Goal: Task Accomplishment & Management: Manage account settings

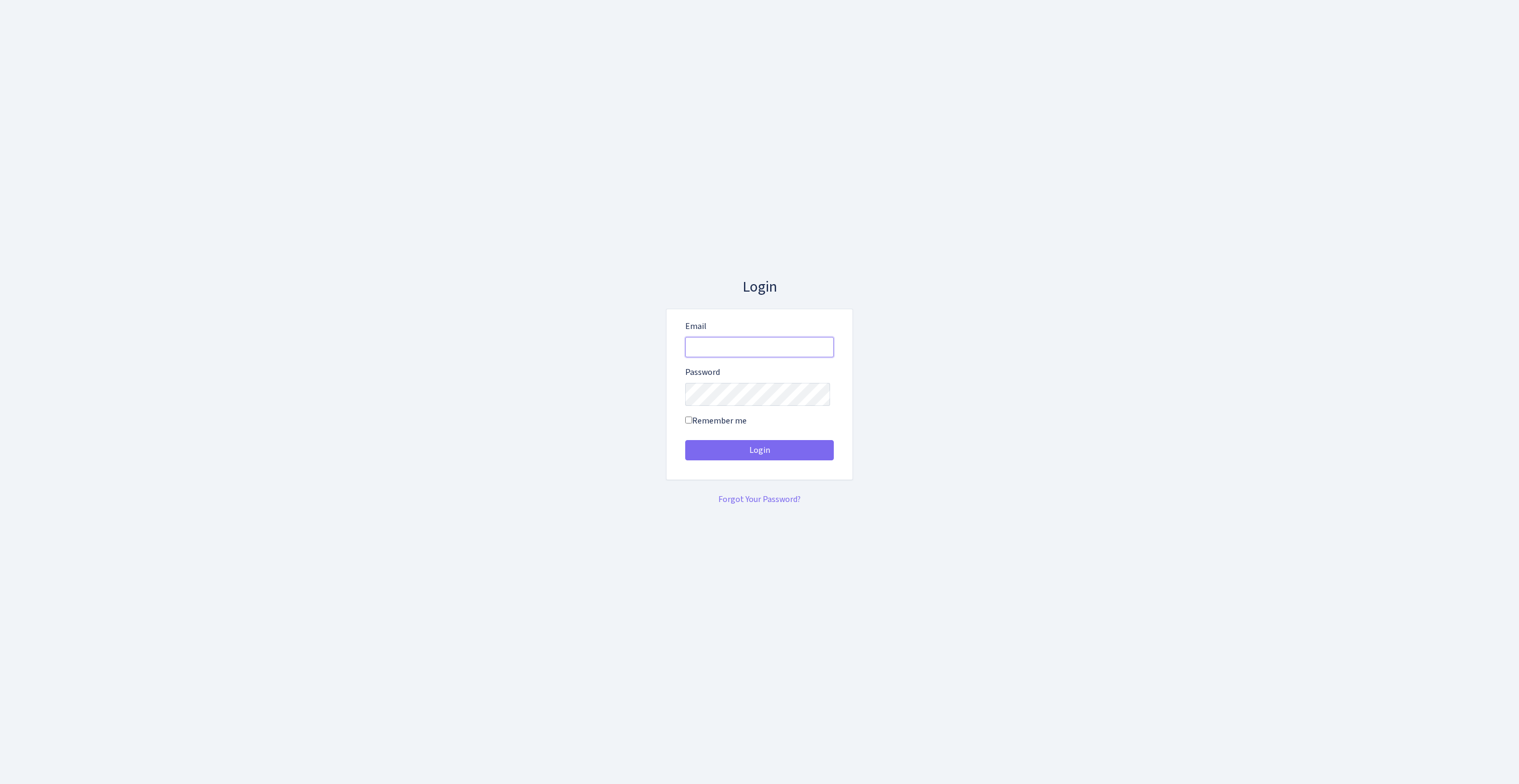
type input "[EMAIL_ADDRESS][DOMAIN_NAME]"
click at [759, 454] on button "Login" at bounding box center [759, 450] width 149 height 21
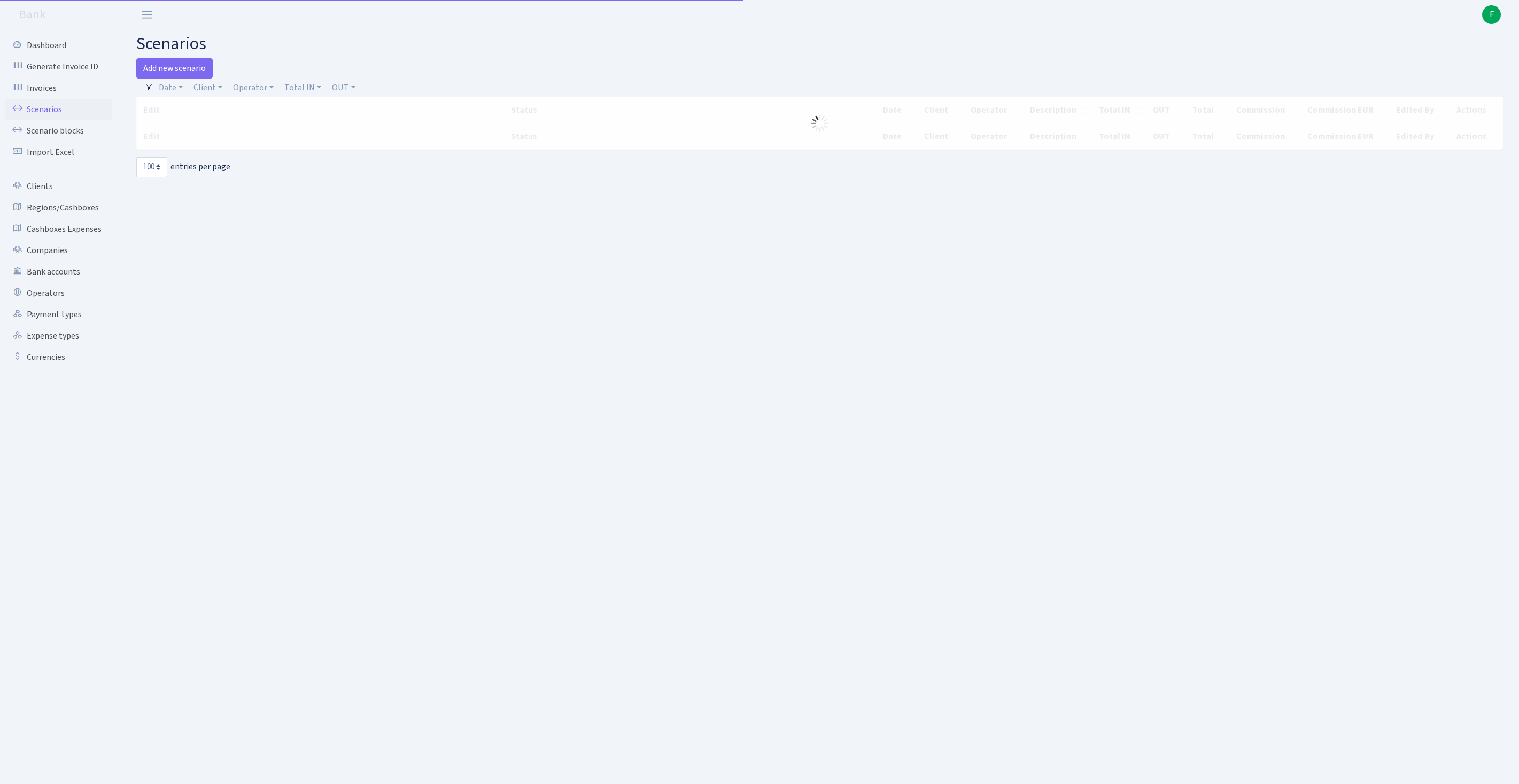
select select "100"
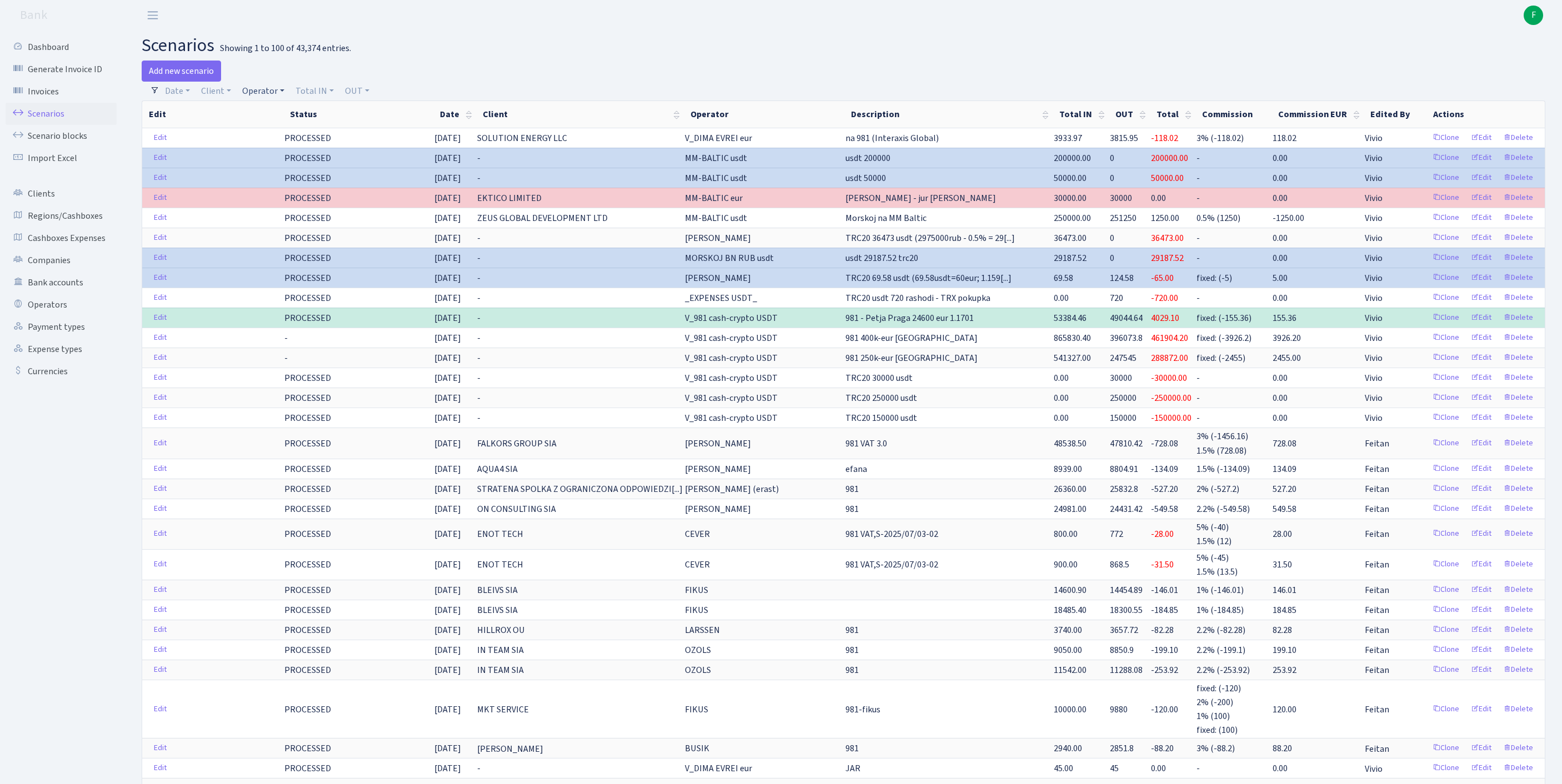
click at [275, 95] on link "Operator" at bounding box center [263, 90] width 51 height 19
click at [286, 134] on input "search" at bounding box center [288, 131] width 92 height 17
type input "ivo"
click at [299, 161] on li "[PERSON_NAME]" at bounding box center [287, 151] width 95 height 20
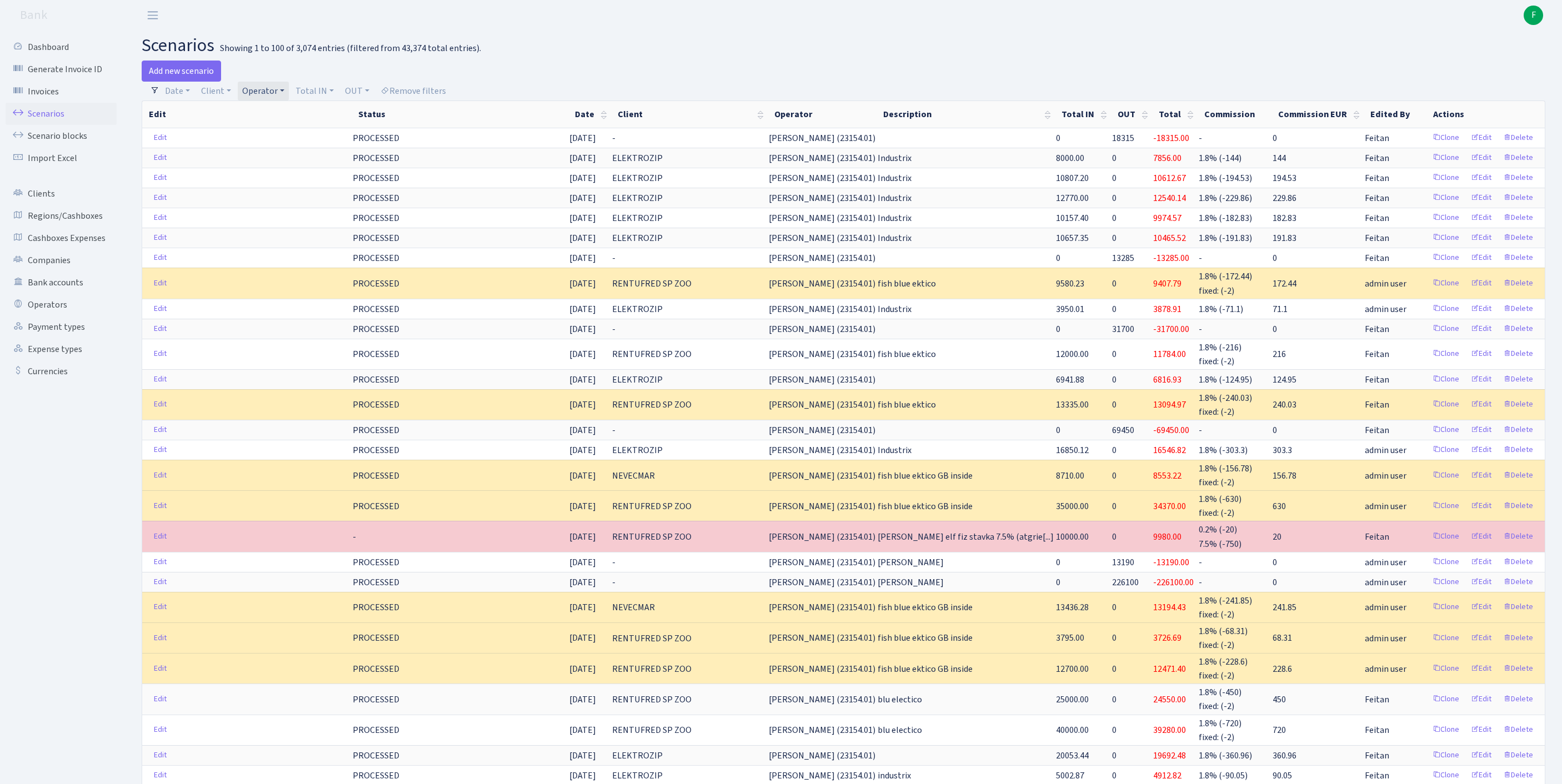
click at [289, 96] on link "Operator" at bounding box center [263, 90] width 51 height 19
click at [603, 67] on div "Add new scenario" at bounding box center [488, 72] width 694 height 21
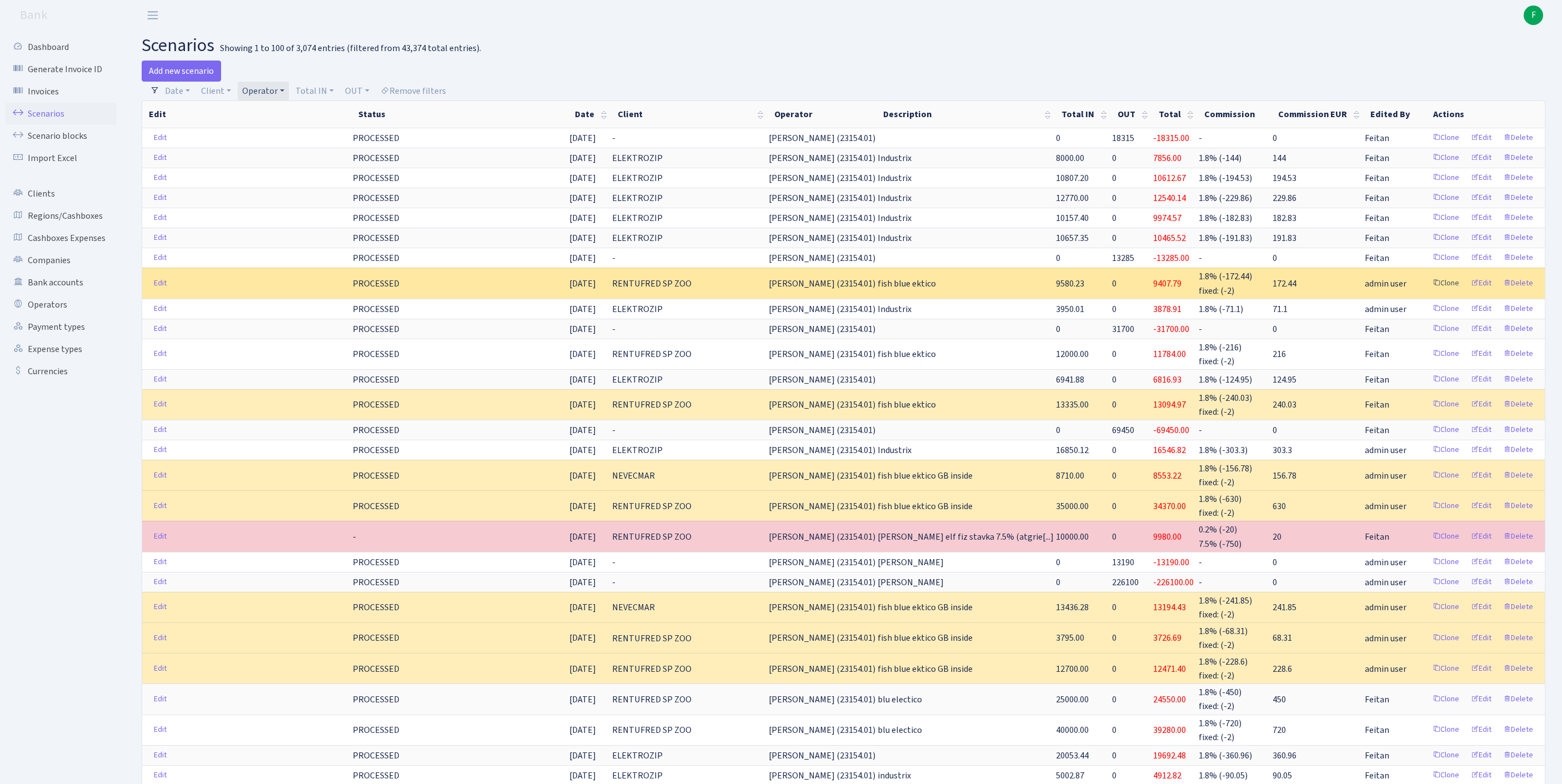
click at [1428, 292] on link "Clone" at bounding box center [1446, 283] width 37 height 17
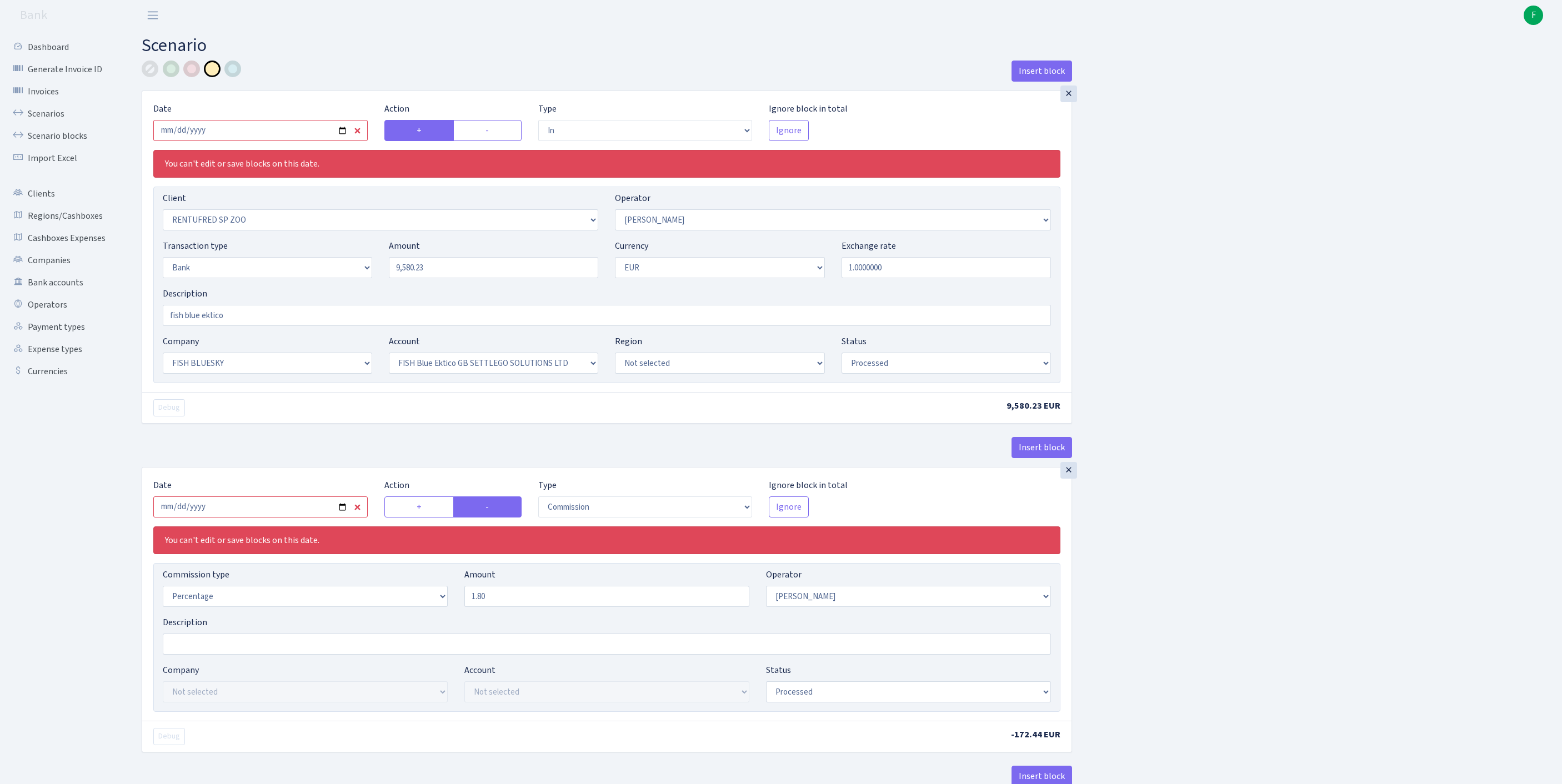
select select "in"
select select "2517"
select select "10"
select select "2"
select select "1"
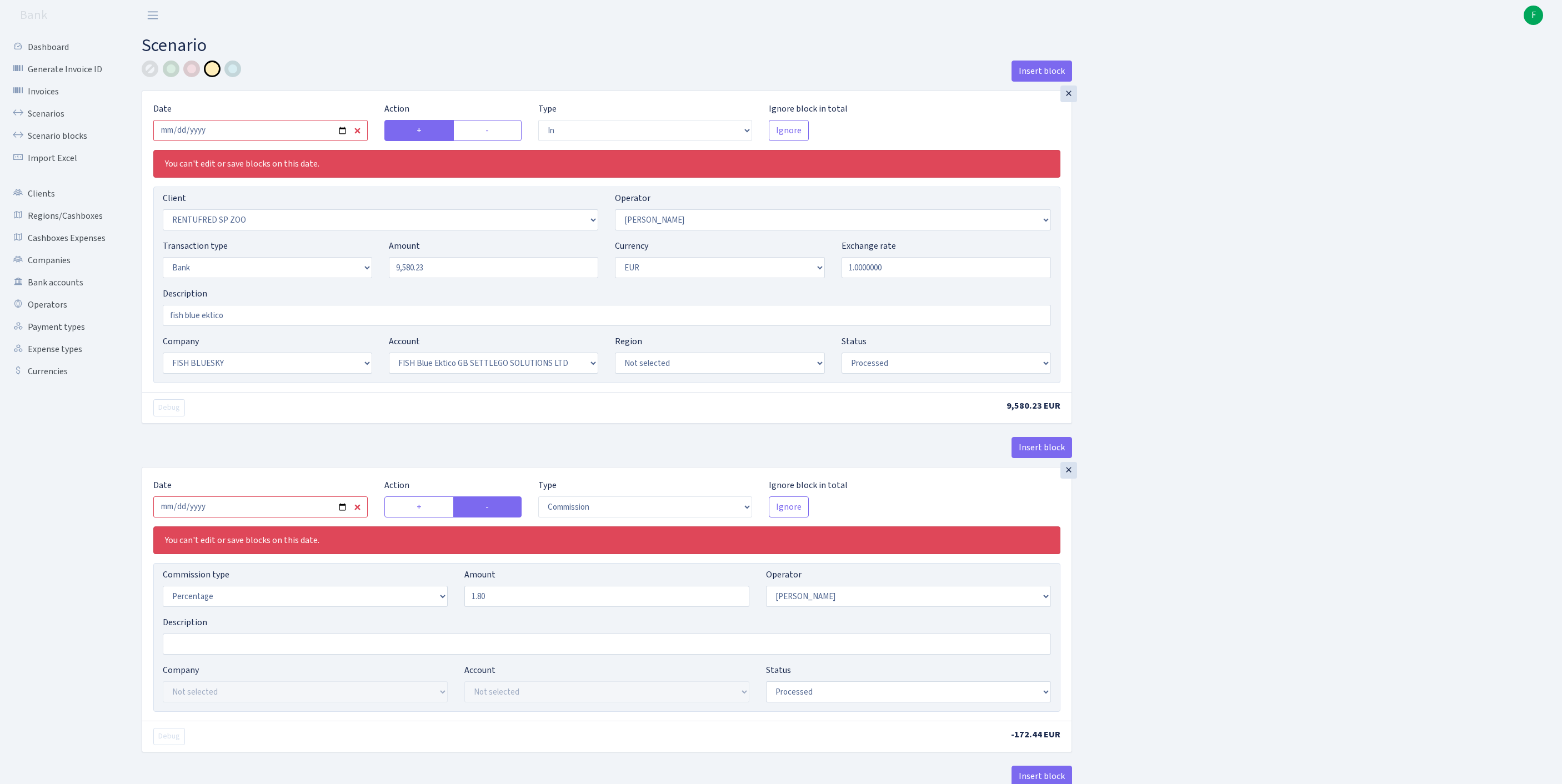
select select "23"
select select "67"
select select "processed"
select select "commission"
select select "10"
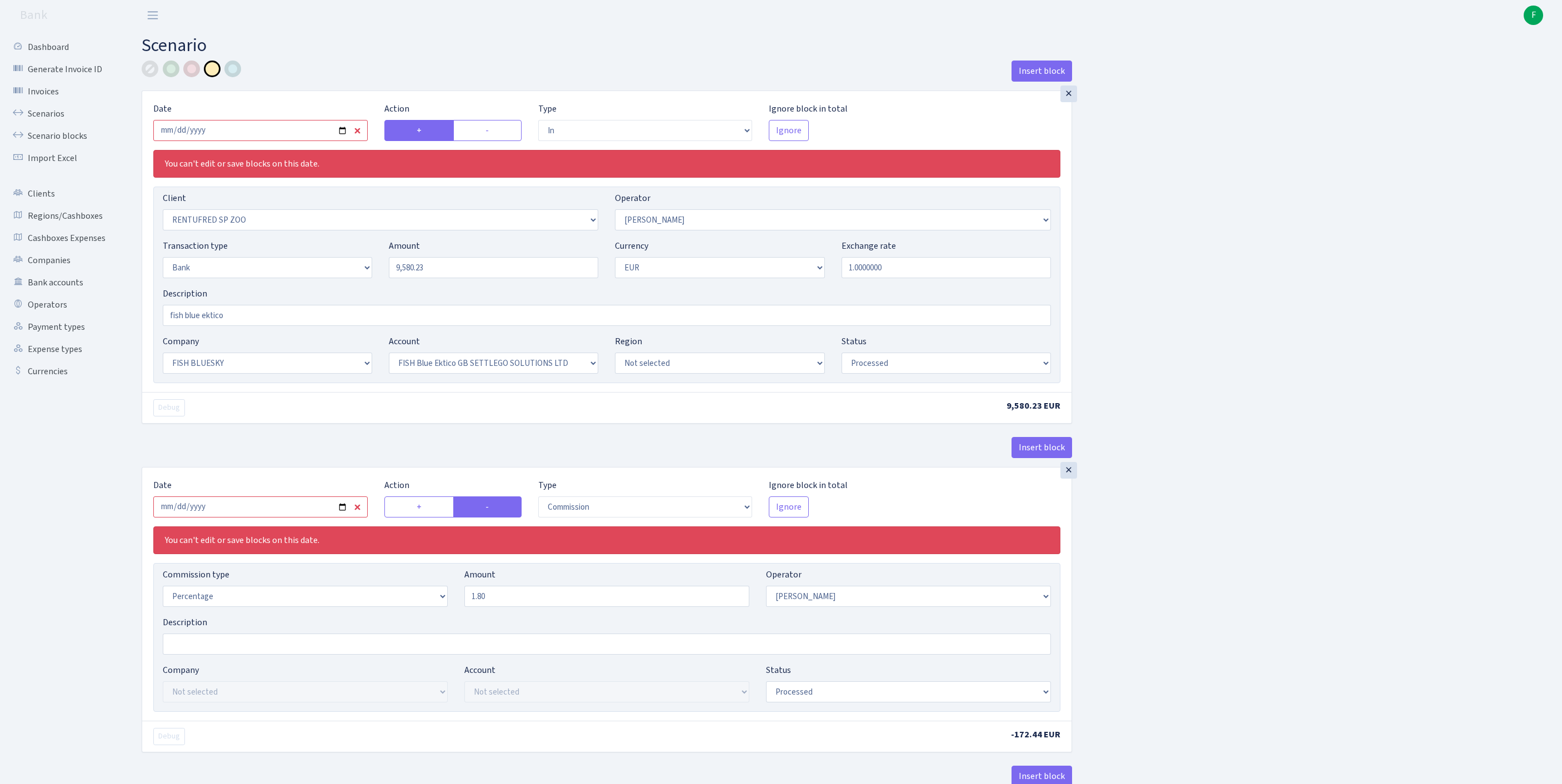
select select "processed"
select select "commission"
select select "fixed"
select select "1"
select select "23"
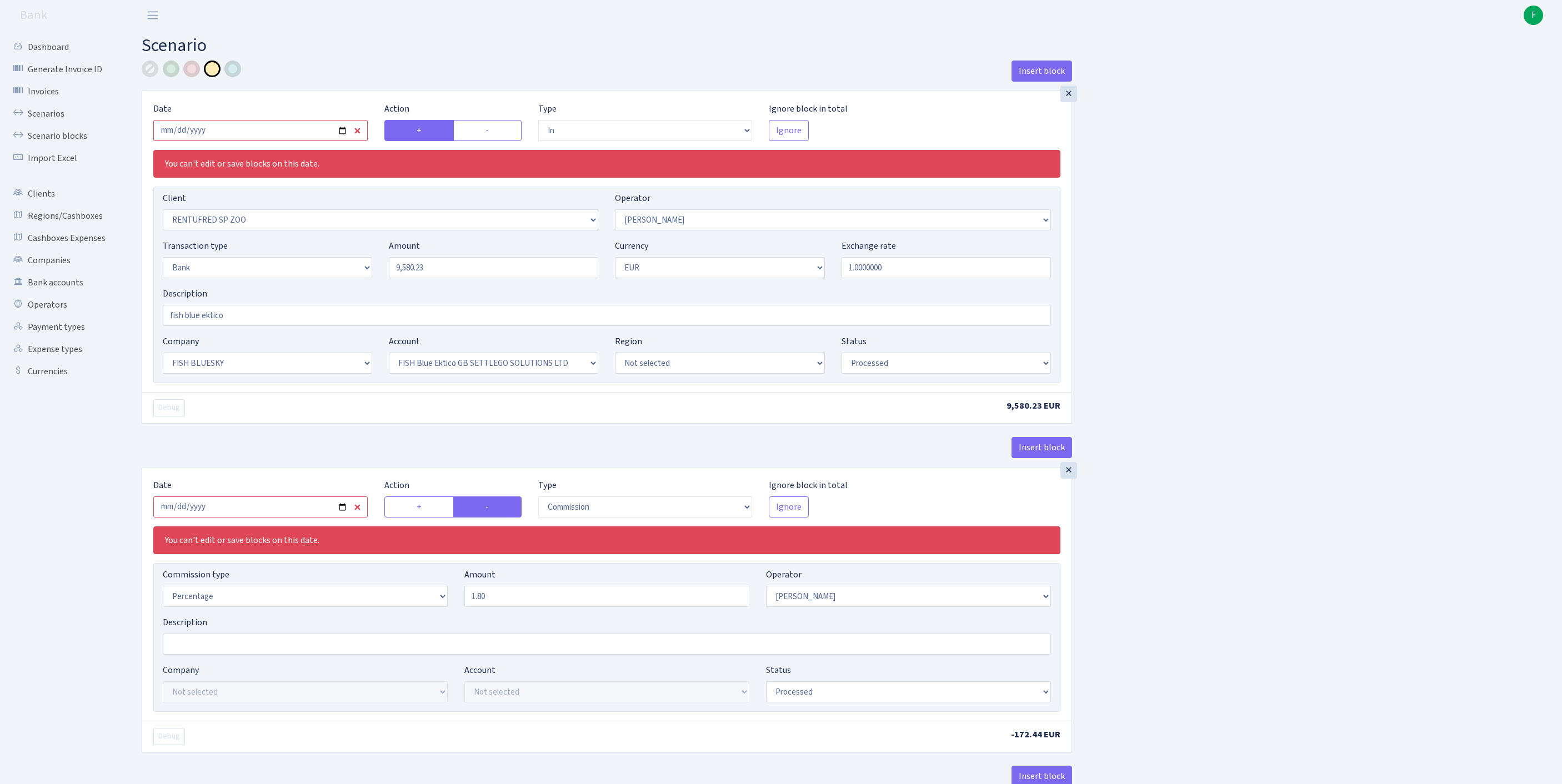
select select "67"
select select "processed"
click at [270, 140] on input "2025-08-15" at bounding box center [260, 131] width 215 height 21
type input "2025-08-23"
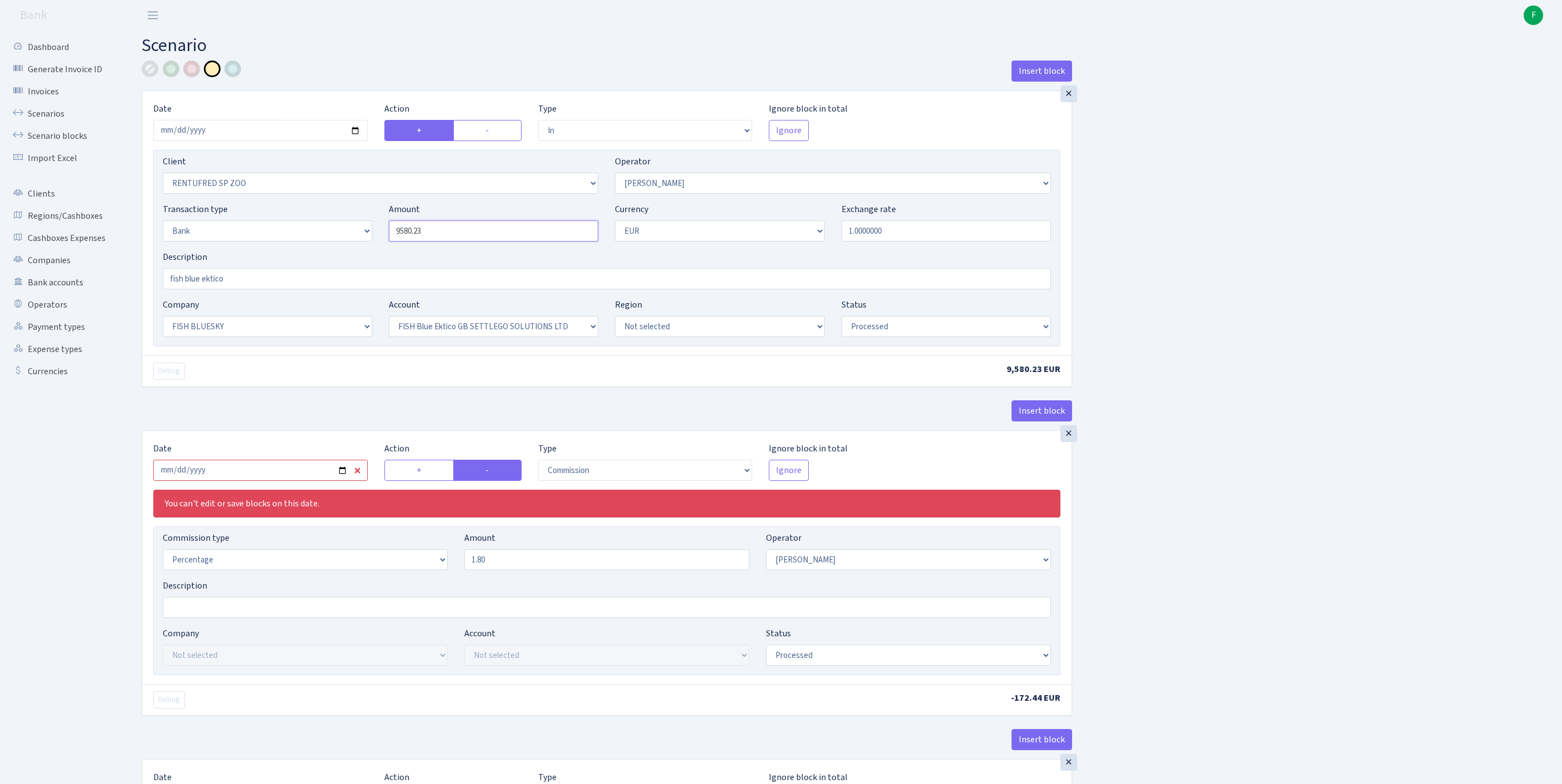
drag, startPoint x: 463, startPoint y: 247, endPoint x: 348, endPoint y: 221, distance: 117.9
click at [348, 221] on div "Client Not selected 1 KOC GEMICILIK VE TASIMACILIK 1/BALDERE-SILDEDZE SIGNE 1/S…" at bounding box center [607, 248] width 907 height 197
type input "10,000.00"
click at [319, 481] on input "2025-08-15" at bounding box center [260, 471] width 215 height 21
type input "2025-08-23"
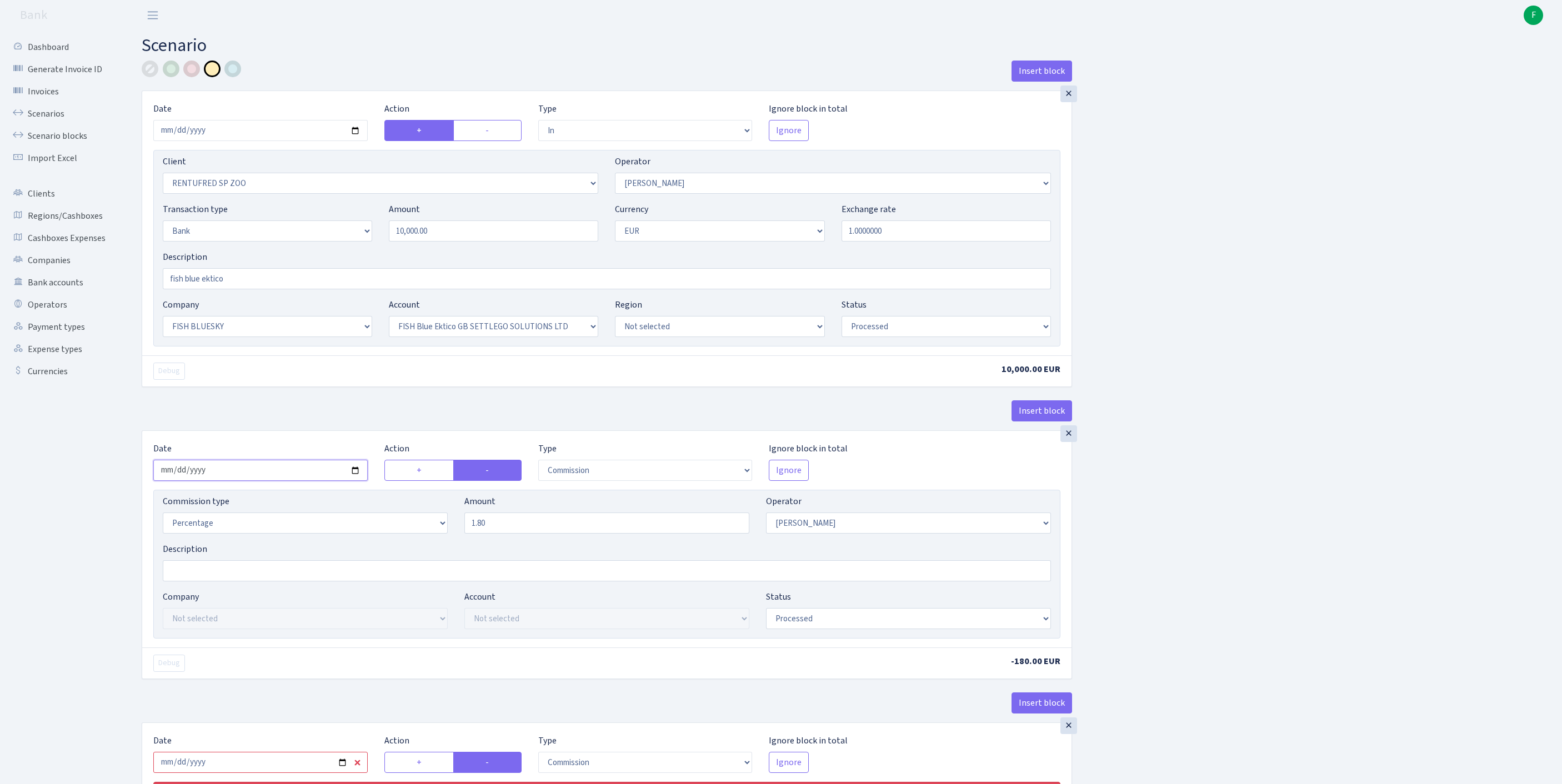
scroll to position [511, 0]
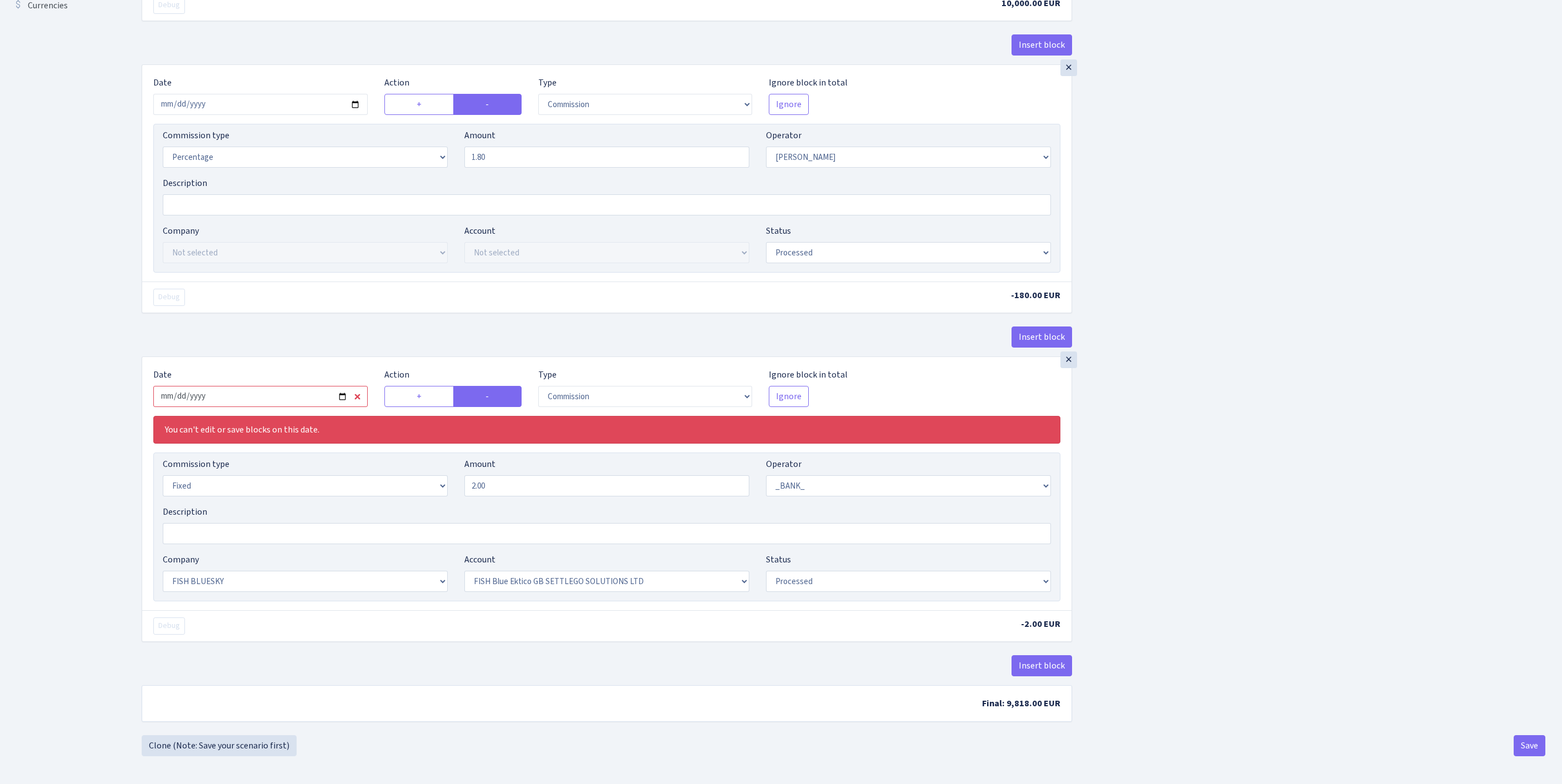
click at [286, 386] on input "2025-08-15" at bounding box center [260, 397] width 215 height 21
type input "2025-08-22"
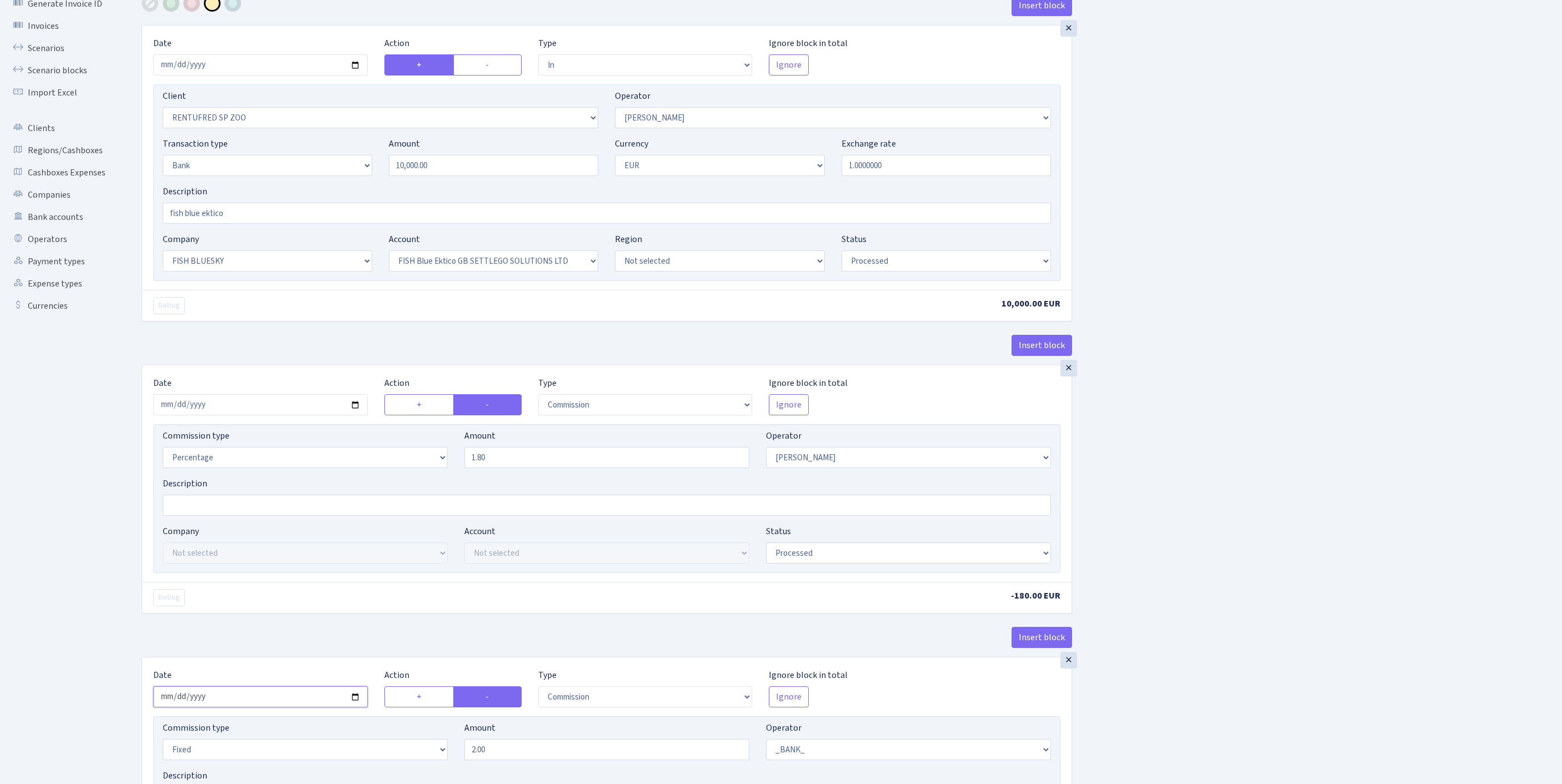
scroll to position [89, 0]
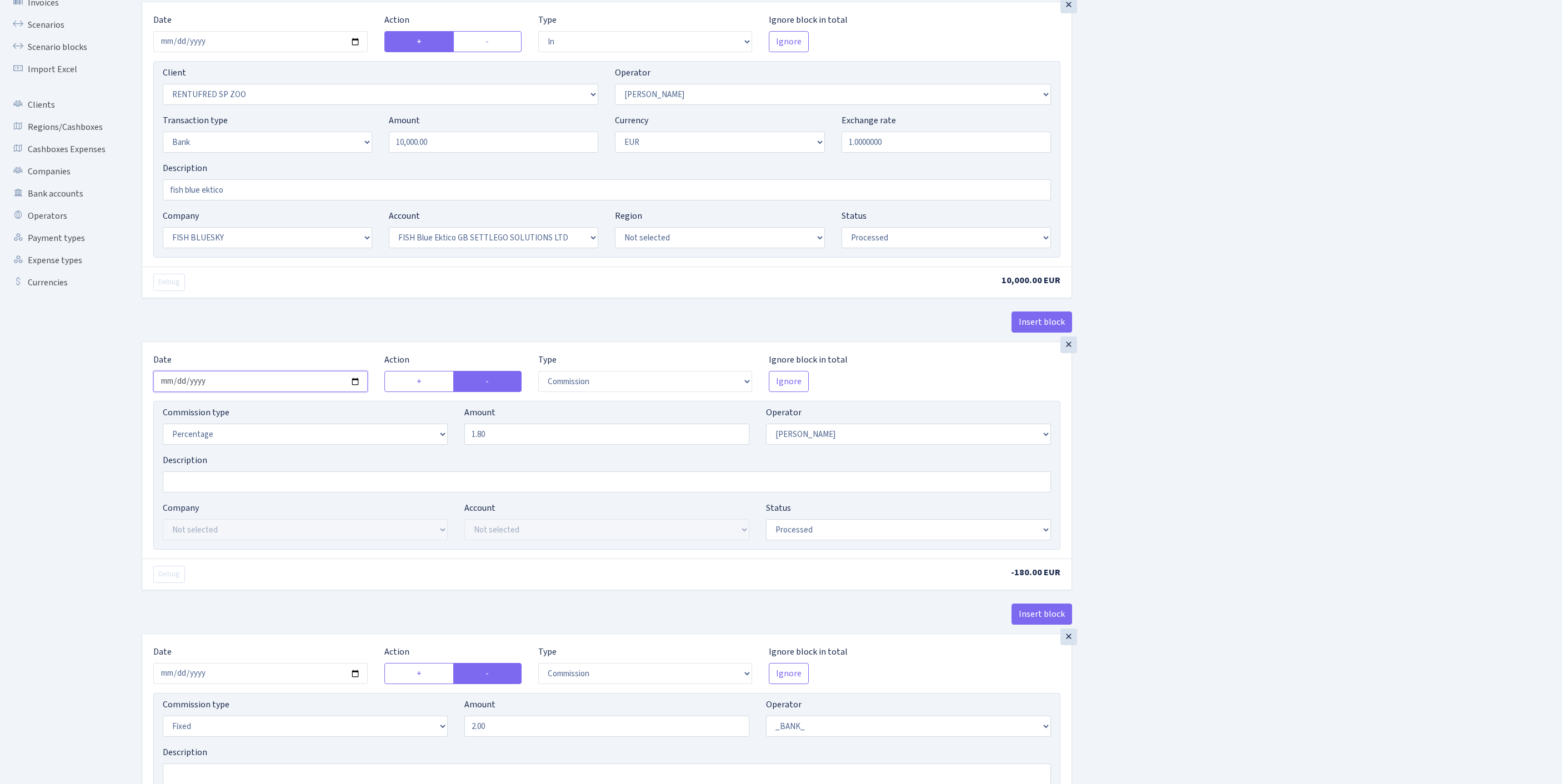
click at [339, 392] on input "2025-08-23" at bounding box center [260, 382] width 215 height 21
type input "[DATE]"
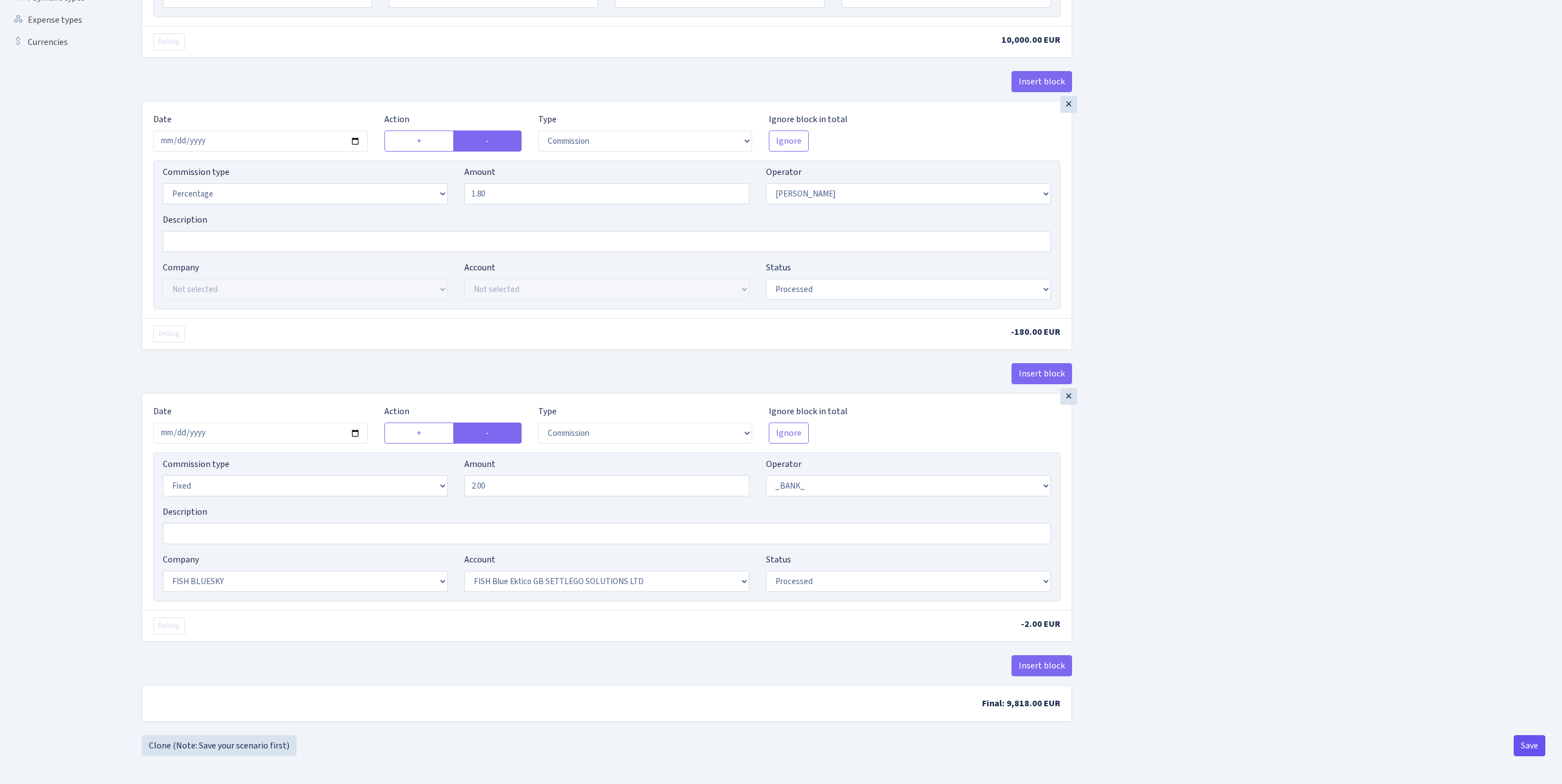
click at [1524, 748] on button "Save" at bounding box center [1530, 746] width 31 height 21
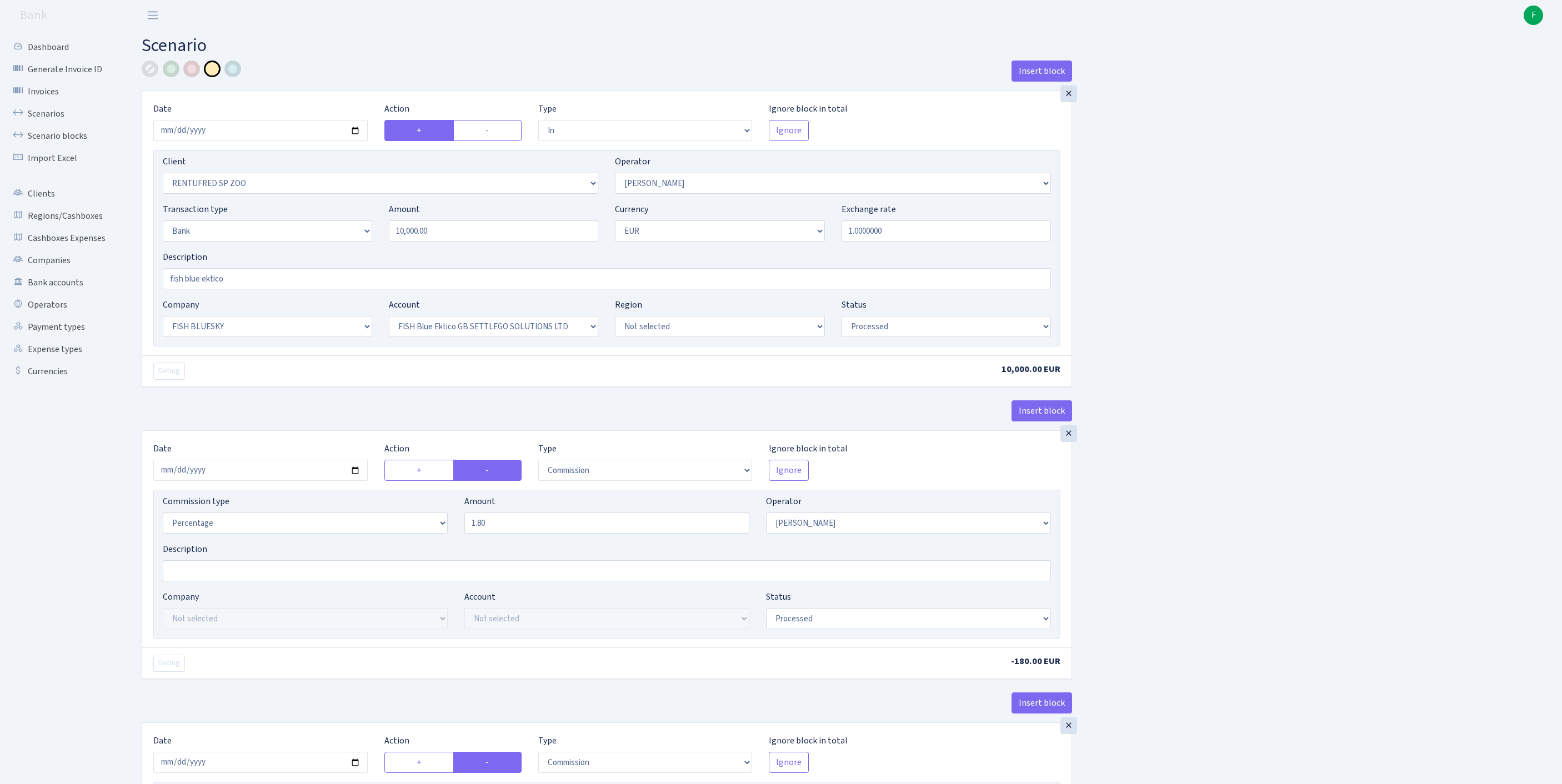
select select "in"
select select "2517"
select select "10"
select select "2"
select select "1"
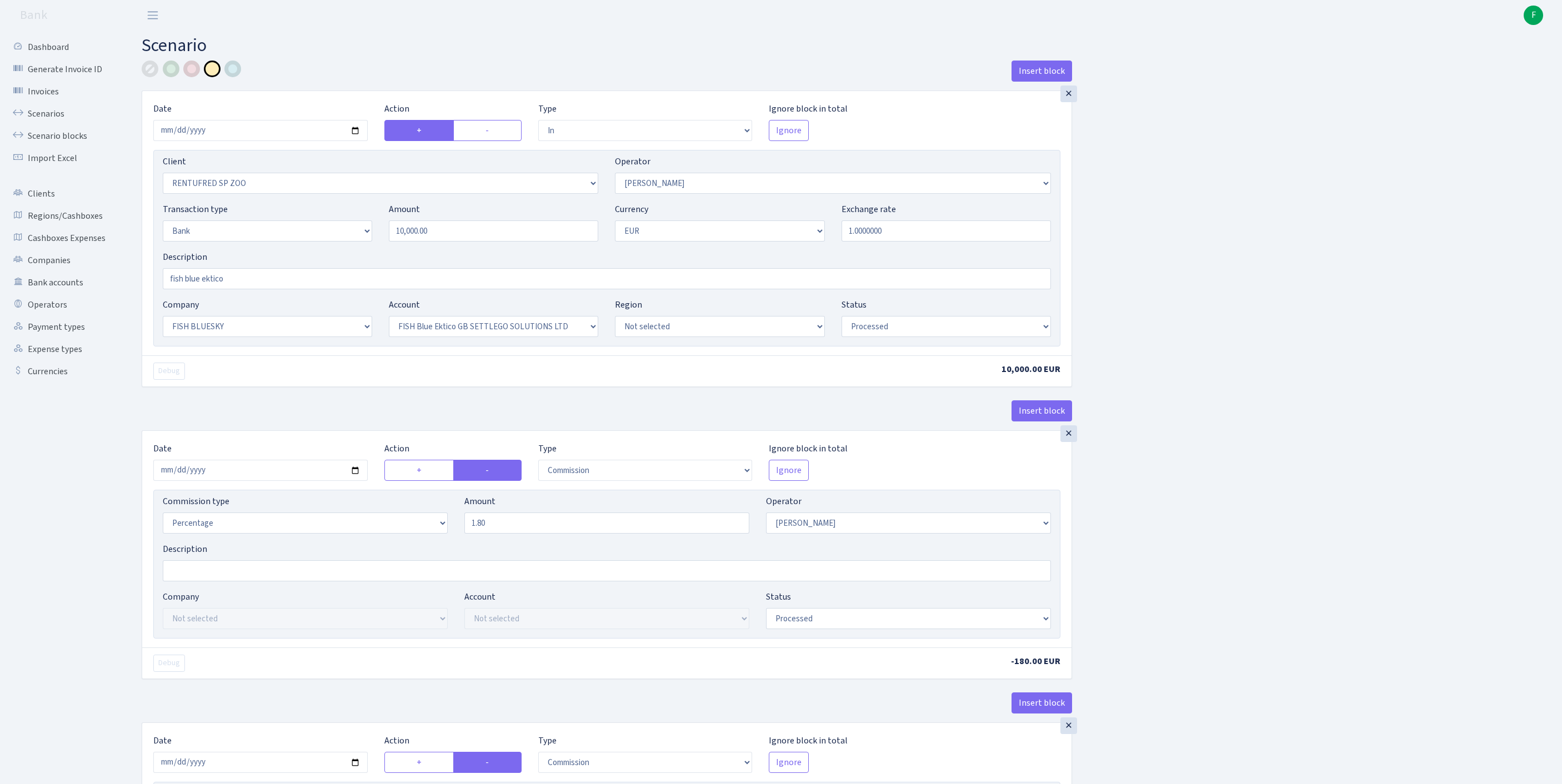
select select "23"
select select "67"
select select "processed"
select select "commission"
select select "10"
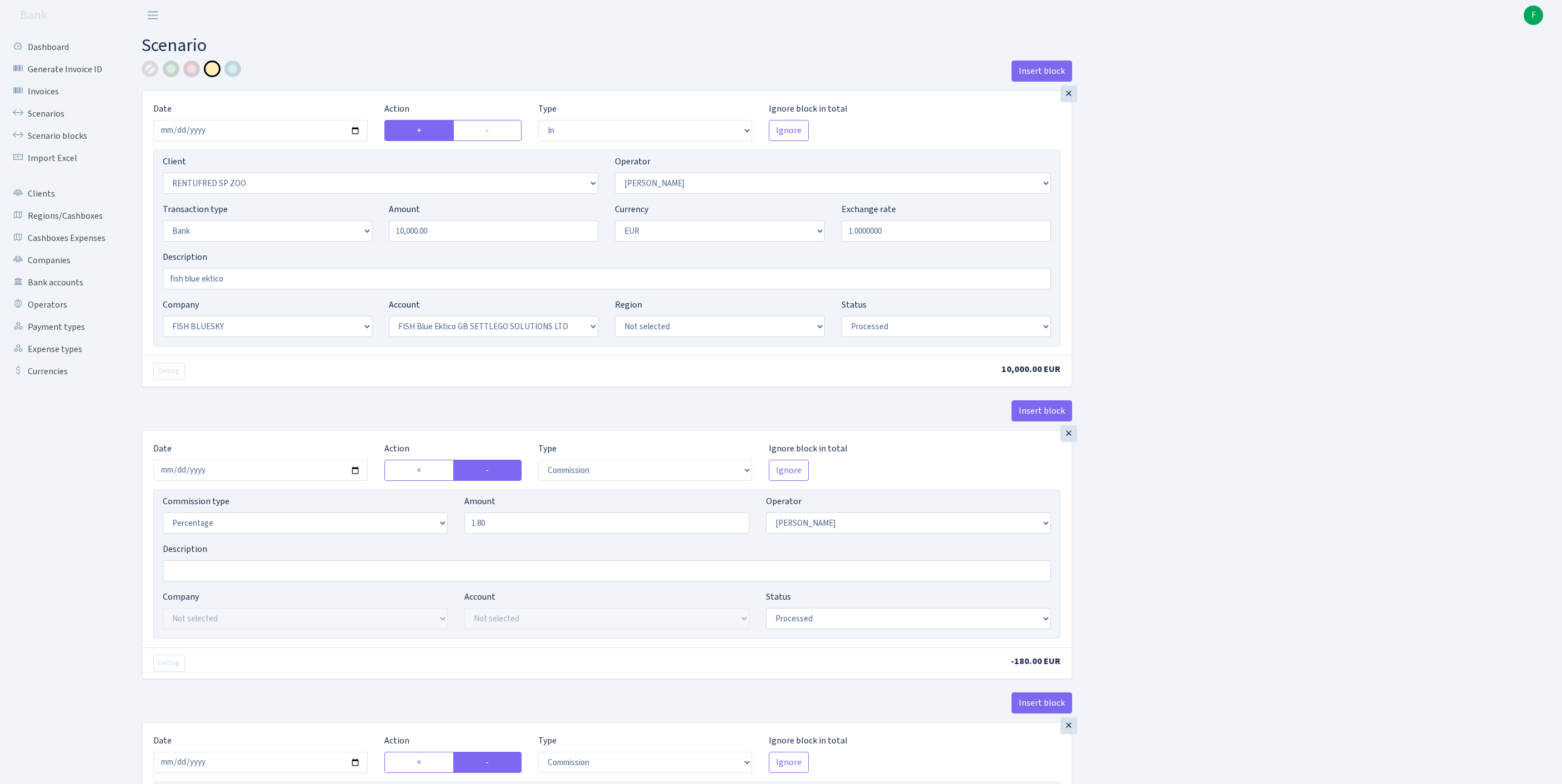
select select "processed"
select select "commission"
select select "fixed"
select select "1"
select select "23"
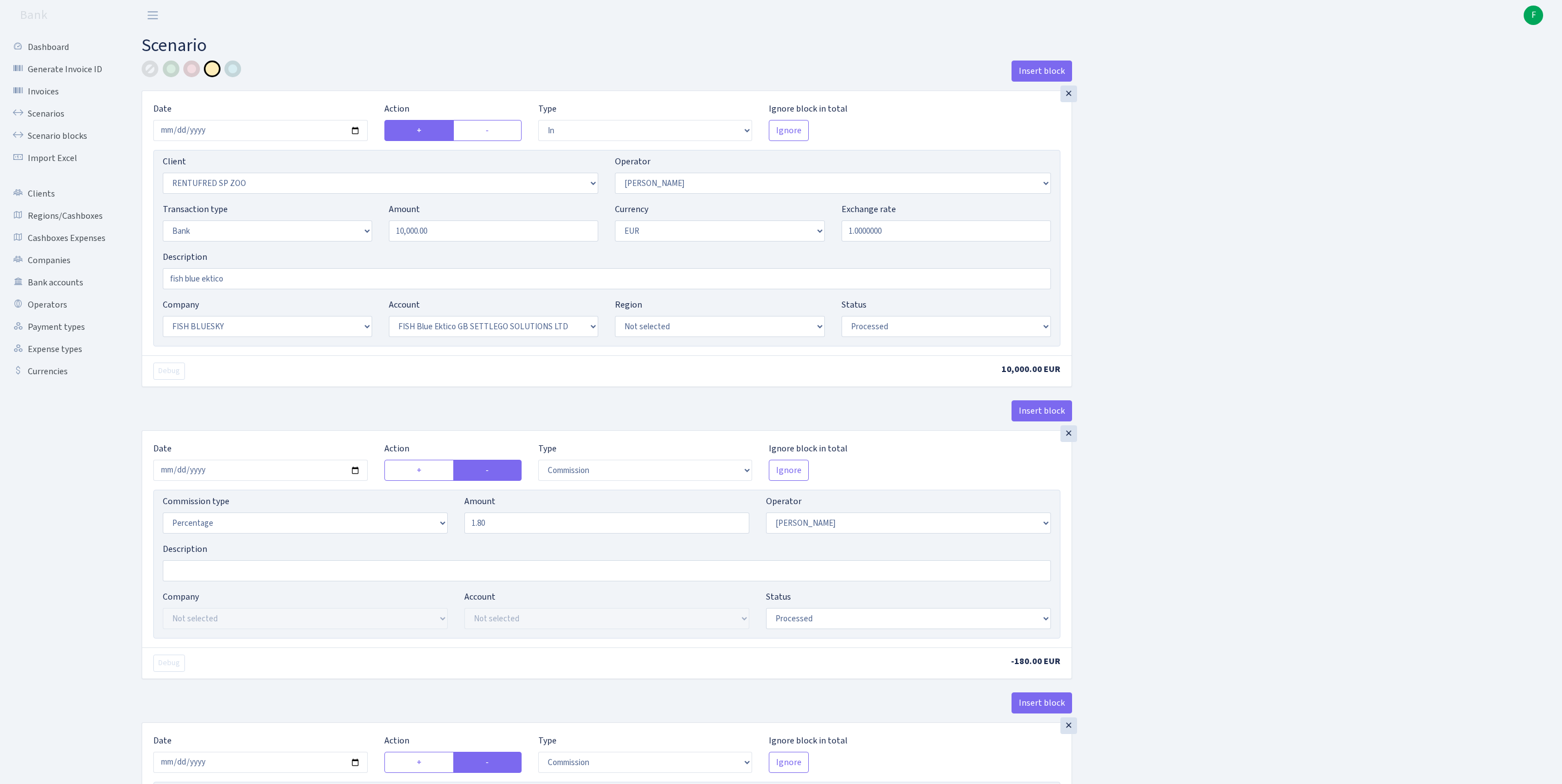
select select "67"
select select "processed"
click at [47, 121] on link "Scenarios" at bounding box center [61, 114] width 111 height 22
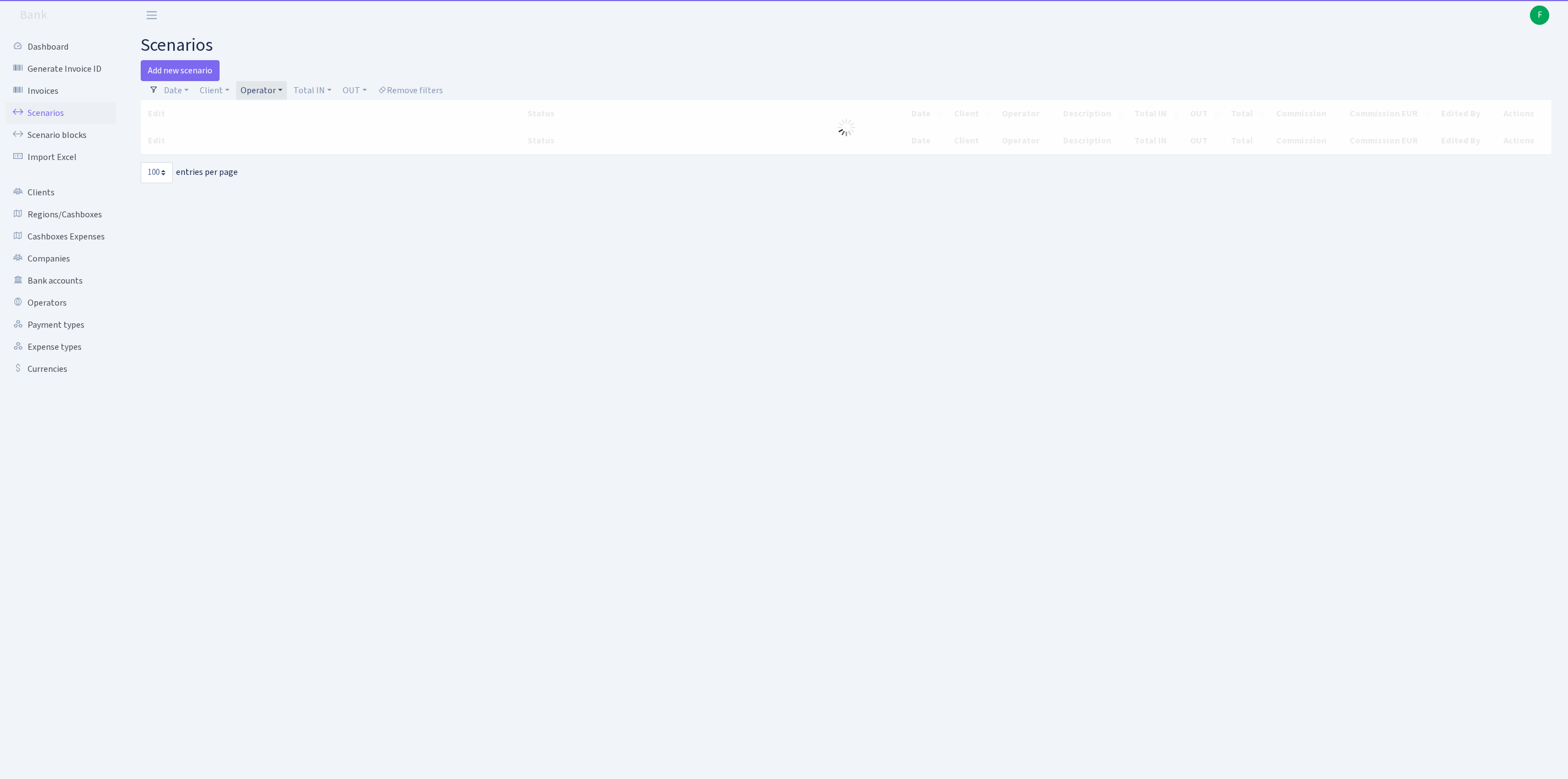
select select "100"
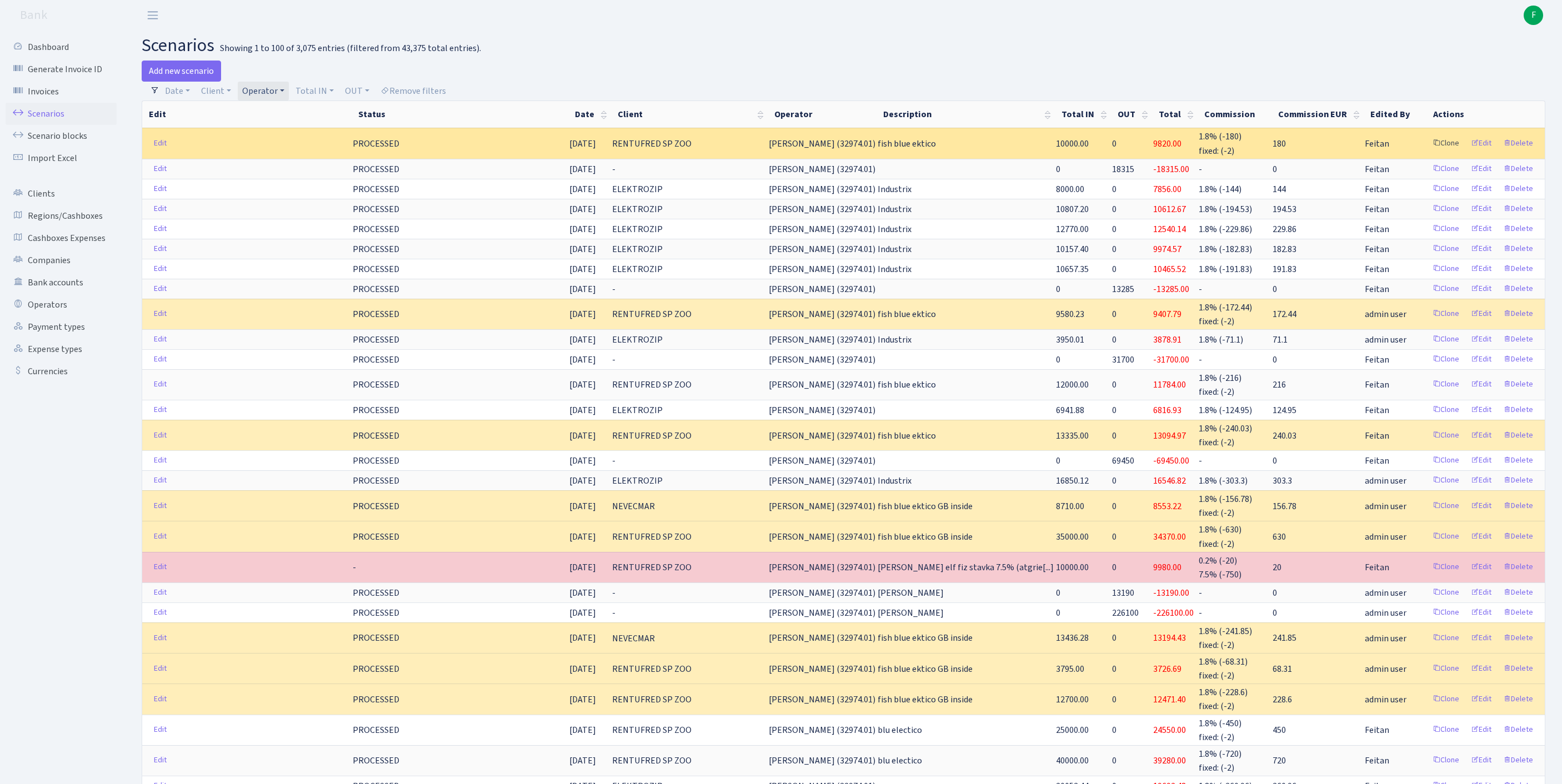
click at [1428, 152] on link "Clone" at bounding box center [1446, 143] width 37 height 17
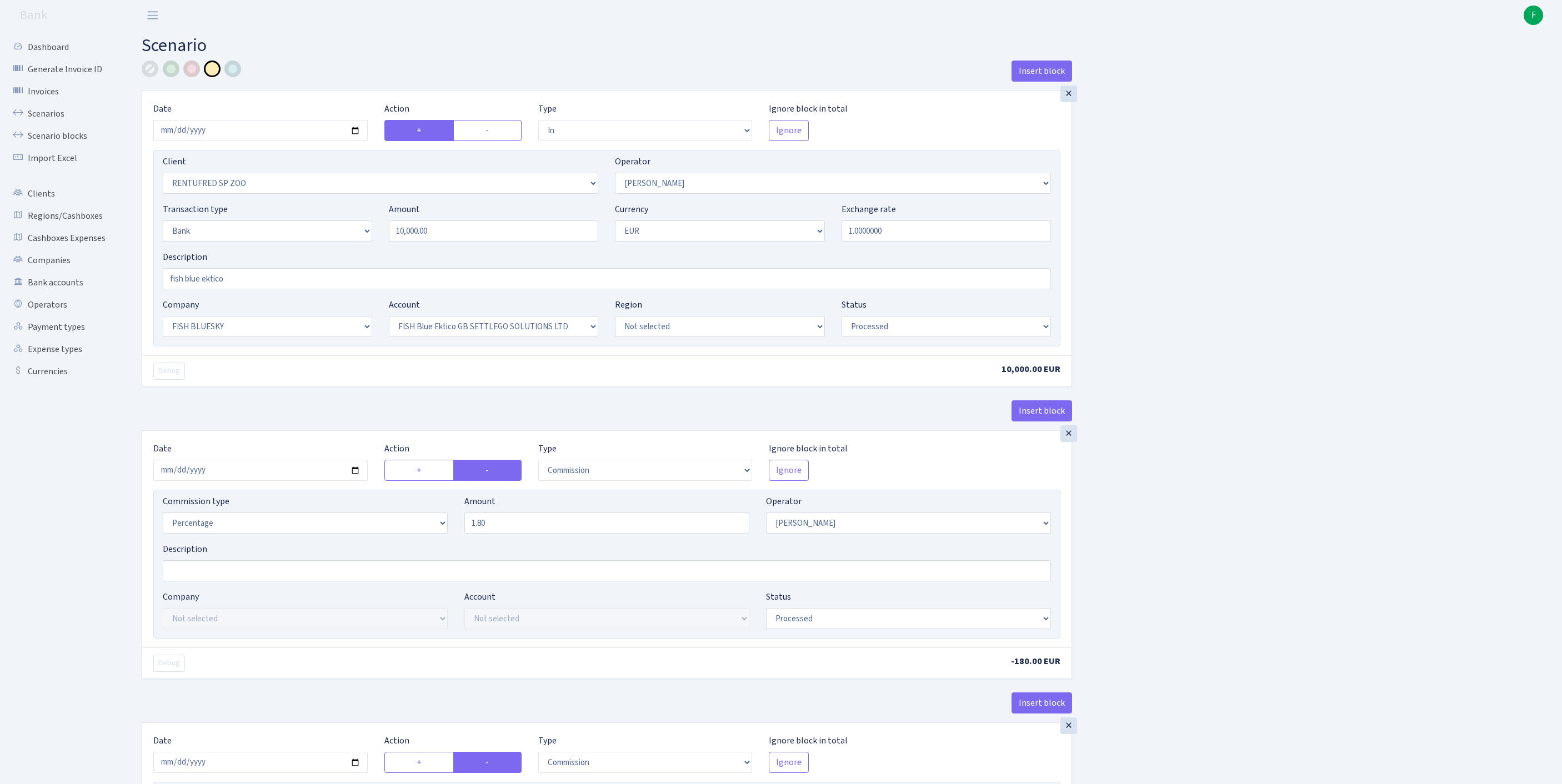
select select "in"
select select "2517"
select select "10"
select select "2"
select select "1"
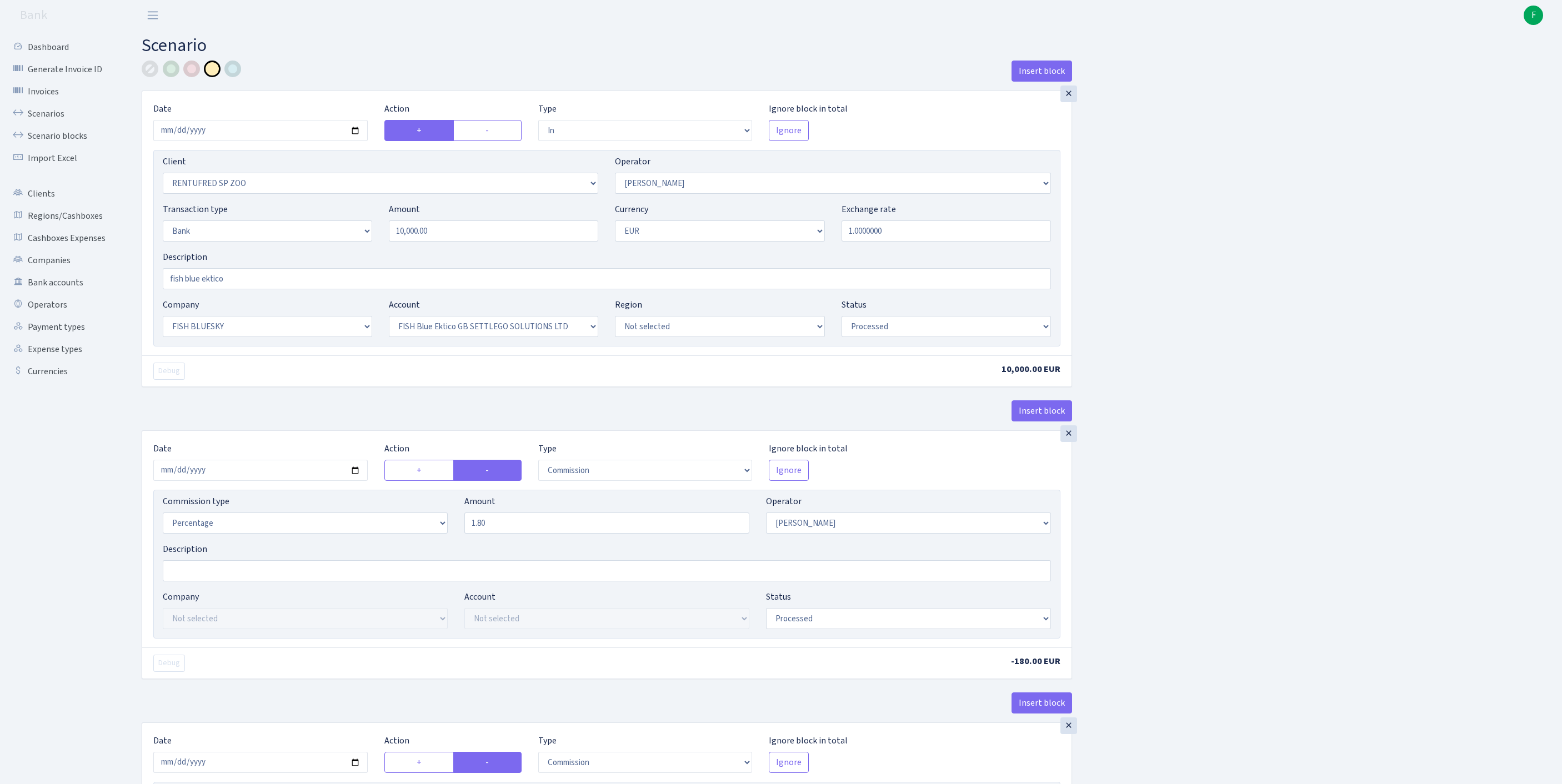
select select "23"
select select "67"
select select "processed"
select select "commission"
select select "10"
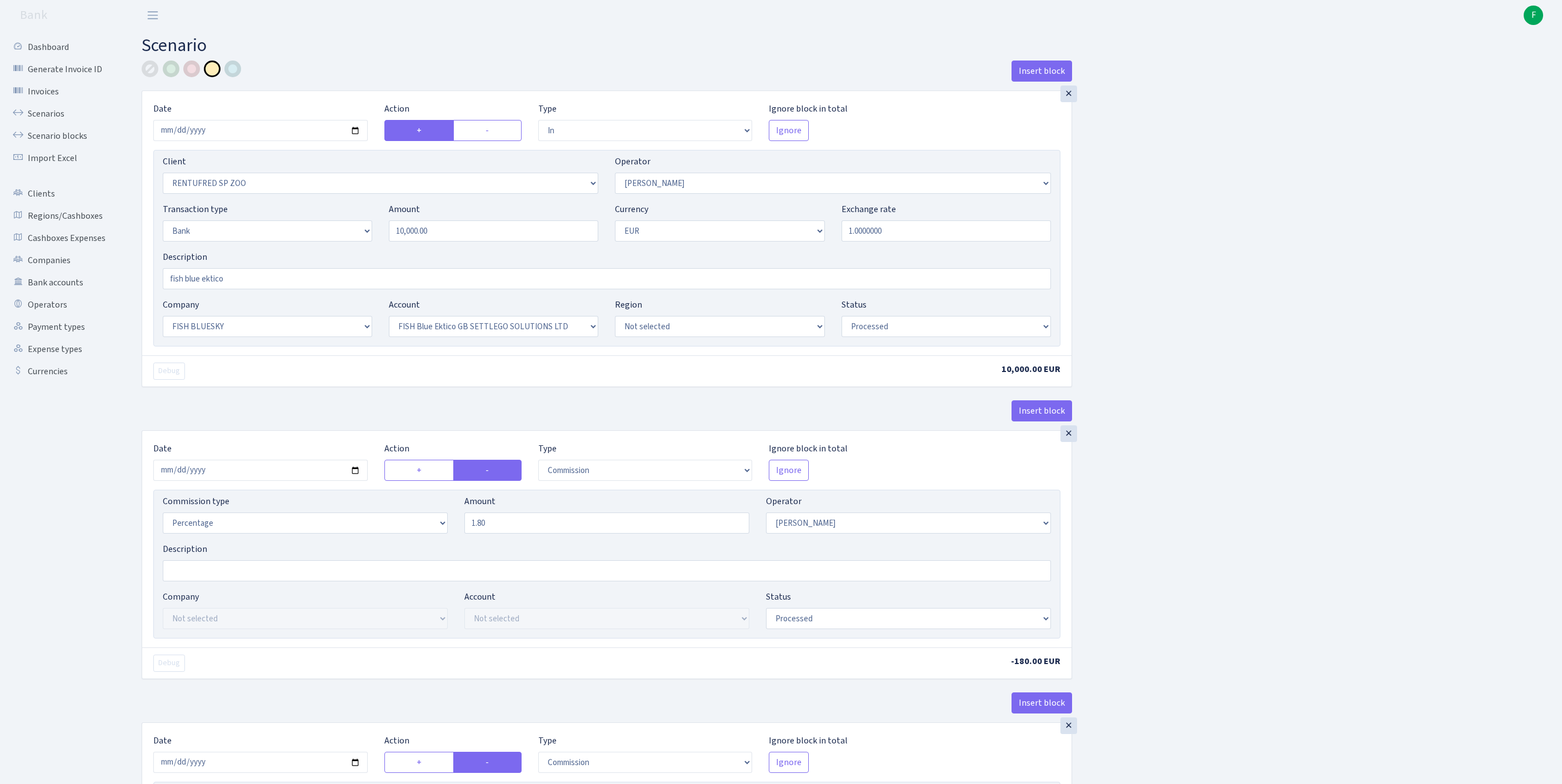
select select "processed"
select select "commission"
select select "fixed"
select select "1"
select select "23"
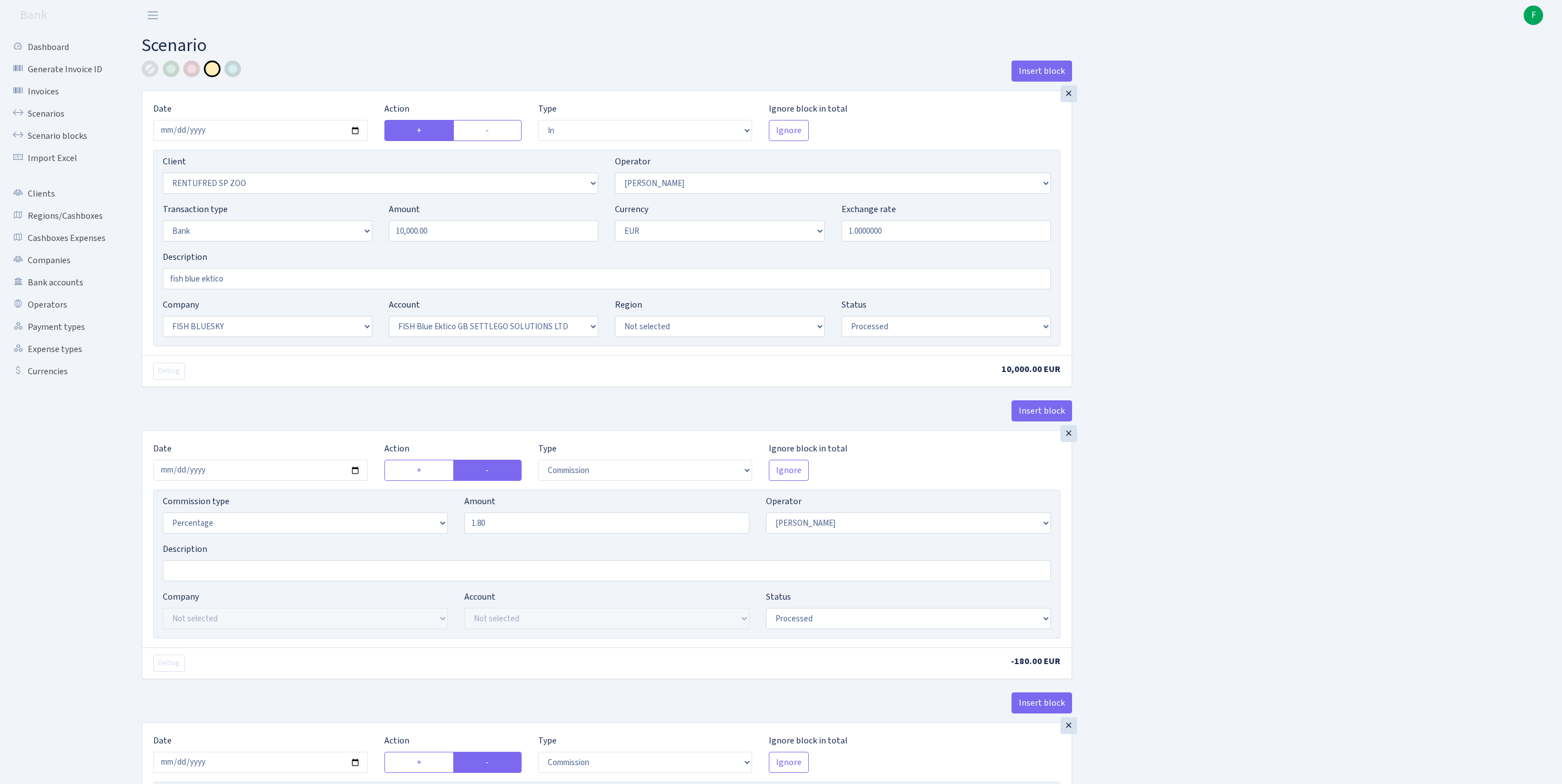
select select "67"
select select "processed"
drag, startPoint x: 501, startPoint y: 257, endPoint x: 352, endPoint y: 234, distance: 150.8
click at [352, 234] on div "Transaction type Not selected 981 ELF FISH crypto GIRT IVO dekl MM-BALTIC eur U…" at bounding box center [607, 226] width 905 height 48
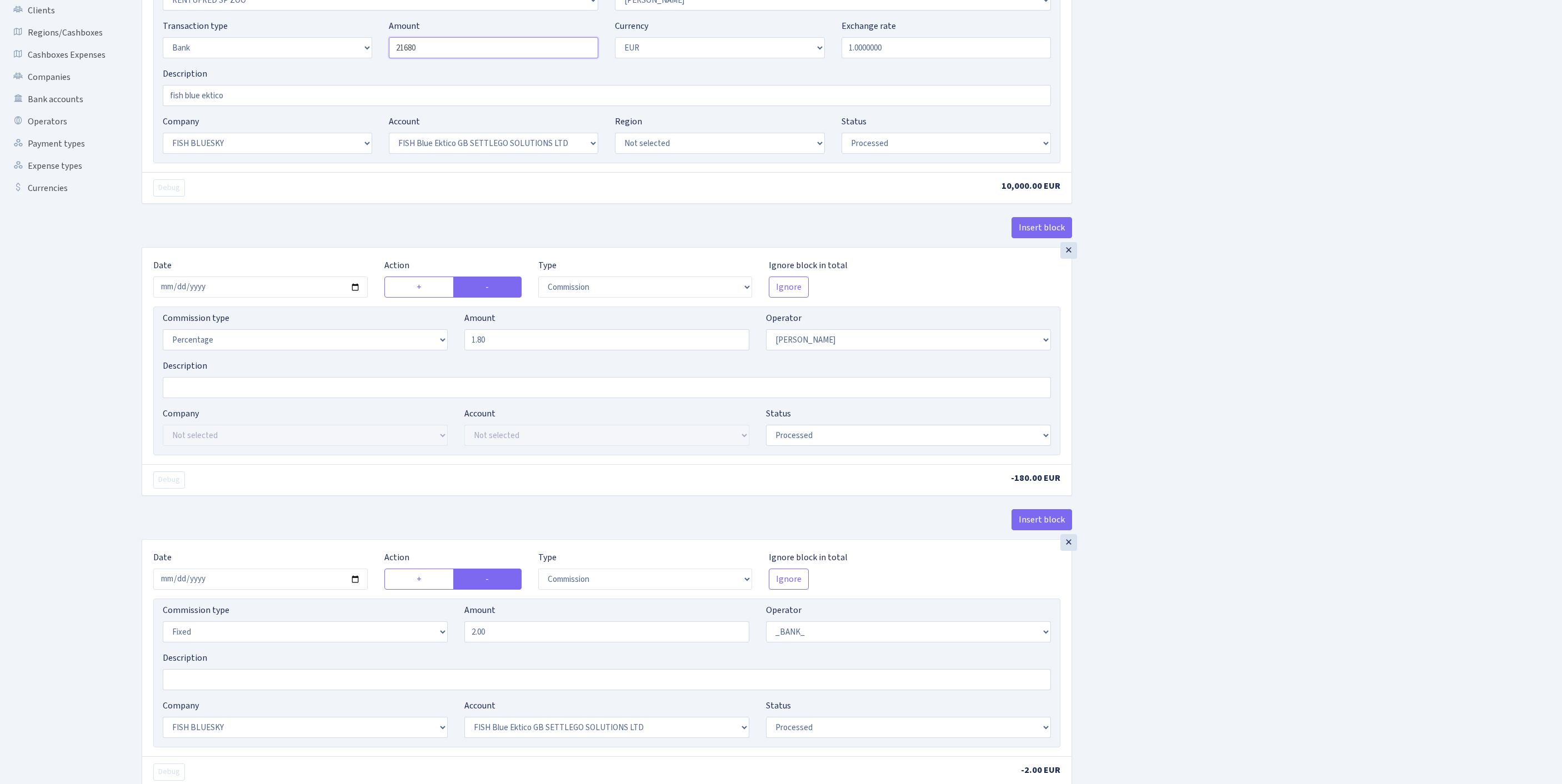
scroll to position [470, 0]
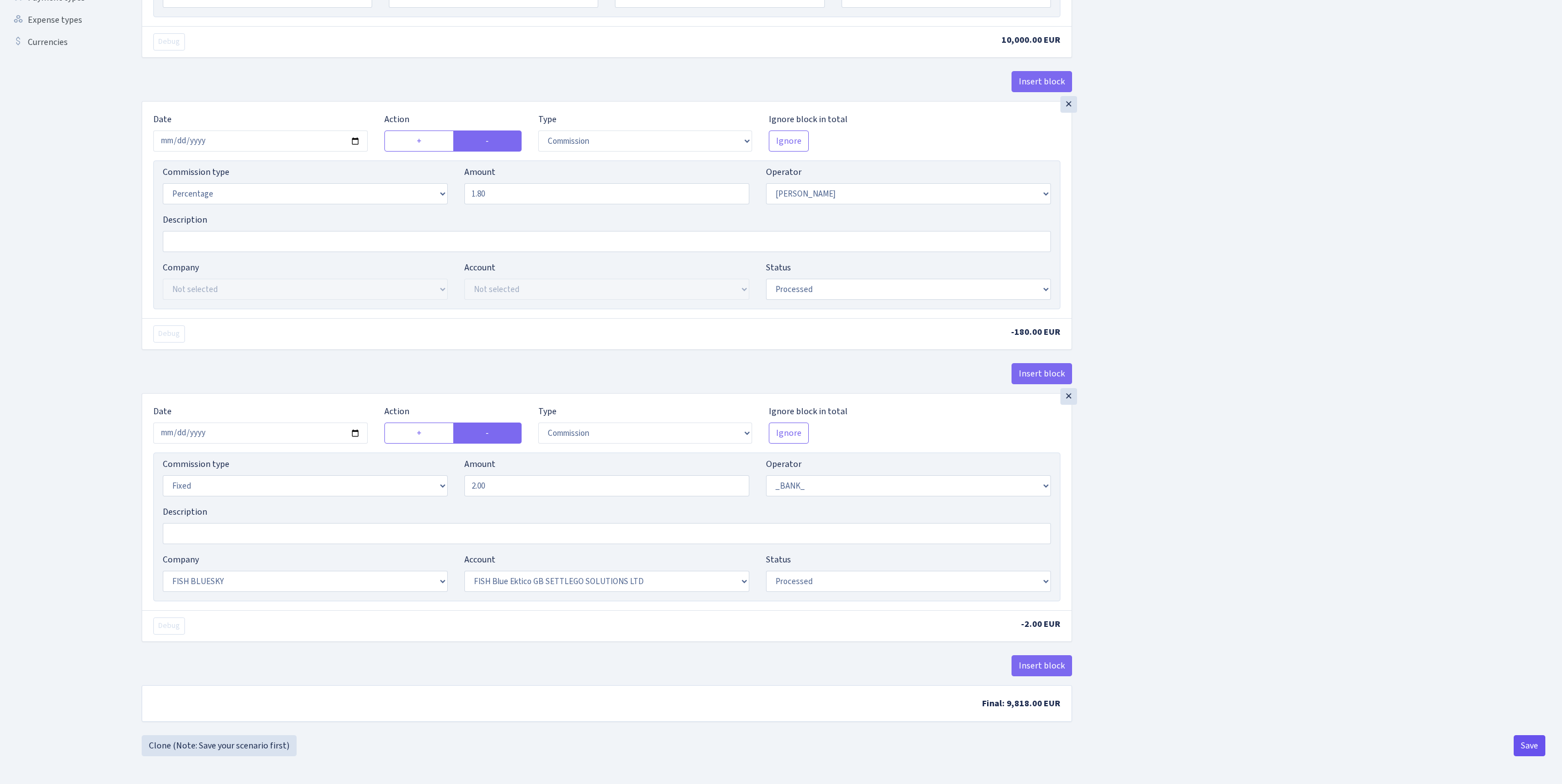
type input "21,680.00"
click at [1524, 748] on button "Save" at bounding box center [1530, 746] width 31 height 21
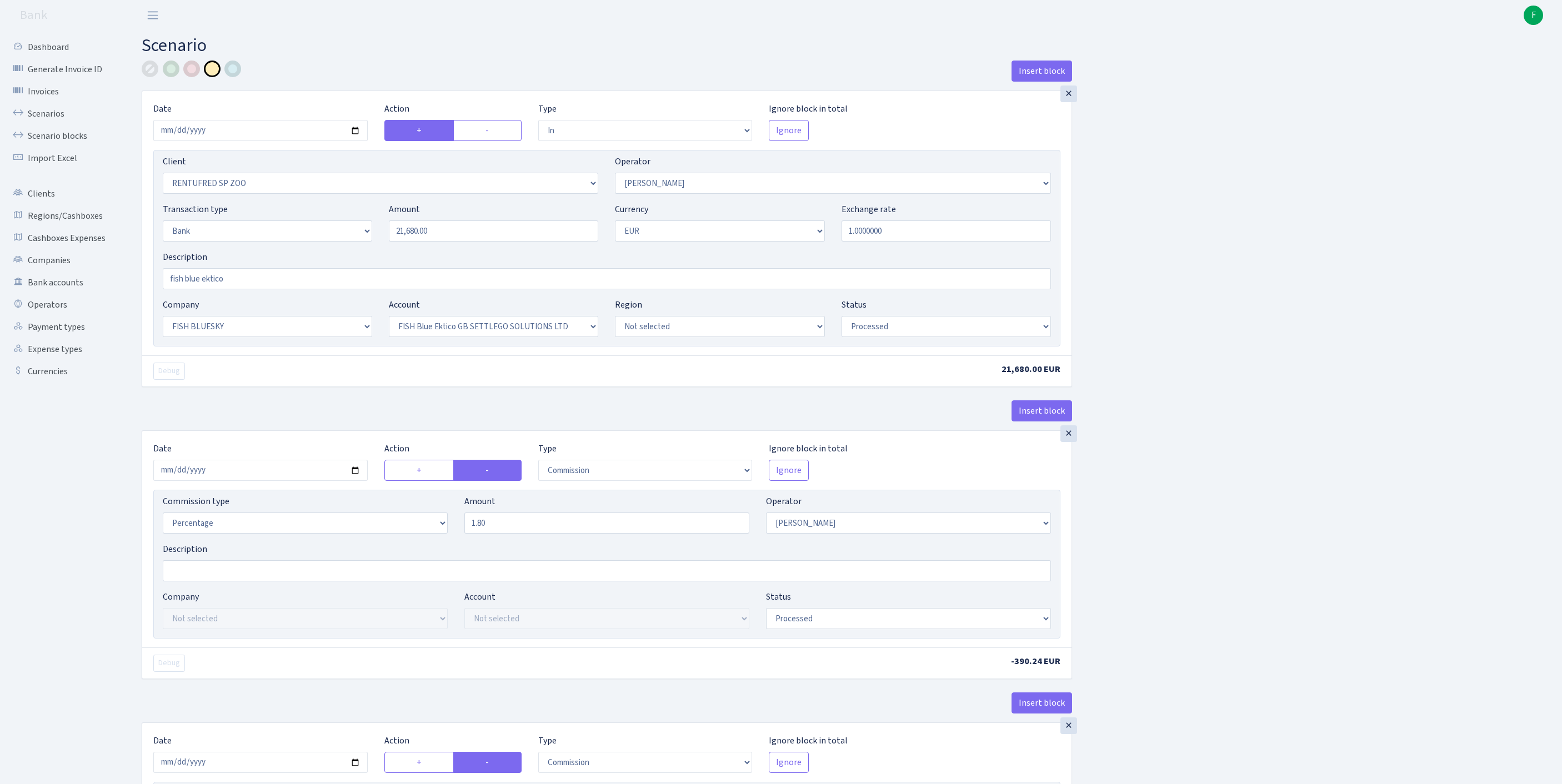
select select "in"
select select "2517"
select select "10"
select select "2"
select select "1"
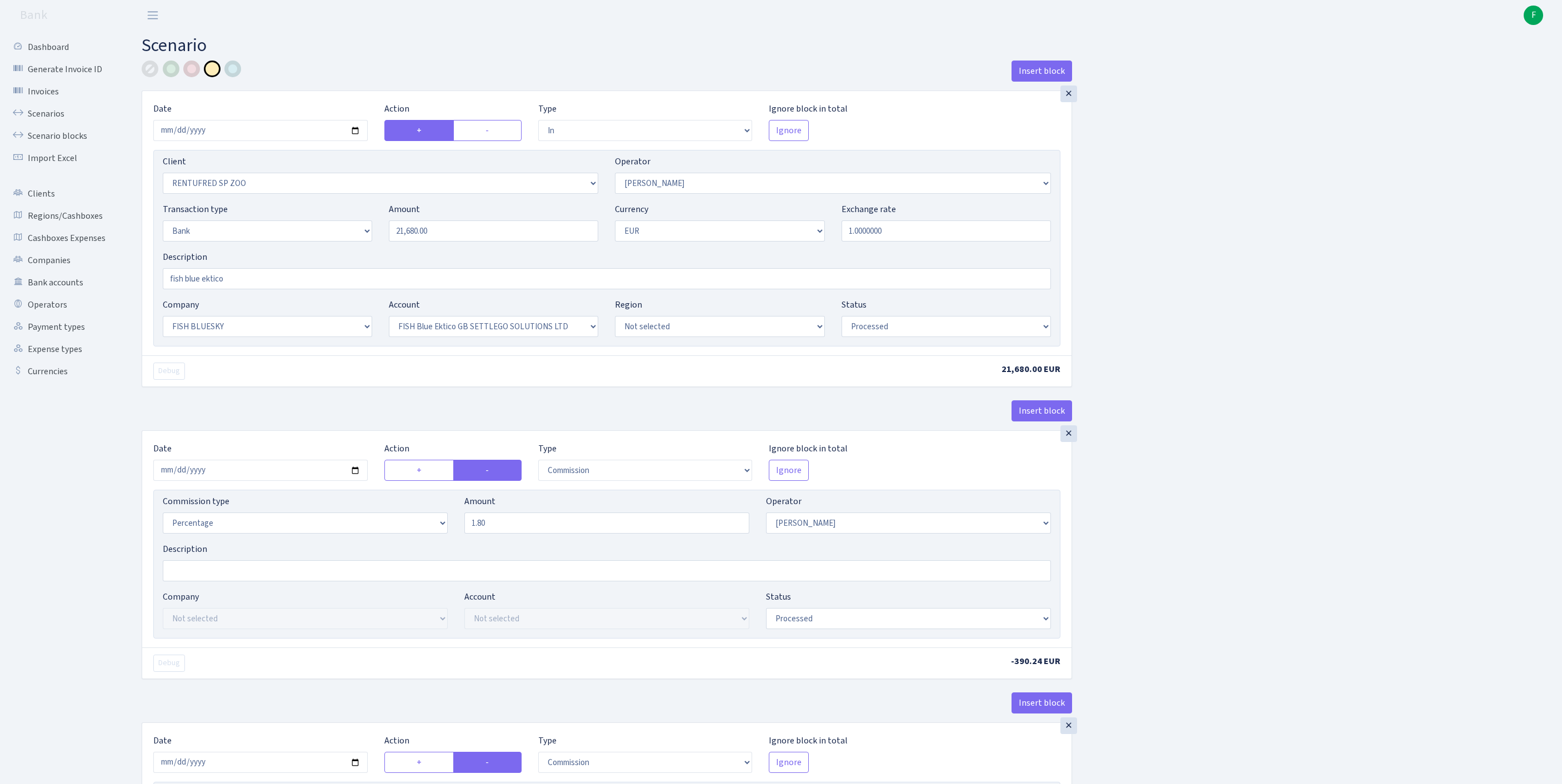
select select "23"
select select "67"
select select "processed"
select select "commission"
select select "10"
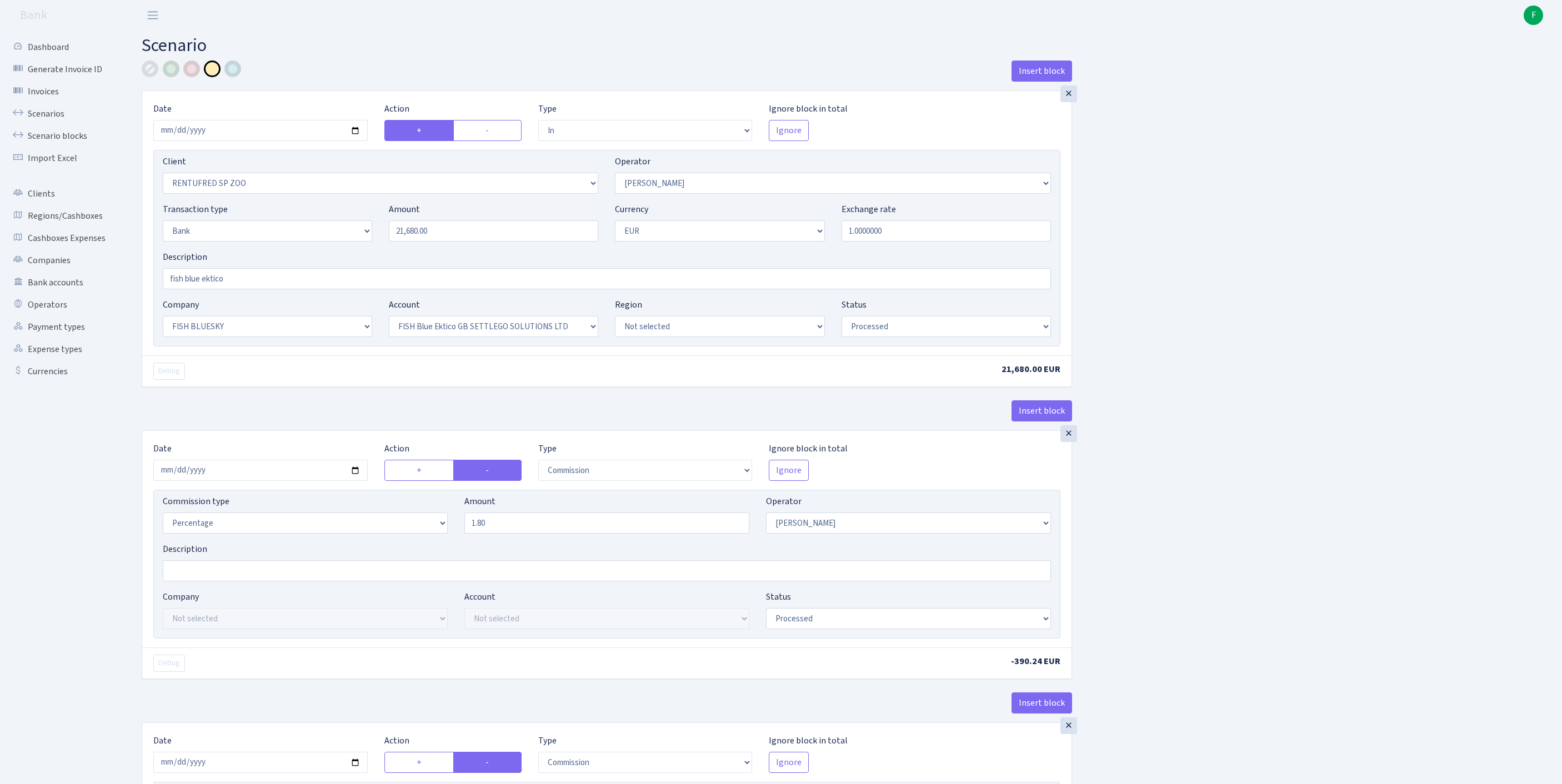
select select "processed"
select select "commission"
select select "fixed"
select select "1"
select select "23"
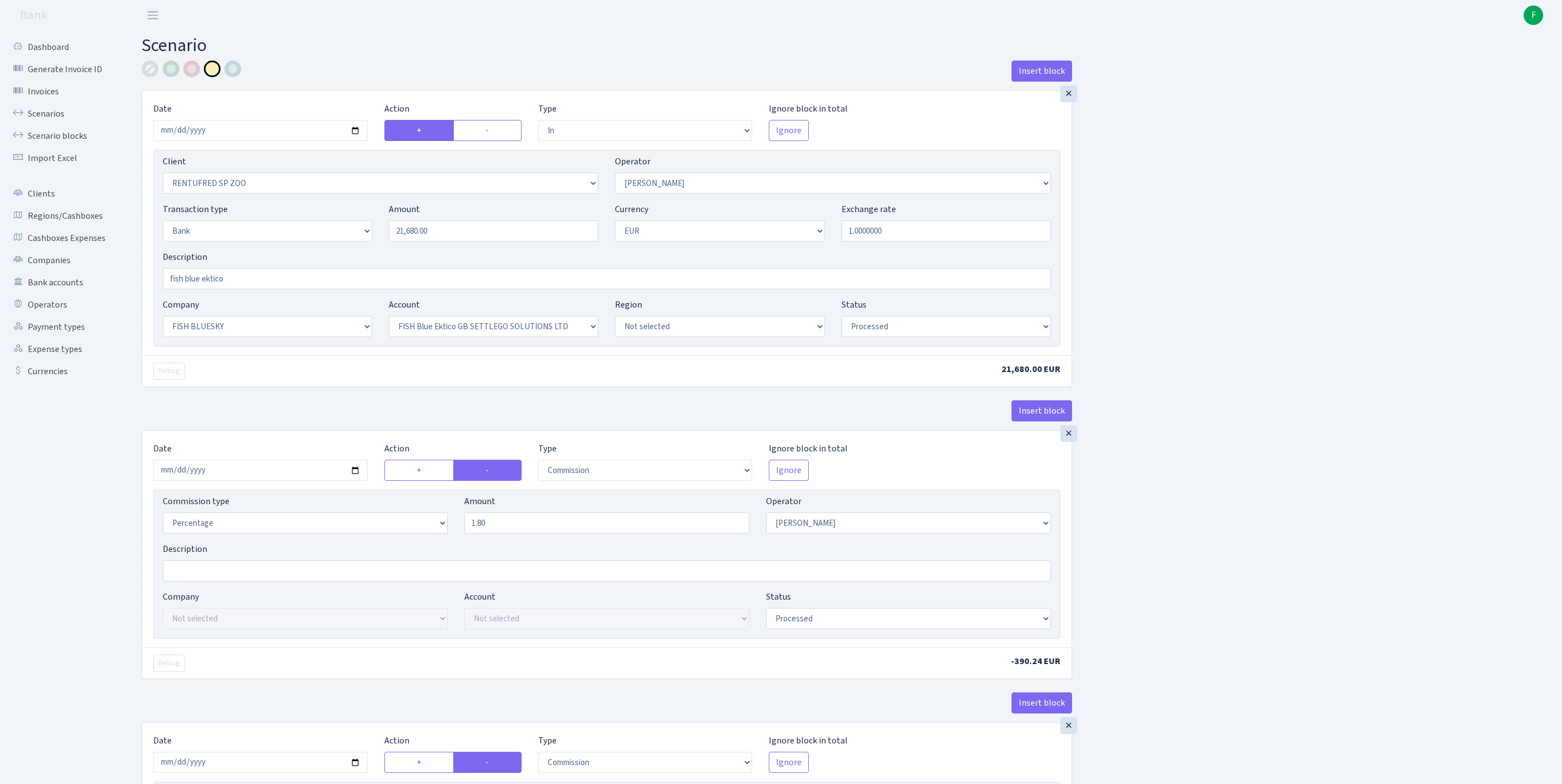
select select "67"
select select "processed"
click at [59, 118] on link "Scenarios" at bounding box center [61, 114] width 111 height 22
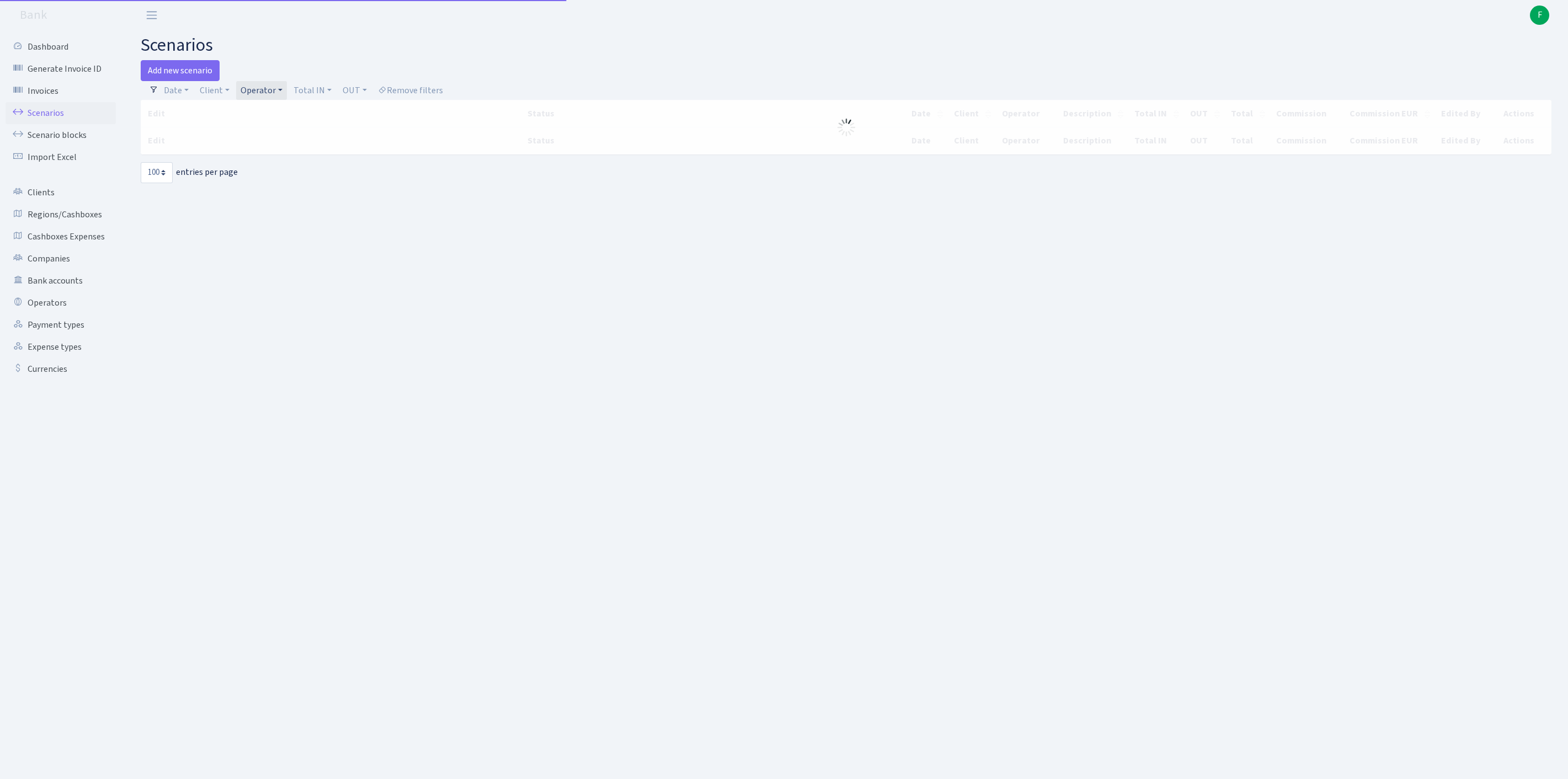
select select "100"
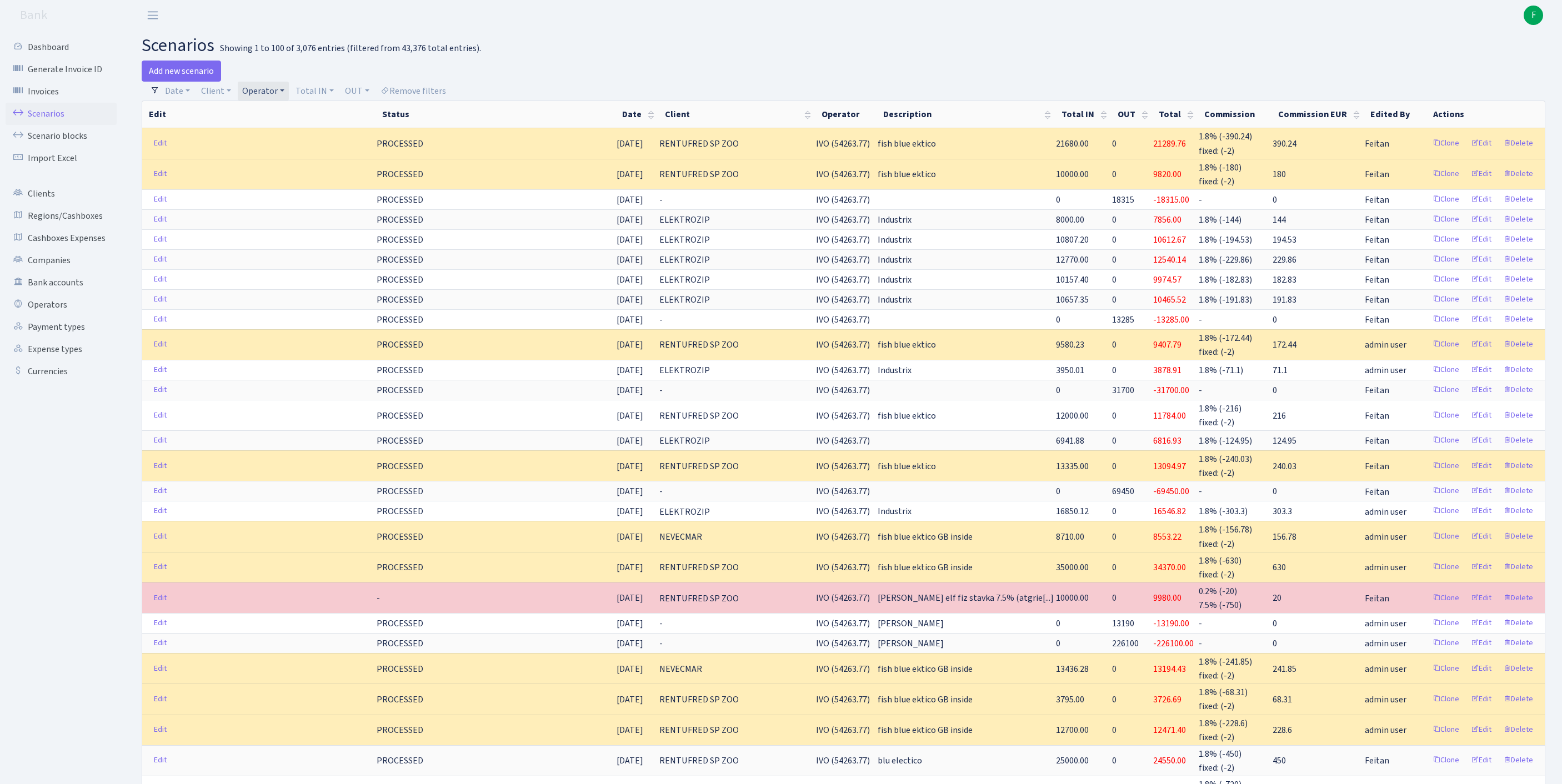
click at [289, 96] on link "Operator" at bounding box center [263, 90] width 51 height 19
click at [304, 134] on input "search" at bounding box center [288, 131] width 92 height 17
type input "petj"
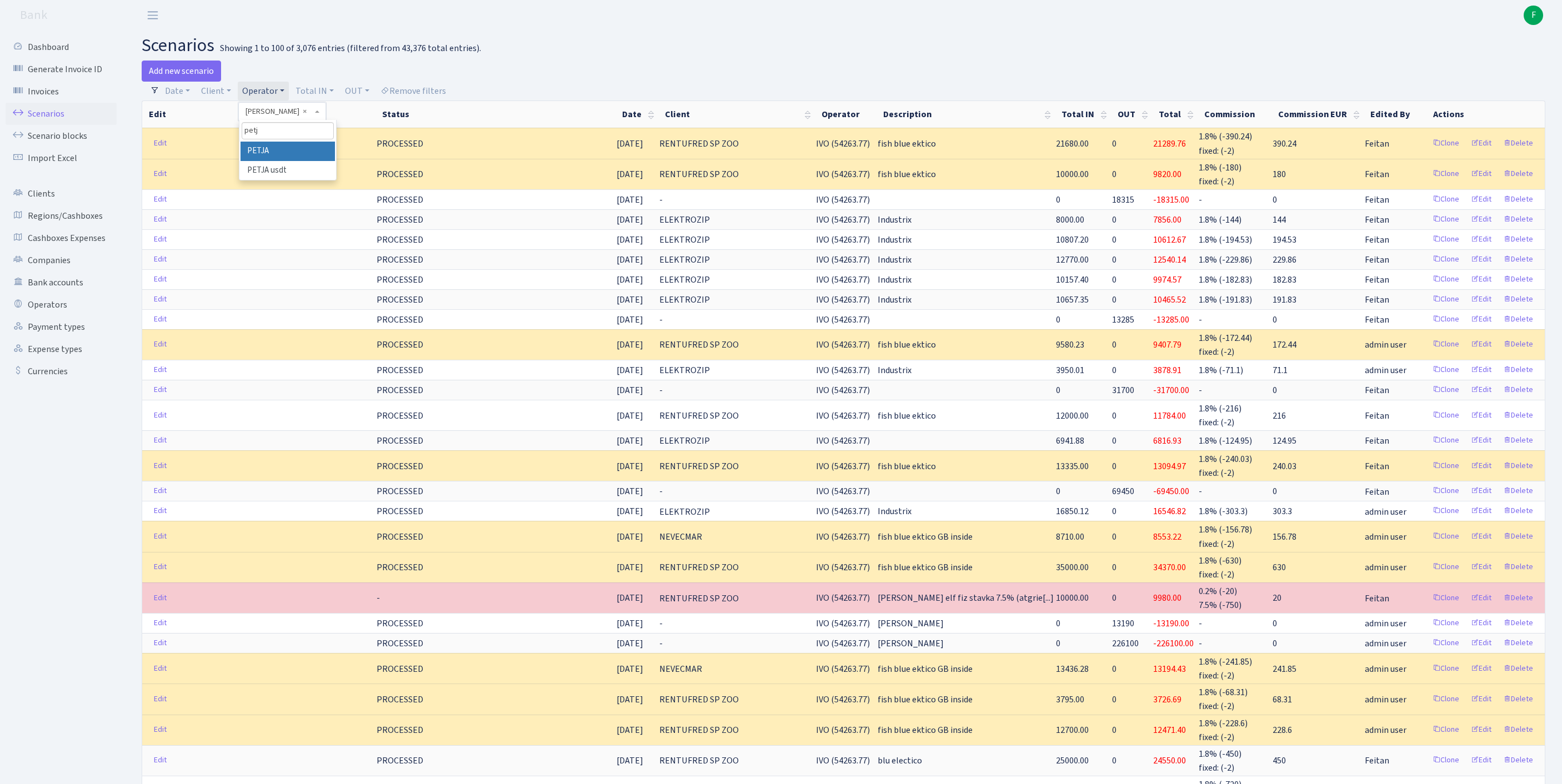
click at [310, 161] on li "PETJA" at bounding box center [287, 151] width 95 height 20
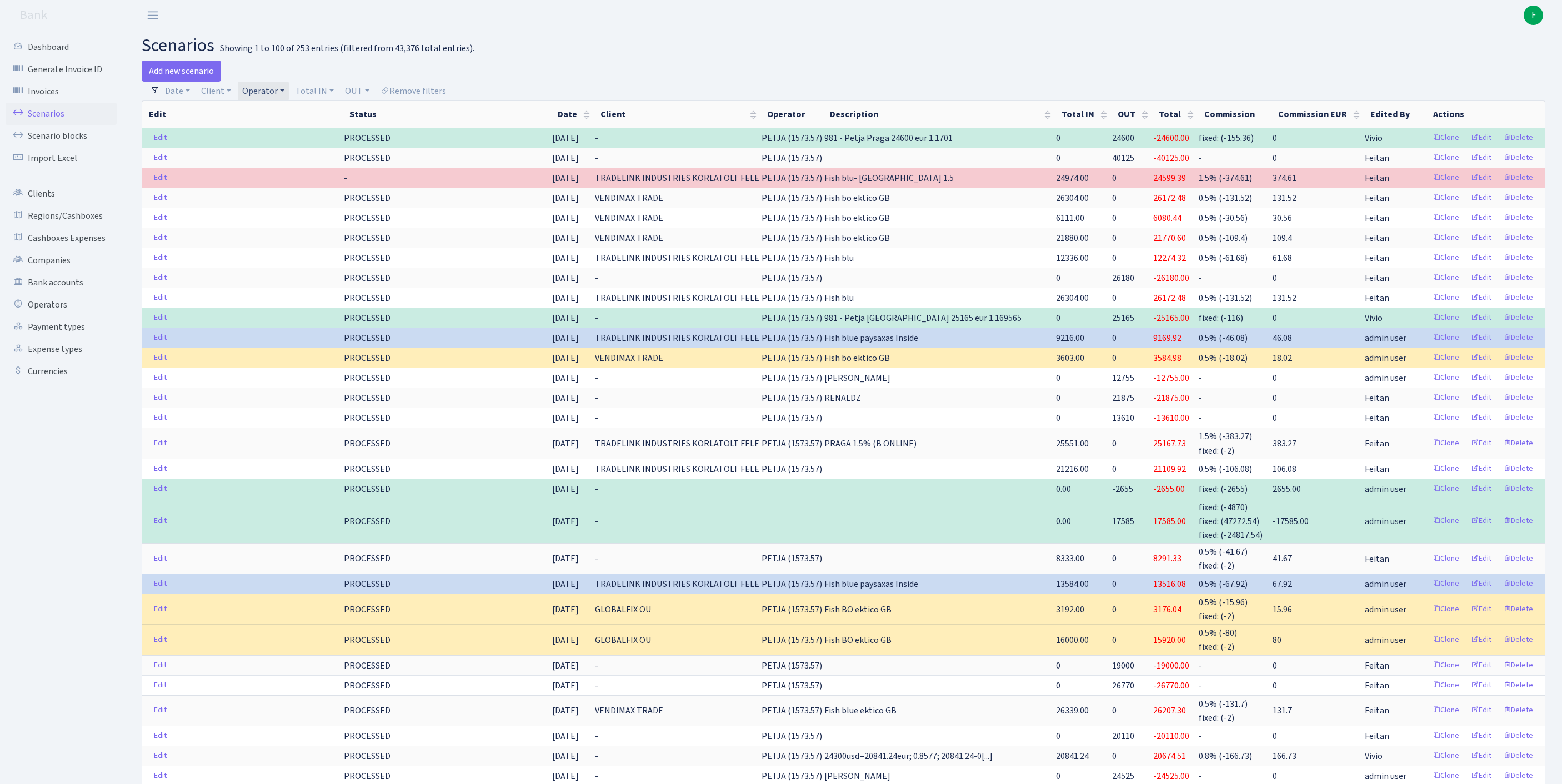
click at [289, 96] on link "Operator" at bounding box center [263, 90] width 51 height 19
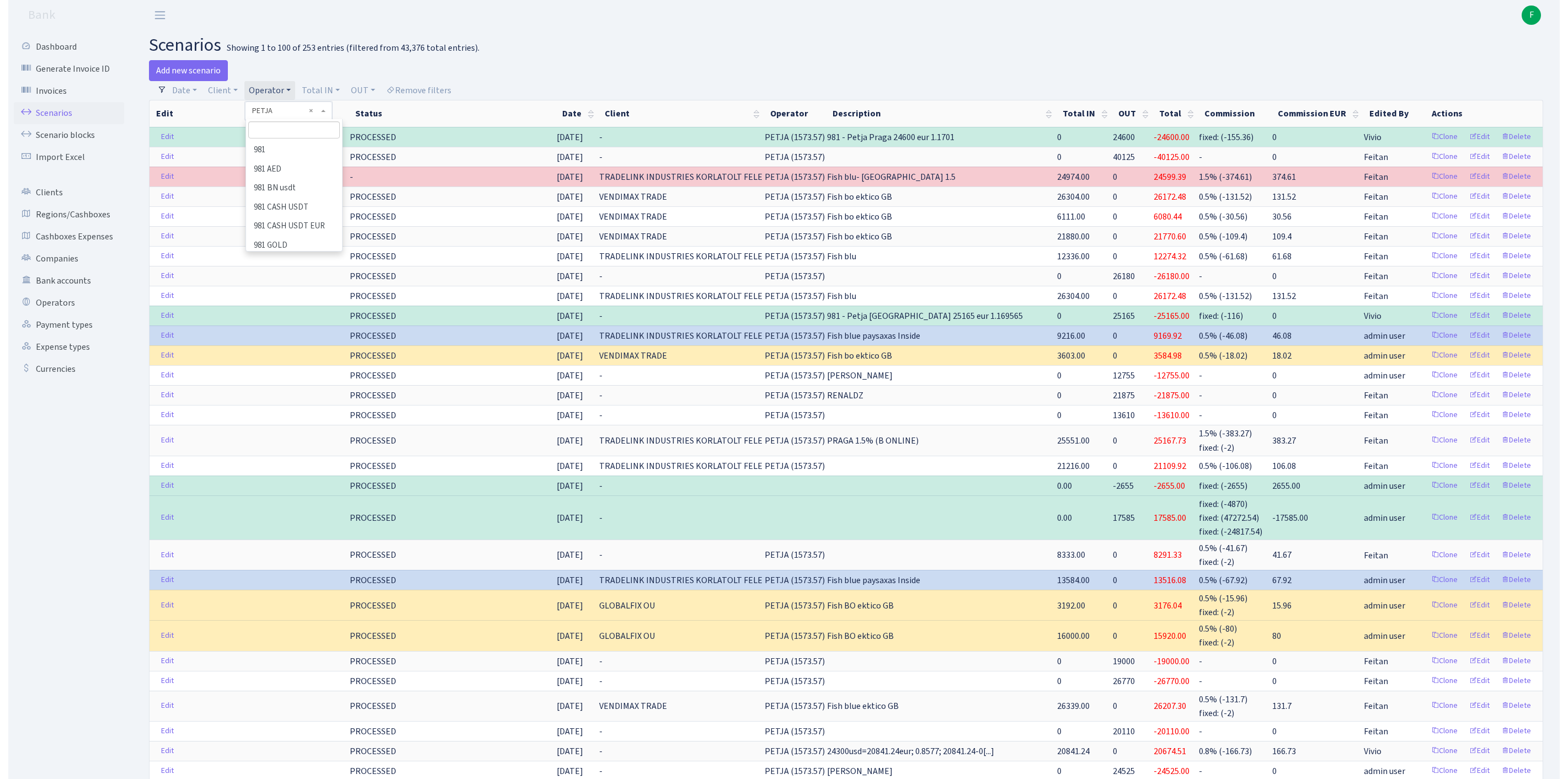
scroll to position [6165, 0]
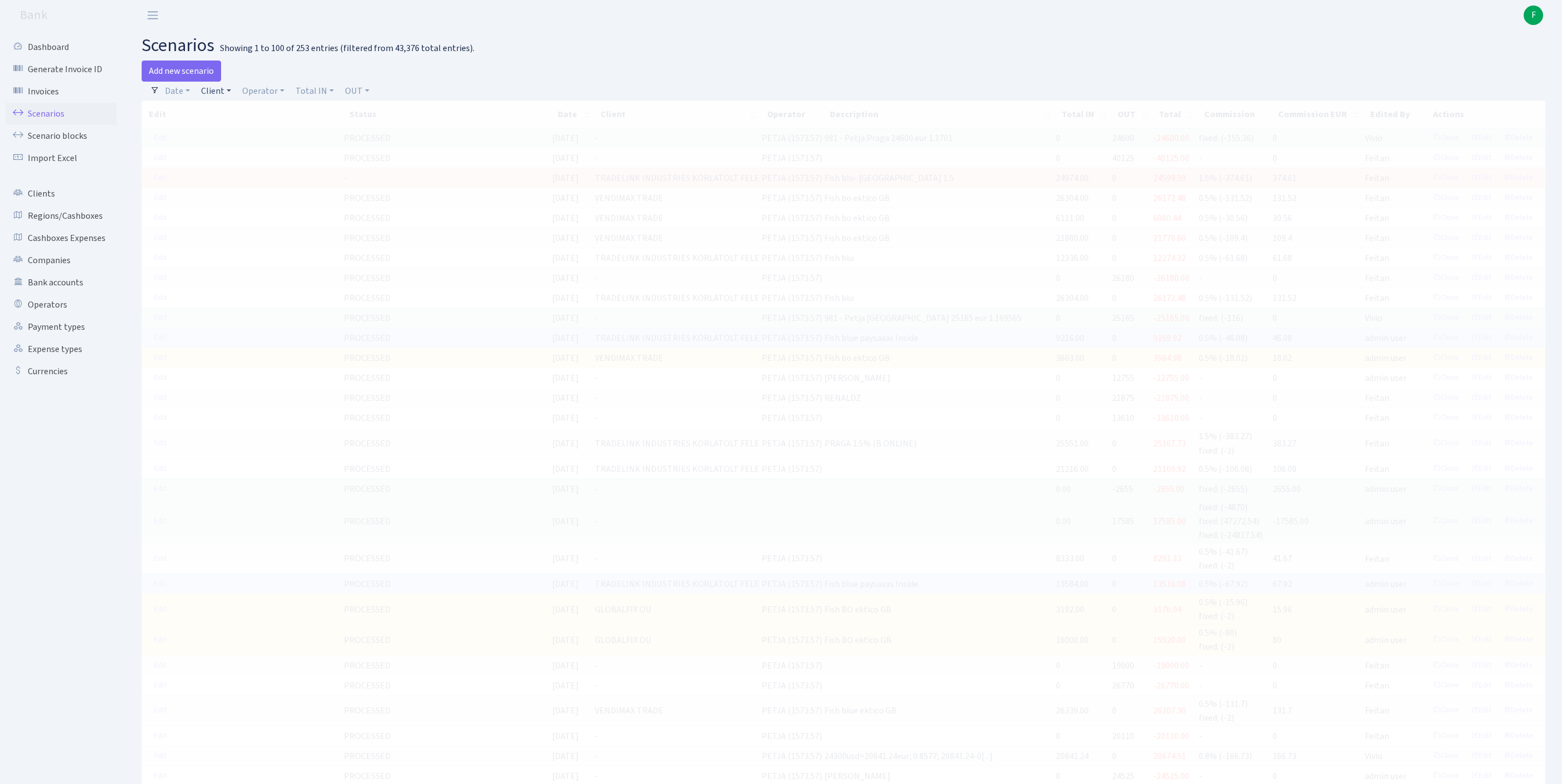
click at [225, 95] on link "Client" at bounding box center [216, 90] width 39 height 19
click at [240, 139] on input "search" at bounding box center [247, 131] width 92 height 17
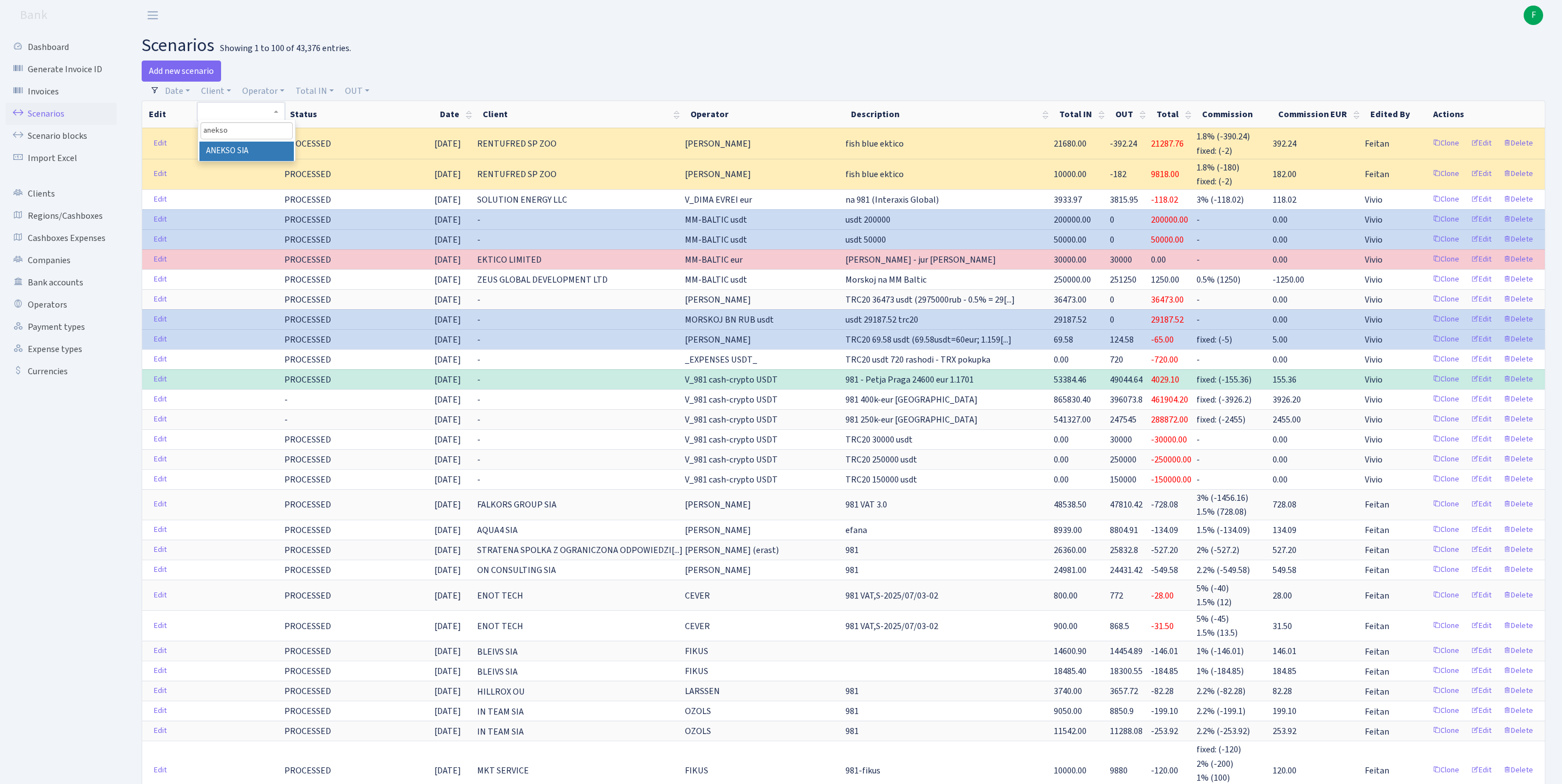
type input "anekso"
click at [250, 161] on li "ANEKSO SIA" at bounding box center [246, 151] width 95 height 20
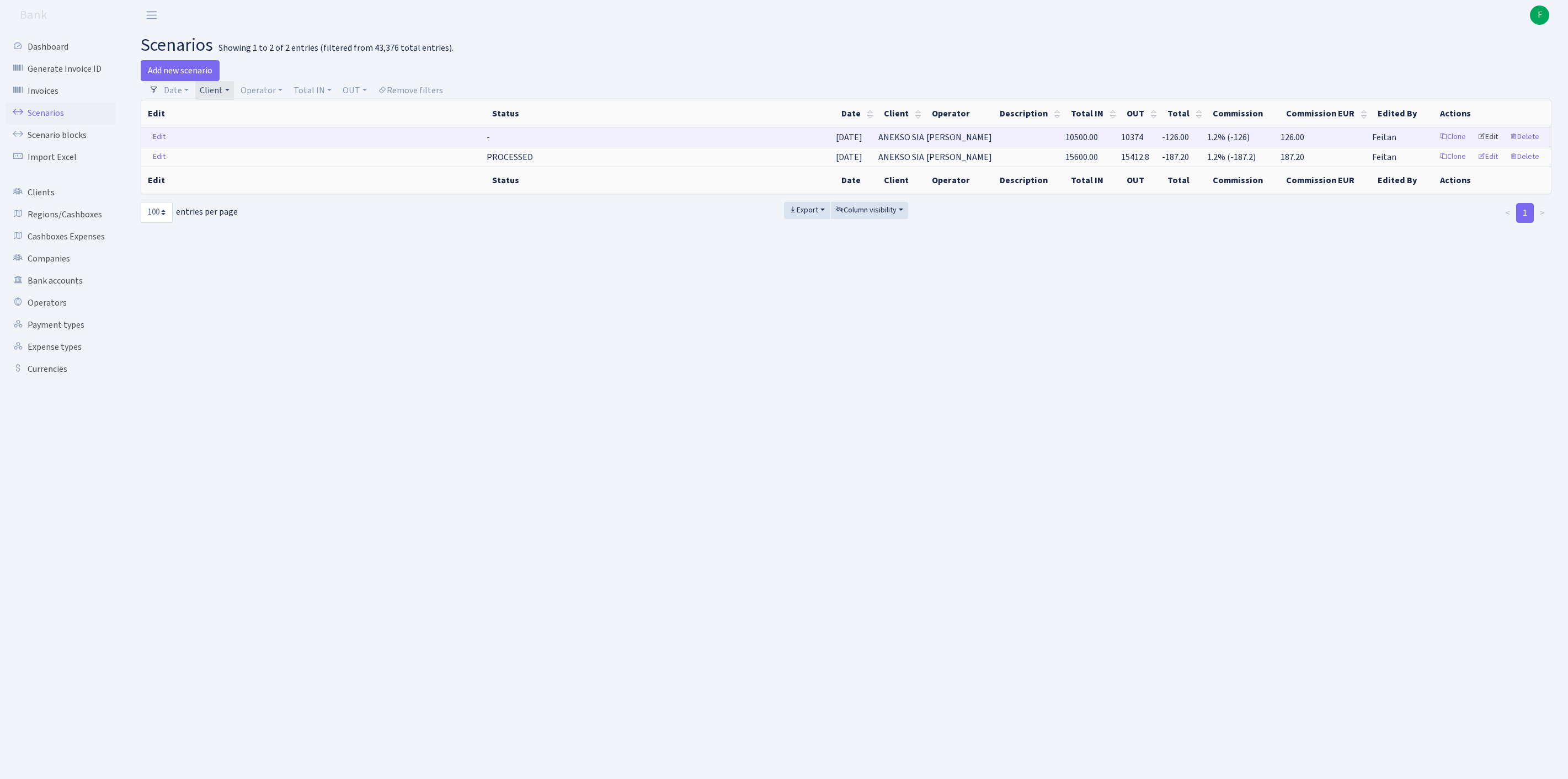
click at [1478, 146] on link "Edit" at bounding box center [1487, 137] width 30 height 17
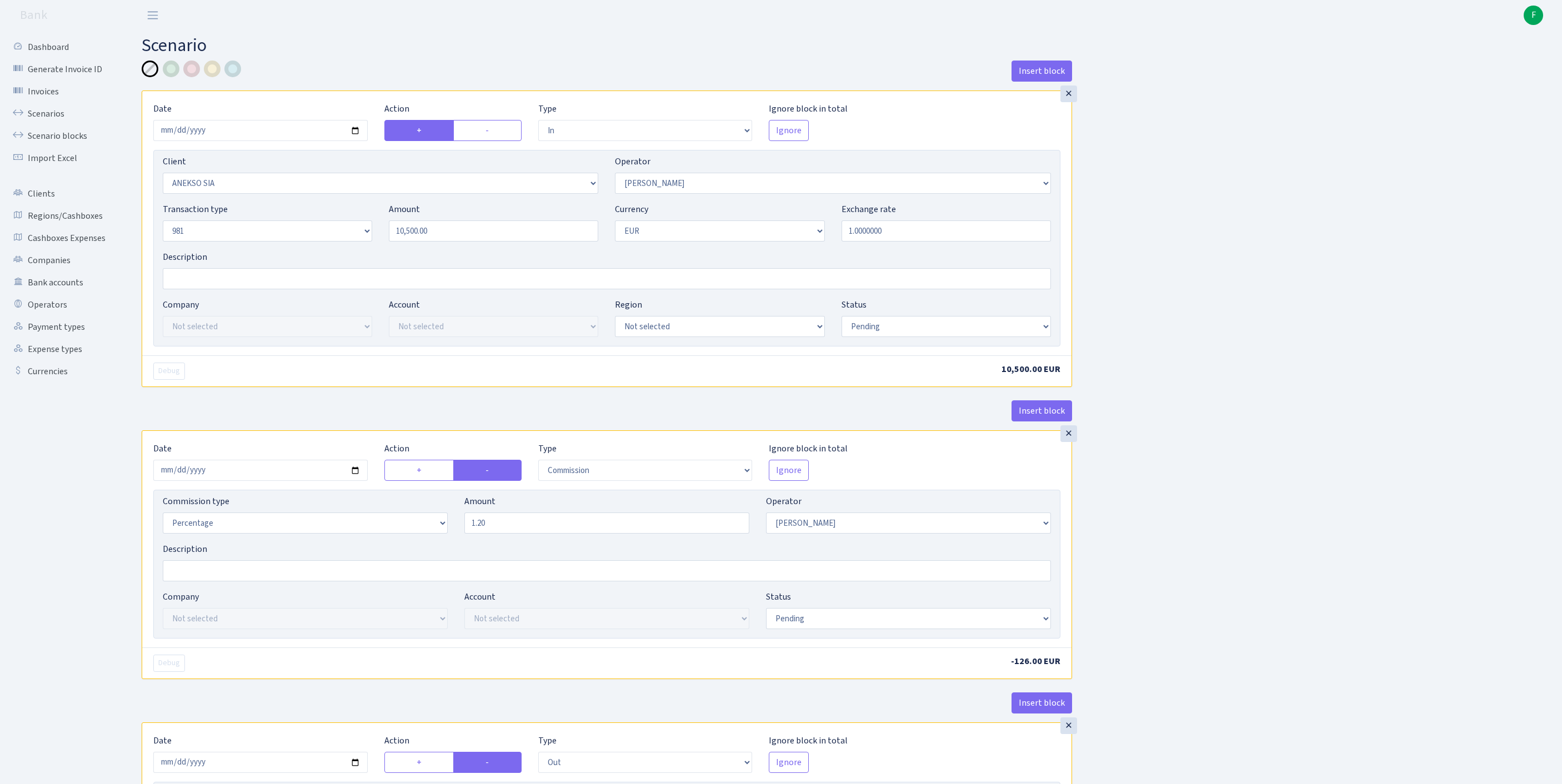
select select "in"
select select "3196"
select select "483"
select select "8"
select select "1"
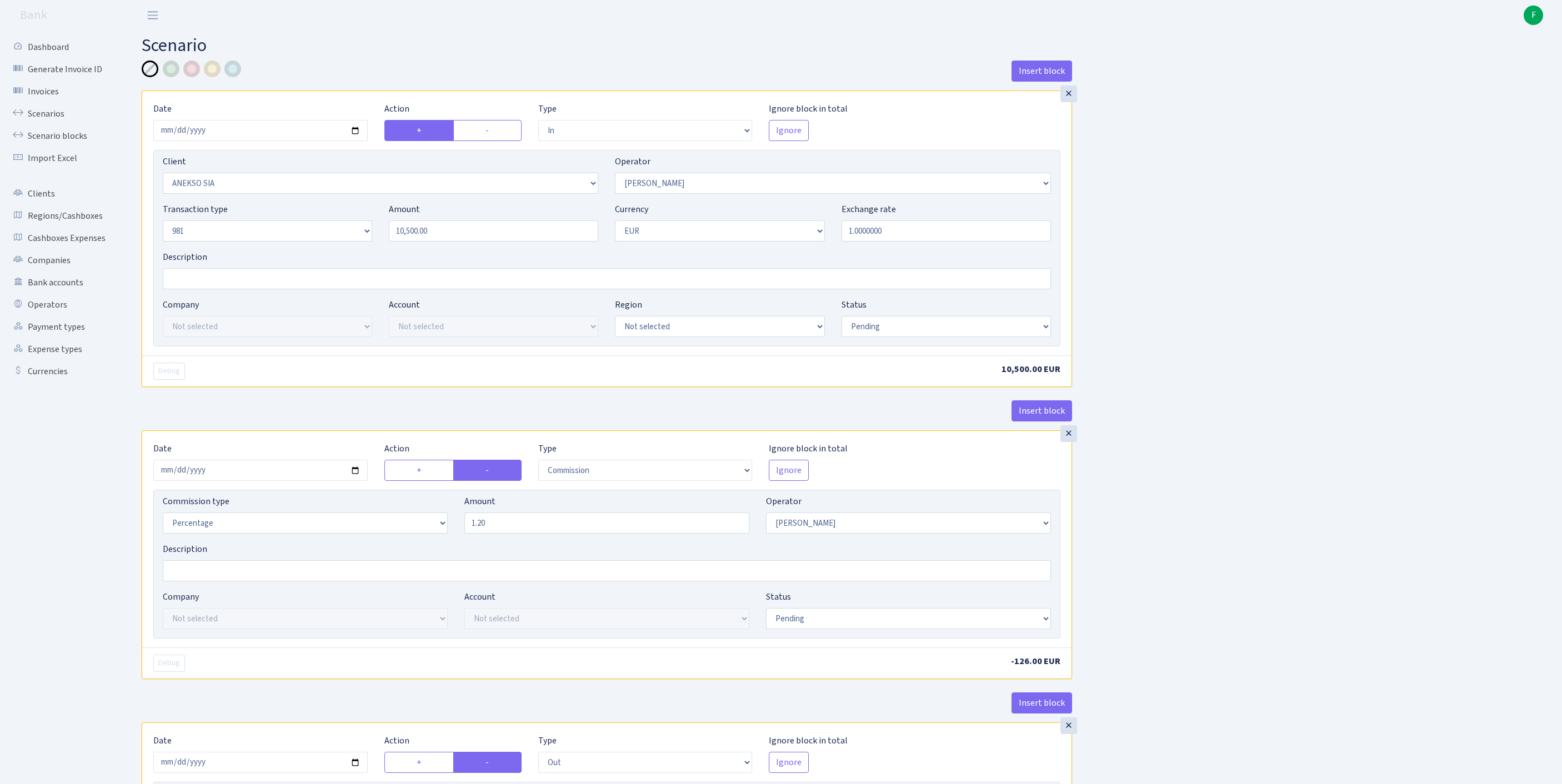
select select "pending"
select select "commission"
select select "483"
select select "pending"
select select "out"
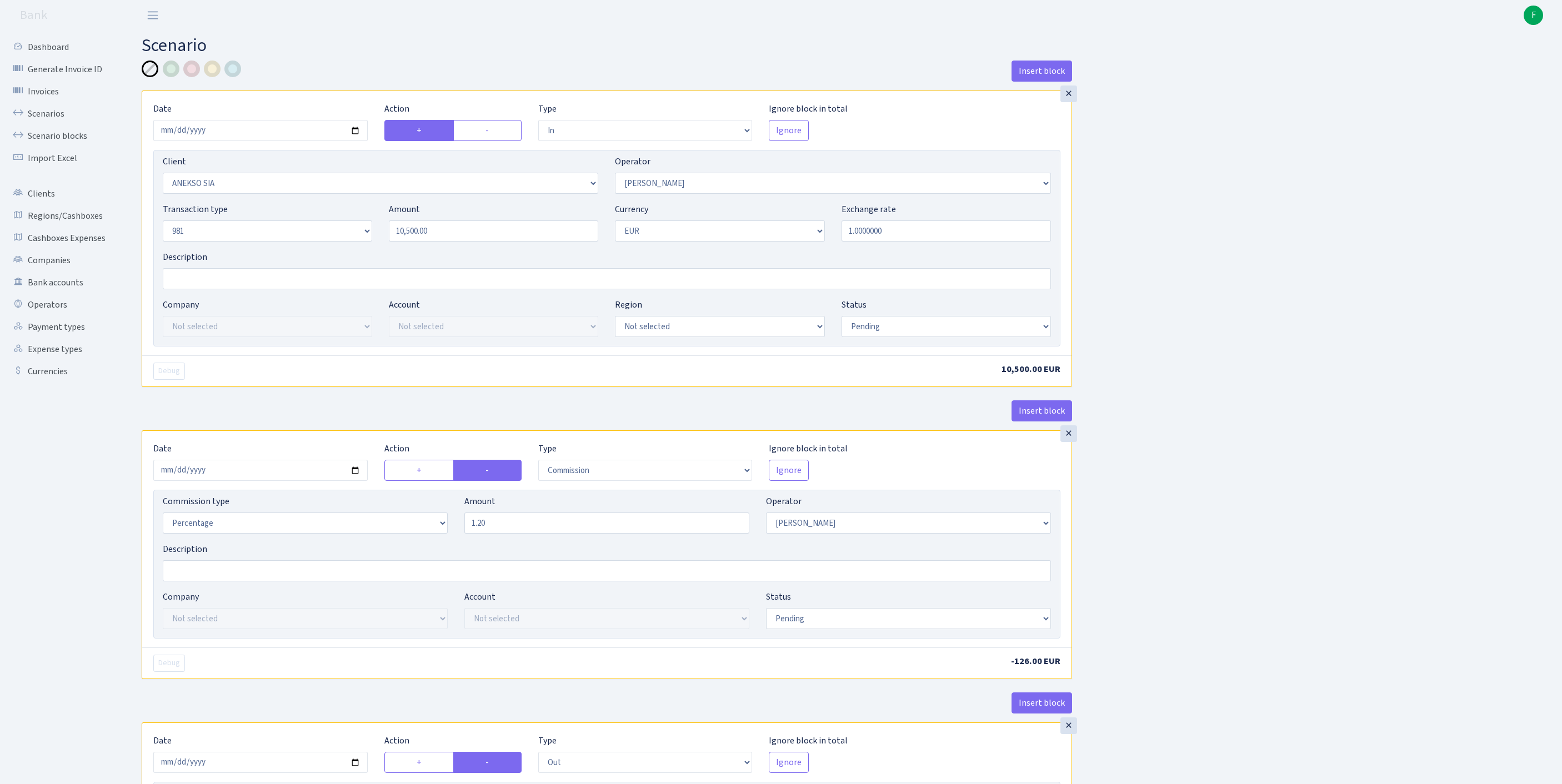
select select "2778"
select select "61"
select select "8"
select select "1"
select select "pending"
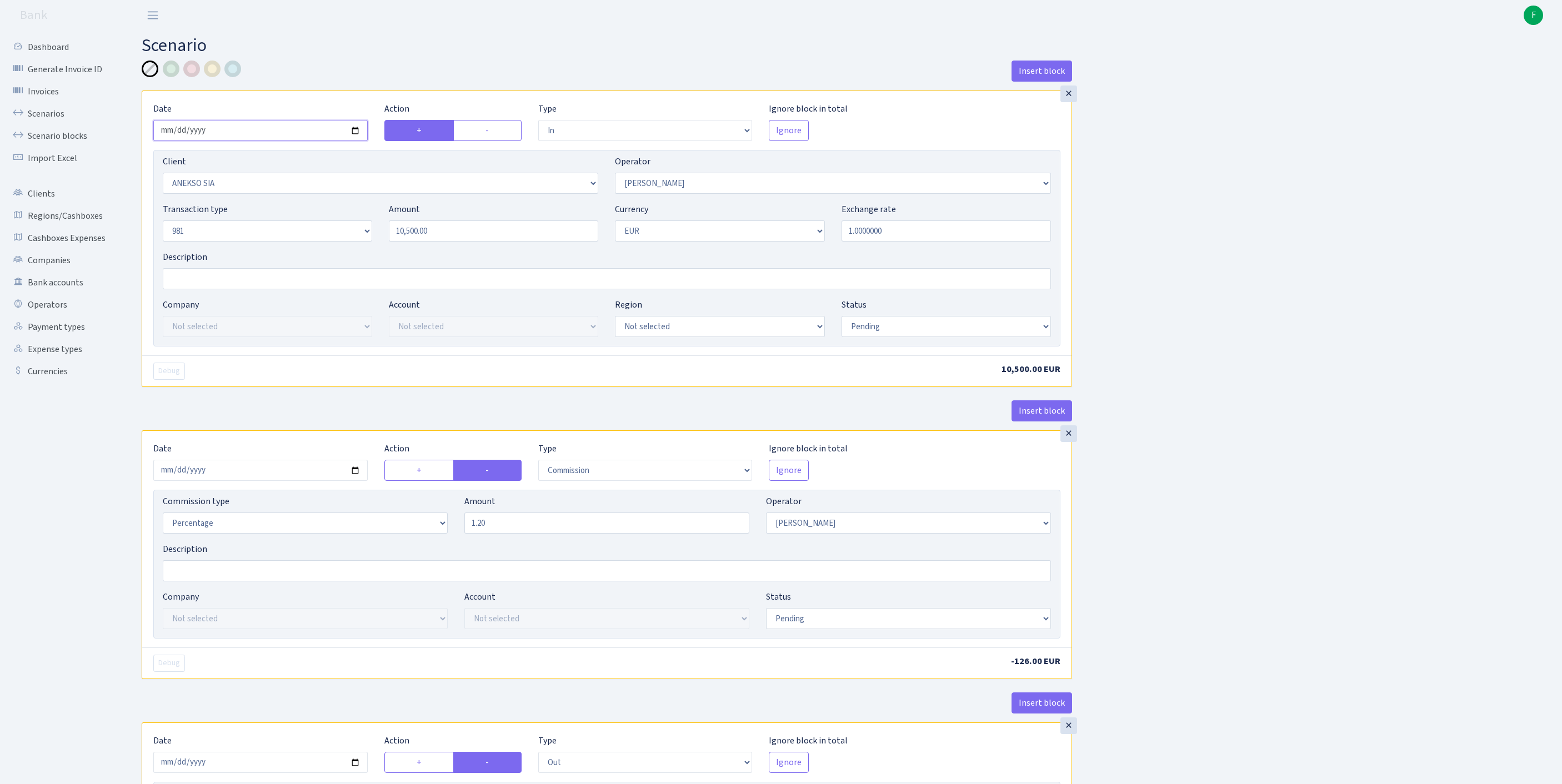
click at [286, 139] on input "[DATE]" at bounding box center [260, 131] width 215 height 21
type input "[DATE]"
select select "processed"
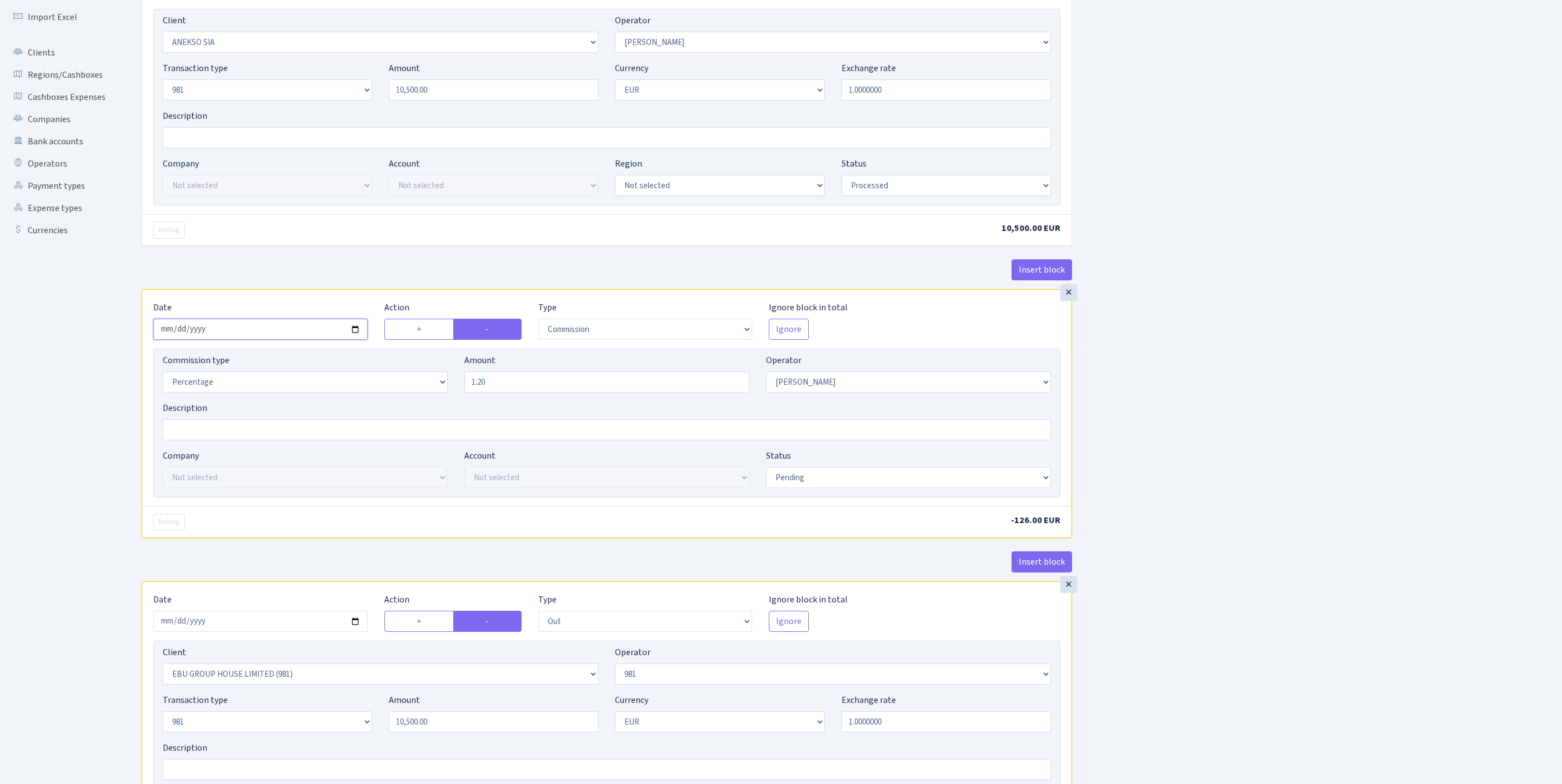
click at [261, 340] on input "2025-08-20" at bounding box center [260, 330] width 215 height 21
type input "2025-08-22"
select select "processed"
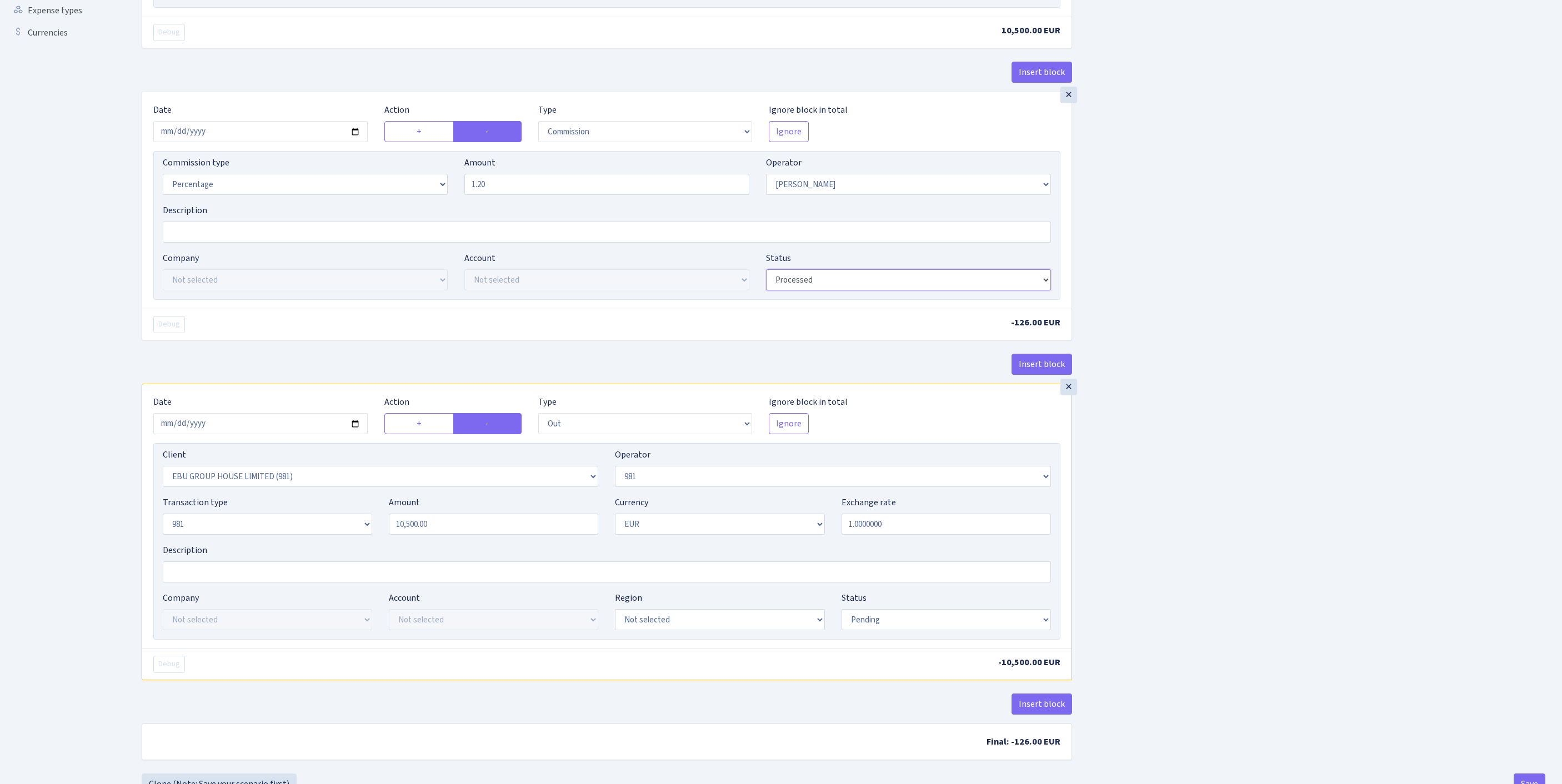
scroll to position [522, 0]
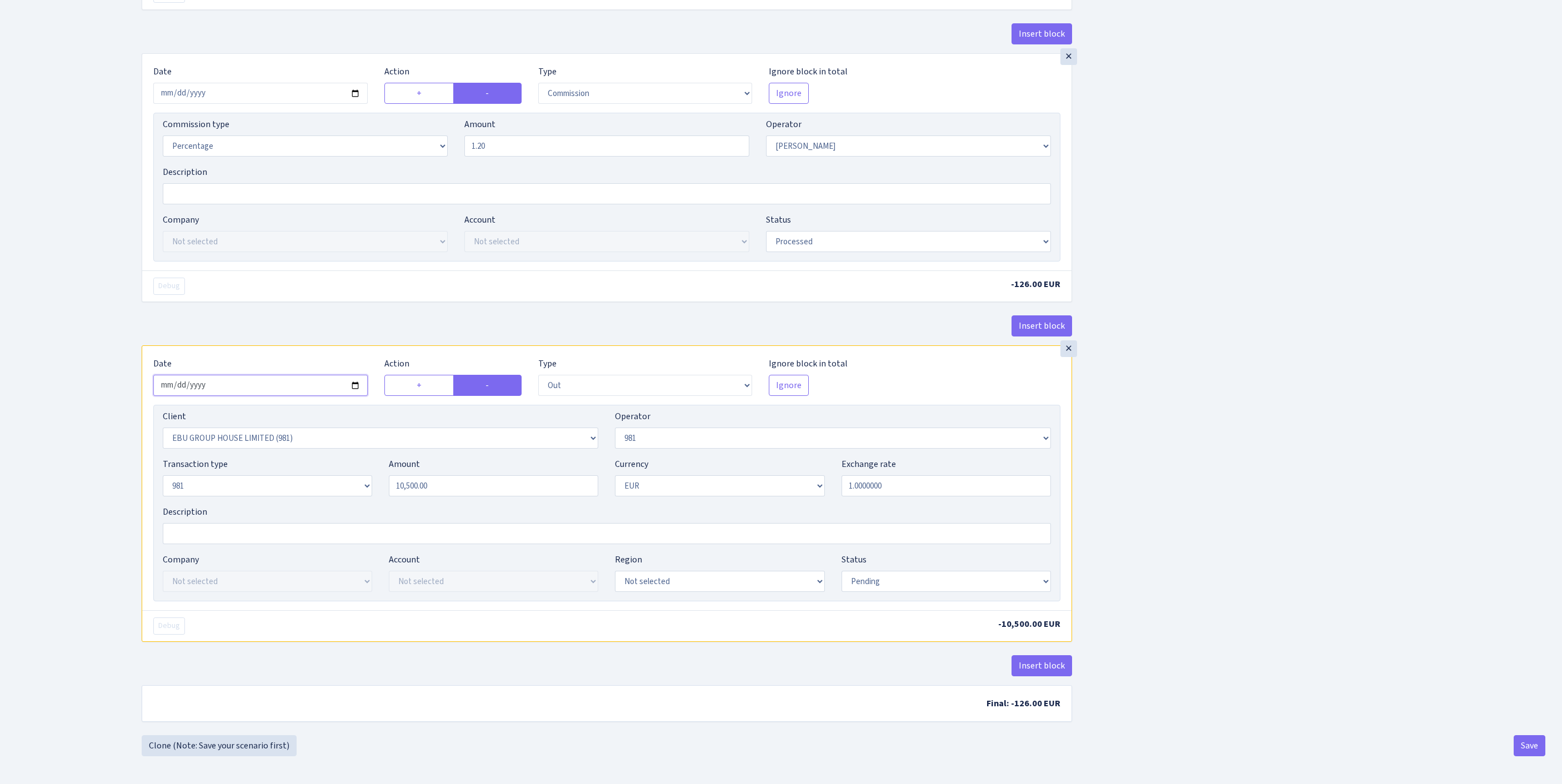
click at [302, 375] on input "2025-08-20" at bounding box center [260, 386] width 215 height 21
type input "2025-08-22"
select select "processed"
click at [1529, 743] on button "Save" at bounding box center [1530, 746] width 31 height 21
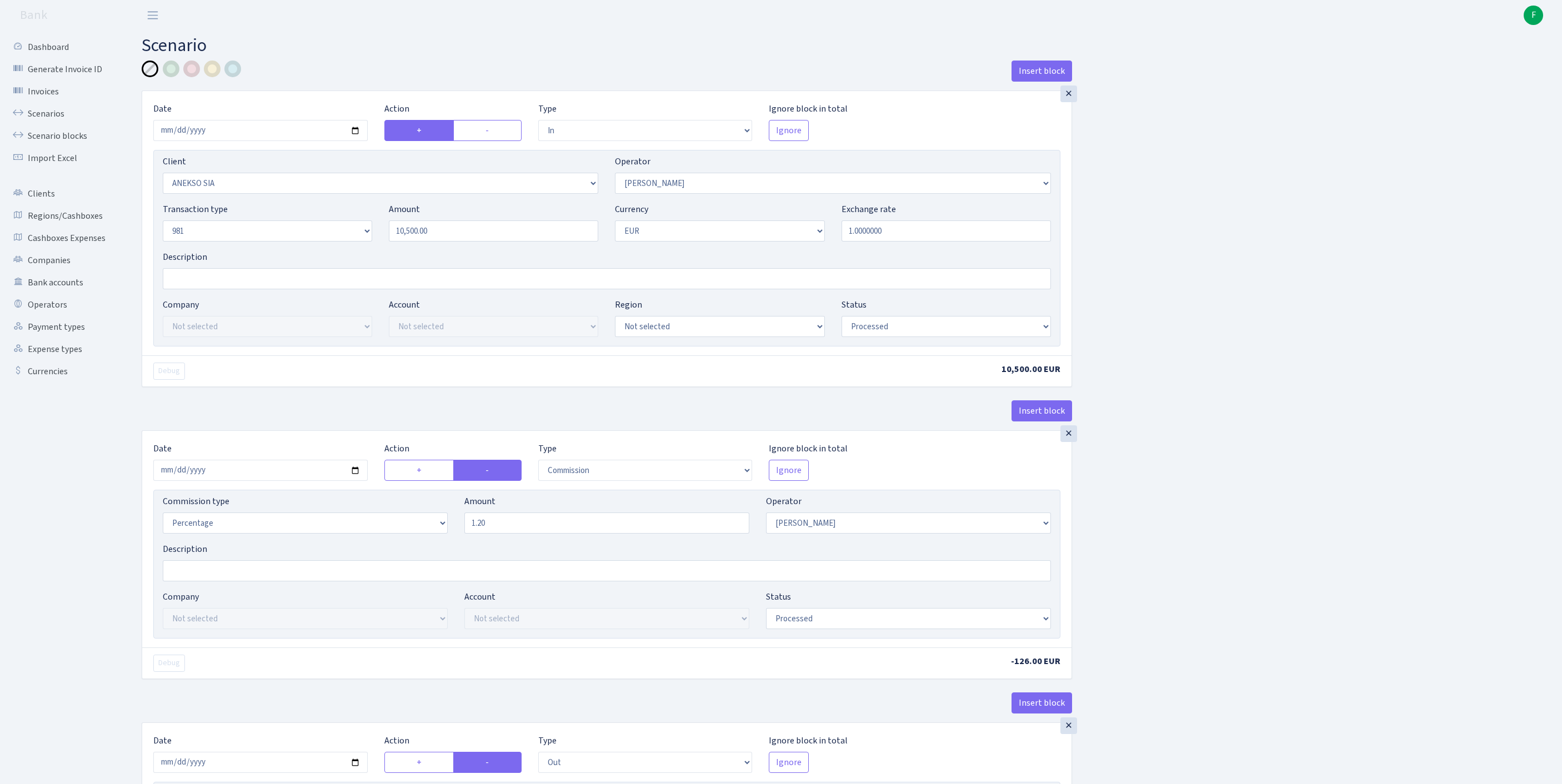
select select "in"
select select "3196"
select select "483"
select select "8"
select select "1"
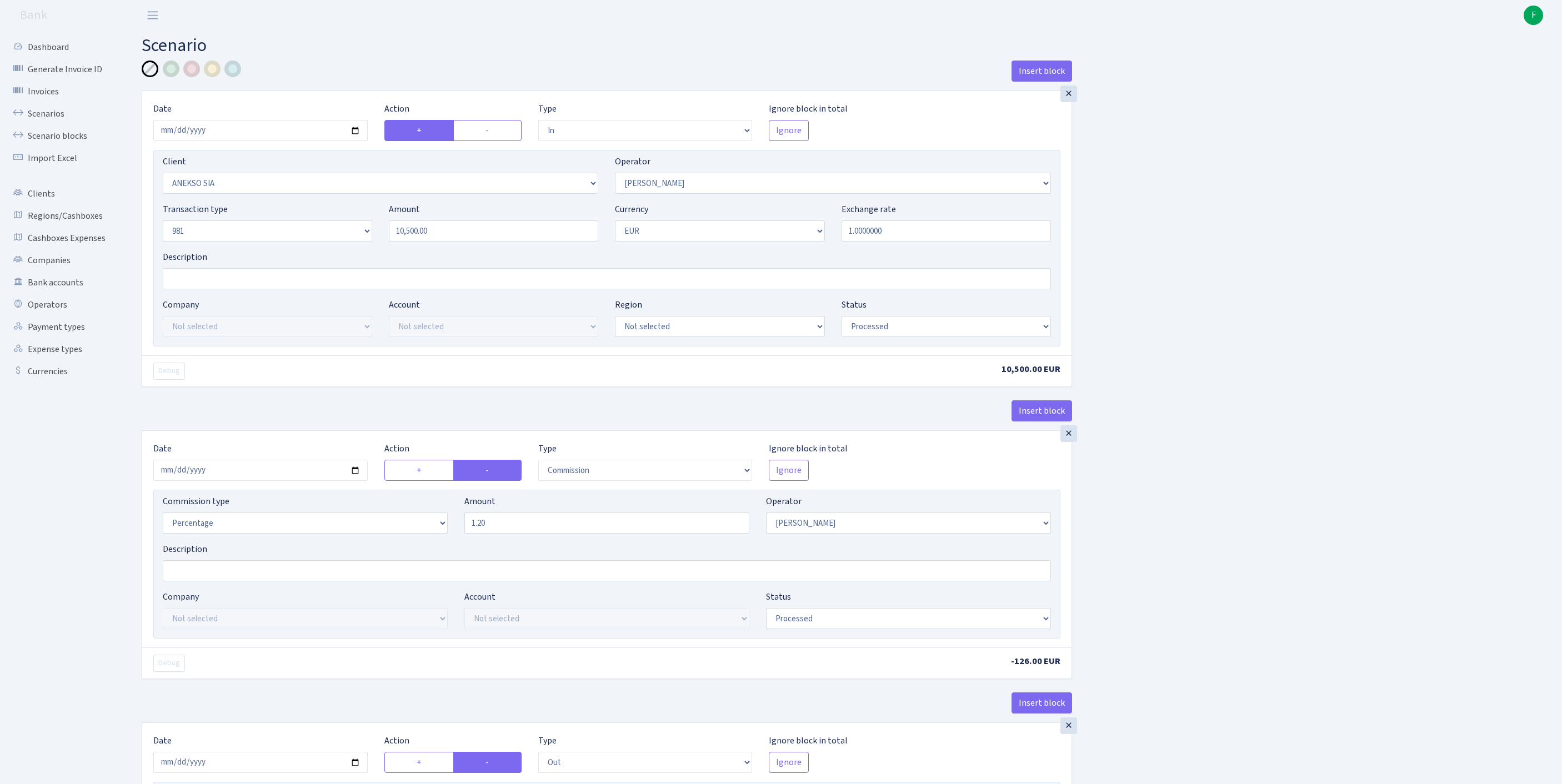
select select "processed"
select select "commission"
select select "483"
select select "processed"
select select "out"
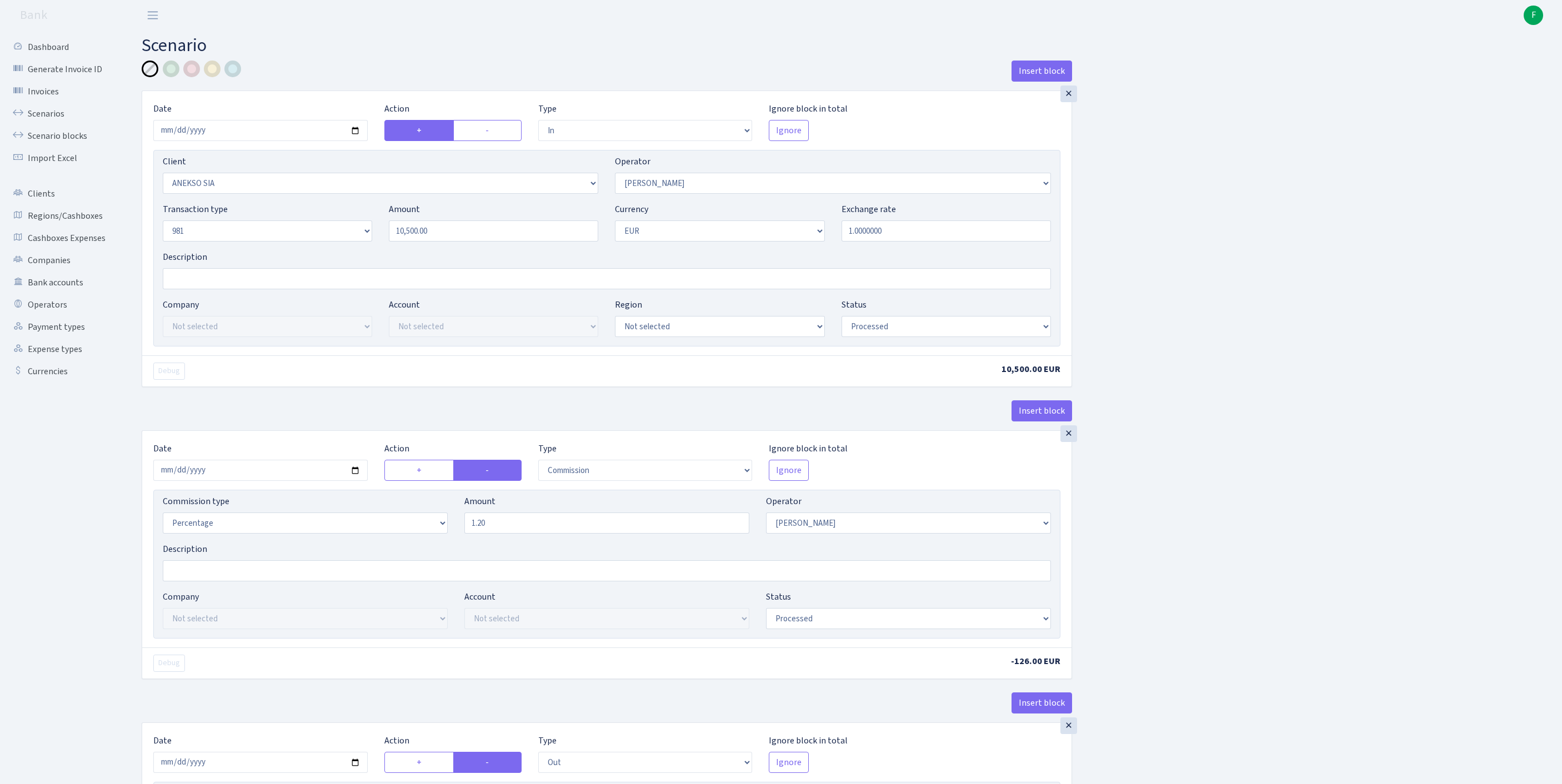
select select "2778"
select select "61"
select select "8"
select select "1"
select select "processed"
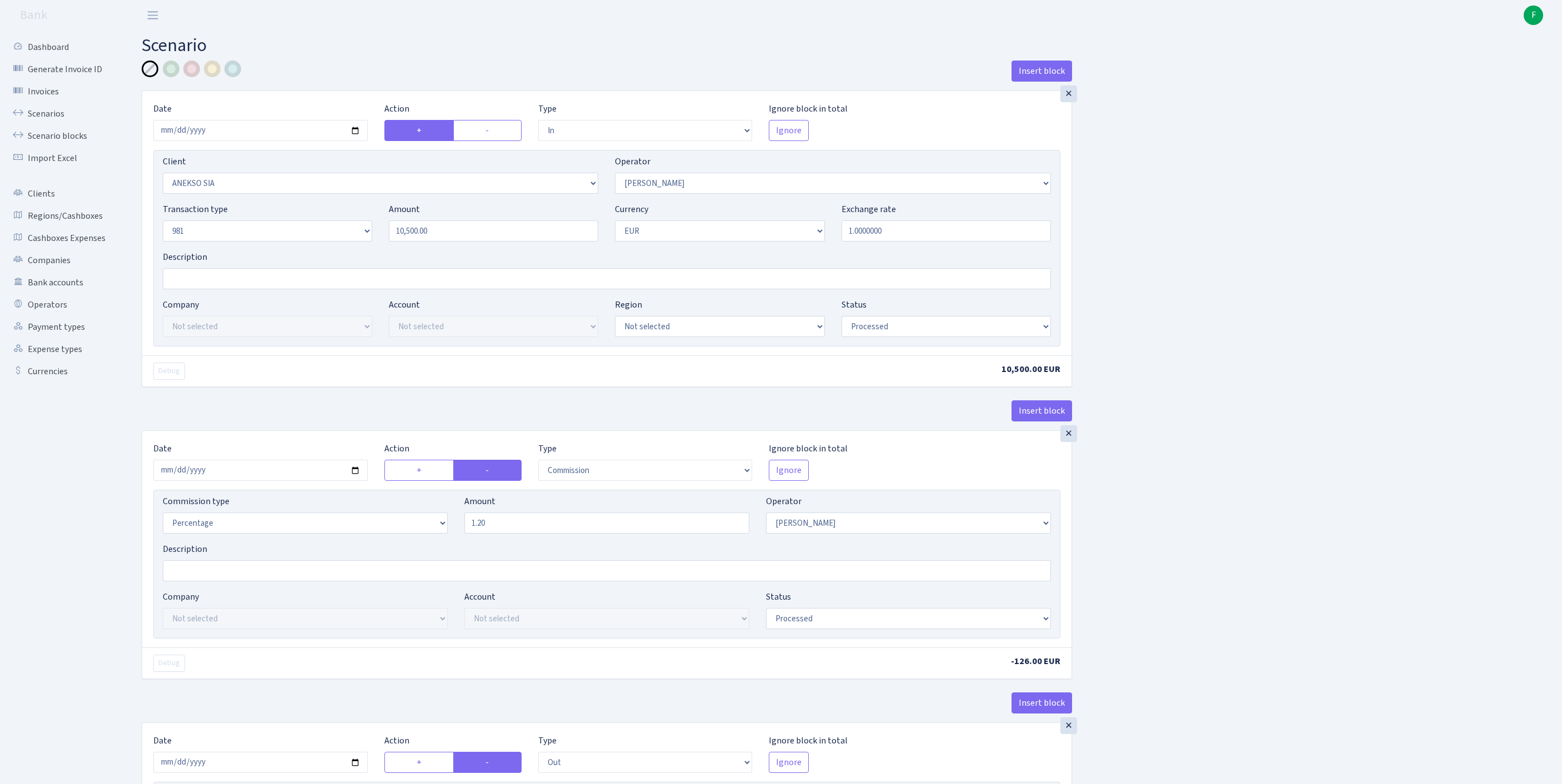
scroll to position [522, 0]
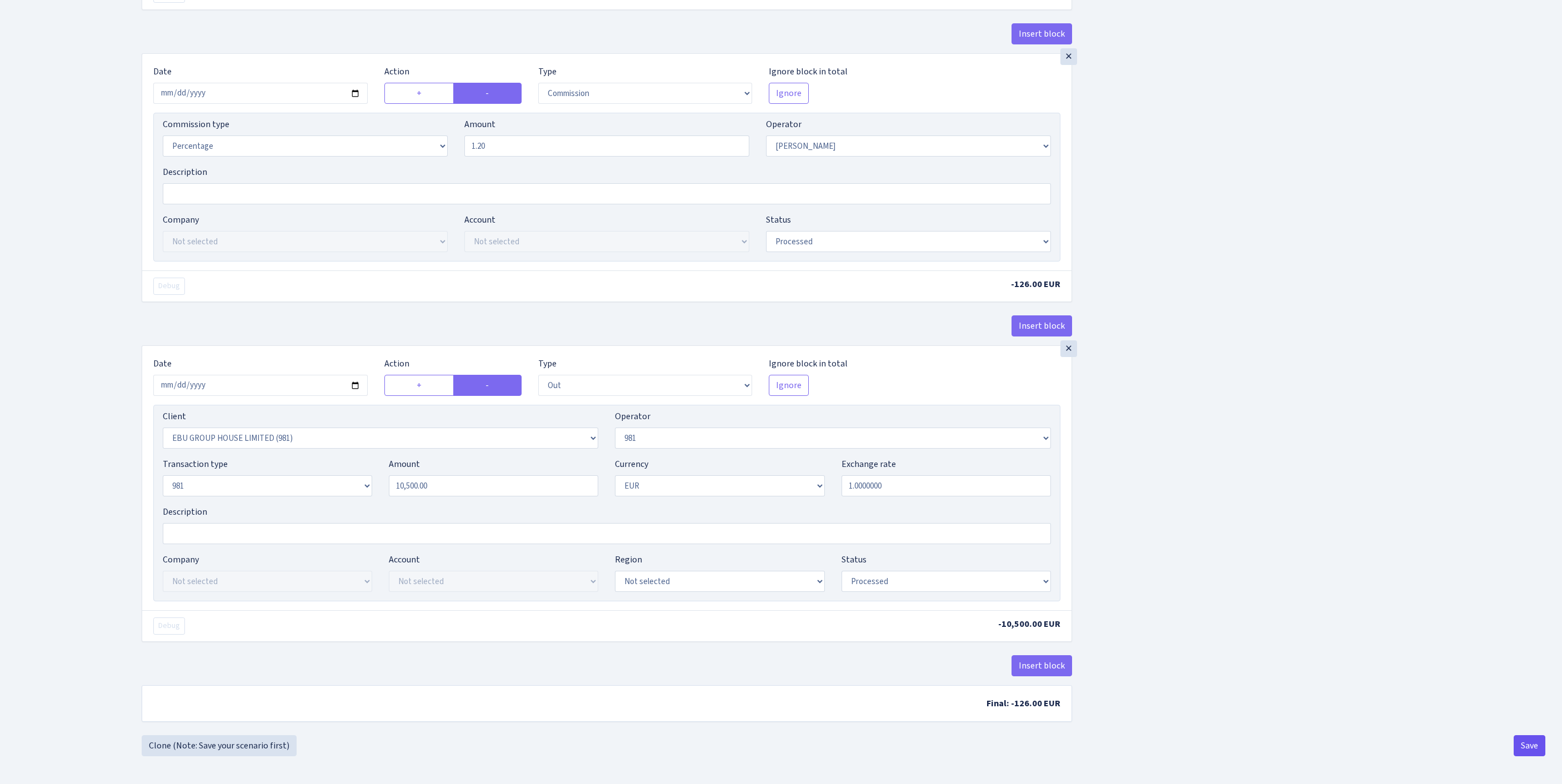
click at [1523, 749] on button "Save" at bounding box center [1530, 746] width 31 height 21
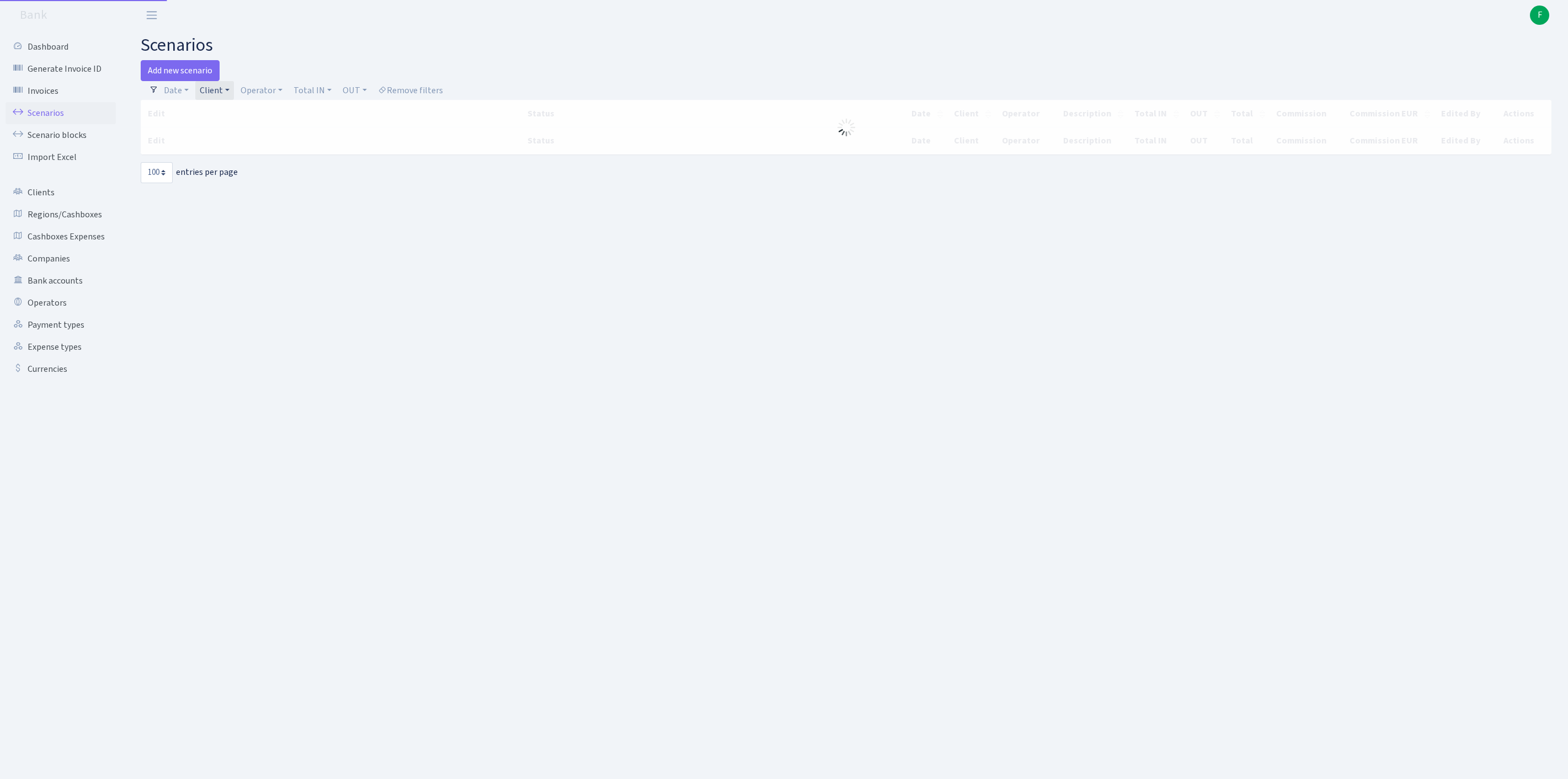
select select "100"
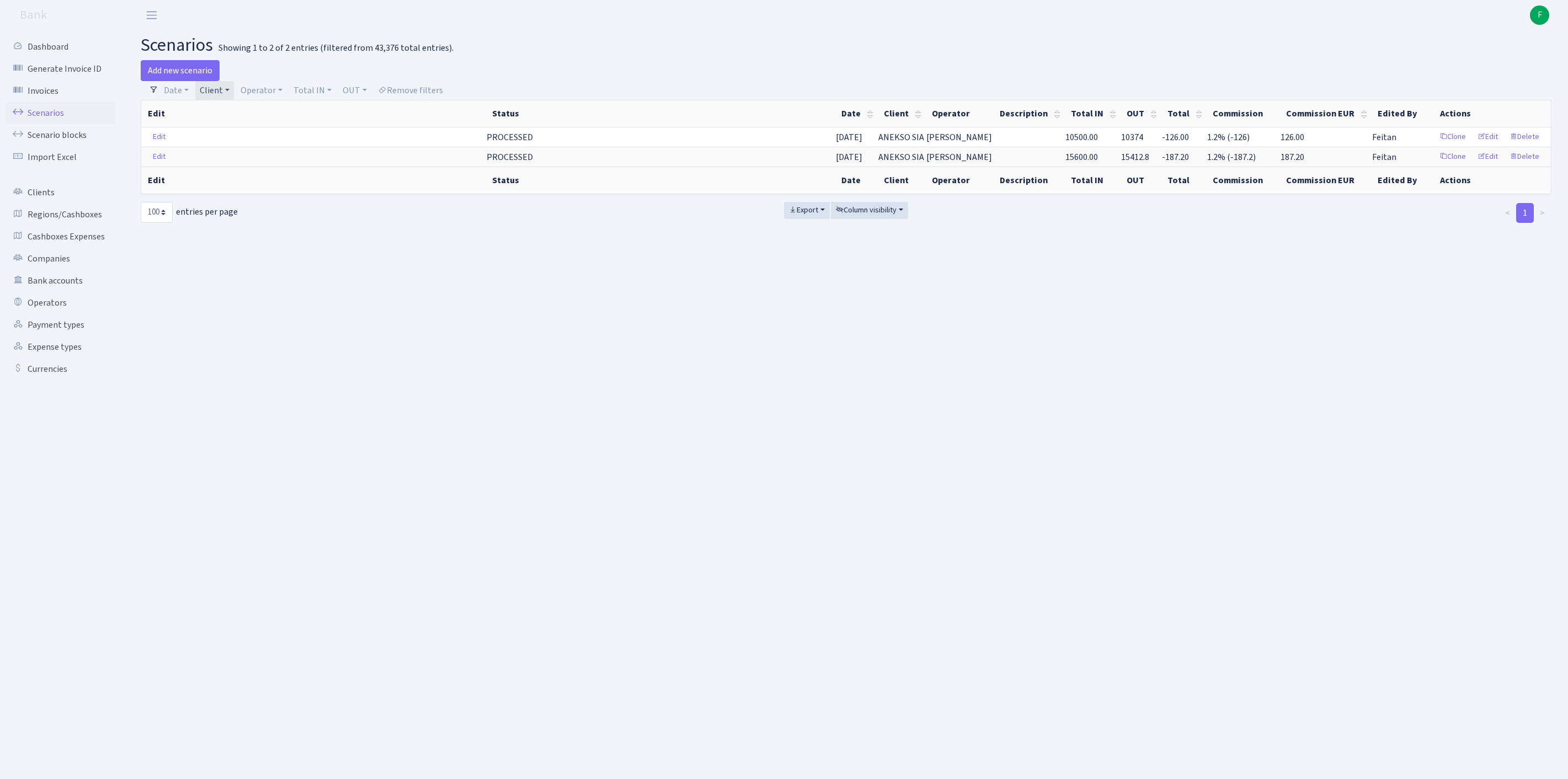
click at [234, 96] on link "Client" at bounding box center [214, 90] width 38 height 19
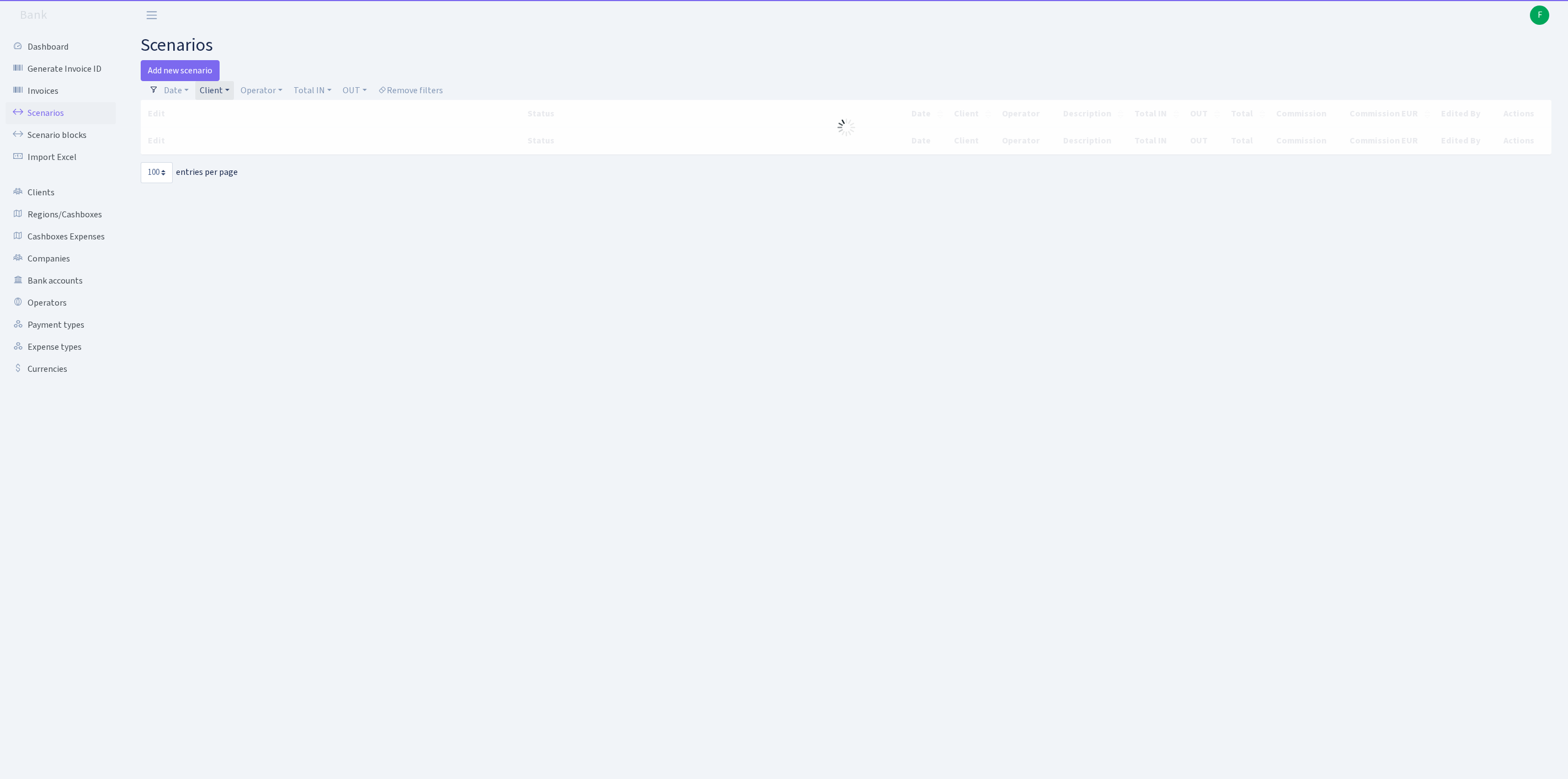
select select "100"
click at [234, 94] on link "Client" at bounding box center [214, 90] width 38 height 19
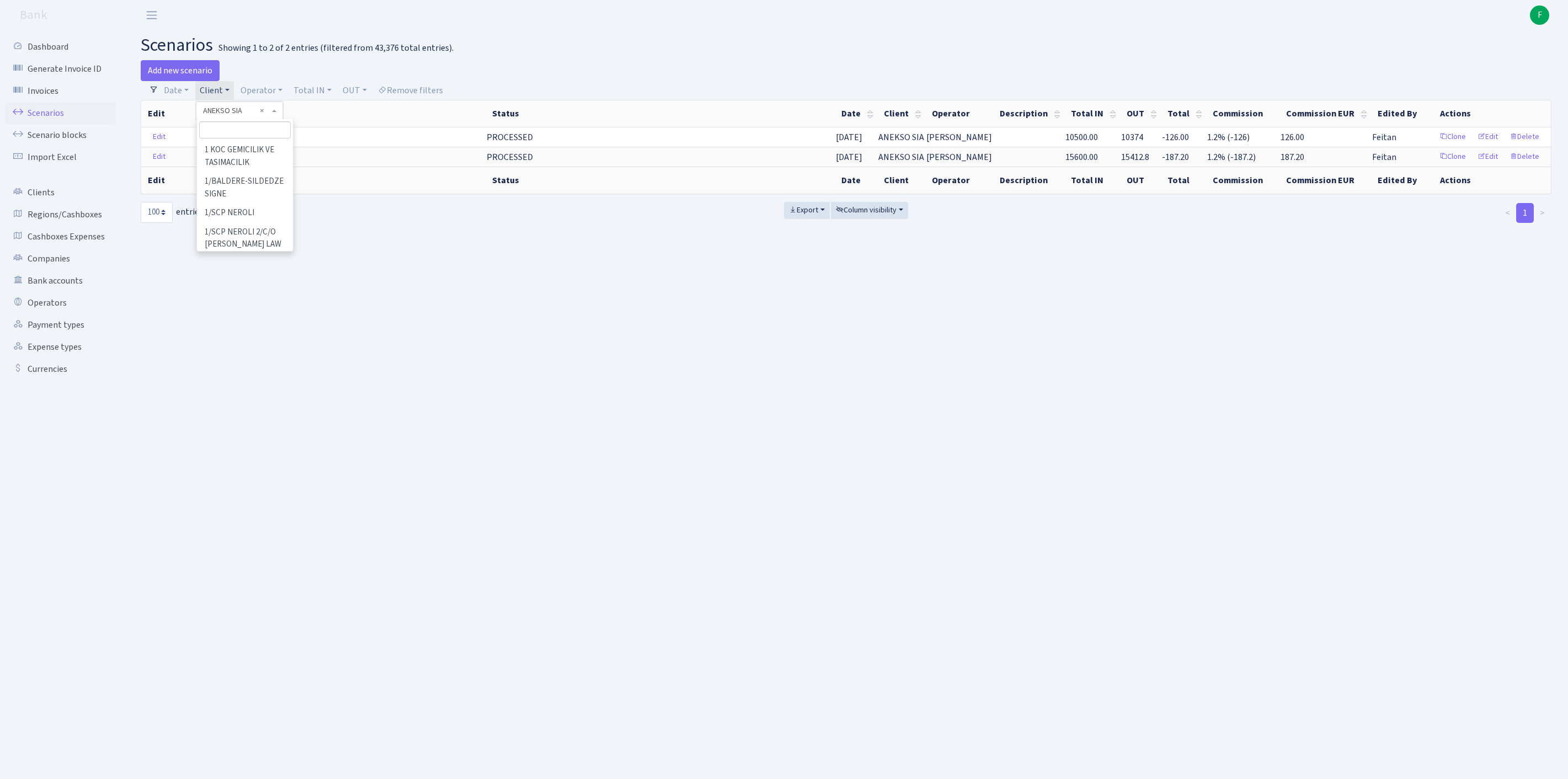
scroll to position [7254, 0]
click at [230, 138] on input "search" at bounding box center [245, 130] width 92 height 17
type input "adora"
click at [261, 160] on li "ADORABOR LIMITED" at bounding box center [244, 150] width 94 height 20
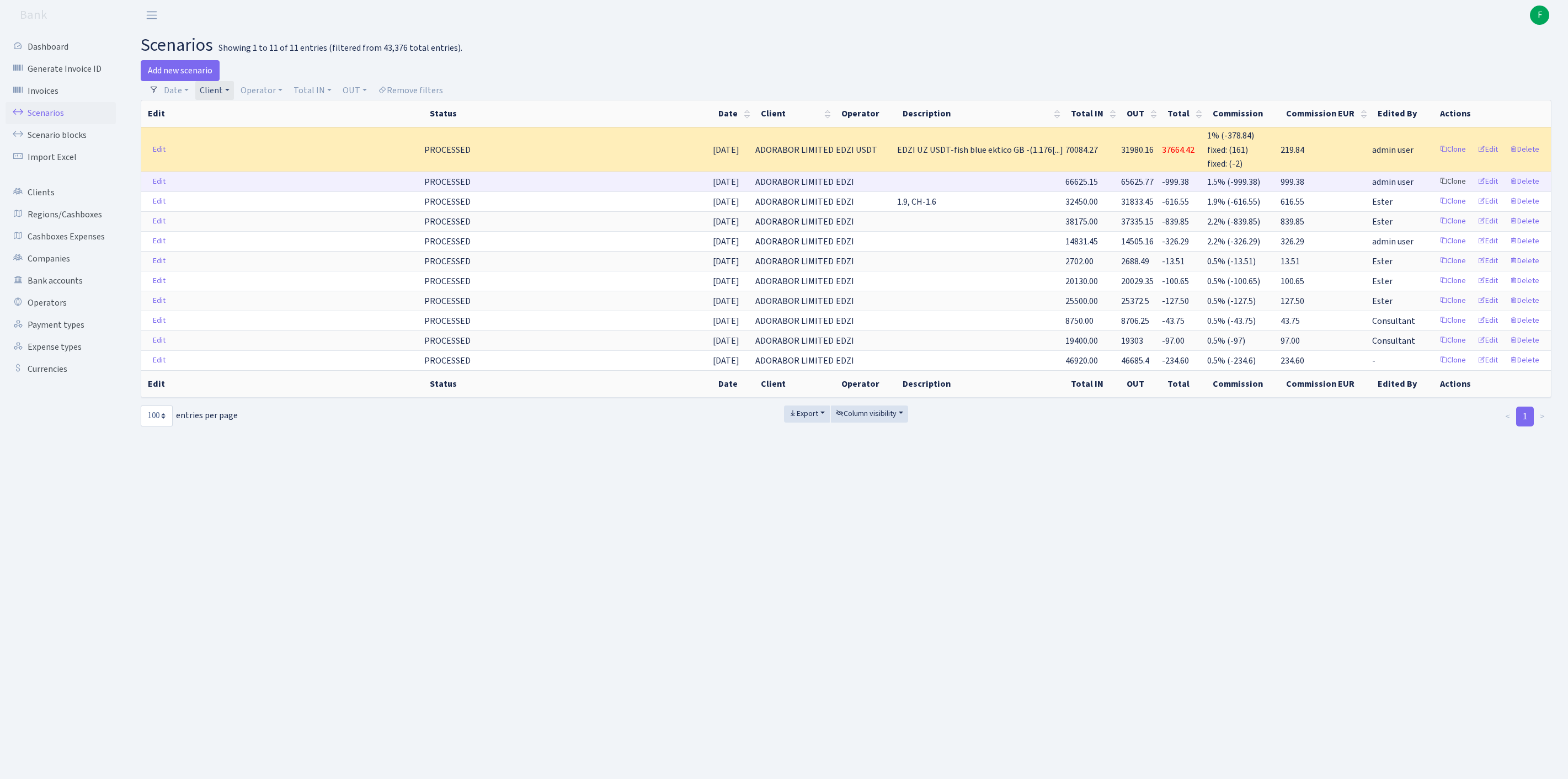
click at [1434, 190] on link "Clone" at bounding box center [1452, 181] width 37 height 17
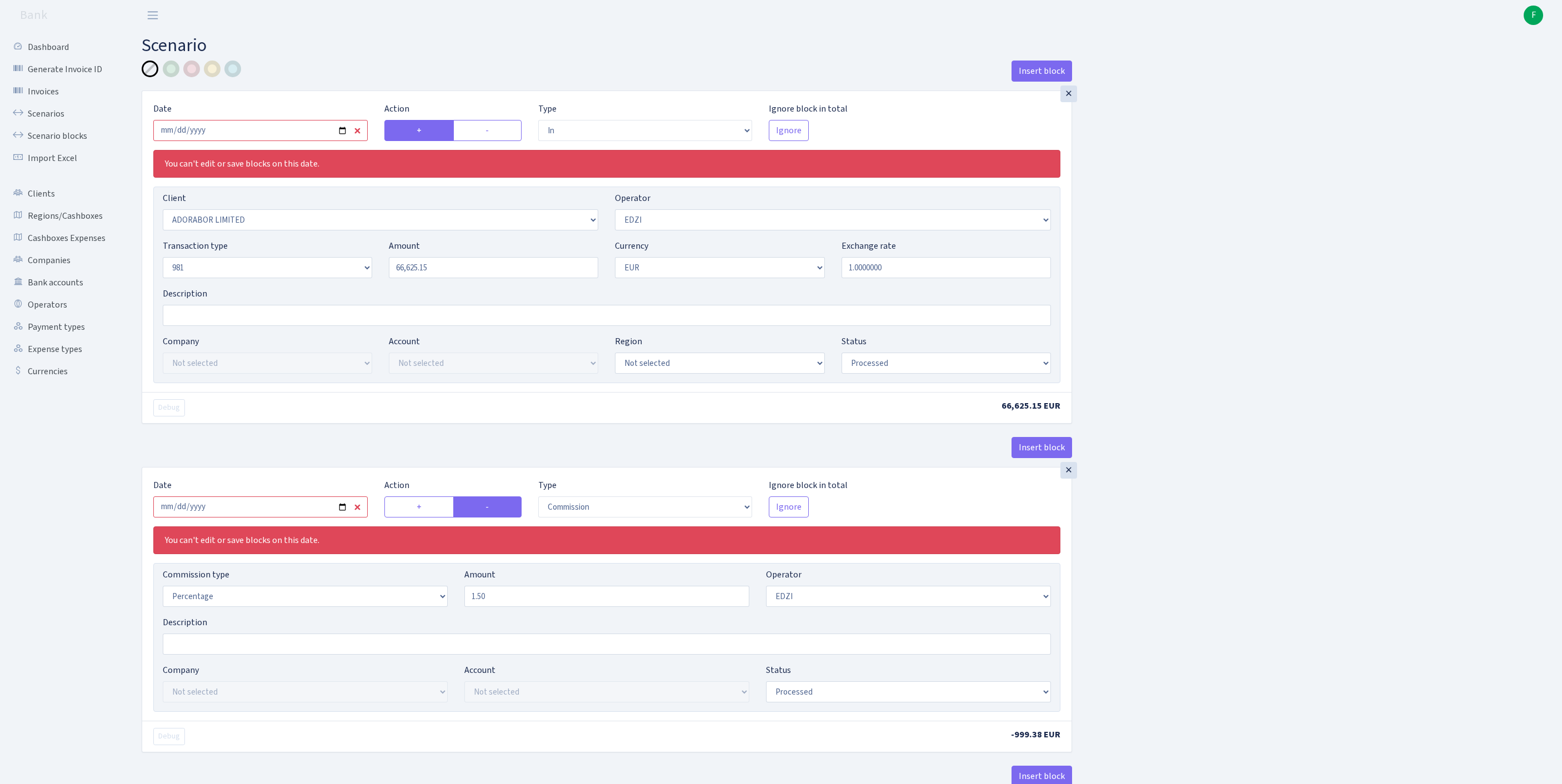
select select "in"
select select "252"
select select "11"
select select "8"
select select "1"
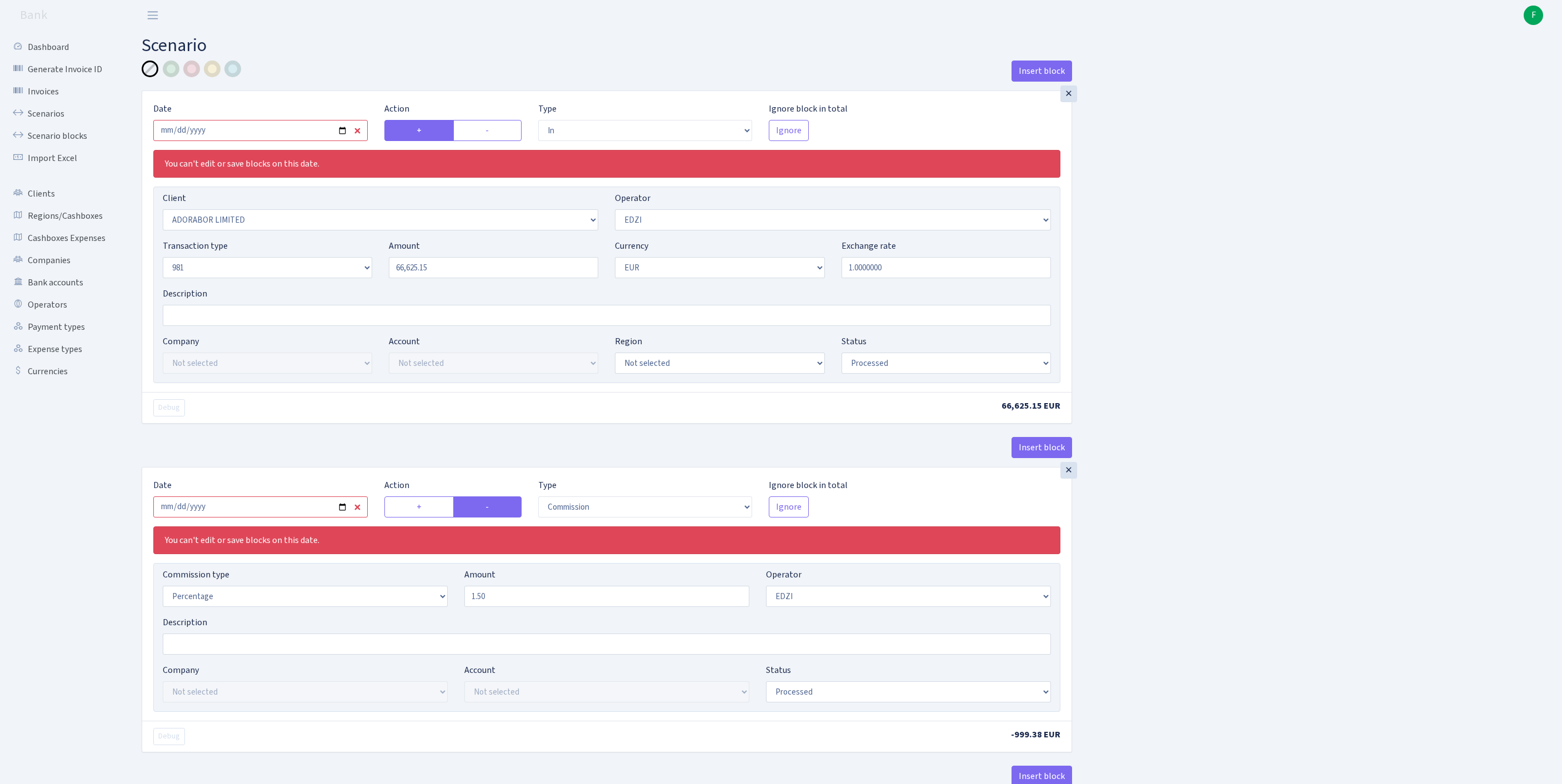
select select "processed"
select select "commission"
select select "11"
select select "processed"
select select "out"
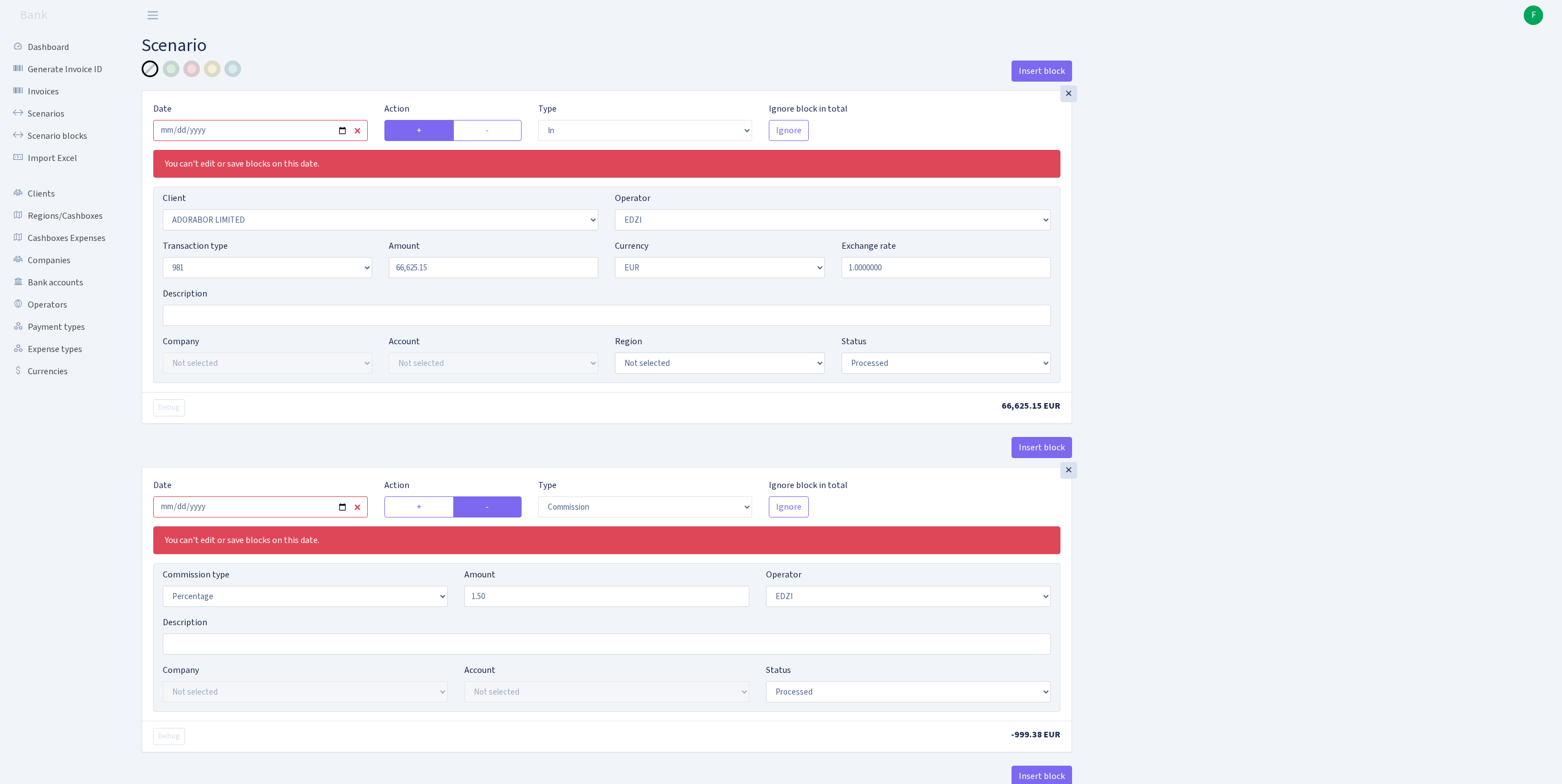
select select "279"
select select "61"
select select "8"
select select "1"
select select "processed"
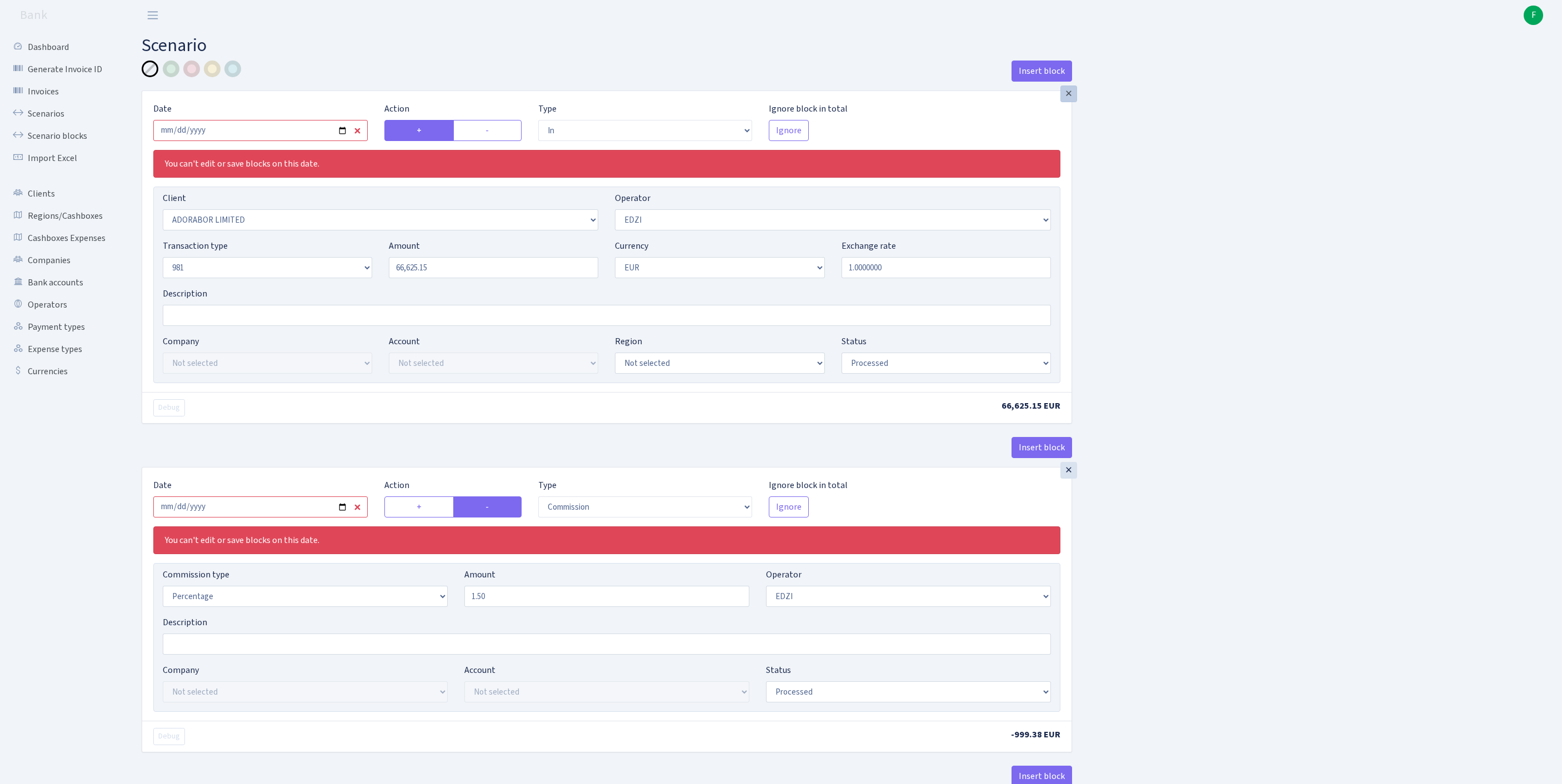
click at [1072, 101] on div "×" at bounding box center [1069, 94] width 16 height 16
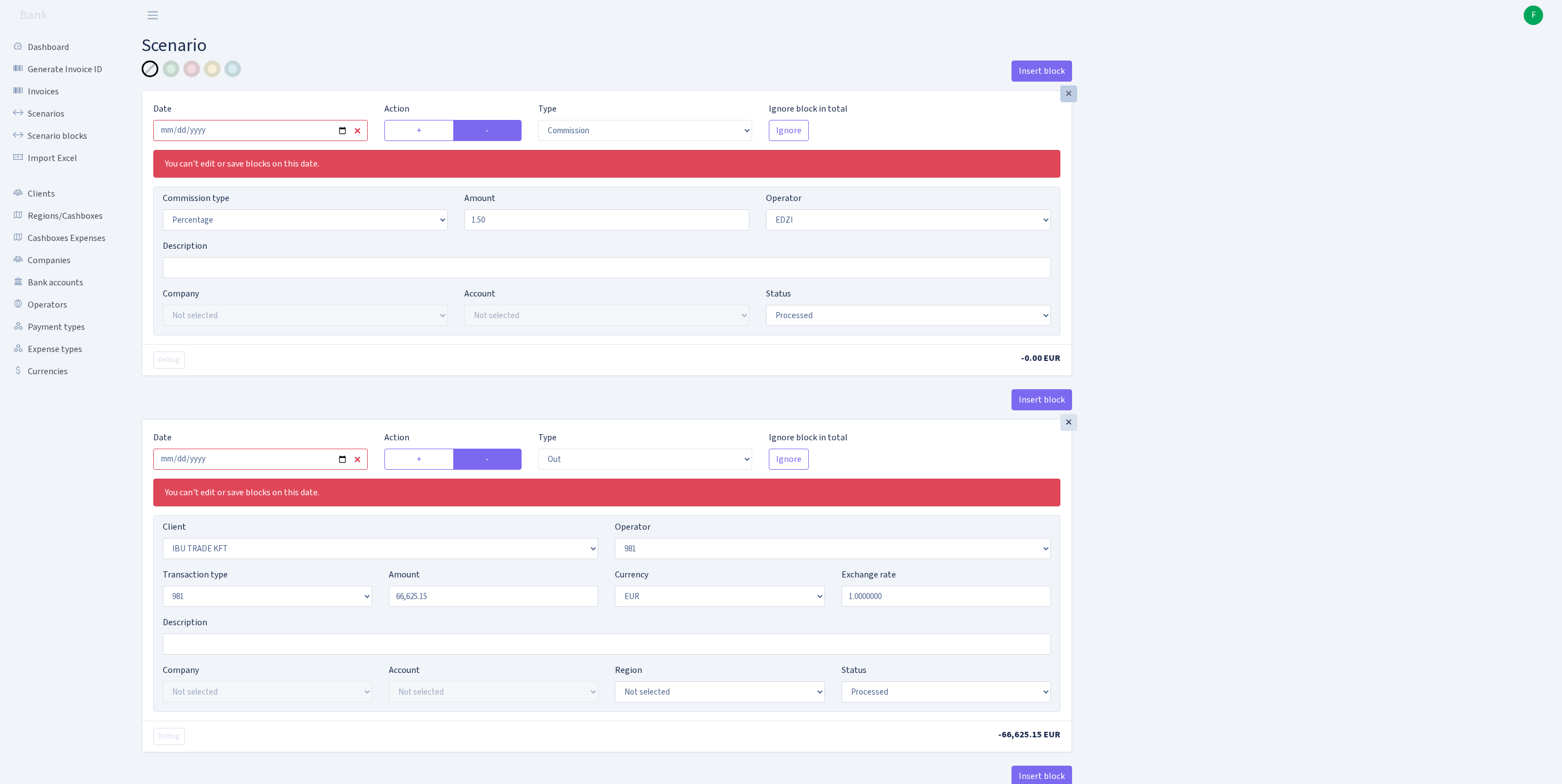
click at [1072, 101] on div "×" at bounding box center [1069, 94] width 16 height 16
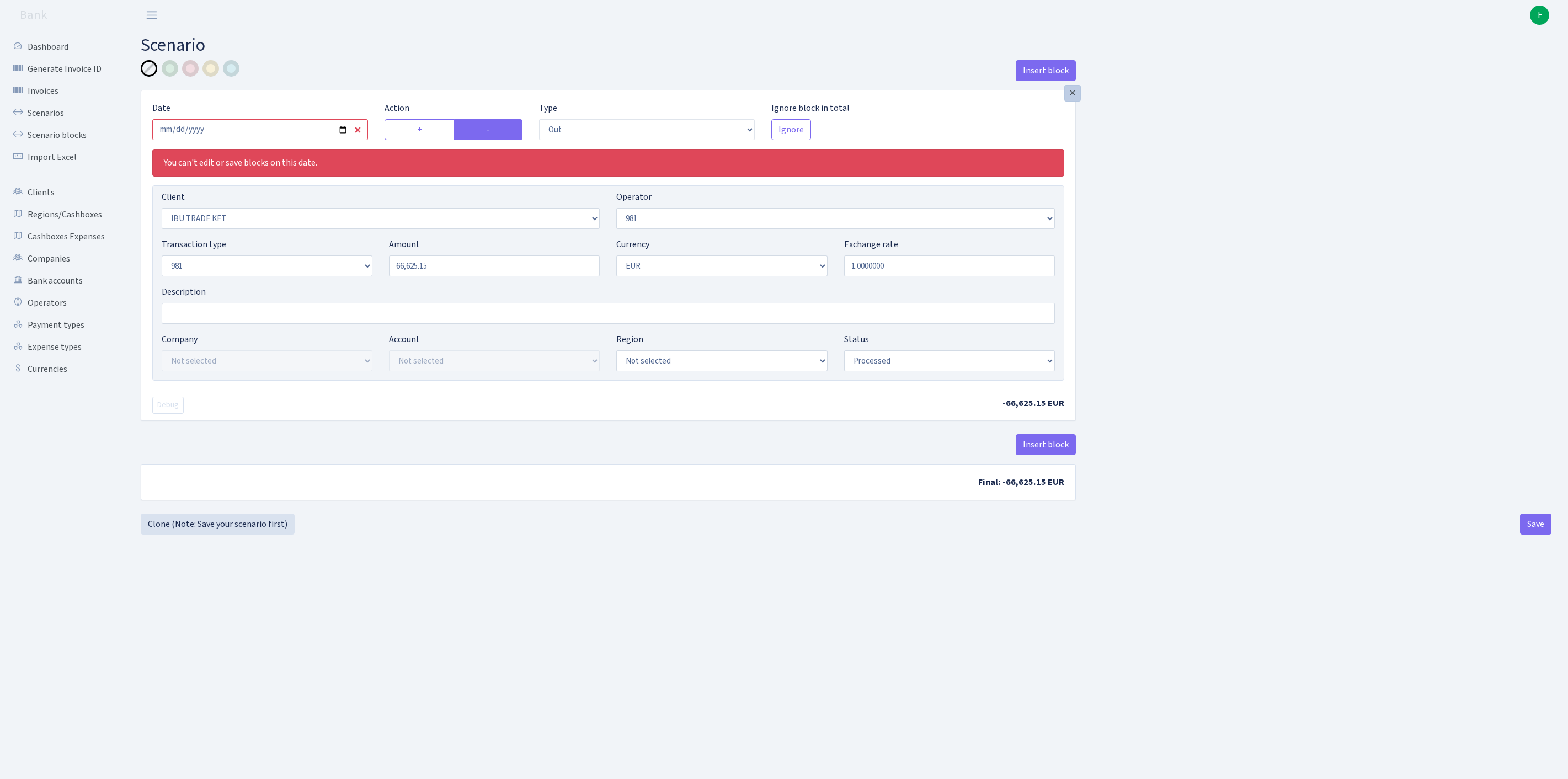
click at [1069, 97] on div "×" at bounding box center [1072, 93] width 16 height 16
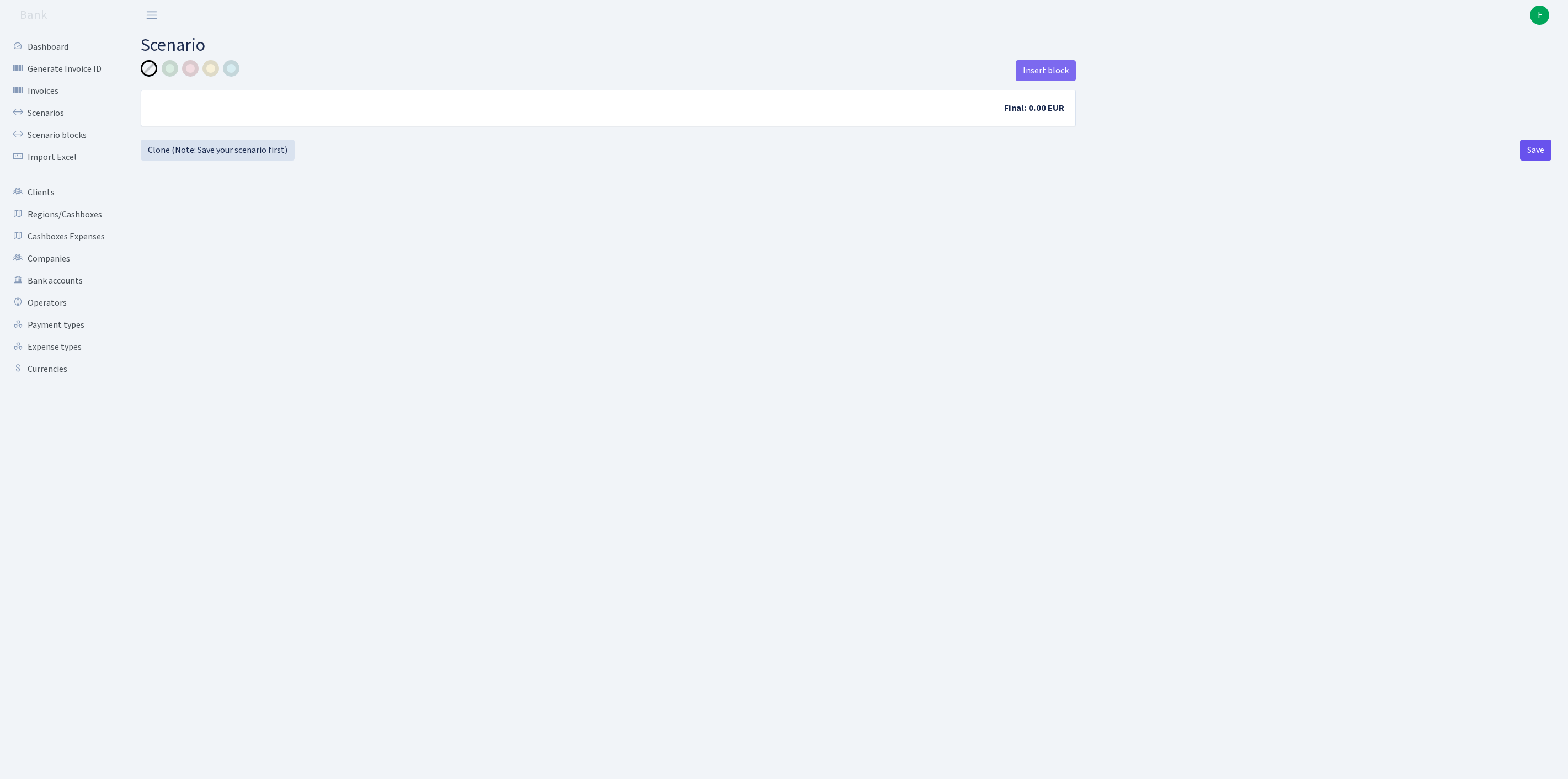
click at [1531, 160] on button "Save" at bounding box center [1535, 150] width 31 height 21
click at [57, 119] on link "Scenarios" at bounding box center [60, 113] width 110 height 22
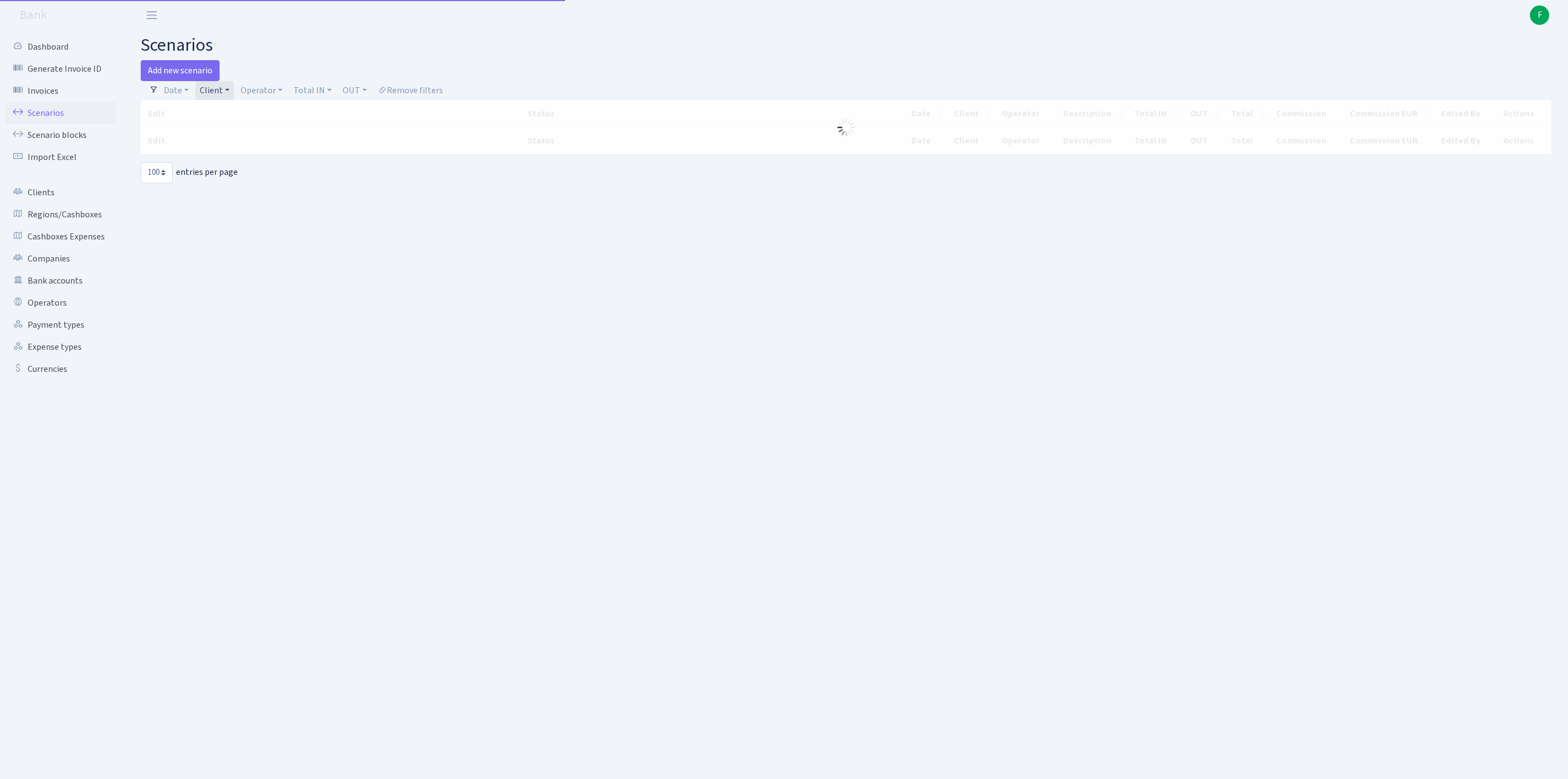
select select "100"
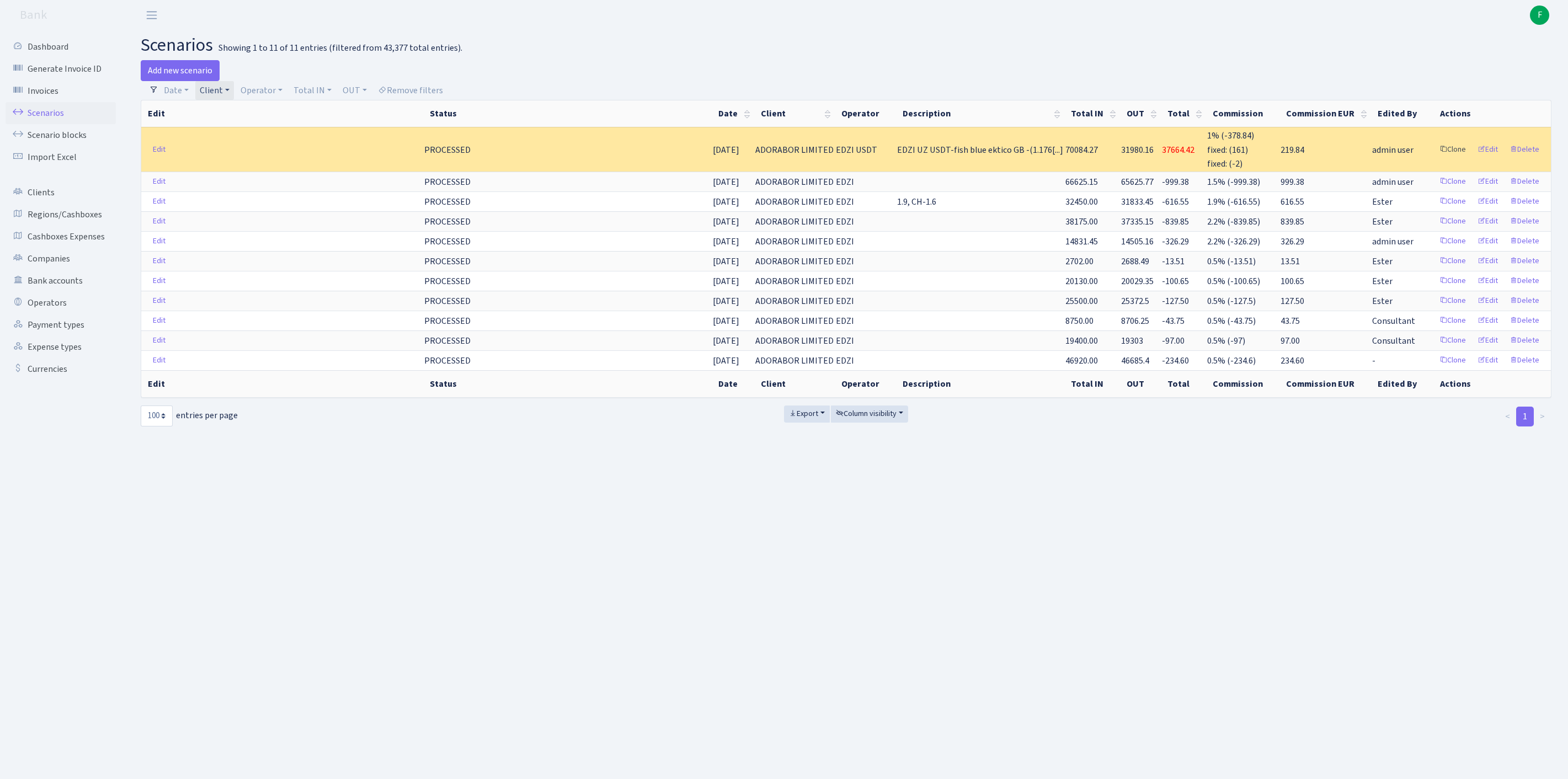
click at [1434, 159] on link "Clone" at bounding box center [1452, 150] width 37 height 17
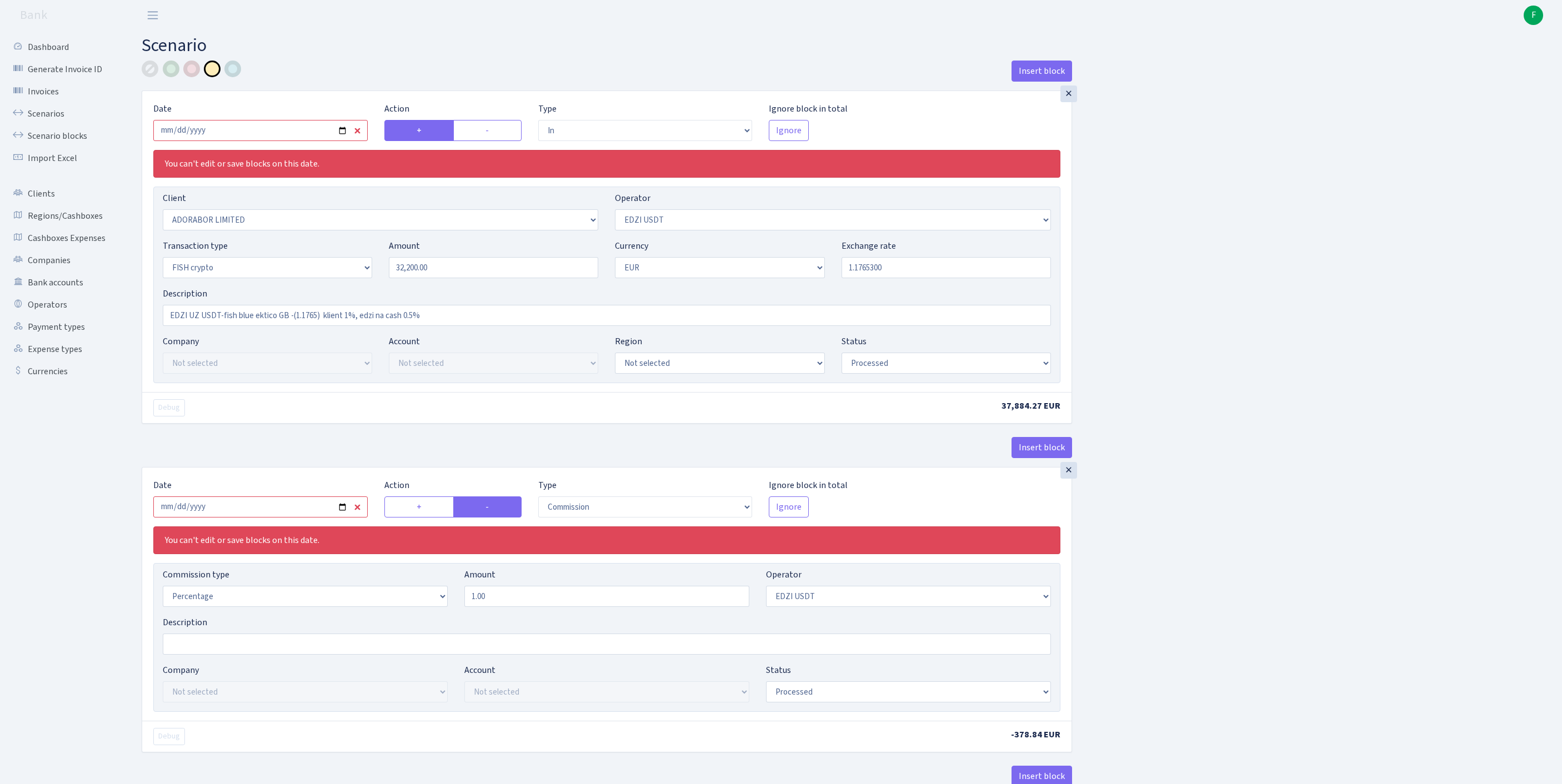
select select "in"
select select "252"
select select "212"
select select "17"
select select "1"
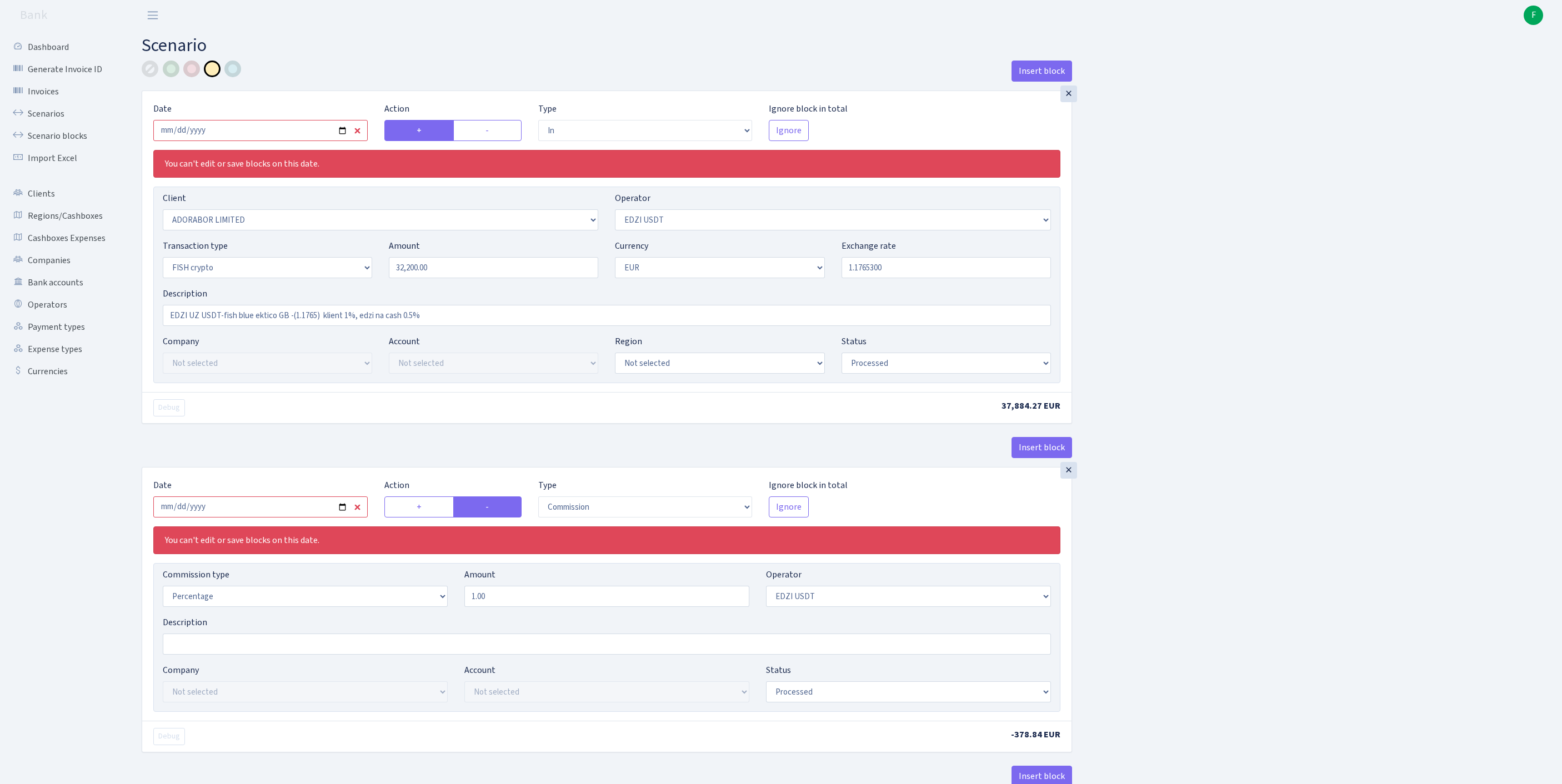
select select "processed"
select select "commission"
select select "212"
select select "processed"
select select "out"
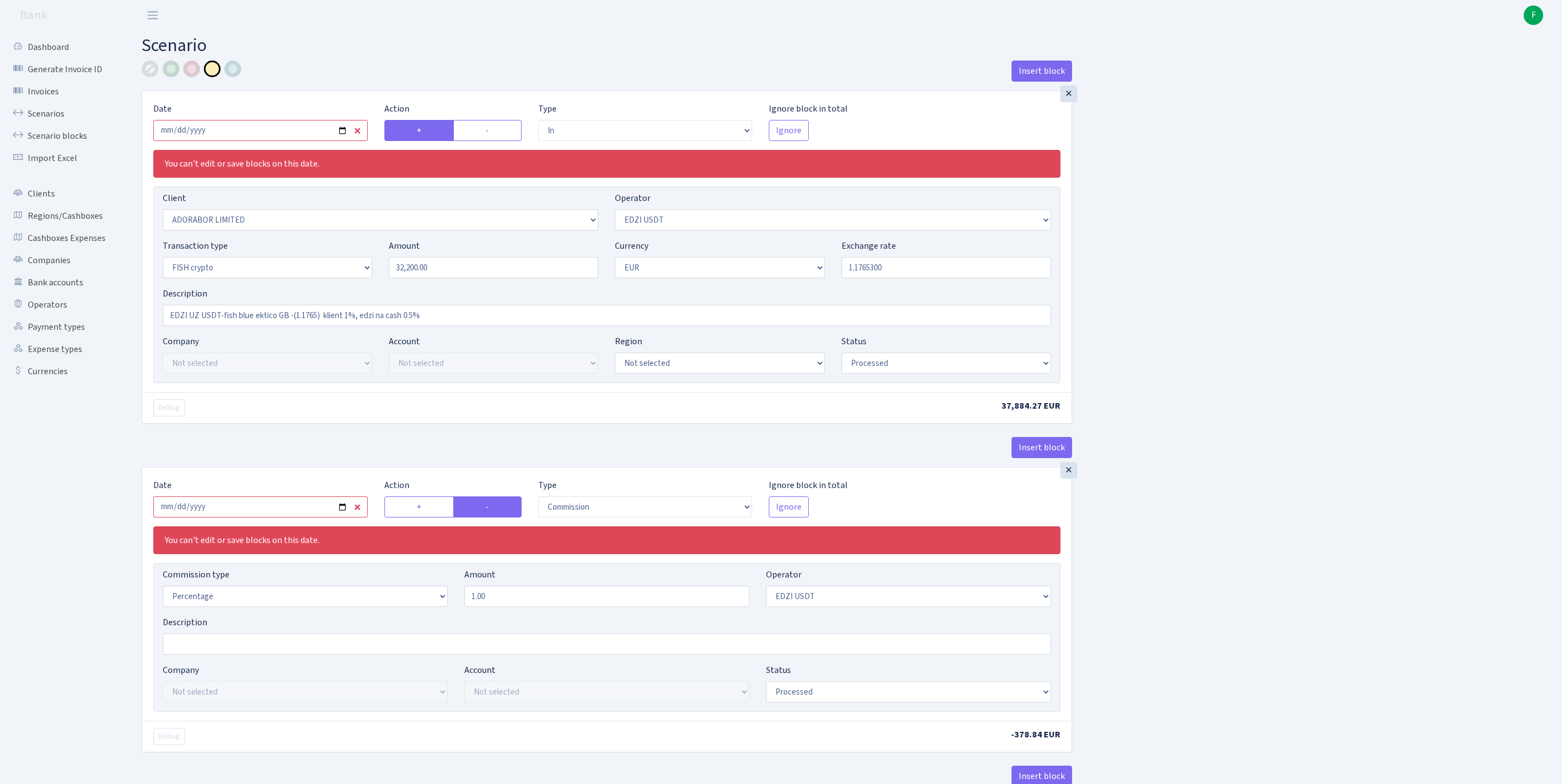
select select "2867"
select select "11"
select select "15"
select select "1"
select select "processed"
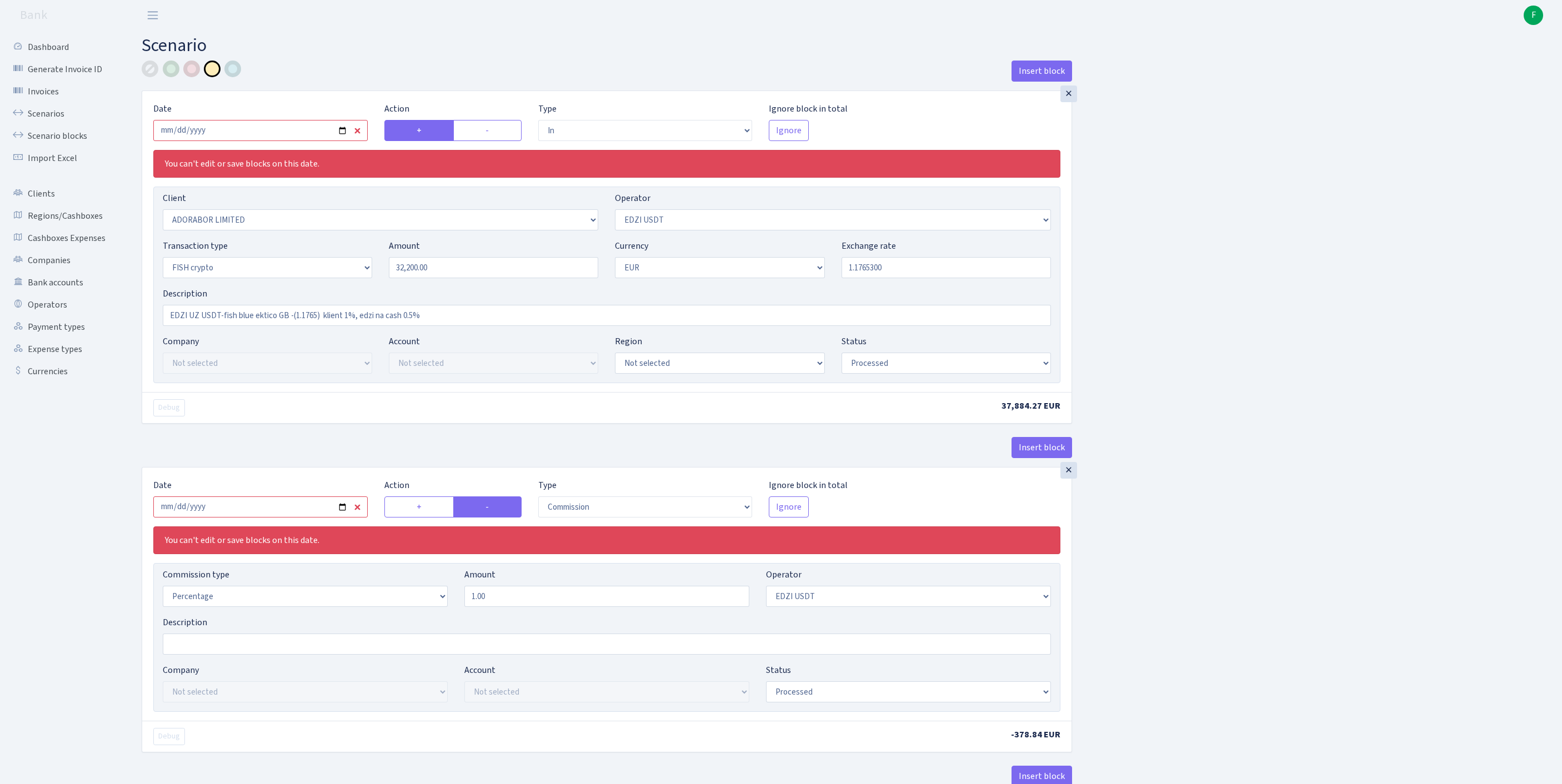
select select "in"
select select "252"
select select "11"
select select "2"
select select "1"
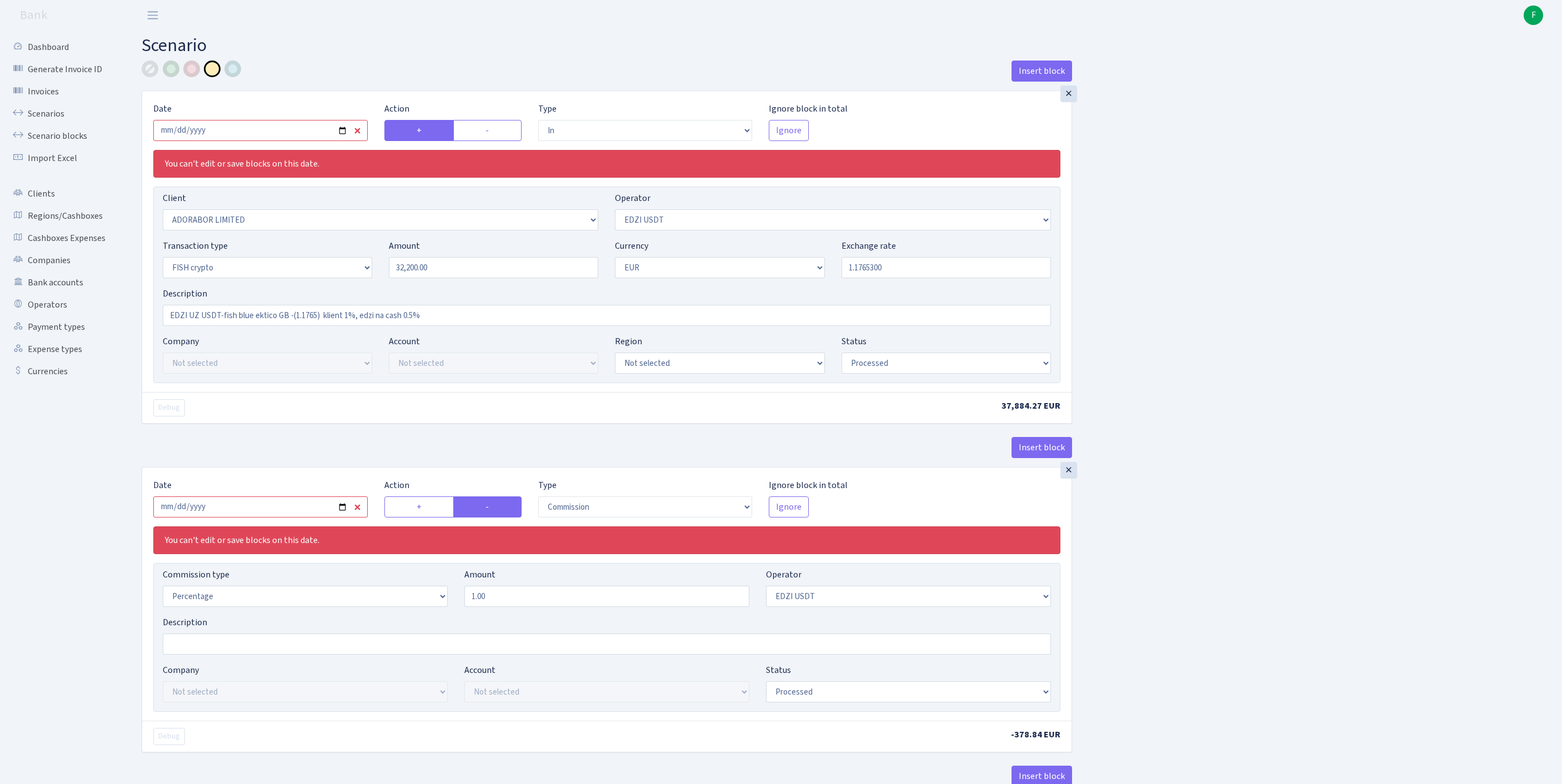
select select "23"
select select "67"
select select "processed"
select select "commission"
select select "fixed"
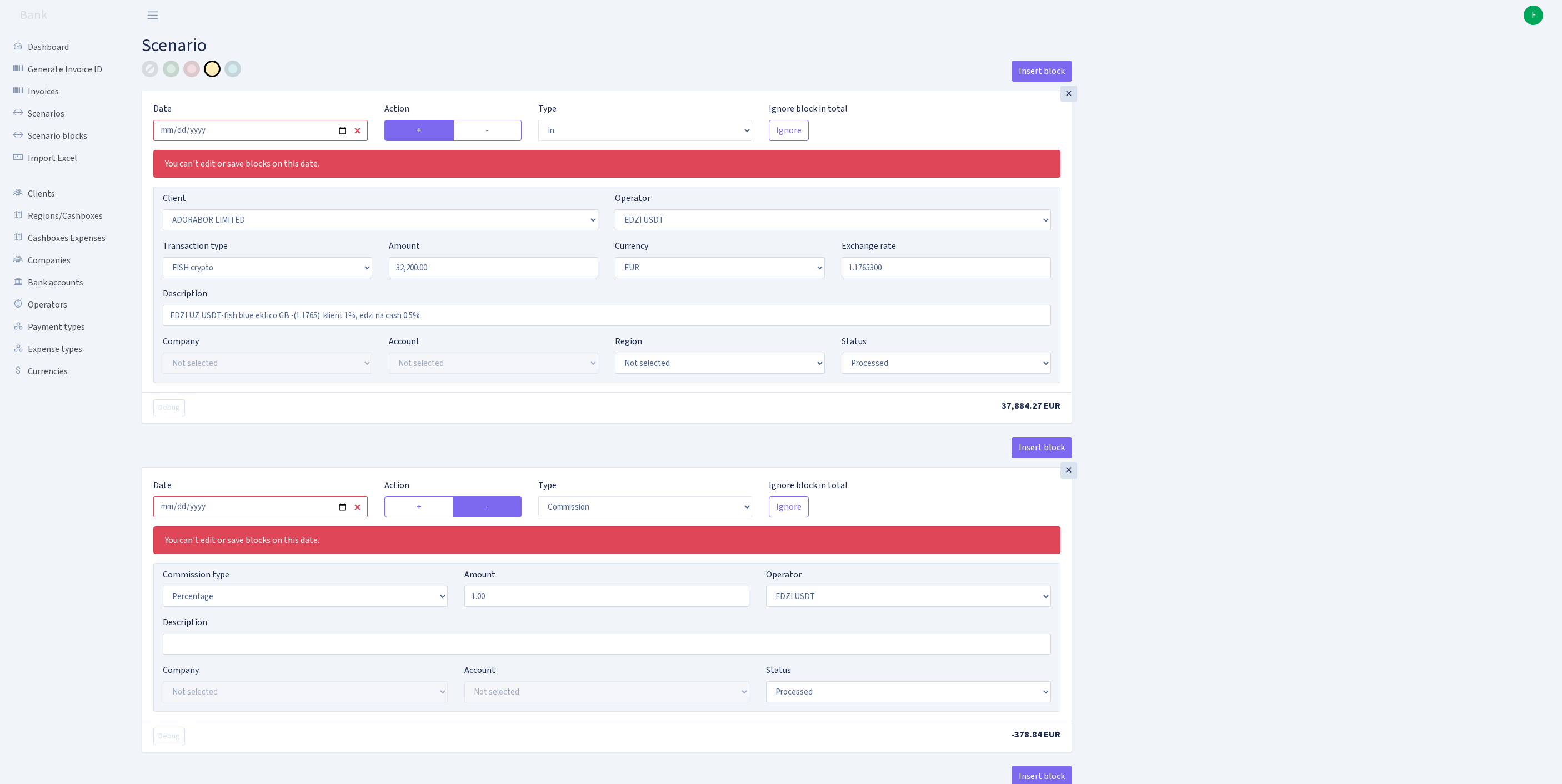
select select "11"
select select "processed"
select select "commission"
select select "fixed"
select select "1"
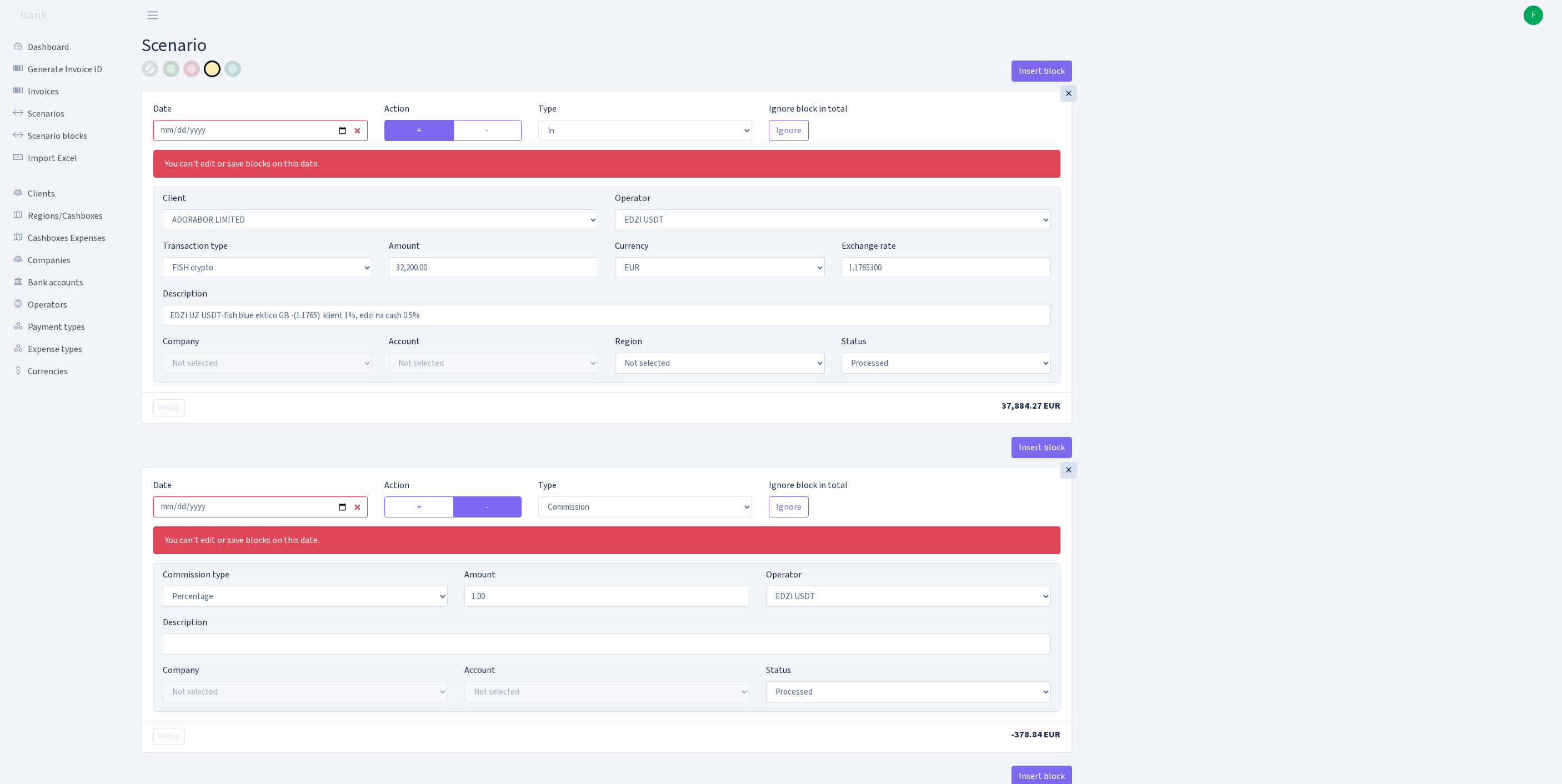
select select "23"
select select "67"
select select "processed"
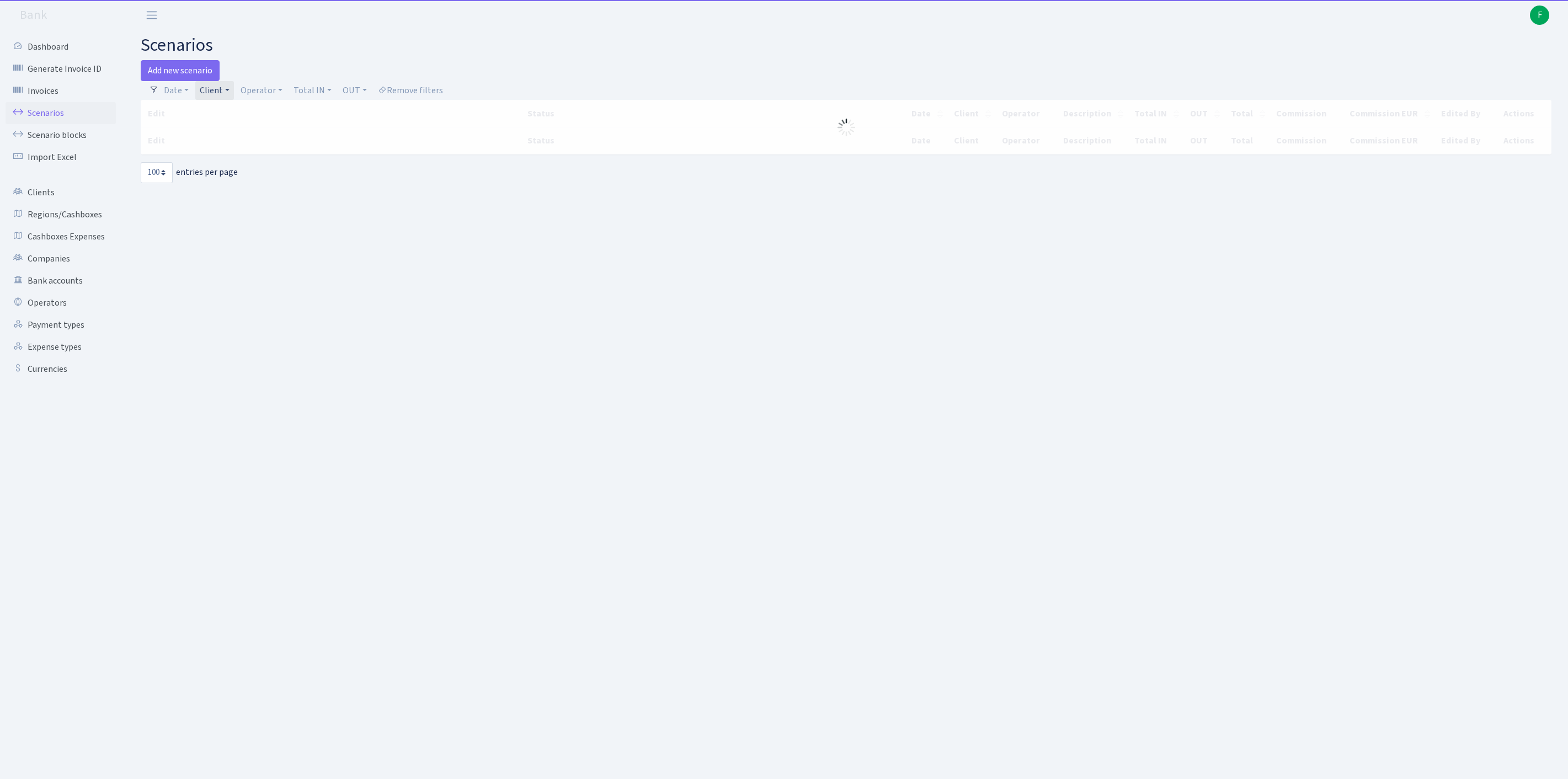
select select "100"
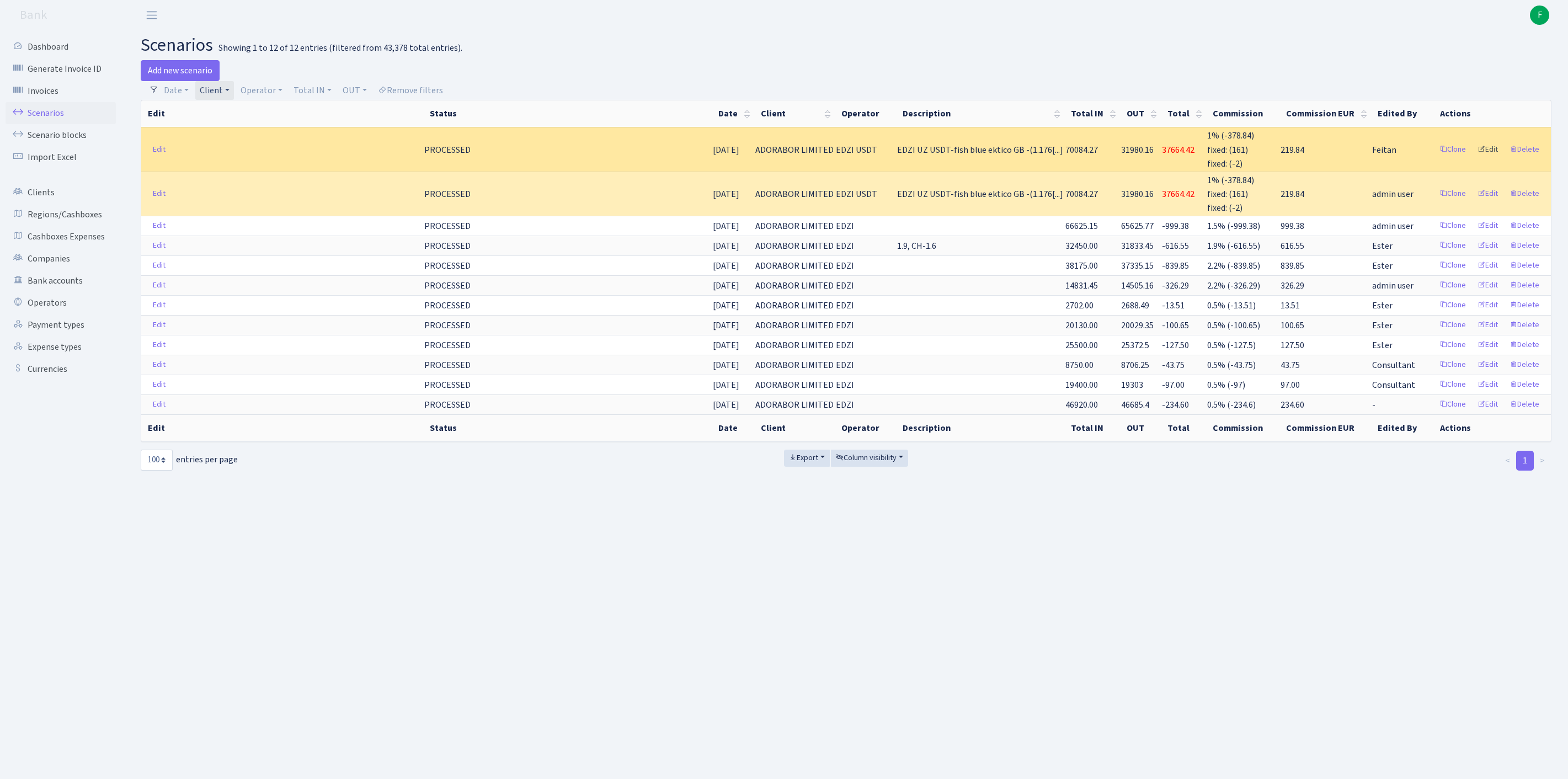
click at [1476, 159] on link "Edit" at bounding box center [1487, 150] width 30 height 17
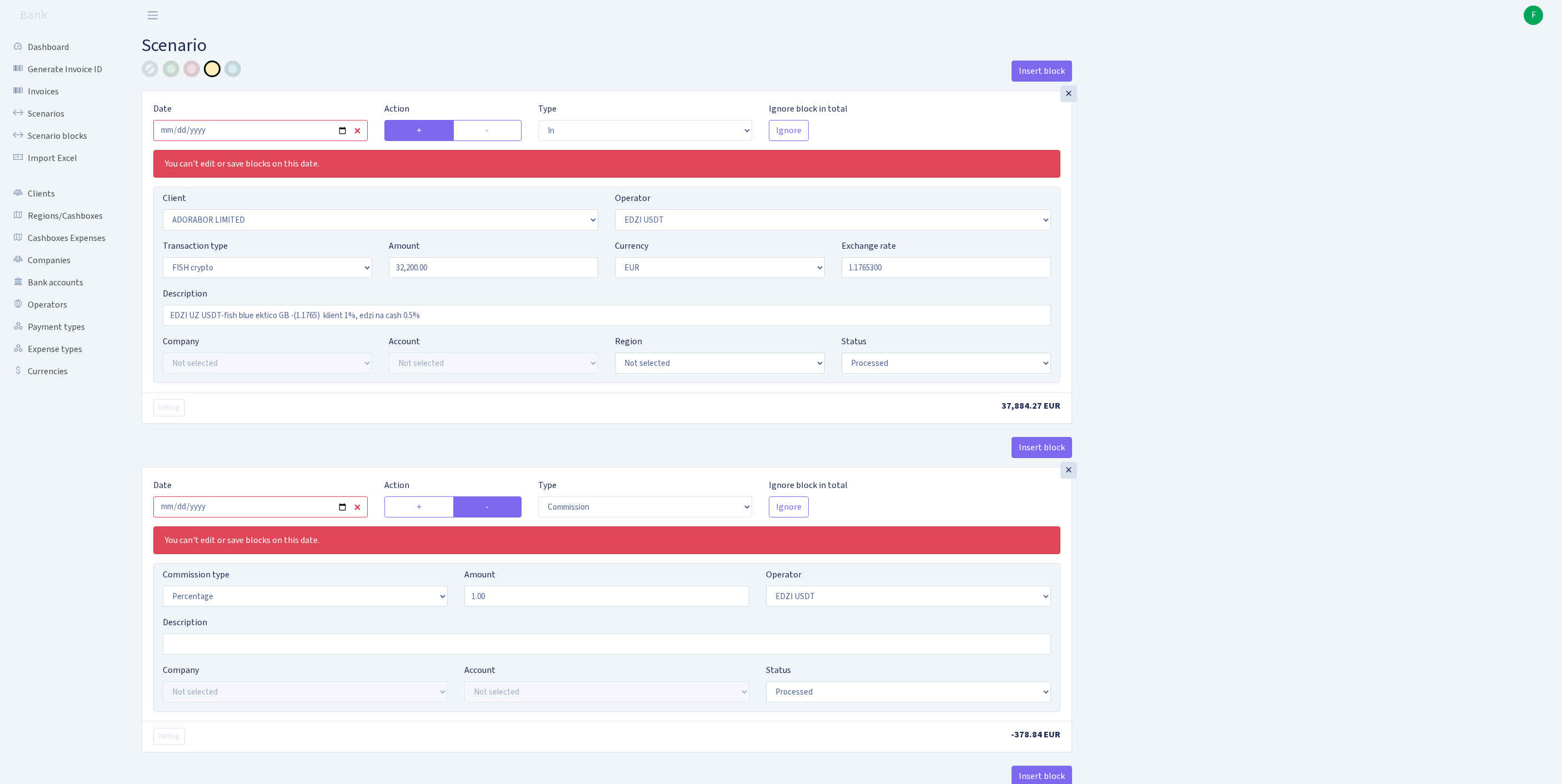
select select "in"
select select "252"
select select "212"
select select "17"
select select "1"
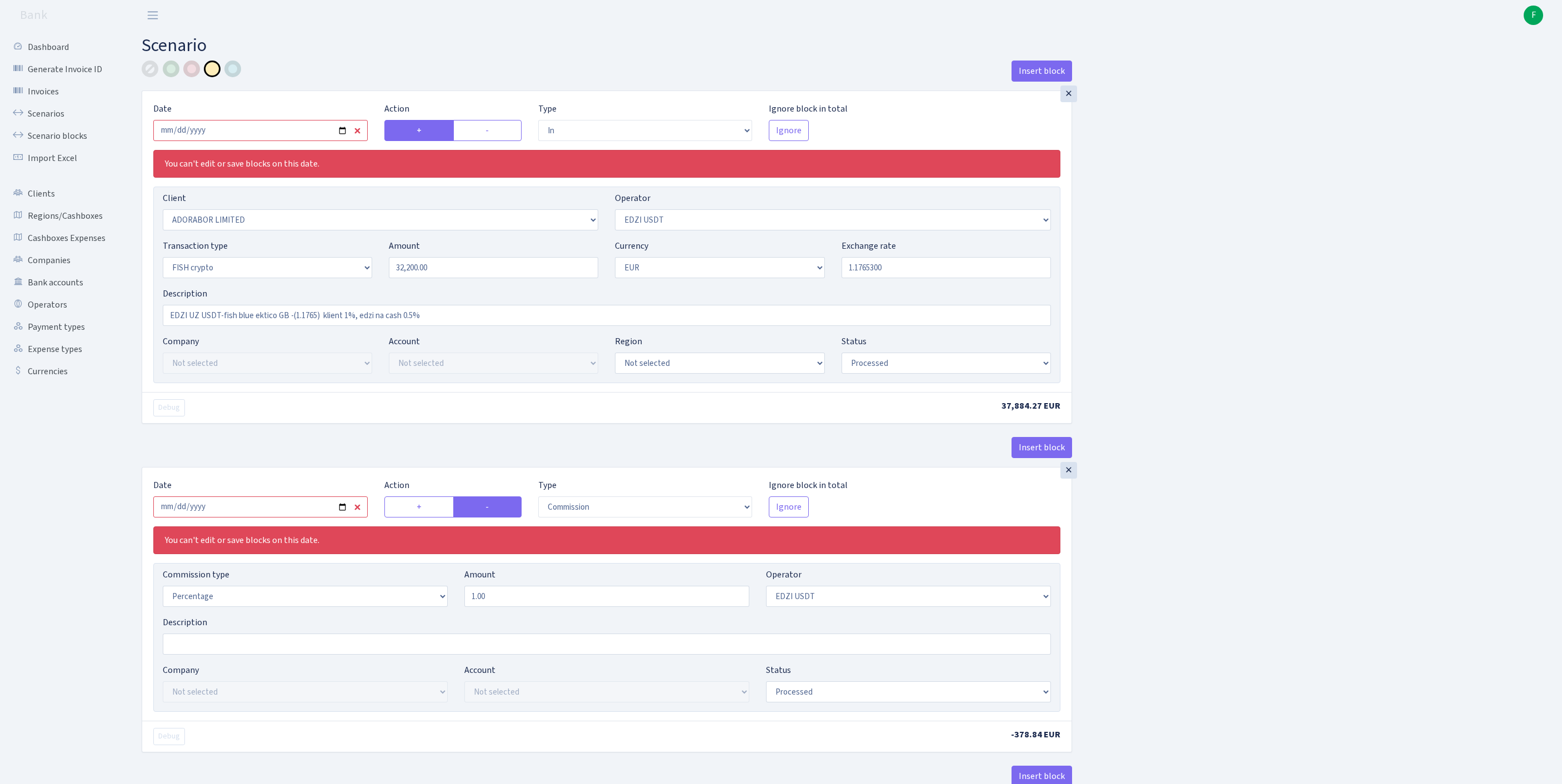
select select "processed"
select select "commission"
select select "212"
select select "processed"
select select "out"
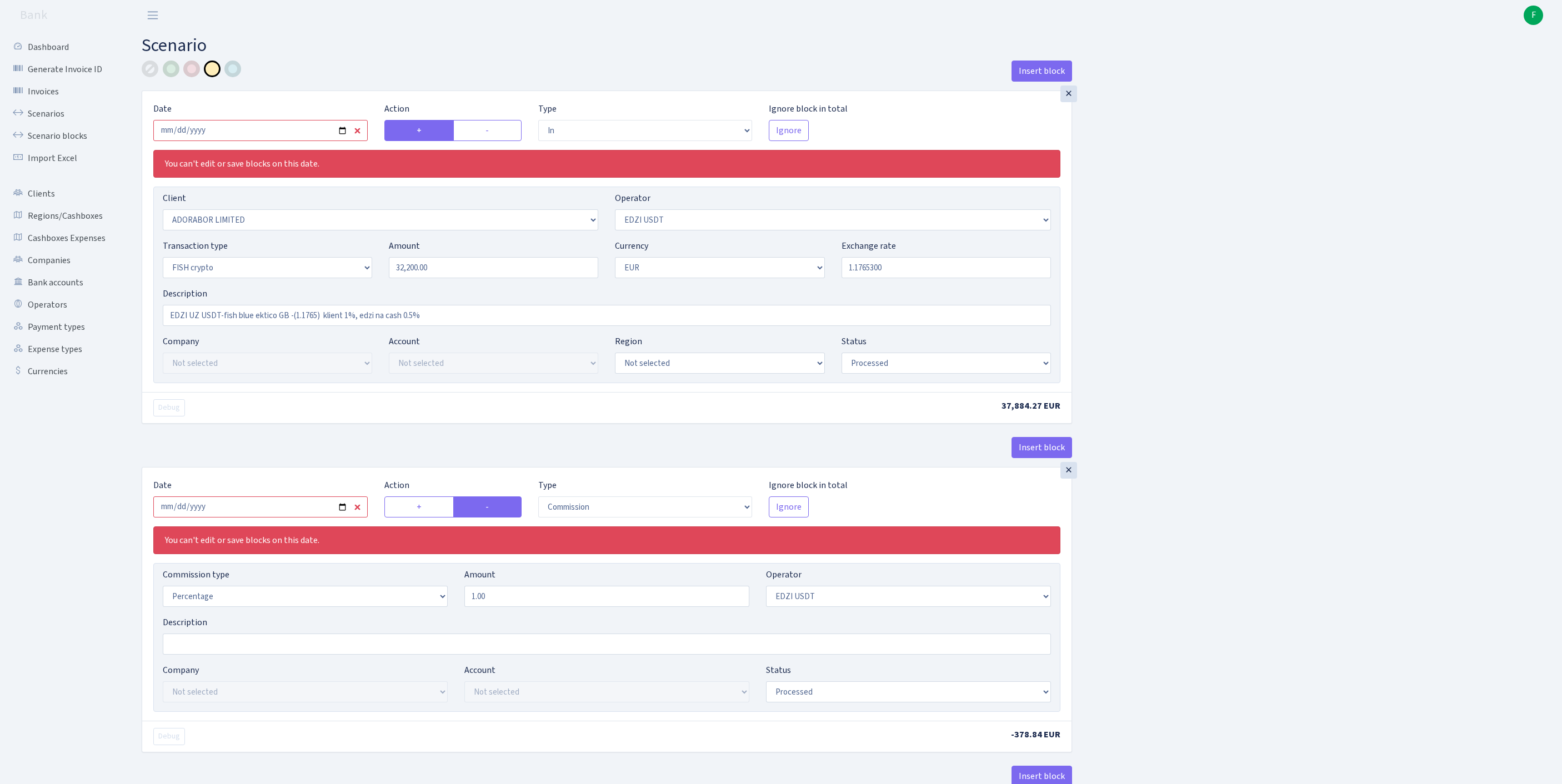
select select "2867"
select select "11"
select select "15"
select select "1"
select select "processed"
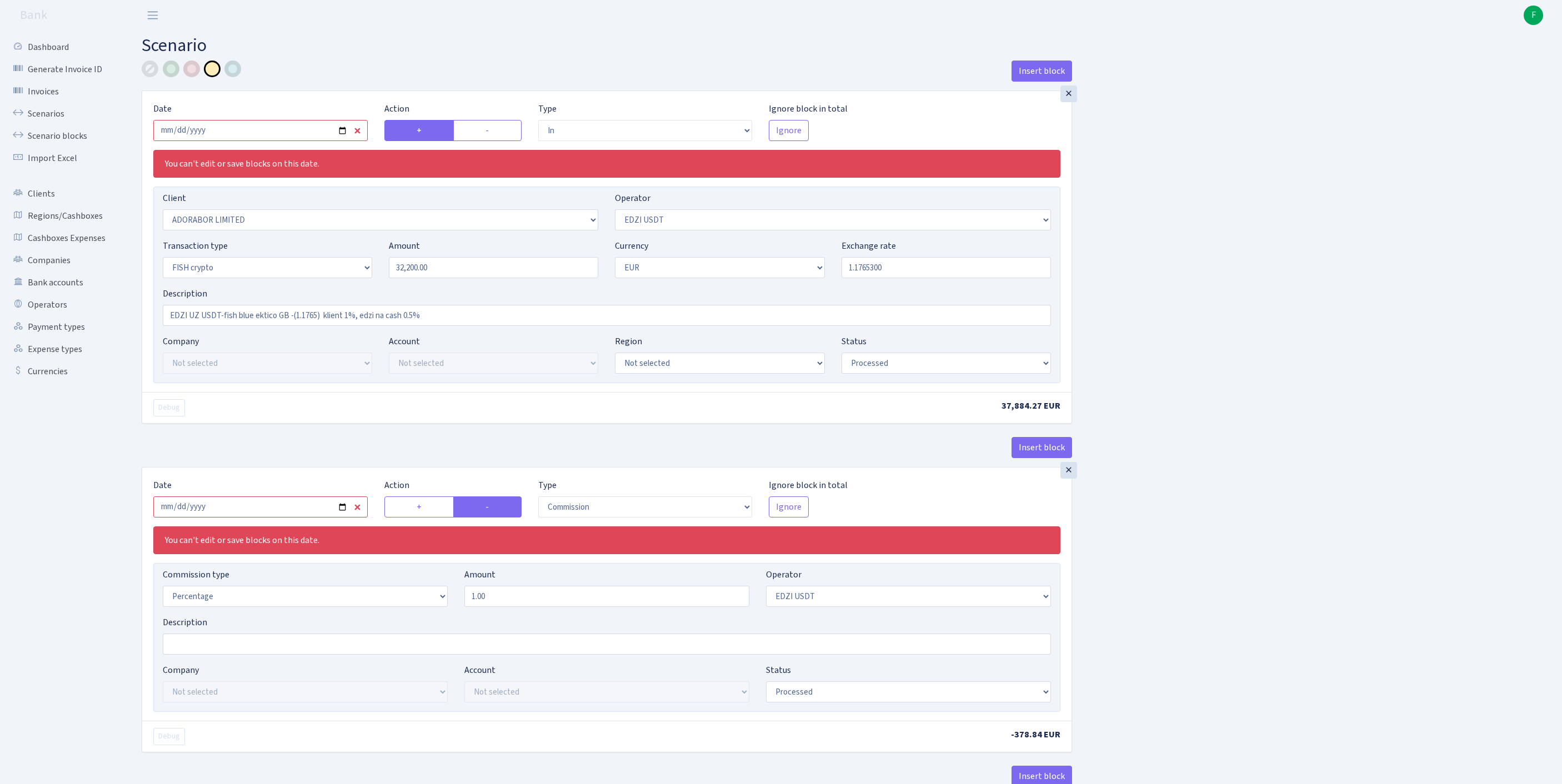
select select "in"
select select "252"
select select "11"
select select "2"
select select "1"
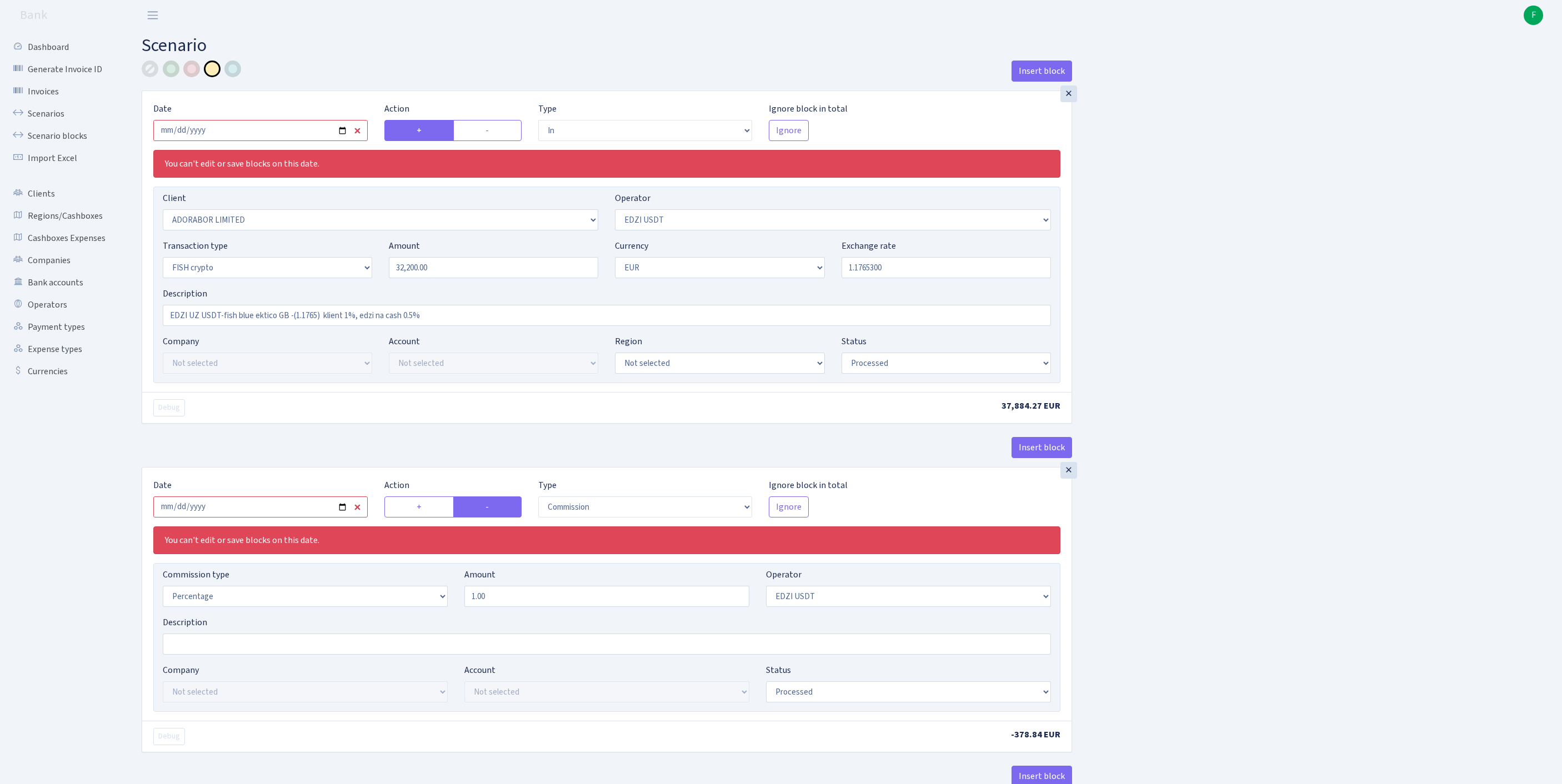
select select "23"
select select "67"
select select "processed"
select select "commission"
select select "fixed"
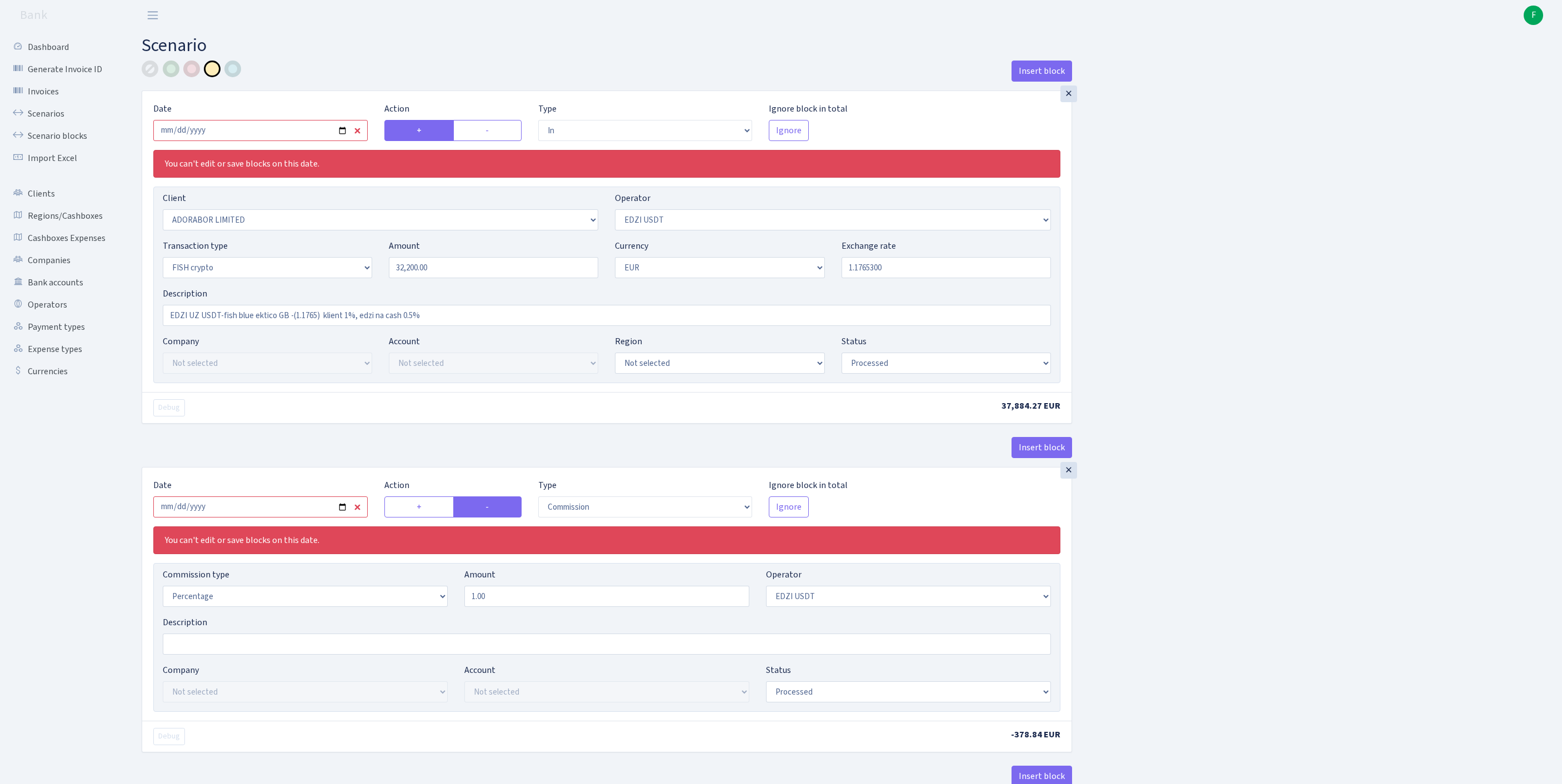
select select "11"
select select "processed"
select select "commission"
select select "fixed"
select select "1"
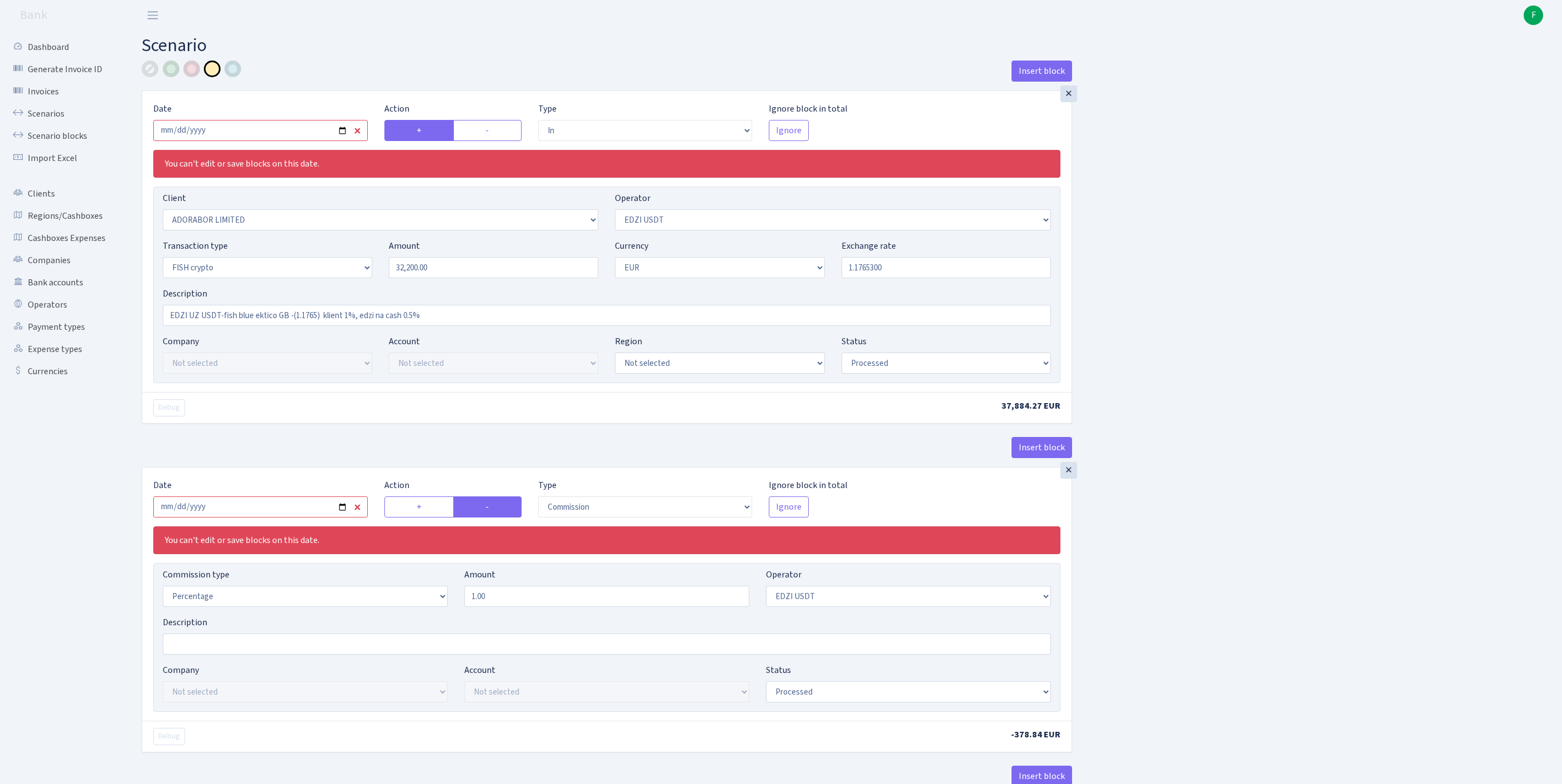
select select "23"
select select "67"
select select "processed"
click at [239, 141] on input "2025-07-24" at bounding box center [260, 131] width 215 height 21
type input "[DATE]"
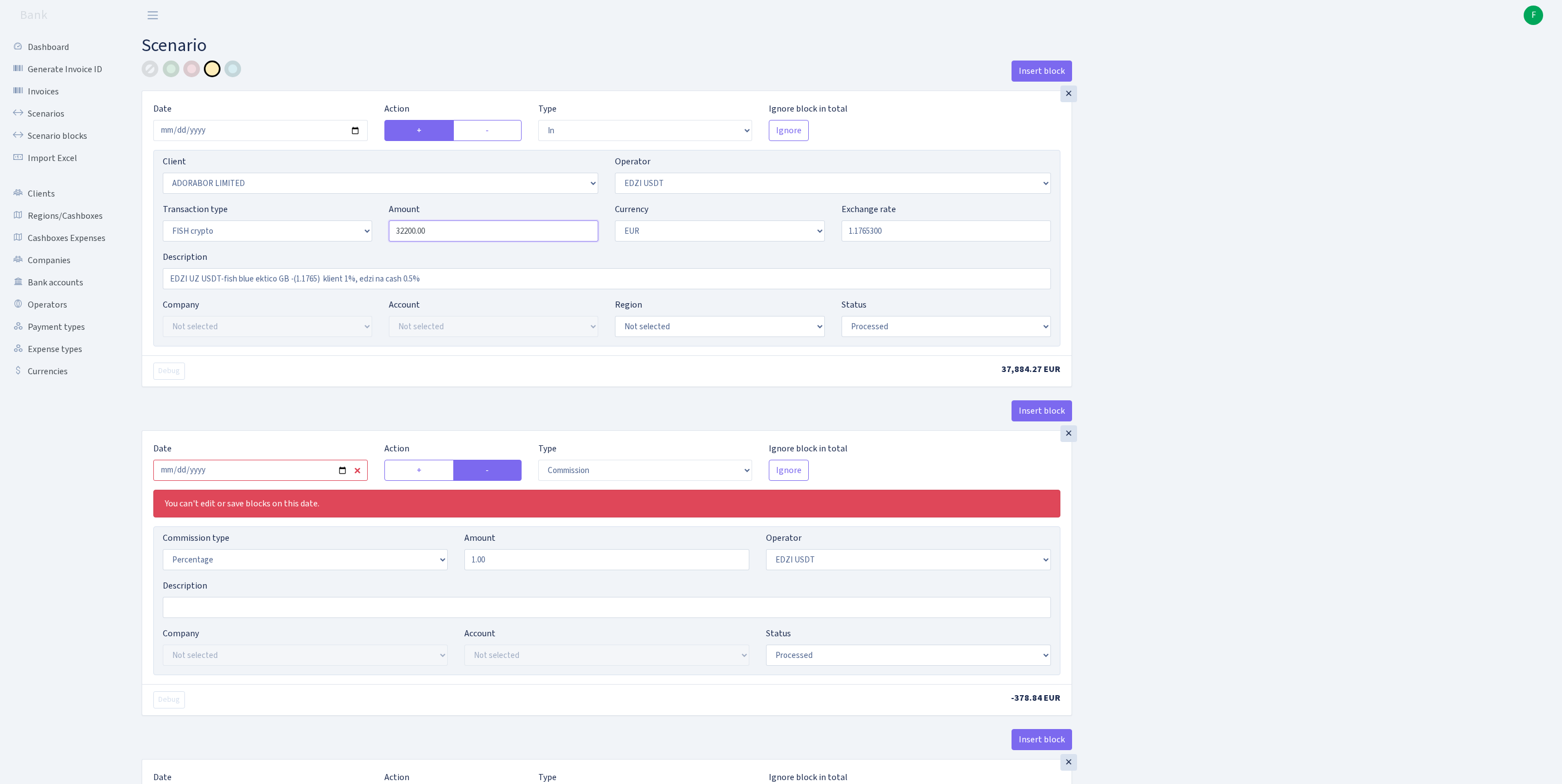
drag, startPoint x: 467, startPoint y: 257, endPoint x: 349, endPoint y: 239, distance: 119.4
click at [349, 239] on div "Transaction type Not selected 981 ELF FISH crypto GIRT IVO dekl MM-BALTIC eur U…" at bounding box center [607, 226] width 905 height 48
paste input "21472.86"
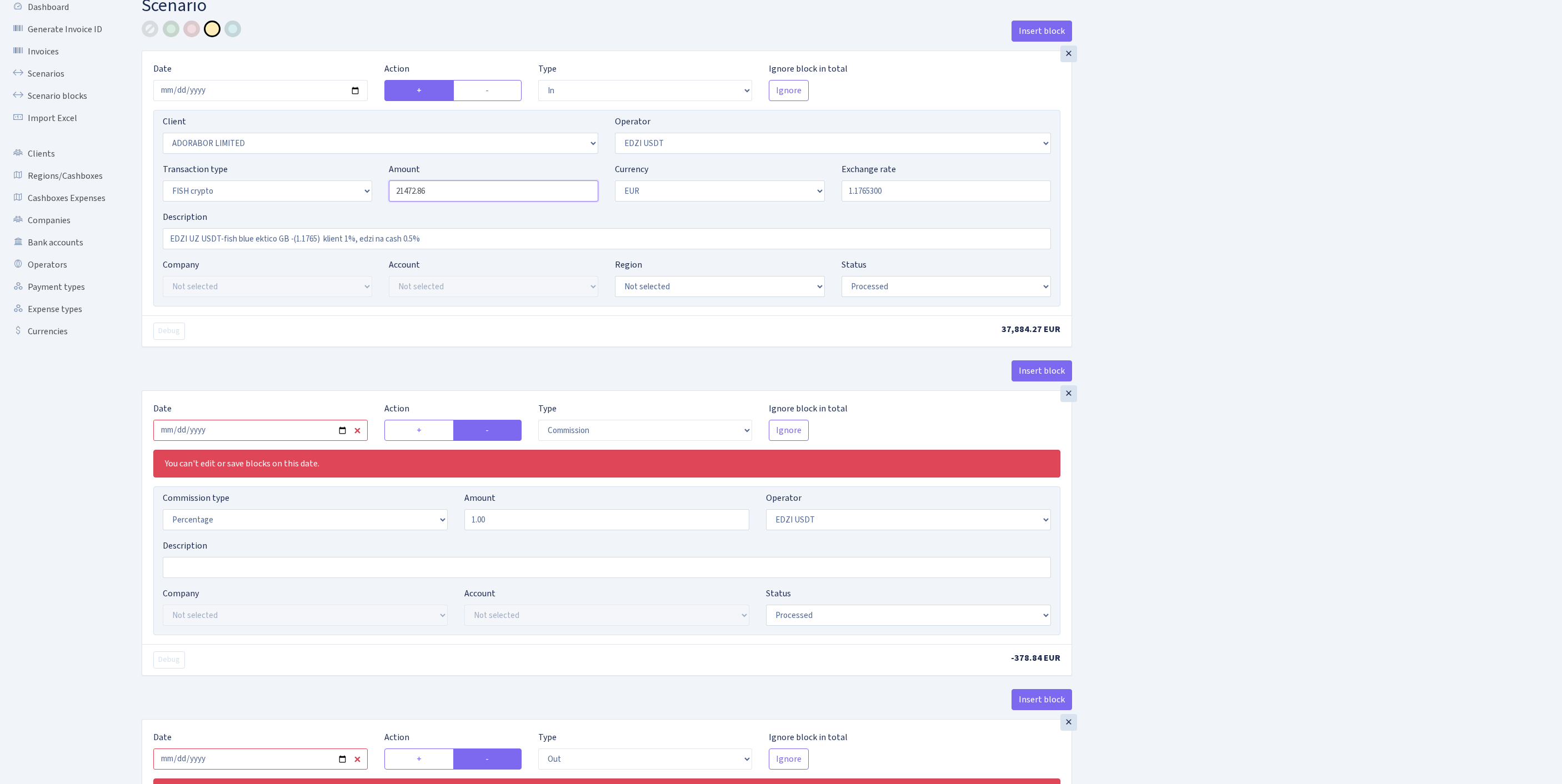
scroll to position [104, 0]
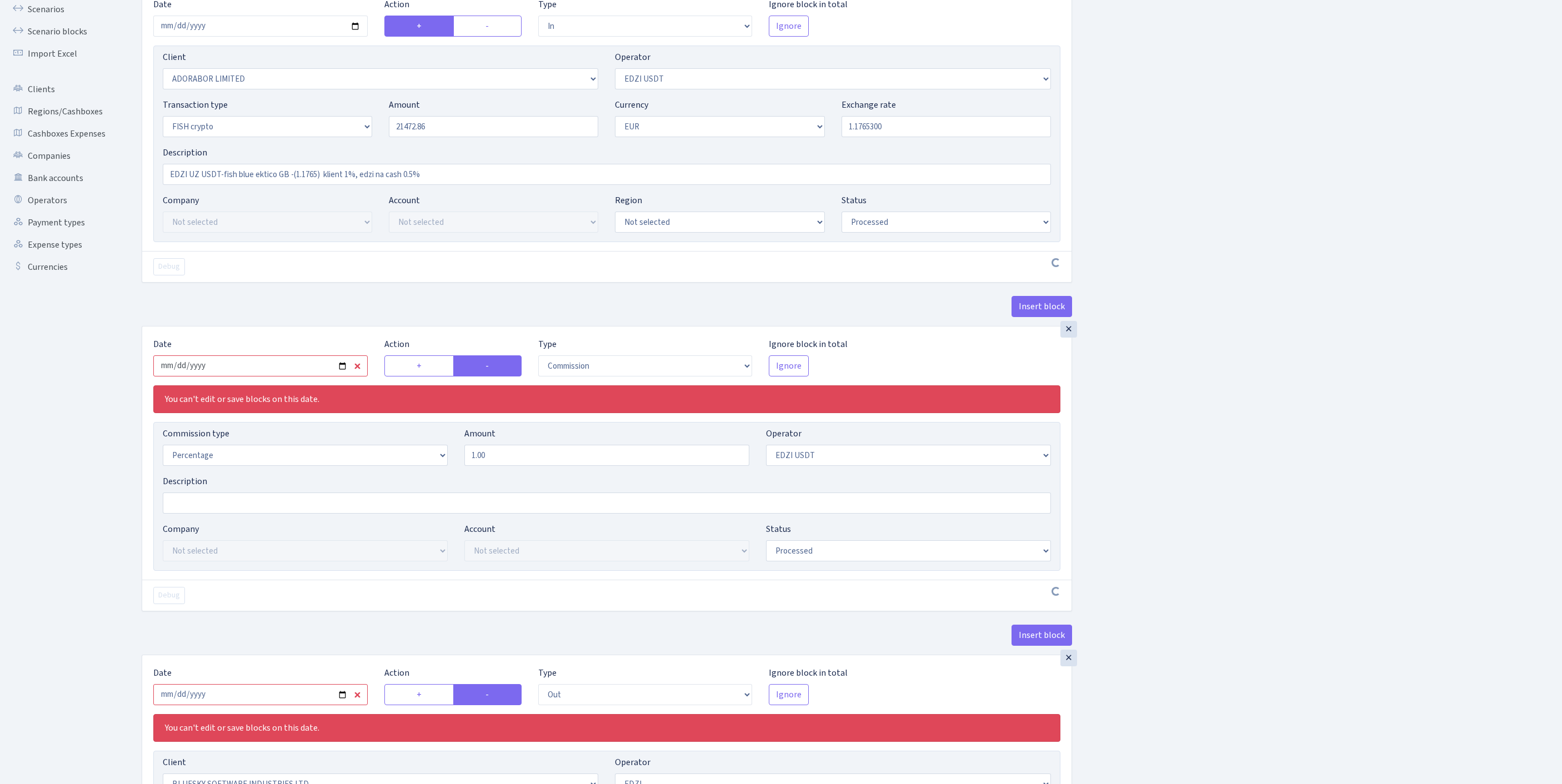
click at [308, 377] on input "2025-07-24" at bounding box center [260, 366] width 215 height 21
type input "21,472.86"
type input "[DATE]"
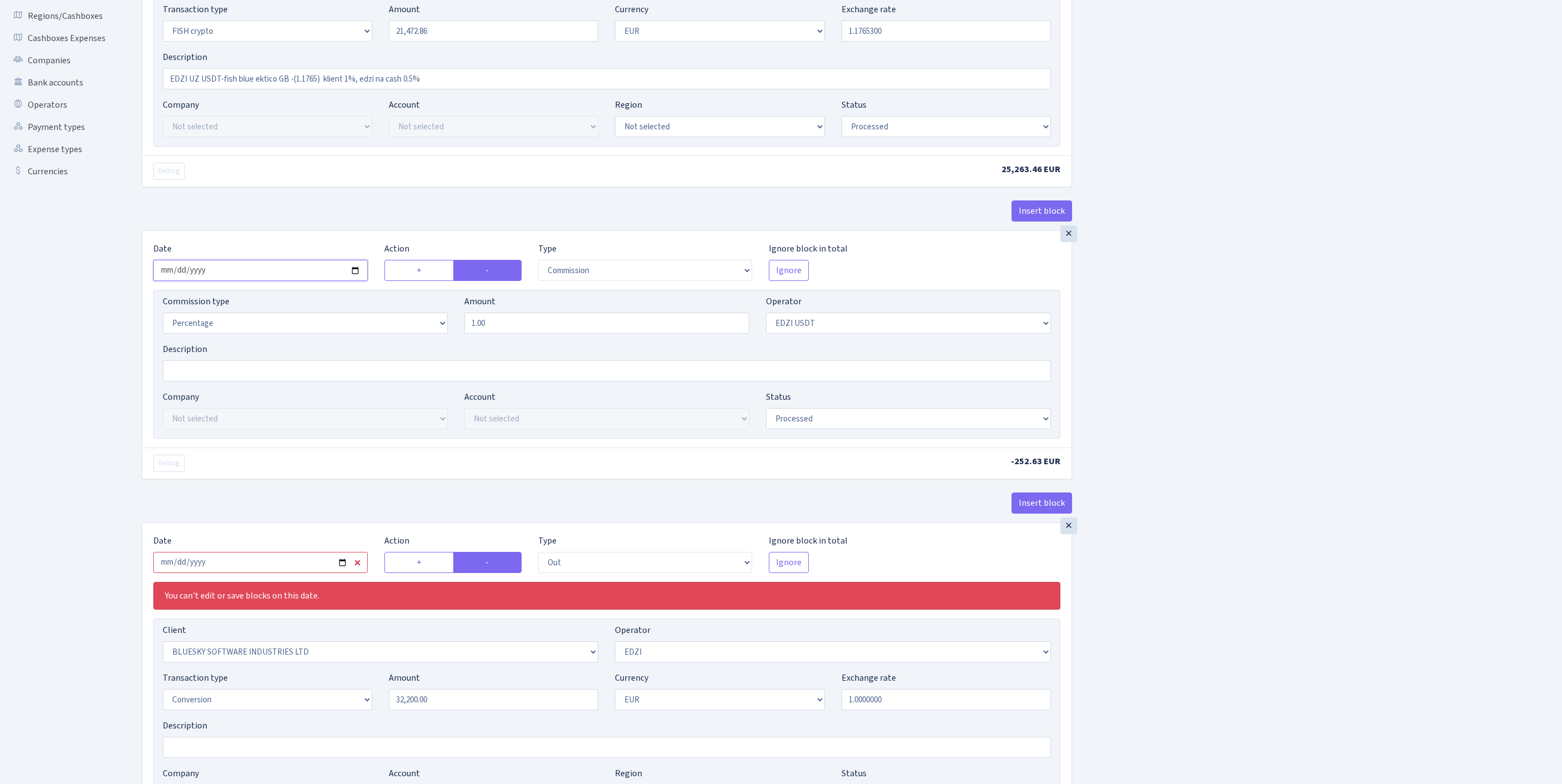
scroll to position [0, 0]
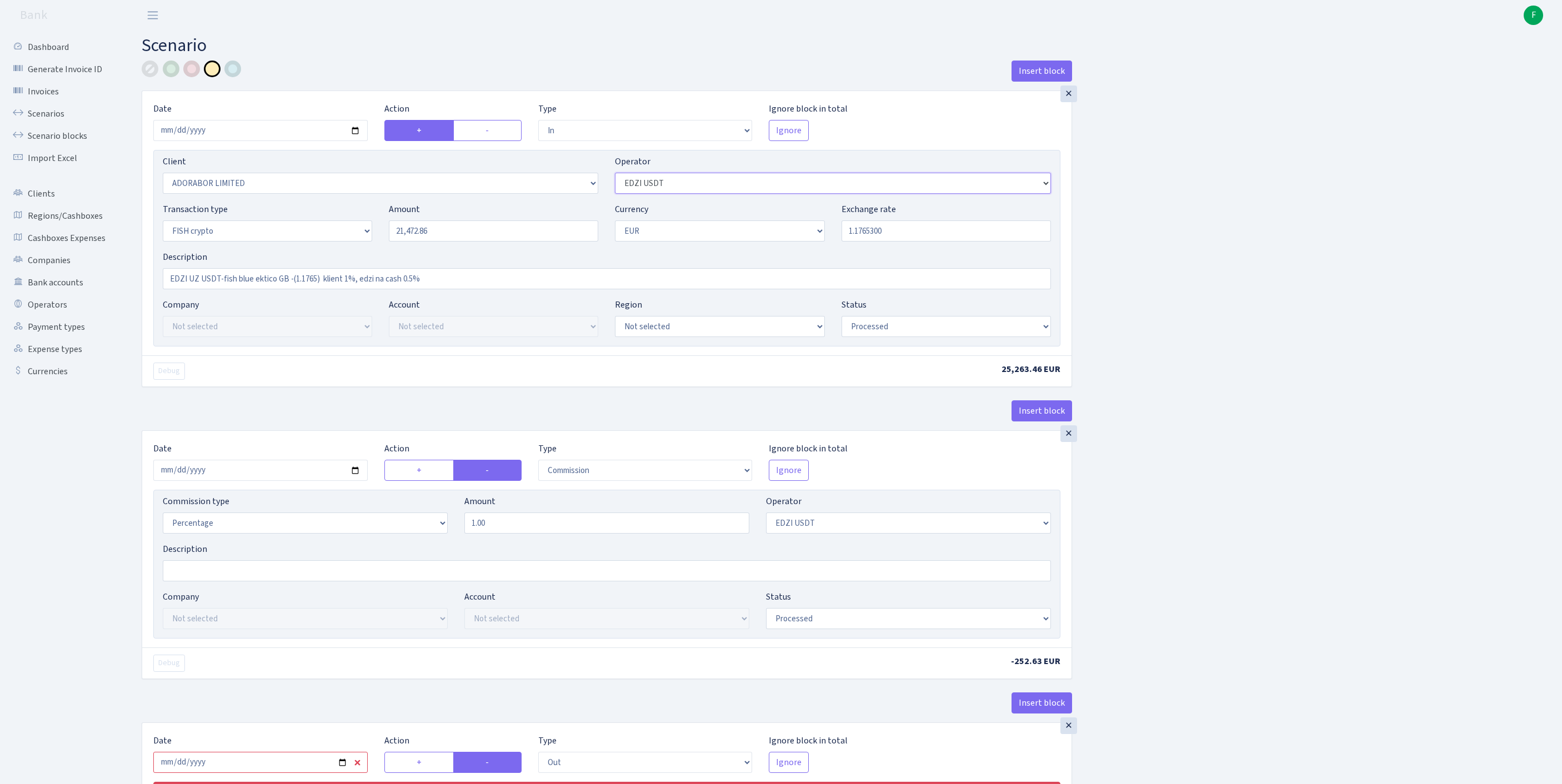
select select "11"
drag, startPoint x: 499, startPoint y: 308, endPoint x: 216, endPoint y: 311, distance: 283.0
click at [220, 290] on input "EDZI UZ USDT-fish blue ektico GB -(1.1765) klient 1%, edzi na cash 0.5%" at bounding box center [607, 279] width 888 height 21
click at [210, 290] on input "EDZI UZ USDT-fish blue ektico GB -(1.1765) klient 1%, edzi na cash 0.5%" at bounding box center [607, 279] width 888 height 21
drag, startPoint x: 203, startPoint y: 310, endPoint x: 187, endPoint y: 305, distance: 16.8
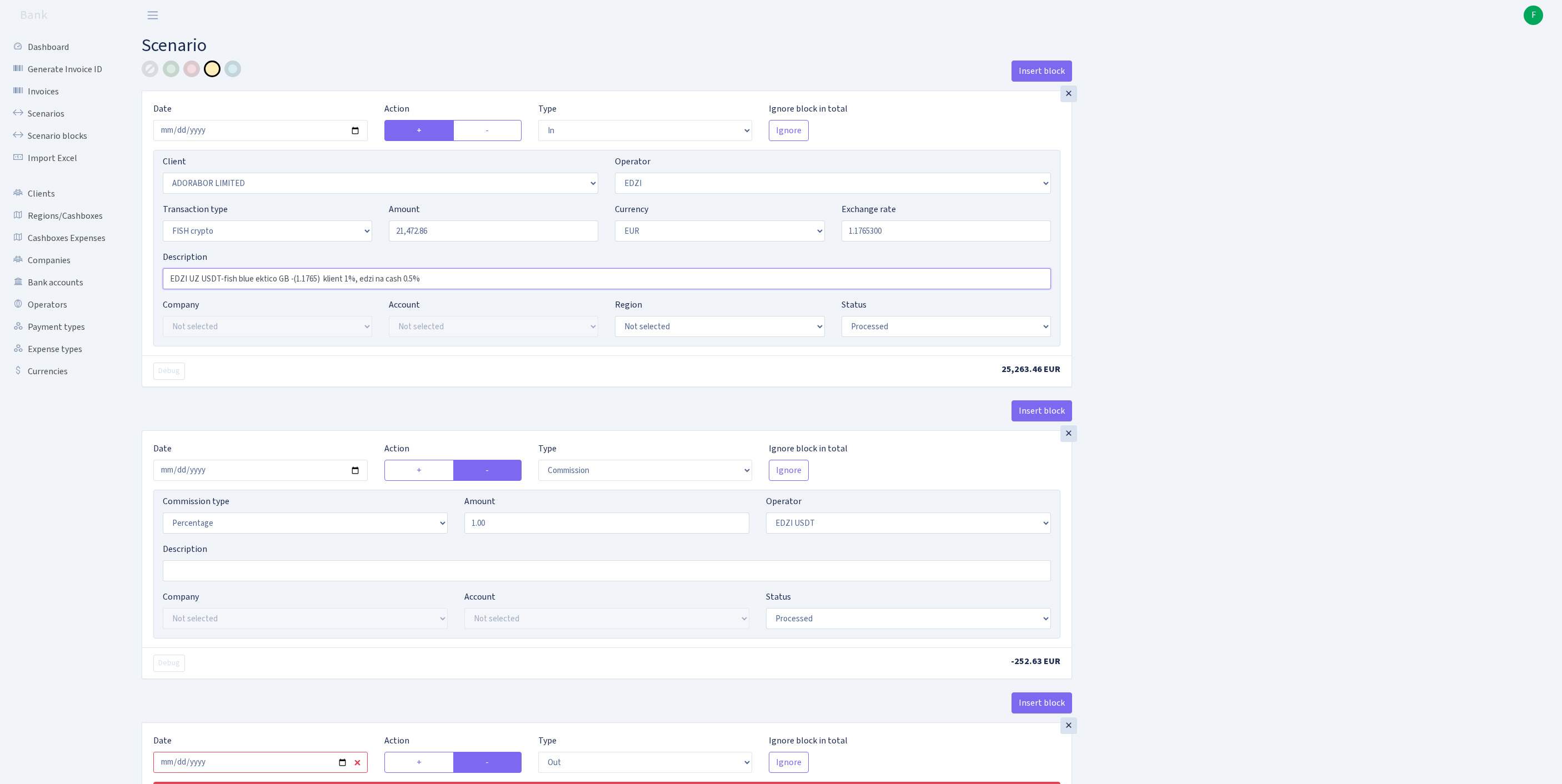
click at [187, 290] on input "EDZI UZ USDT-fish blue ektico GB -(1.1765) klient 1%, edzi na cash 0.5%" at bounding box center [607, 279] width 888 height 21
drag, startPoint x: 178, startPoint y: 305, endPoint x: 579, endPoint y: 305, distance: 401.0
click at [579, 290] on input "EDZI UZ USDT-fish blue ektico GB -(1.1765) klient 1%, edzi na cash 0.5%" at bounding box center [607, 279] width 888 height 21
type input "E"
drag, startPoint x: 185, startPoint y: 308, endPoint x: 165, endPoint y: 302, distance: 20.9
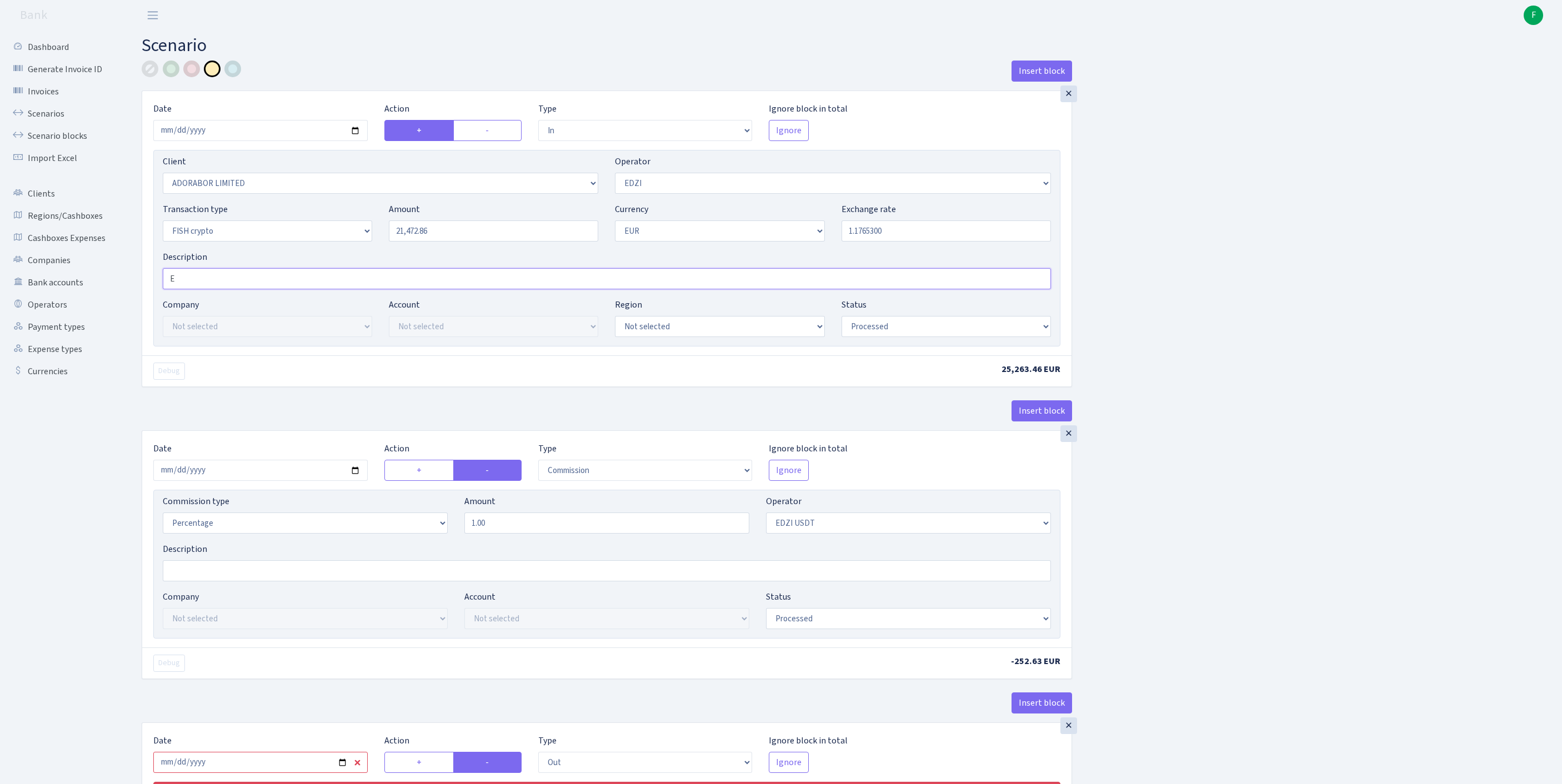
click at [165, 290] on div "Description E" at bounding box center [607, 269] width 905 height 39
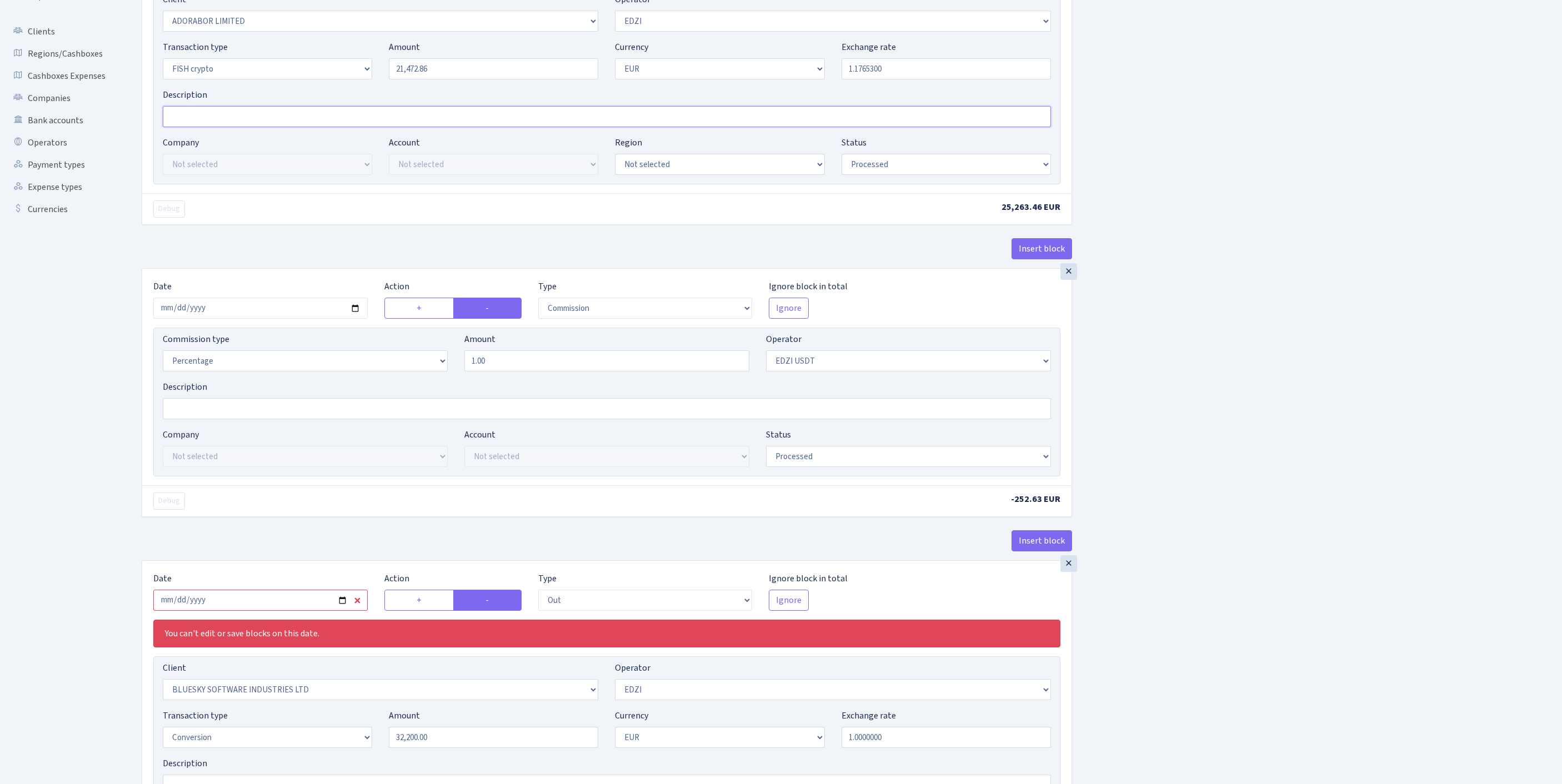
scroll to position [266, 0]
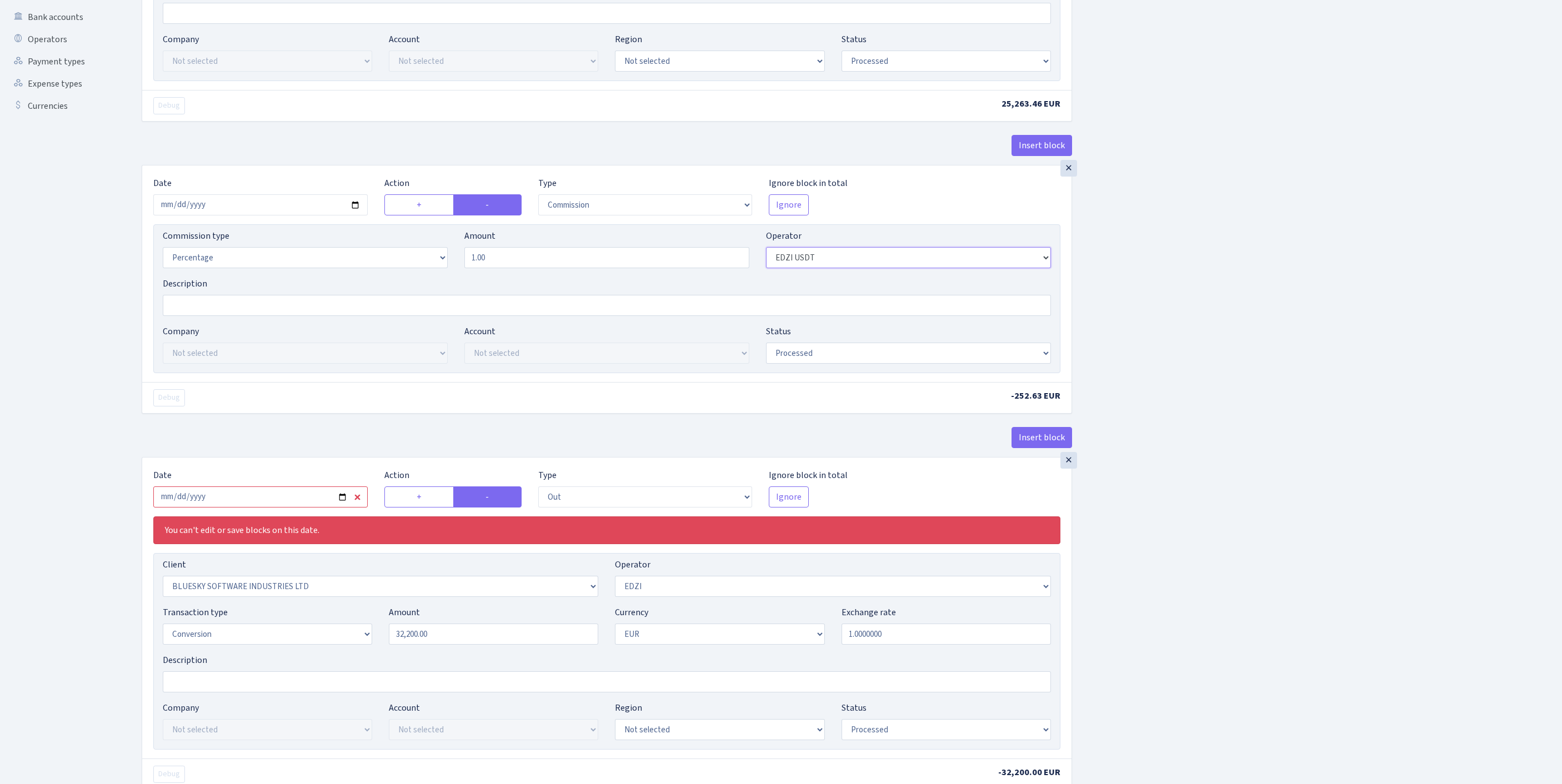
select select "11"
drag, startPoint x: 491, startPoint y: 312, endPoint x: 423, endPoint y: 305, distance: 68.4
click at [423, 277] on div "Commission type Percentage Fixed Bank Amount 1.00 Operator Not selected 981 981…" at bounding box center [607, 253] width 905 height 48
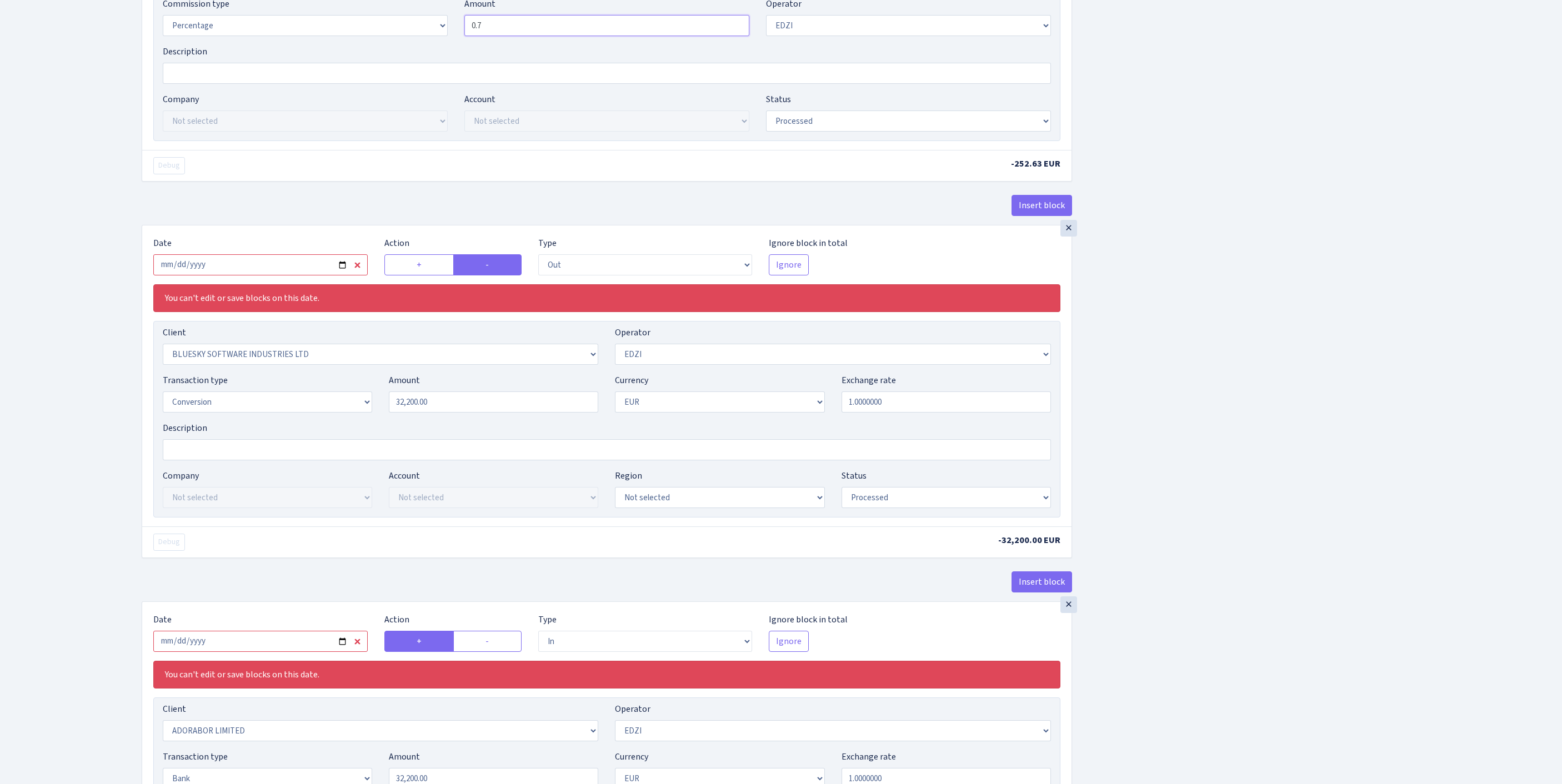
scroll to position [568, 0]
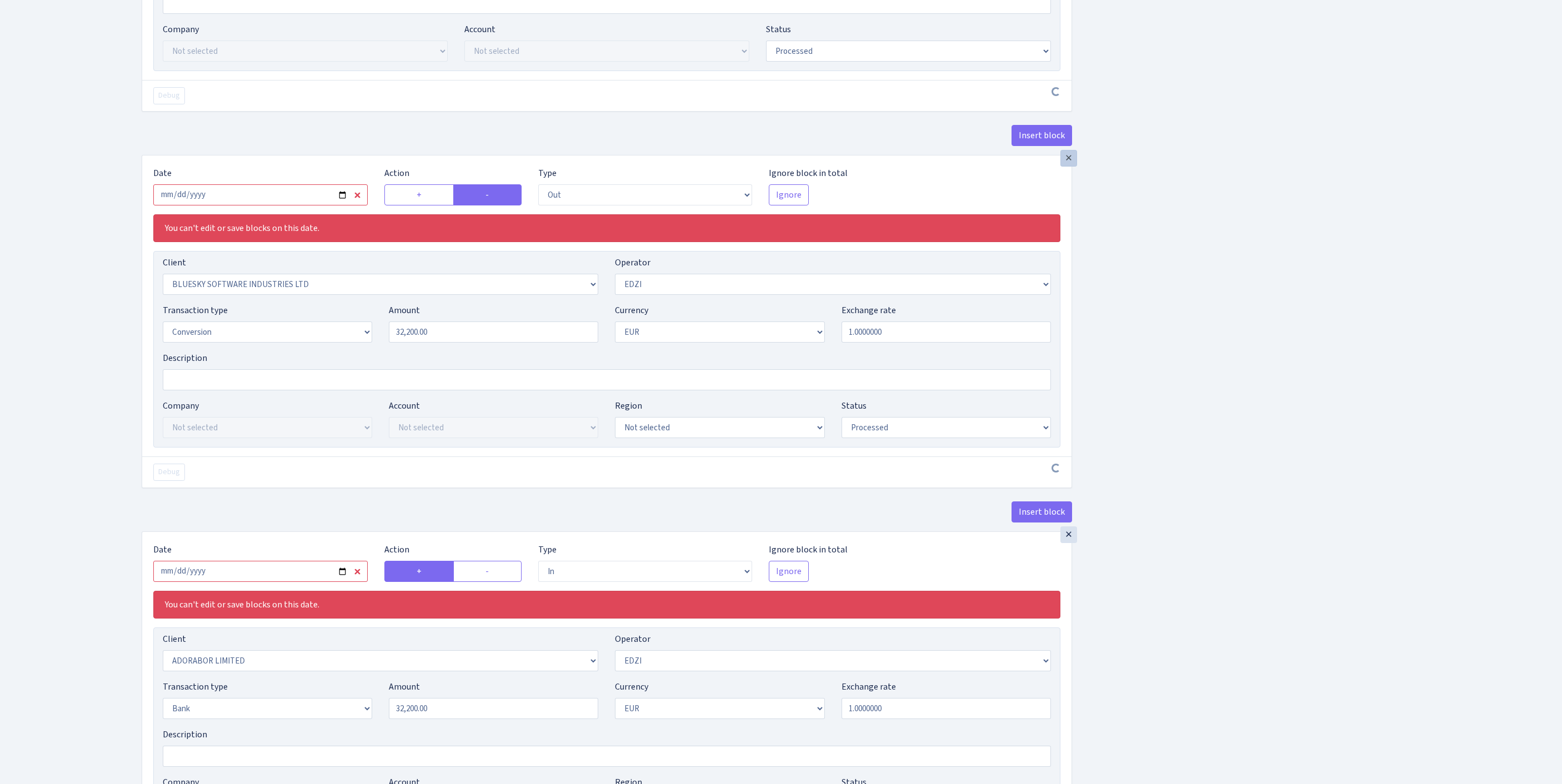
type input "0.70"
click at [1072, 167] on div "×" at bounding box center [1069, 158] width 16 height 16
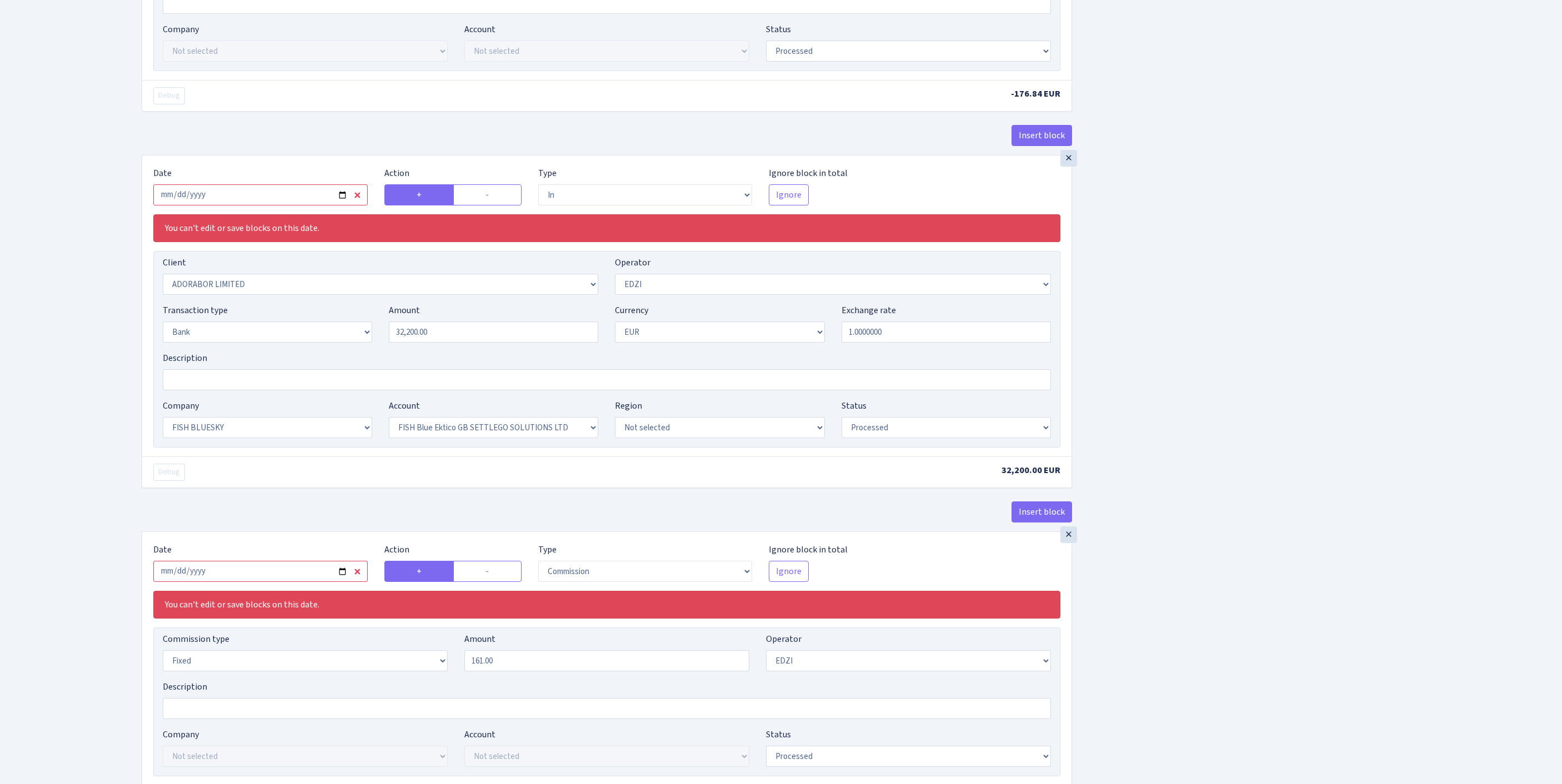
scroll to position [572, 0]
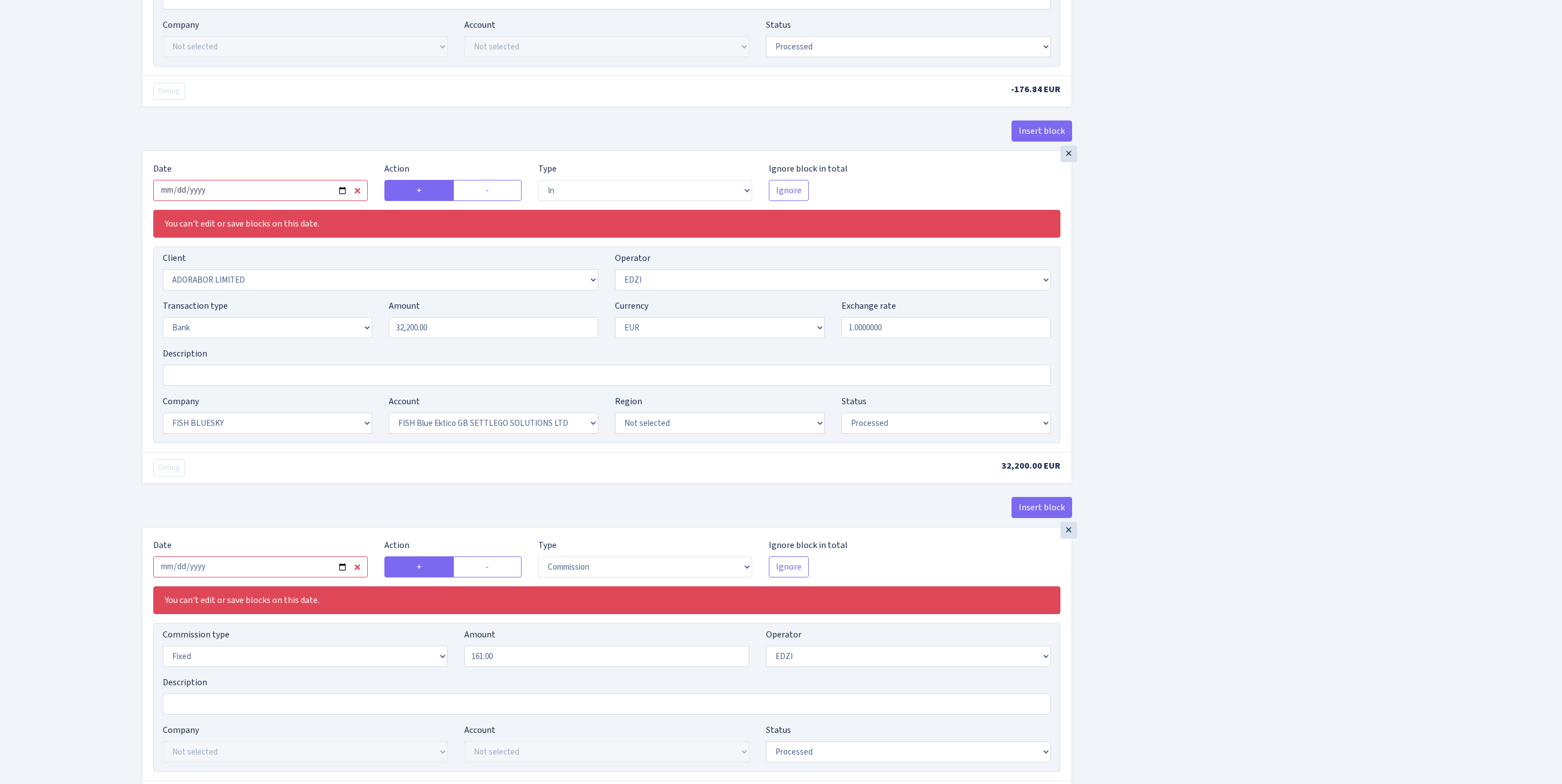
click at [260, 201] on input "2025-07-24" at bounding box center [260, 191] width 215 height 21
type input "2025-07-25"
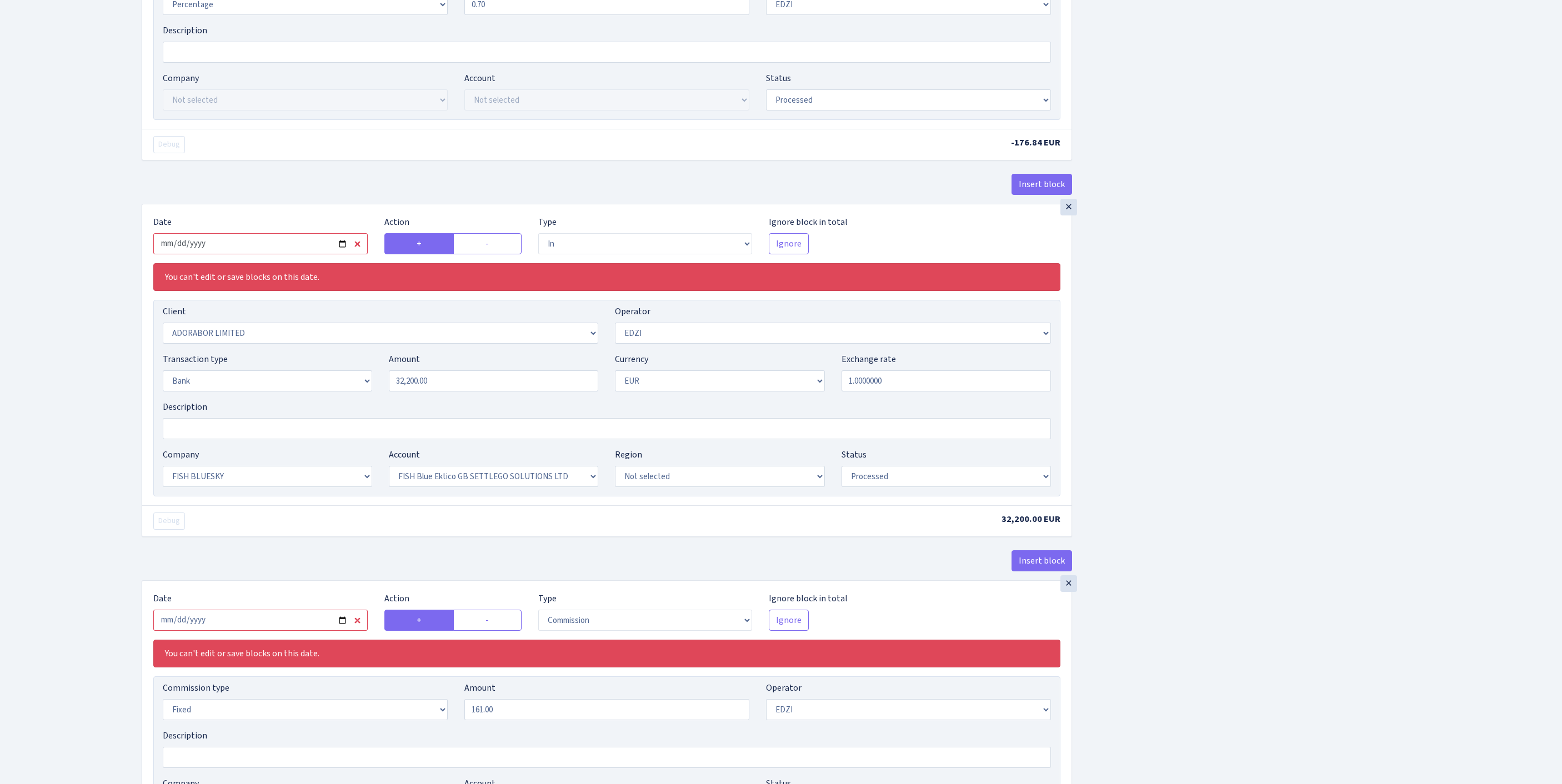
scroll to position [0, 0]
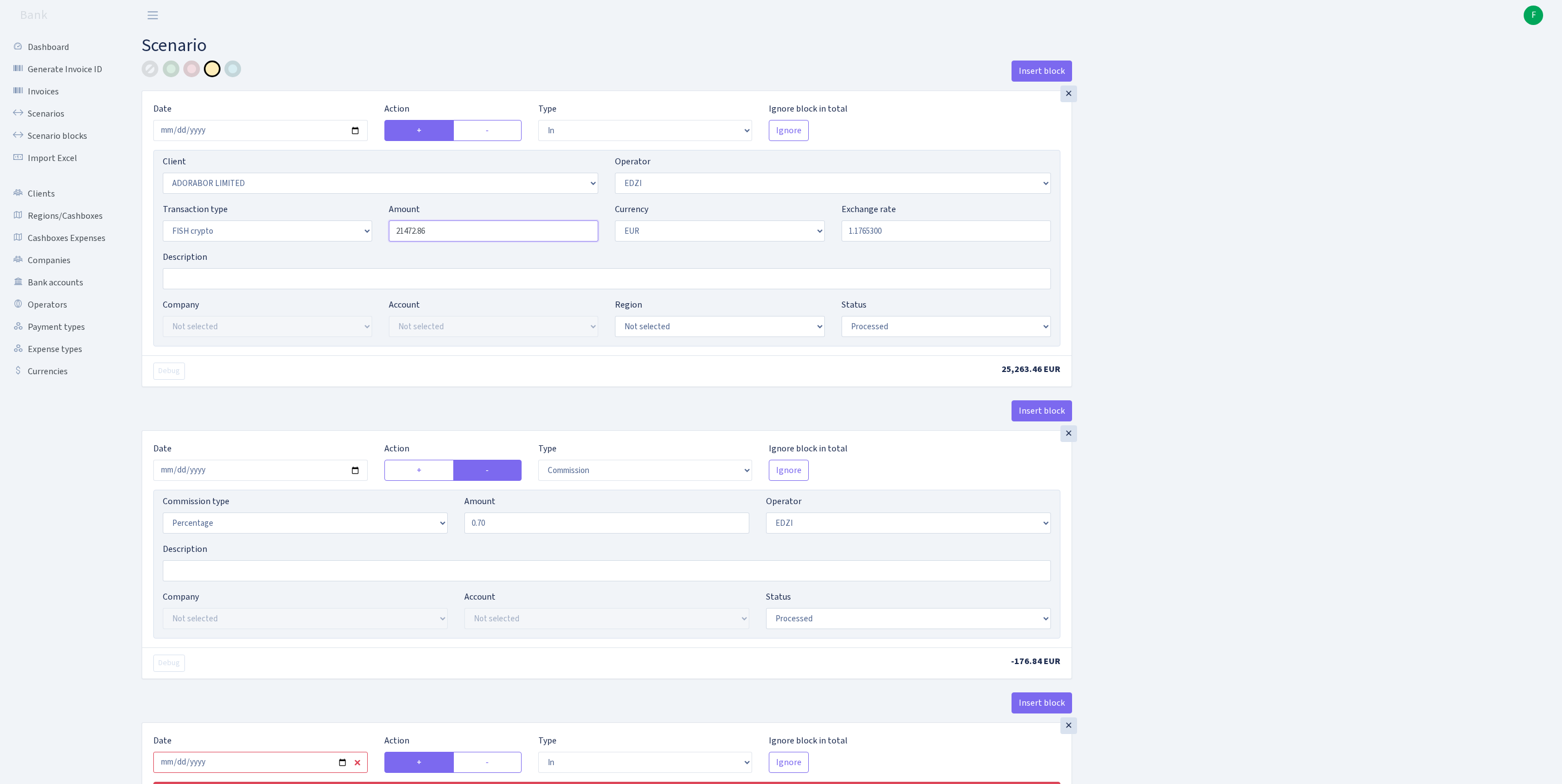
drag, startPoint x: 463, startPoint y: 256, endPoint x: 371, endPoint y: 241, distance: 93.2
click at [370, 240] on div "Transaction type Not selected 981 ELF FISH crypto GIRT IVO dekl MM-BALTIC eur U…" at bounding box center [607, 226] width 905 height 48
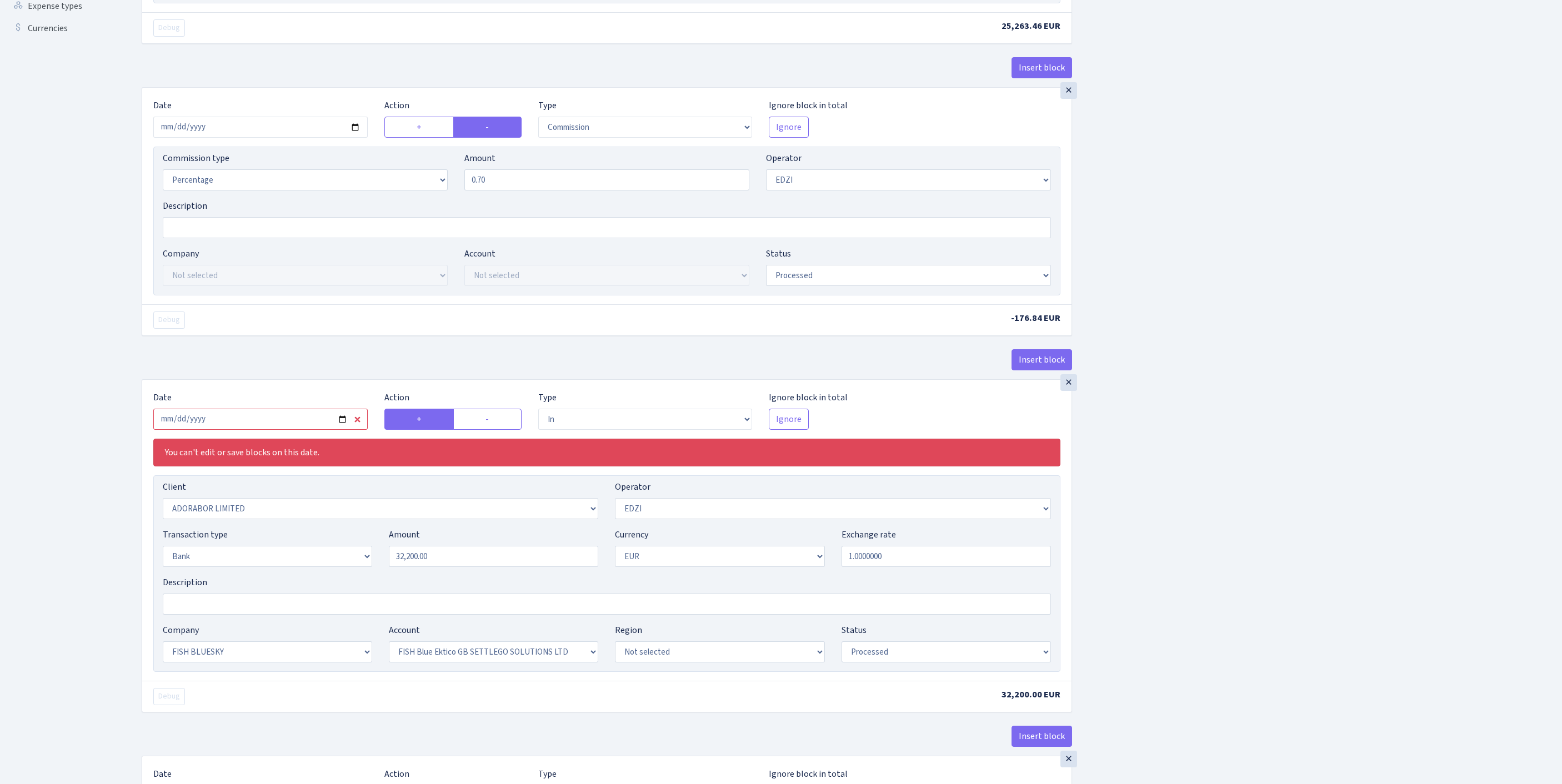
scroll to position [543, 0]
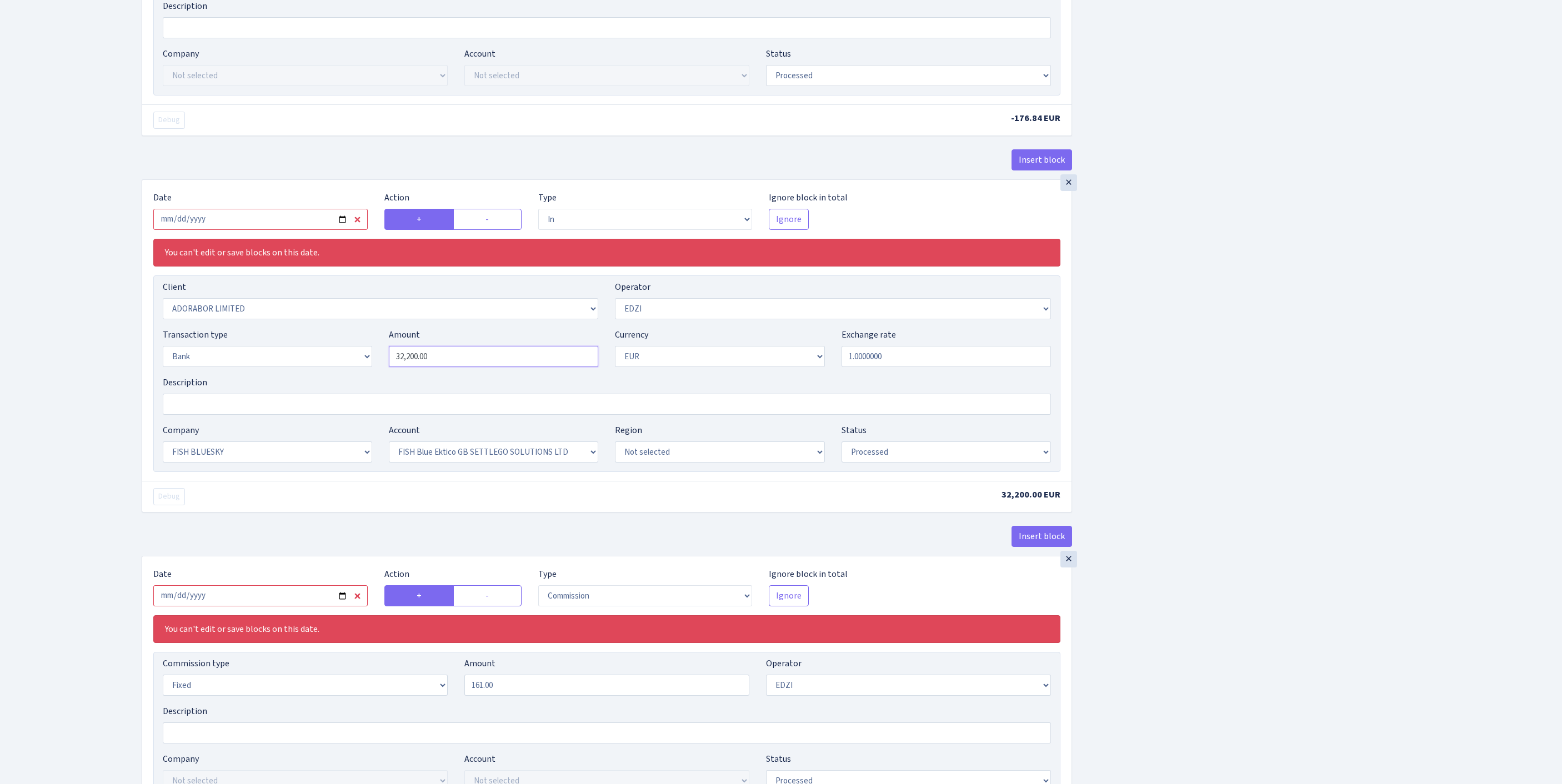
type input "21,472.86"
drag, startPoint x: 374, startPoint y: 462, endPoint x: 358, endPoint y: 460, distance: 16.1
click at [358, 376] on div "Transaction type Not selected 981 ELF FISH crypto GIRT IVO dekl MM-BALTIC eur U…" at bounding box center [607, 352] width 905 height 48
paste input "21472.86"
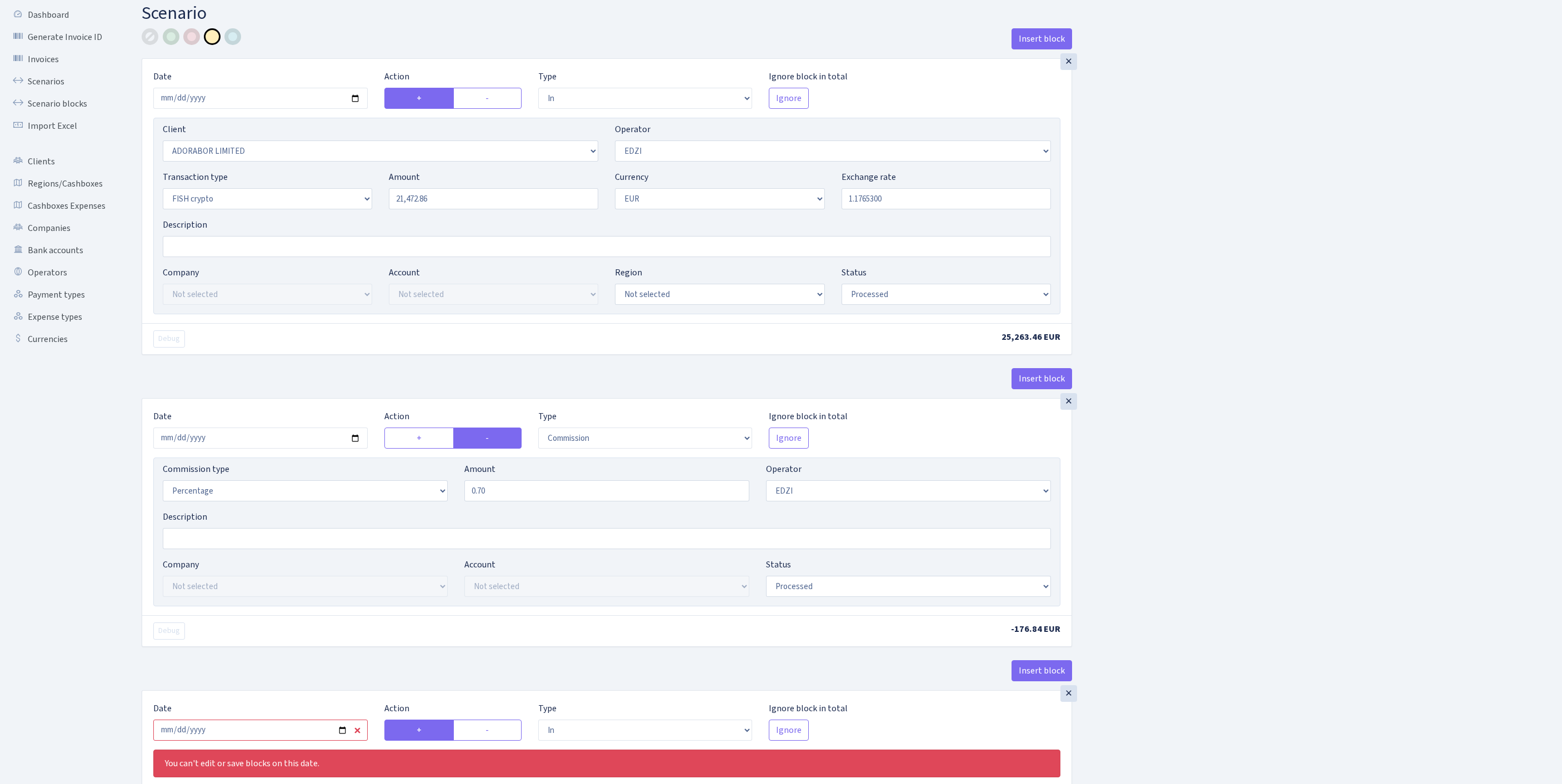
scroll to position [28, 0]
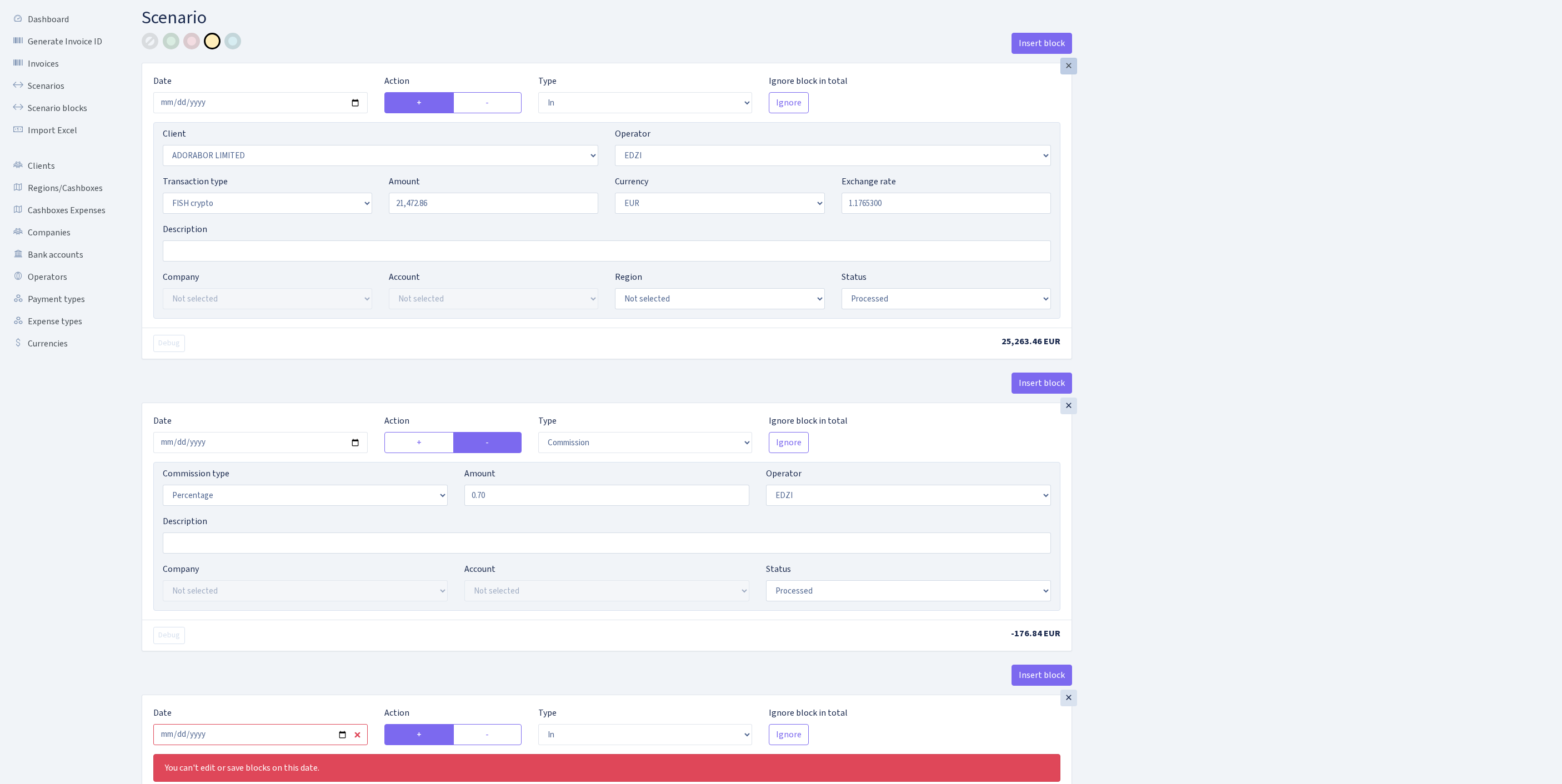
type input "21,472.86"
click at [1069, 73] on div "×" at bounding box center [1069, 66] width 16 height 16
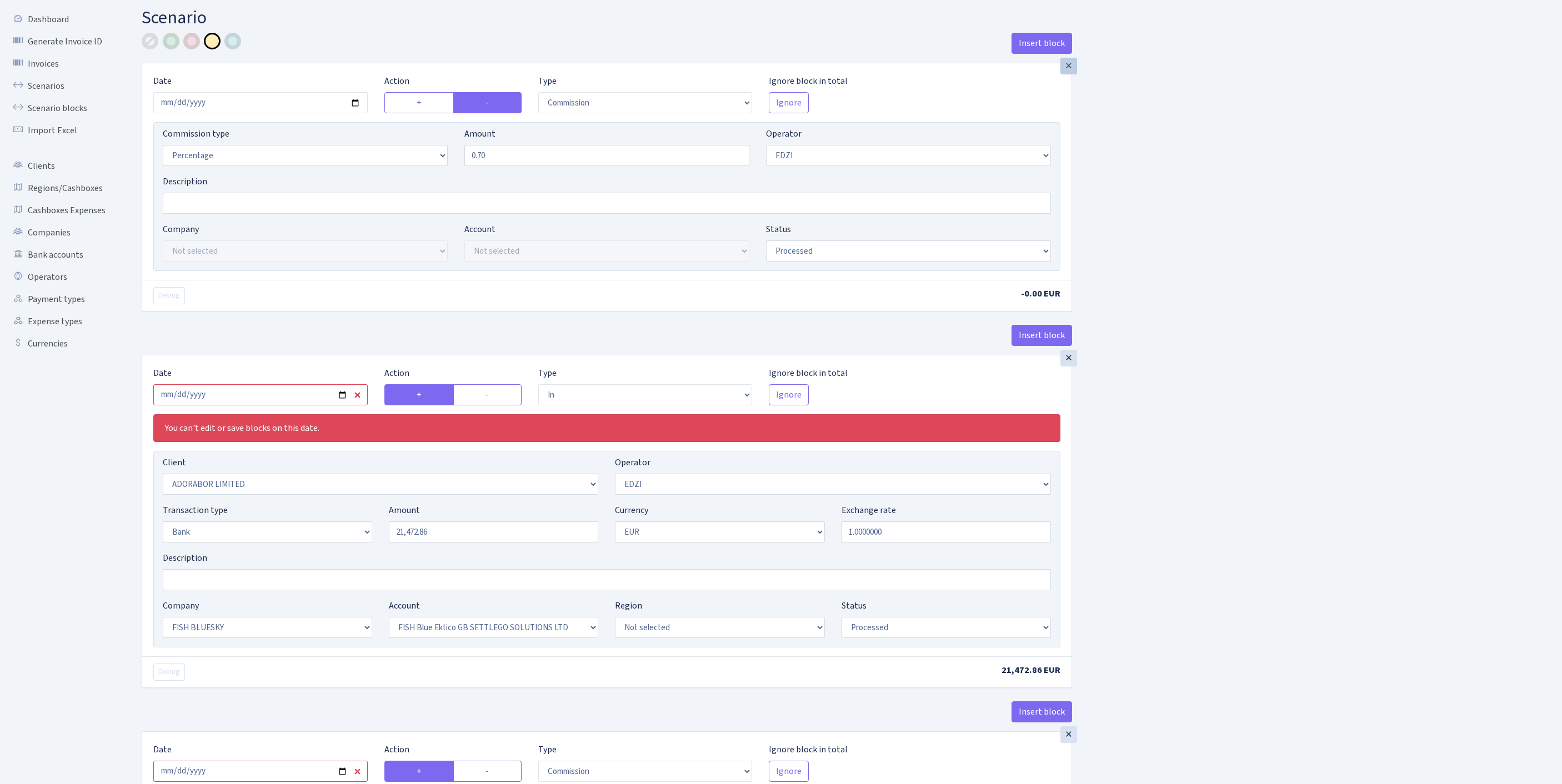
click at [1069, 73] on div "×" at bounding box center [1069, 66] width 16 height 16
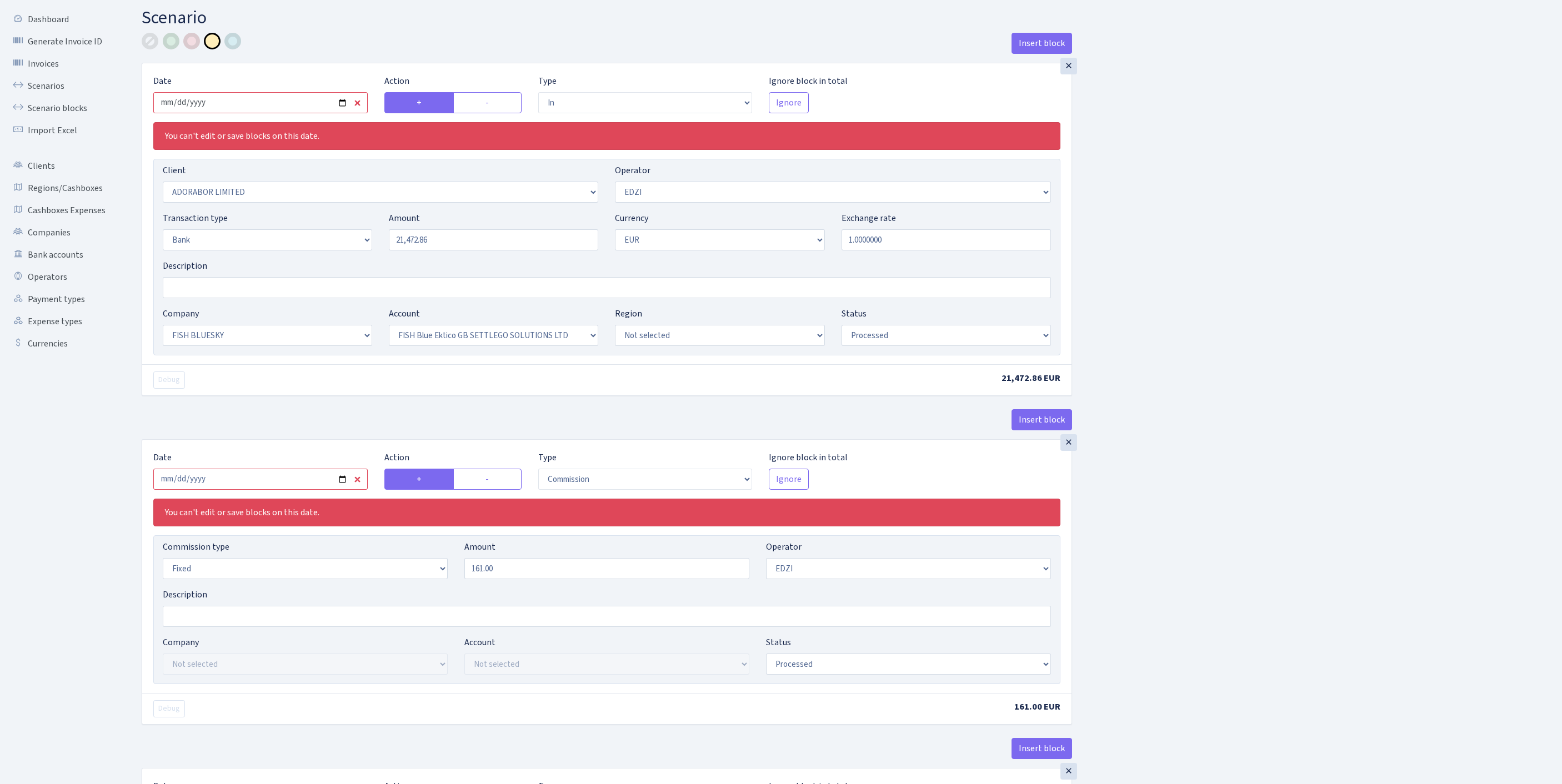
click at [319, 114] on input "2025-07-25" at bounding box center [260, 103] width 215 height 21
type input "2025-08-22"
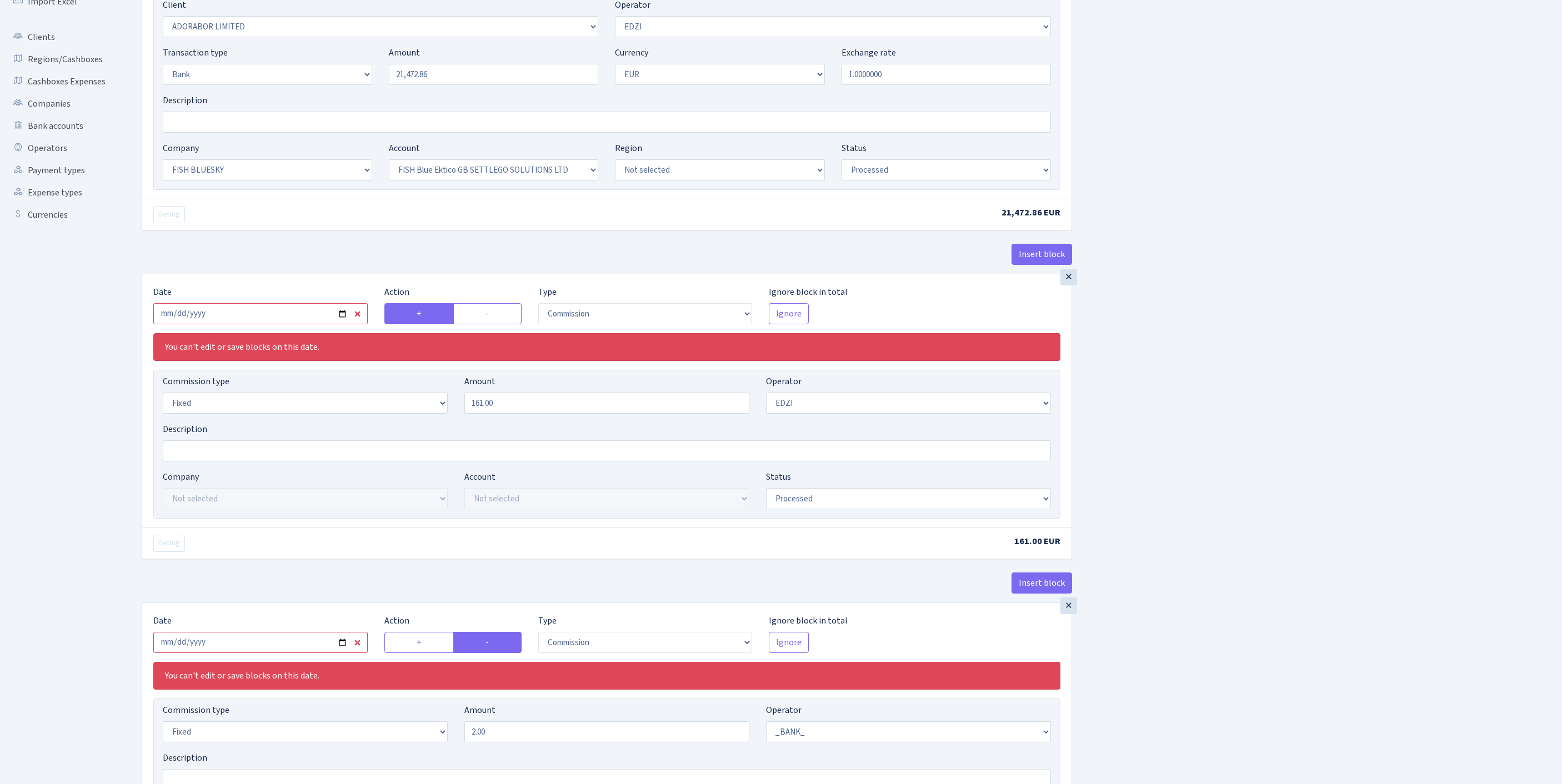
scroll to position [193, 0]
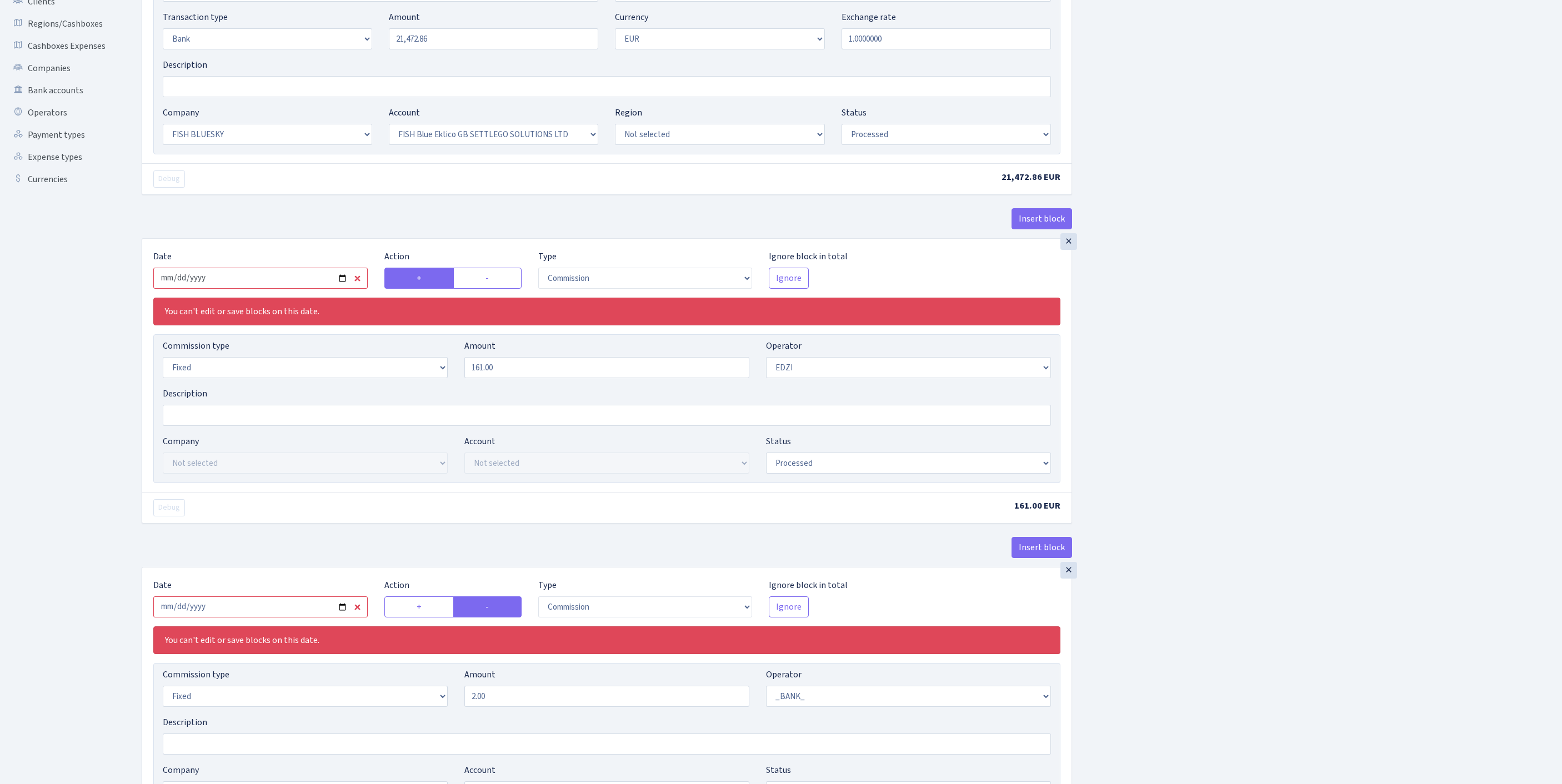
click at [320, 289] on input "2025-07-24" at bounding box center [260, 278] width 215 height 21
type input "2025-08-22"
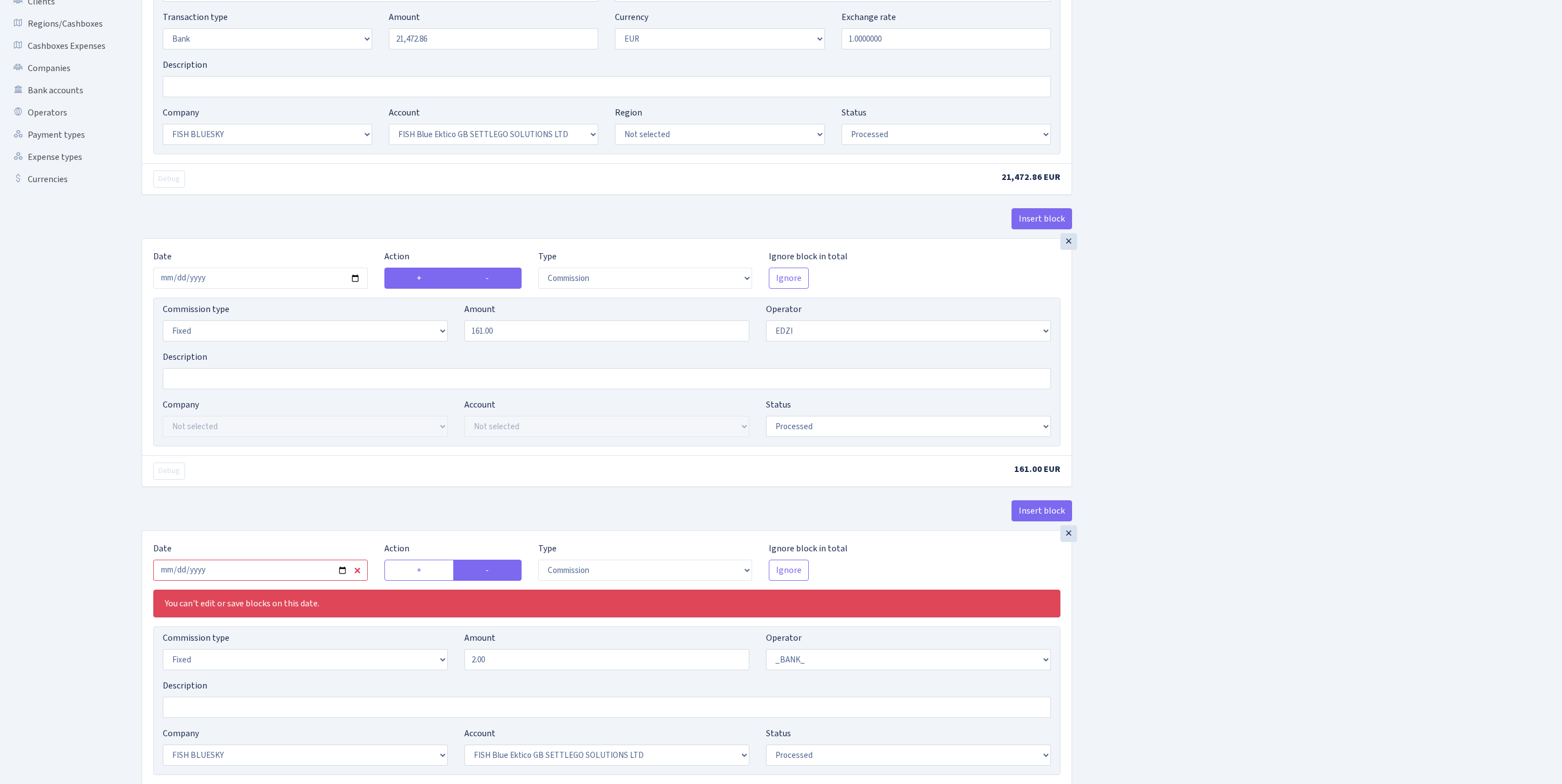
click at [500, 289] on label "-" at bounding box center [487, 278] width 68 height 21
click at [493, 279] on input "-" at bounding box center [489, 275] width 7 height 7
radio input "true"
radio input "false"
select select "percentage"
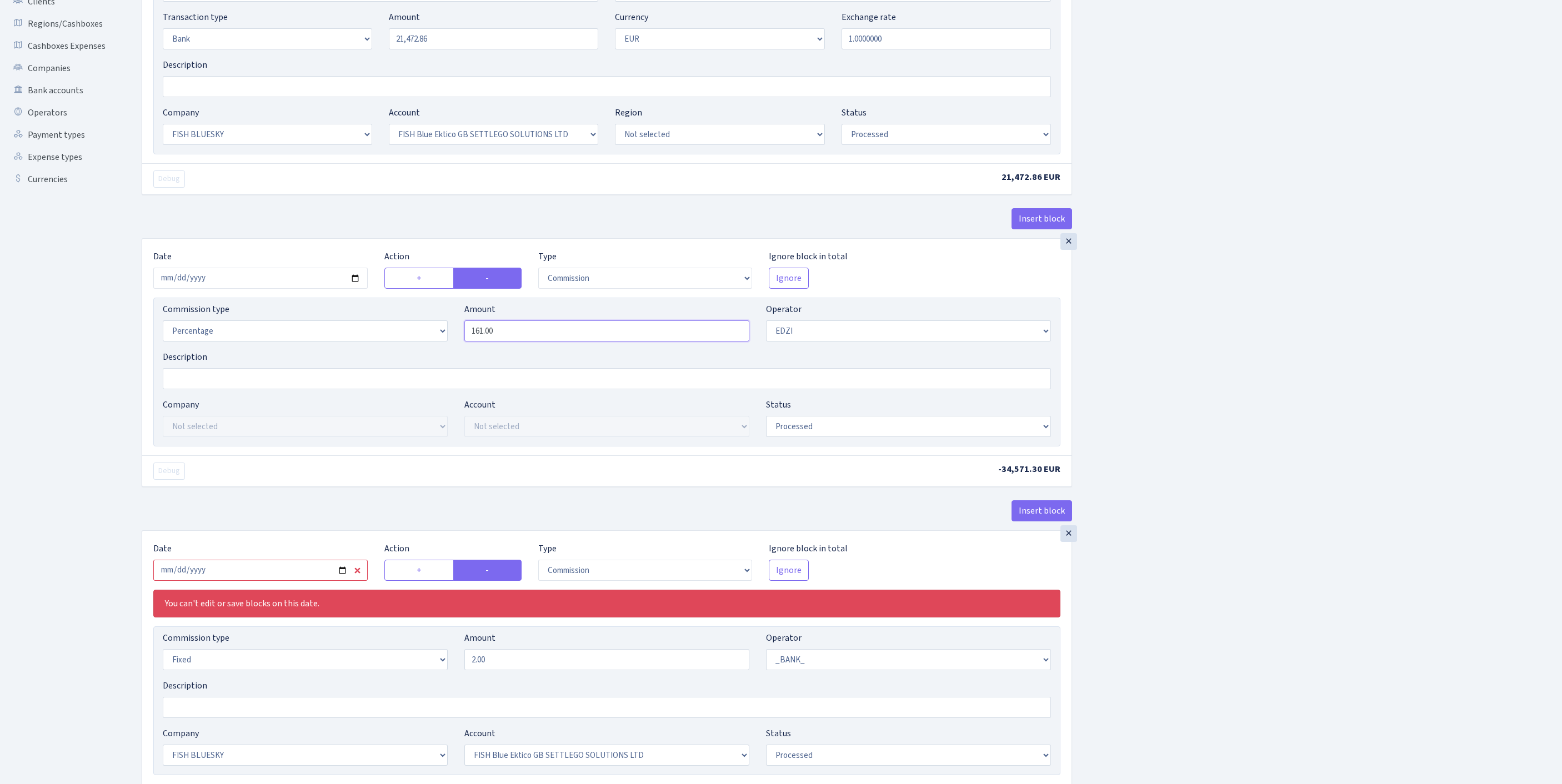
drag, startPoint x: 537, startPoint y: 397, endPoint x: 458, endPoint y: 383, distance: 80.2
click at [458, 341] on div "Amount 161.00" at bounding box center [607, 322] width 302 height 39
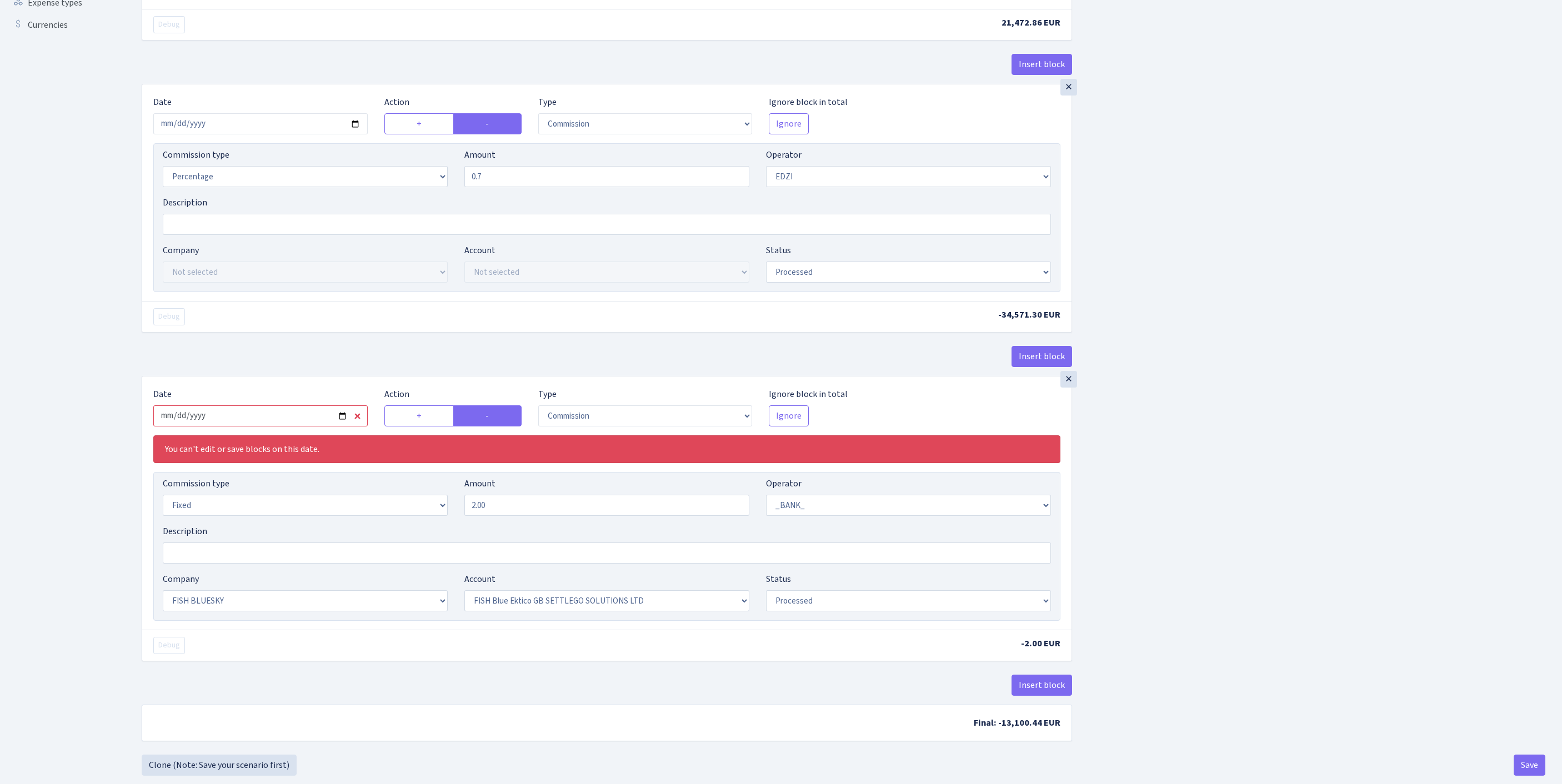
type input "0.70"
click at [292, 426] on input "2025-07-24" at bounding box center [260, 416] width 215 height 21
type input "2025-08-22"
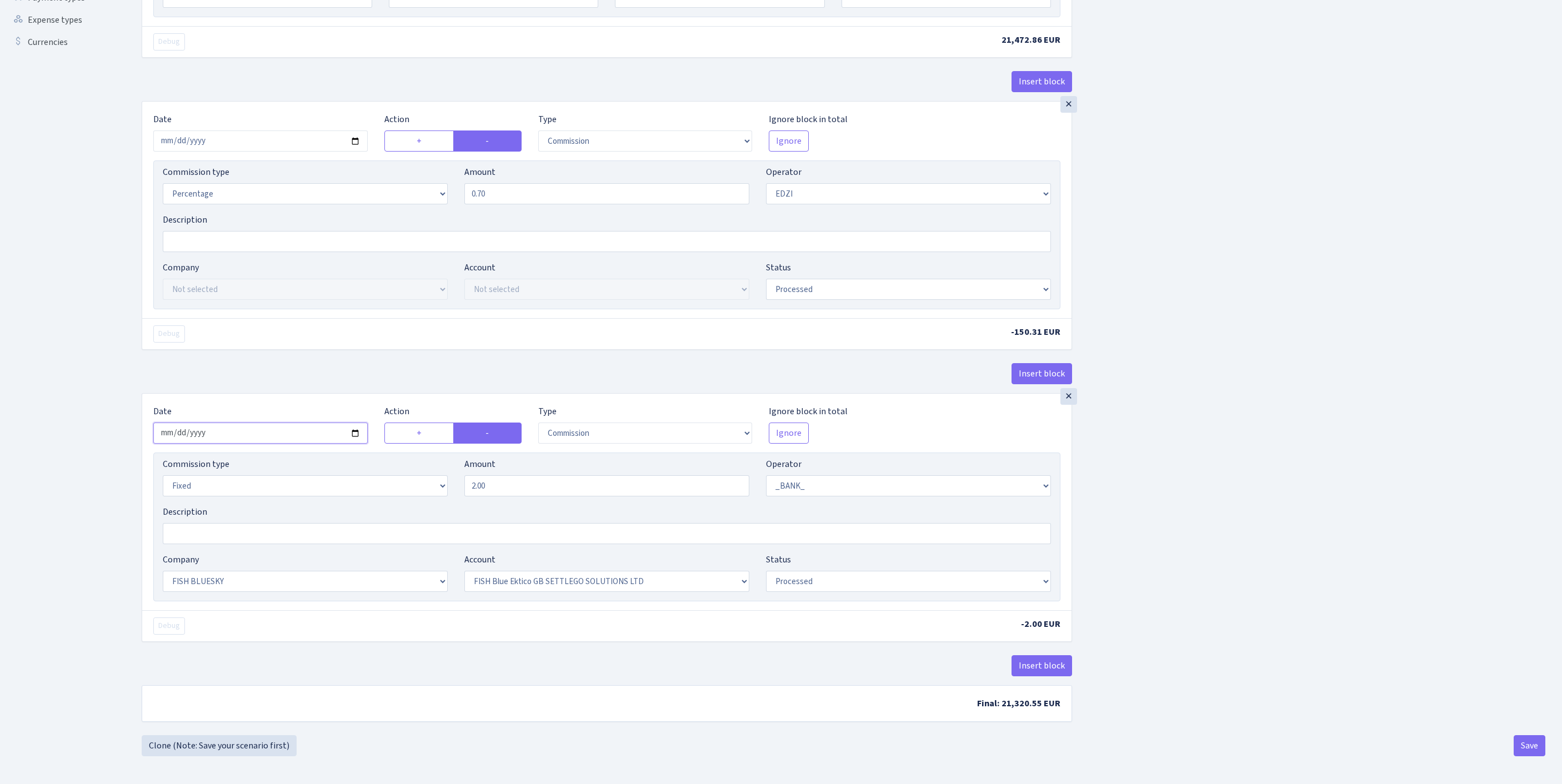
scroll to position [470, 0]
click at [1526, 746] on button "Save" at bounding box center [1530, 746] width 31 height 21
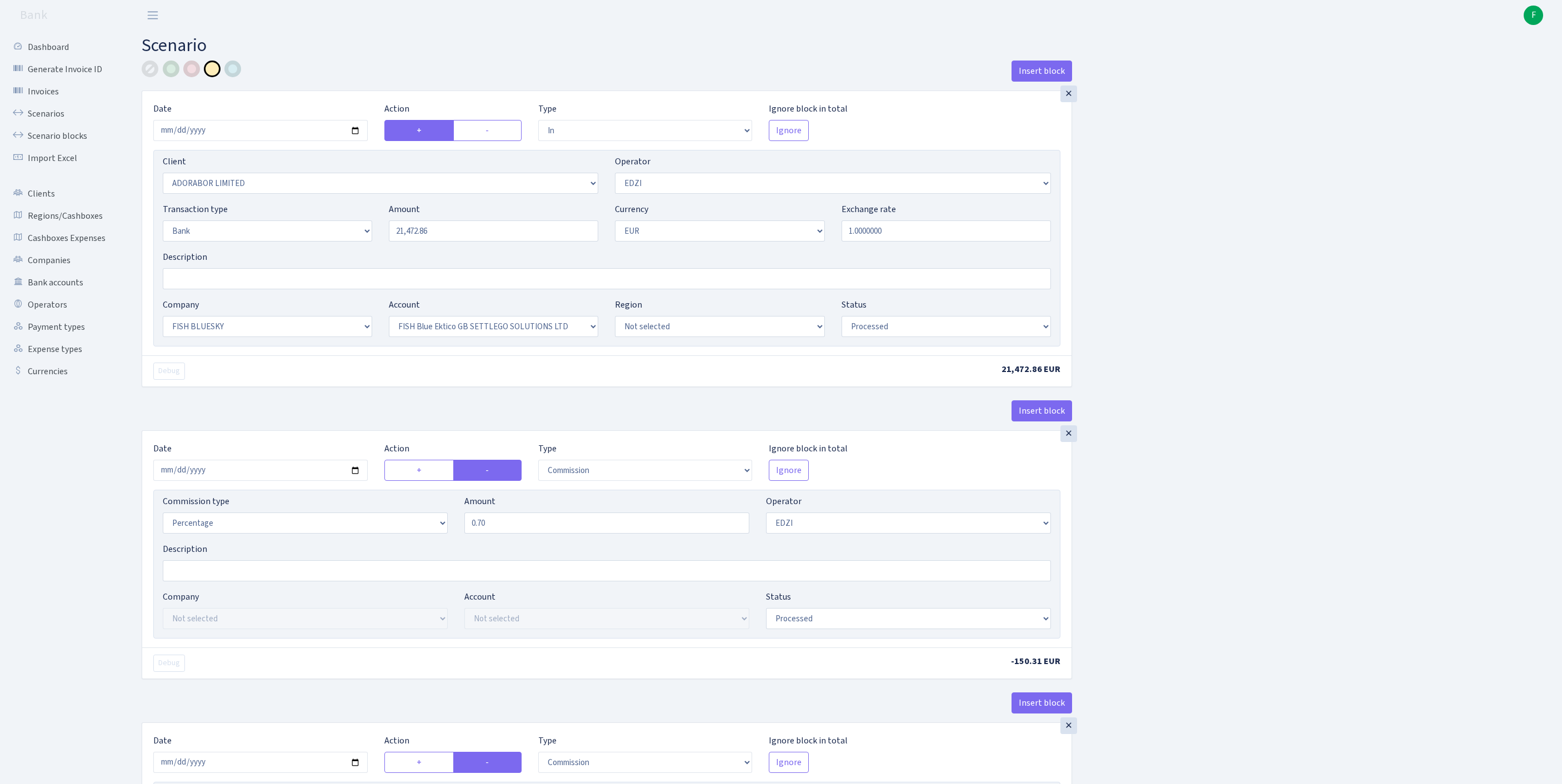
select select "in"
select select "252"
select select "11"
select select "2"
select select "1"
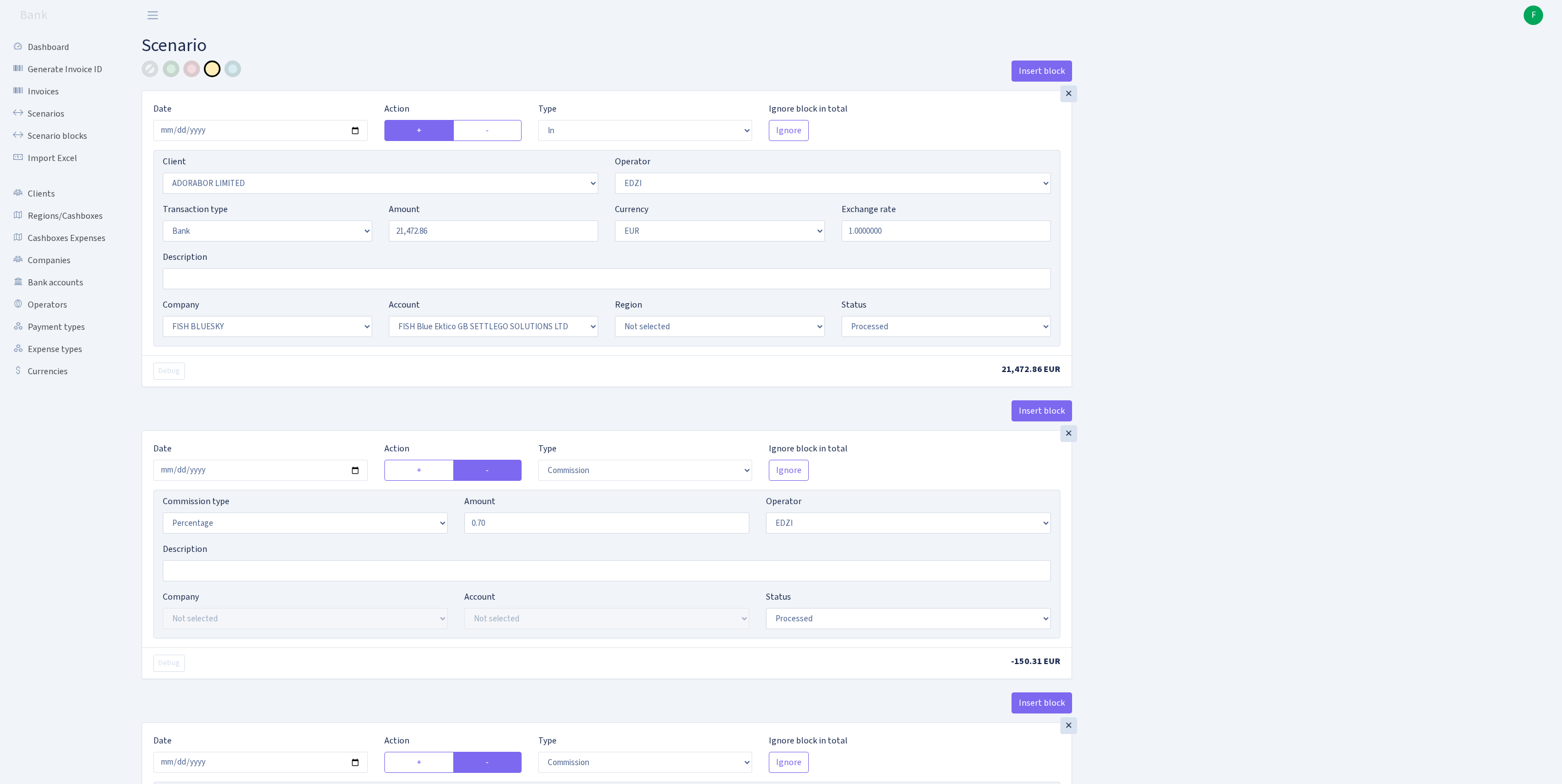
select select "23"
select select "67"
select select "processed"
select select "commission"
select select "11"
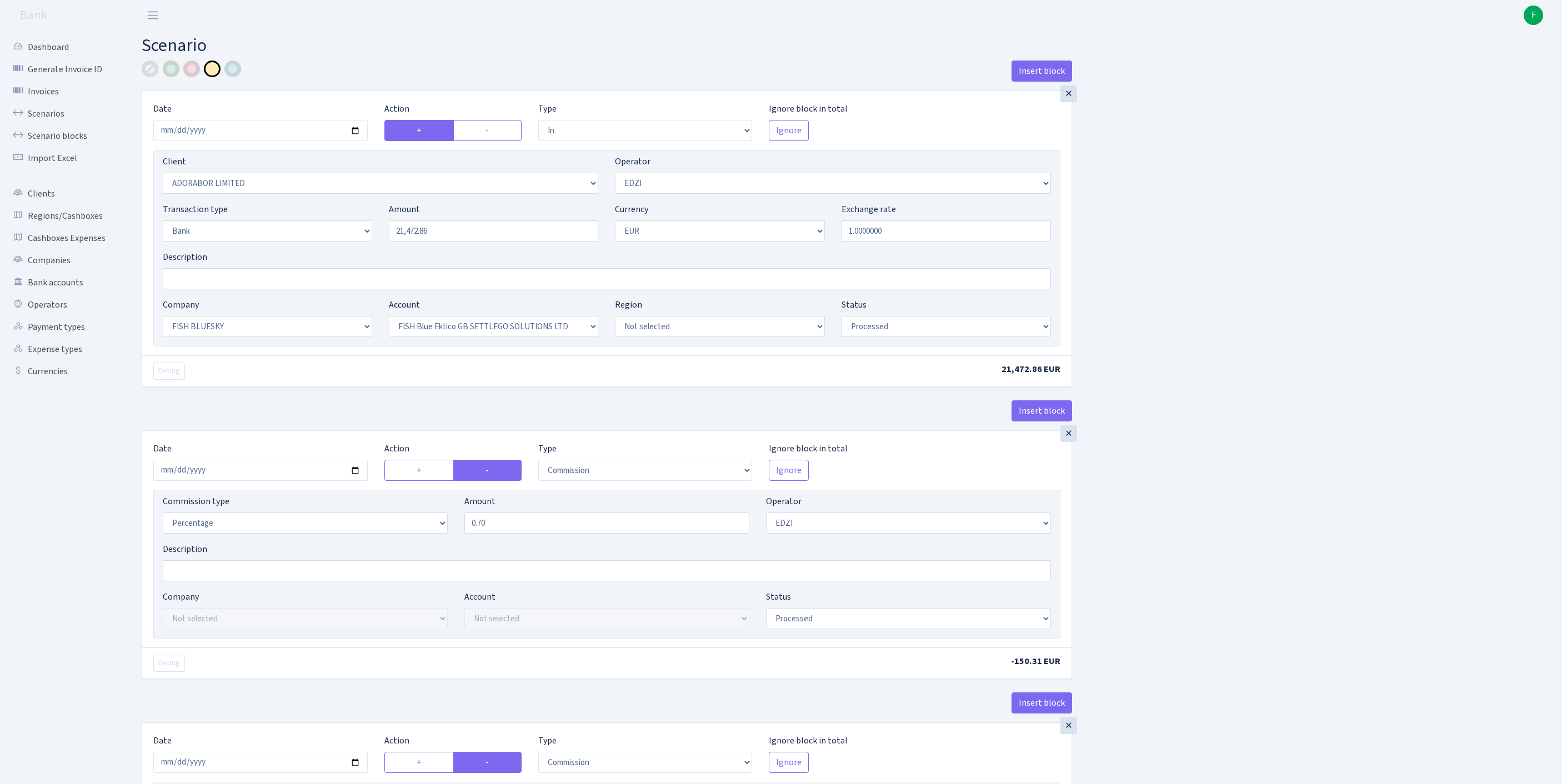
select select "processed"
select select "commission"
select select "fixed"
select select "1"
select select "23"
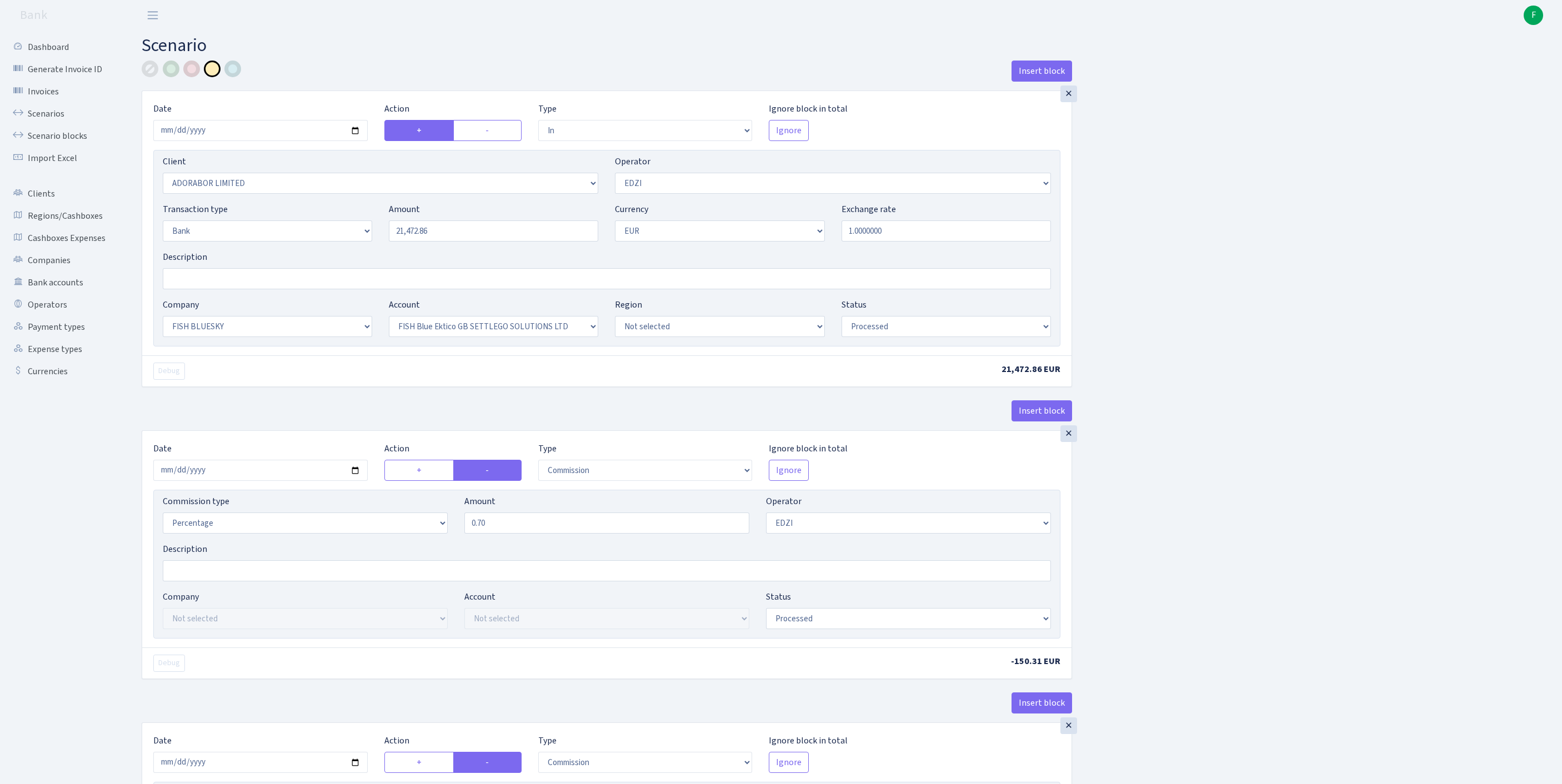
select select "67"
select select "processed"
click at [148, 71] on div at bounding box center [150, 69] width 16 height 16
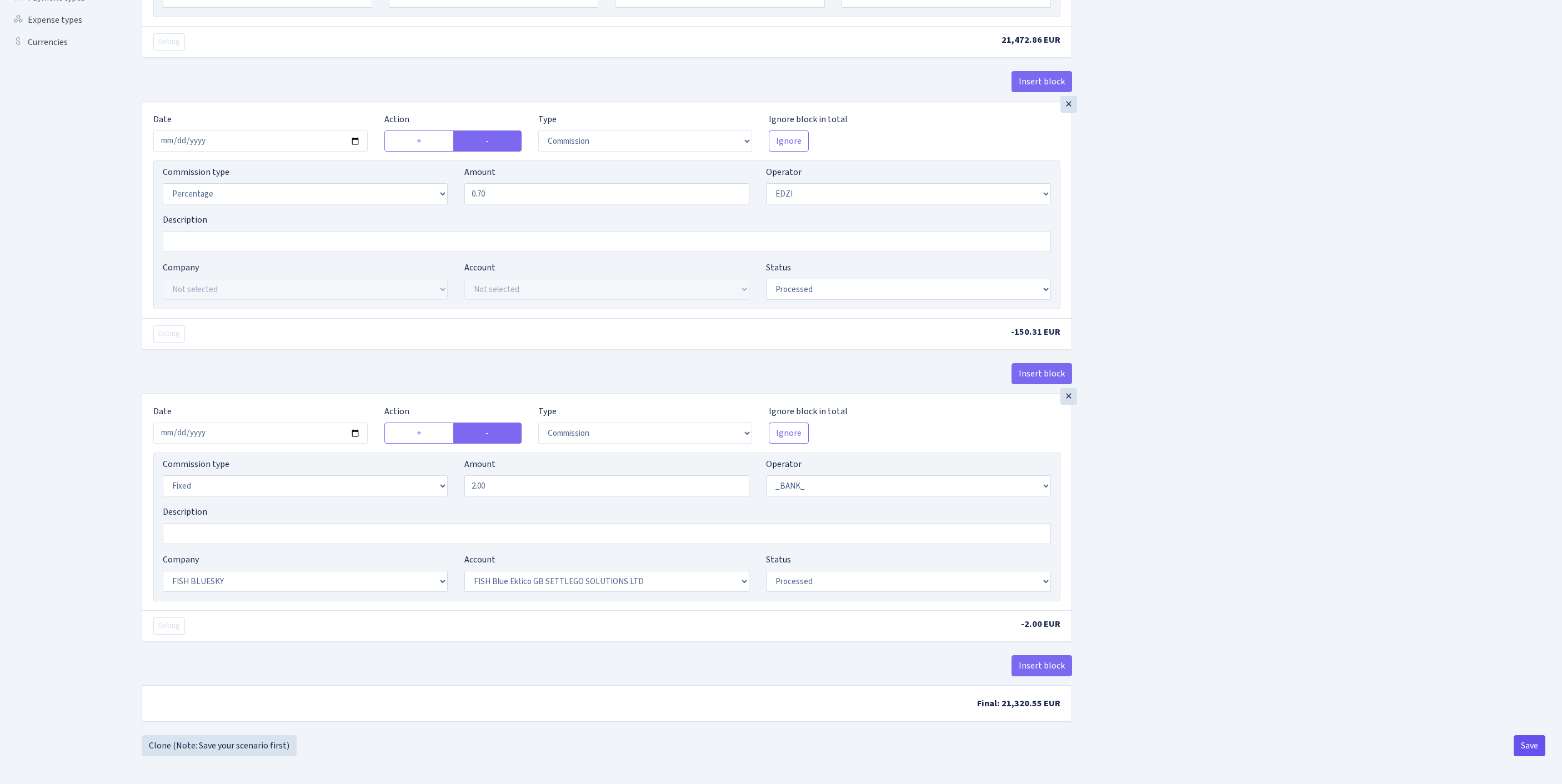
click at [1530, 742] on button "Save" at bounding box center [1530, 746] width 31 height 21
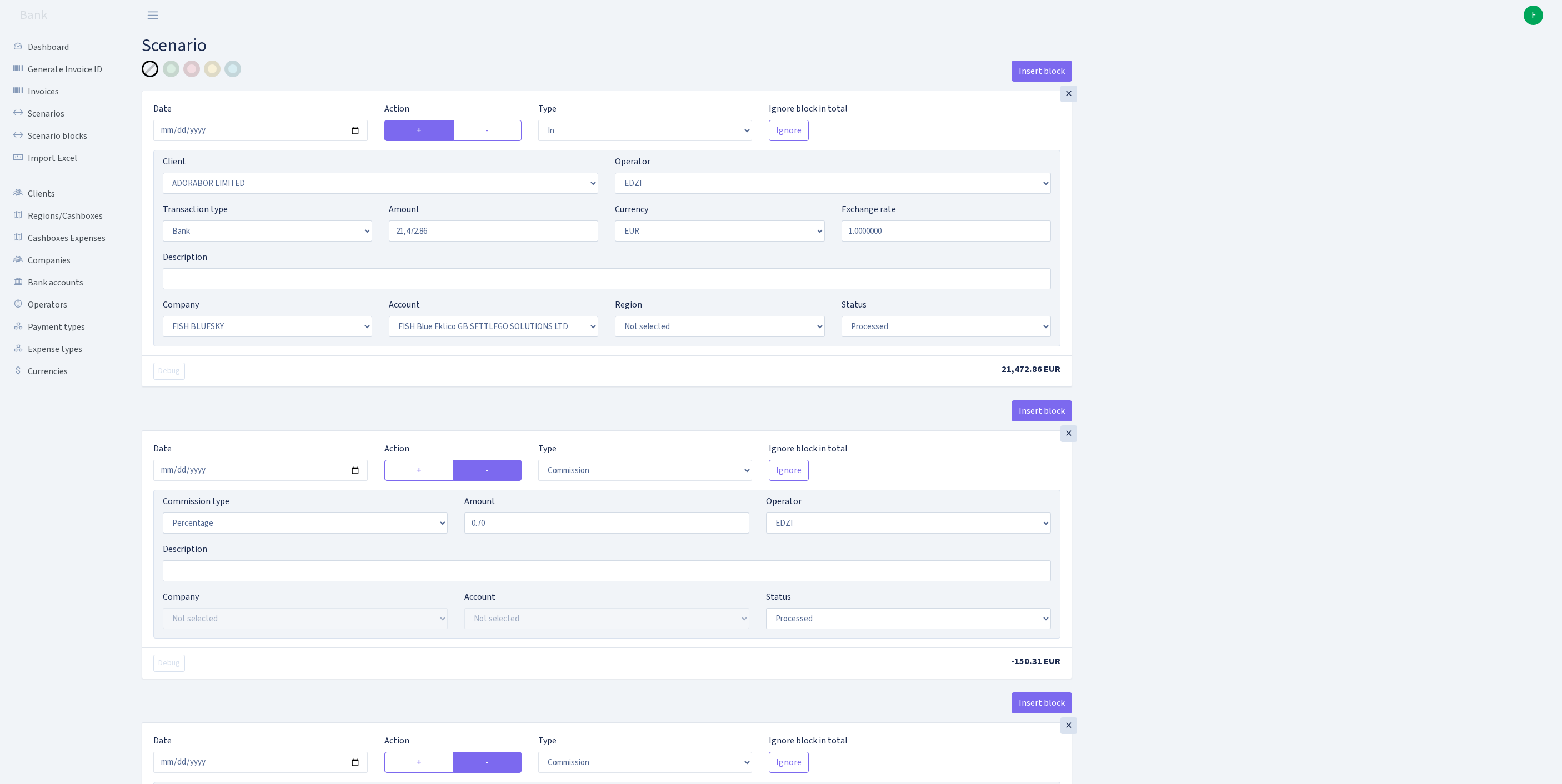
select select "in"
select select "252"
select select "11"
select select "2"
select select "1"
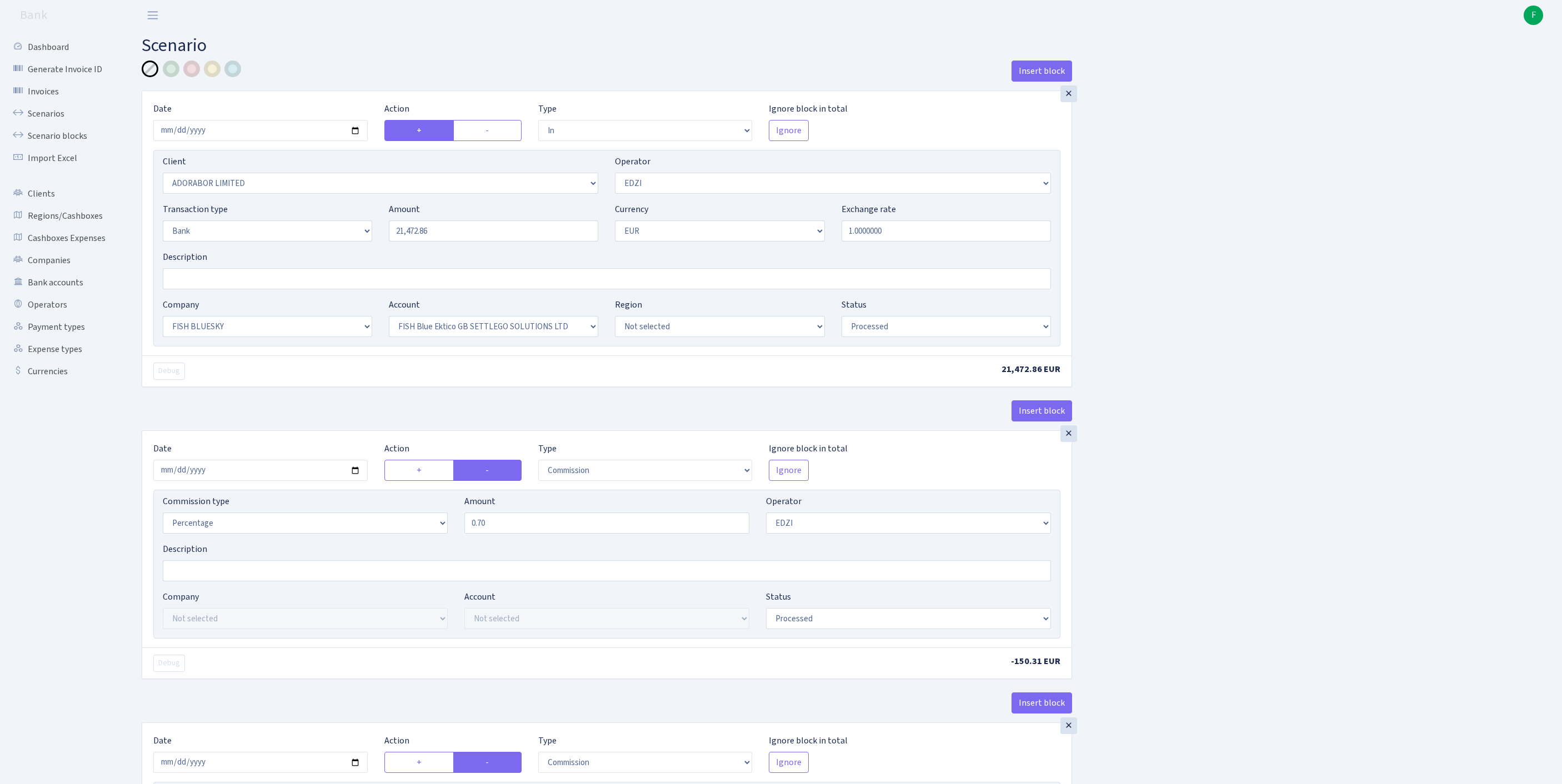
select select "23"
select select "67"
select select "processed"
select select "commission"
select select "11"
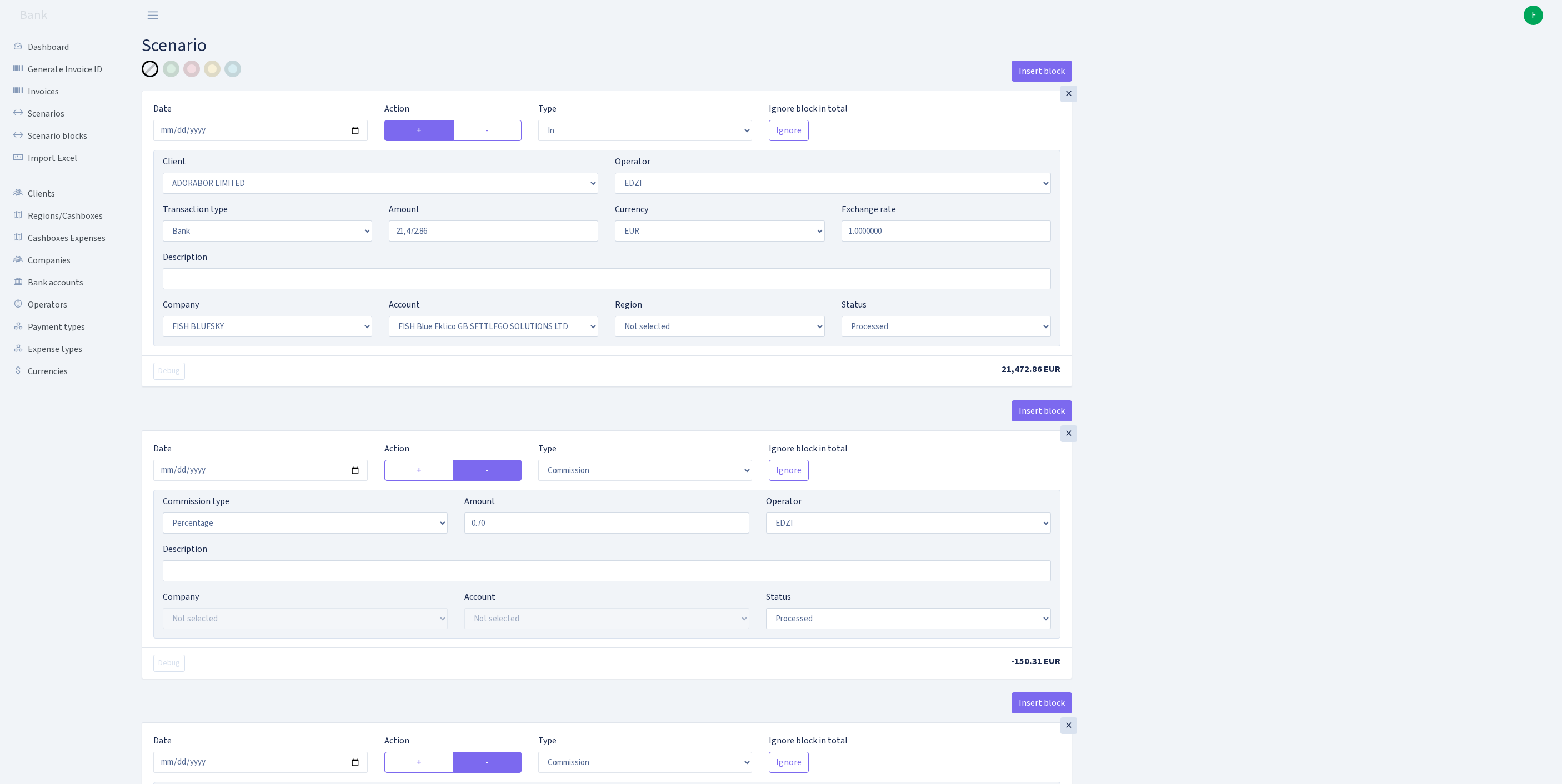
select select "processed"
select select "commission"
select select "fixed"
select select "1"
select select "23"
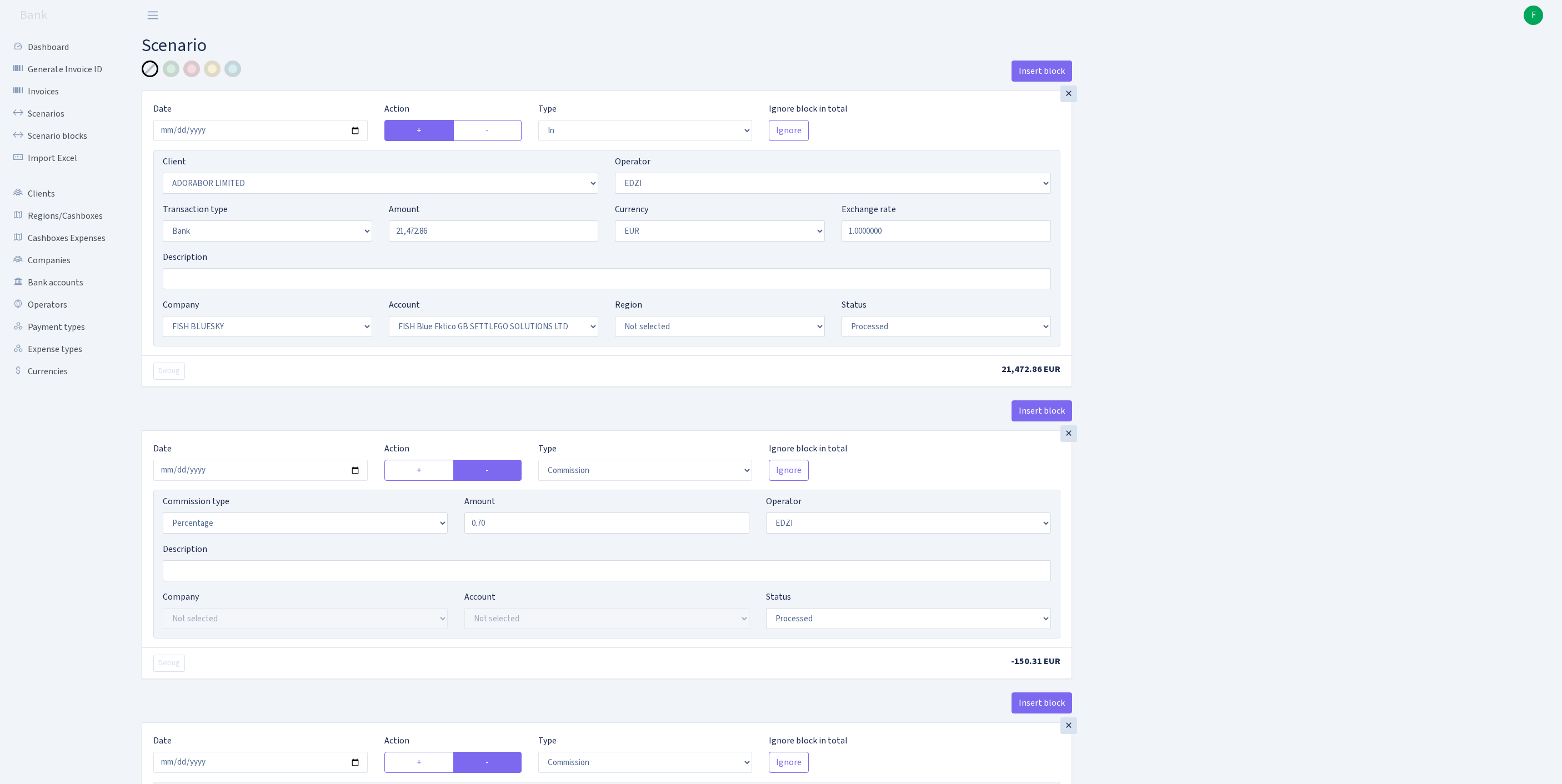
select select "67"
select select "processed"
click at [56, 120] on link "Scenarios" at bounding box center [61, 114] width 111 height 22
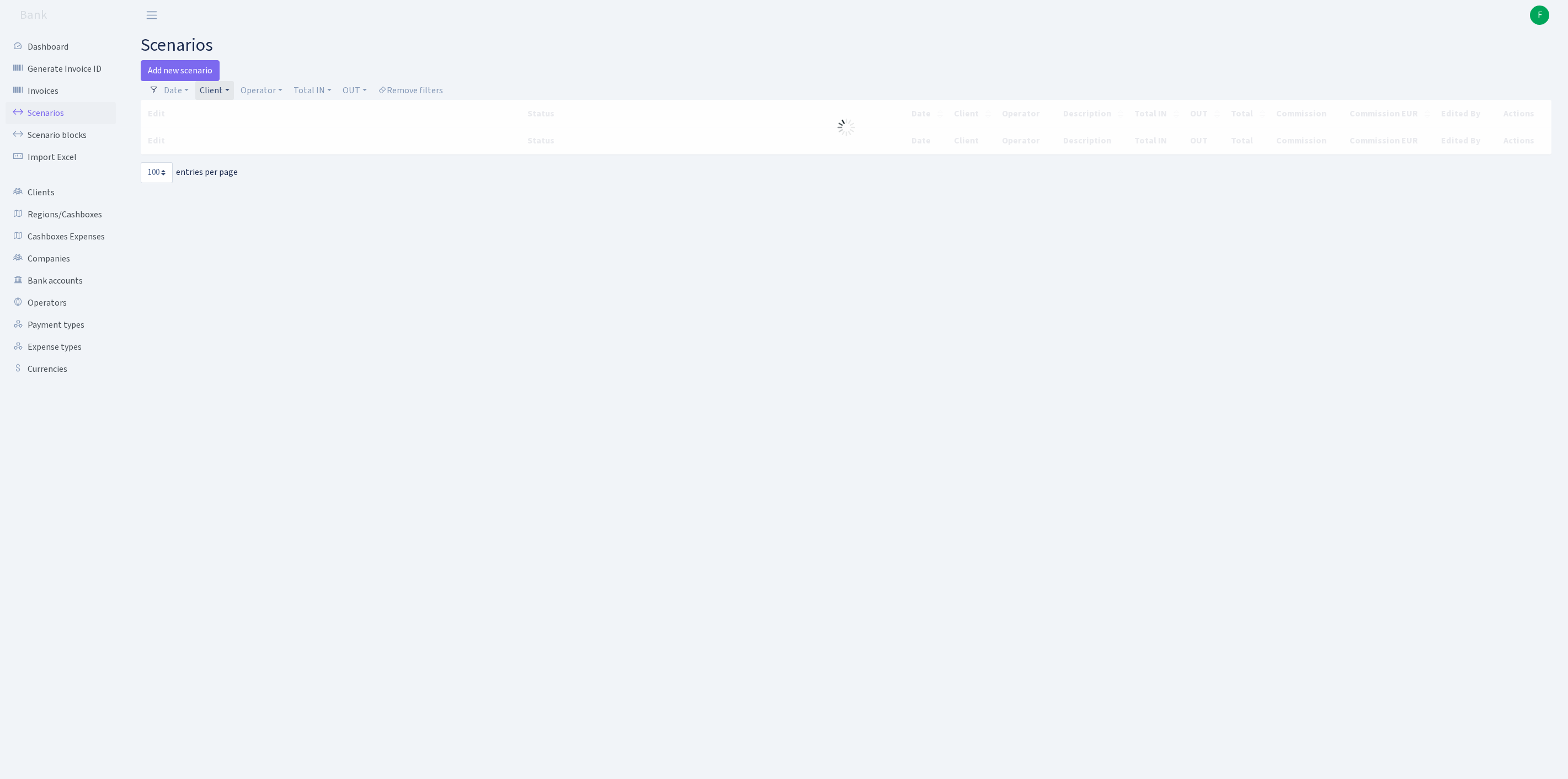
select select "100"
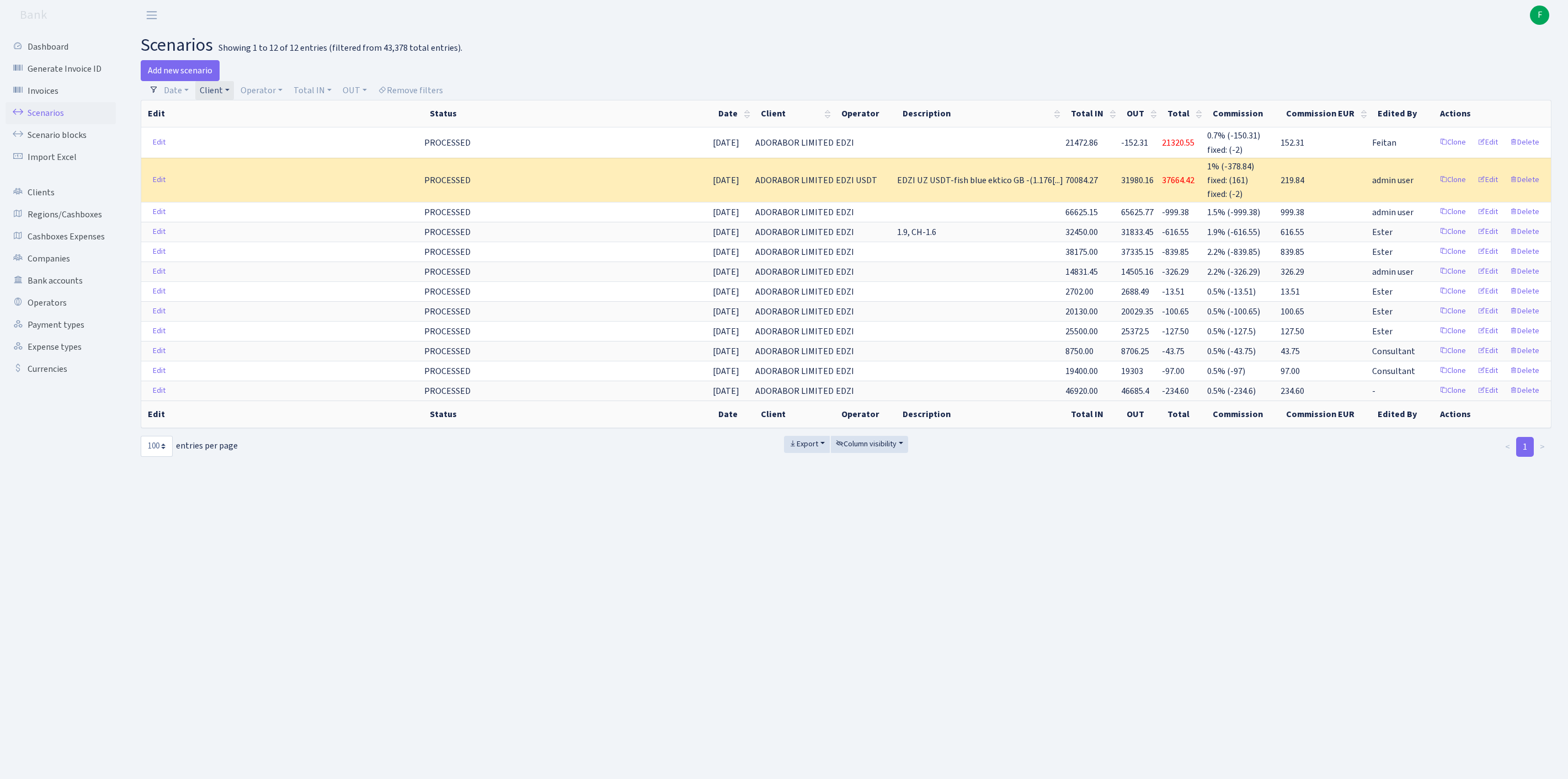
click at [234, 96] on link "Client" at bounding box center [214, 90] width 38 height 19
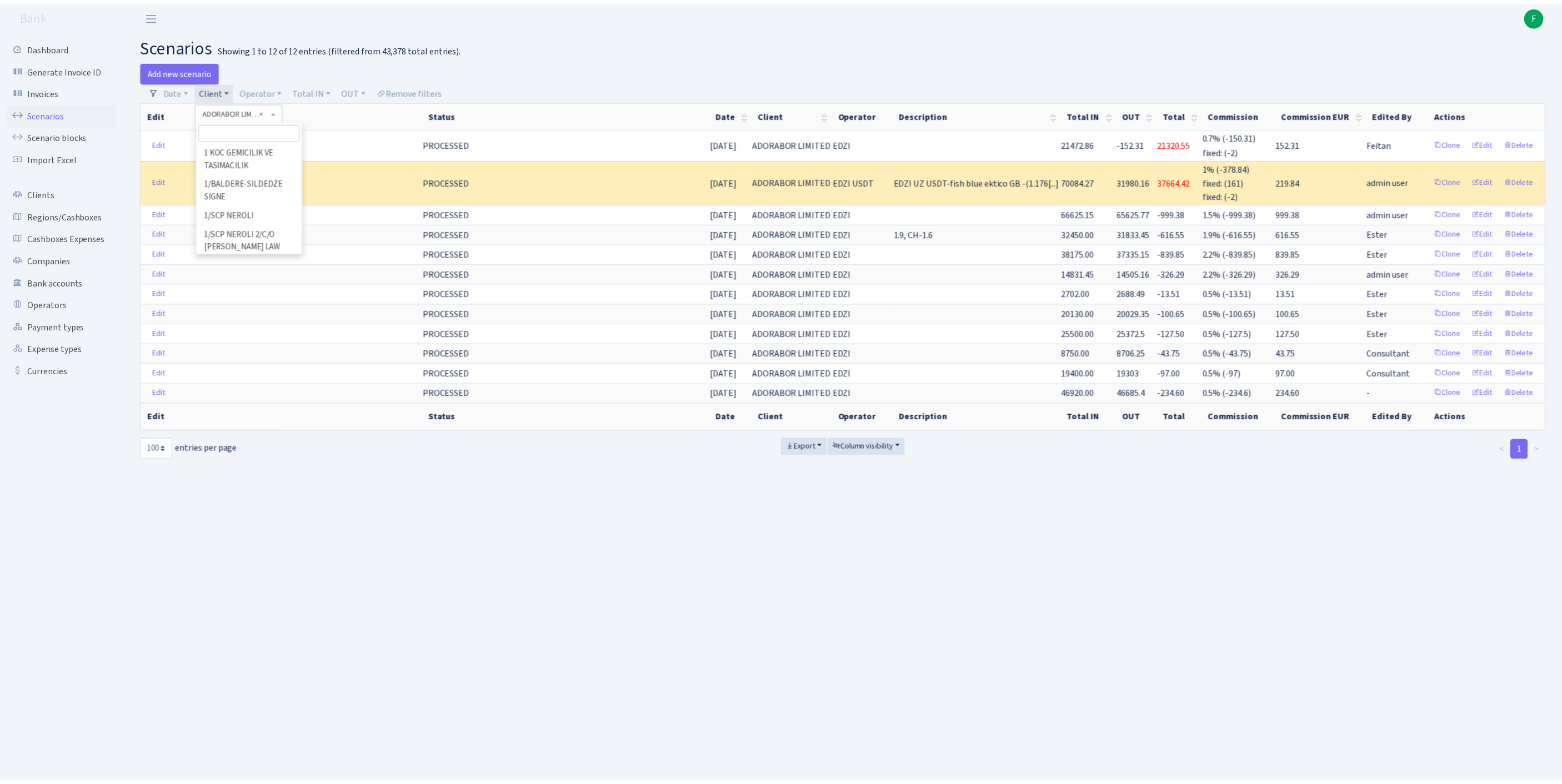
scroll to position [1921, 0]
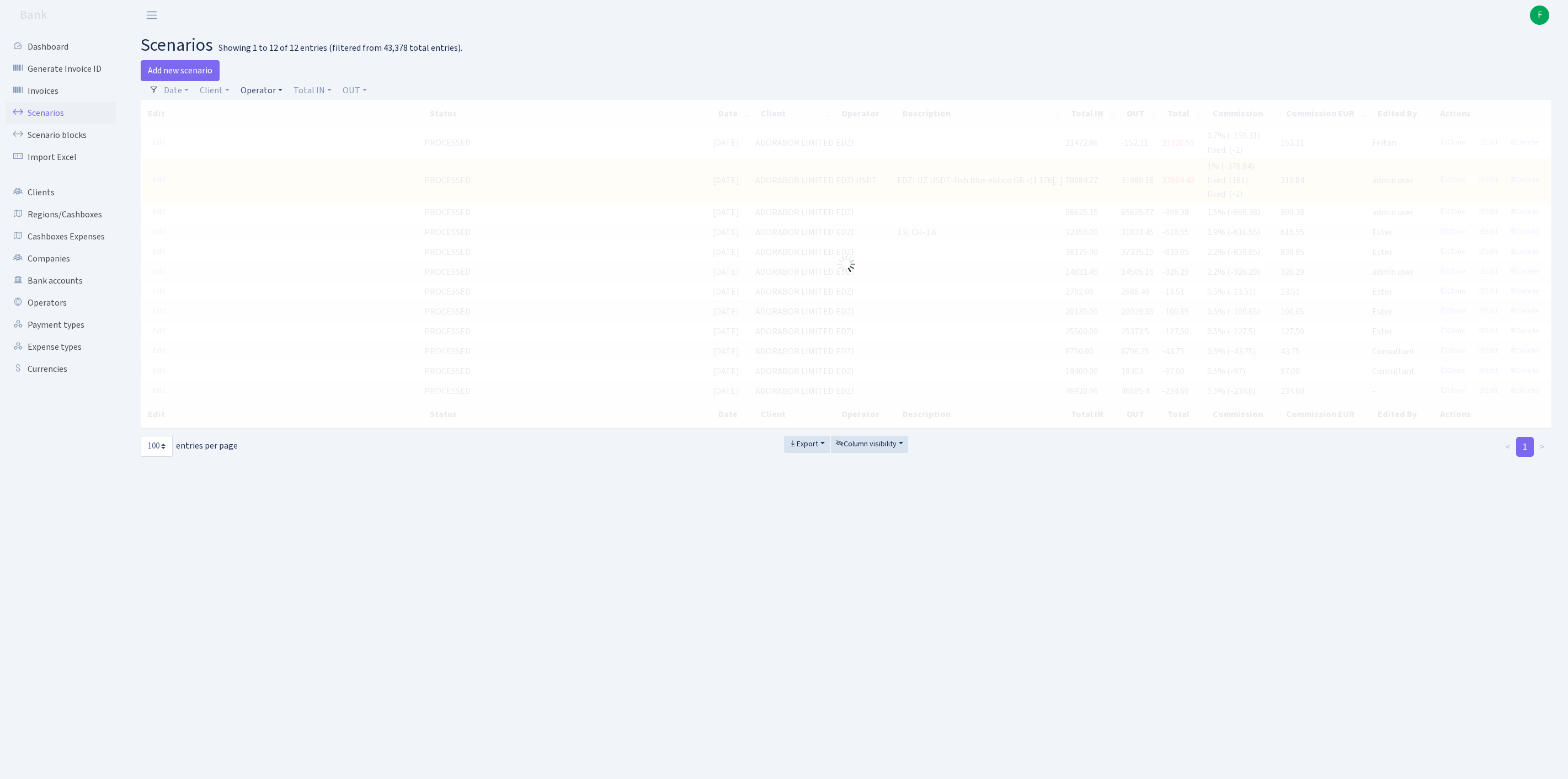
click at [286, 95] on link "Operator" at bounding box center [261, 90] width 51 height 19
click at [288, 138] on input "search" at bounding box center [286, 130] width 92 height 17
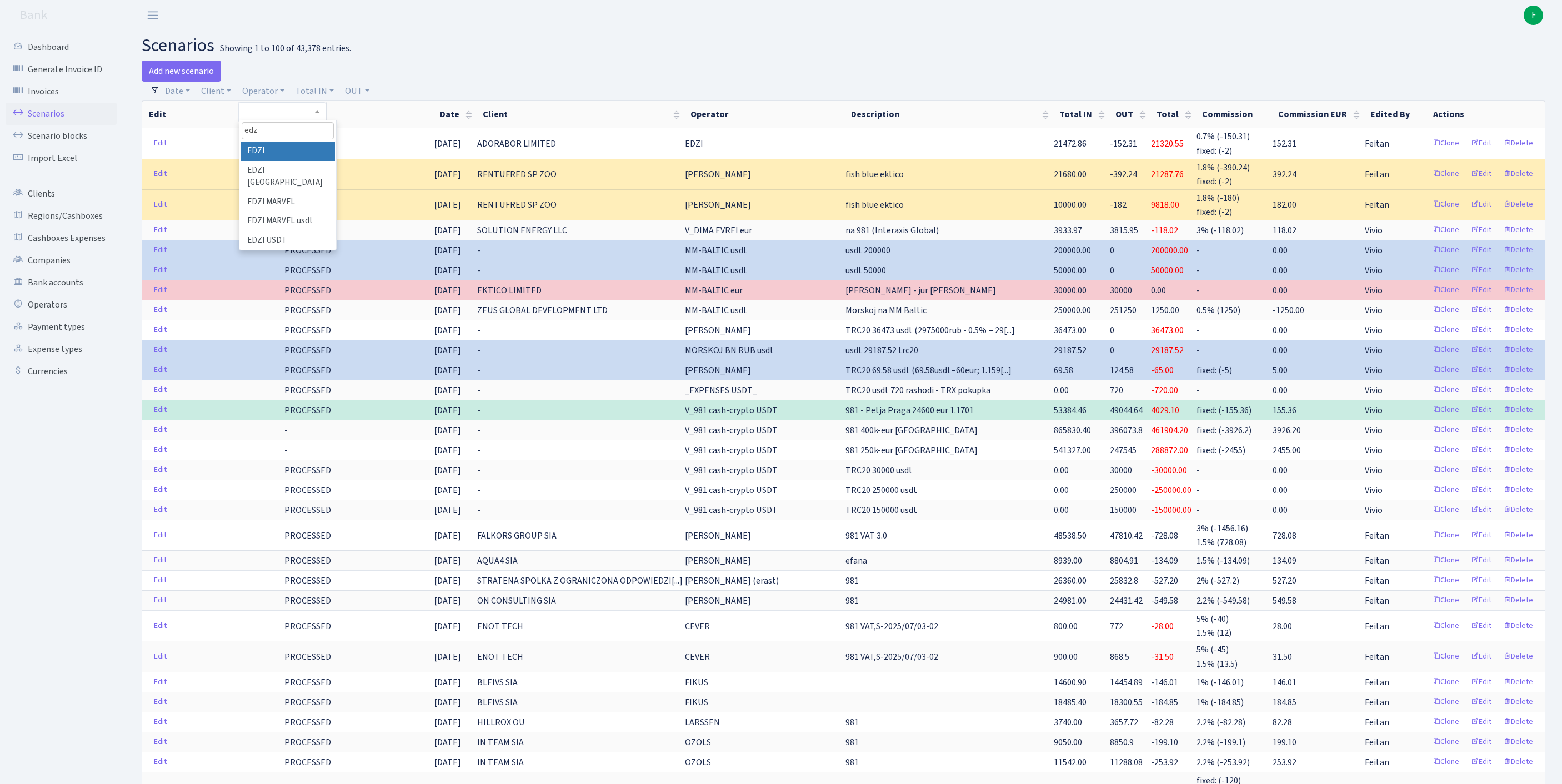
type input "edz"
click at [291, 161] on li "EDZI" at bounding box center [287, 151] width 95 height 20
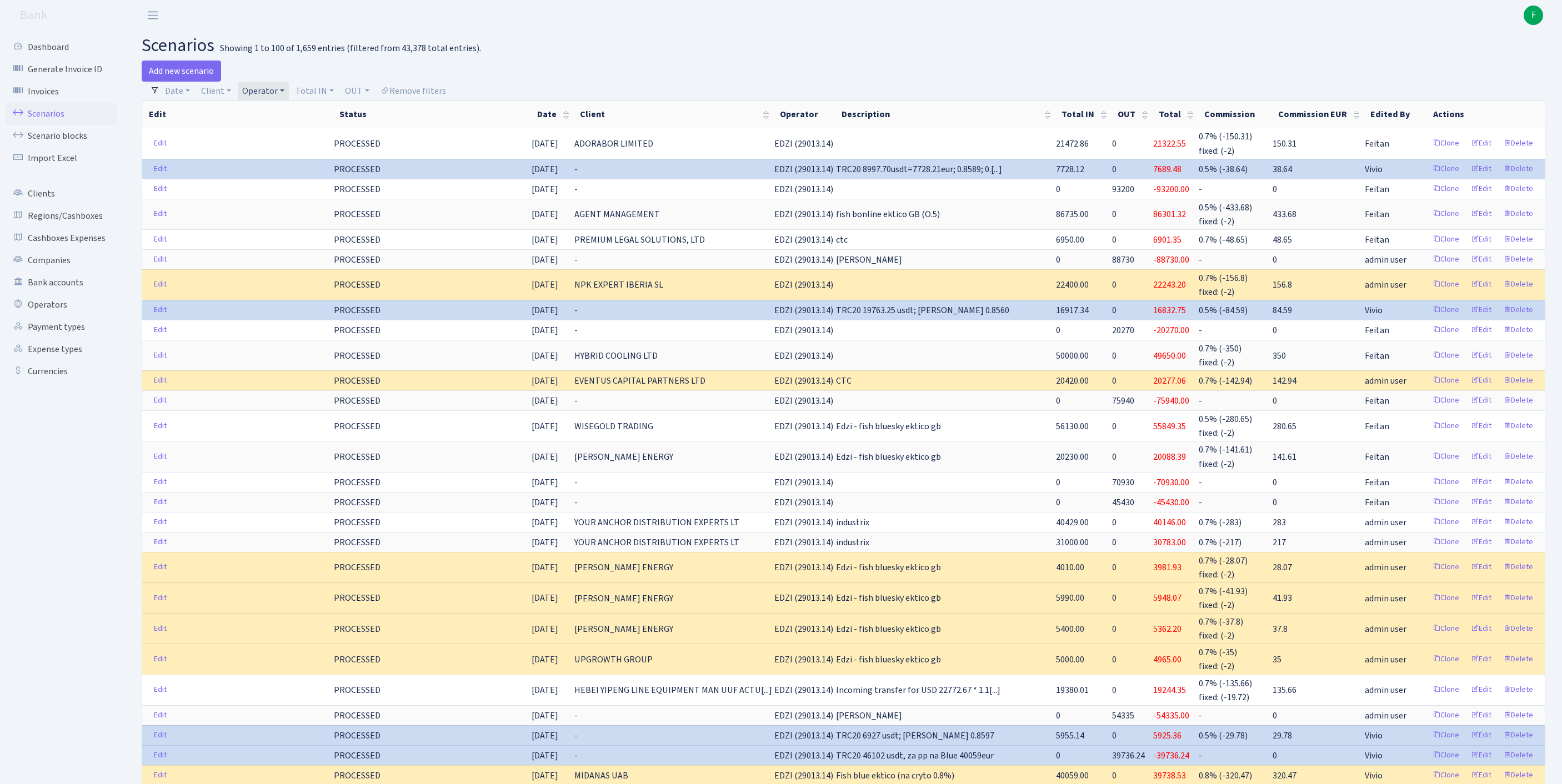
click at [289, 95] on link "Operator" at bounding box center [263, 90] width 51 height 19
click at [289, 139] on input "search" at bounding box center [288, 131] width 92 height 17
type input "yanu"
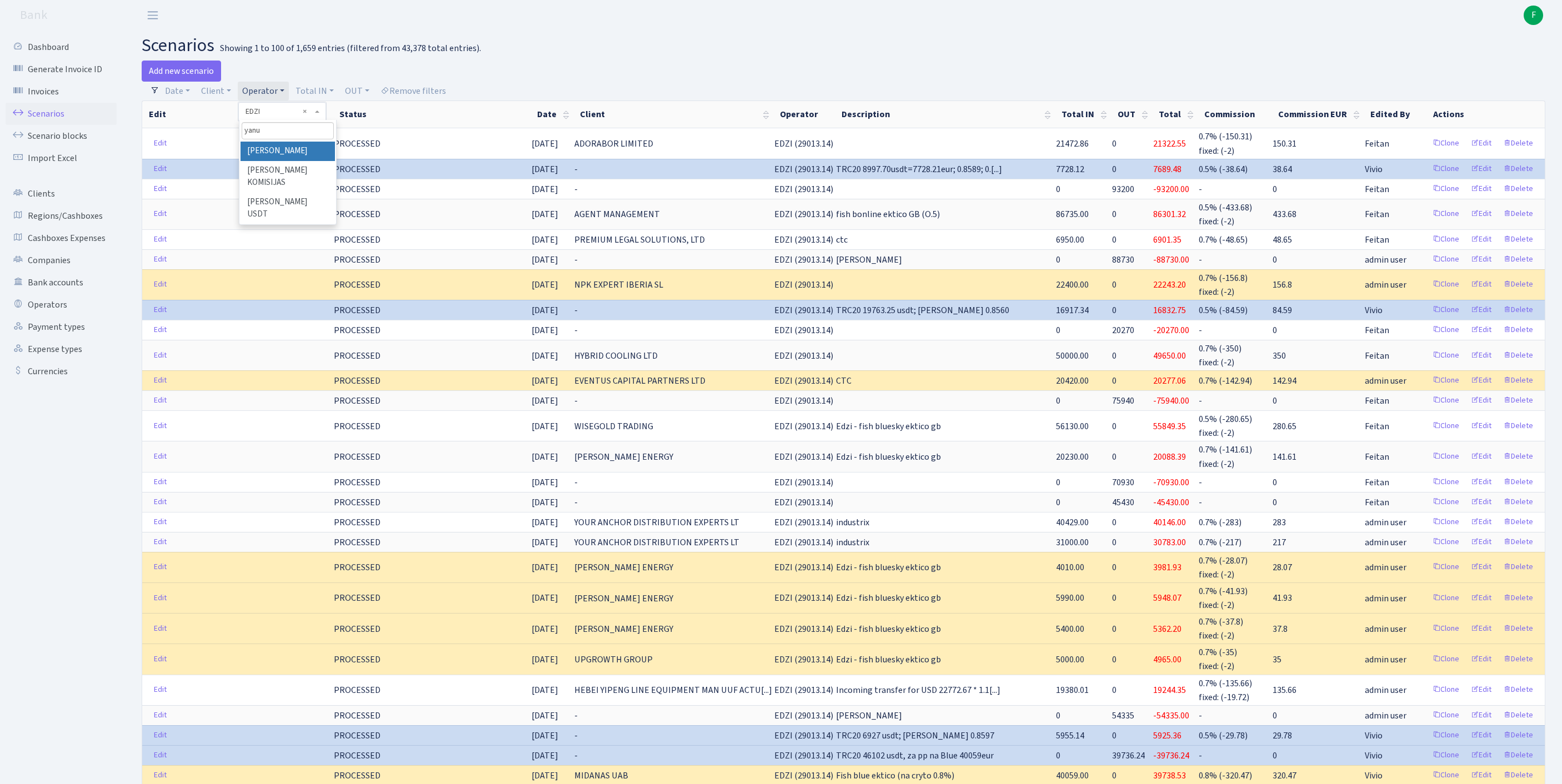
click at [293, 161] on li "[PERSON_NAME]" at bounding box center [287, 151] width 95 height 20
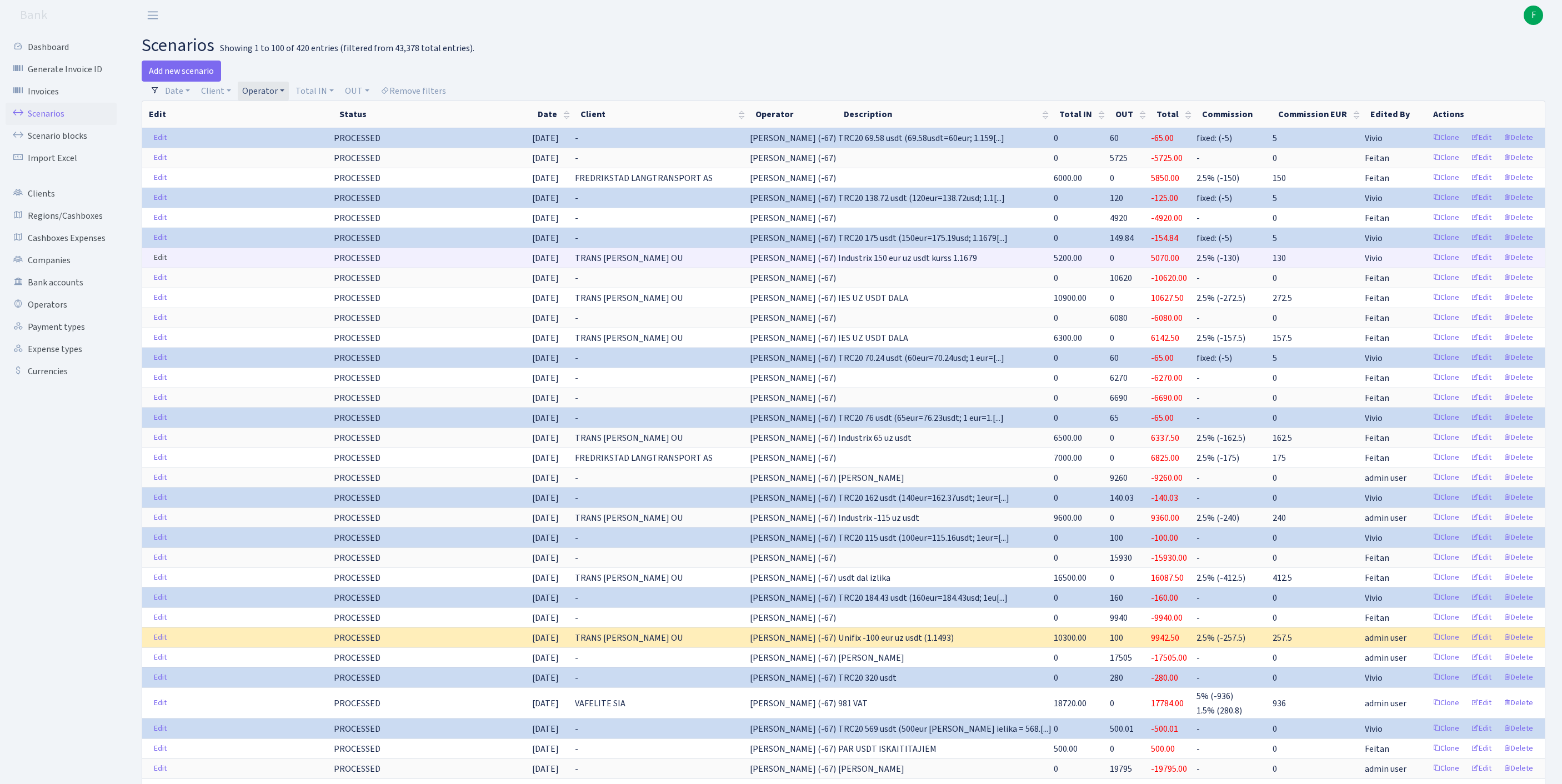
click at [169, 267] on link "Edit" at bounding box center [160, 257] width 23 height 17
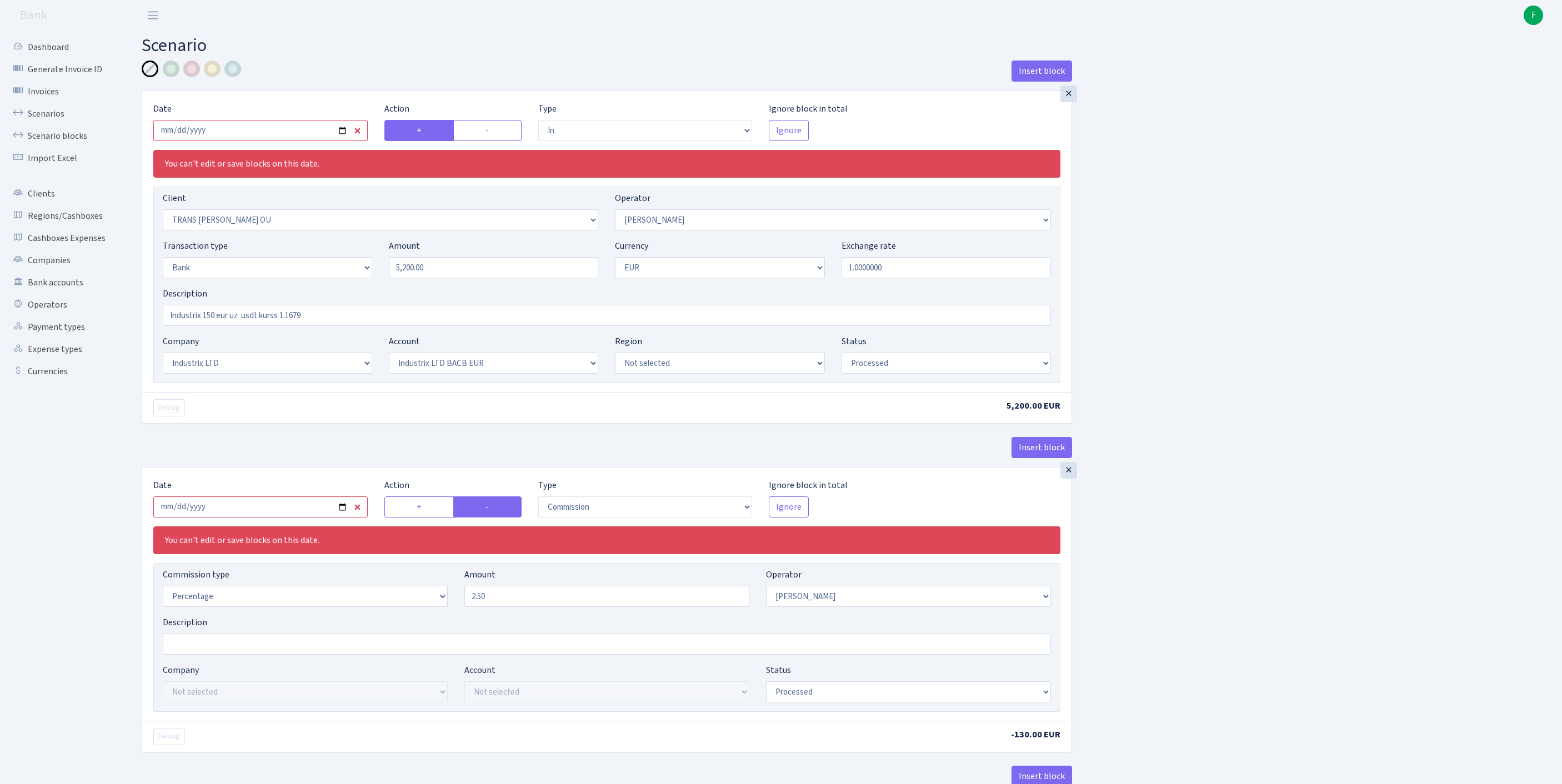
select select "in"
select select "2100"
select select "72"
select select "2"
select select "1"
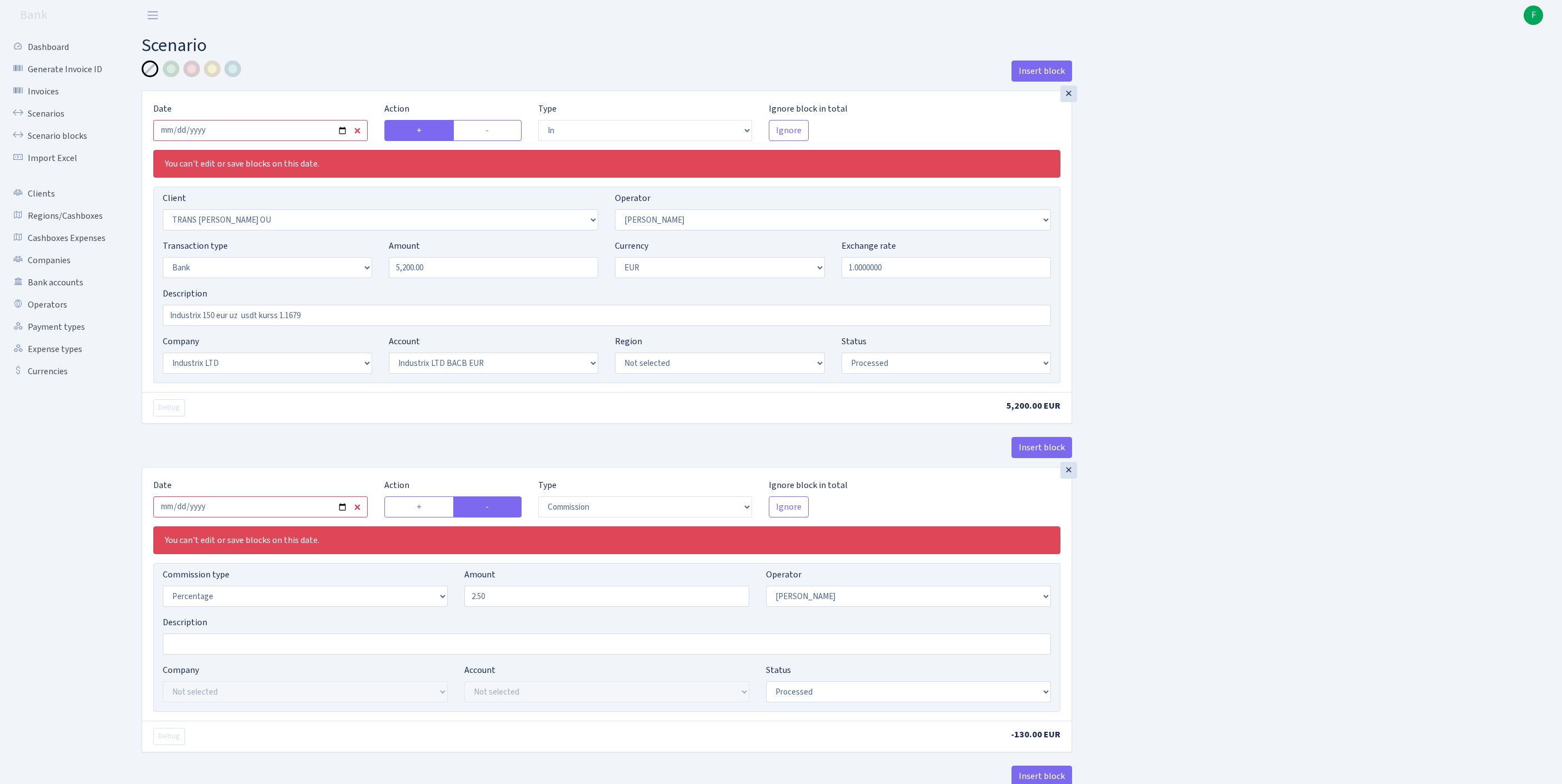
select select "17"
select select "41"
select select "processed"
select select "commission"
select select "72"
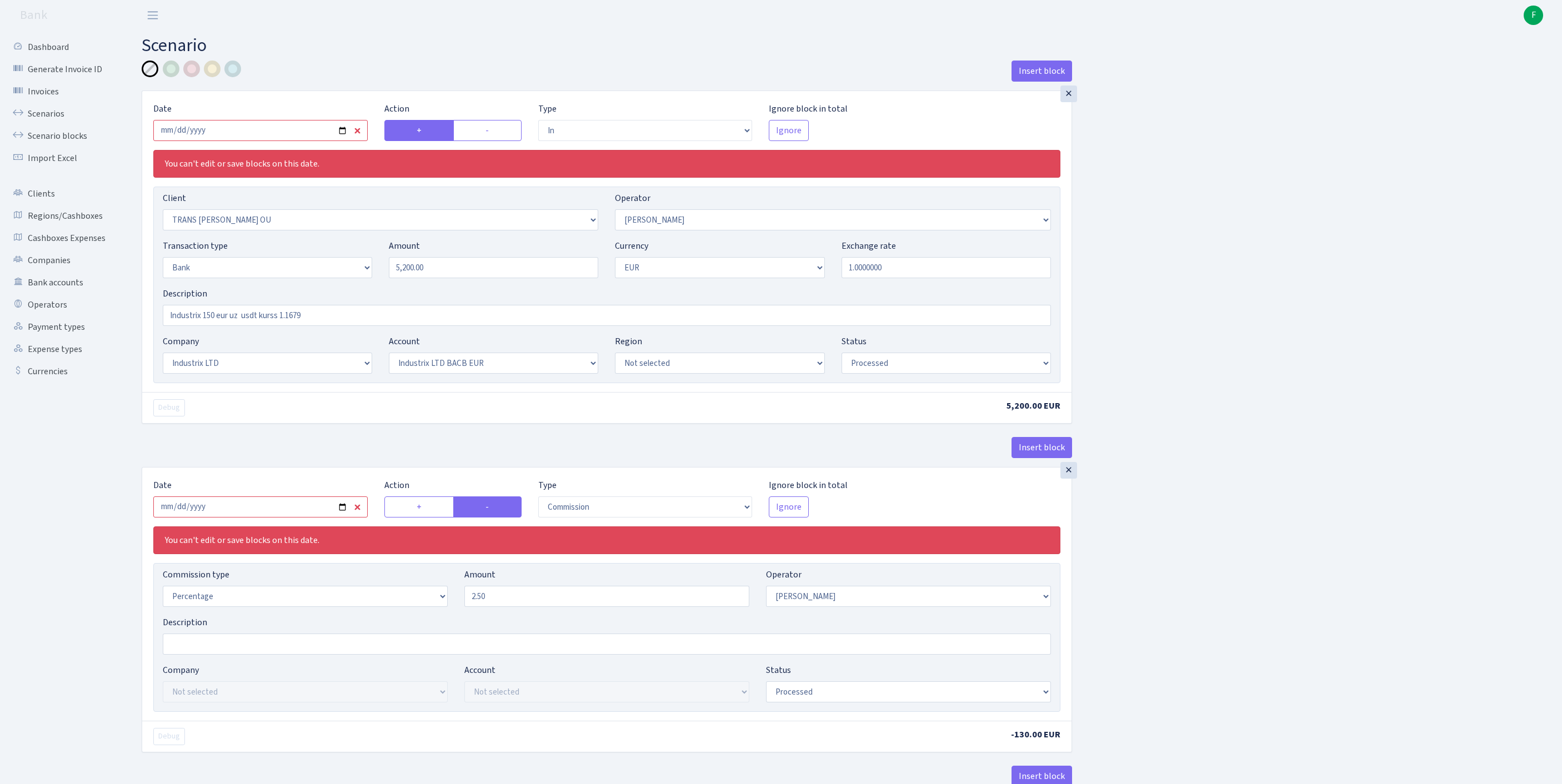
select select "processed"
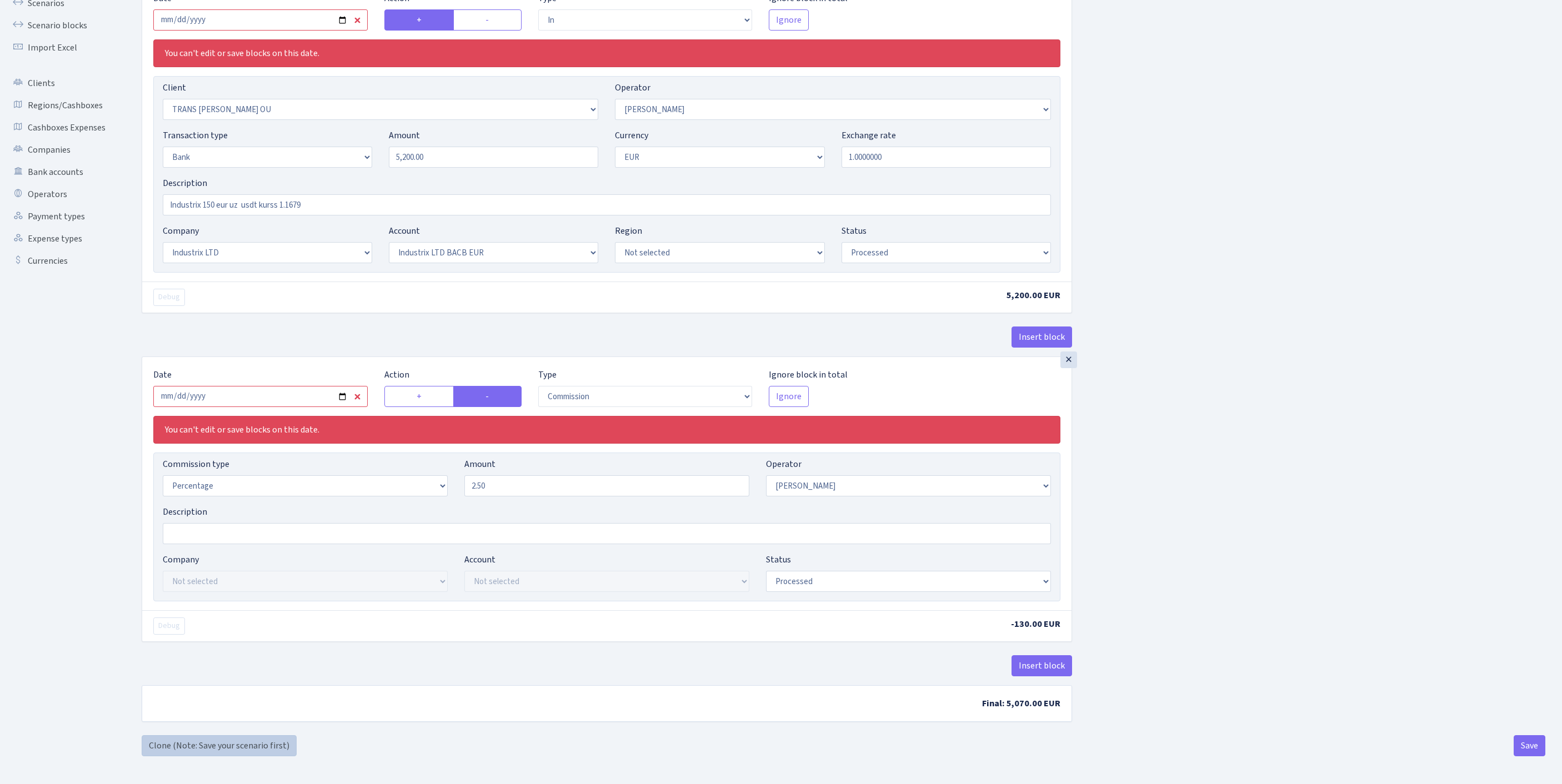
click at [204, 741] on link "Clone (Note: Save your scenario first)" at bounding box center [219, 746] width 155 height 21
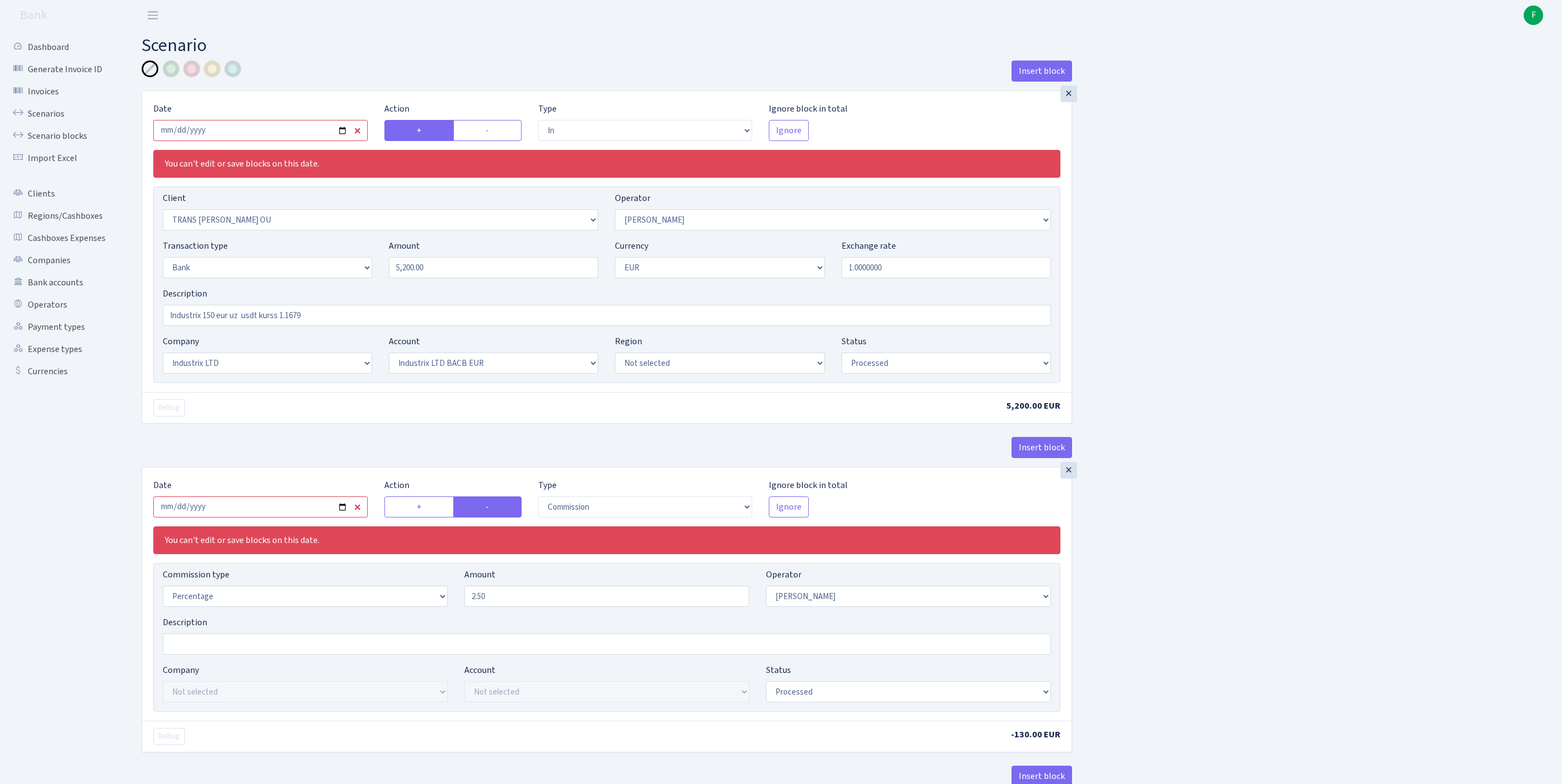
select select "in"
select select "2100"
select select "72"
select select "2"
select select "1"
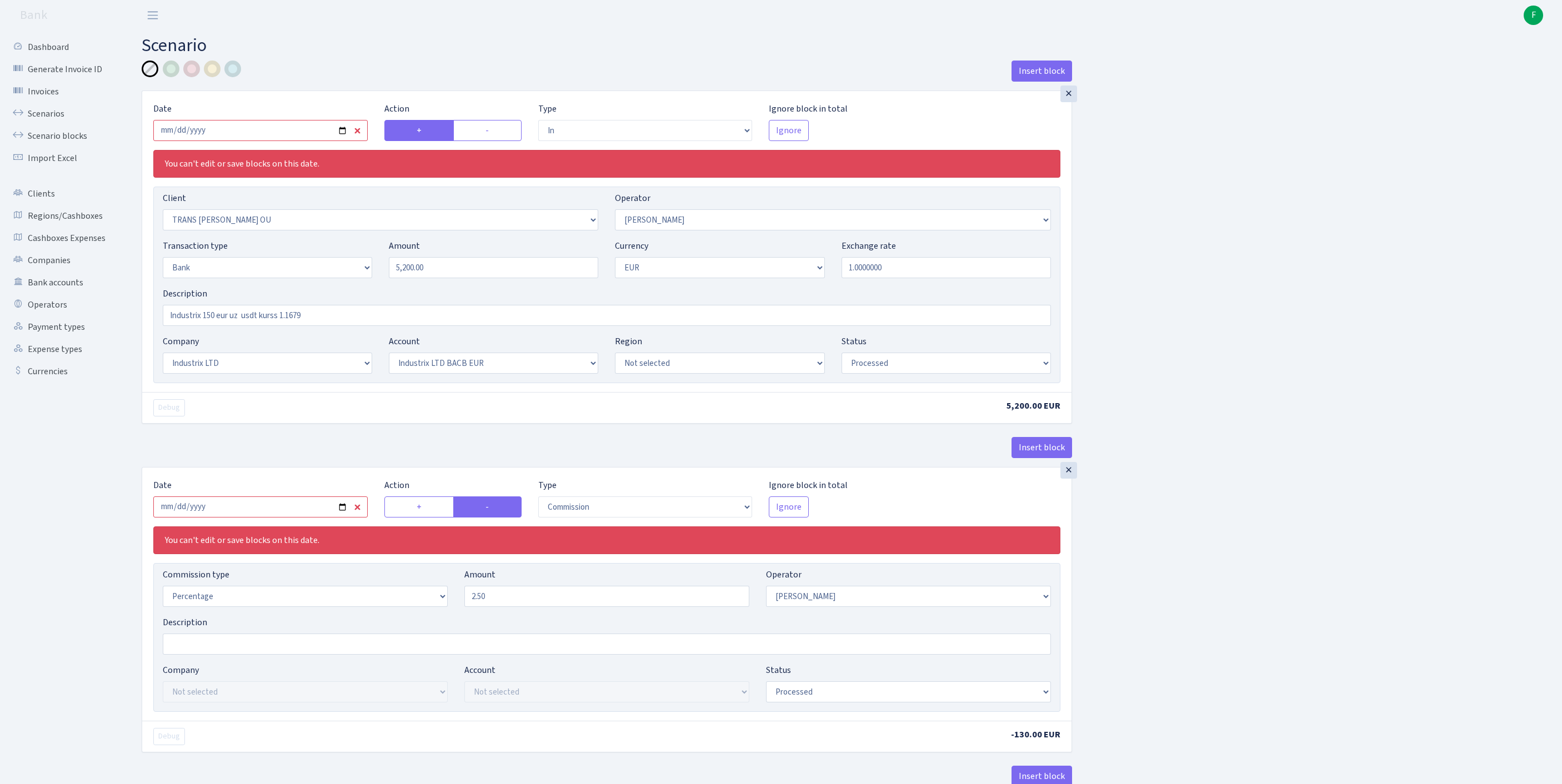
select select "17"
select select "41"
select select "processed"
select select "commission"
select select "72"
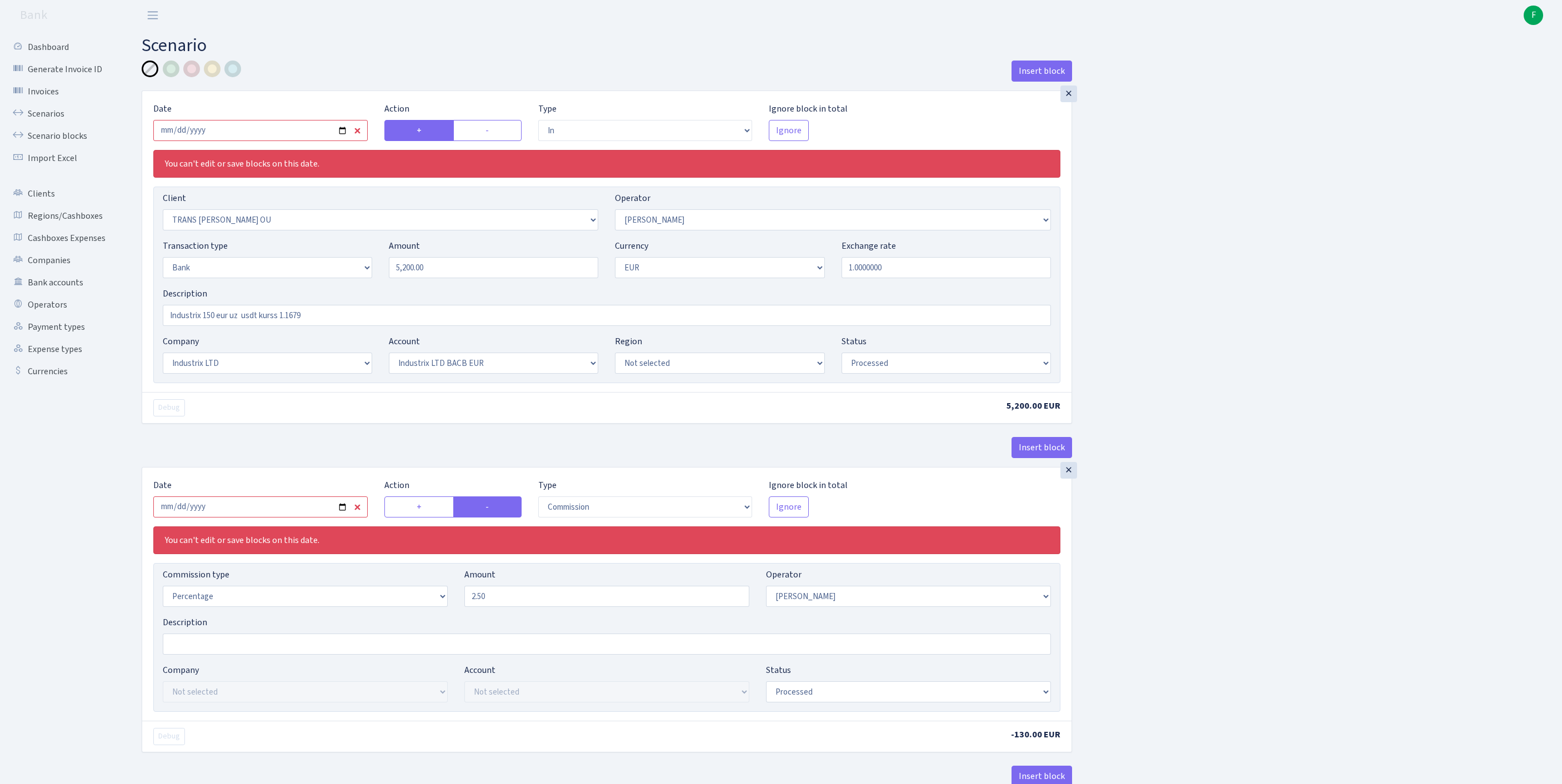
select select "processed"
click at [286, 141] on input "[DATE]" at bounding box center [260, 131] width 215 height 21
type input "[DATE]"
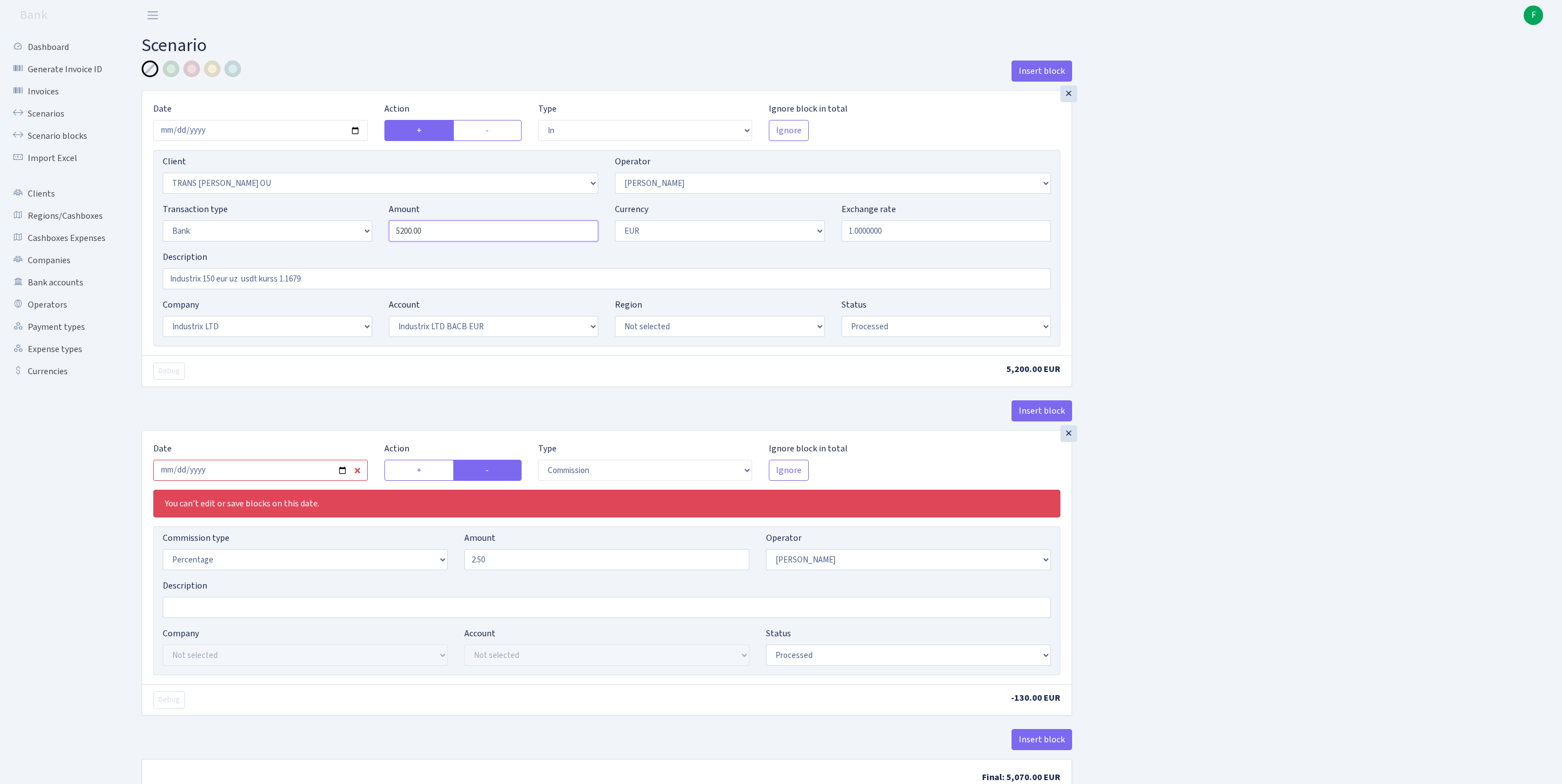
drag, startPoint x: 456, startPoint y: 257, endPoint x: 334, endPoint y: 229, distance: 125.2
click at [334, 229] on div "Transaction type Not selected 981 ELF FISH crypto [PERSON_NAME] MM-BALTIC eur U…" at bounding box center [607, 226] width 905 height 48
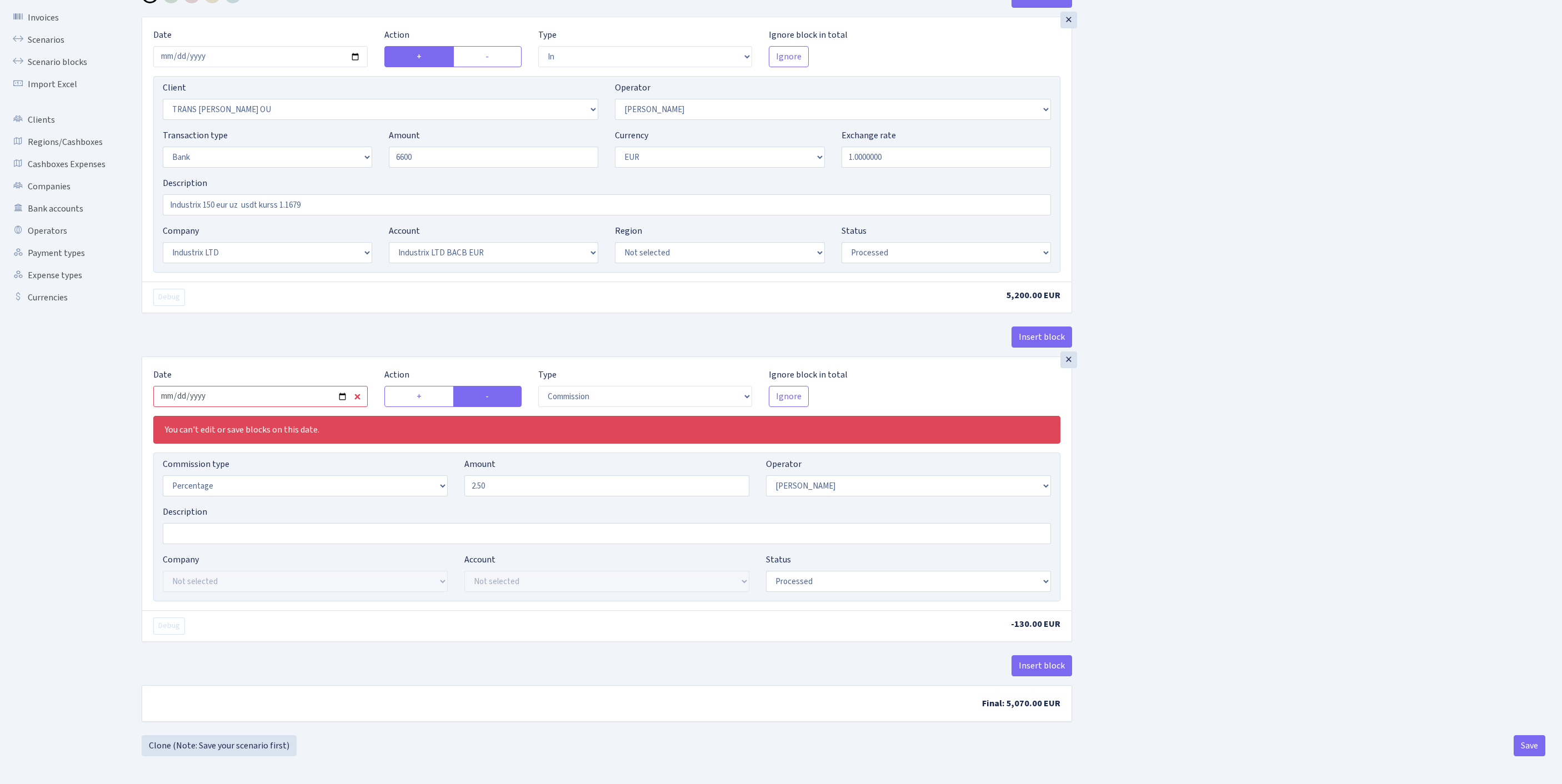
type input "6,600.00"
click at [315, 386] on input "2025-07-25" at bounding box center [260, 397] width 215 height 21
type input "[DATE]"
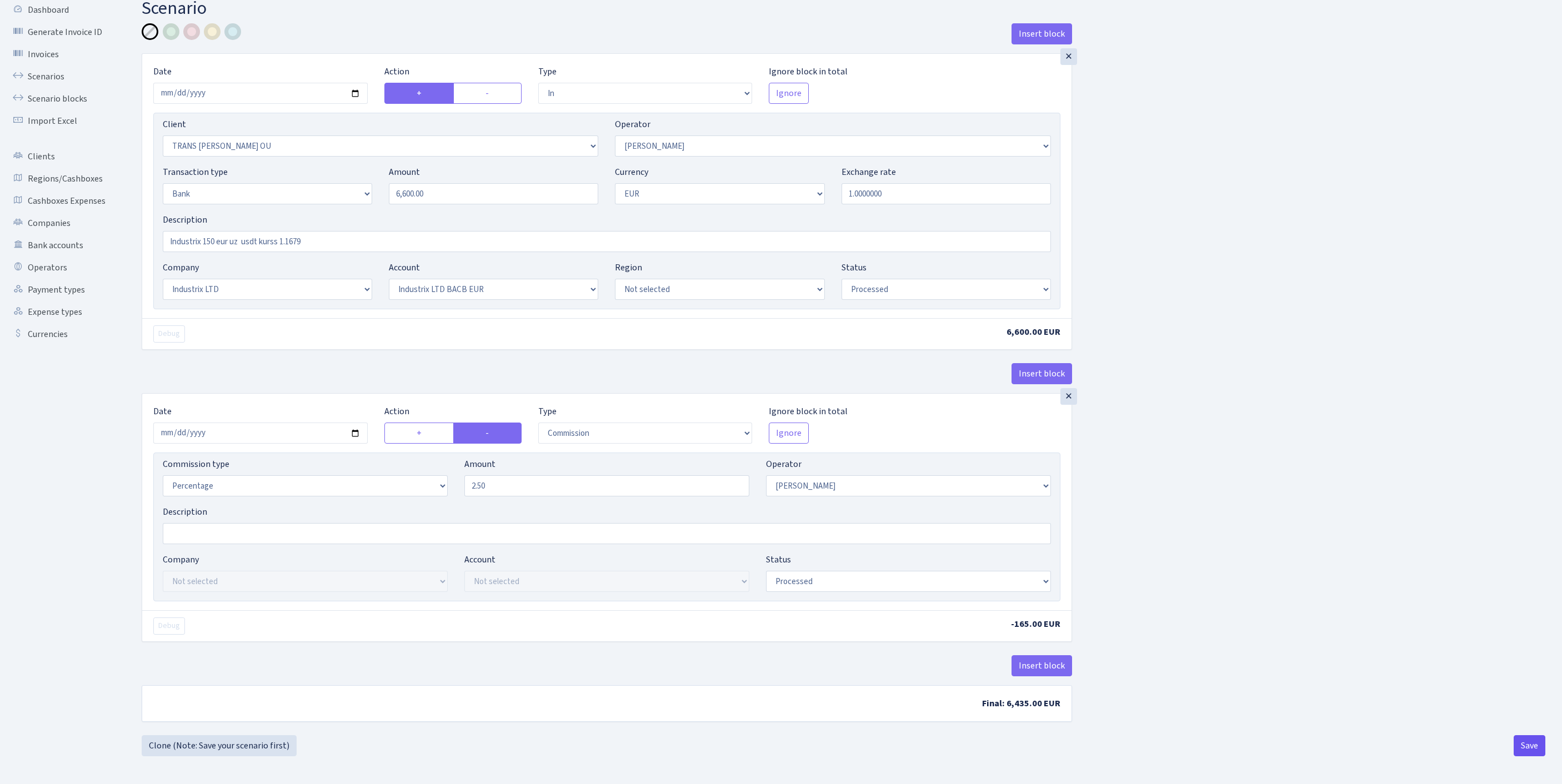
click at [1523, 748] on button "Save" at bounding box center [1530, 746] width 31 height 21
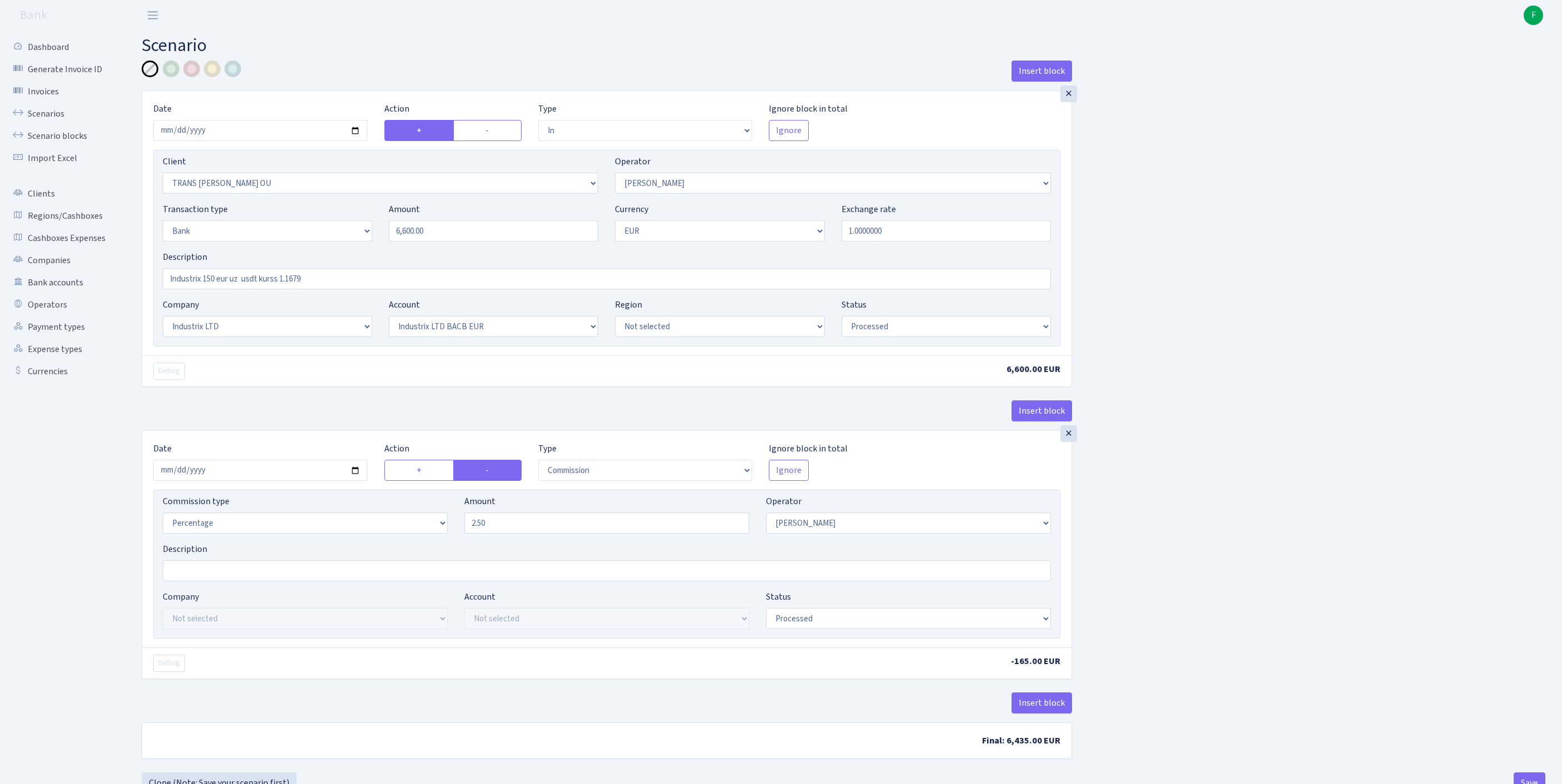
select select "in"
select select "2100"
select select "72"
select select "2"
select select "1"
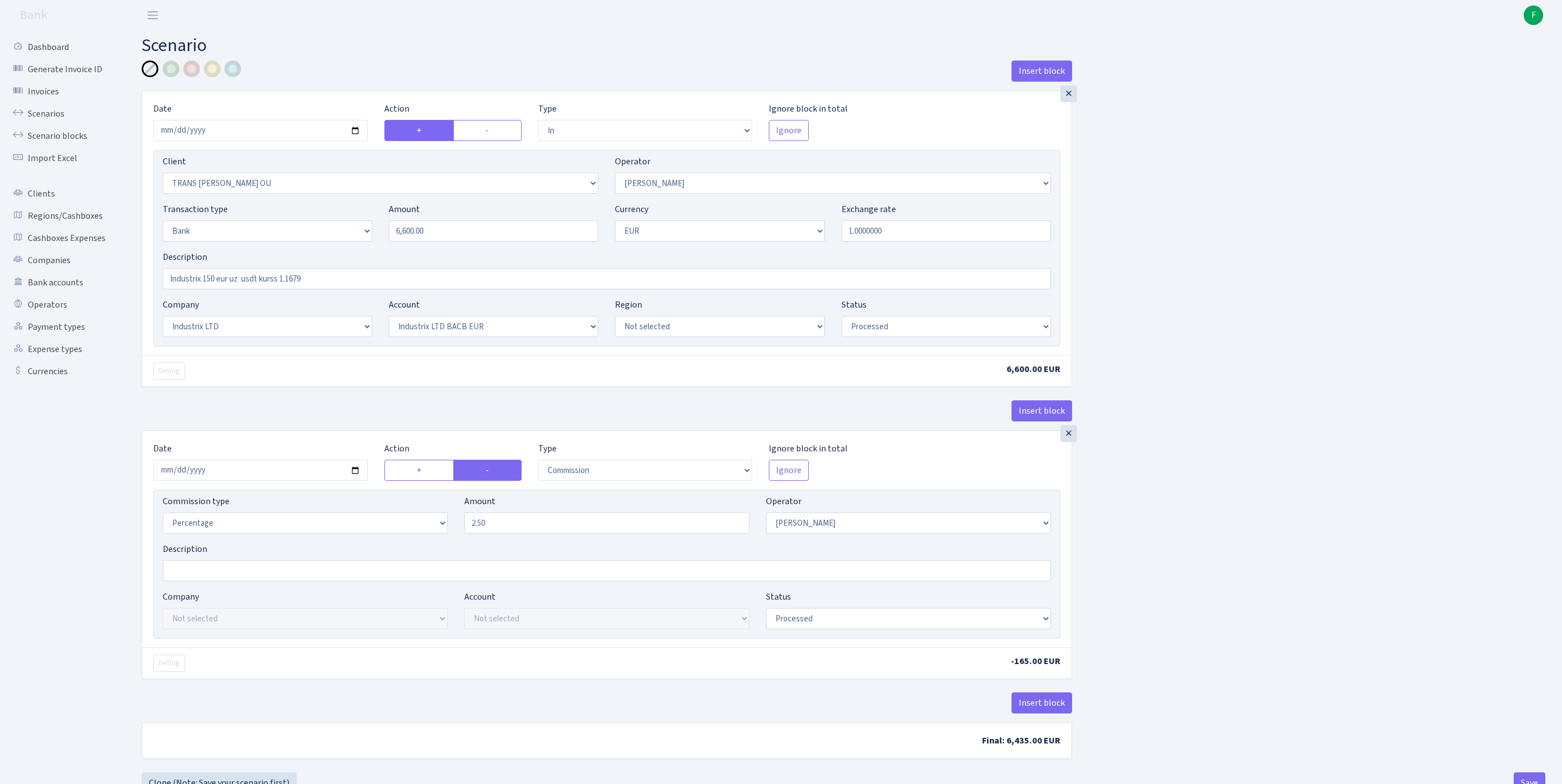
select select "17"
select select "41"
select select "processed"
select select "commission"
select select "72"
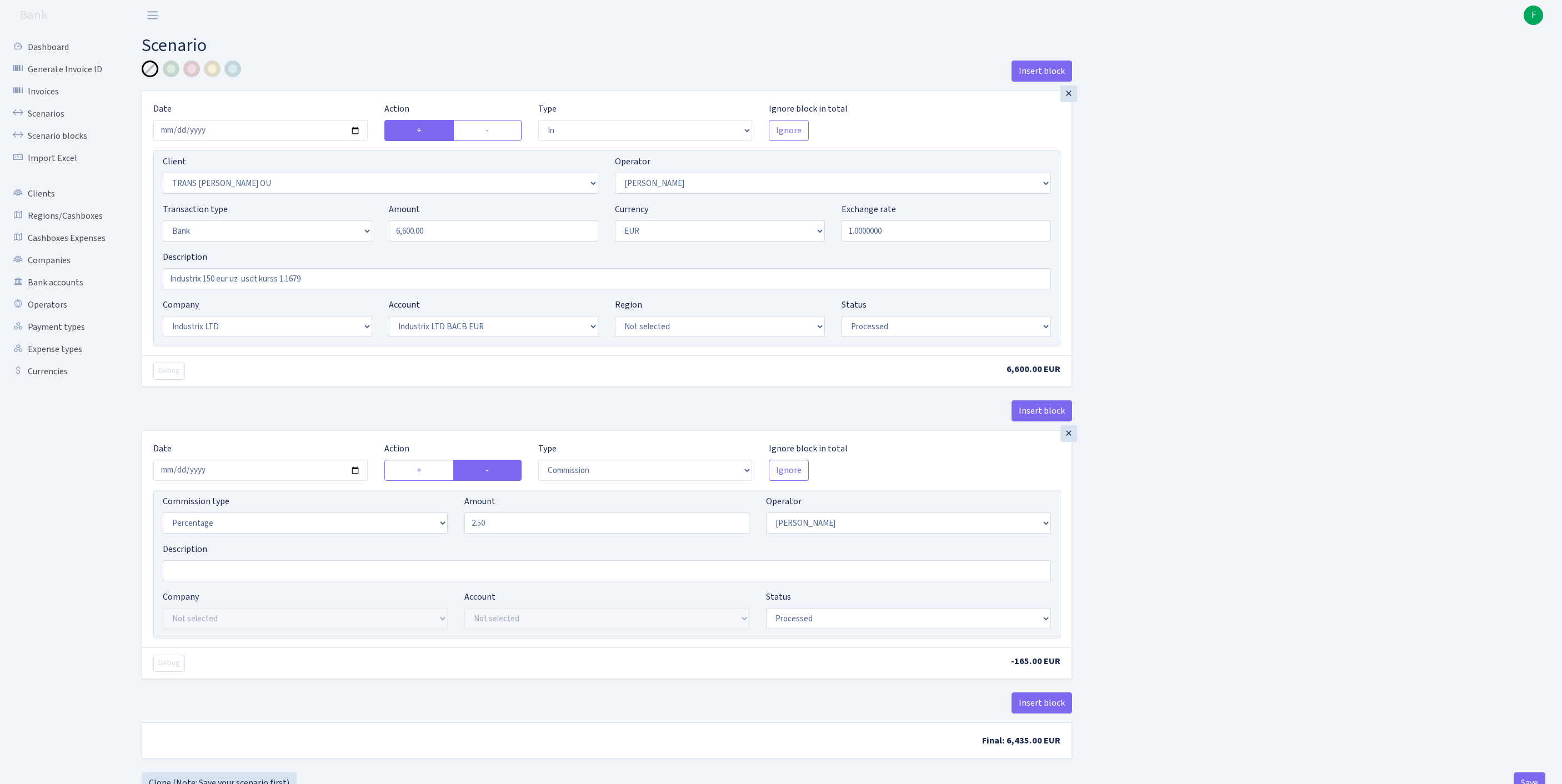
select select "processed"
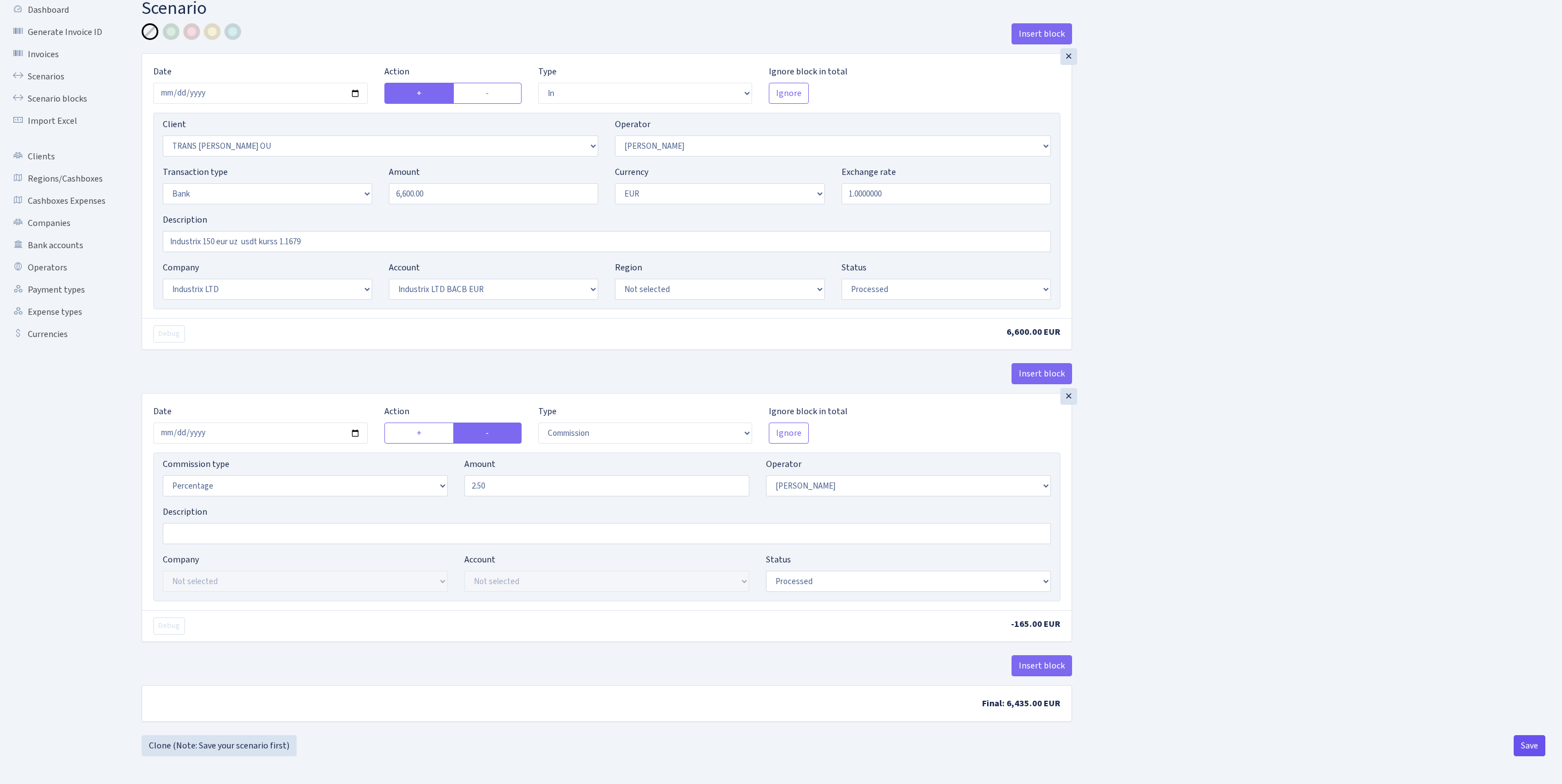
click at [1522, 746] on button "Save" at bounding box center [1530, 746] width 31 height 21
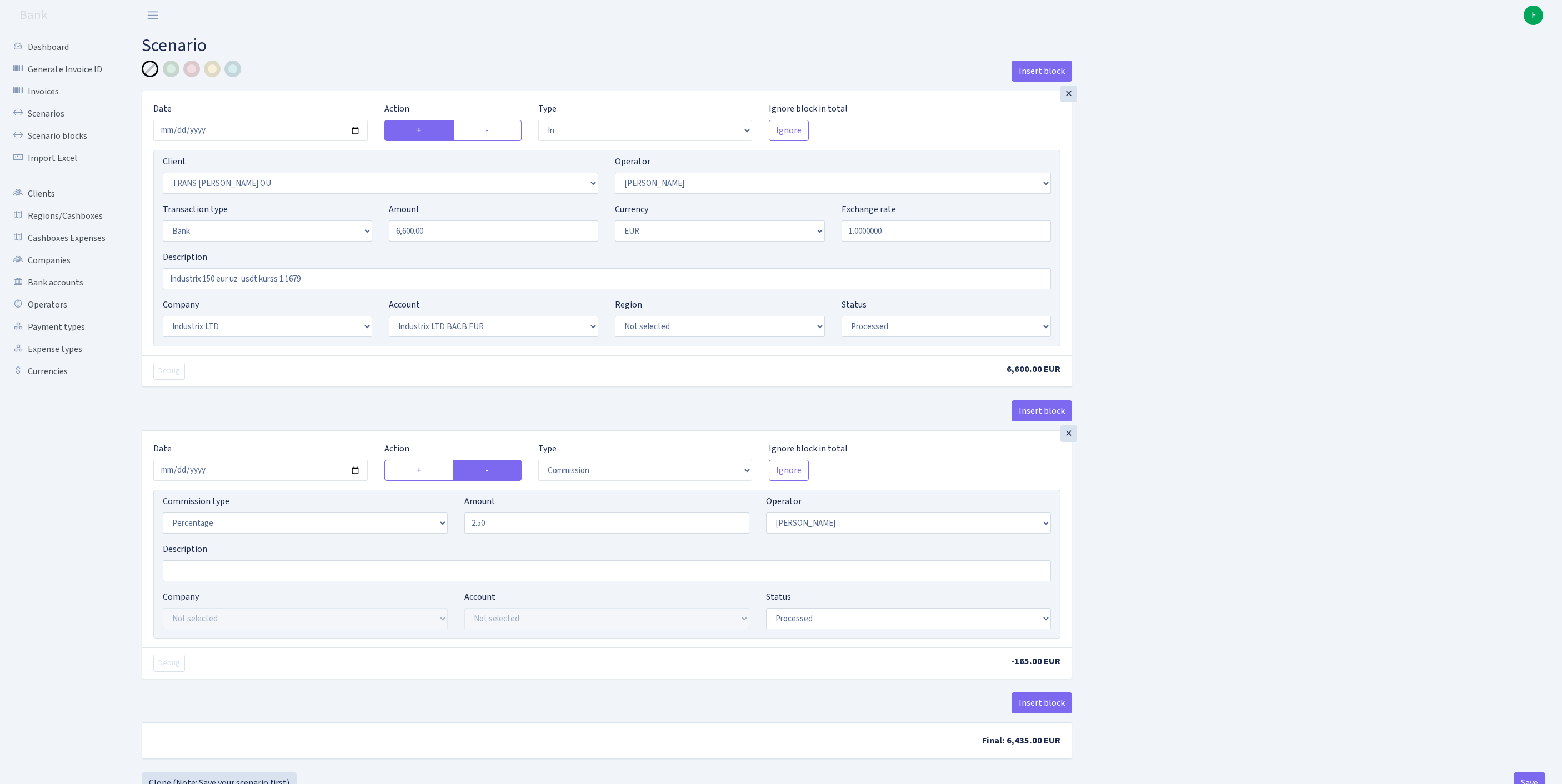
select select "in"
select select "2100"
select select "72"
select select "2"
select select "1"
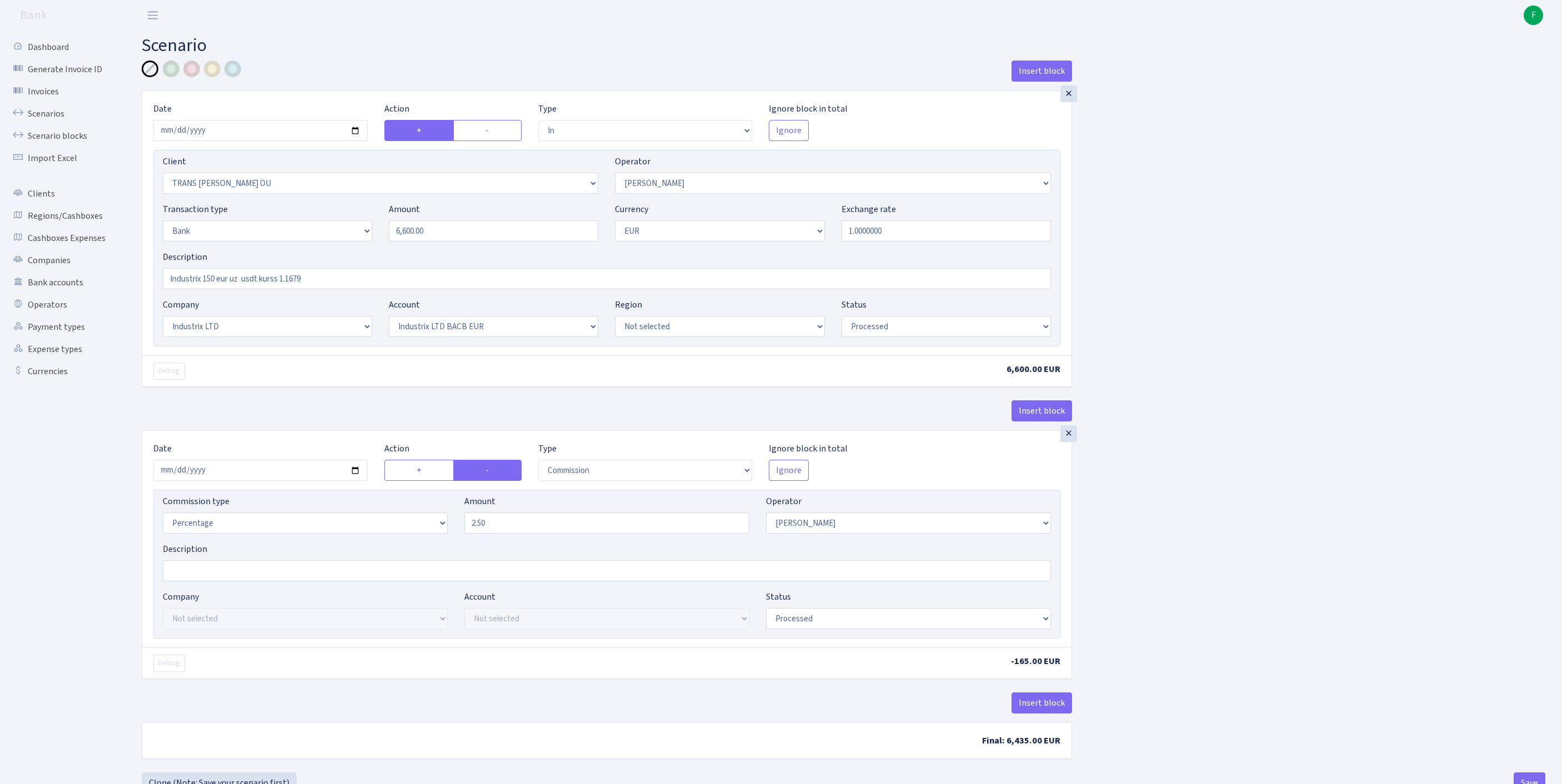
select select "17"
select select "41"
select select "processed"
select select "commission"
select select "72"
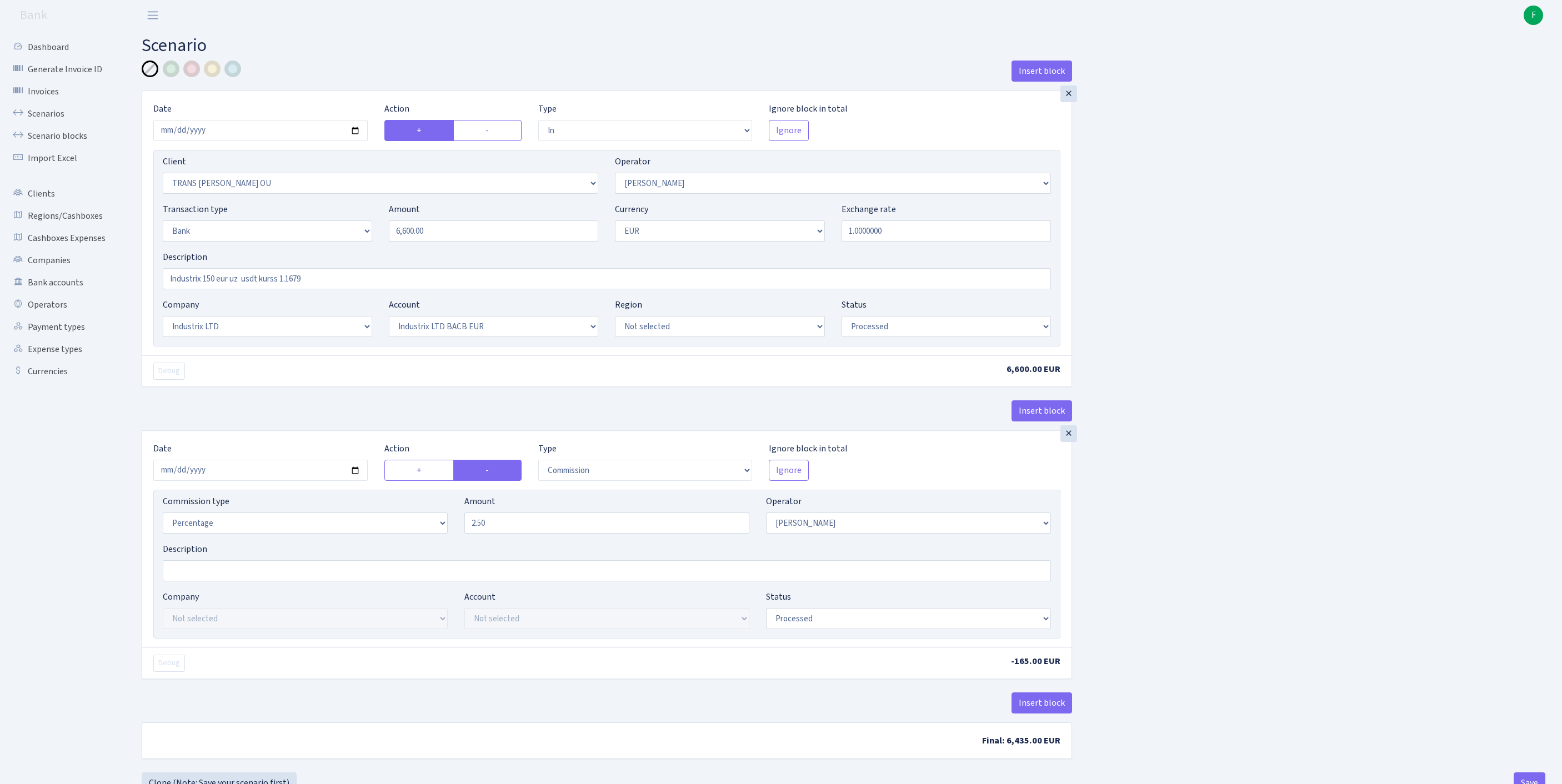
select select "processed"
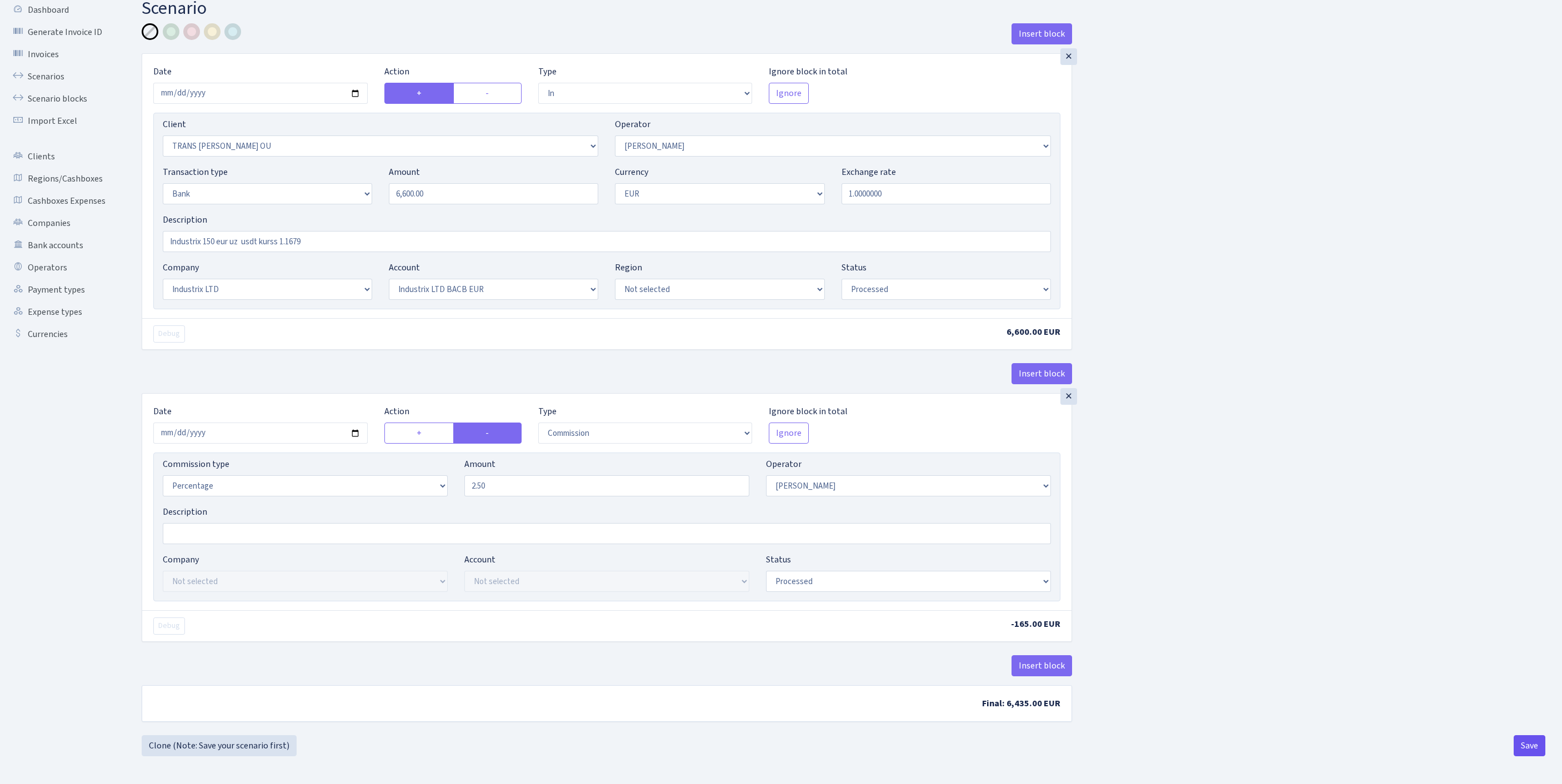
click at [1516, 751] on button "Save" at bounding box center [1530, 746] width 31 height 21
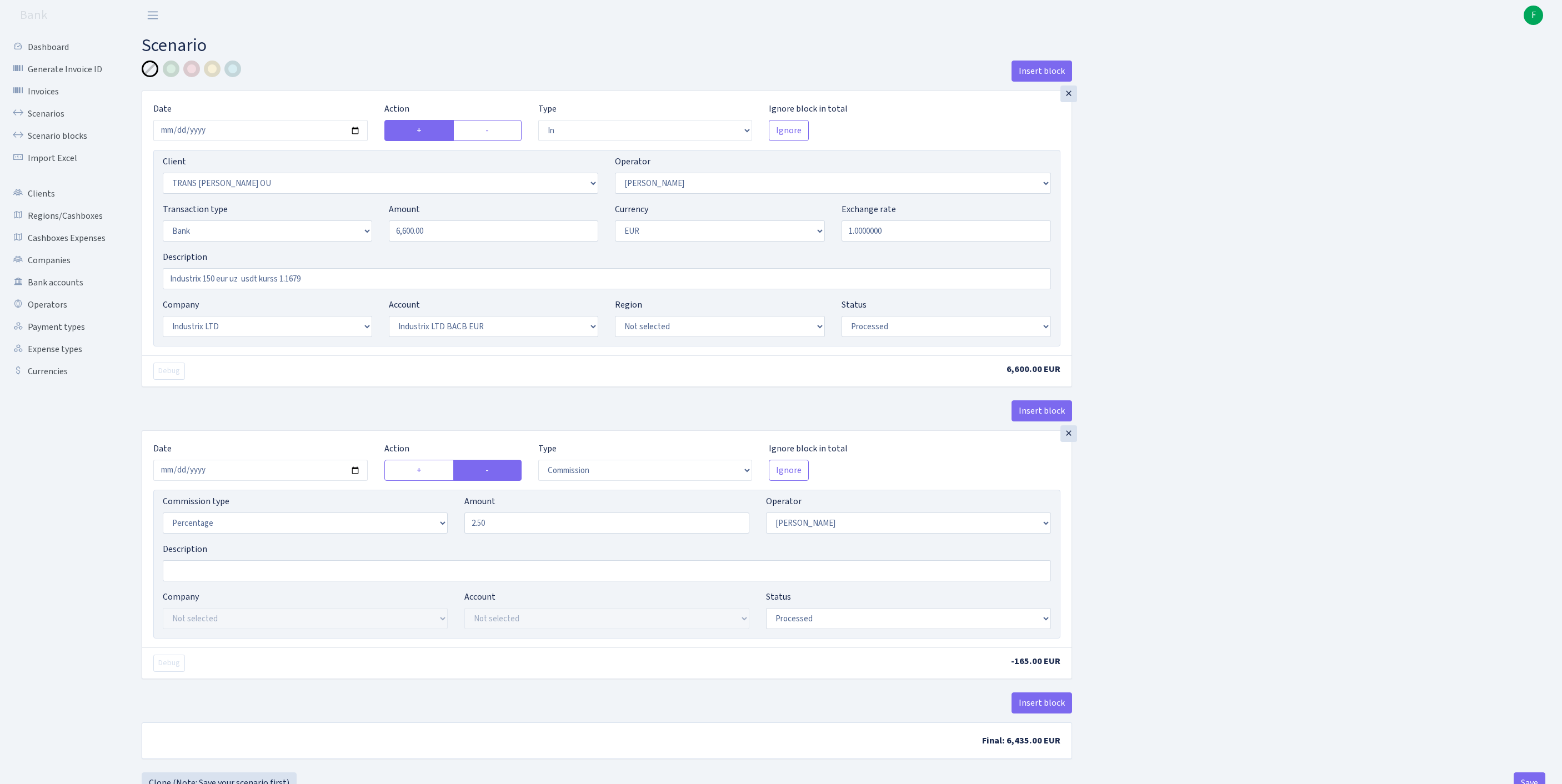
select select "in"
select select "2100"
select select "72"
select select "2"
select select "1"
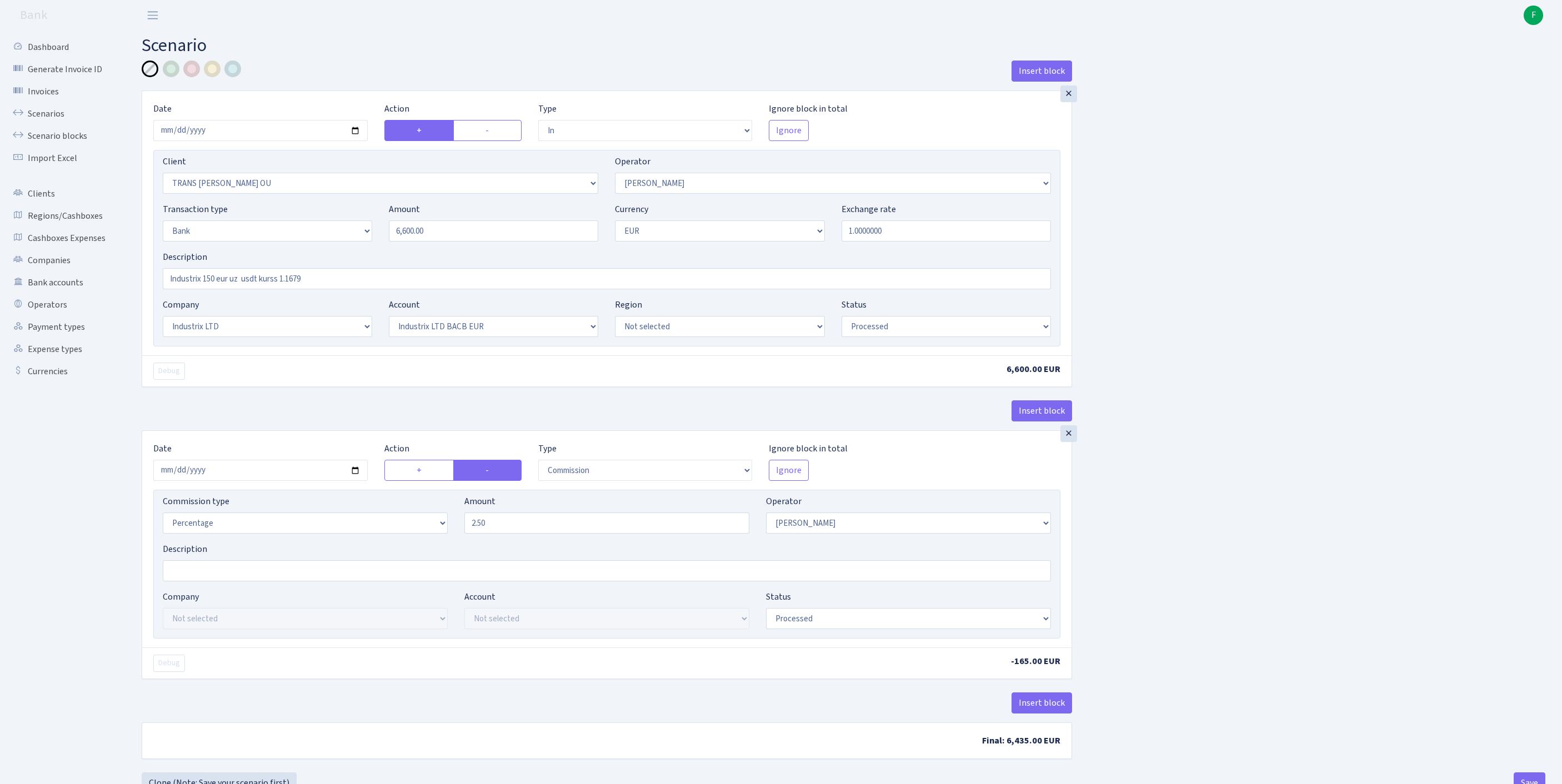
select select "17"
select select "41"
select select "processed"
select select "commission"
select select "72"
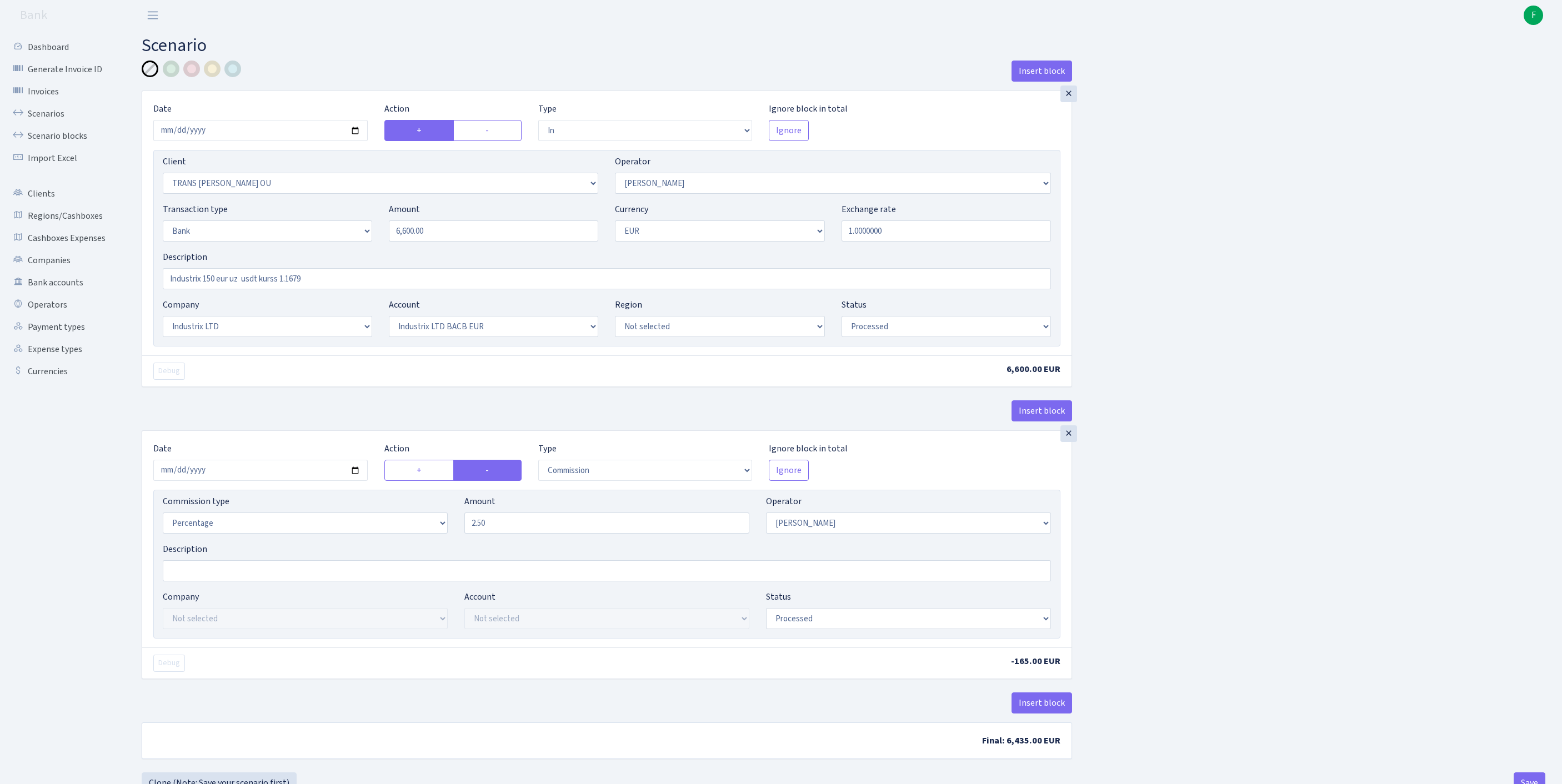
select select "processed"
click at [54, 118] on link "Scenarios" at bounding box center [61, 114] width 111 height 22
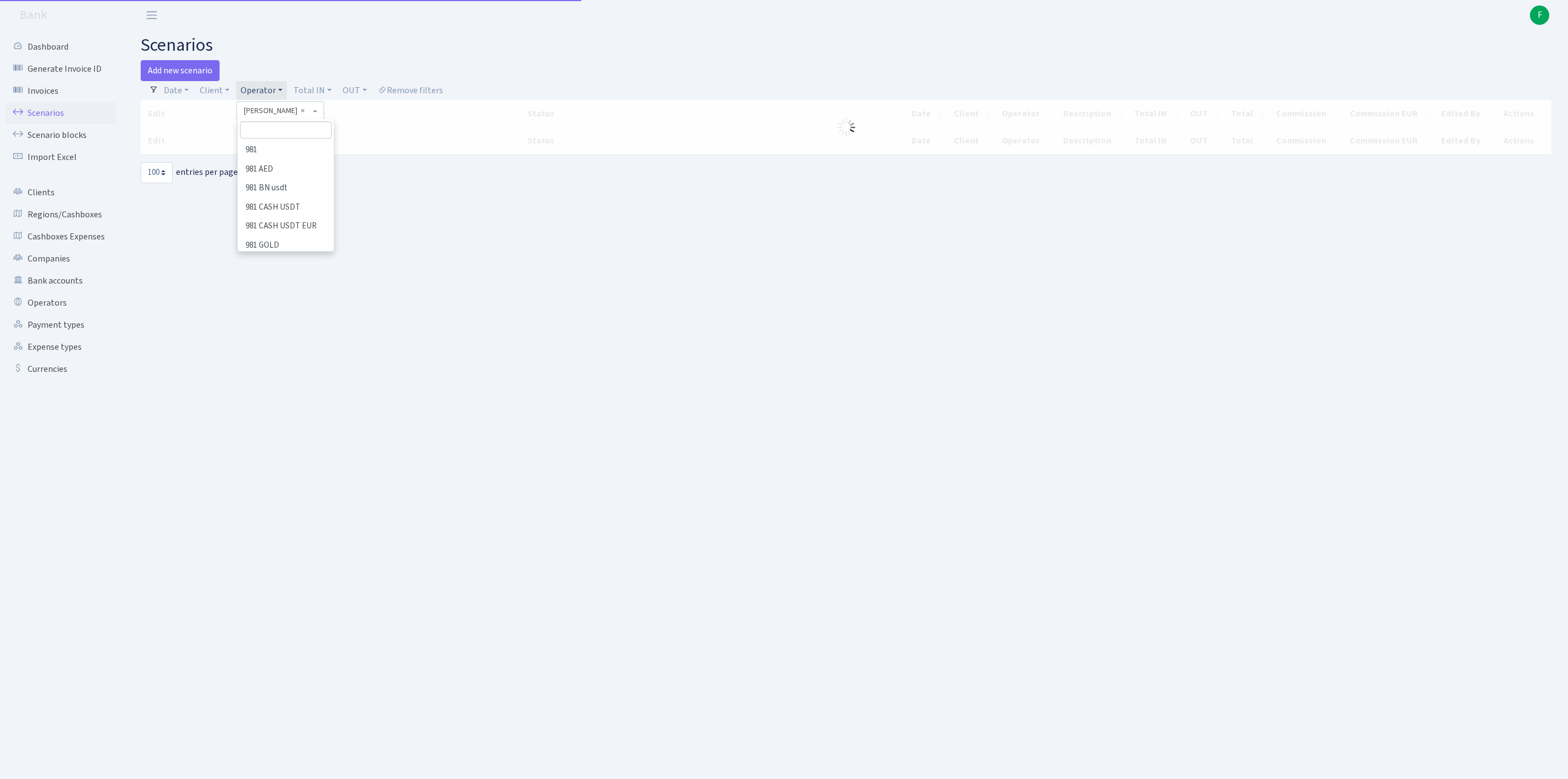
select select "100"
click at [527, 47] on h2 "scenarios" at bounding box center [846, 46] width 1410 height 21
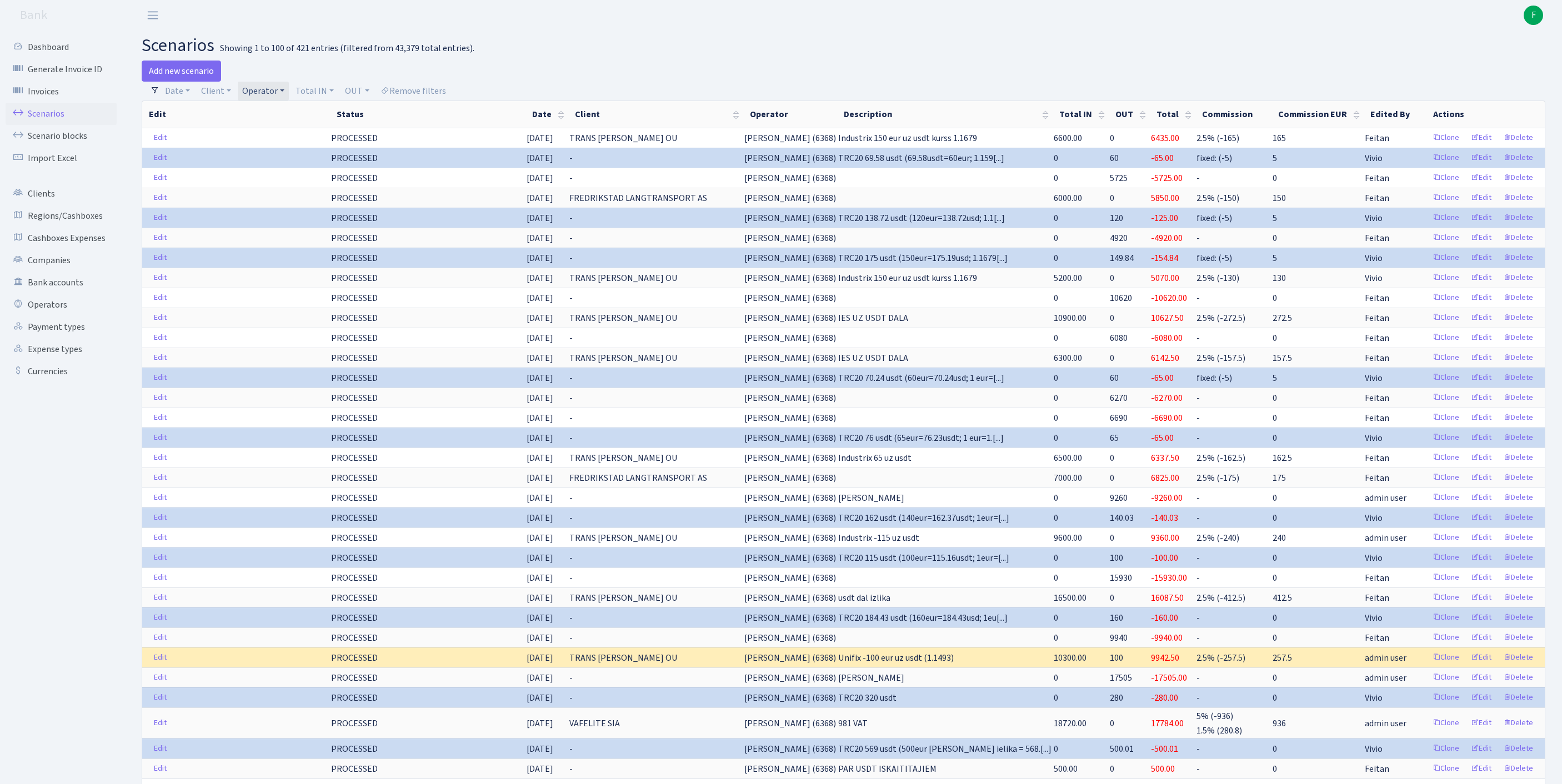
click at [289, 93] on link "Operator" at bounding box center [263, 90] width 51 height 19
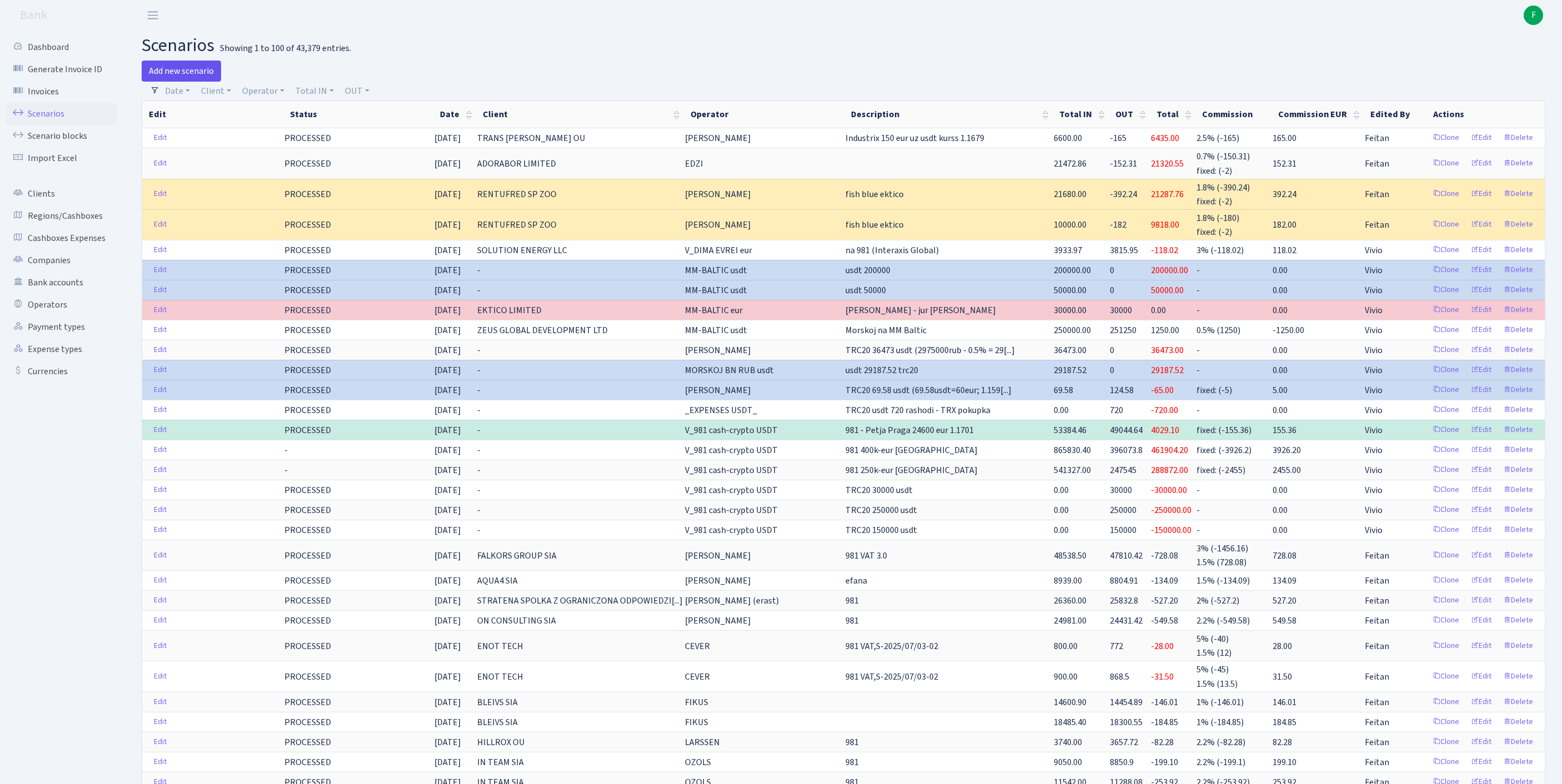
click at [196, 76] on link "Add new scenario" at bounding box center [181, 72] width 80 height 21
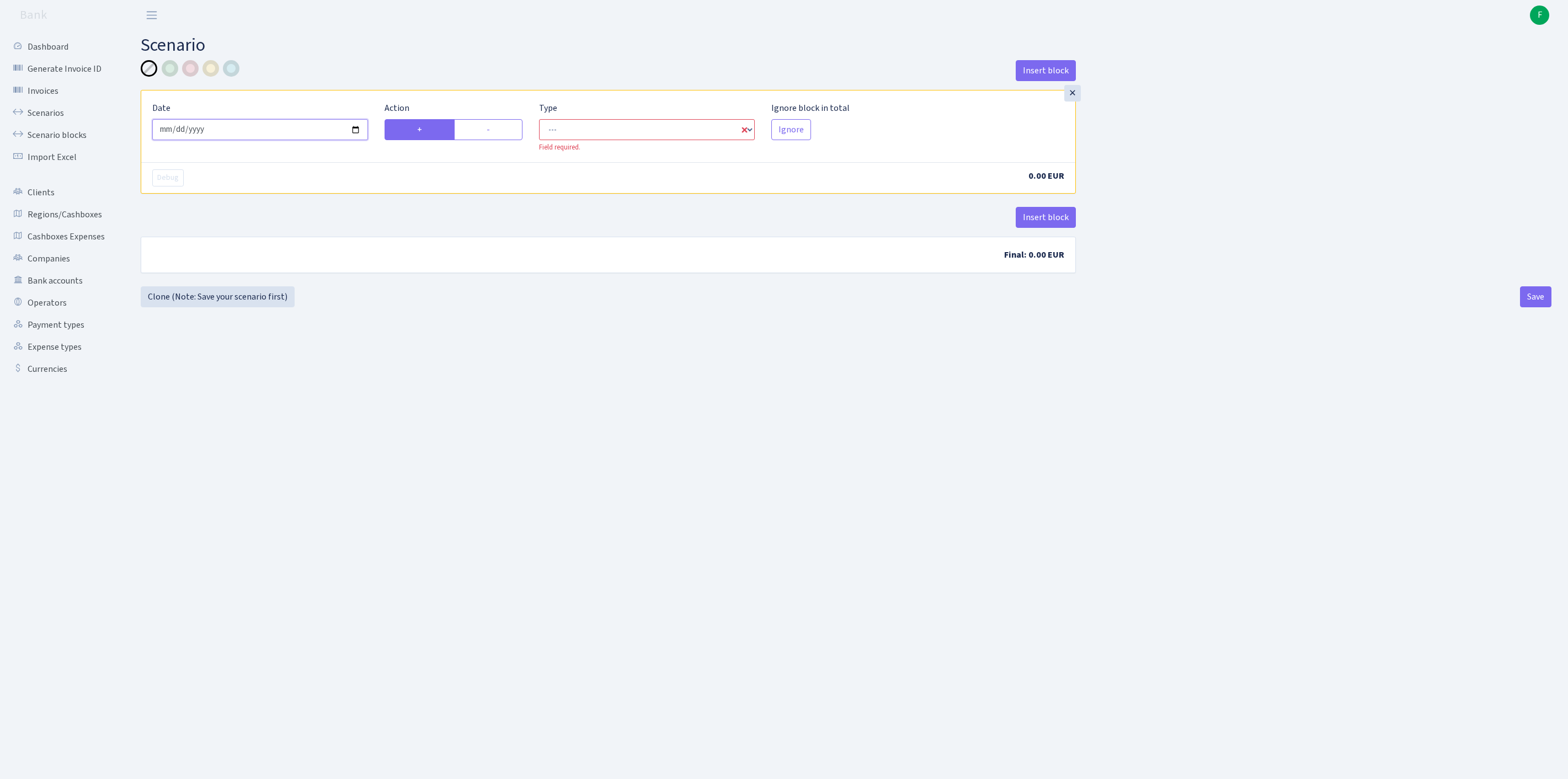
click at [324, 137] on input "[DATE]" at bounding box center [260, 130] width 216 height 21
type input "[DATE]"
select select "in"
select select "1"
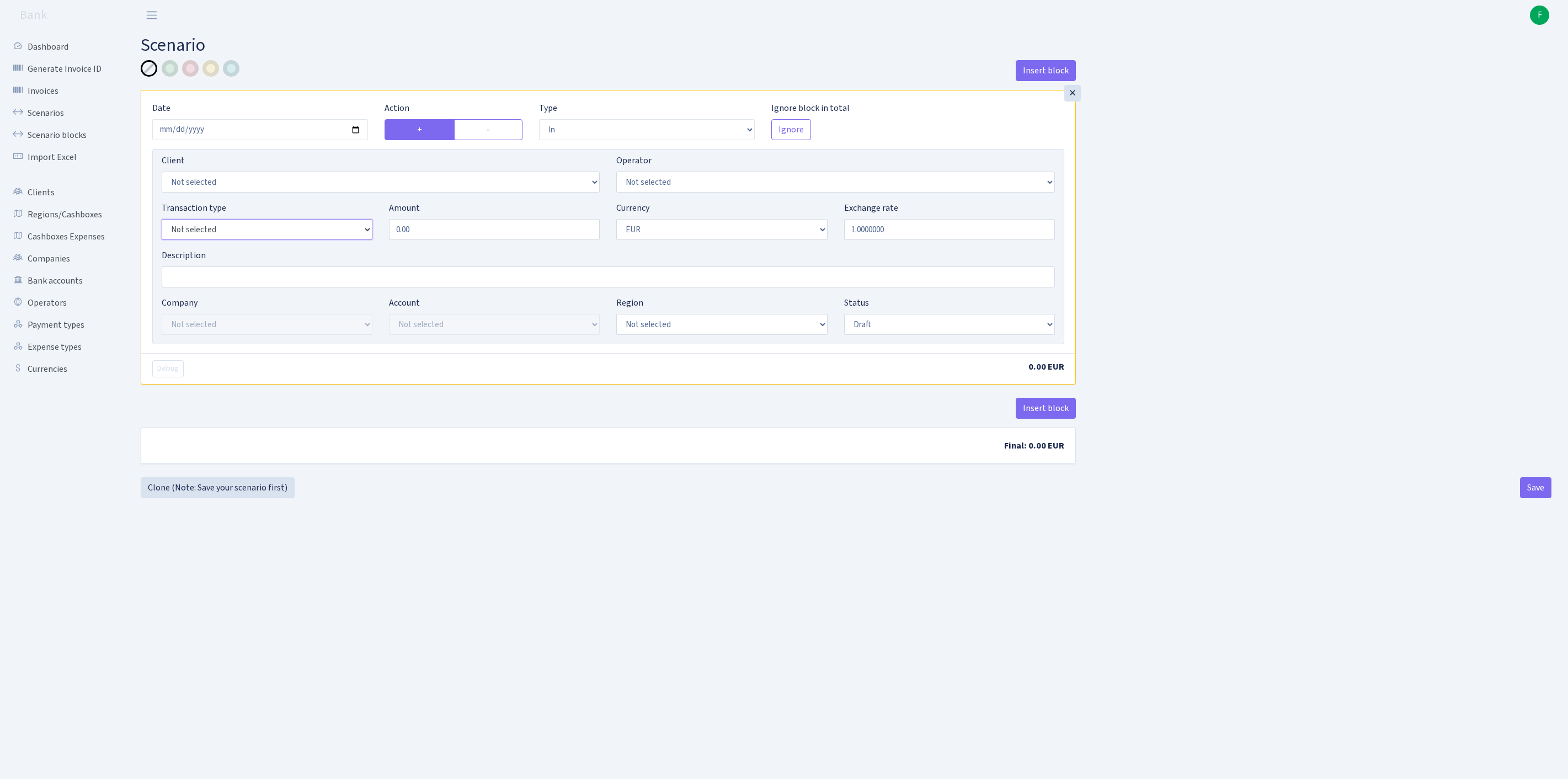
select select "1"
drag, startPoint x: 434, startPoint y: 252, endPoint x: 311, endPoint y: 262, distance: 123.4
click at [337, 248] on div "Transaction type Not selected 981 ELF FISH crypto GIRT IVO dekl MM-BALTIC eur U…" at bounding box center [608, 225] width 909 height 47
type input "350,000.00"
select select "processed"
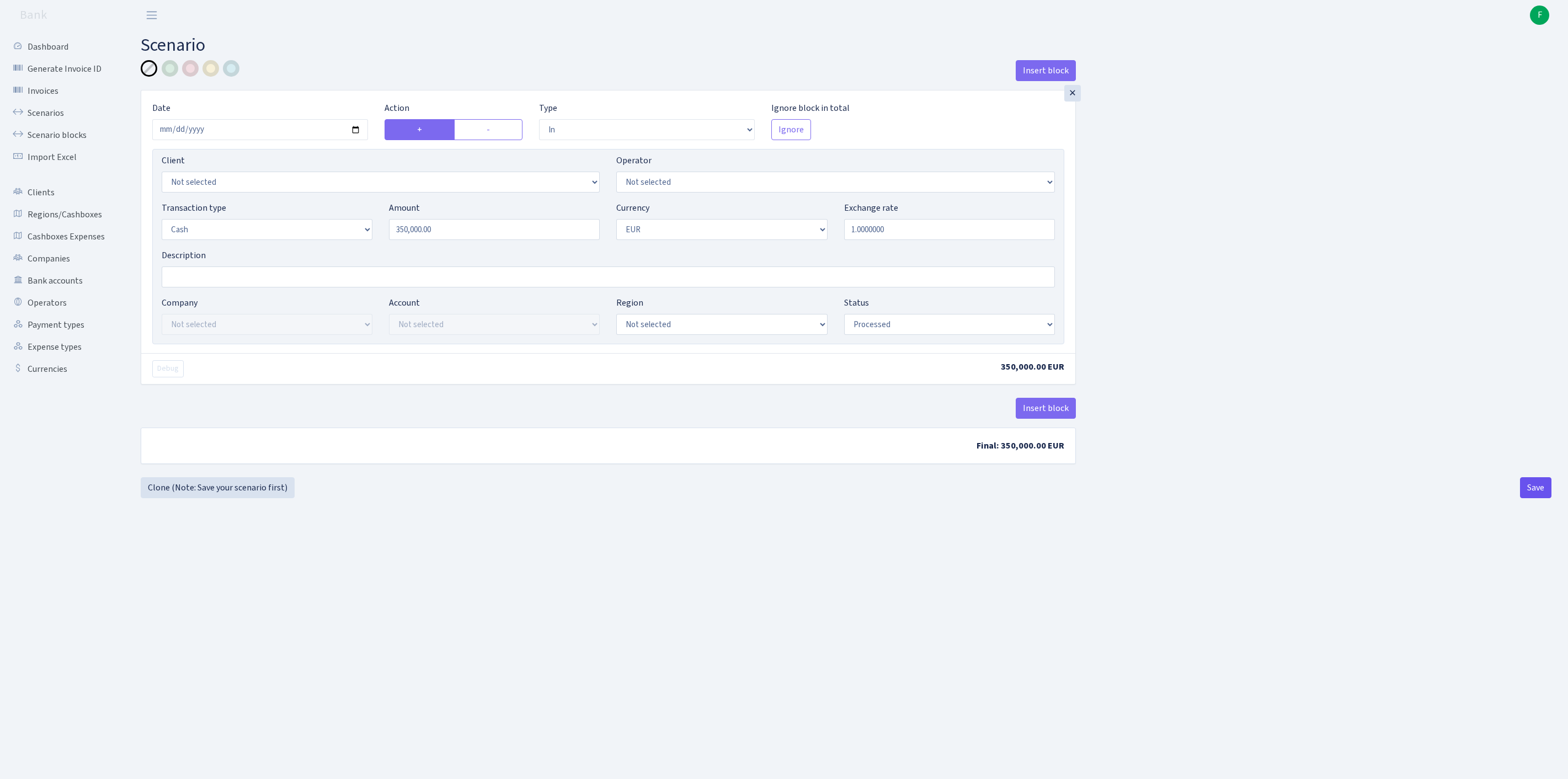
click at [1535, 499] on button "Save" at bounding box center [1535, 488] width 31 height 21
select select "in"
select select "1"
select select "processed"
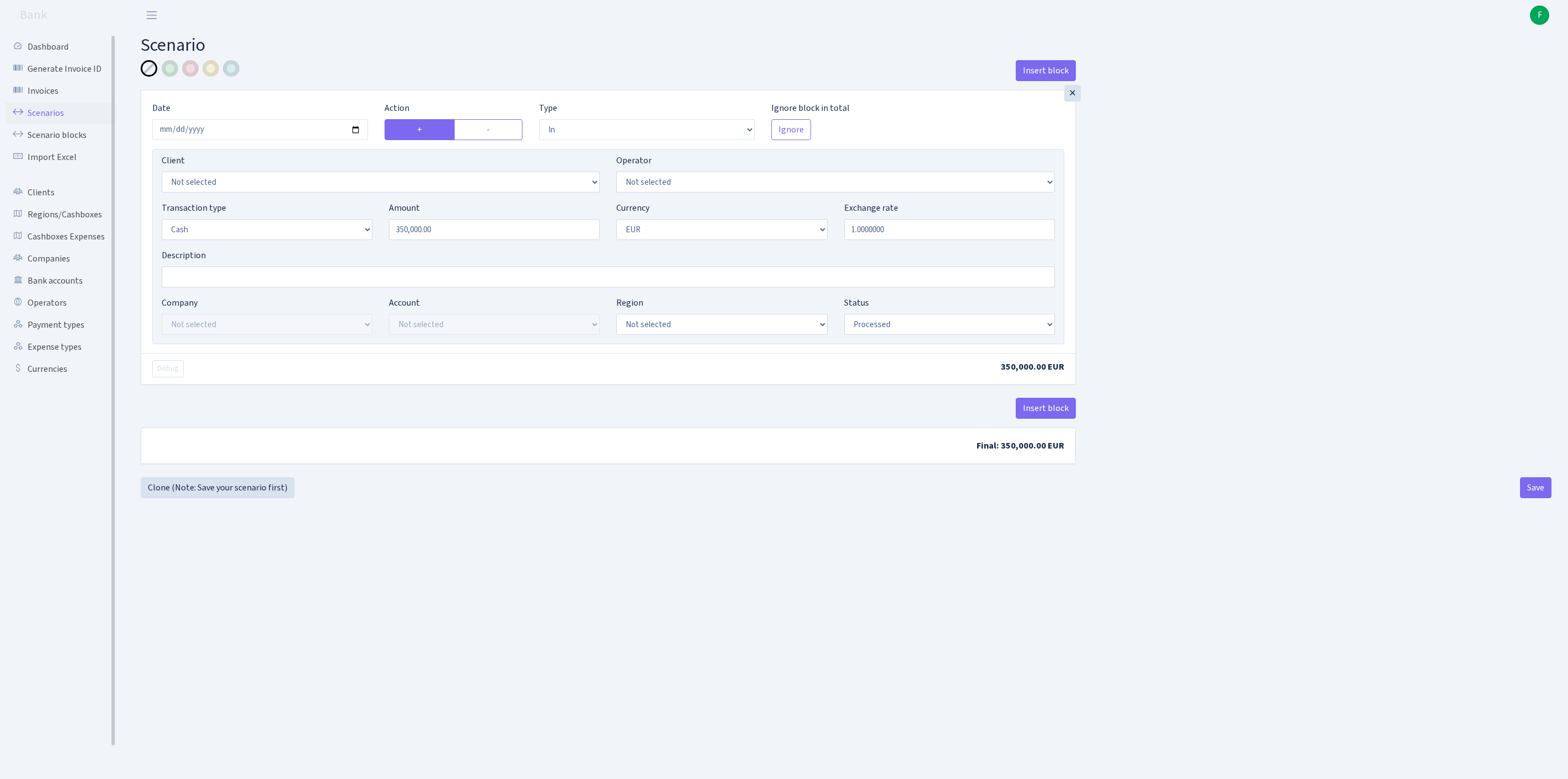
click at [56, 119] on link "Scenarios" at bounding box center [60, 113] width 110 height 22
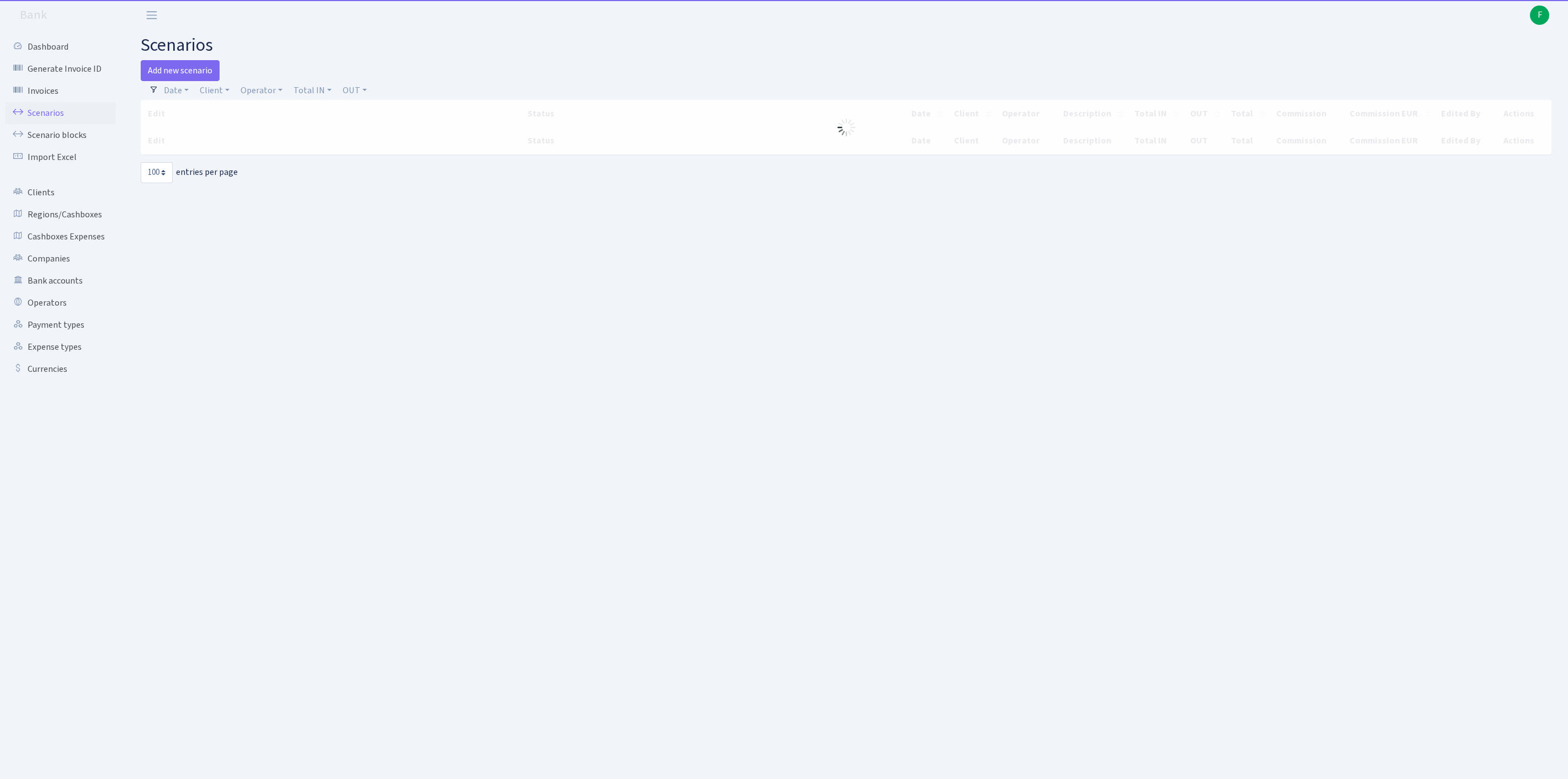
select select "100"
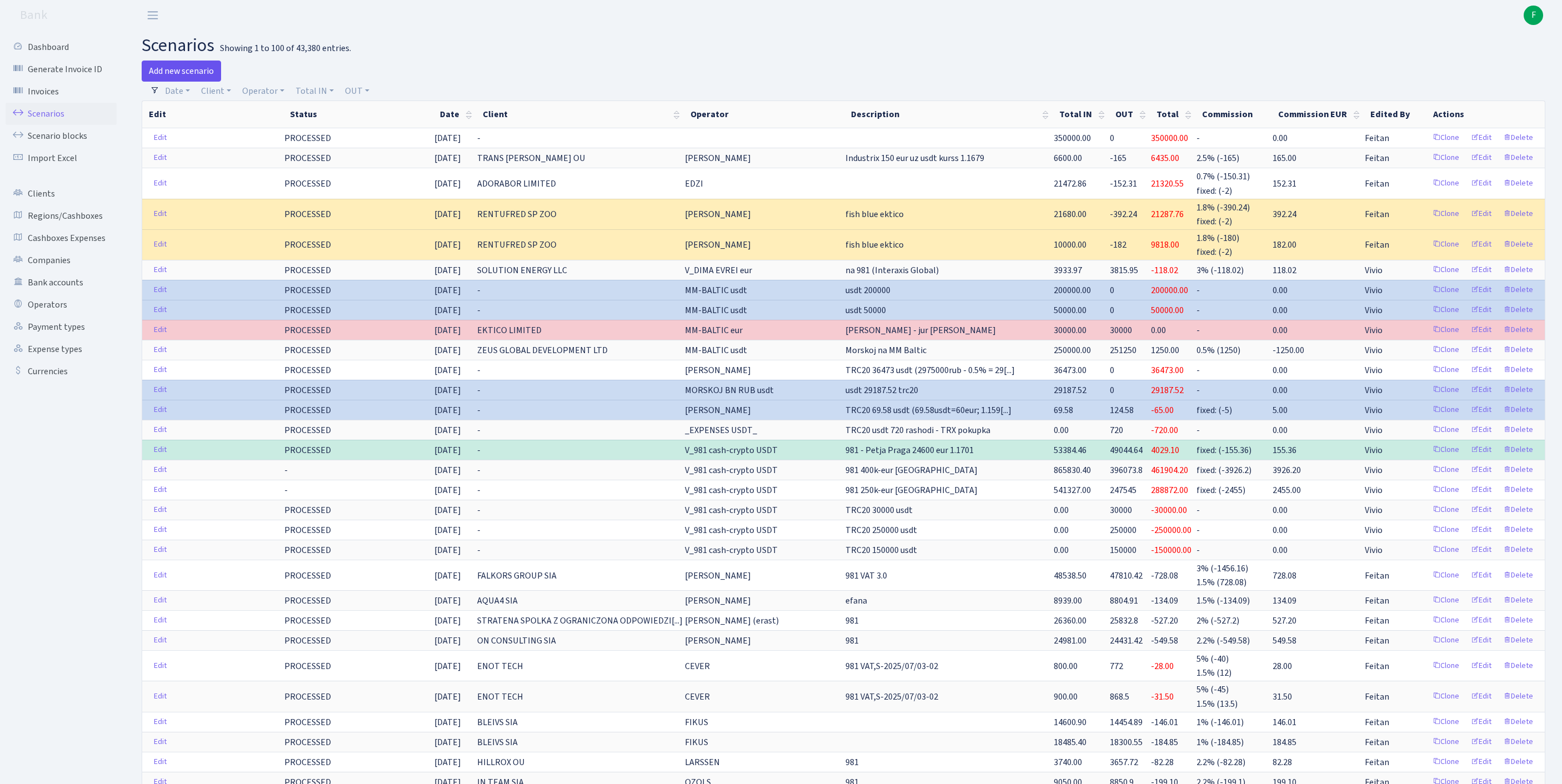
click at [182, 74] on link "Add new scenario" at bounding box center [181, 72] width 80 height 21
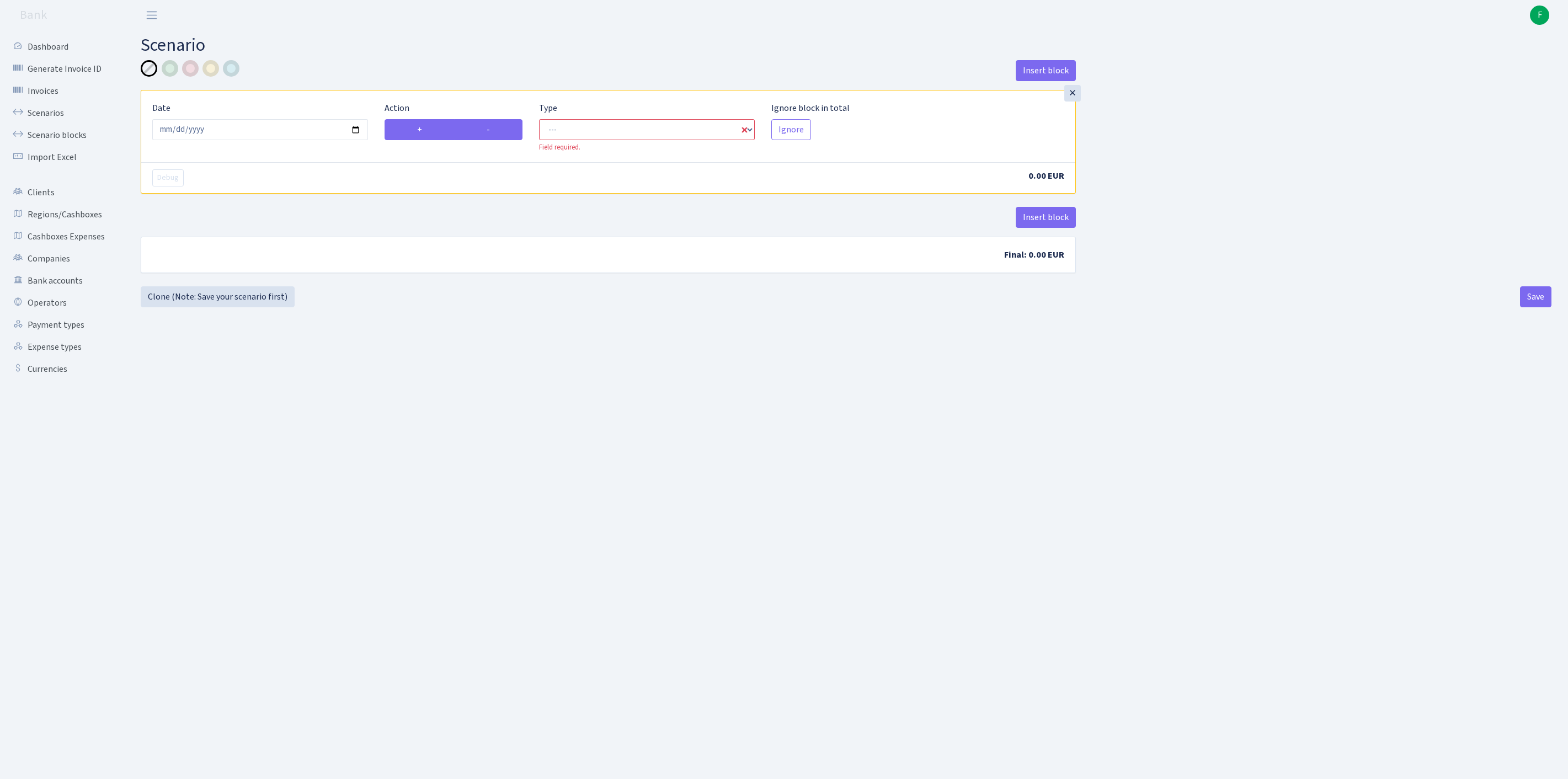
click at [502, 137] on label "-" at bounding box center [489, 130] width 69 height 21
click at [494, 130] on input "-" at bounding box center [489, 127] width 7 height 7
radio input "true"
radio input "false"
select select "out"
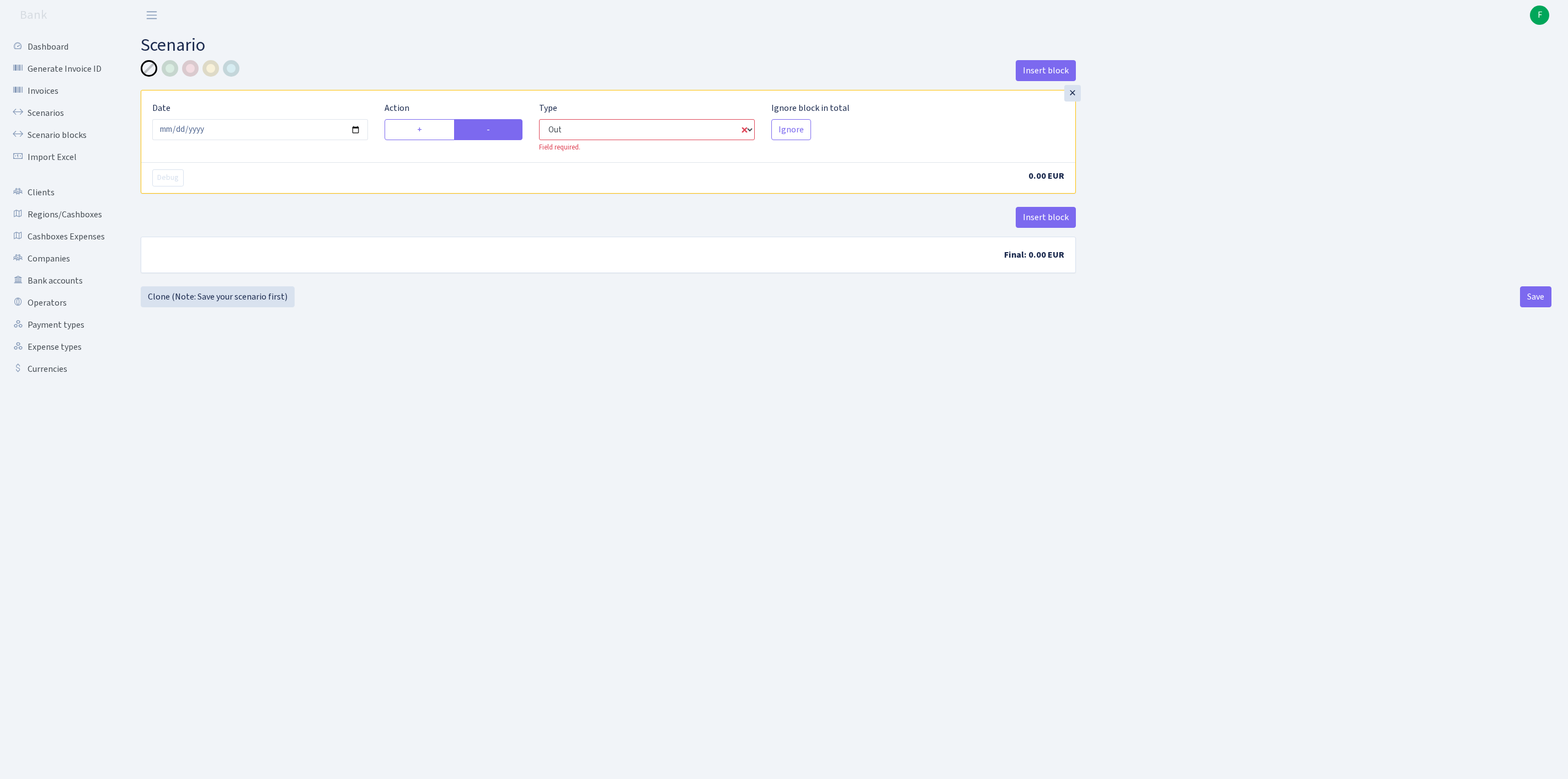
select select "1"
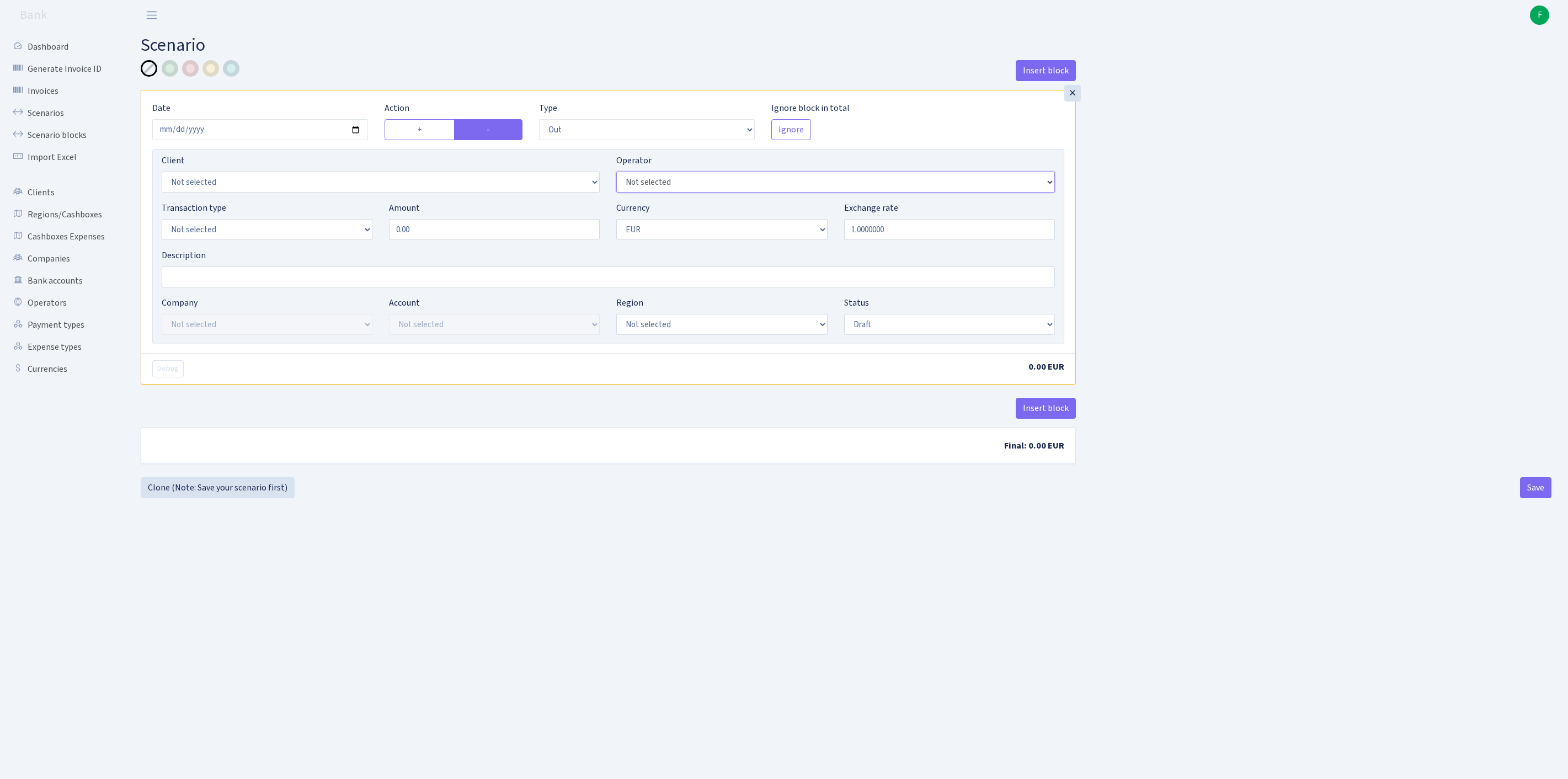
select select "131"
select select "1"
drag, startPoint x: 480, startPoint y: 257, endPoint x: 340, endPoint y: 234, distance: 141.9
click at [342, 234] on div "Transaction type Not selected 981 ELF FISH crypto GIRT IVO dekl MM-BALTIC eur U…" at bounding box center [608, 225] width 909 height 47
type input "4,440.00"
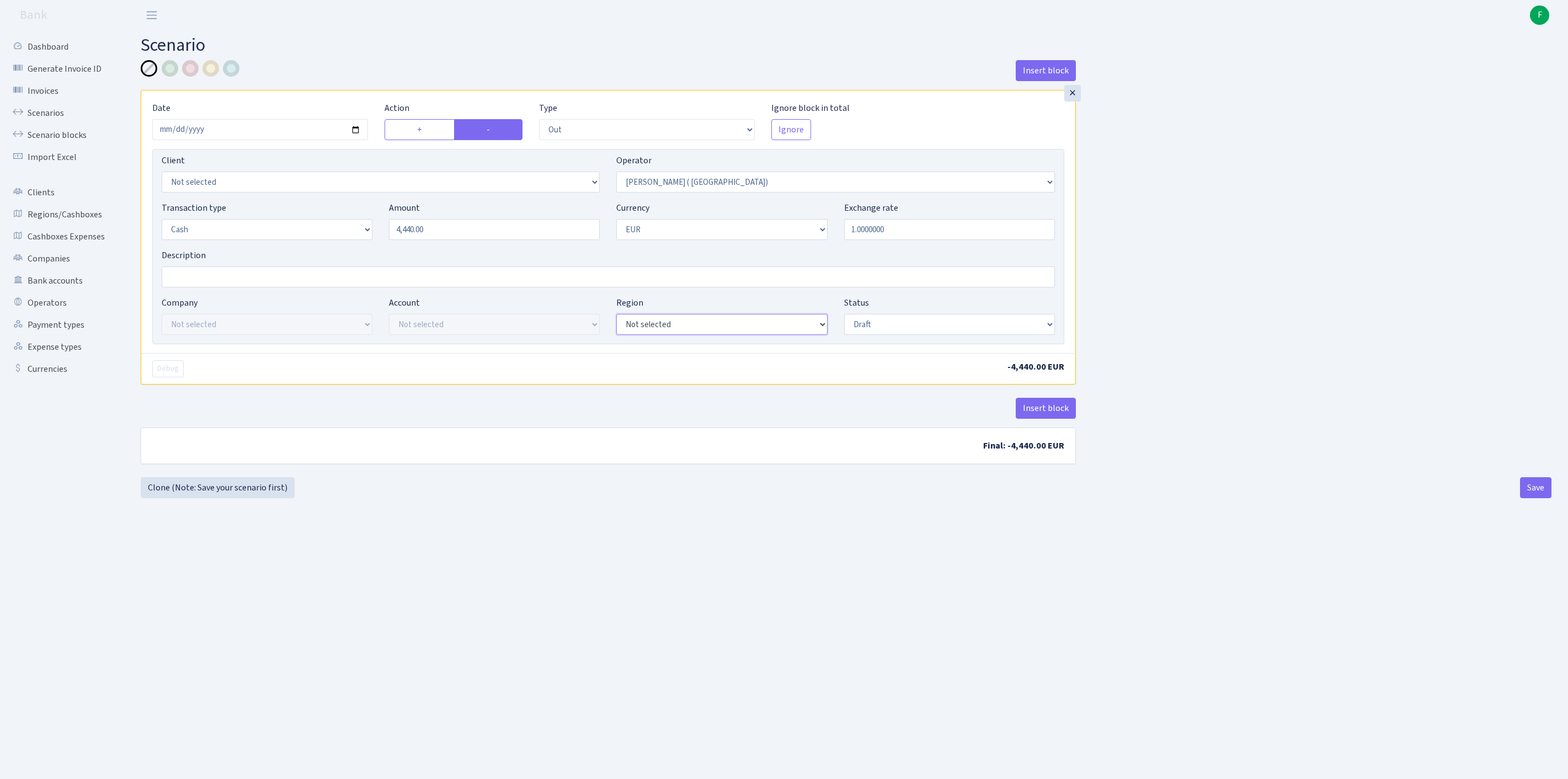
select select "1"
select select "processed"
click at [1528, 499] on button "Save" at bounding box center [1535, 488] width 31 height 21
select select "out"
select select "131"
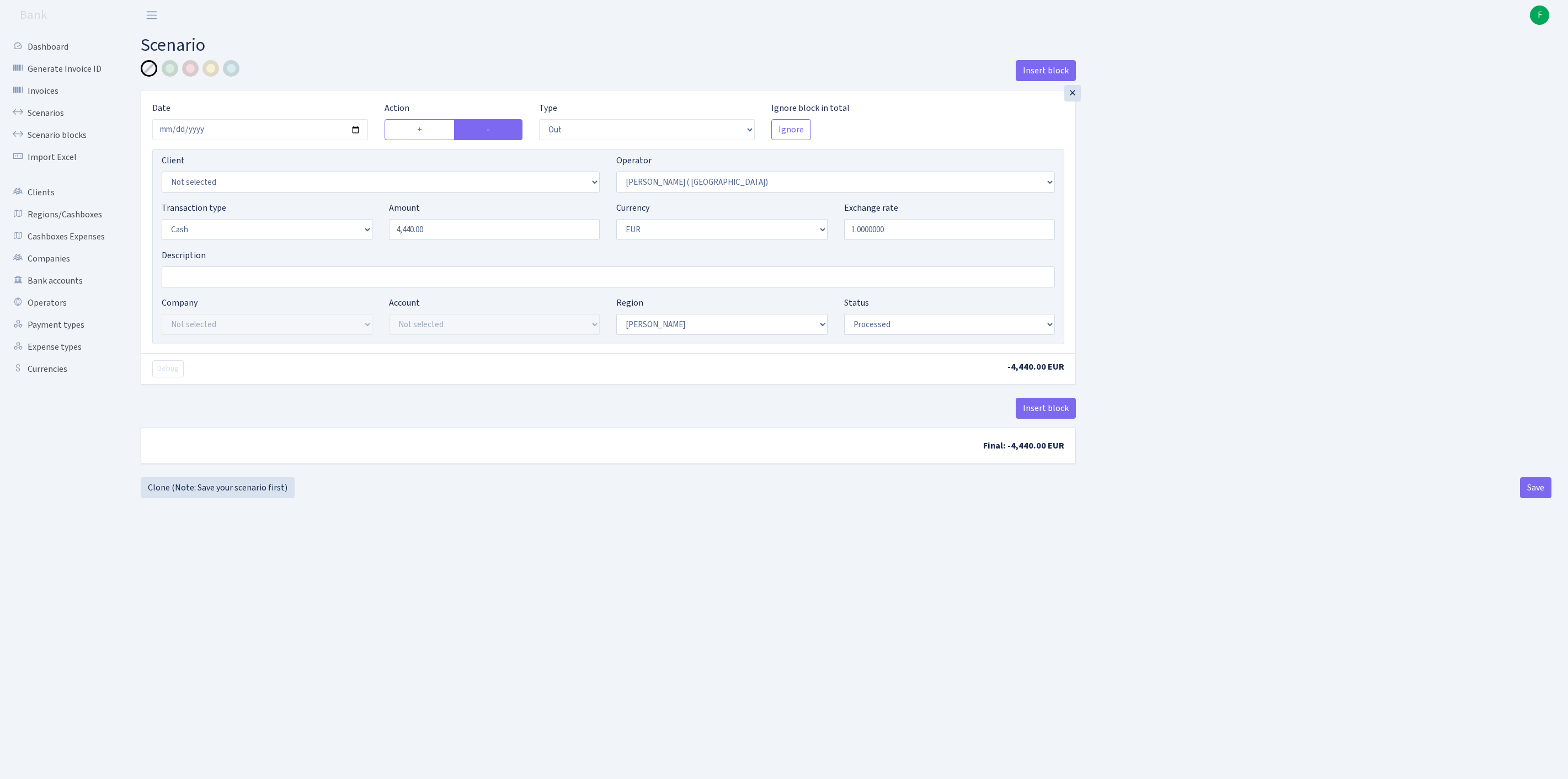
select select "1"
select select "processed"
click at [57, 122] on link "Scenarios" at bounding box center [60, 113] width 110 height 22
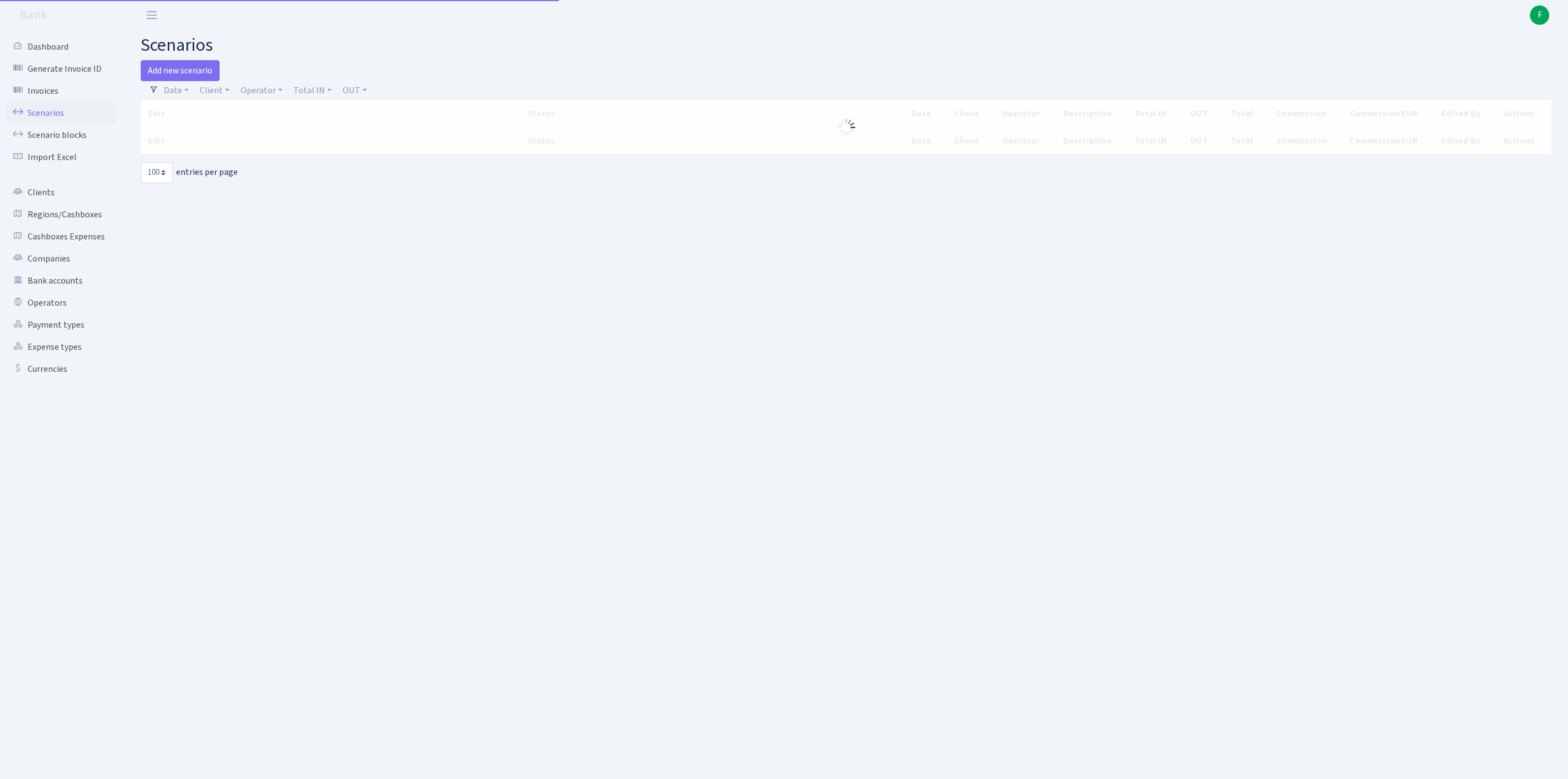
select select "100"
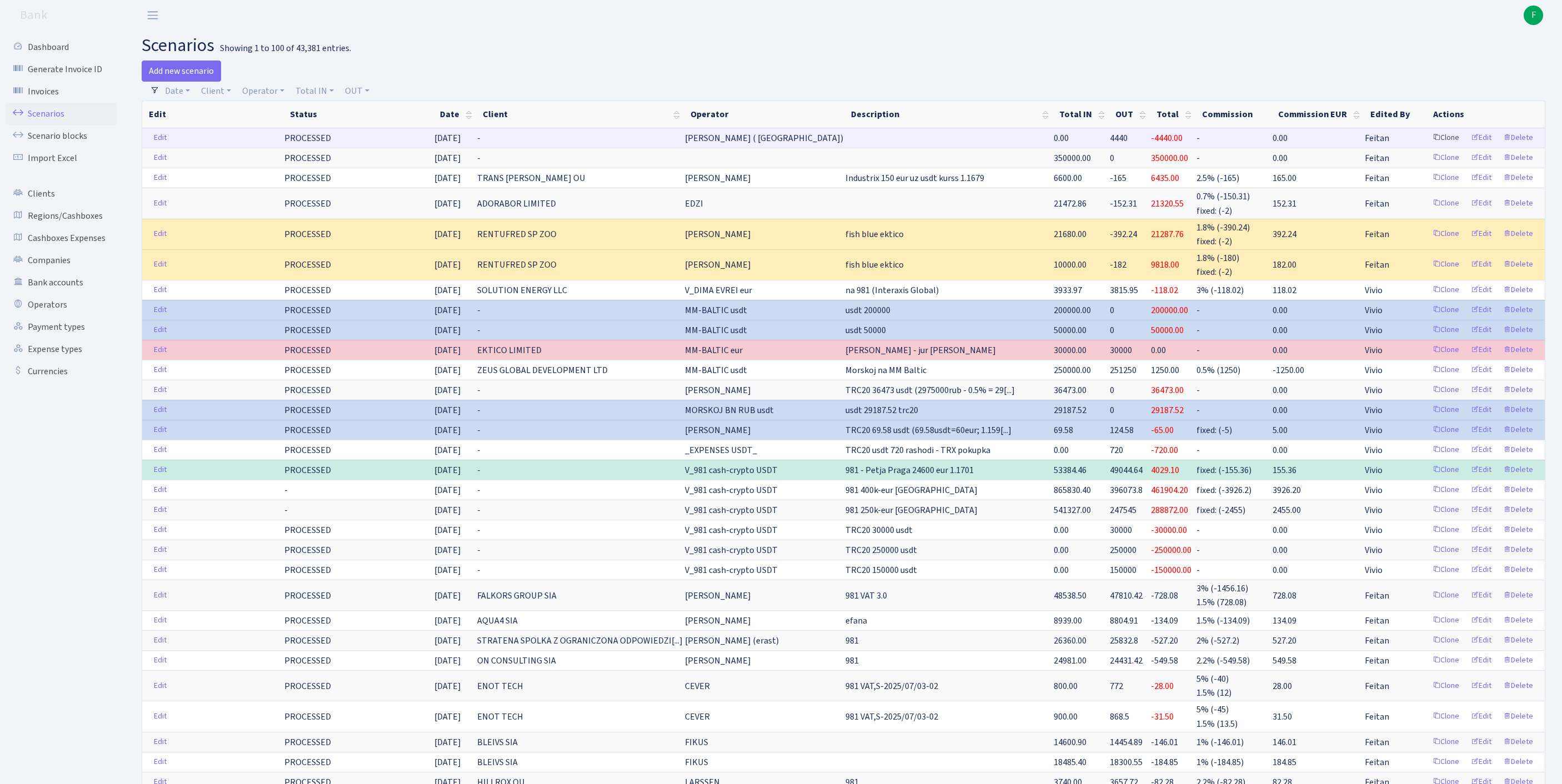
click at [1428, 146] on link "Clone" at bounding box center [1446, 137] width 37 height 17
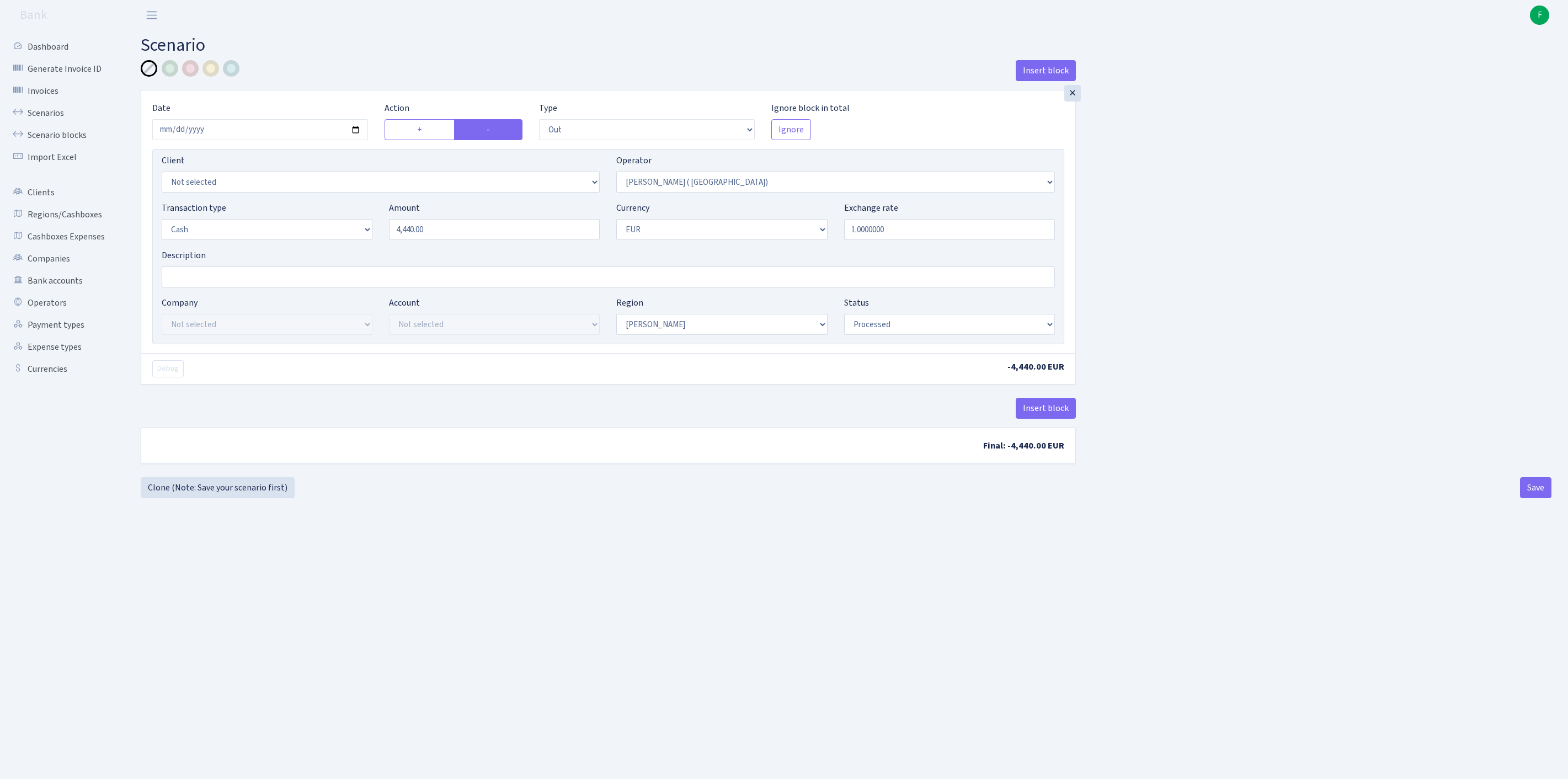
select select "out"
select select "131"
select select "1"
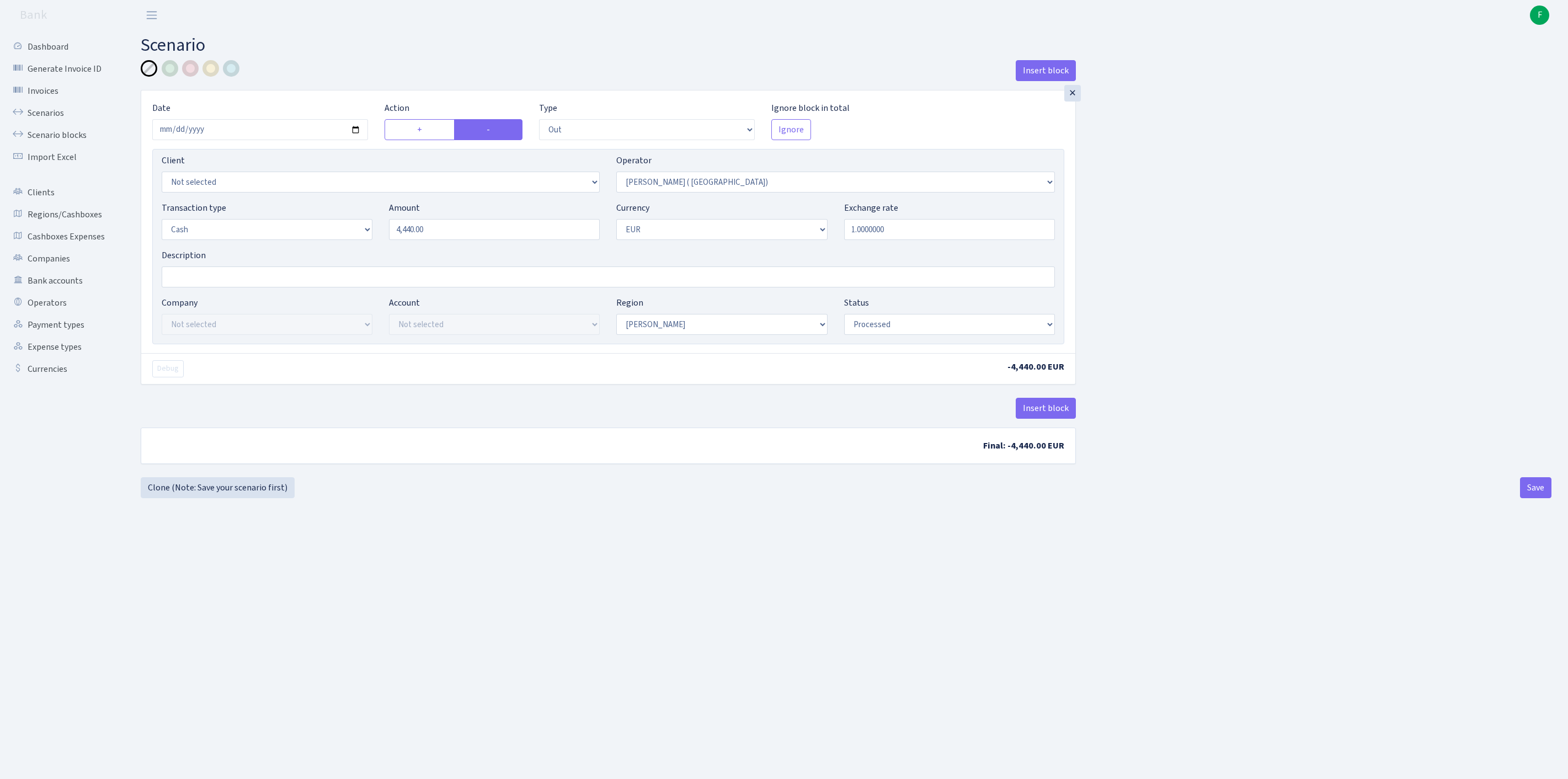
select select "processed"
drag, startPoint x: 475, startPoint y: 250, endPoint x: 352, endPoint y: 243, distance: 123.2
click at [352, 243] on div "Transaction type Not selected 981 ELF FISH crypto GIRT IVO dekl MM-BALTIC eur U…" at bounding box center [608, 225] width 909 height 47
type input "6,440.00"
click at [1534, 499] on button "Save" at bounding box center [1535, 488] width 31 height 21
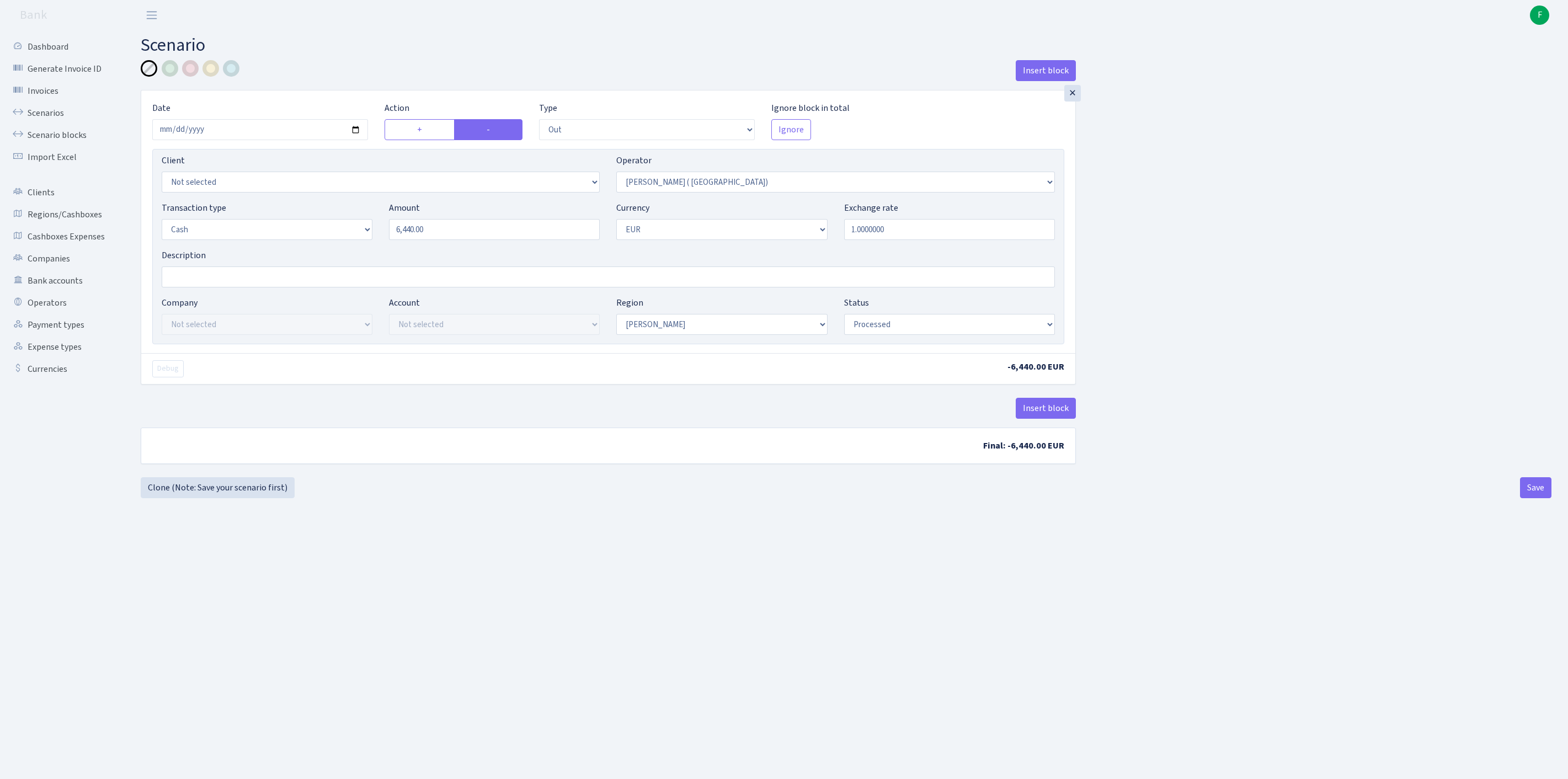
select select "out"
select select "131"
select select "1"
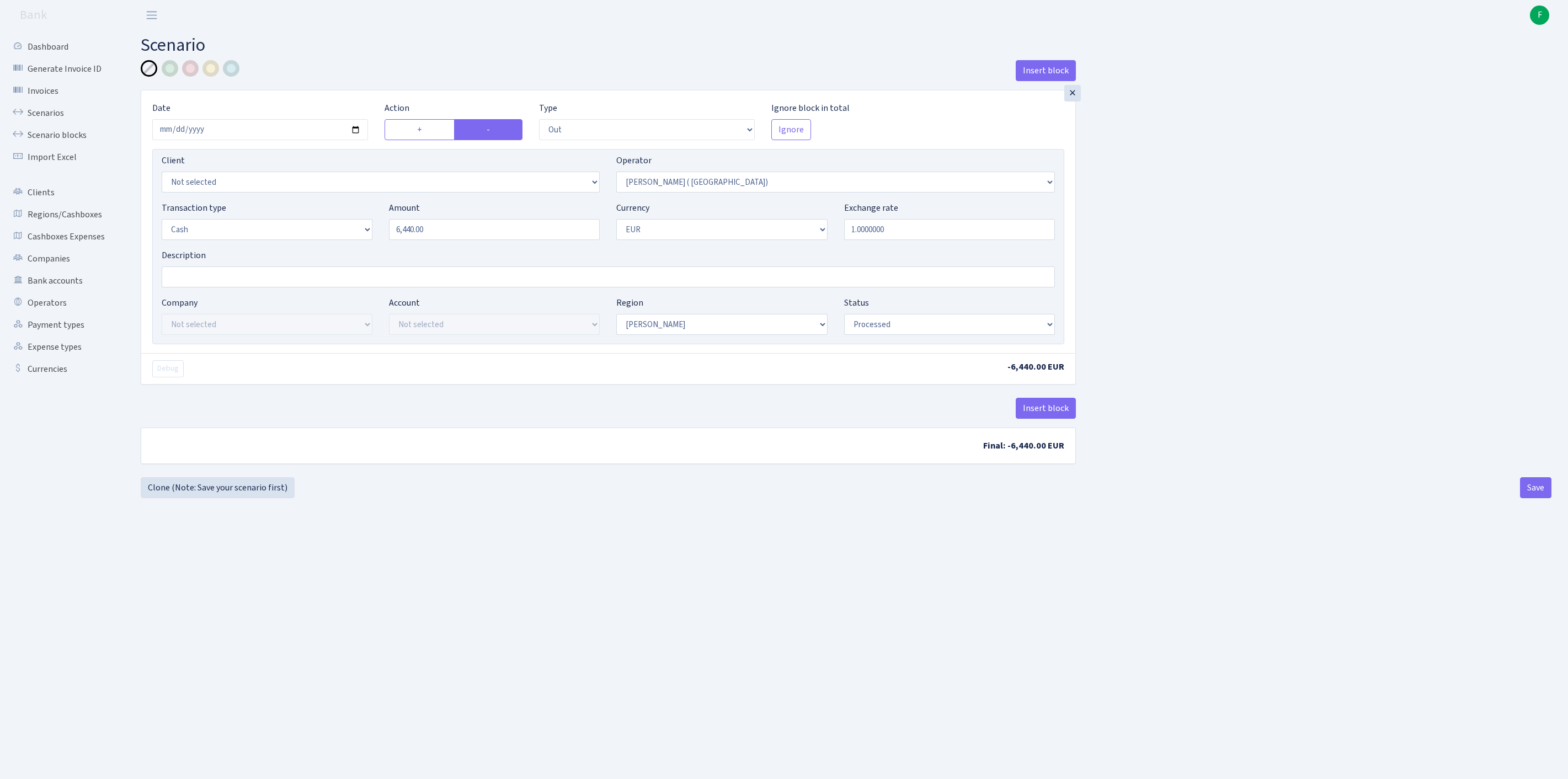
select select "processed"
click at [210, 499] on link "Clone (Note: Save your scenario first)" at bounding box center [217, 488] width 154 height 21
select select "out"
select select "131"
select select "1"
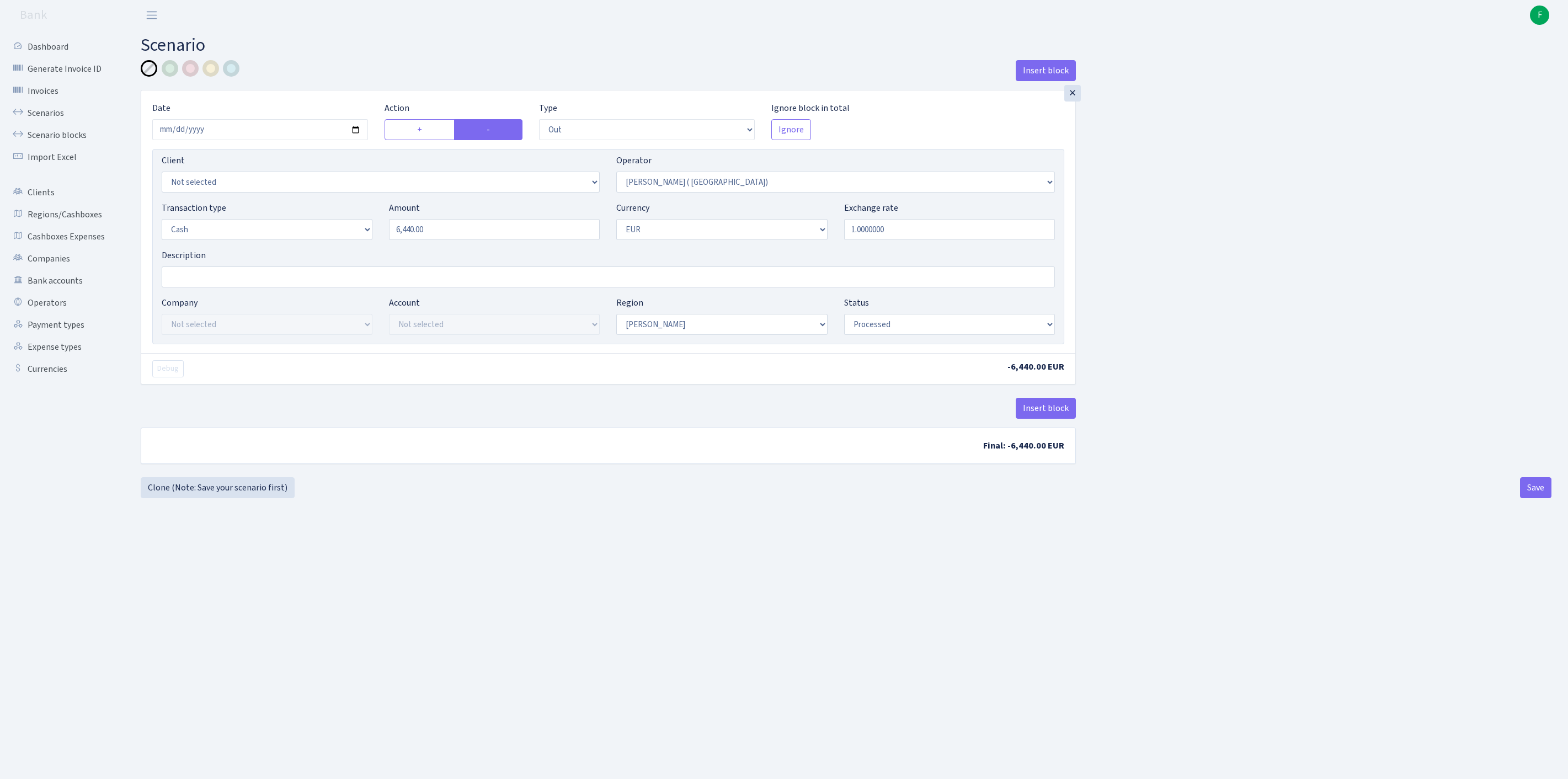
select select "1"
select select "processed"
select select "4"
drag, startPoint x: 467, startPoint y: 255, endPoint x: 360, endPoint y: 244, distance: 107.6
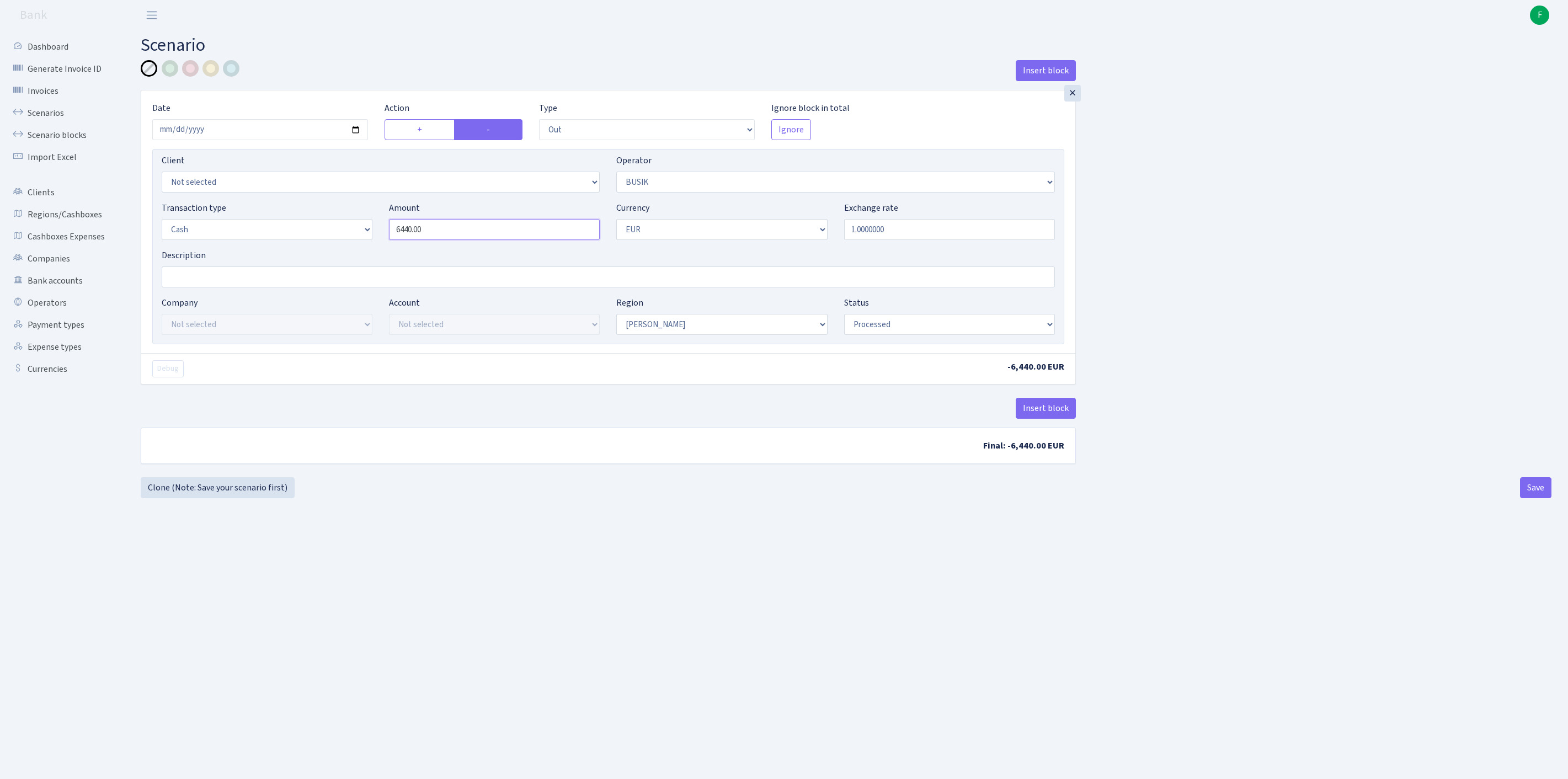
click at [360, 244] on div "Transaction type Not selected 981 ELF FISH crypto GIRT IVO dekl MM-BALTIC eur U…" at bounding box center [608, 225] width 909 height 47
type input "4,195.00"
click at [1535, 499] on button "Save" at bounding box center [1535, 488] width 31 height 21
select select "out"
select select "4"
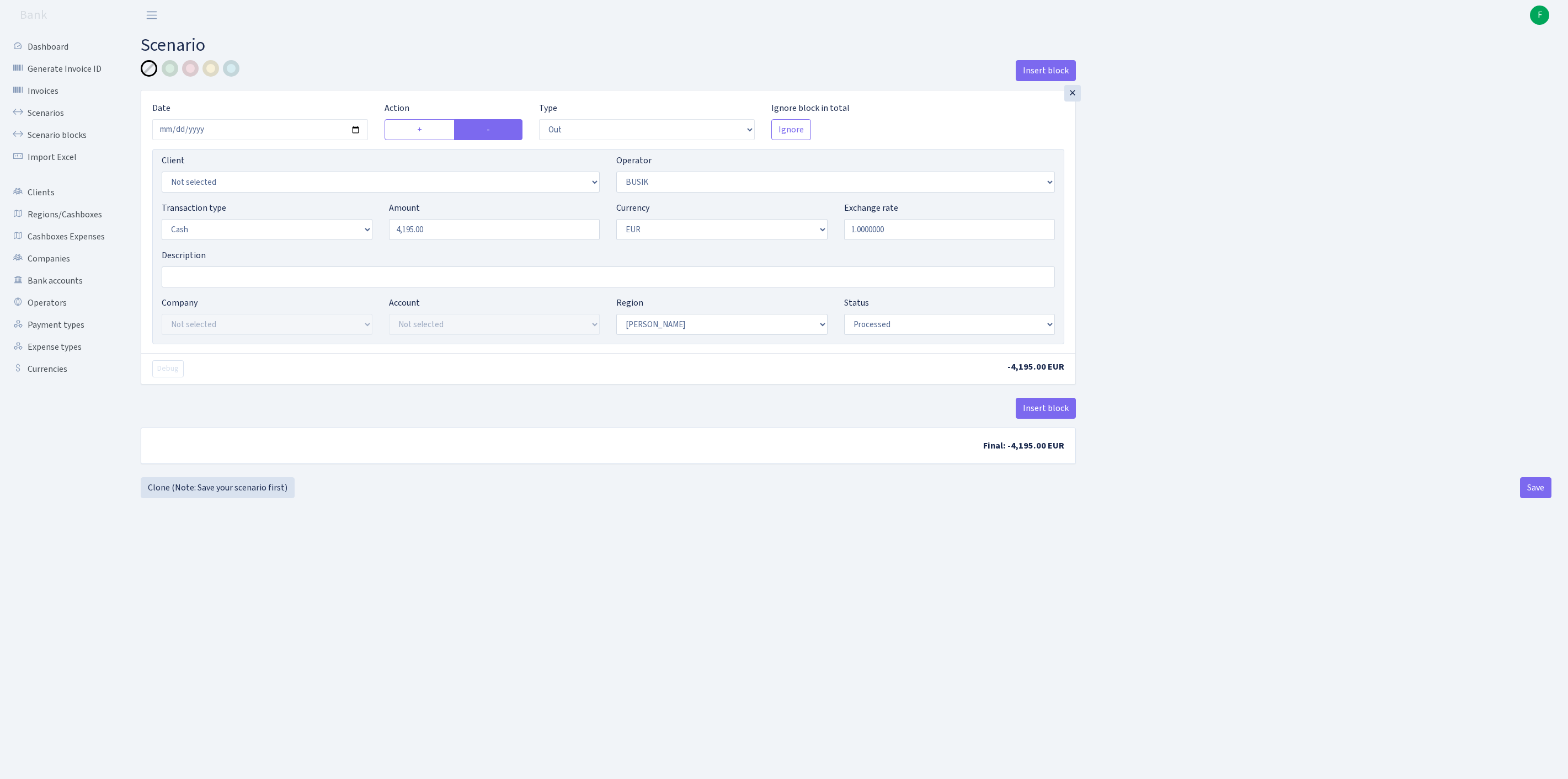
select select "1"
select select "processed"
click at [245, 499] on link "Clone (Note: Save your scenario first)" at bounding box center [217, 488] width 154 height 21
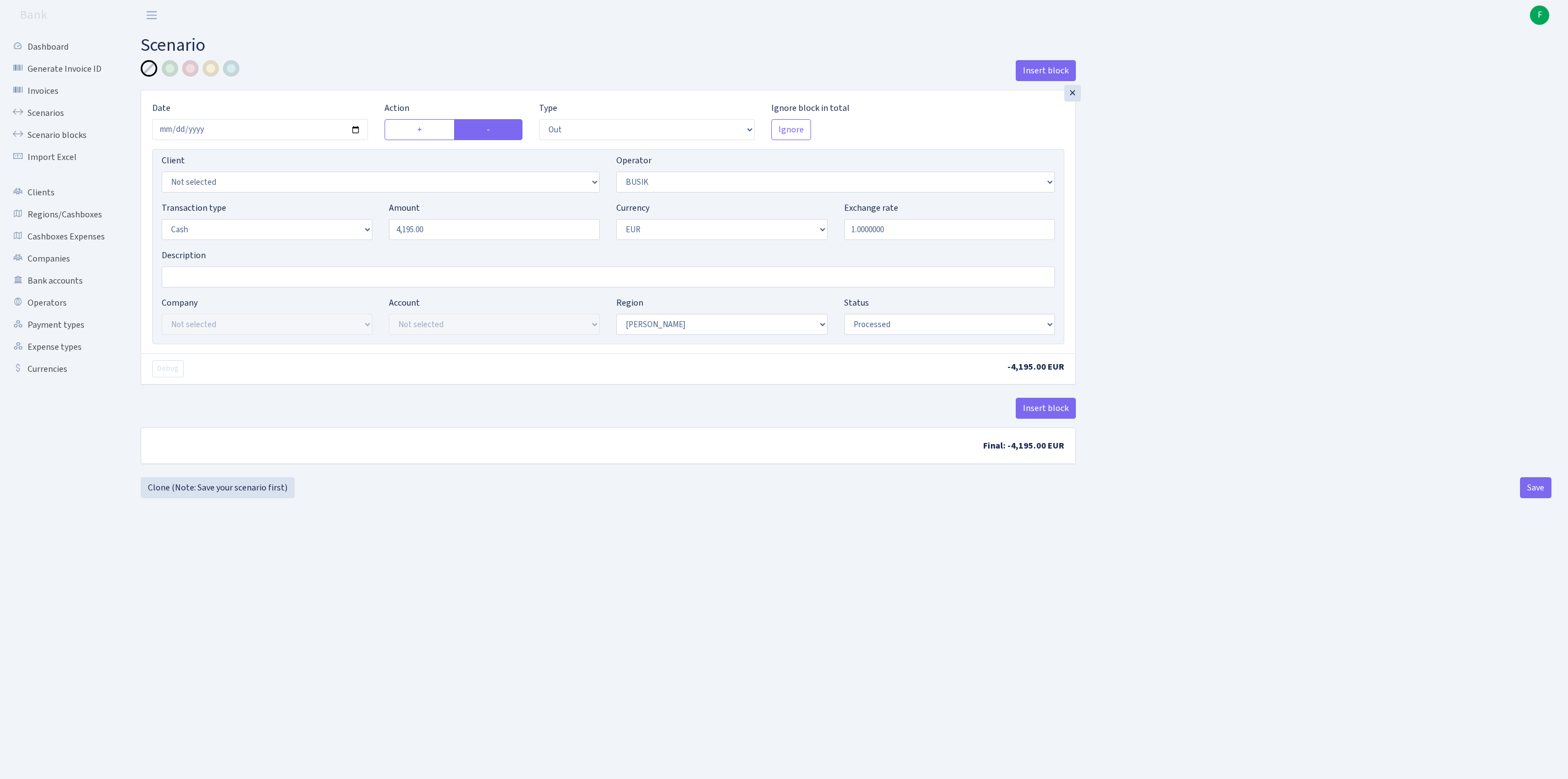
select select "out"
select select "4"
select select "1"
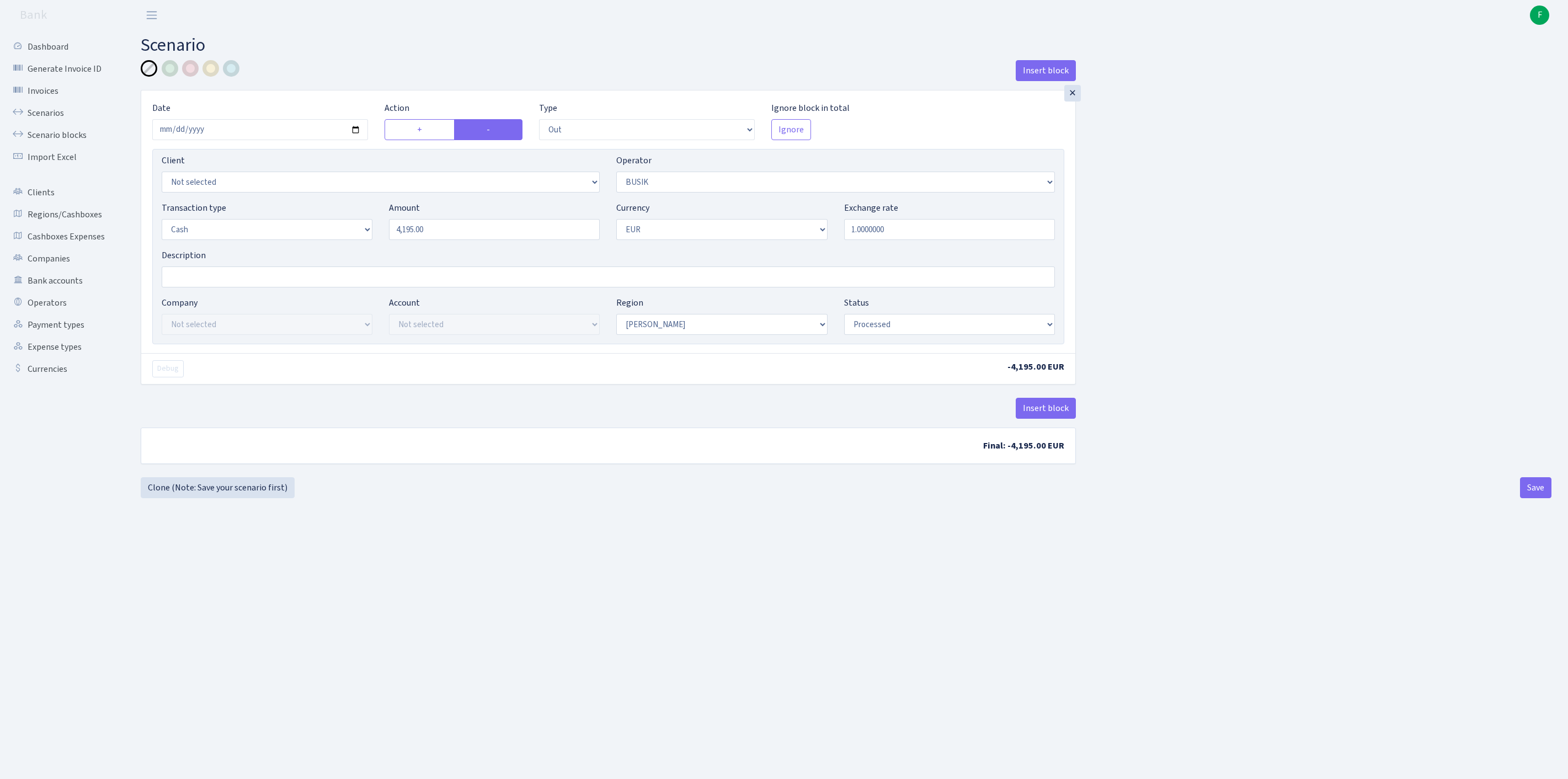
select select "processed"
select select "11"
drag, startPoint x: 466, startPoint y: 252, endPoint x: 353, endPoint y: 244, distance: 113.3
click at [353, 244] on div "Transaction type Not selected 981 ELF FISH crypto GIRT IVO dekl MM-BALTIC eur U…" at bounding box center [608, 225] width 909 height 47
type input "7,690.00"
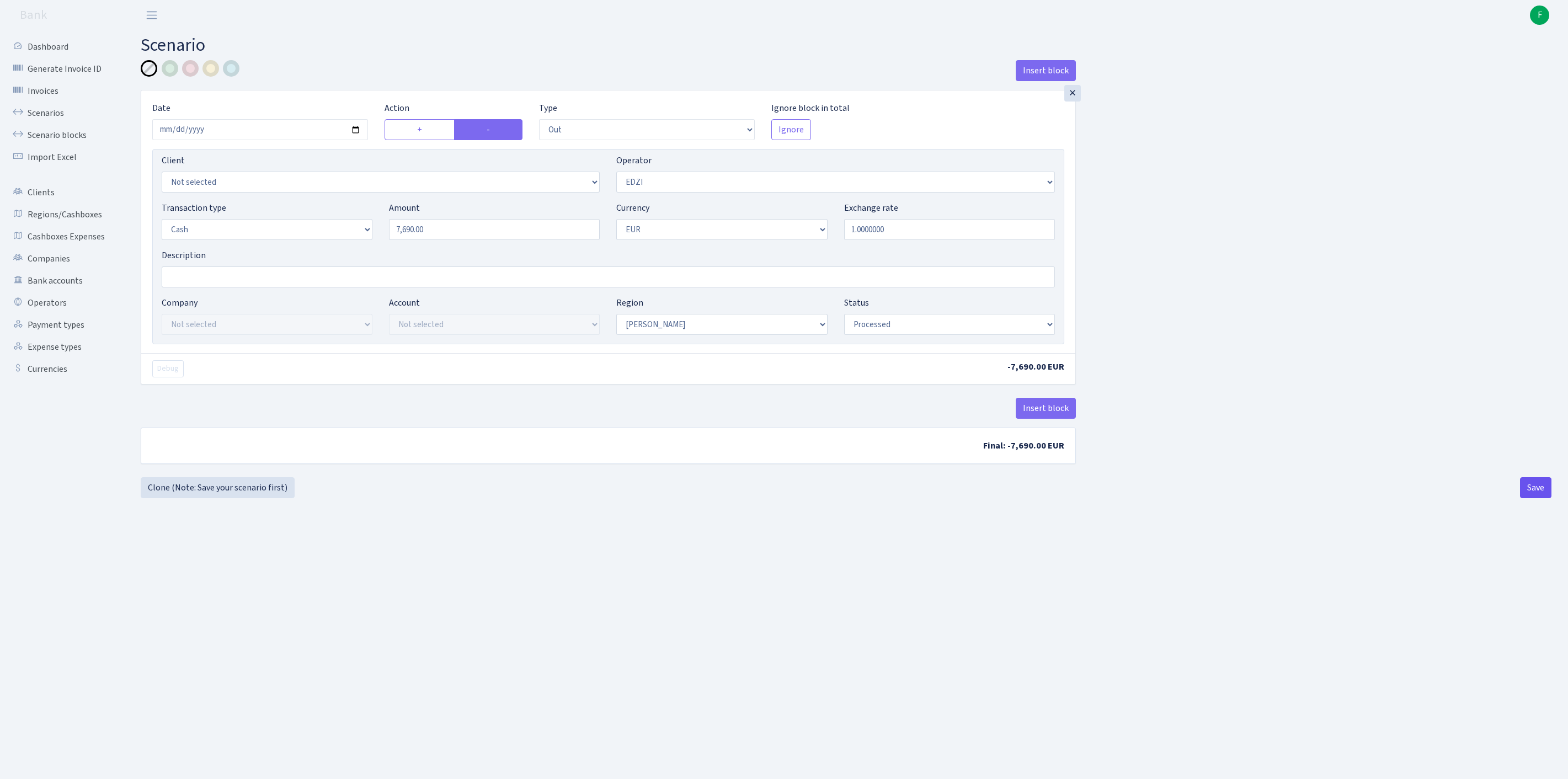
click at [1534, 499] on button "Save" at bounding box center [1535, 488] width 31 height 21
select select "out"
select select "11"
select select "1"
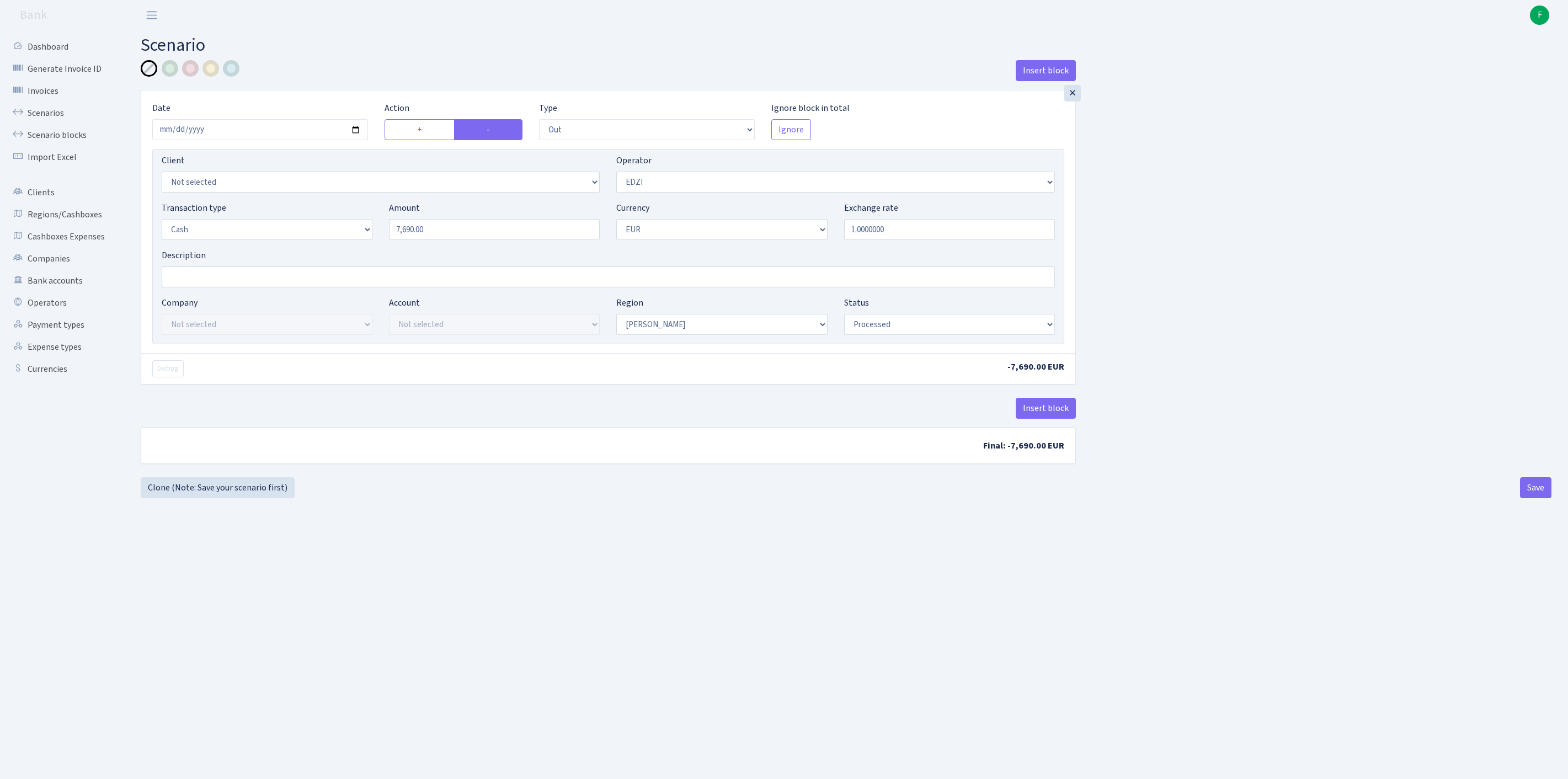
select select "1"
select select "processed"
click at [225, 499] on link "Clone (Note: Save your scenario first)" at bounding box center [217, 488] width 154 height 21
select select "out"
select select "11"
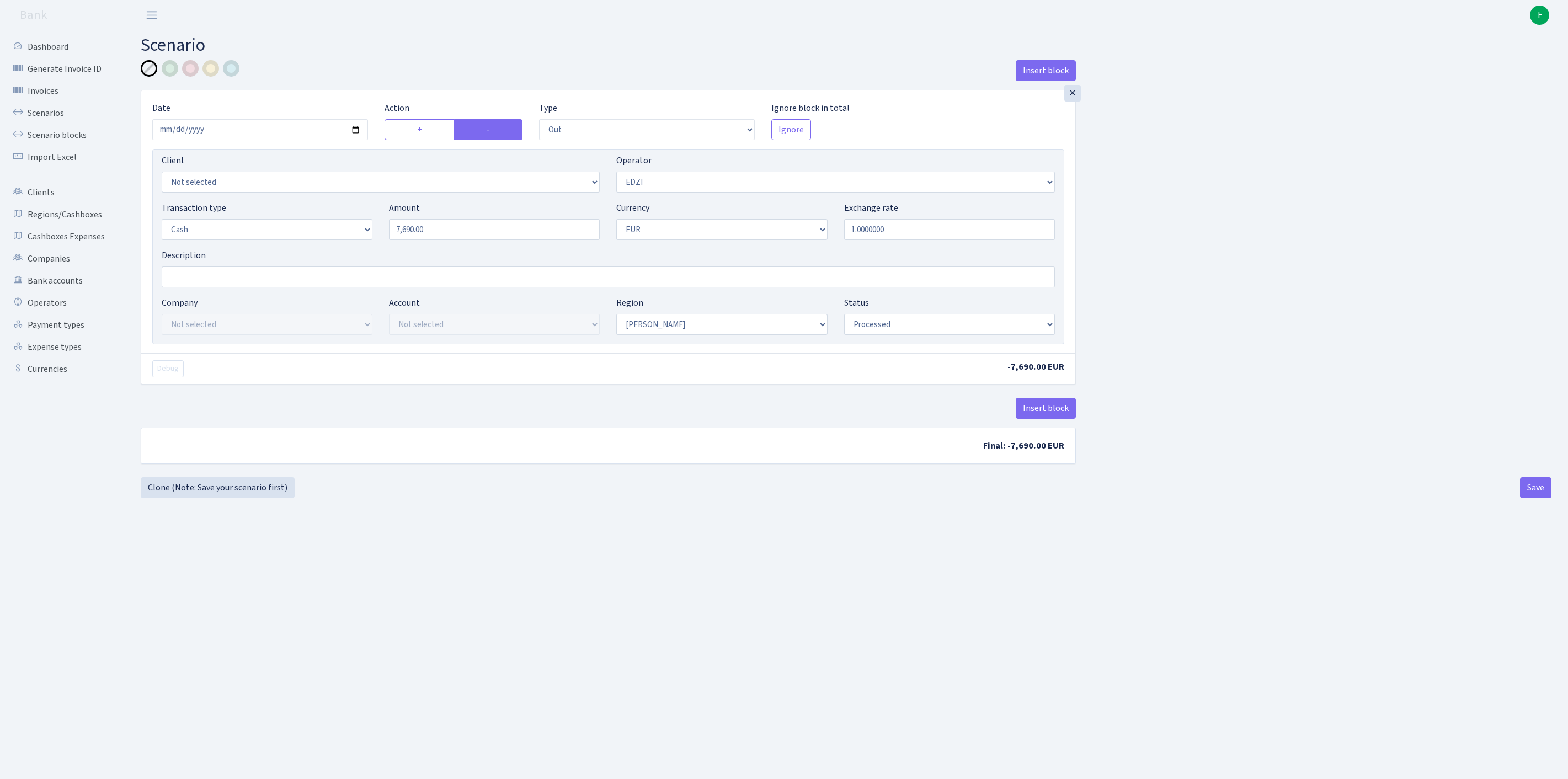
select select "1"
select select "processed"
select select "388"
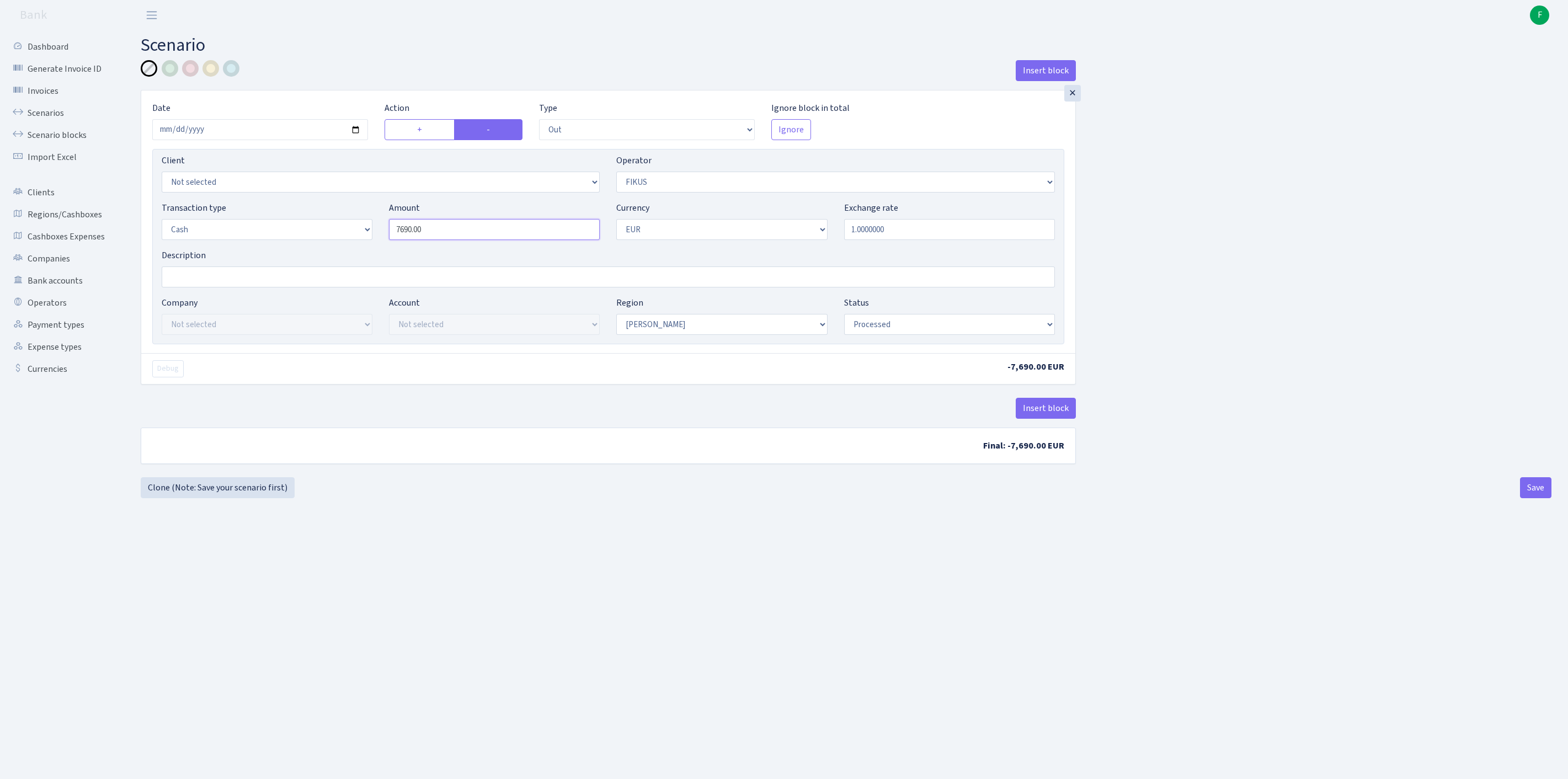
drag, startPoint x: 453, startPoint y: 254, endPoint x: 340, endPoint y: 220, distance: 118.0
click at [340, 220] on div "Client Not selected 1 KOC GEMICILIK VE TASIMACILIK 1/BALDERE-SILDEDZE SIGNE 1/S…" at bounding box center [608, 246] width 912 height 195
type input "125,035.00"
click at [1537, 499] on button "Save" at bounding box center [1535, 488] width 31 height 21
select select "out"
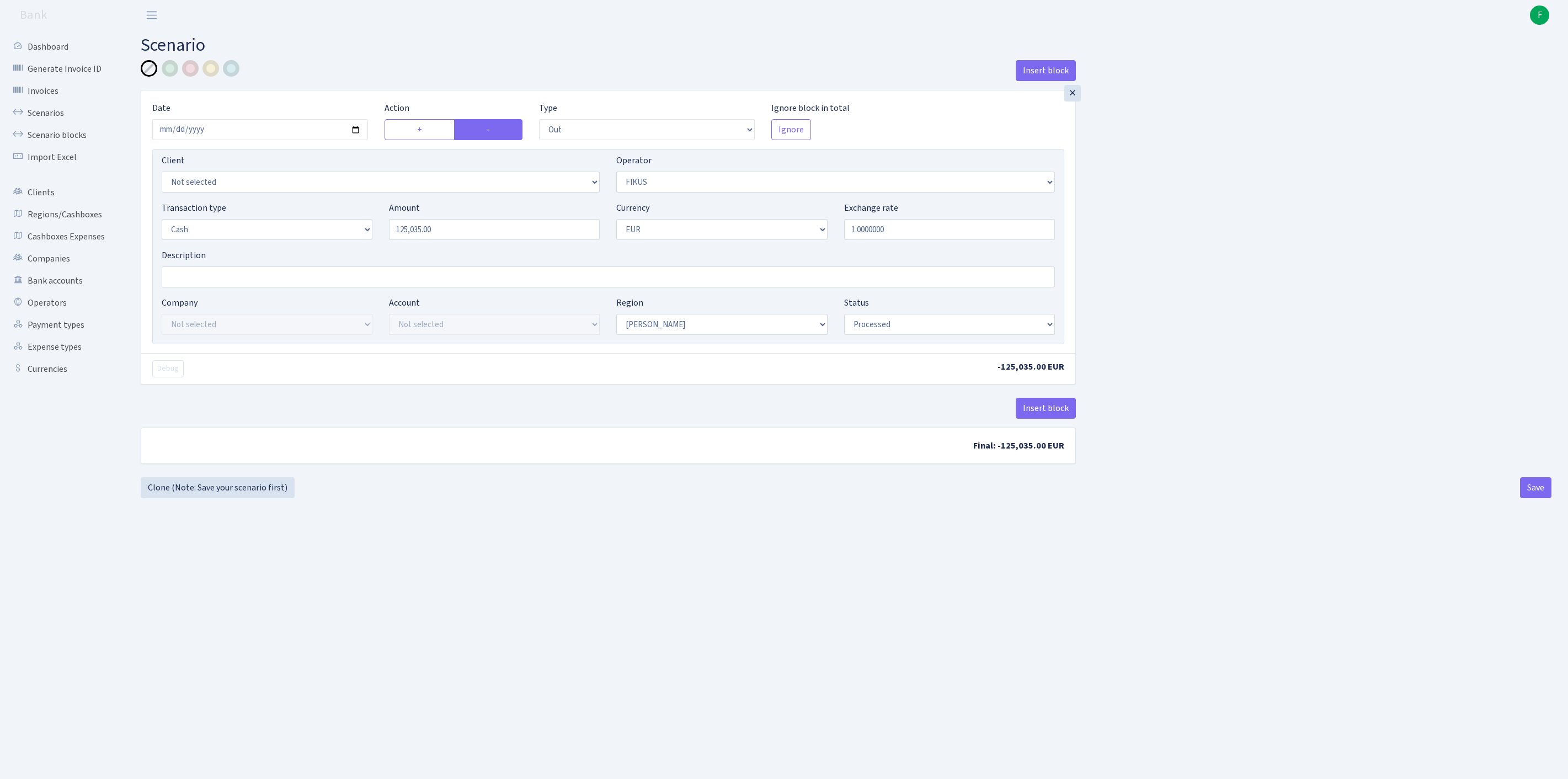
select select "388"
select select "1"
select select "processed"
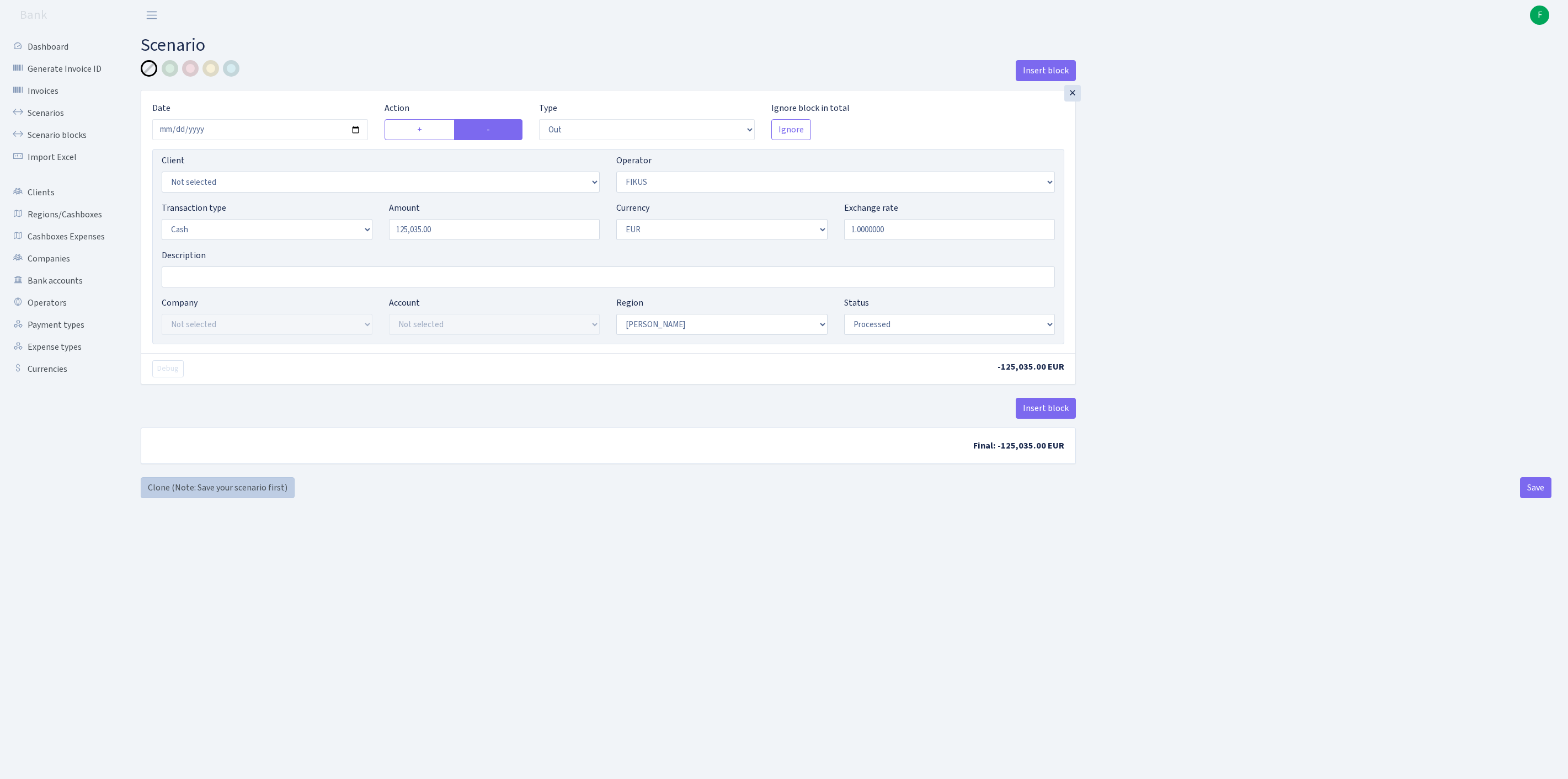
click at [213, 499] on link "Clone (Note: Save your scenario first)" at bounding box center [217, 488] width 154 height 21
select select "out"
select select "388"
select select "1"
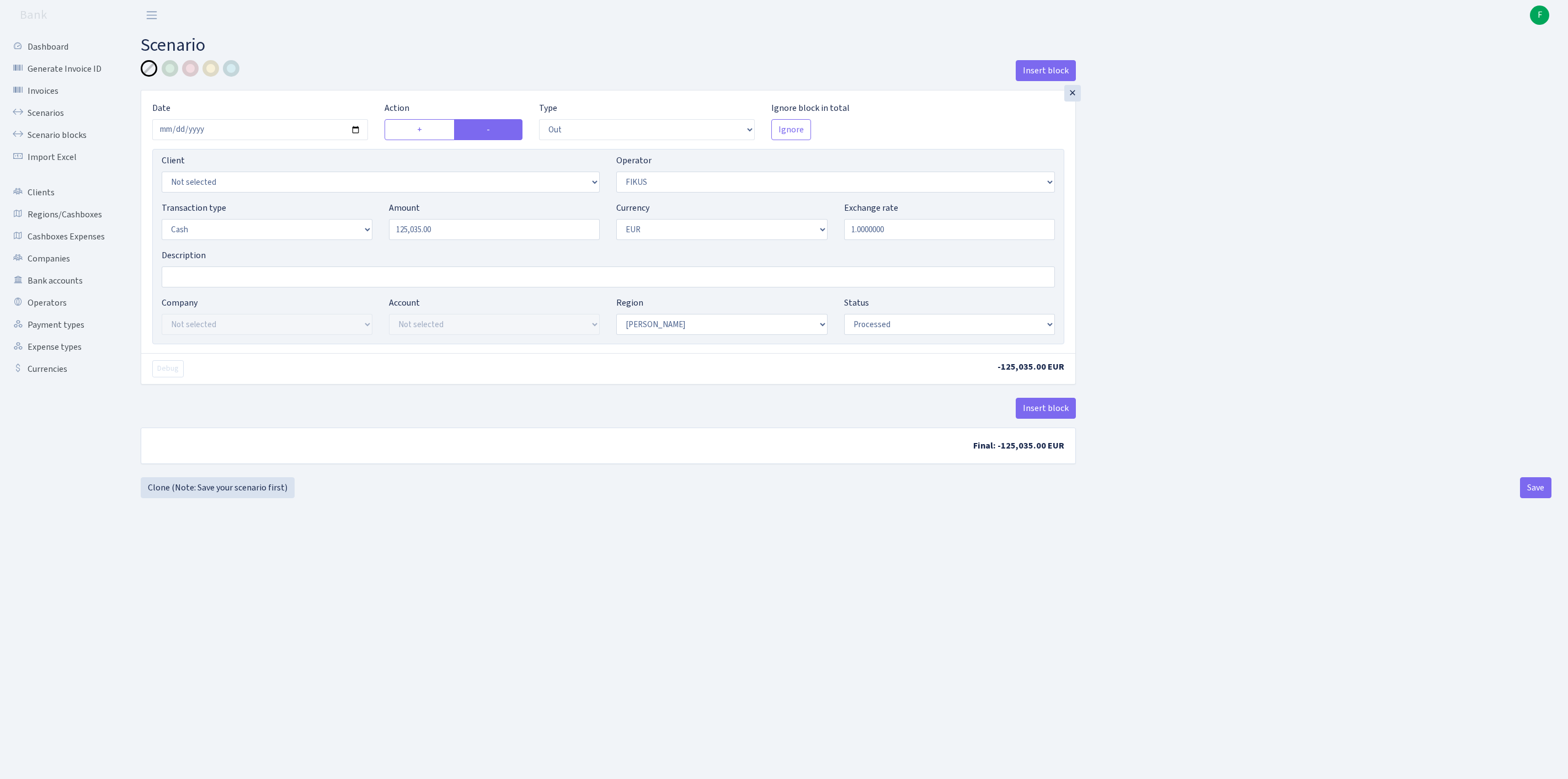
select select "1"
select select "processed"
select select "10"
drag, startPoint x: 471, startPoint y: 253, endPoint x: 318, endPoint y: 245, distance: 153.2
click at [318, 245] on div "Transaction type Not selected 981 ELF FISH crypto GIRT IVO dekl MM-BALTIC eur U…" at bounding box center [608, 225] width 909 height 47
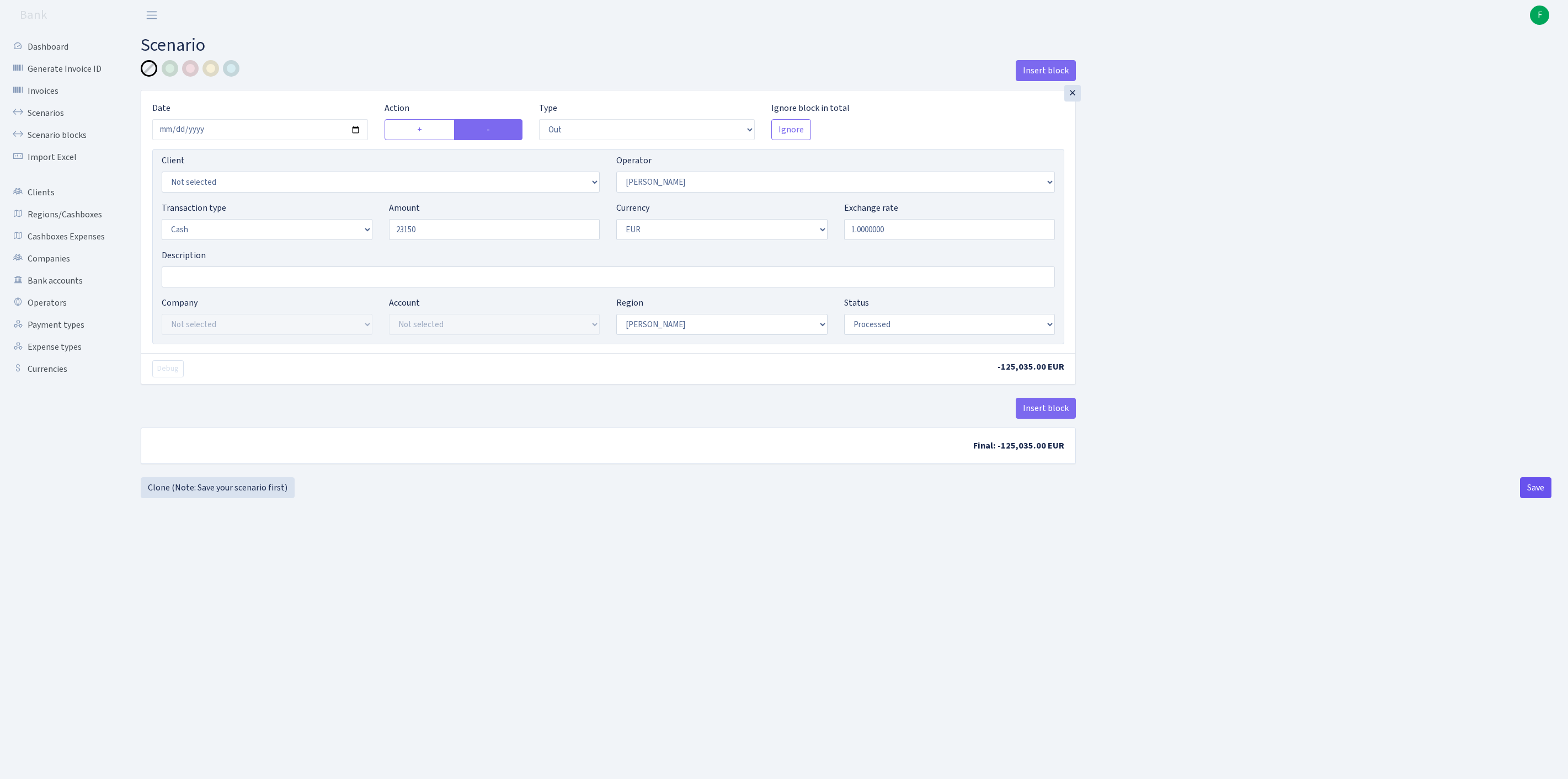
type input "23,150.00"
click at [1525, 499] on button "Save" at bounding box center [1535, 488] width 31 height 21
select select "out"
select select "10"
select select "1"
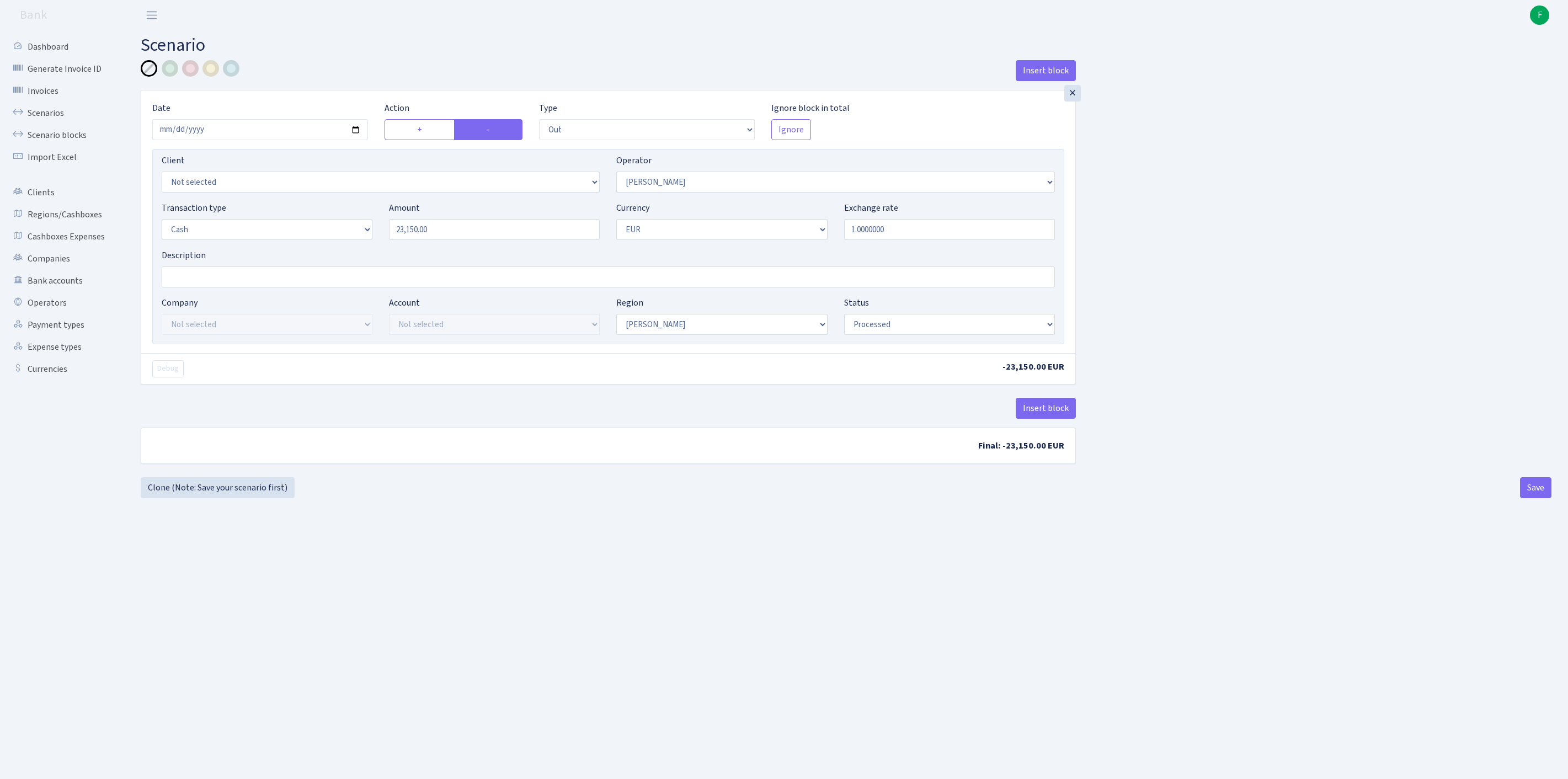
select select "1"
select select "processed"
click at [204, 499] on link "Clone (Note: Save your scenario first)" at bounding box center [217, 488] width 154 height 21
select select "out"
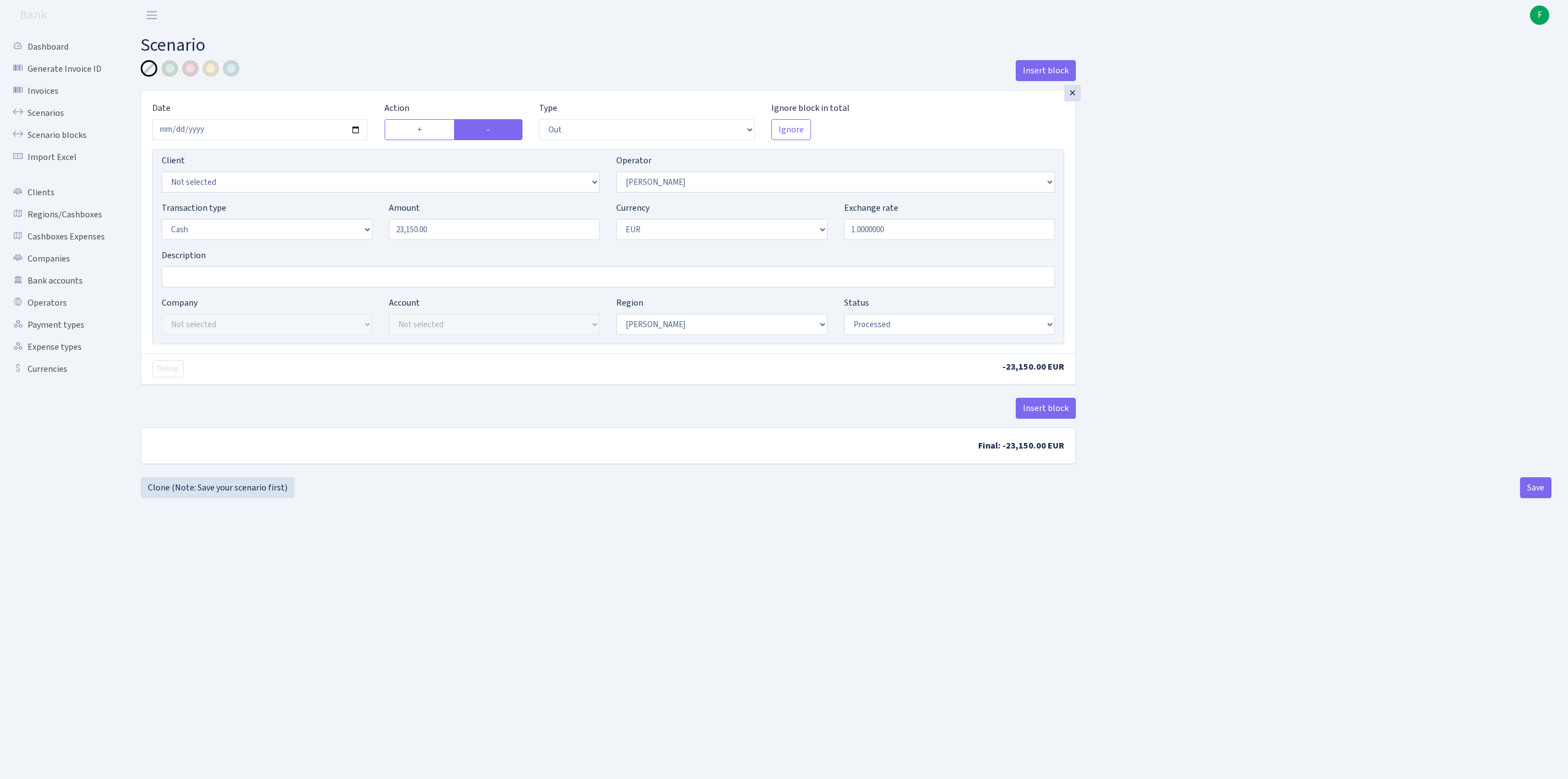
select select "10"
select select "1"
select select "processed"
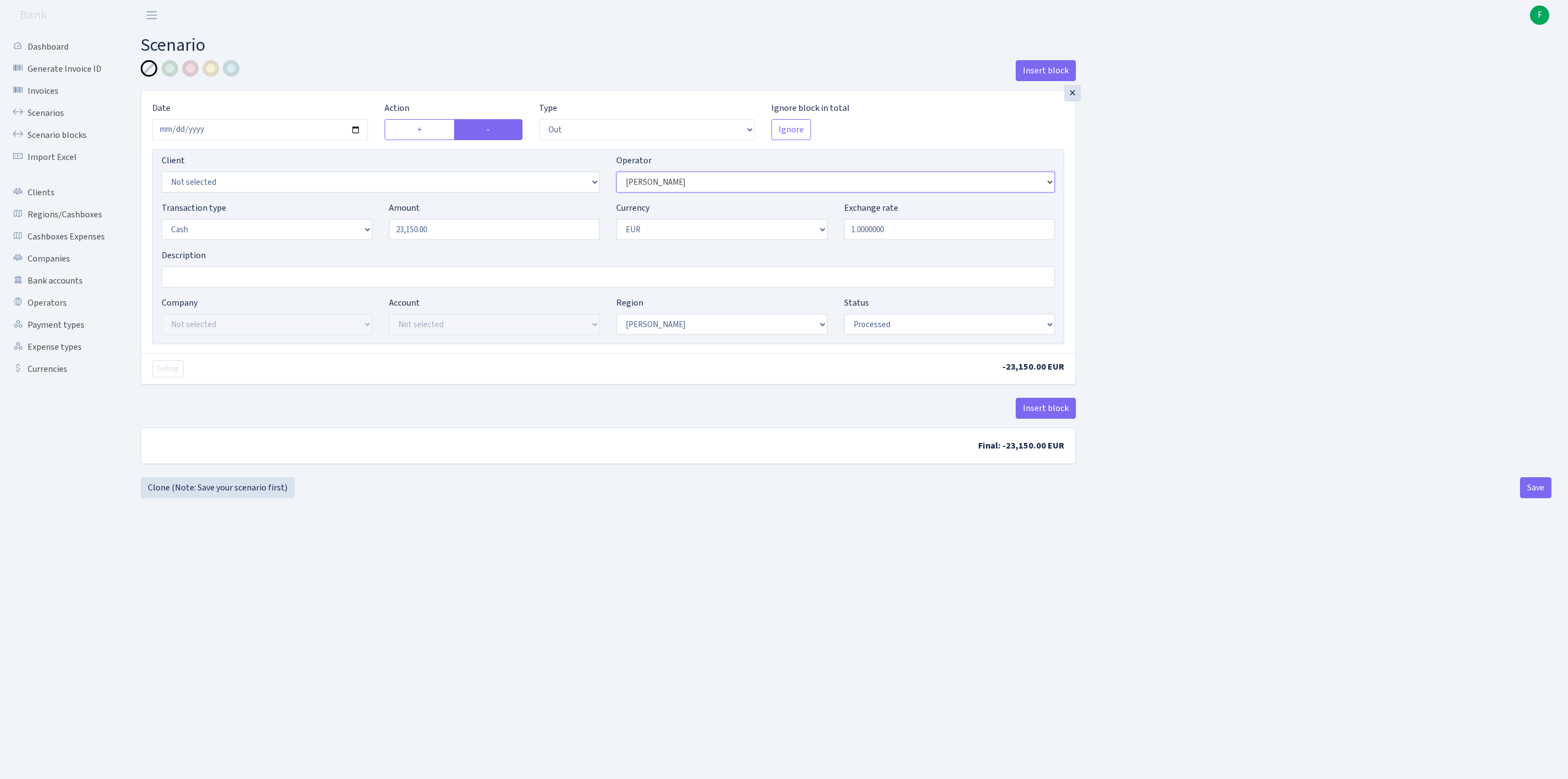
select select "2"
drag, startPoint x: 485, startPoint y: 253, endPoint x: 335, endPoint y: 237, distance: 150.9
click at [335, 237] on div "Transaction type Not selected 981 ELF FISH crypto GIRT IVO dekl MM-BALTIC eur U…" at bounding box center [608, 225] width 909 height 47
type input "5,730.00"
click at [1524, 499] on button "Save" at bounding box center [1535, 488] width 31 height 21
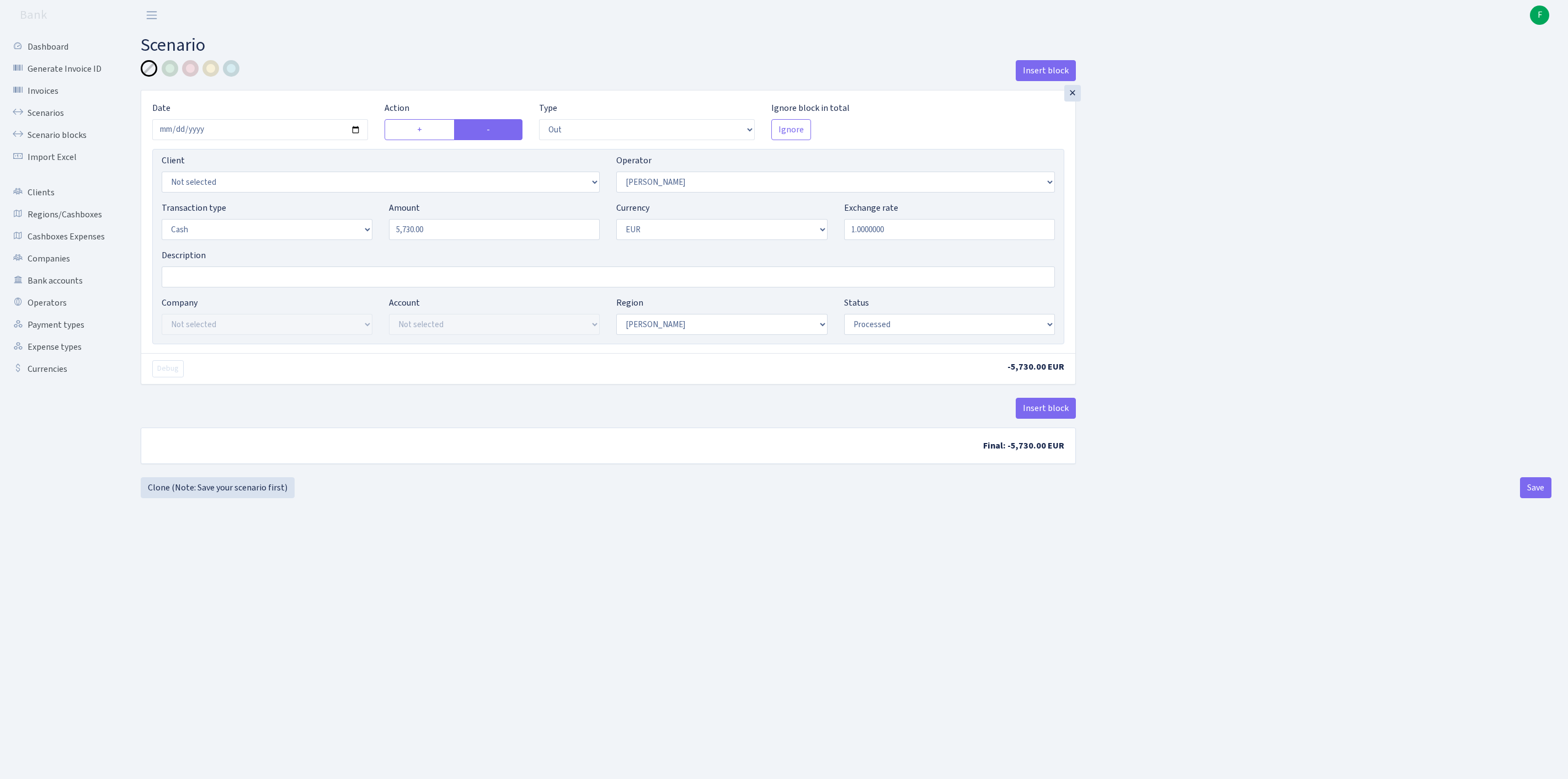
select select "out"
select select "2"
select select "1"
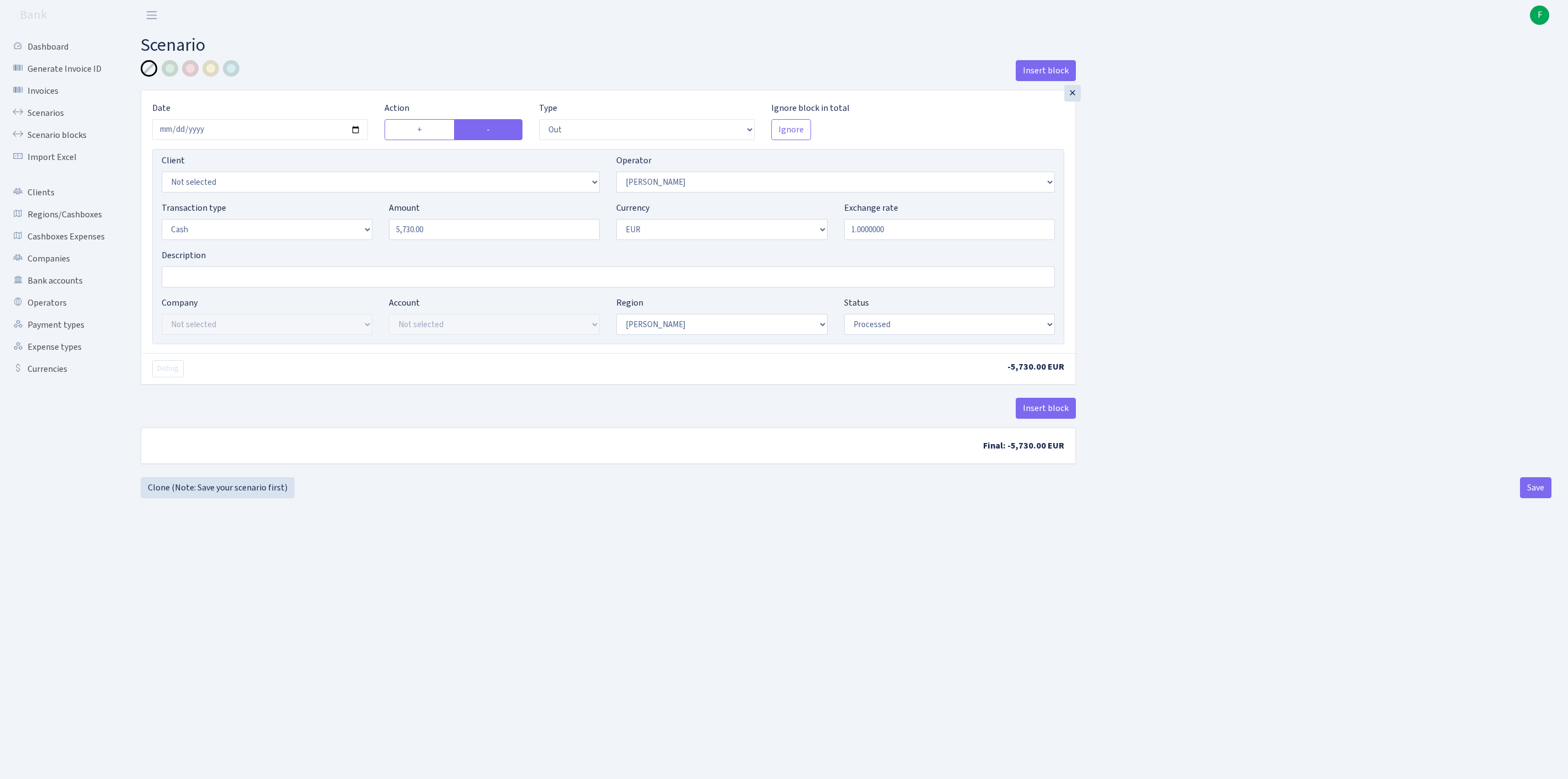
select select "processed"
click at [226, 499] on link "Clone (Note: Save your scenario first)" at bounding box center [217, 488] width 154 height 21
select select "out"
select select "2"
select select "1"
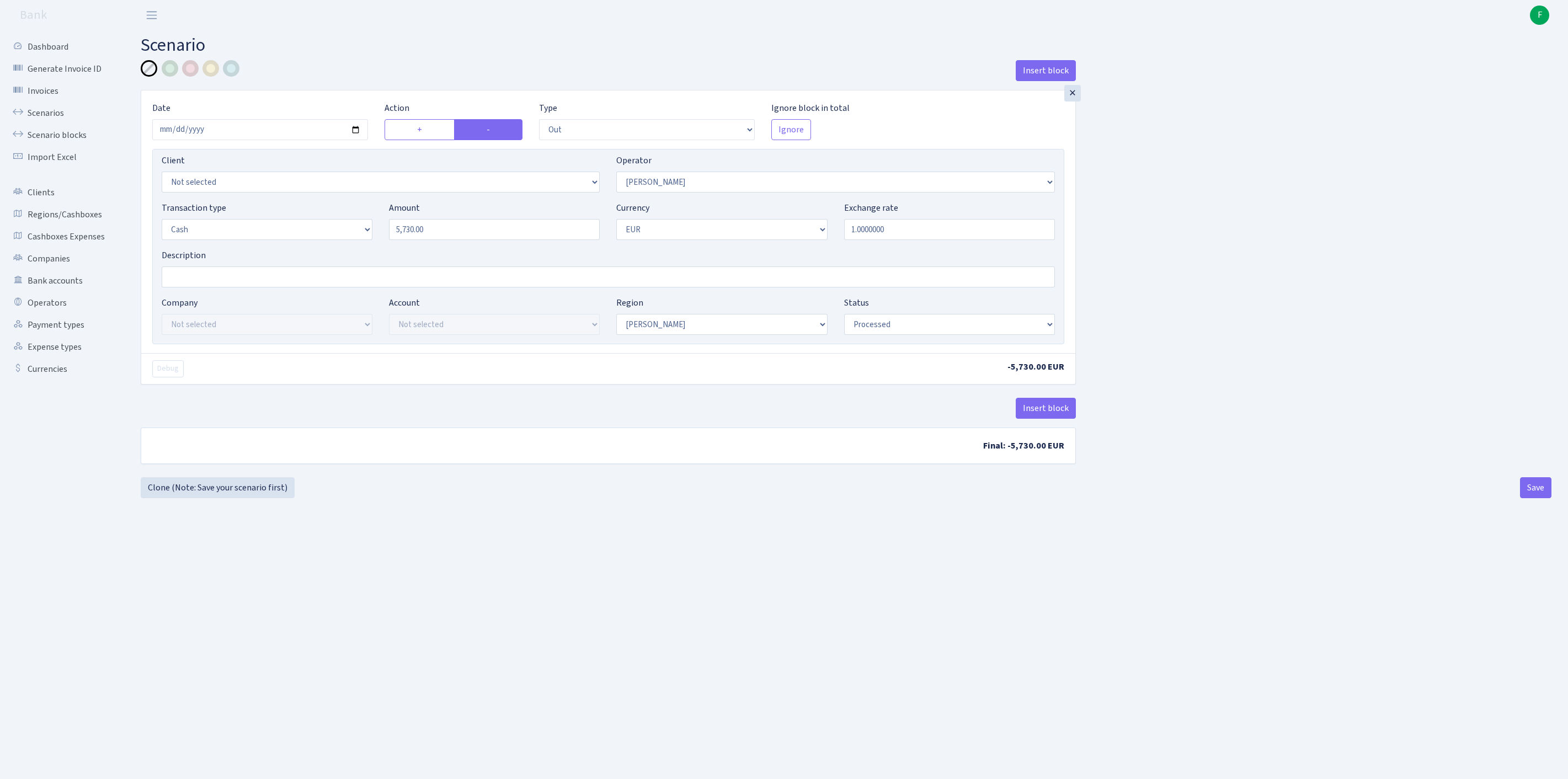
select select "1"
select select "processed"
select select "14"
drag, startPoint x: 466, startPoint y: 248, endPoint x: 352, endPoint y: 247, distance: 114.0
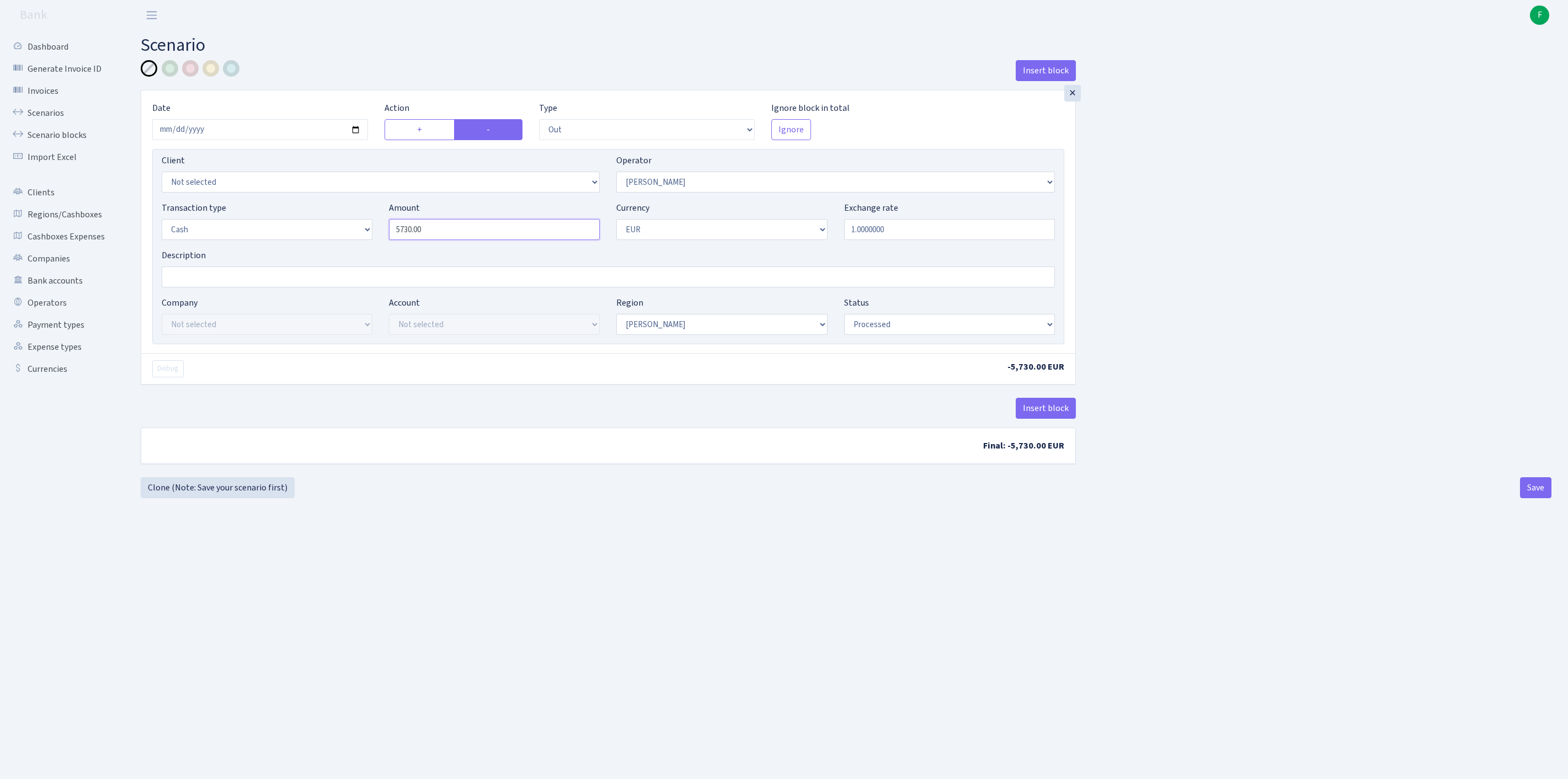
click at [352, 247] on div "Transaction type Not selected 981 ELF FISH crypto GIRT IVO dekl MM-BALTIC eur U…" at bounding box center [608, 225] width 909 height 47
type input "24,550.00"
click at [1534, 499] on button "Save" at bounding box center [1535, 488] width 31 height 21
select select "out"
select select "14"
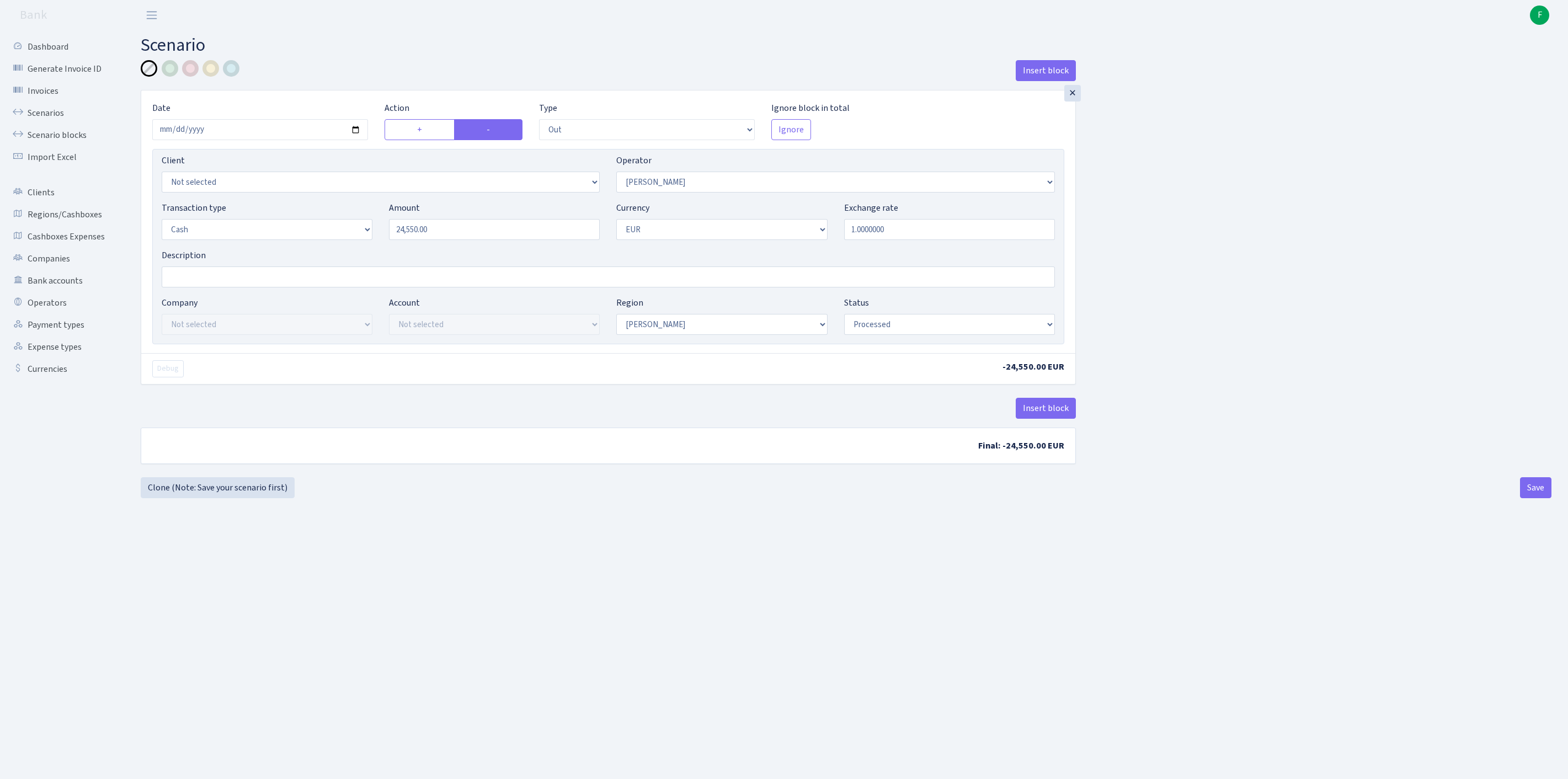
select select "1"
select select "processed"
click at [208, 499] on link "Clone (Note: Save your scenario first)" at bounding box center [217, 488] width 154 height 21
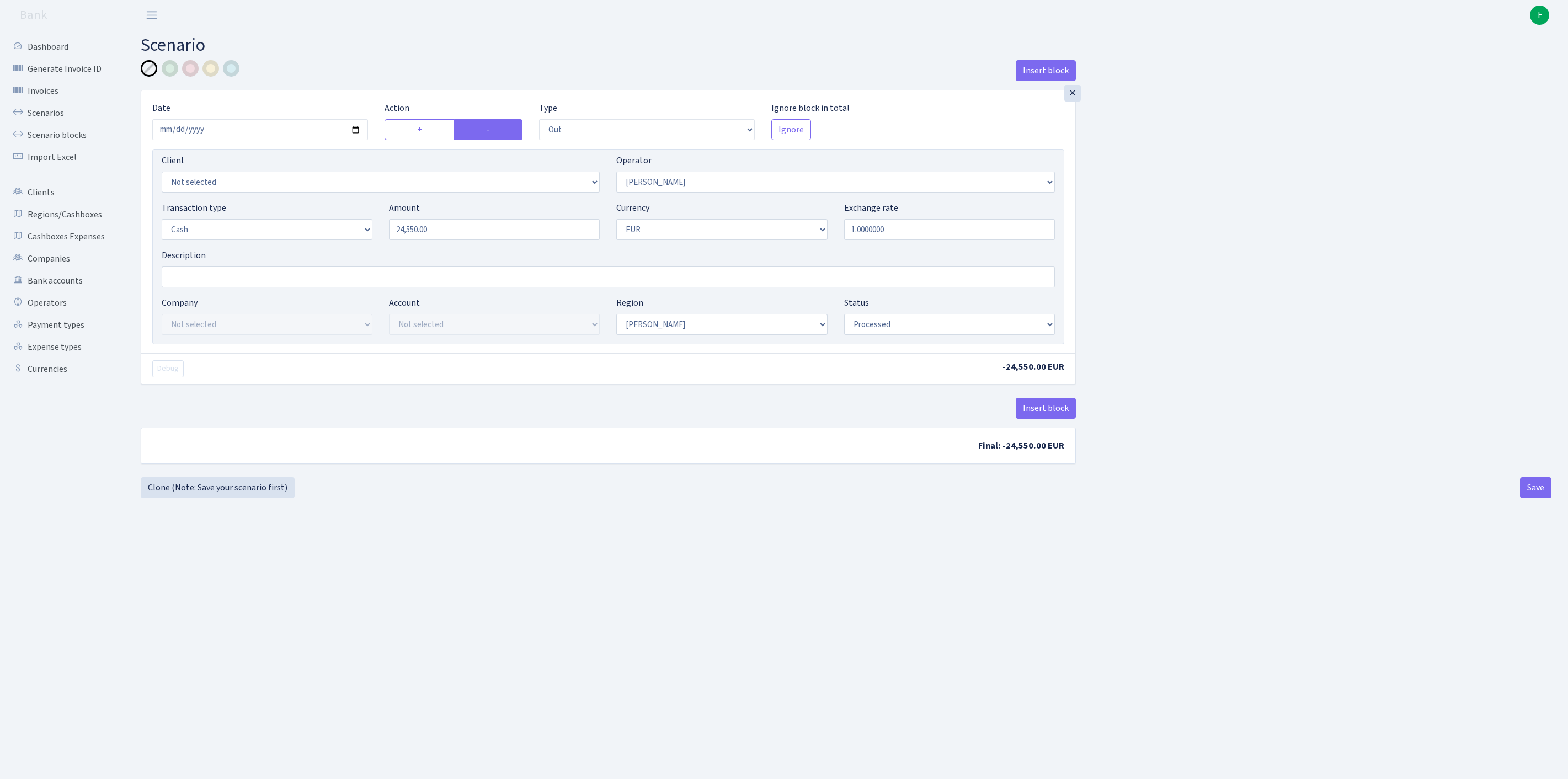
select select "out"
select select "14"
select select "1"
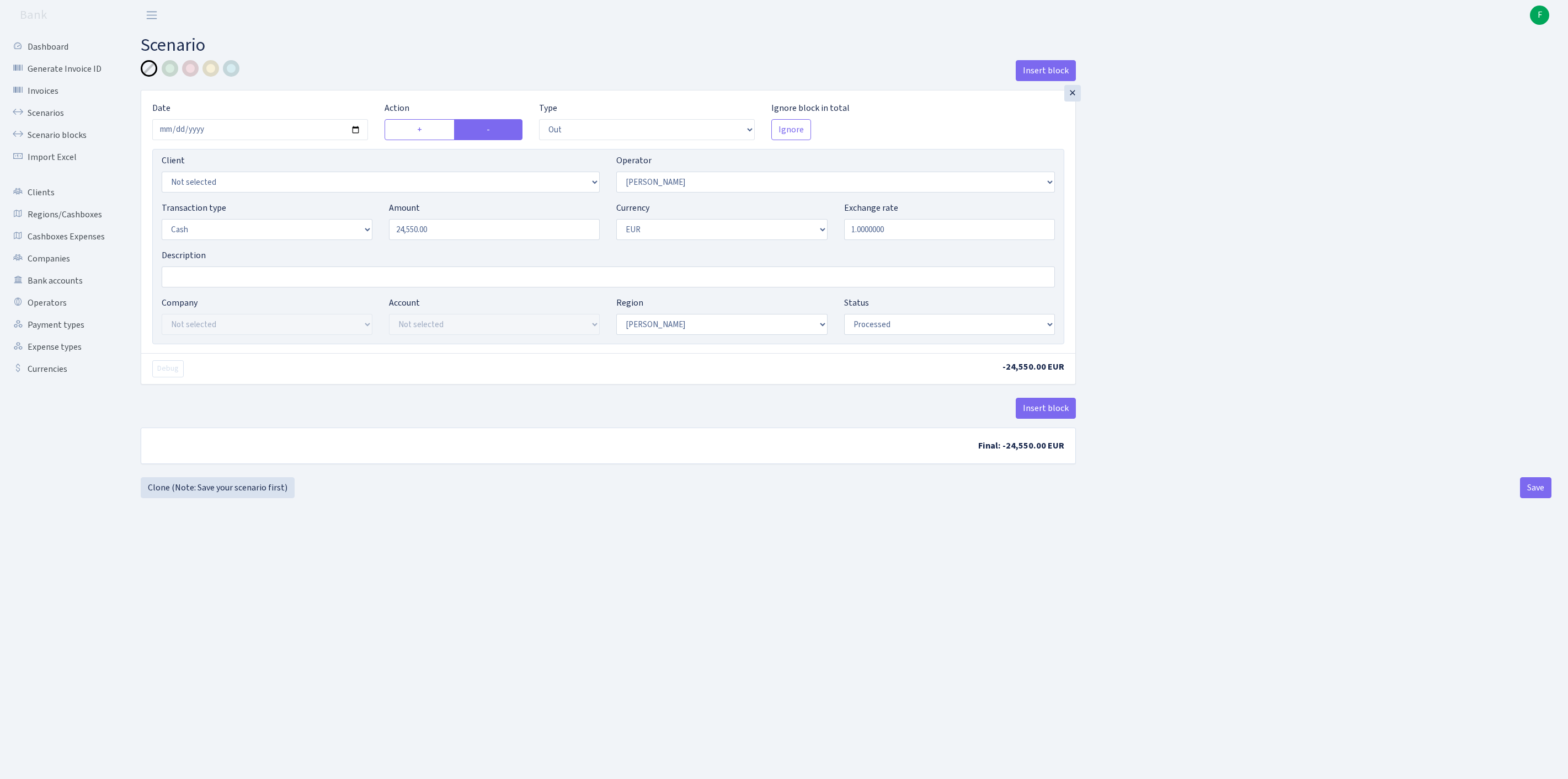
select select "processed"
select select "483"
drag, startPoint x: 444, startPoint y: 246, endPoint x: 303, endPoint y: 220, distance: 143.4
click at [303, 220] on div "Client Not selected 1 KOC GEMICILIK VE TASIMACILIK 1/BALDERE-SILDEDZE SIGNE 1/S…" at bounding box center [608, 246] width 912 height 195
type input "4,825.00"
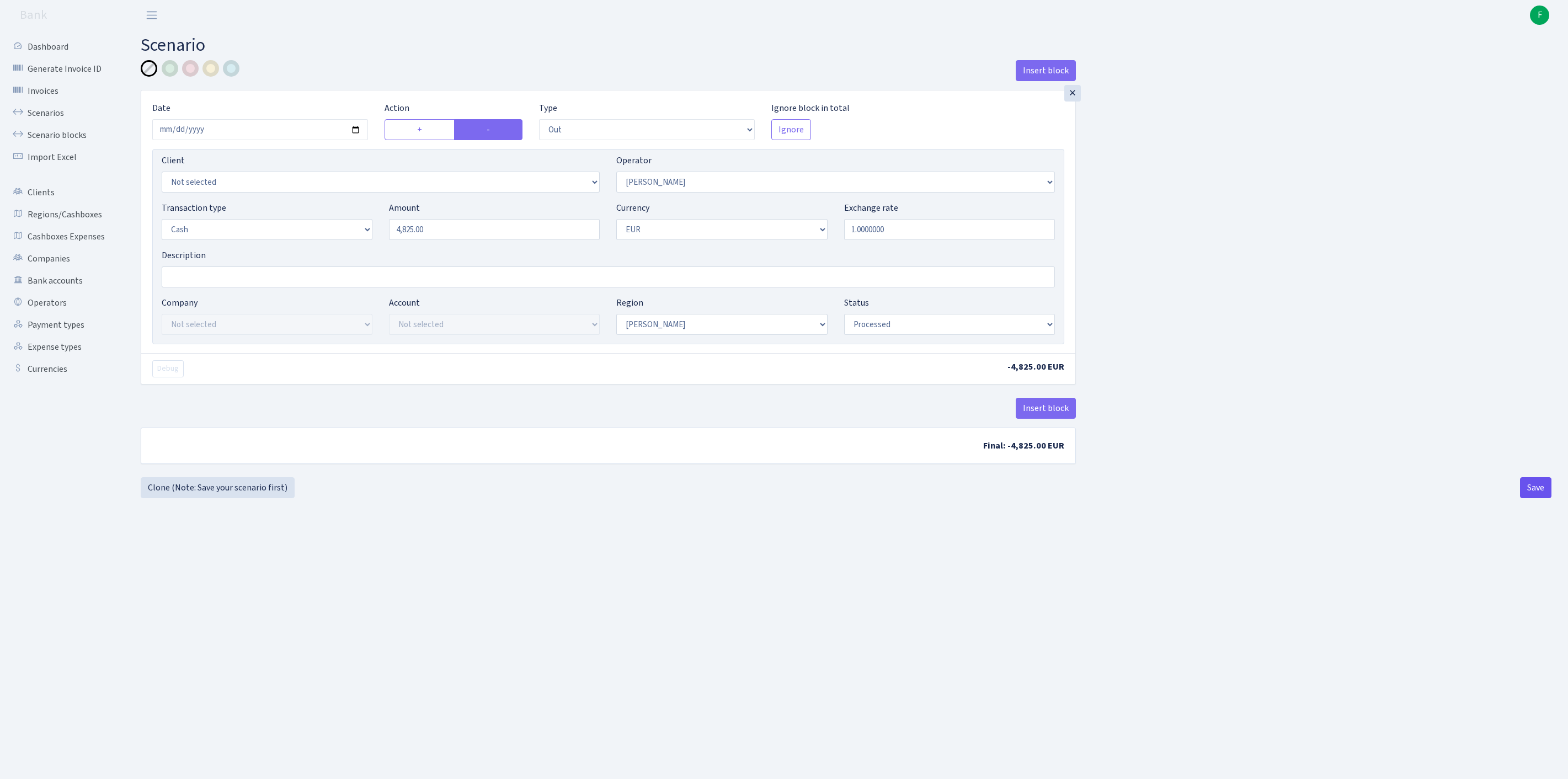
click at [1530, 499] on button "Save" at bounding box center [1535, 488] width 31 height 21
select select "out"
select select "483"
select select "1"
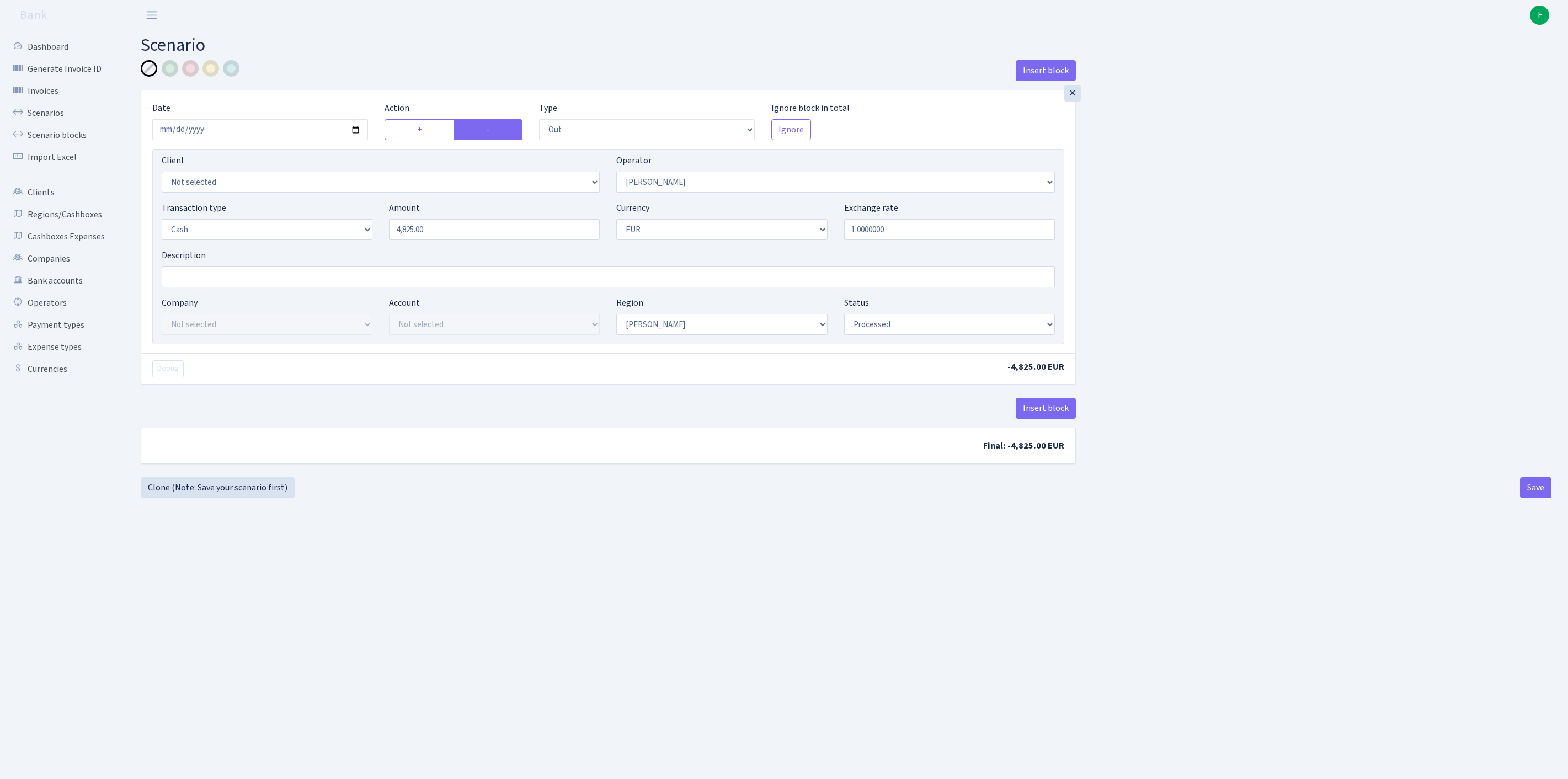
select select "1"
select select "processed"
click at [186, 499] on link "Clone (Note: Save your scenario first)" at bounding box center [217, 488] width 154 height 21
select select "out"
select select "483"
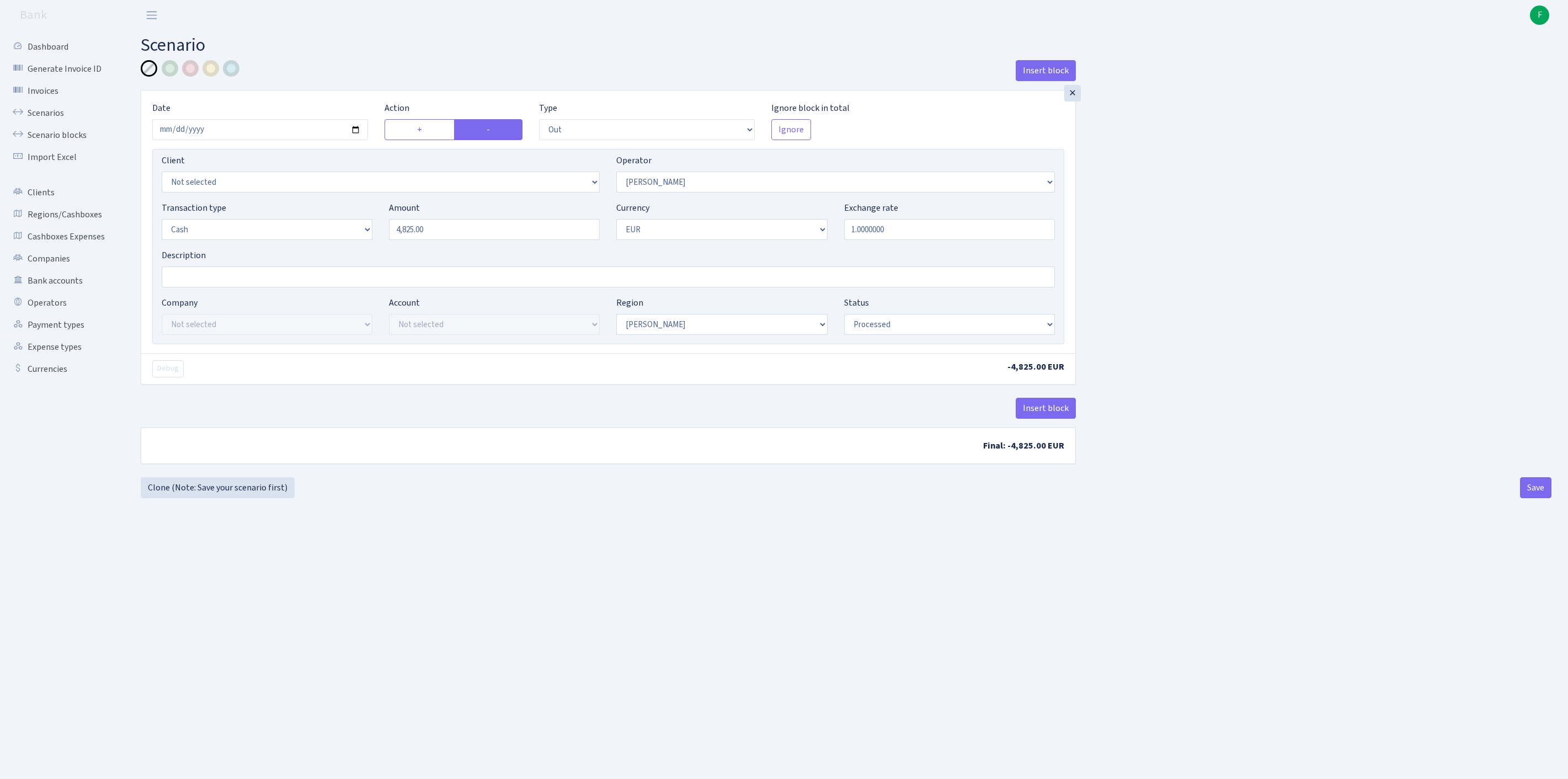
select select "1"
select select "processed"
select select "392"
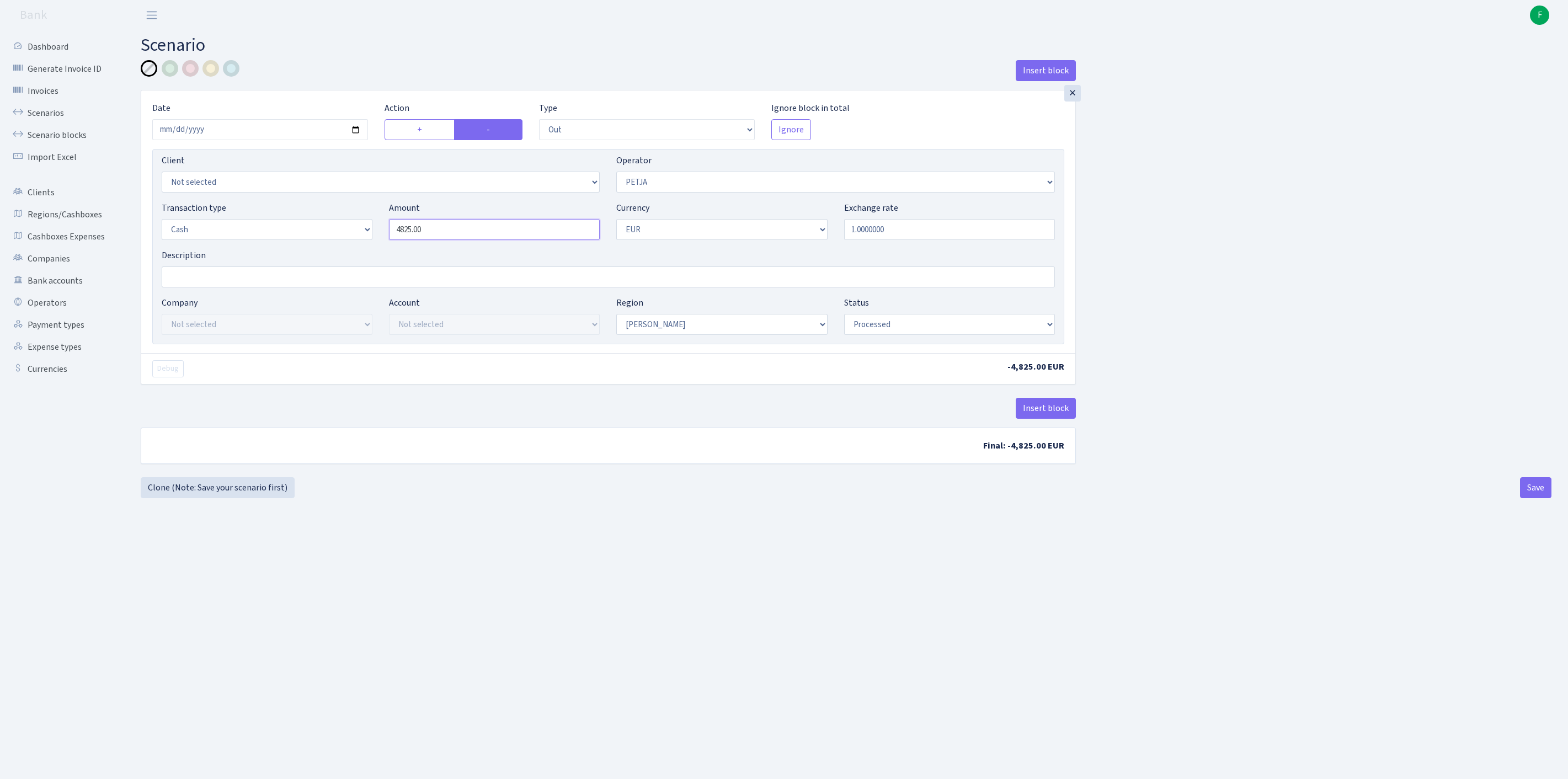
drag, startPoint x: 476, startPoint y: 246, endPoint x: 340, endPoint y: 236, distance: 136.4
click at [340, 236] on div "Transaction type Not selected 981 ELF FISH crypto GIRT IVO dekl MM-BALTIC eur U…" at bounding box center [608, 225] width 909 height 47
type input "26,170.00"
click at [1524, 499] on button "Save" at bounding box center [1535, 488] width 31 height 21
select select "out"
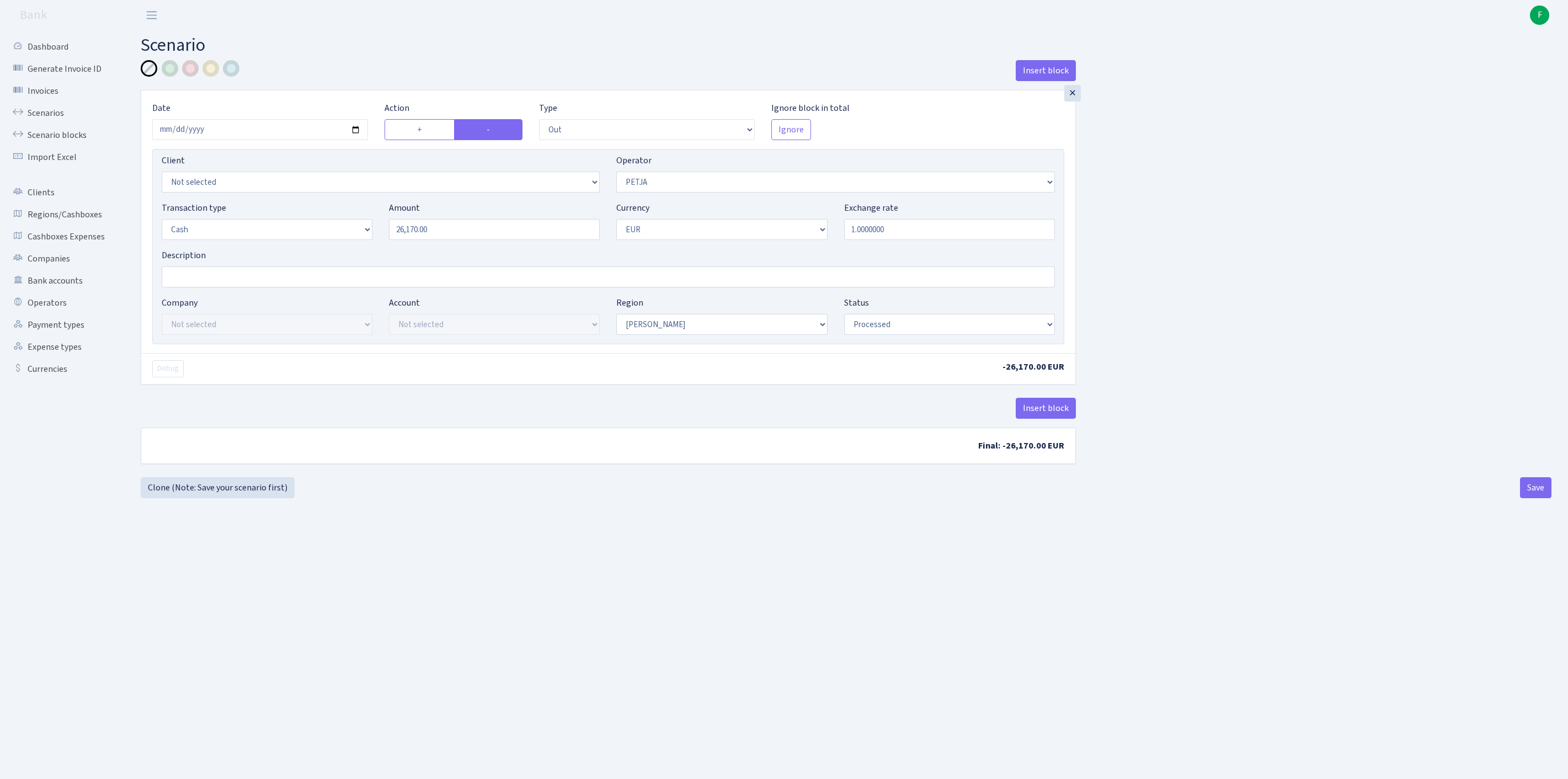
select select "392"
select select "1"
select select "processed"
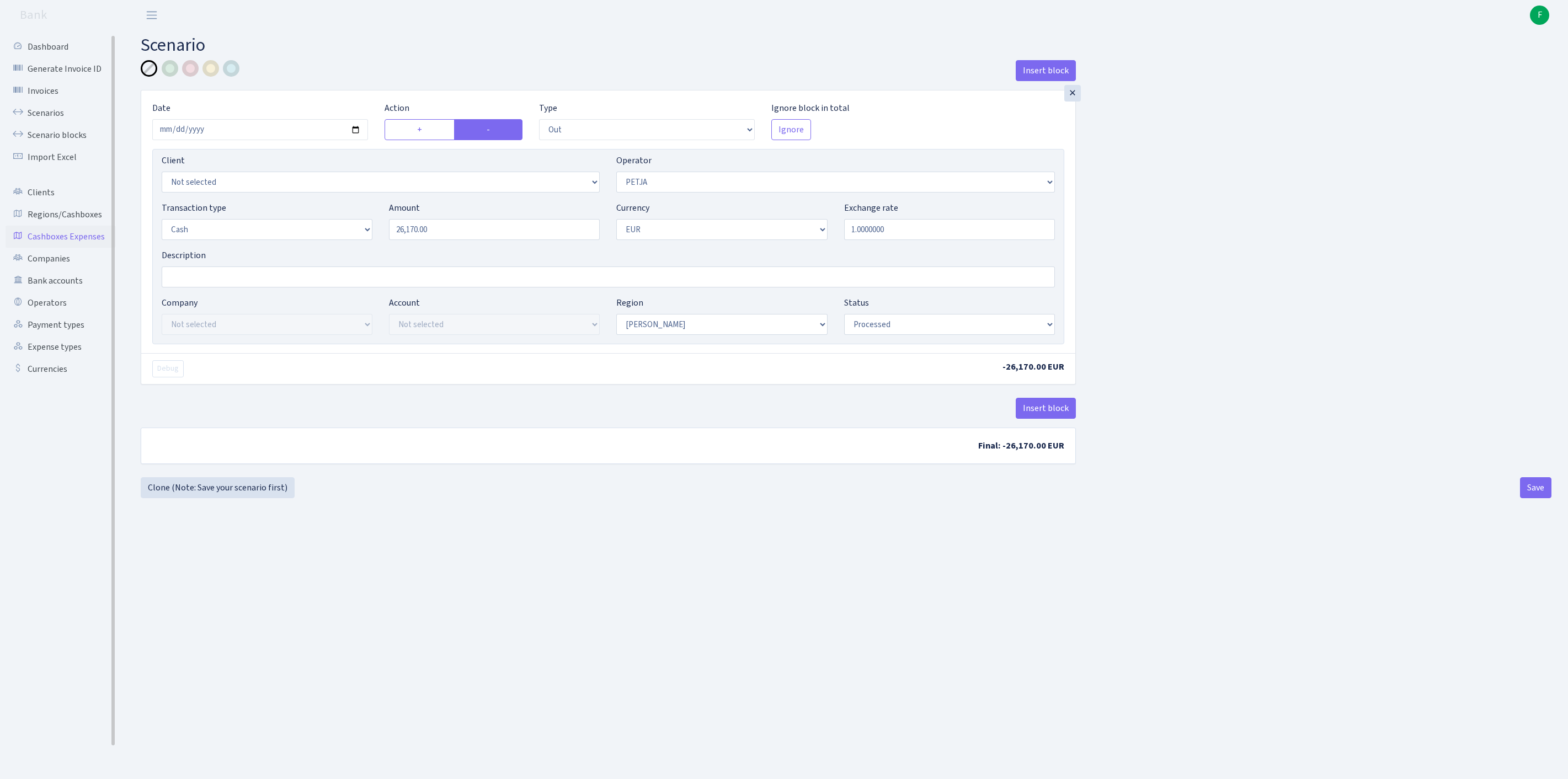
click at [47, 248] on link "Cashboxes Expenses" at bounding box center [60, 236] width 110 height 22
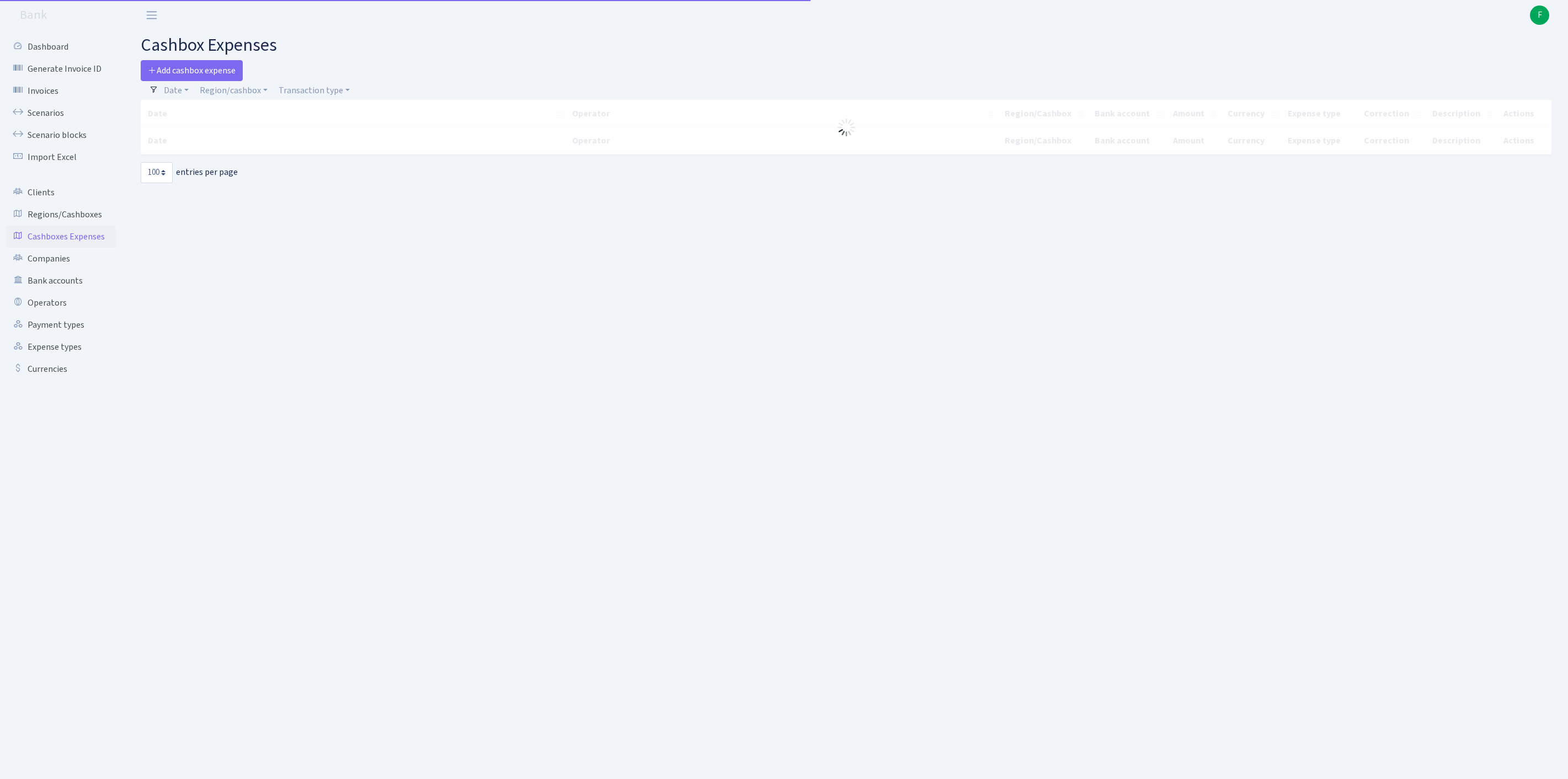
select select "100"
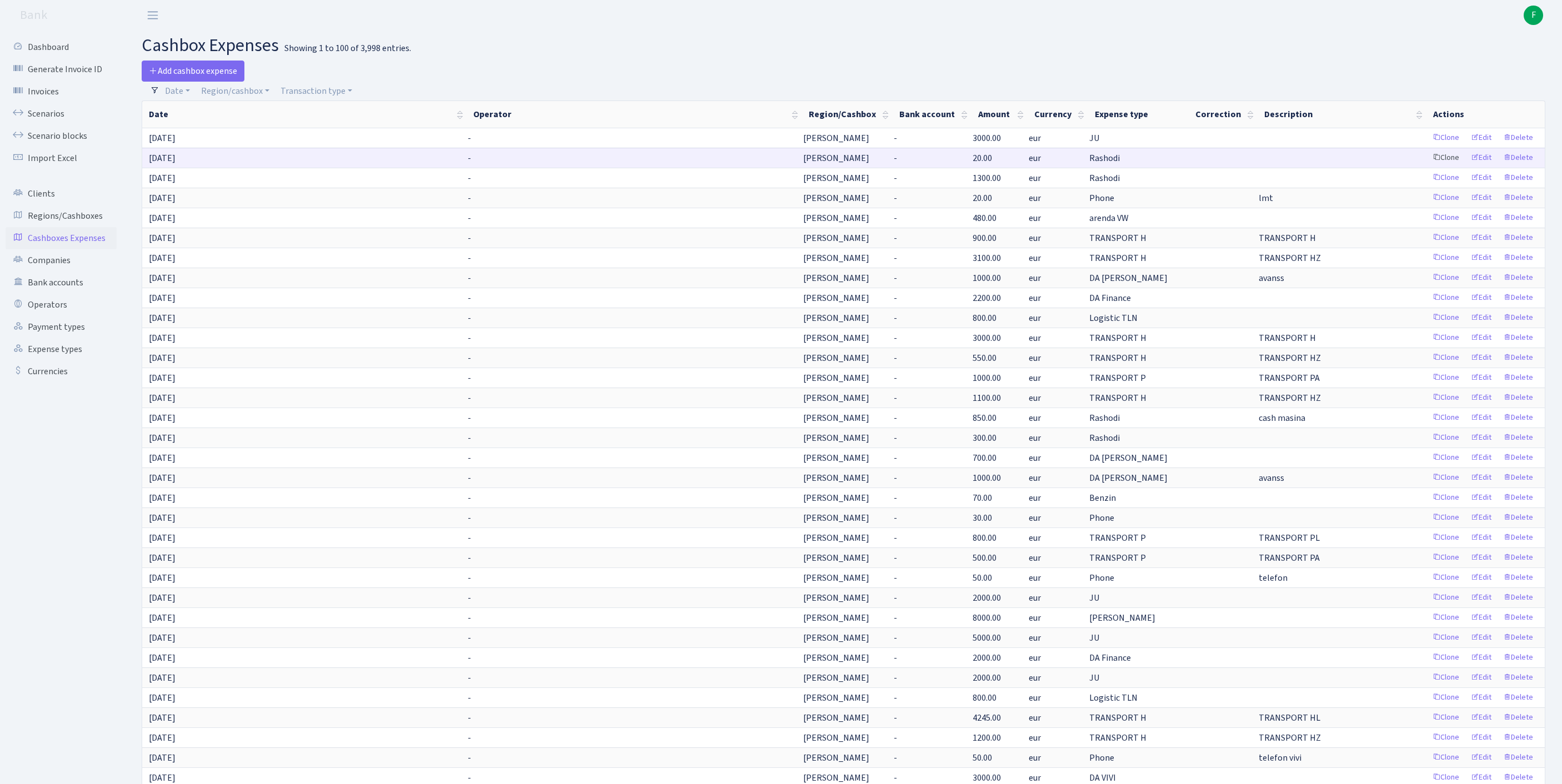
click at [1428, 167] on link "Clone" at bounding box center [1446, 158] width 37 height 17
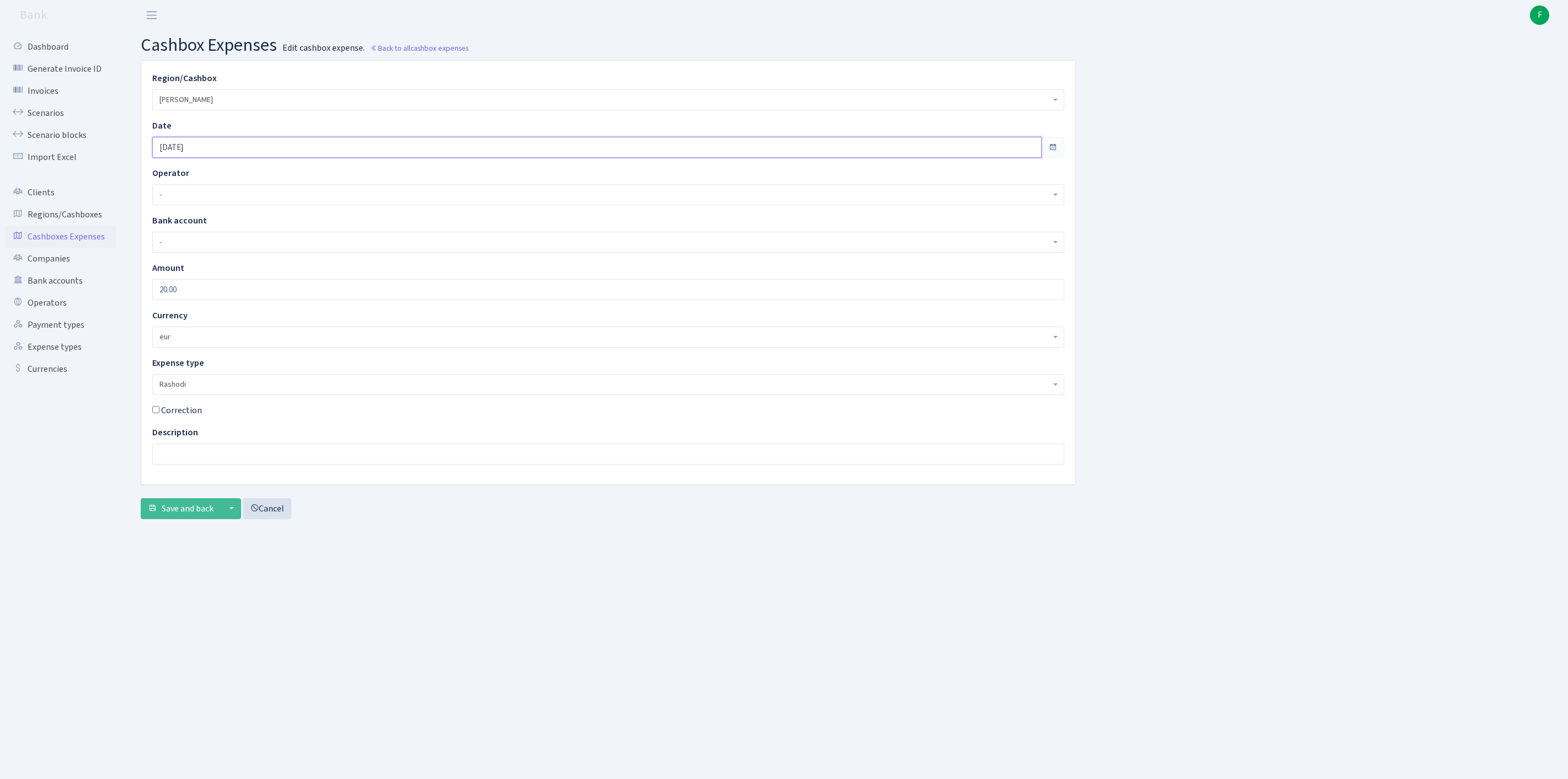
click at [245, 155] on input "[DATE]" at bounding box center [596, 147] width 889 height 21
click at [232, 266] on td "22" at bounding box center [231, 262] width 16 height 16
type input "22.08.2025"
drag, startPoint x: 176, startPoint y: 307, endPoint x: 114, endPoint y: 299, distance: 62.5
click at [114, 299] on div "Dashboard Generate Invoice ID Invoices Scenarios Scenario blocks Import Excel C…" at bounding box center [784, 391] width 1568 height 721
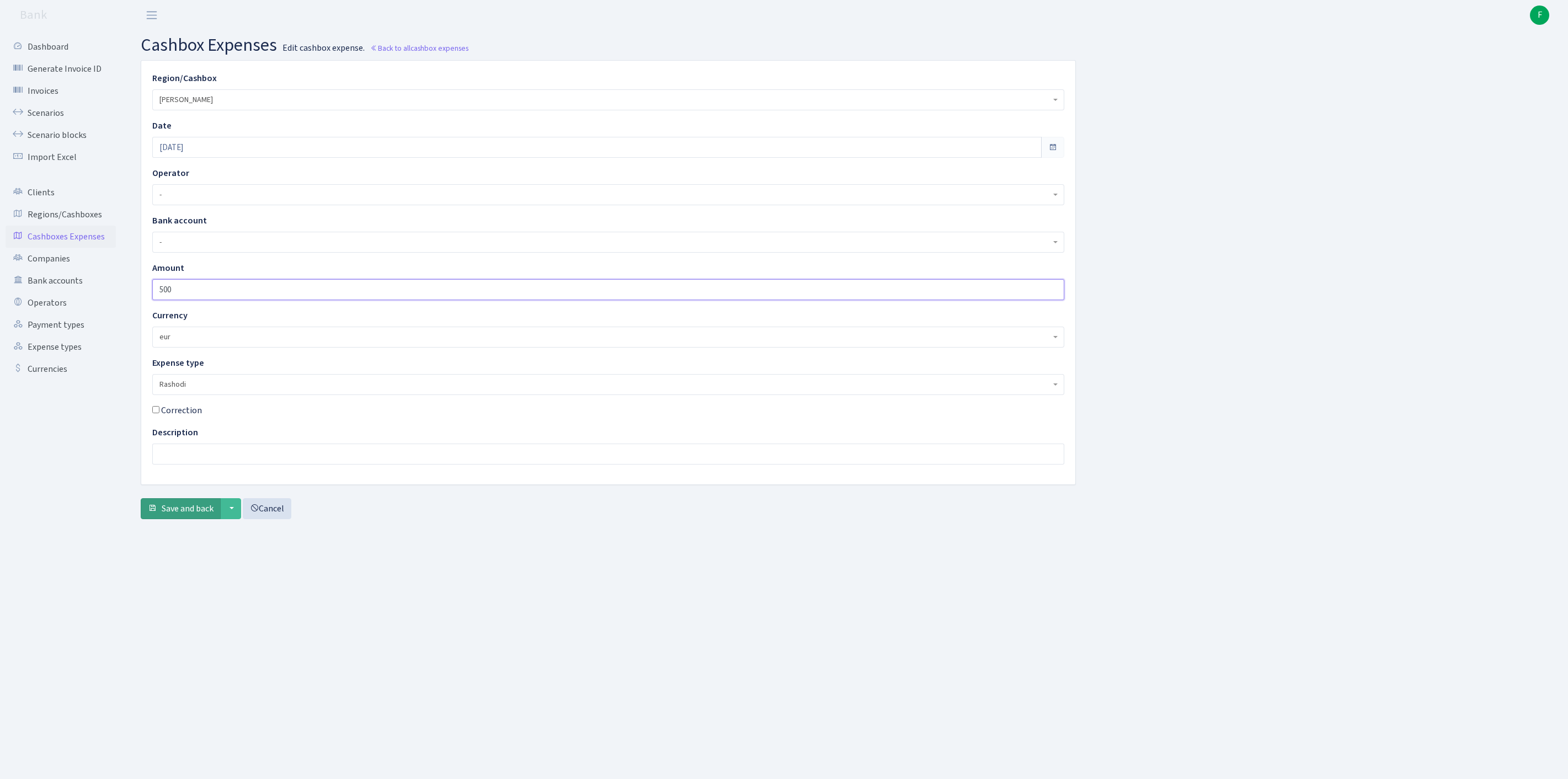
type input "500"
click at [196, 519] on button "Save and back" at bounding box center [181, 509] width 80 height 21
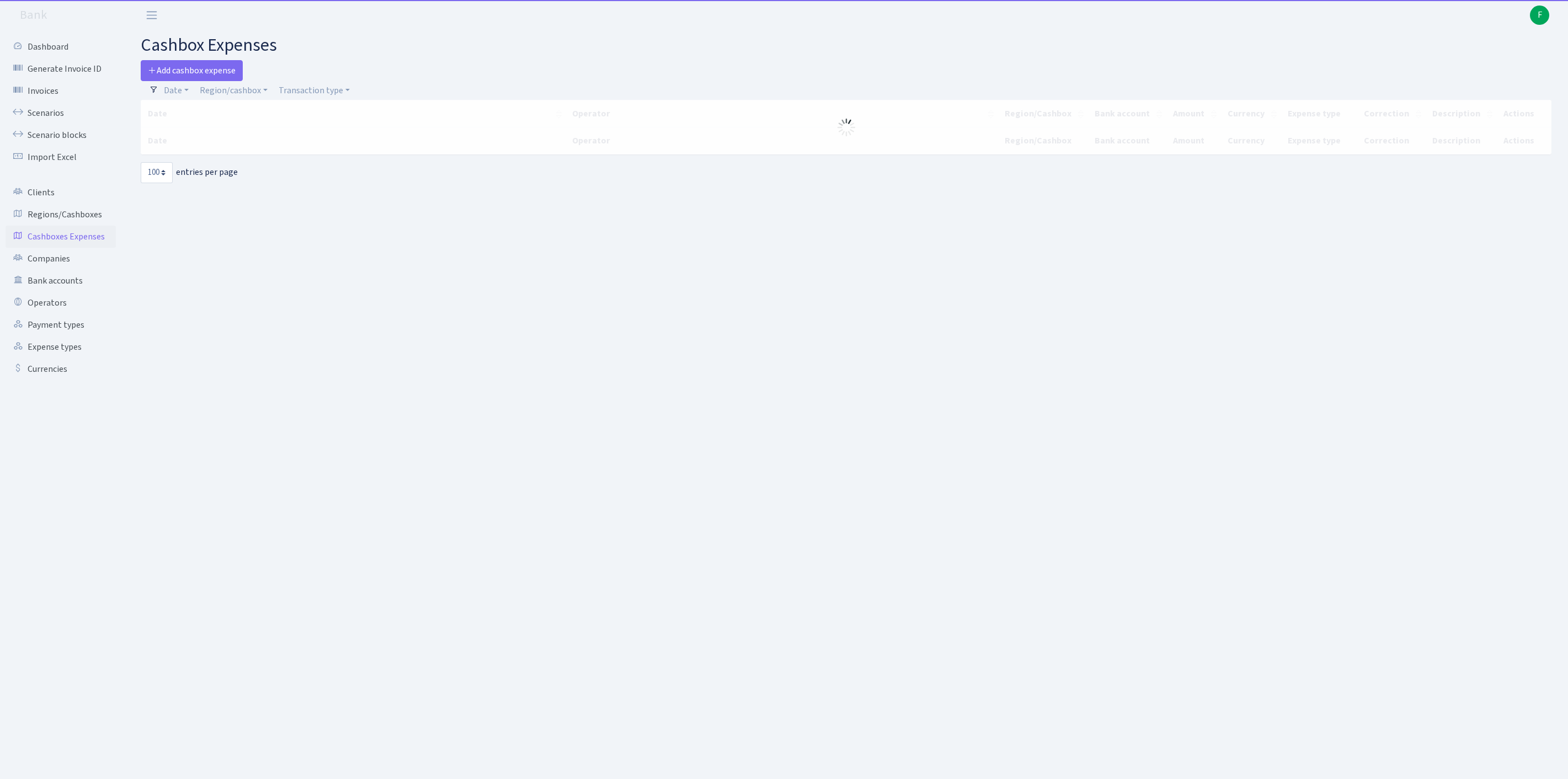
select select "100"
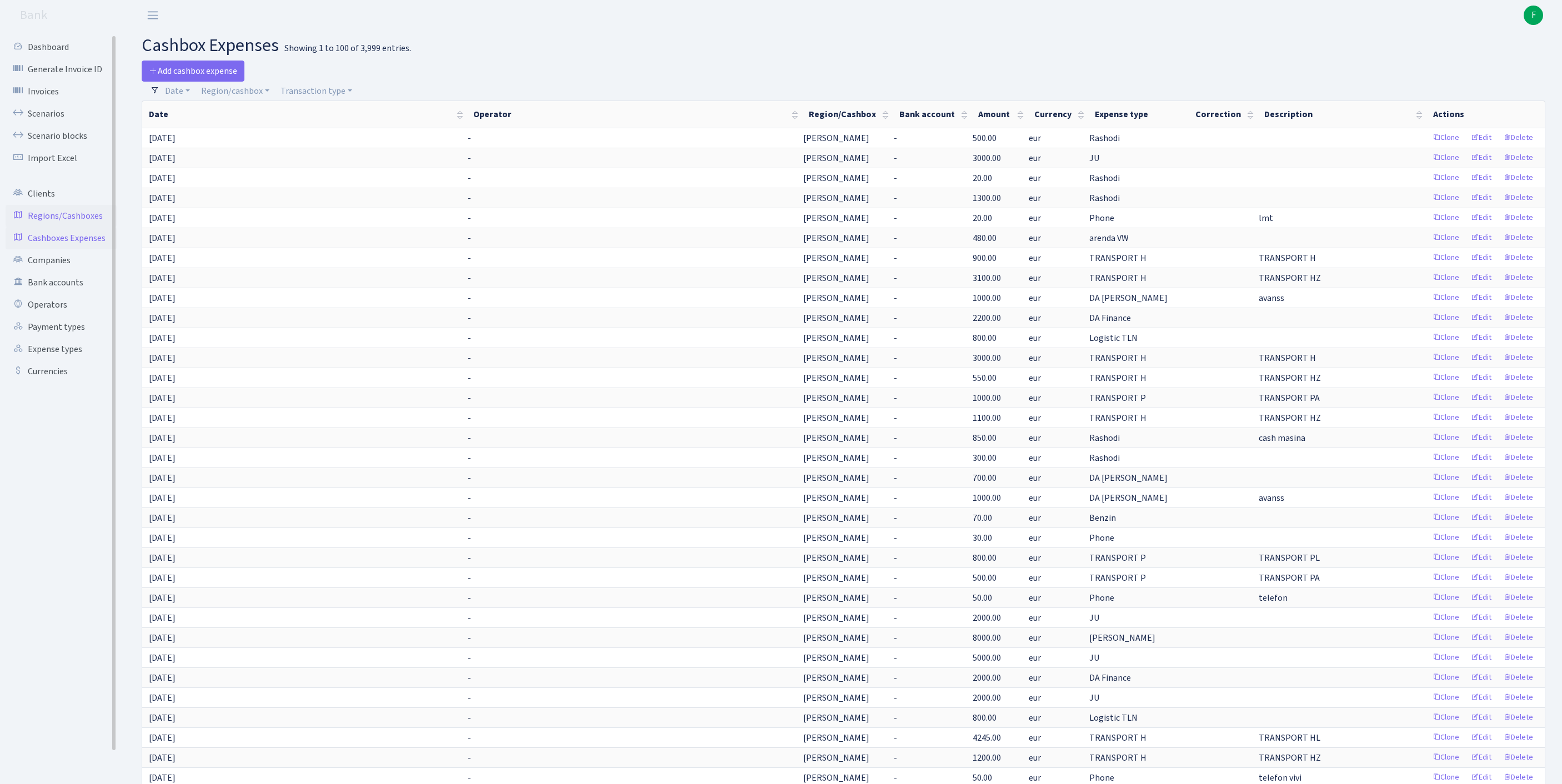
click at [59, 227] on link "Regions/Cashboxes" at bounding box center [61, 216] width 111 height 22
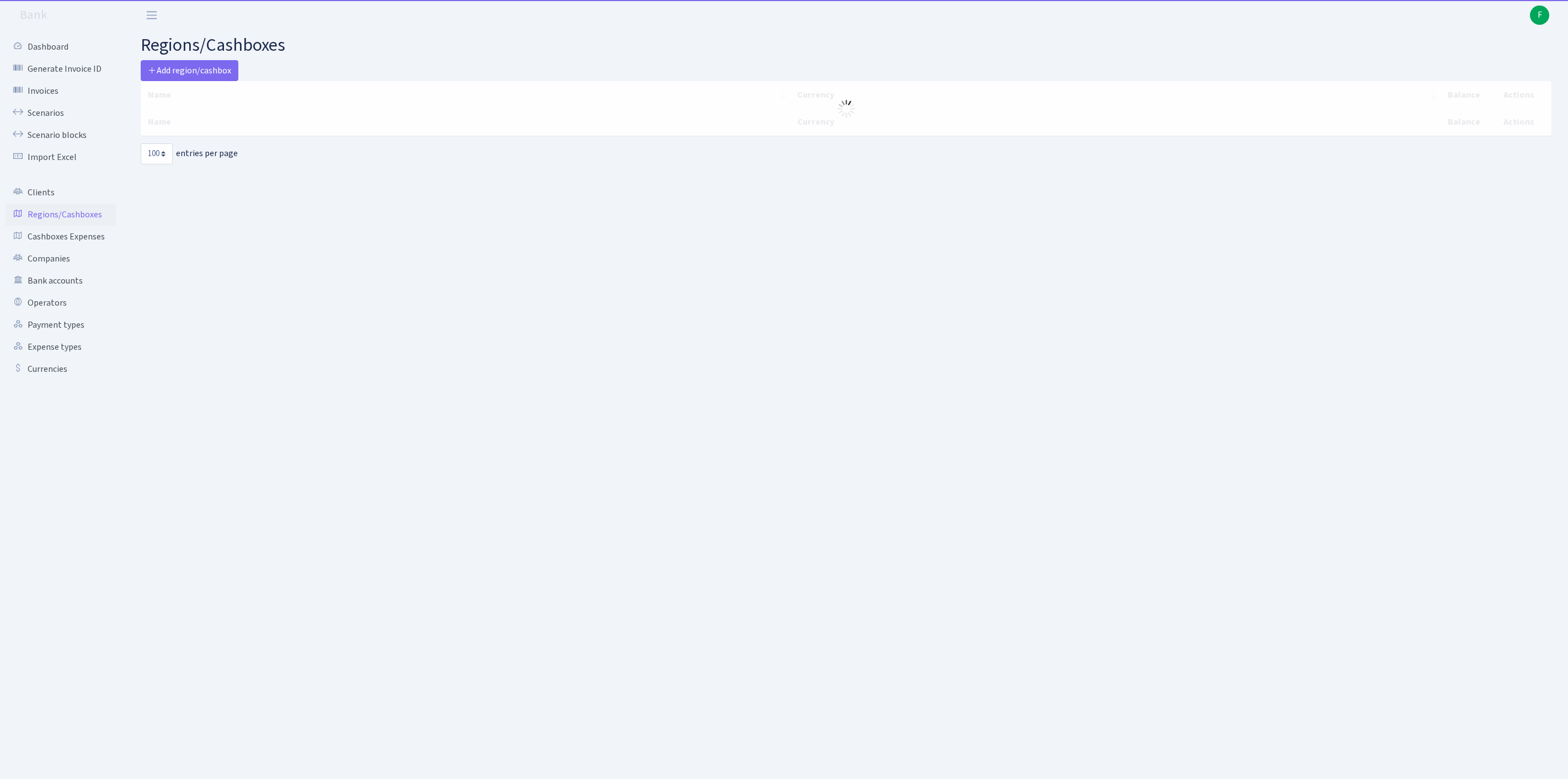
select select "100"
click at [44, 123] on link "Scenarios" at bounding box center [60, 113] width 110 height 22
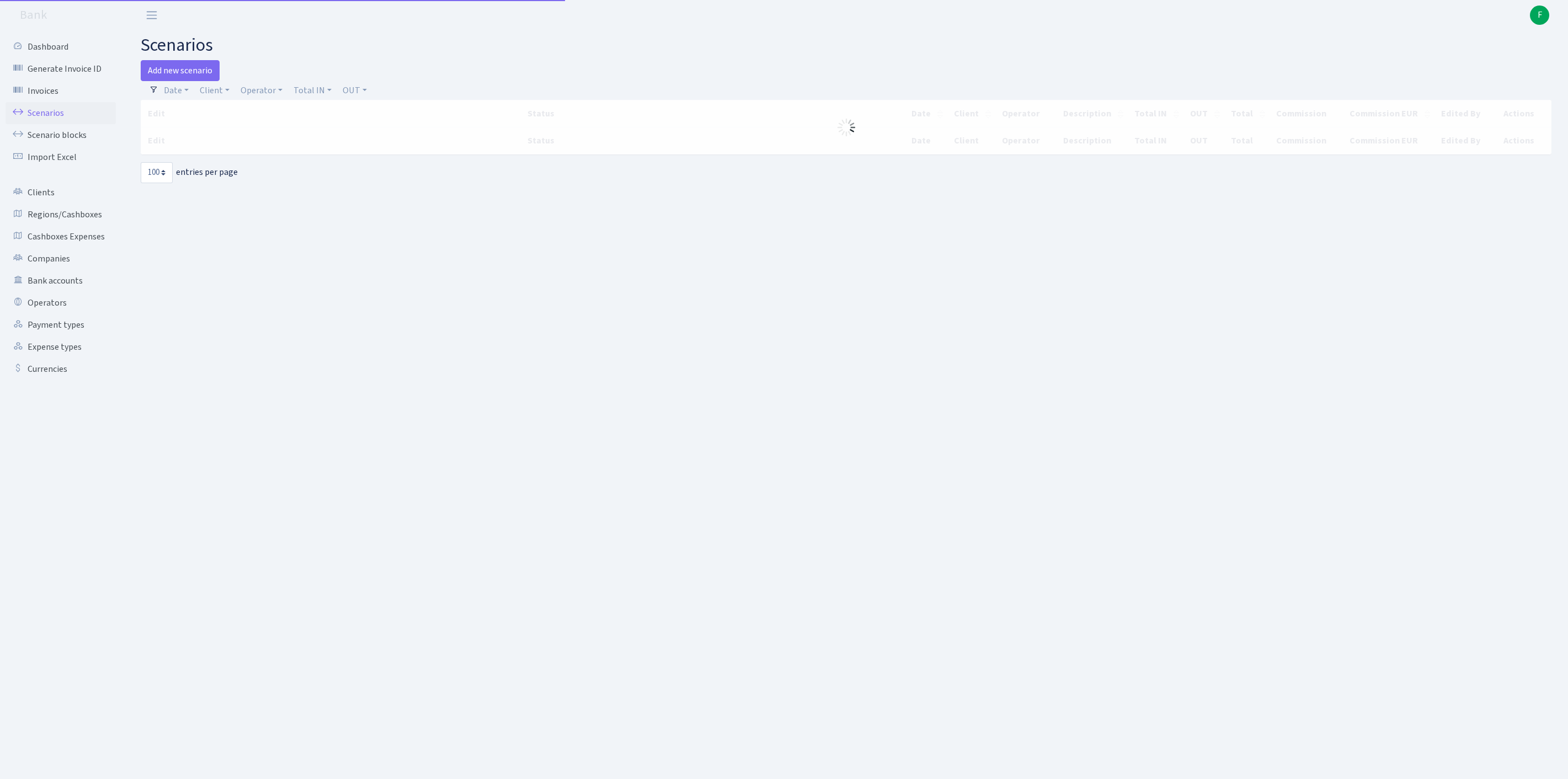
select select "100"
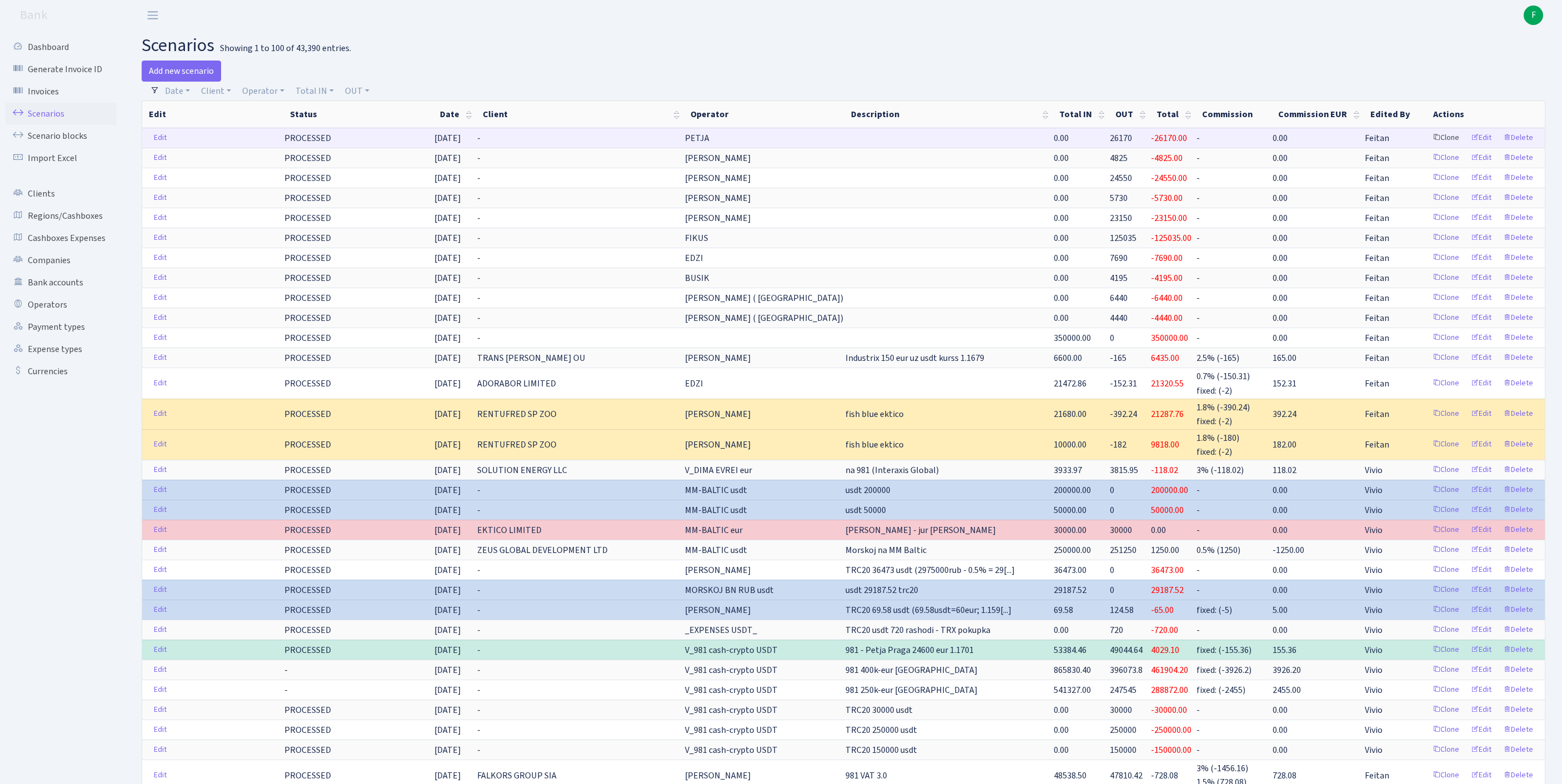
click at [1428, 146] on link "Clone" at bounding box center [1446, 137] width 37 height 17
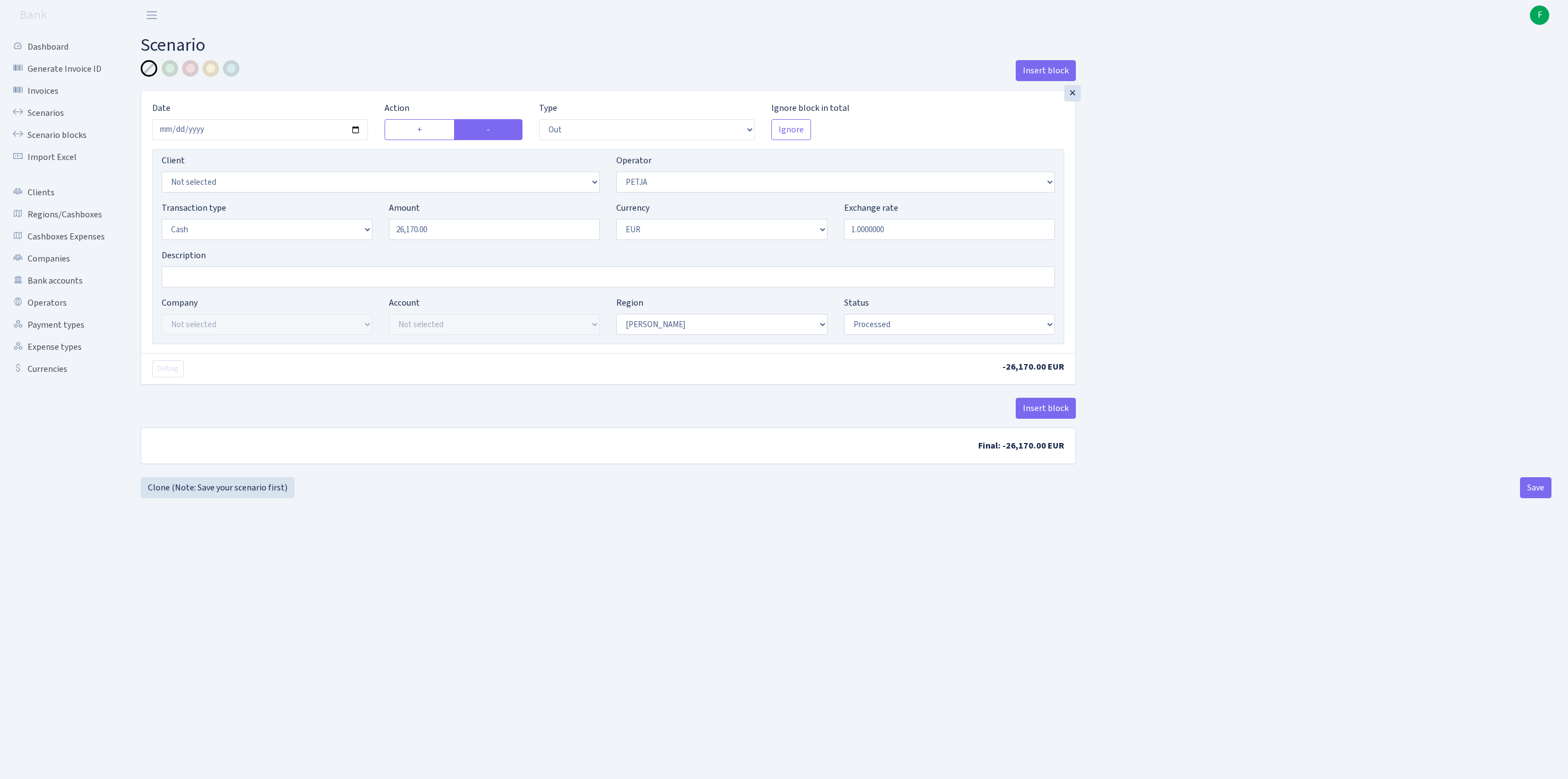
select select "out"
select select "392"
select select "1"
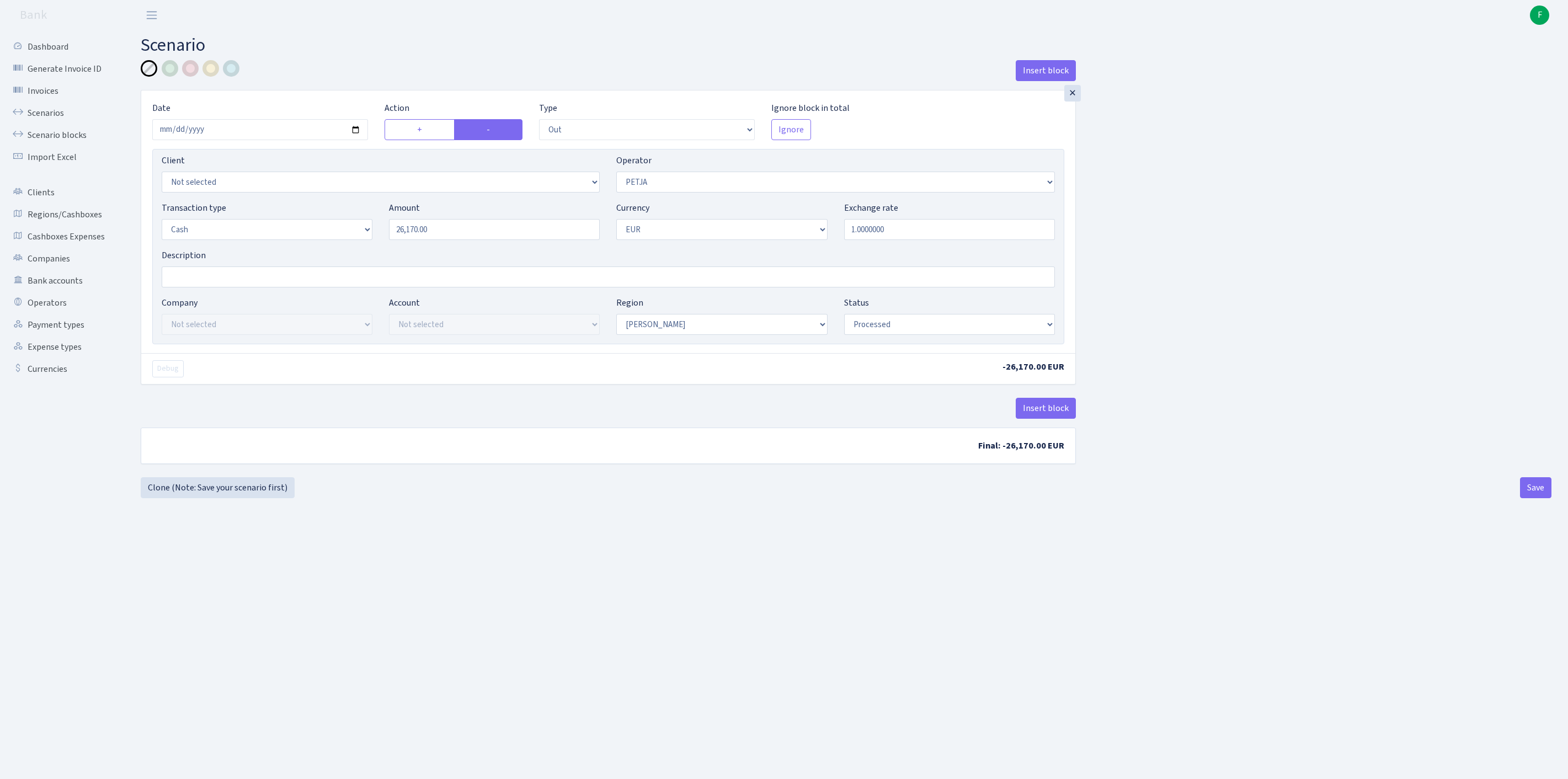
select select "processed"
select select "44"
drag, startPoint x: 472, startPoint y: 256, endPoint x: 364, endPoint y: 244, distance: 108.7
click at [364, 244] on div "Transaction type Not selected 981 ELF FISH crypto GIRT IVO dekl MM-BALTIC eur U…" at bounding box center [608, 225] width 909 height 47
type input "7,010.00"
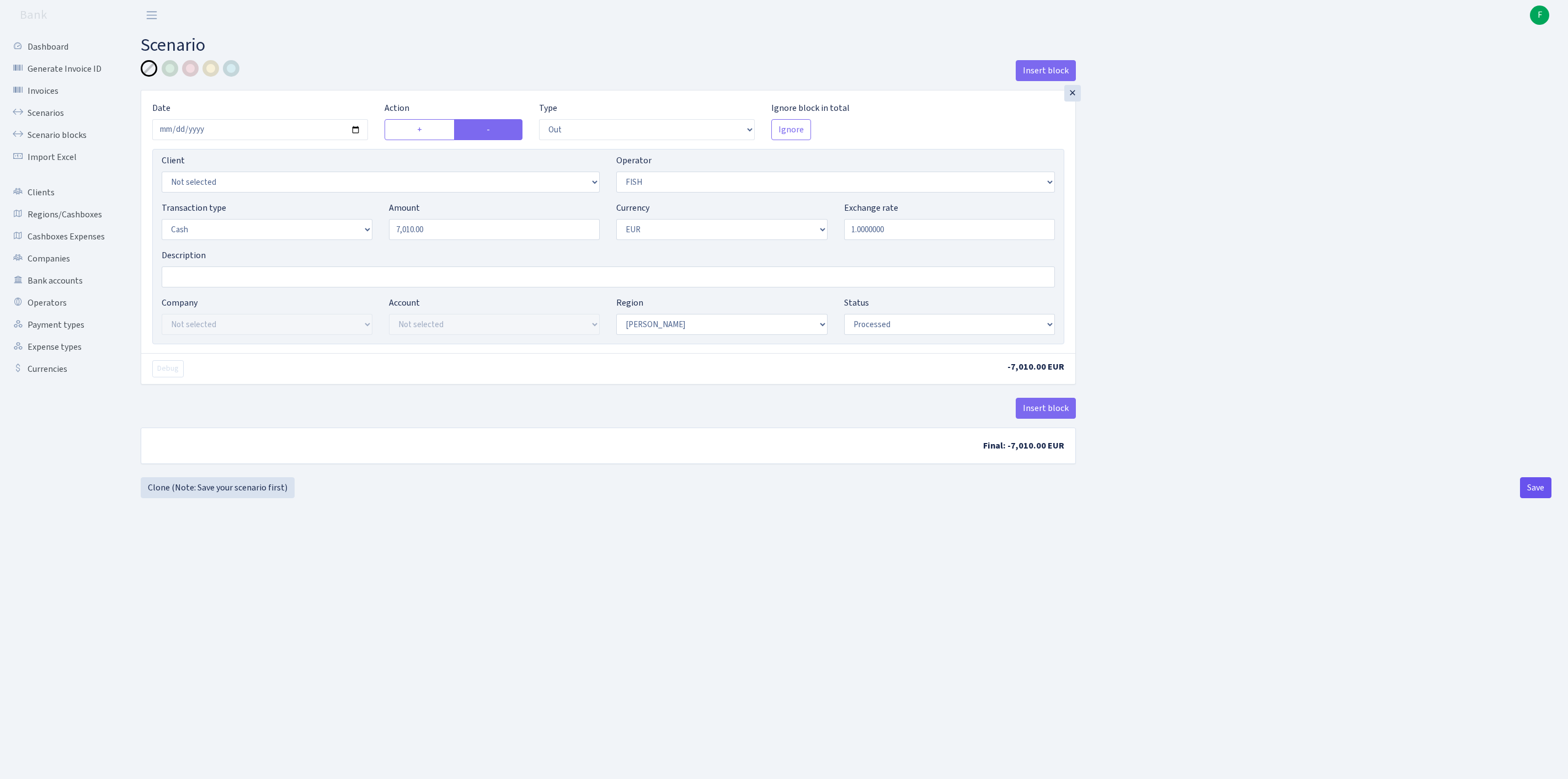
click at [1531, 499] on button "Save" at bounding box center [1535, 488] width 31 height 21
select select "out"
select select "44"
select select "1"
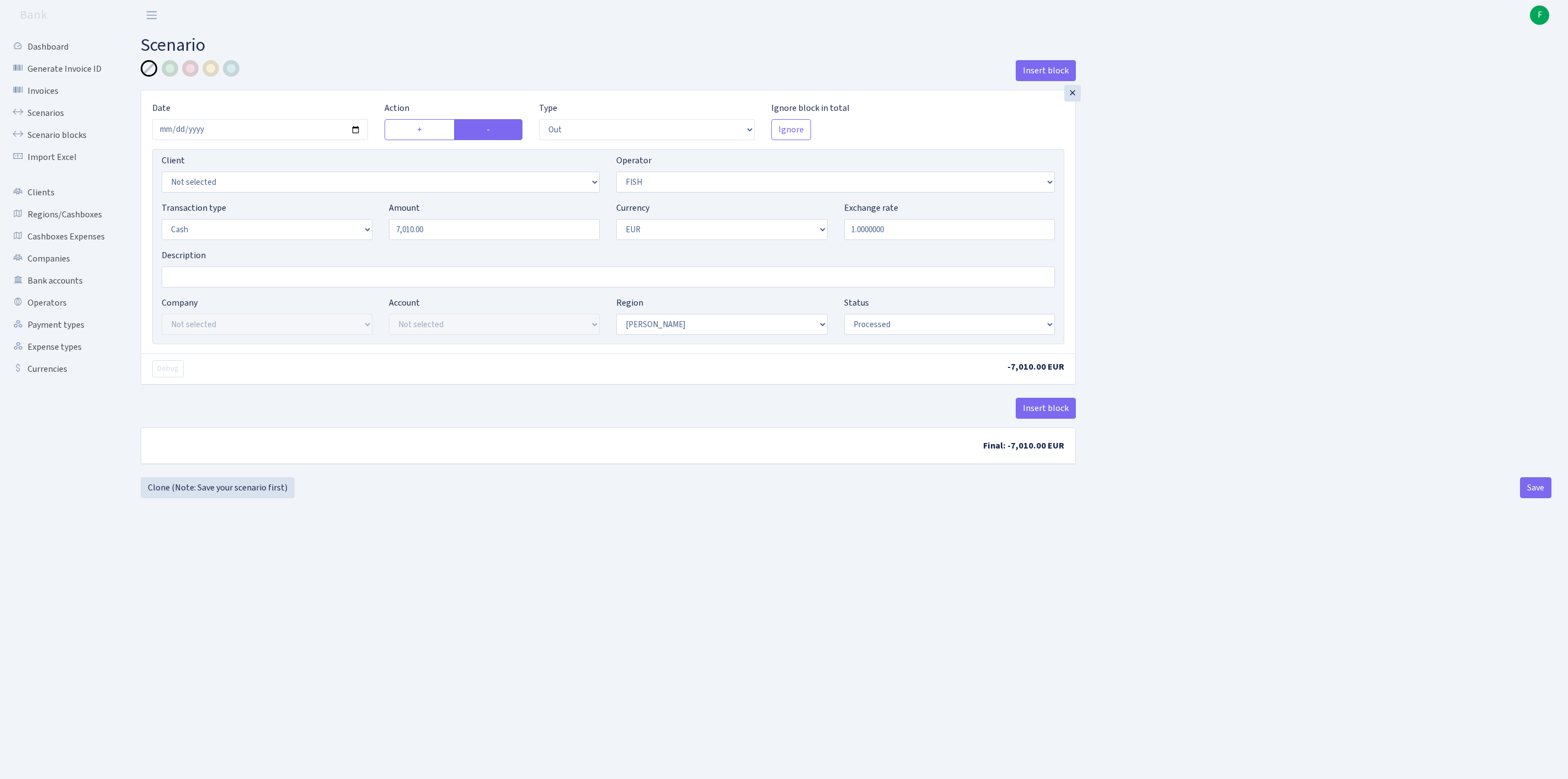
select select "1"
select select "processed"
click at [208, 499] on link "Clone (Note: Save your scenario first)" at bounding box center [217, 488] width 154 height 21
select select "out"
select select "44"
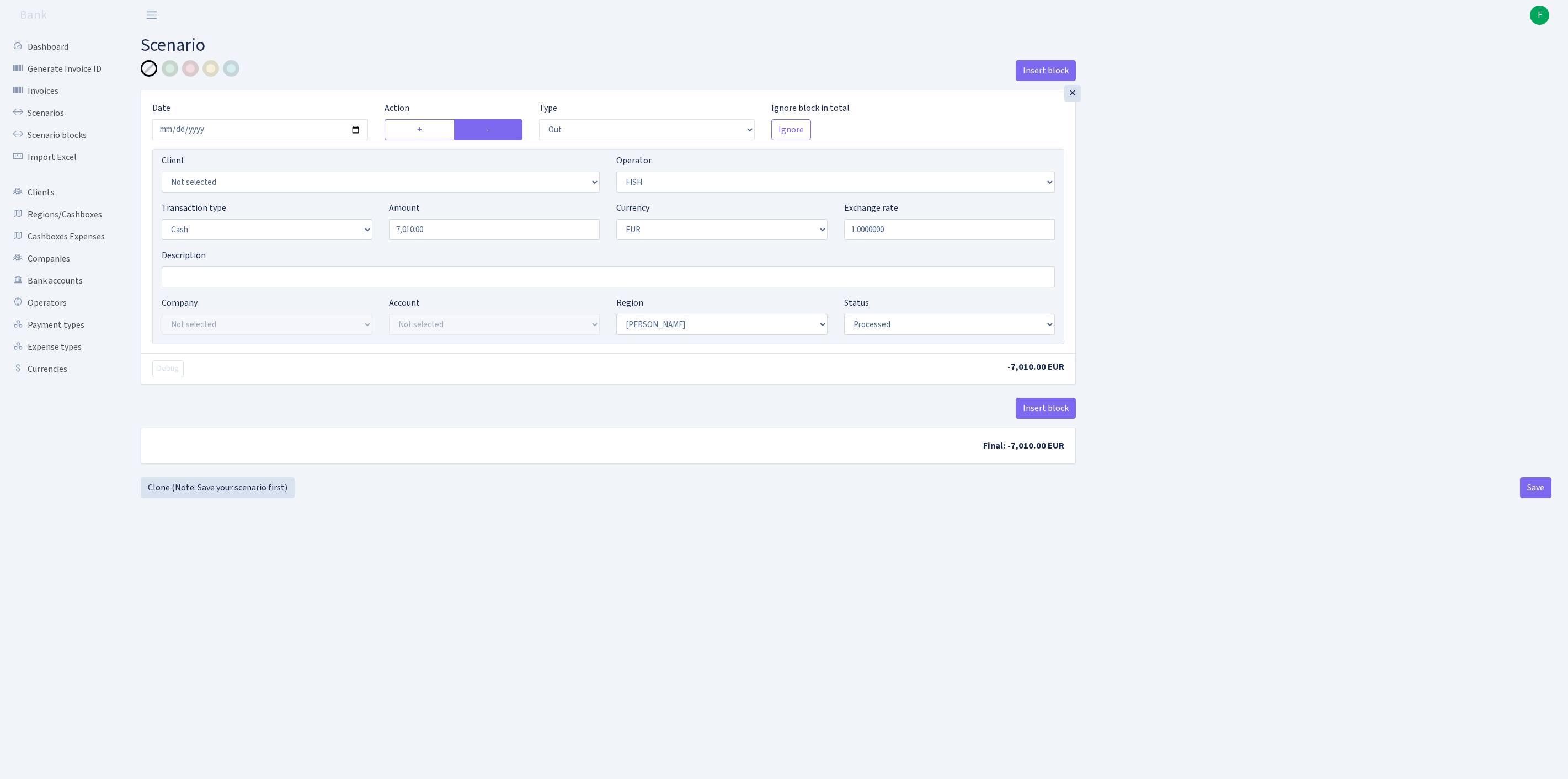
select select "1"
select select "processed"
select select "388"
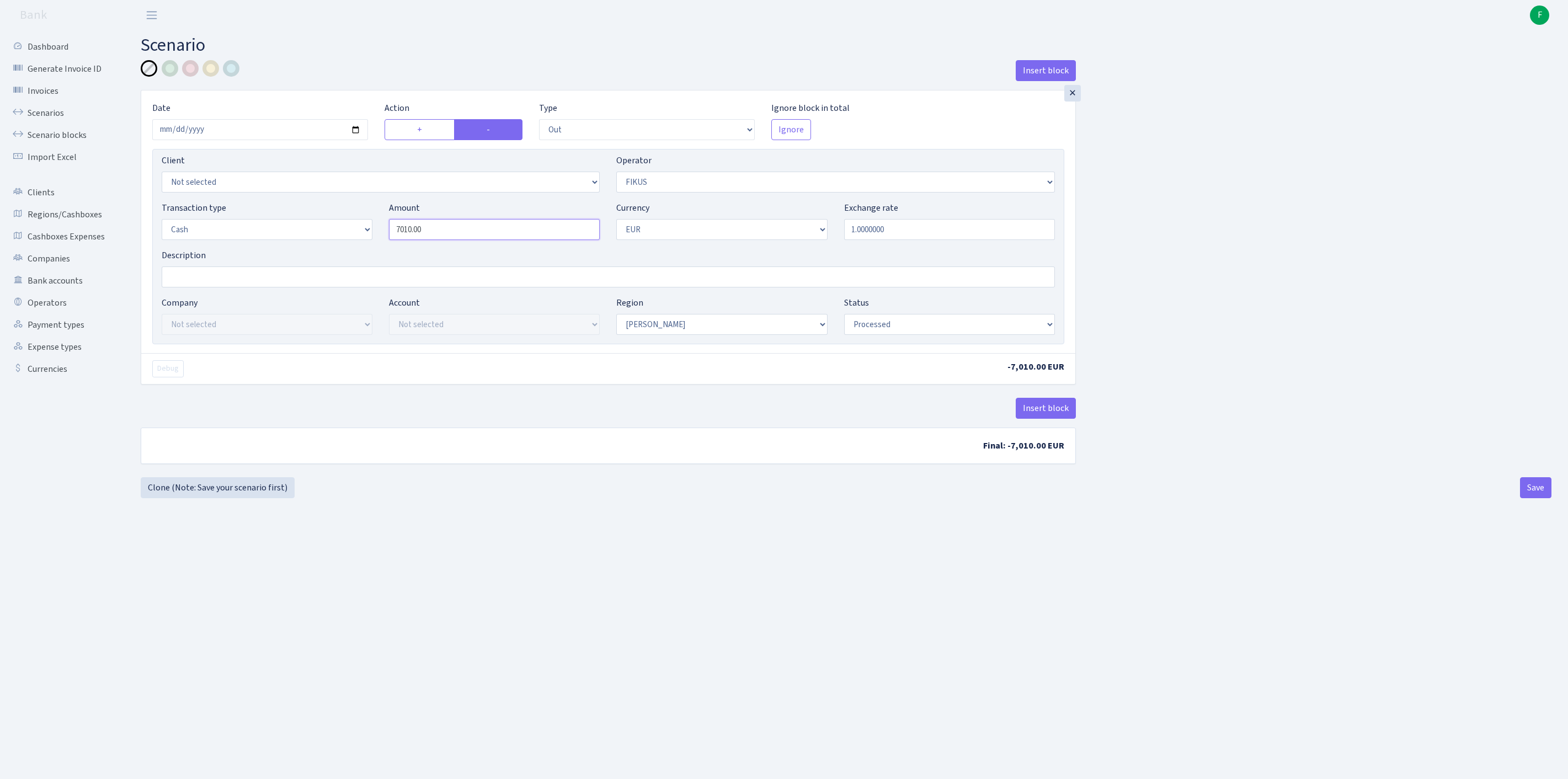
drag, startPoint x: 445, startPoint y: 247, endPoint x: 221, endPoint y: 243, distance: 224.0
click at [221, 243] on div "Transaction type Not selected 981 ELF FISH crypto GIRT IVO dekl MM-BALTIC eur U…" at bounding box center [608, 225] width 909 height 47
type input "100,000.00"
click at [1535, 499] on button "Save" at bounding box center [1535, 488] width 31 height 21
select select "out"
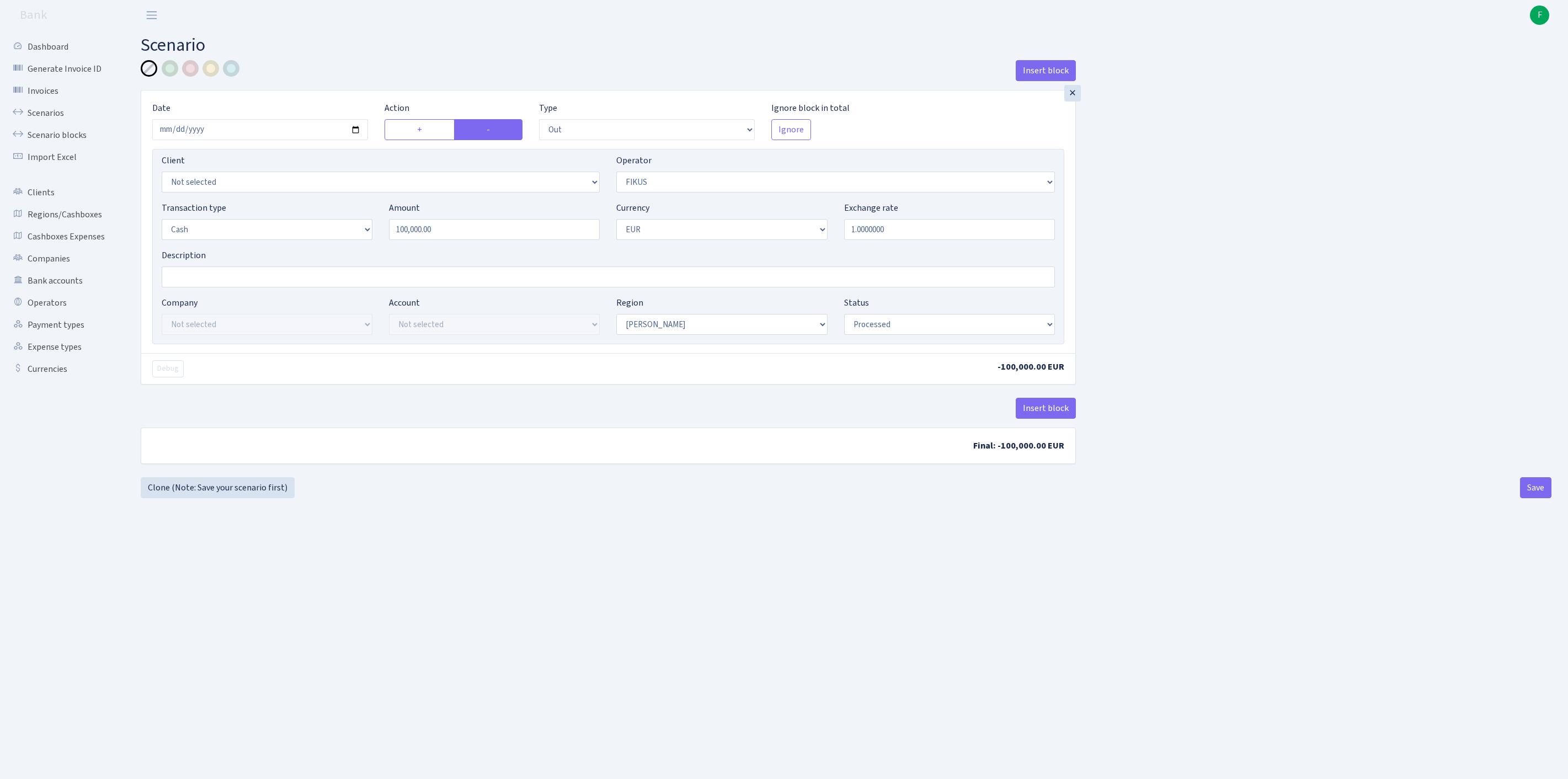
select select "388"
select select "1"
select select "processed"
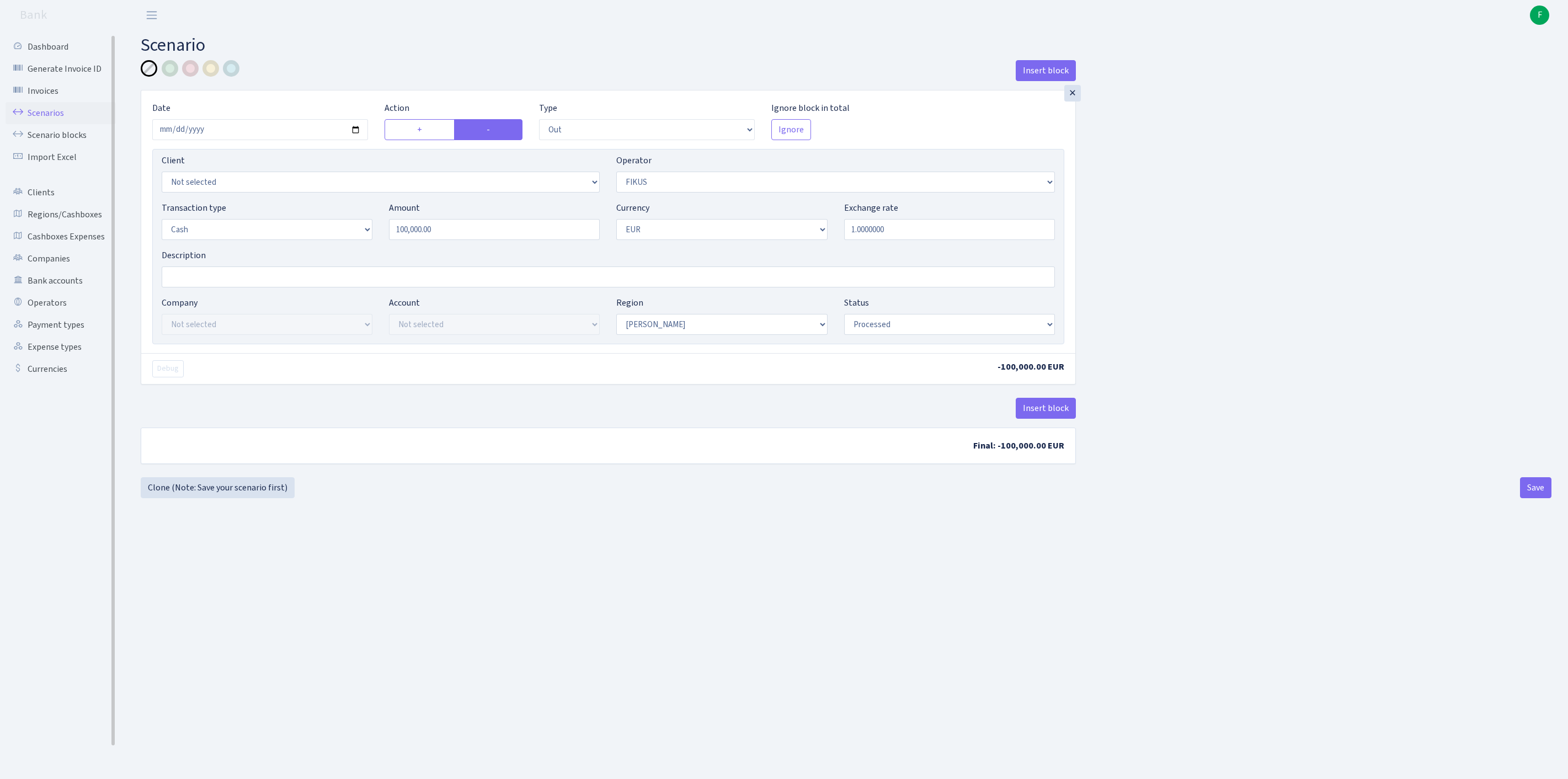
click at [40, 114] on link "Scenarios" at bounding box center [60, 113] width 110 height 22
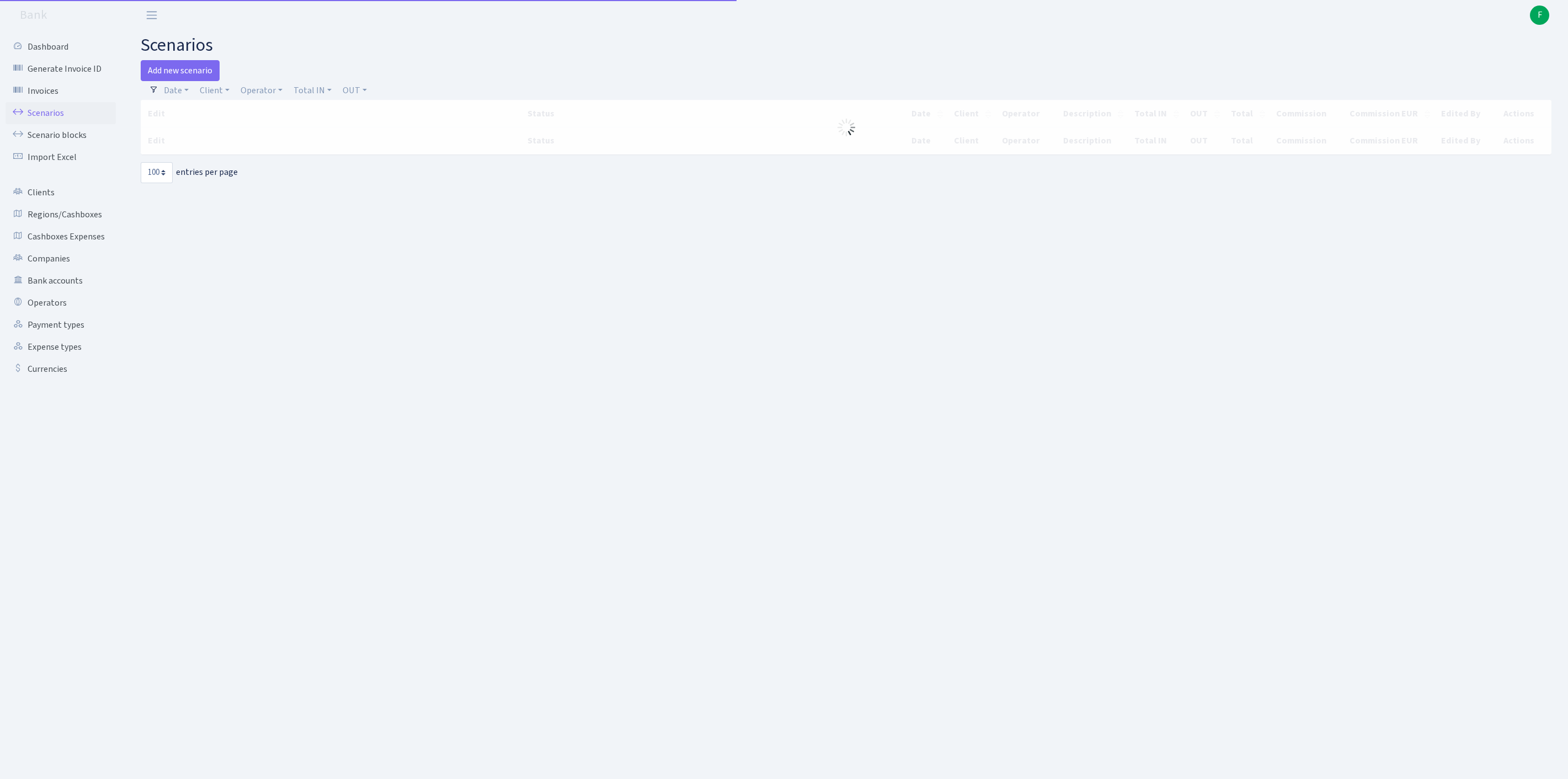
select select "100"
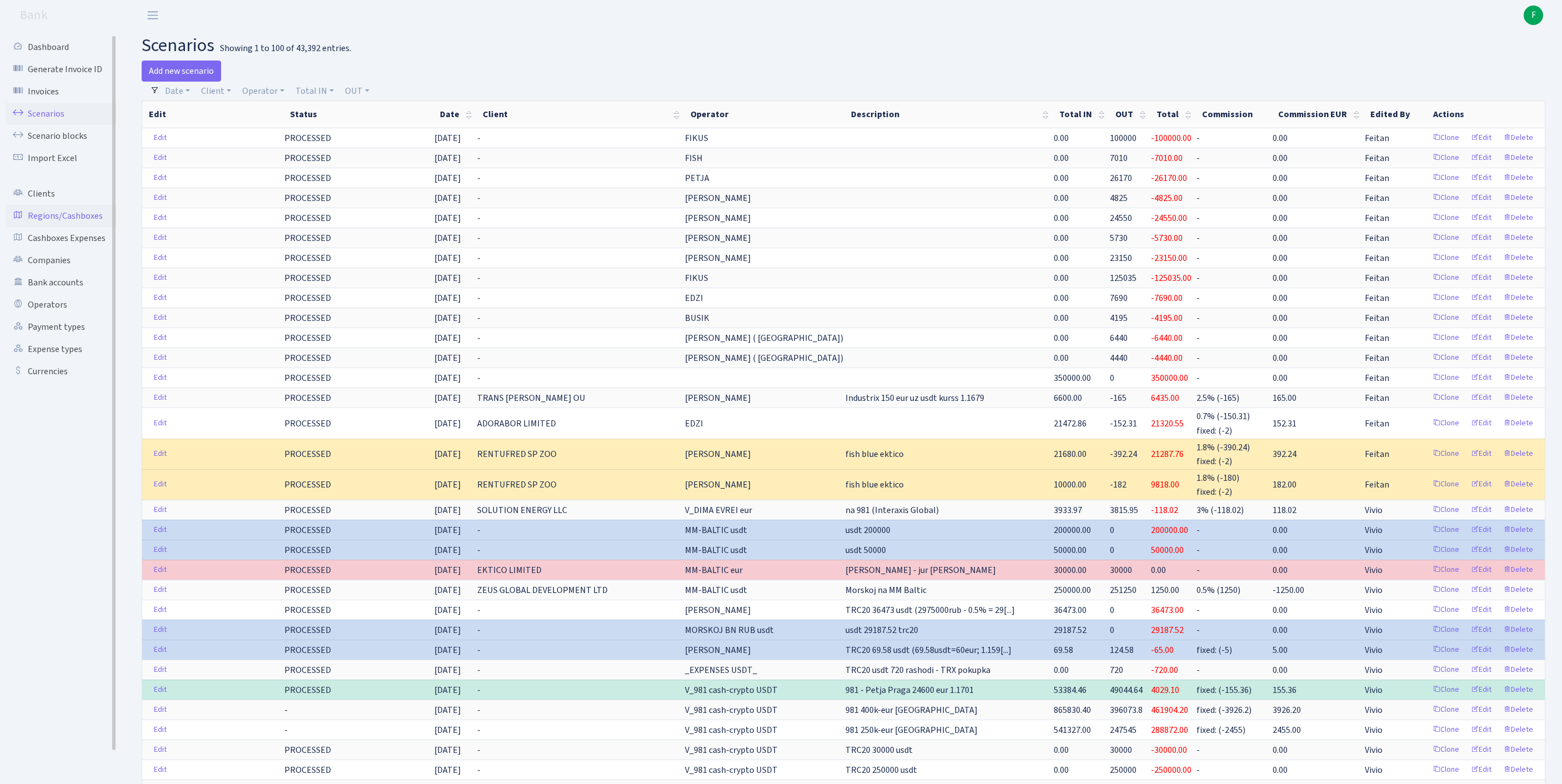
click at [67, 227] on link "Regions/Cashboxes" at bounding box center [61, 216] width 111 height 22
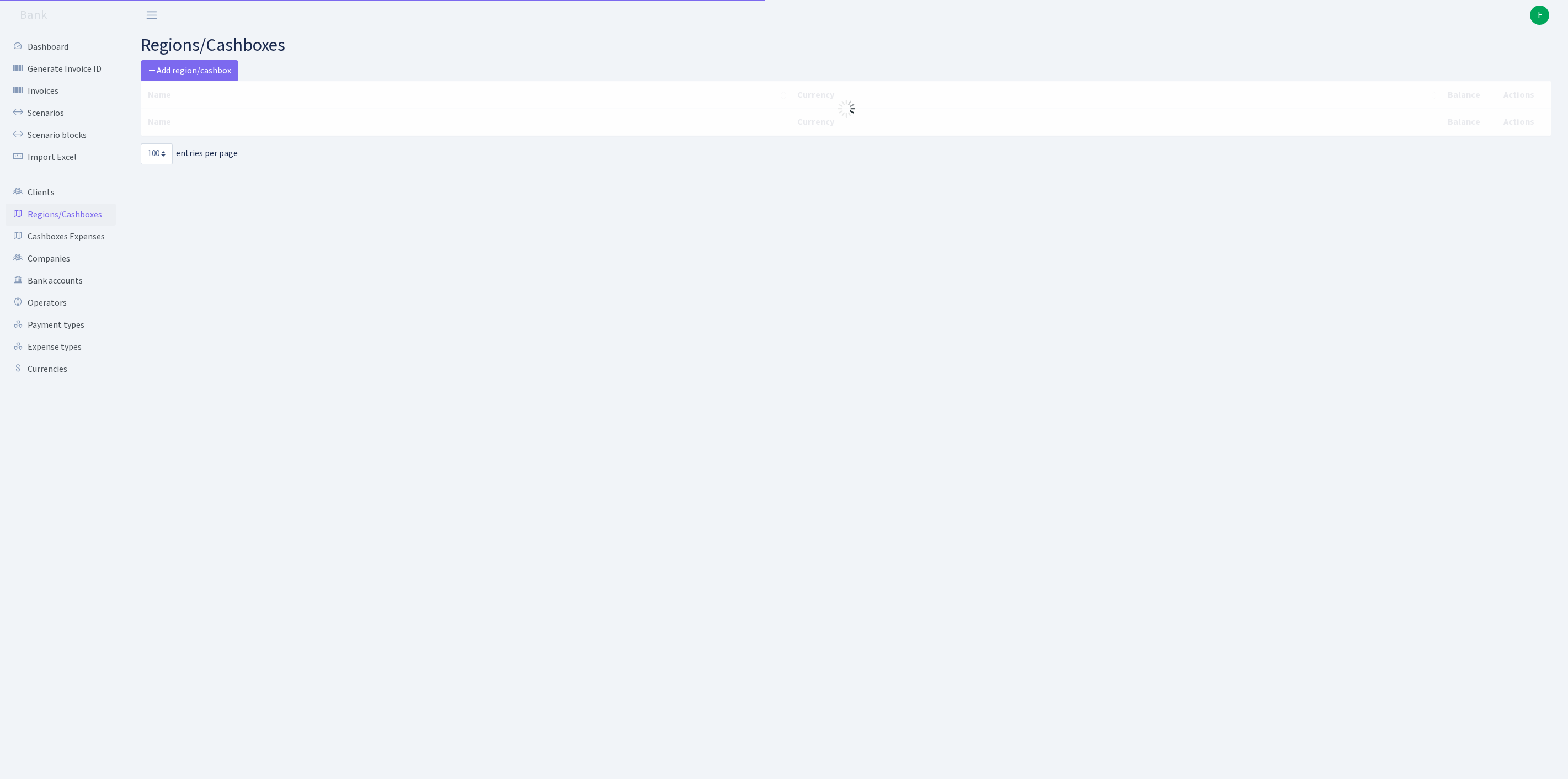
select select "100"
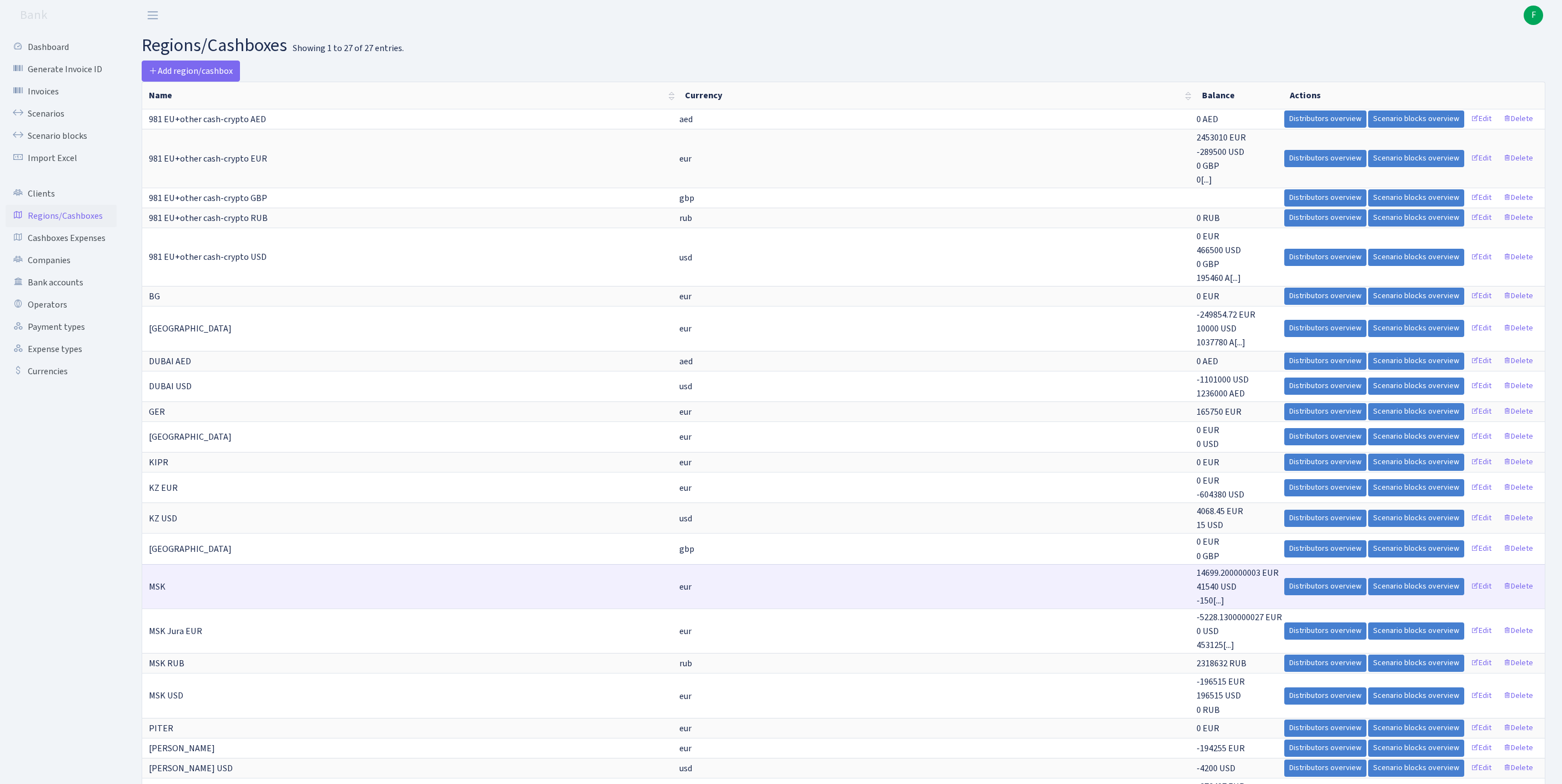
scroll to position [378, 0]
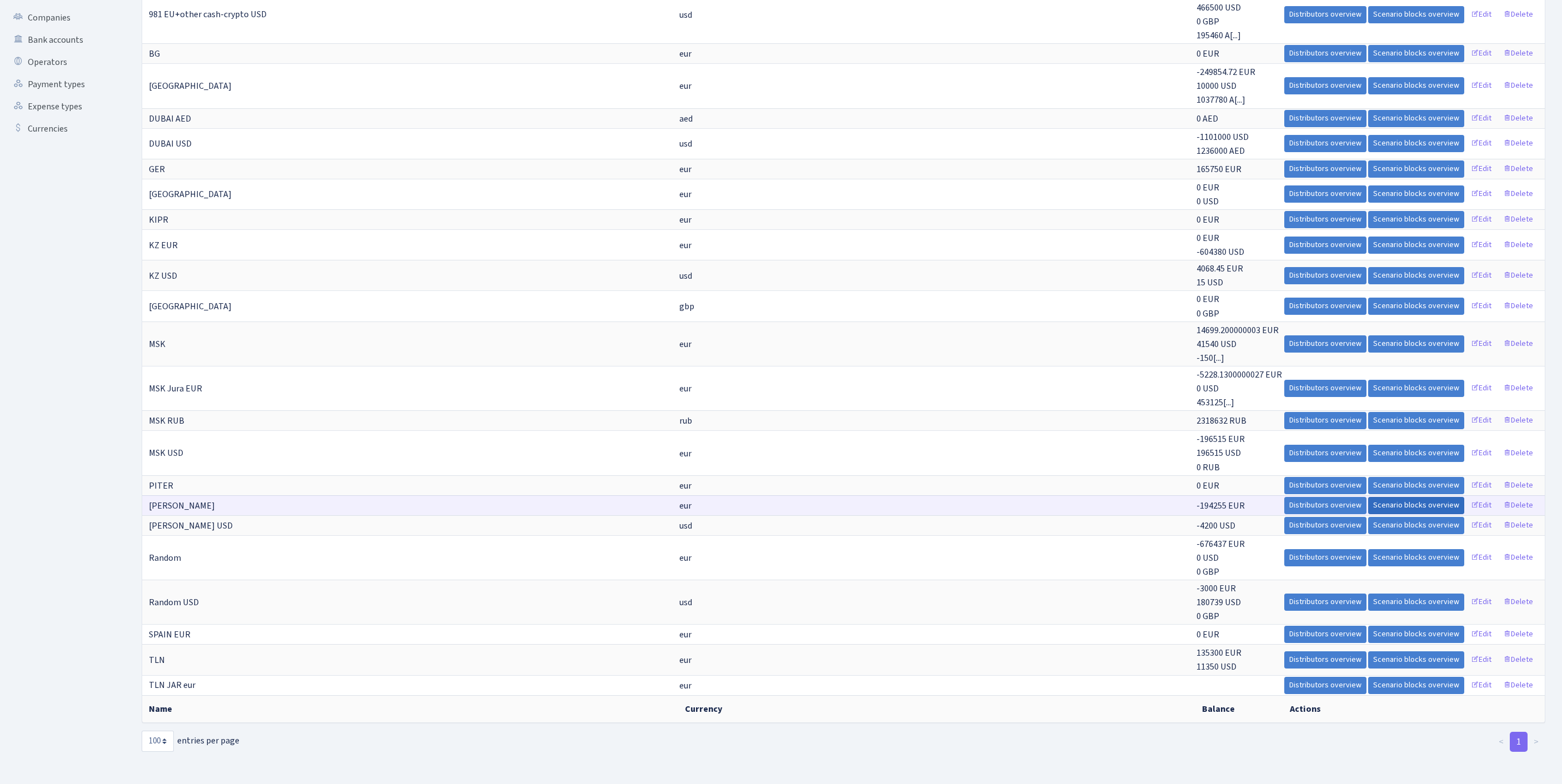
click at [1369, 497] on link "Scenario blocks overview" at bounding box center [1416, 505] width 96 height 17
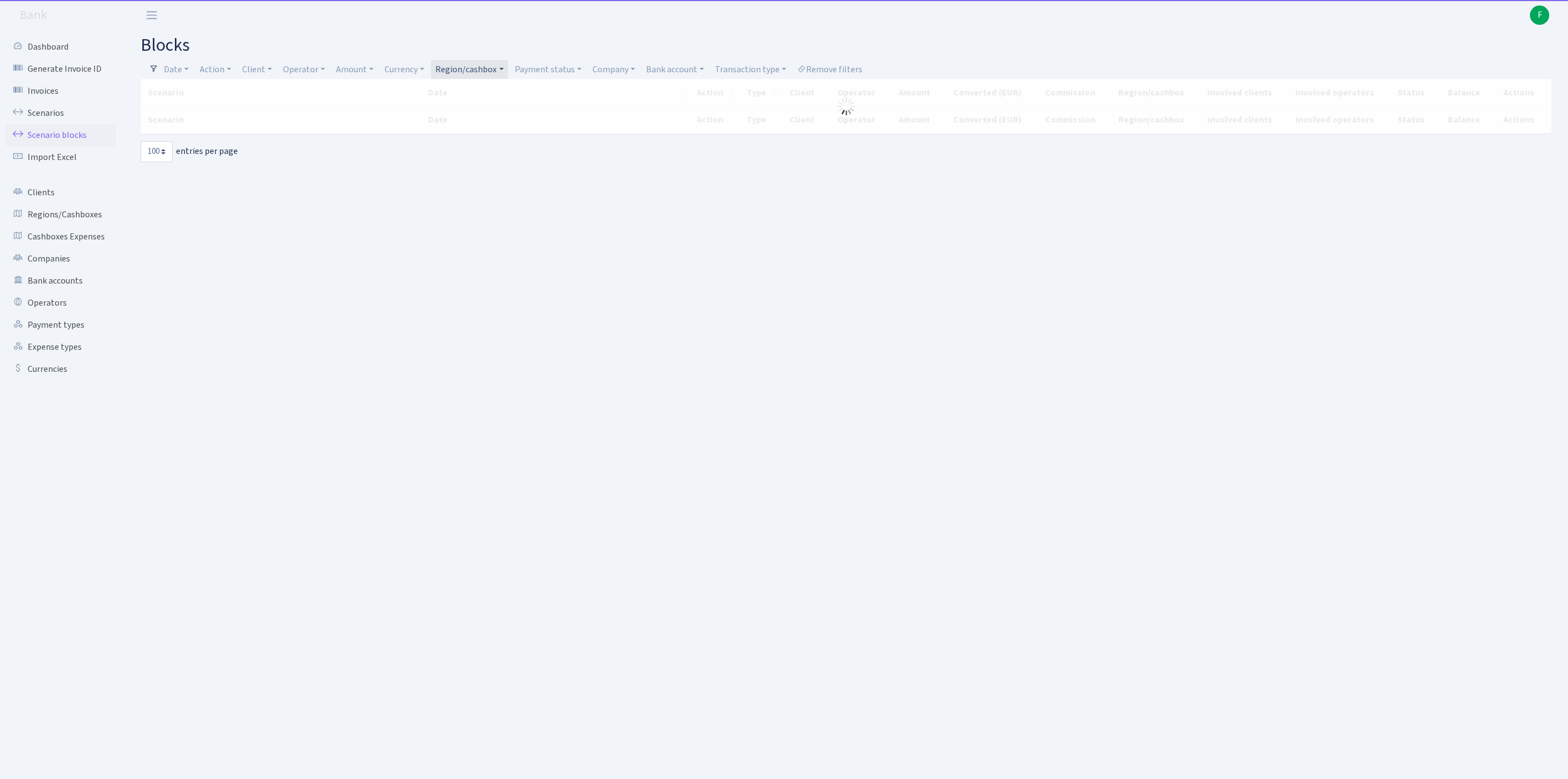
select select "100"
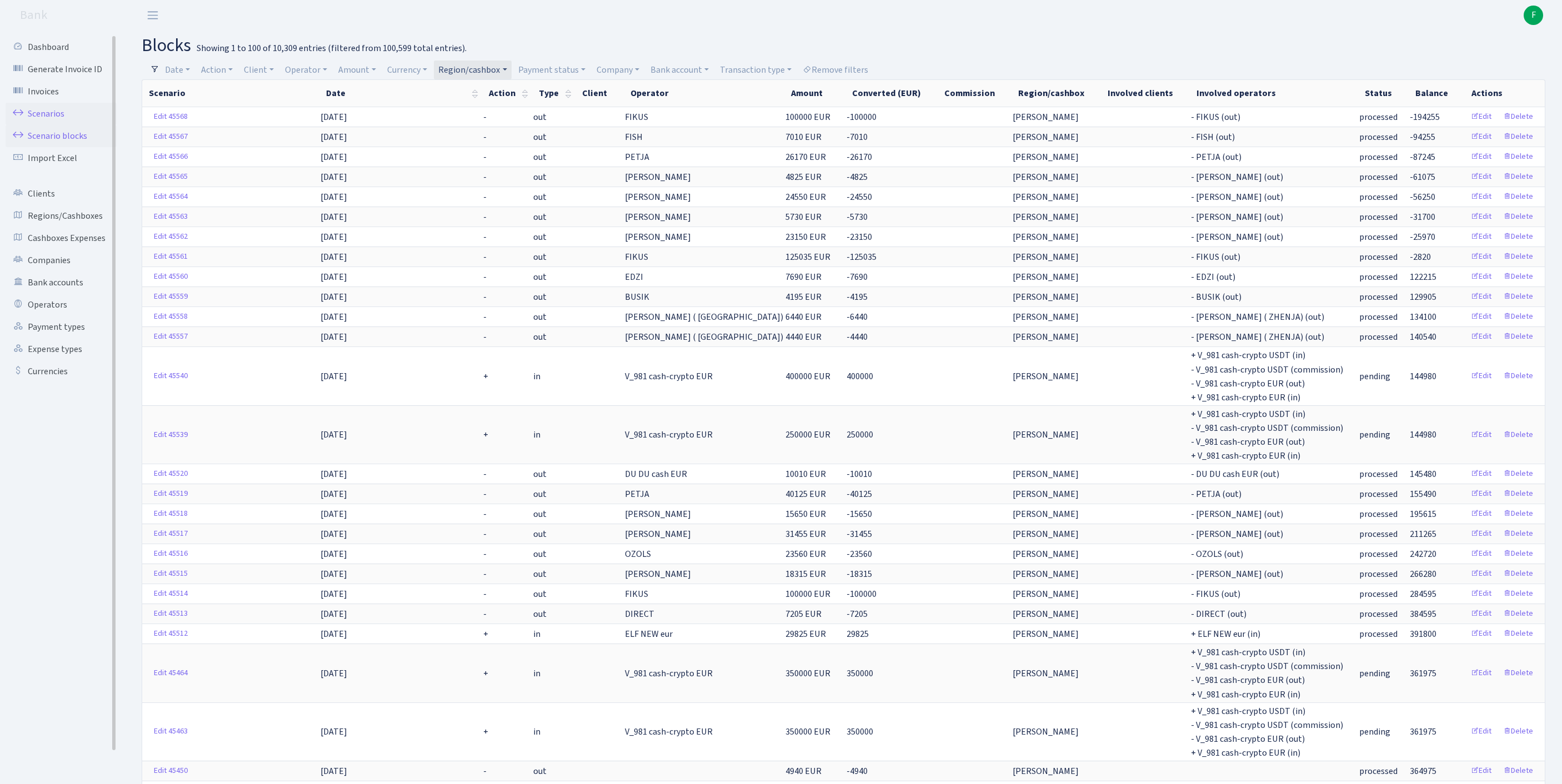
click at [59, 124] on link "Scenarios" at bounding box center [61, 114] width 111 height 22
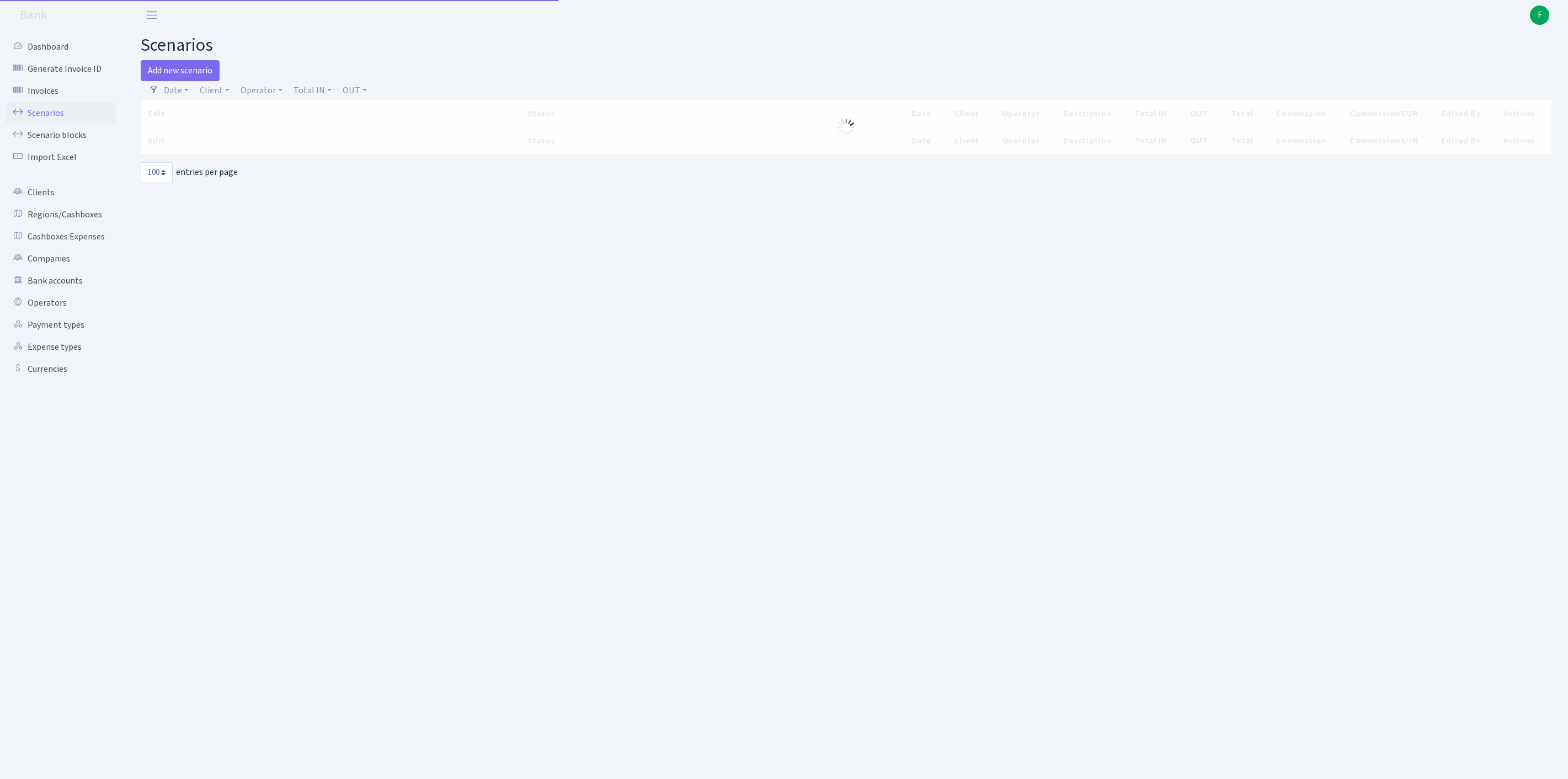
select select "100"
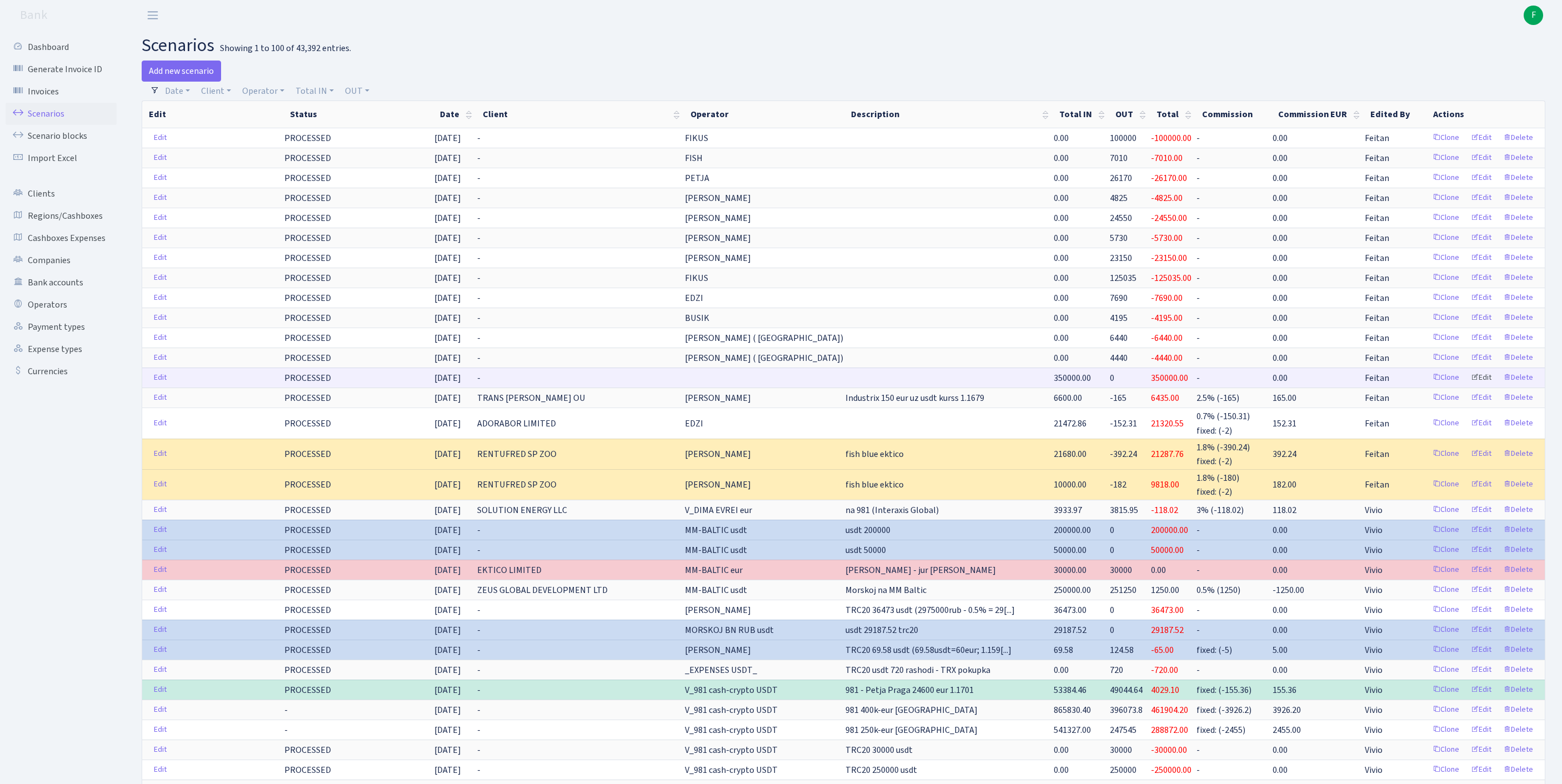
click at [1473, 387] on link "Edit" at bounding box center [1481, 378] width 30 height 17
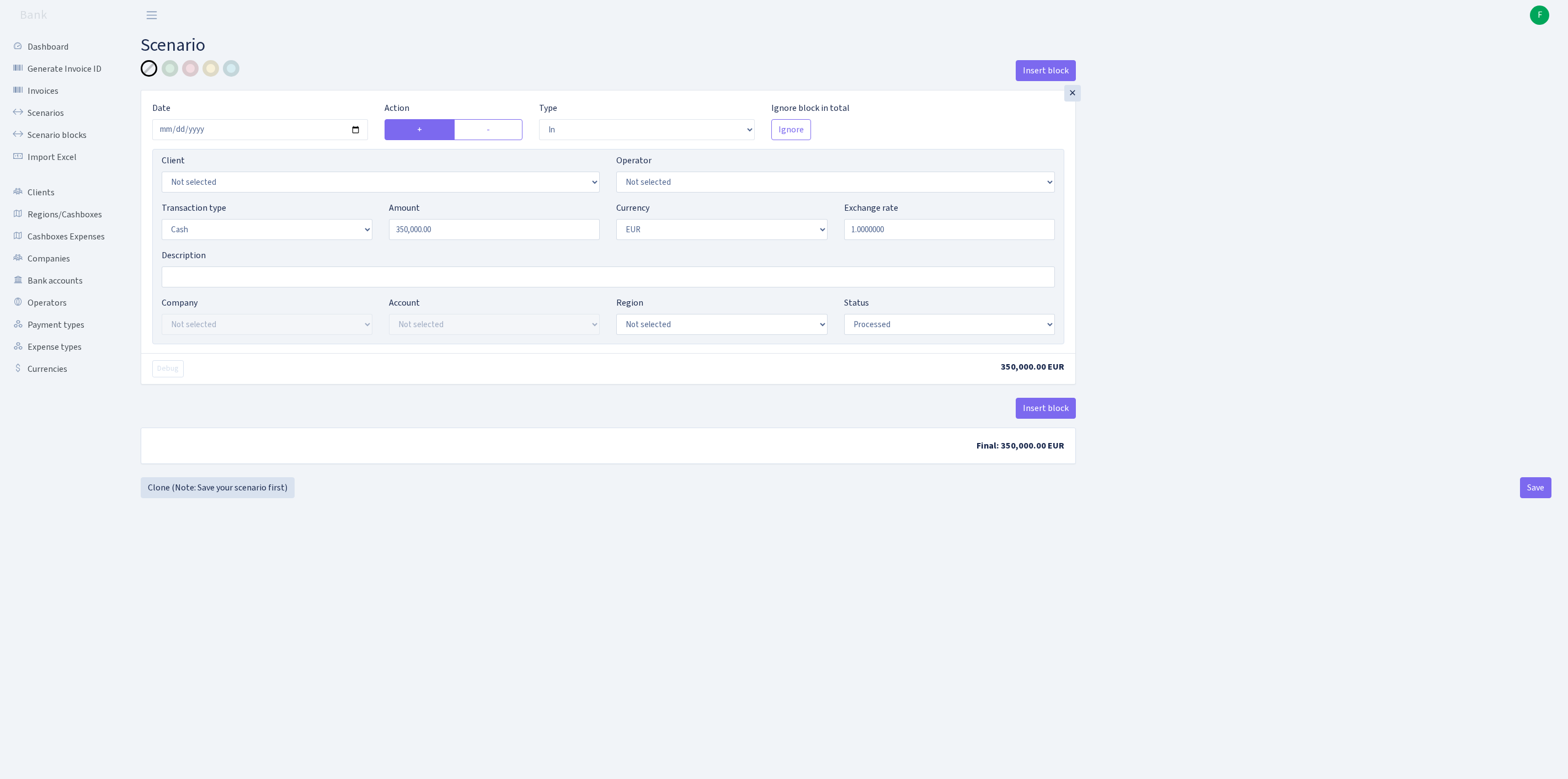
select select "in"
select select "1"
select select "processed"
select select "61"
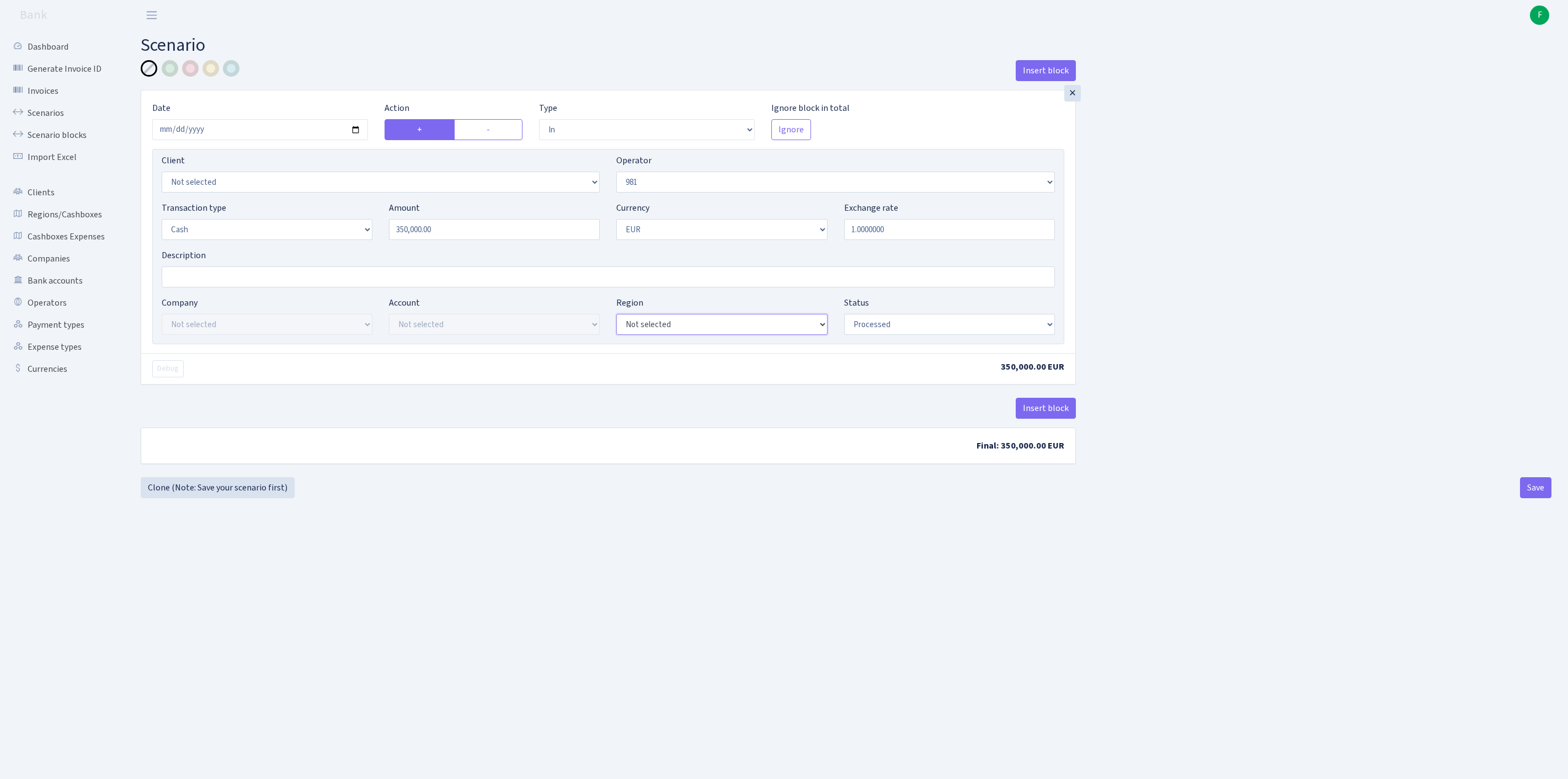
select select "1"
click at [1528, 499] on button "Save" at bounding box center [1535, 488] width 31 height 21
select select "in"
select select "61"
select select "1"
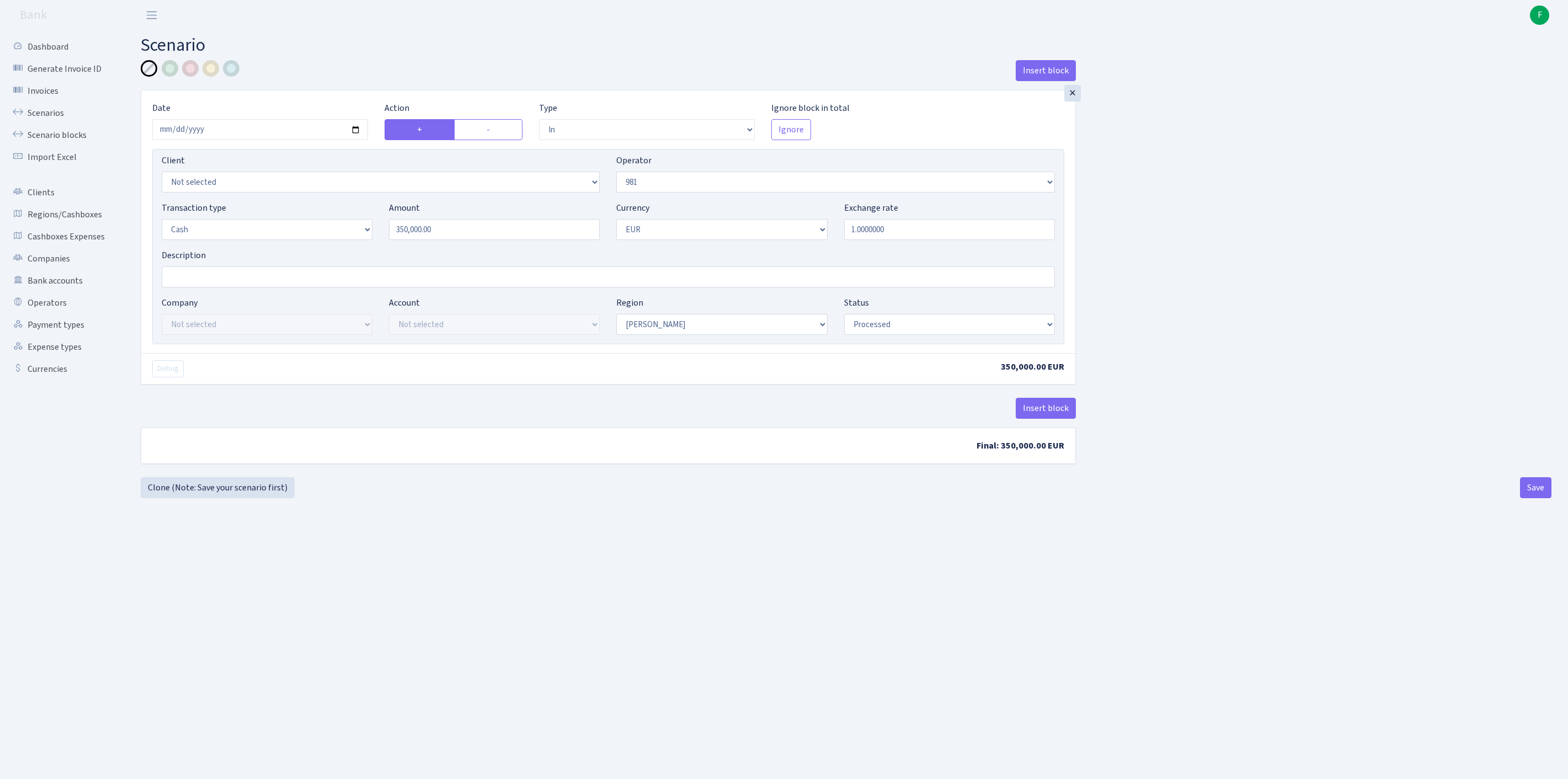
select select "1"
select select "processed"
click at [1528, 499] on button "Save" at bounding box center [1535, 488] width 31 height 21
select select "in"
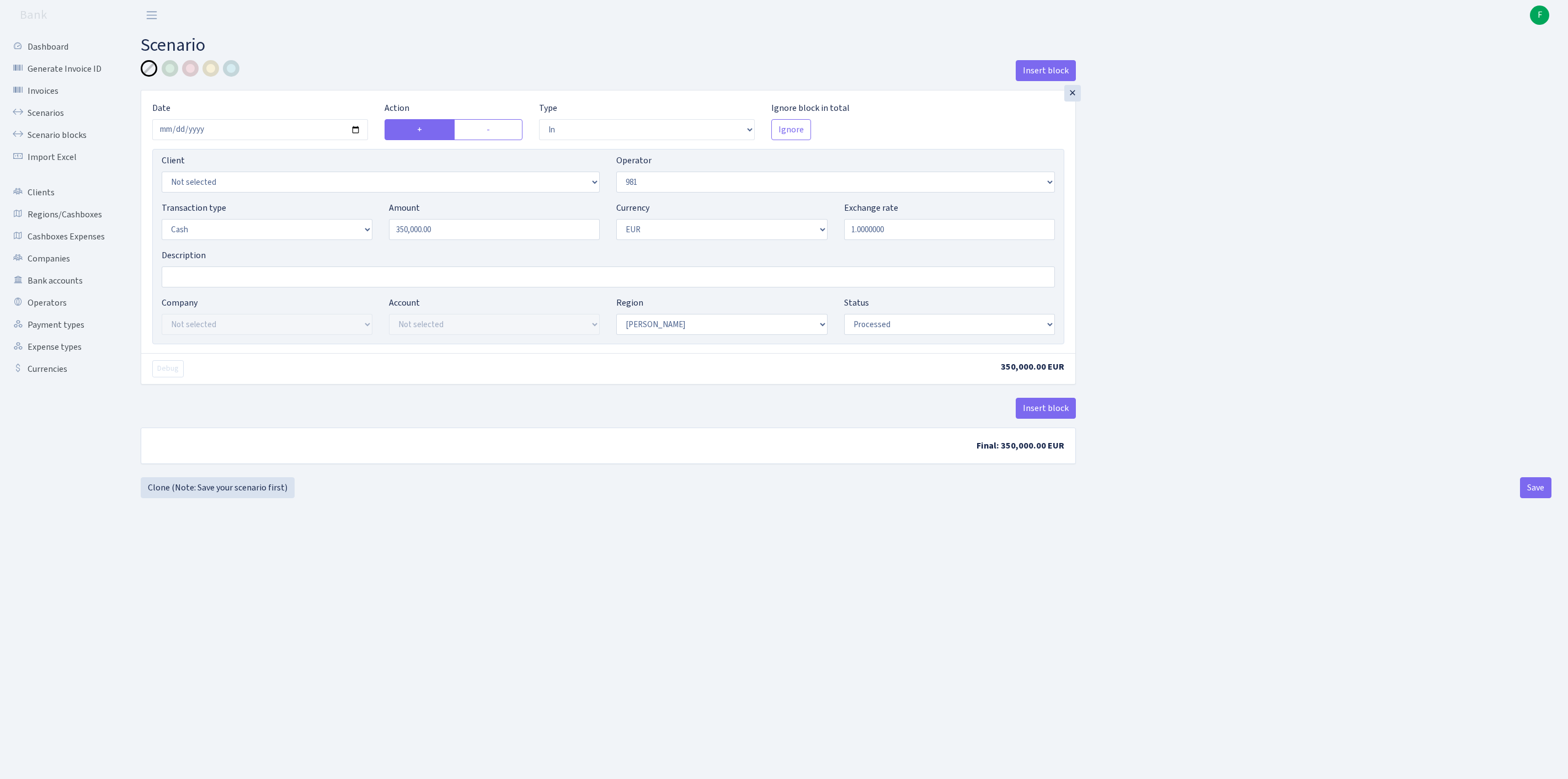
select select "61"
select select "1"
select select "processed"
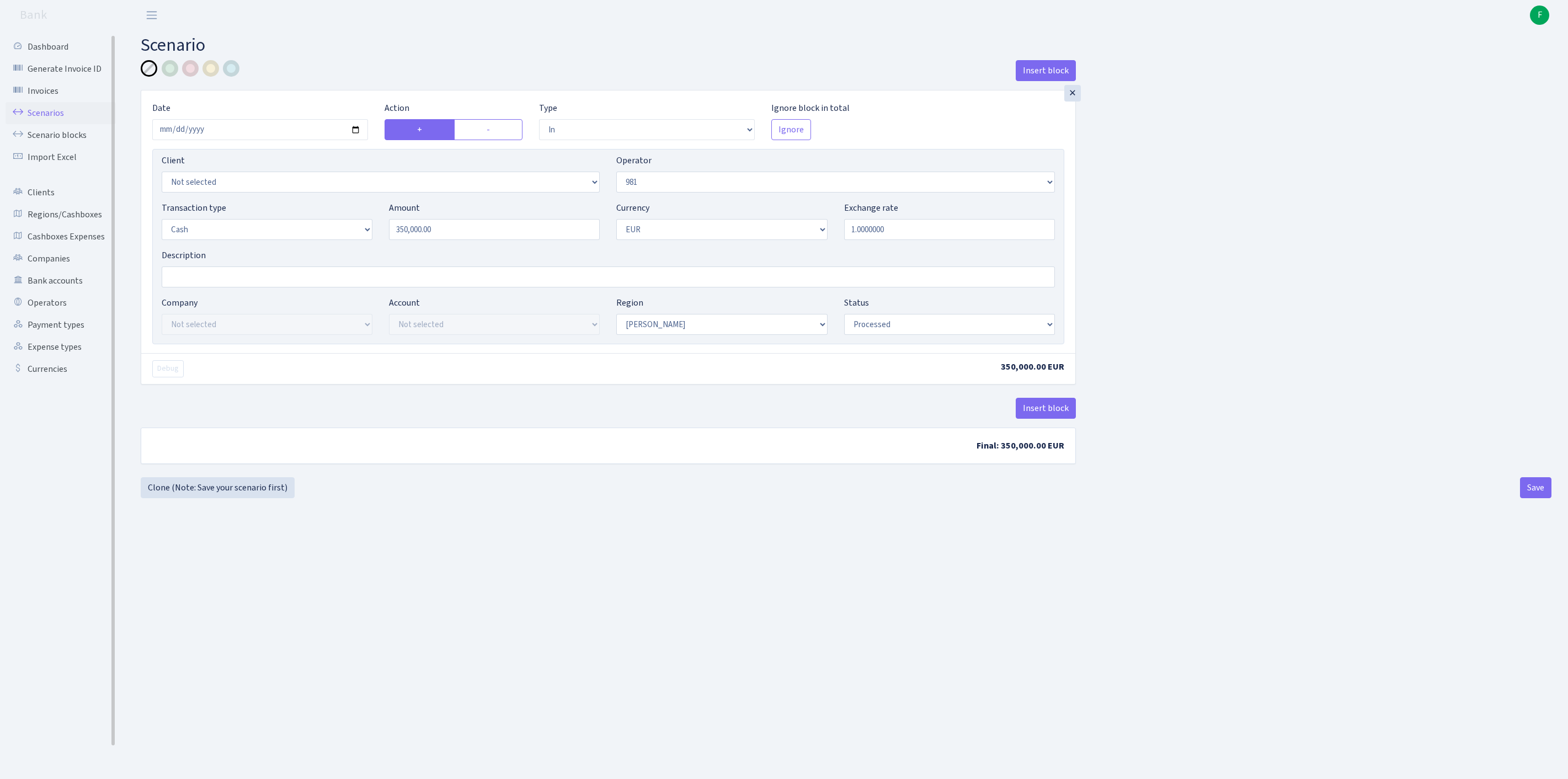
click at [51, 118] on link "Scenarios" at bounding box center [60, 113] width 110 height 22
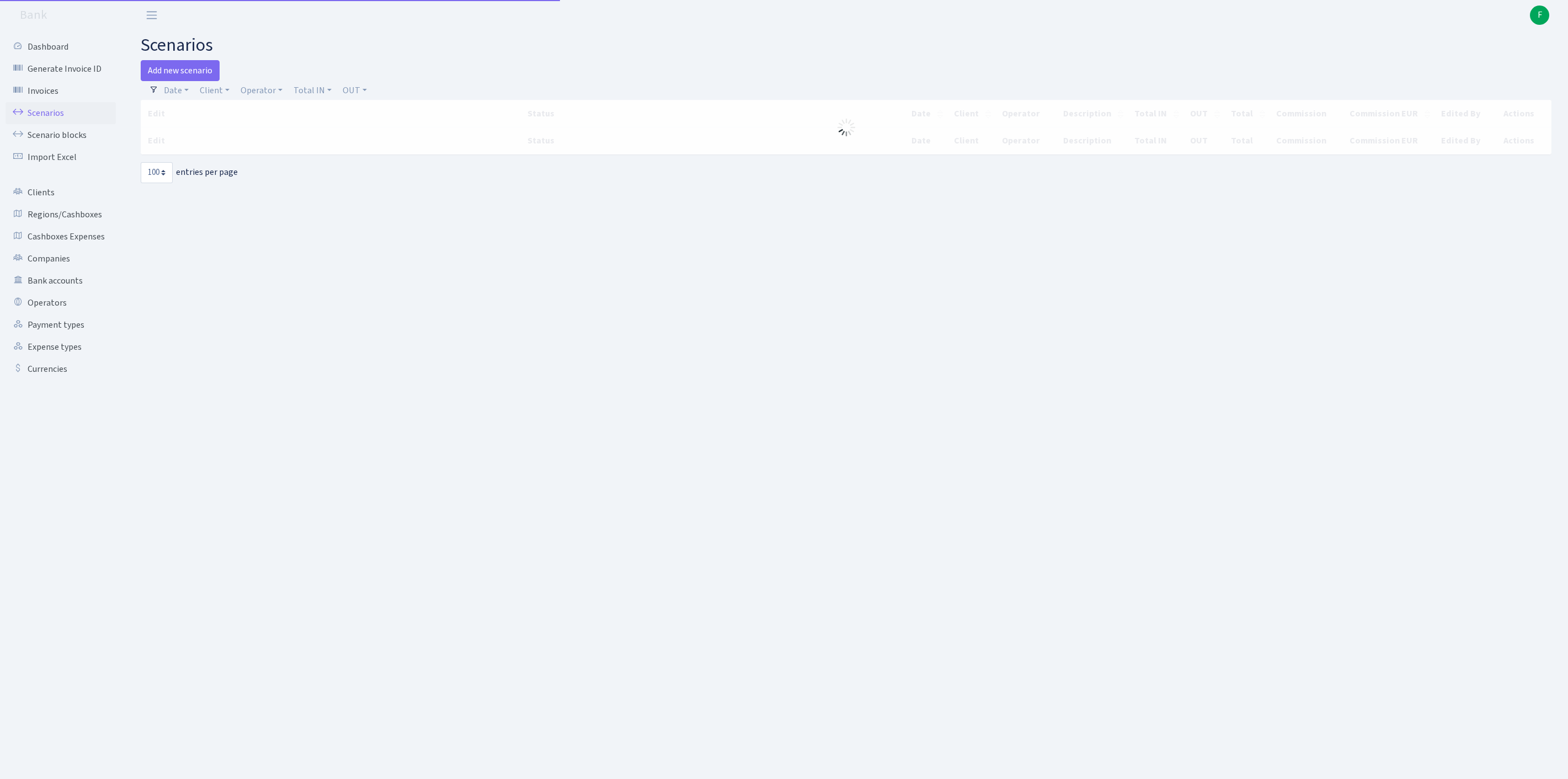
select select "100"
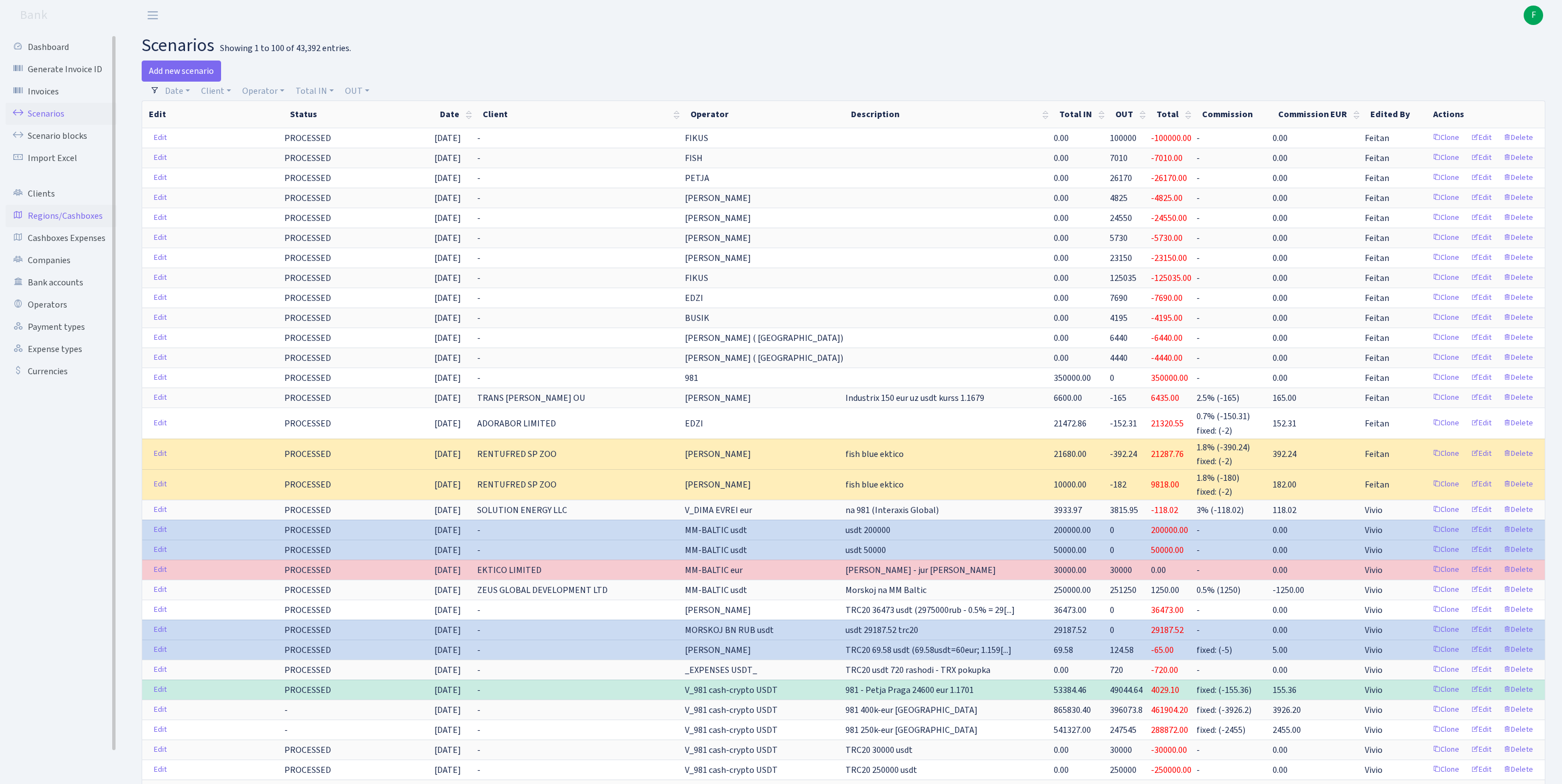
click at [69, 227] on link "Regions/Cashboxes" at bounding box center [61, 216] width 111 height 22
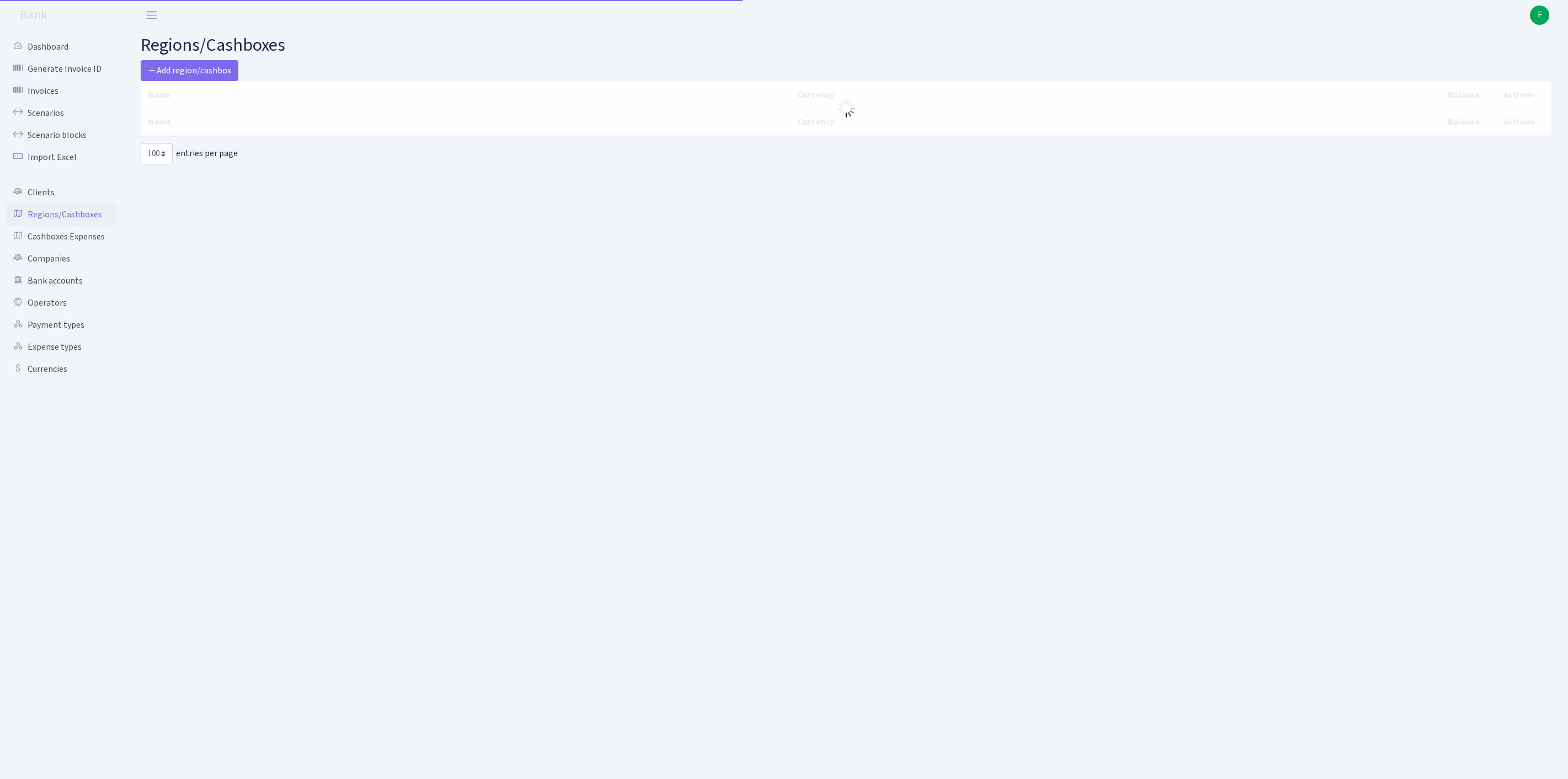
select select "100"
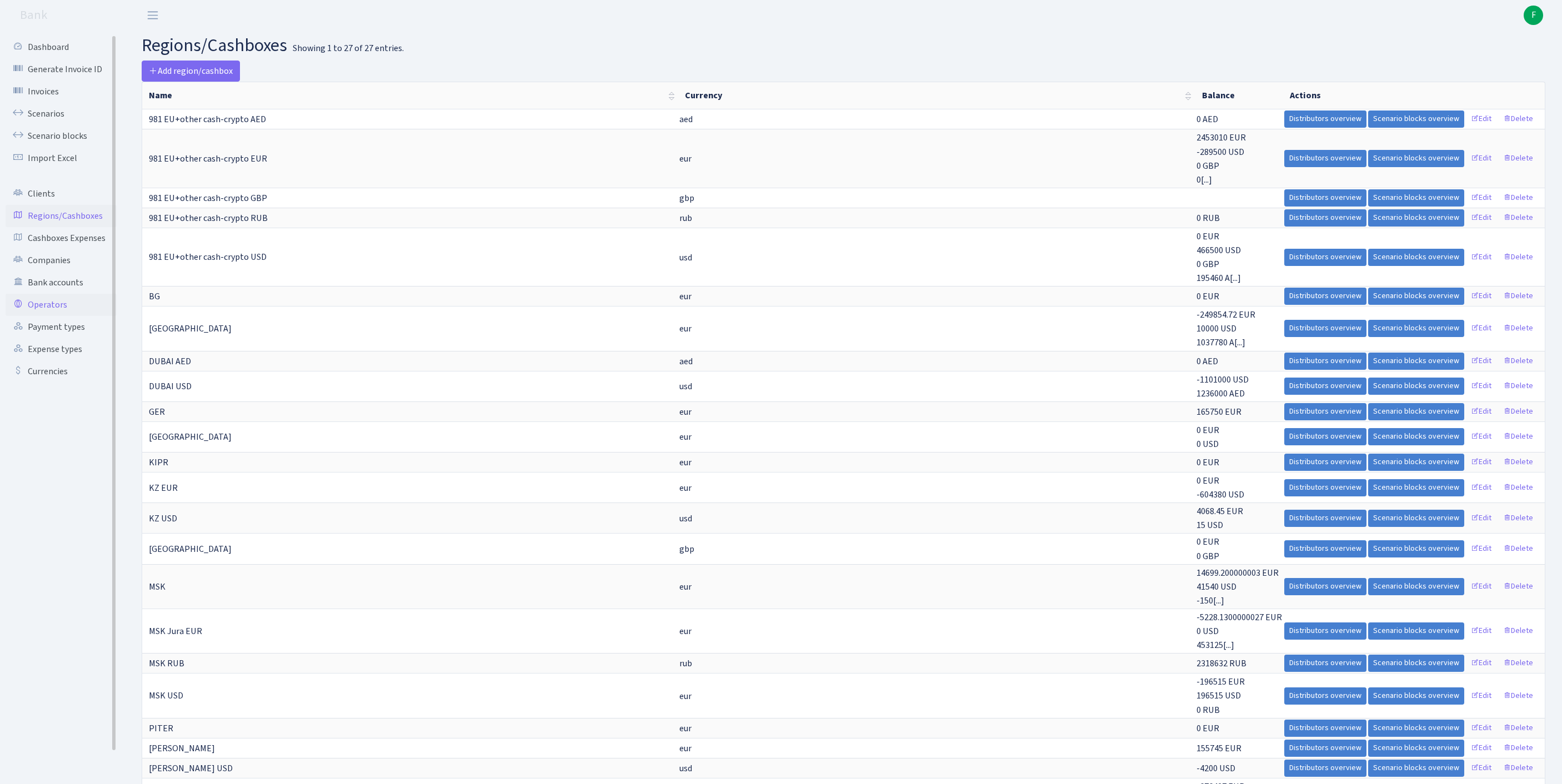
click at [56, 316] on link "Operators" at bounding box center [61, 304] width 111 height 22
click at [47, 124] on link "Scenarios" at bounding box center [61, 114] width 111 height 22
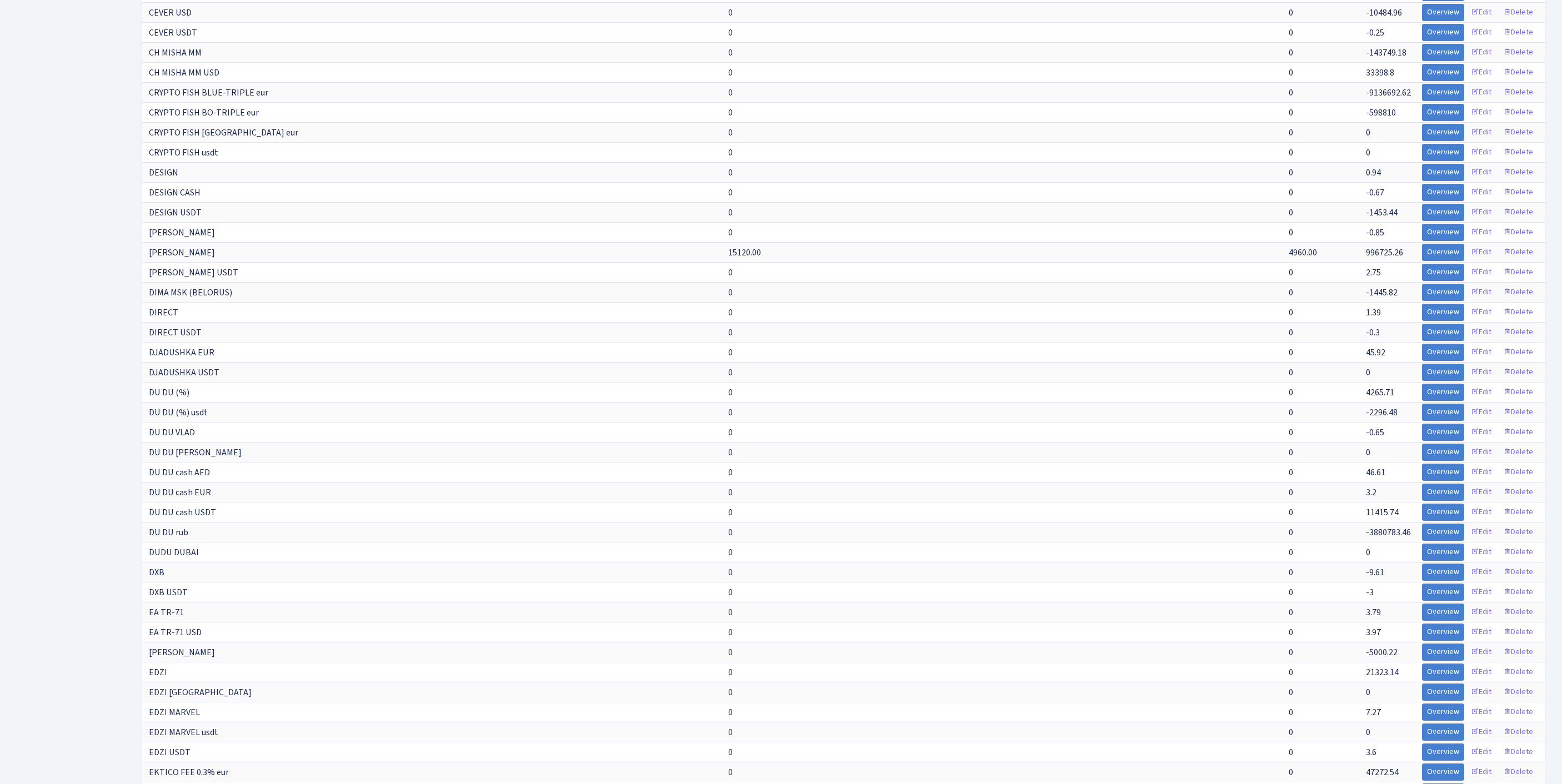
scroll to position [1945, 0]
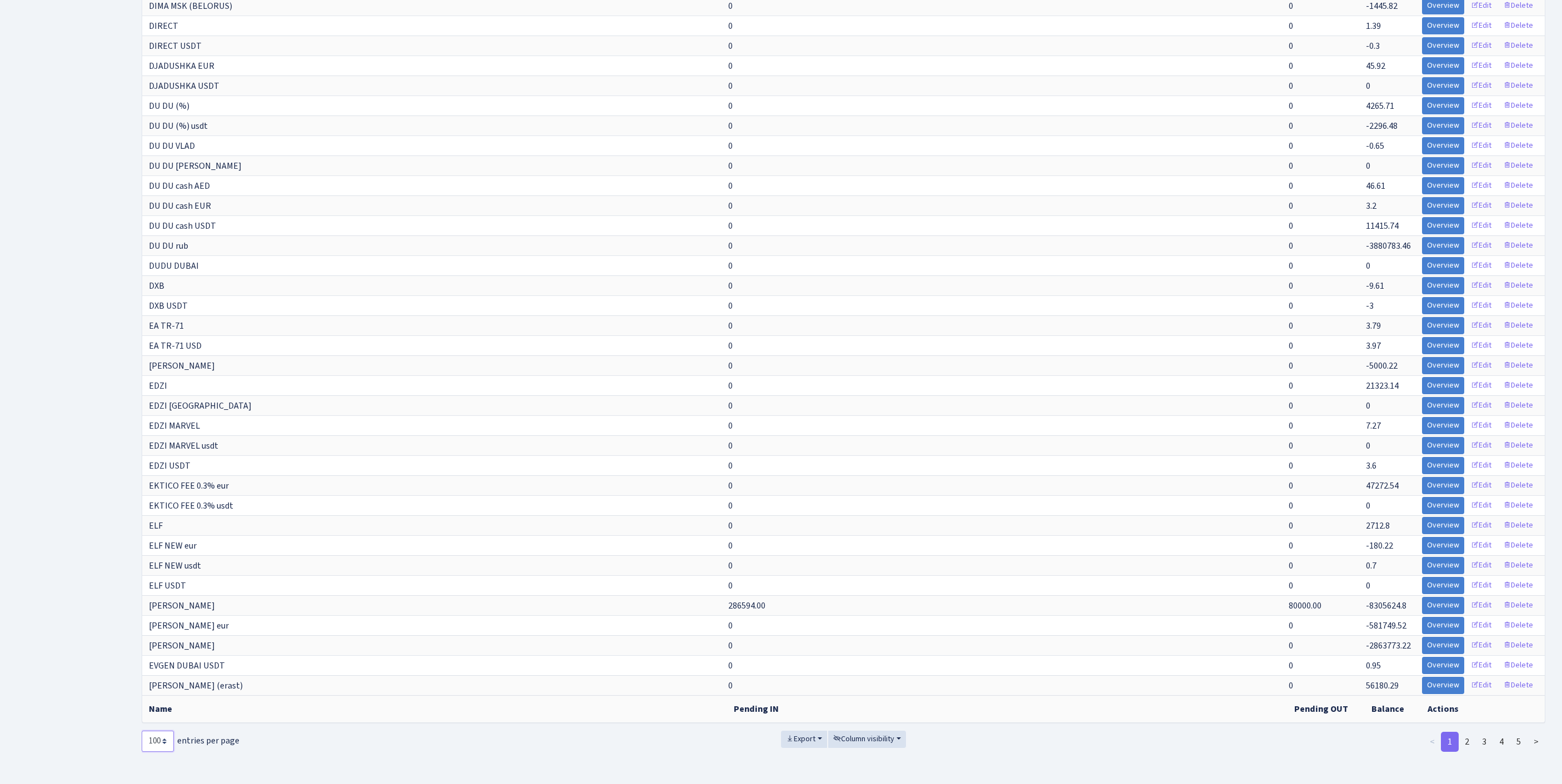
select select "-1"
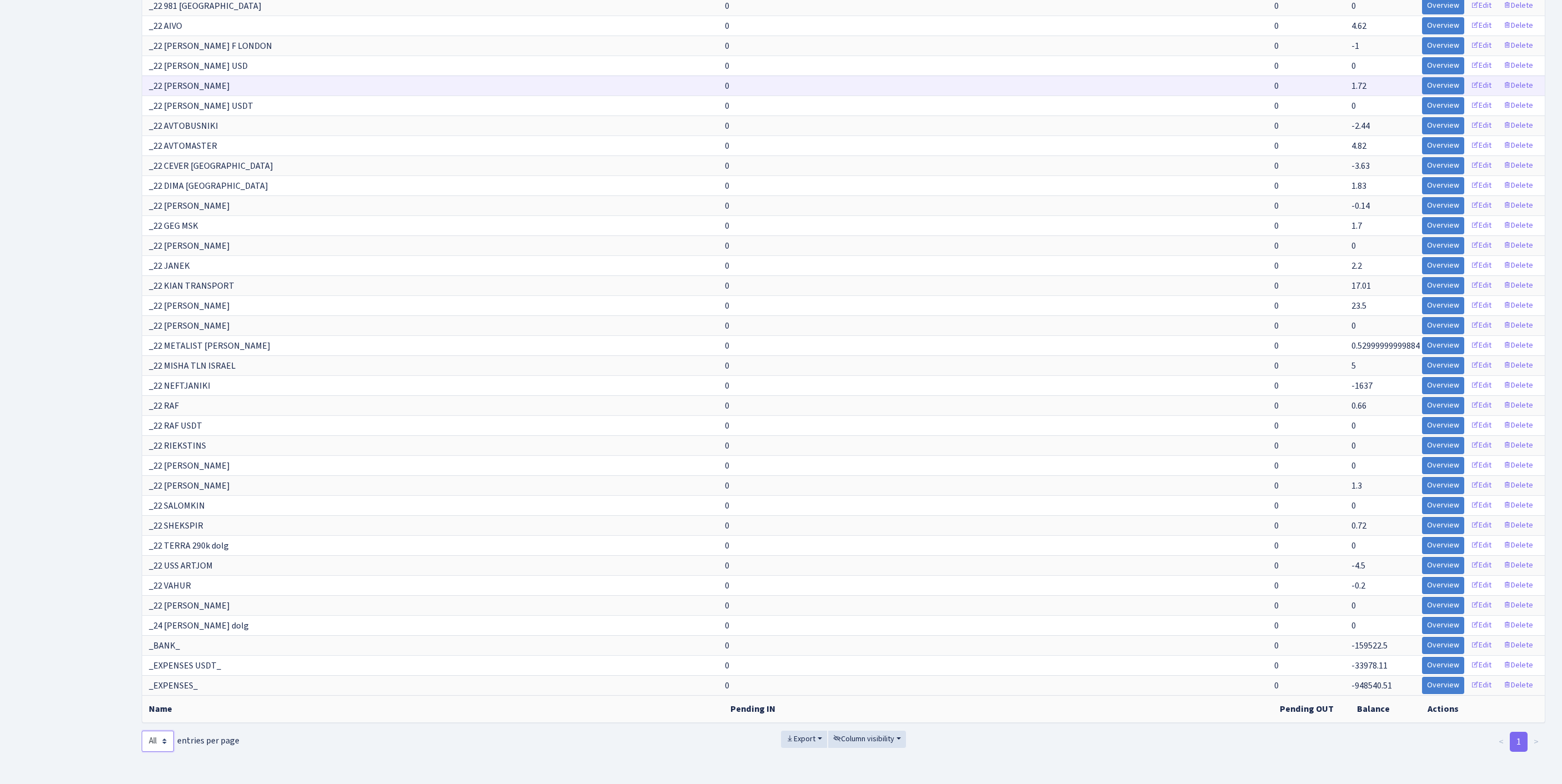
scroll to position [10143, 0]
click at [873, 731] on button "Column visibility" at bounding box center [867, 739] width 78 height 17
click at [880, 671] on span "Pending IN" at bounding box center [861, 677] width 39 height 12
click at [882, 688] on span "Pending OUT" at bounding box center [865, 694] width 47 height 12
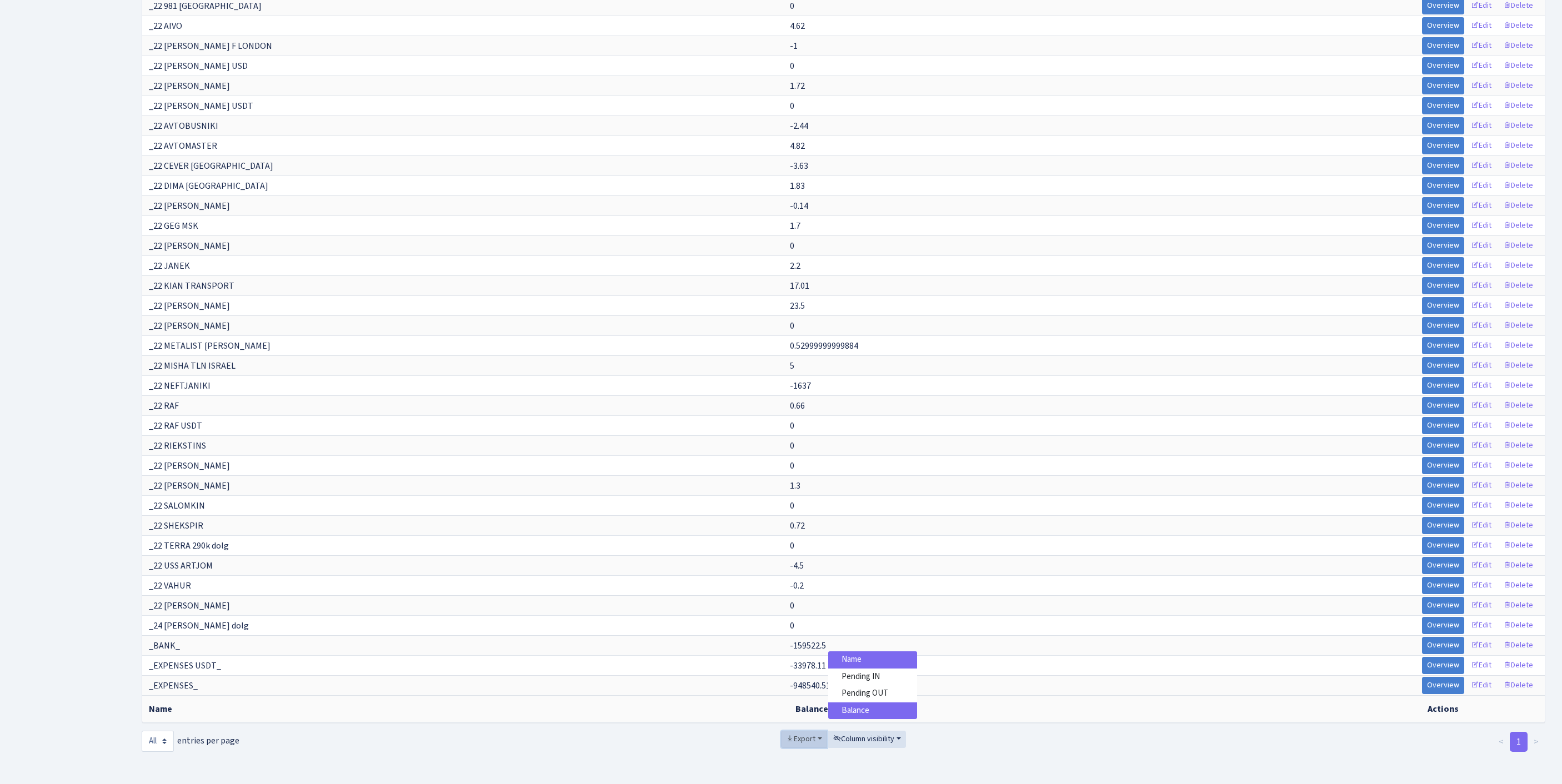
click at [788, 734] on span "Export" at bounding box center [801, 740] width 30 height 12
click at [797, 652] on span "Excel" at bounding box center [803, 657] width 18 height 12
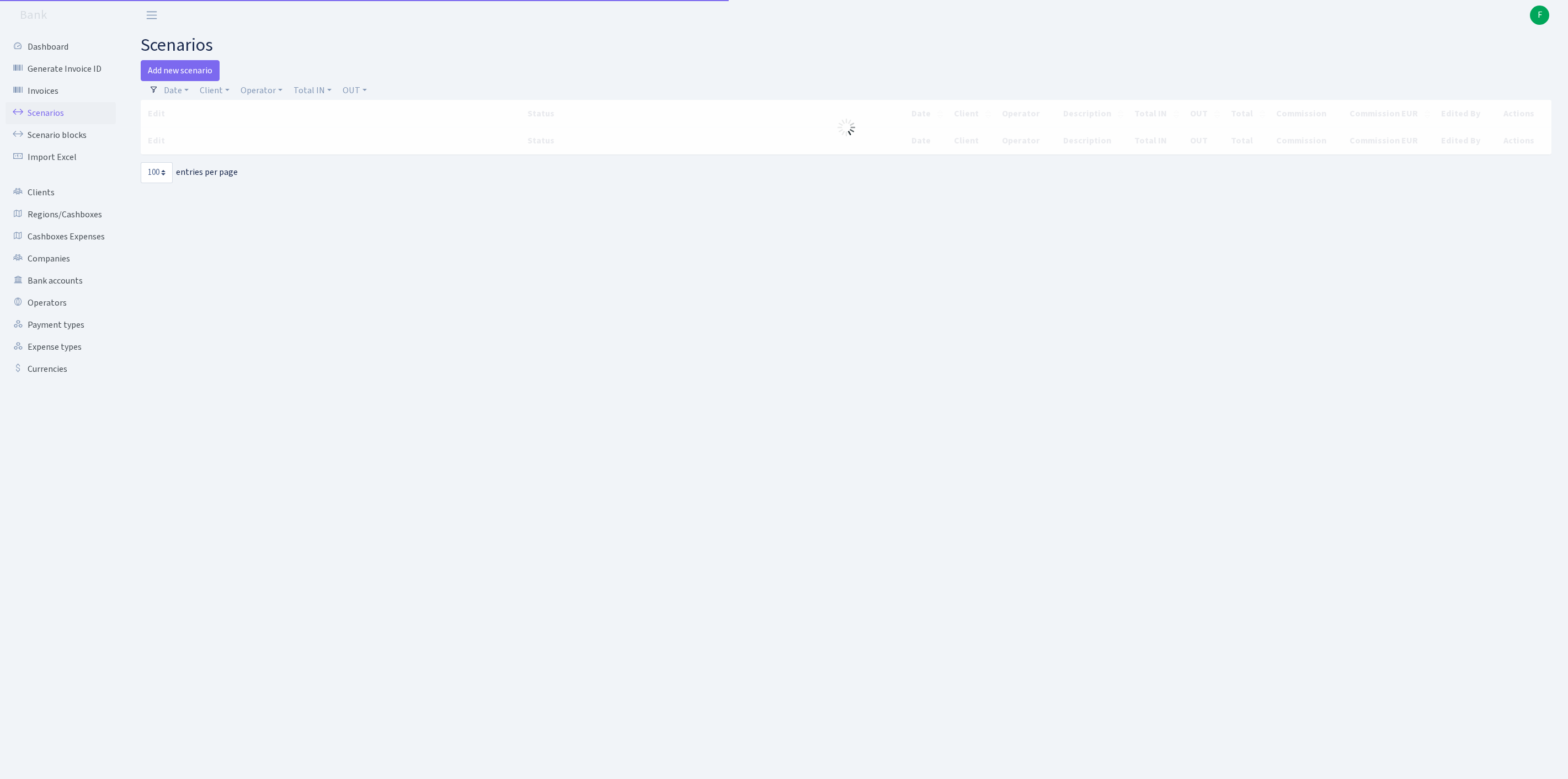
select select "100"
click at [53, 314] on link "Operators" at bounding box center [60, 302] width 110 height 22
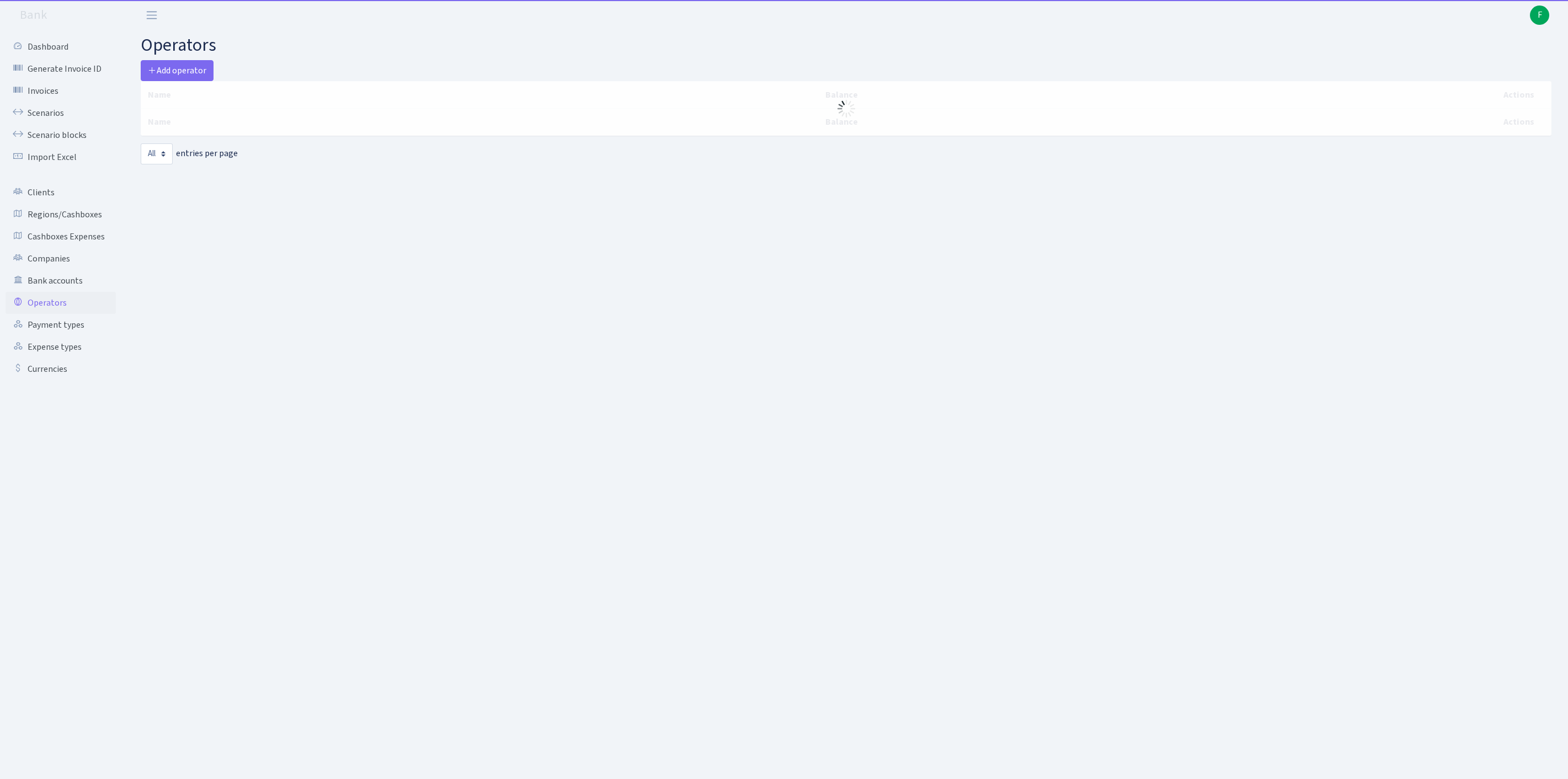
select select "-1"
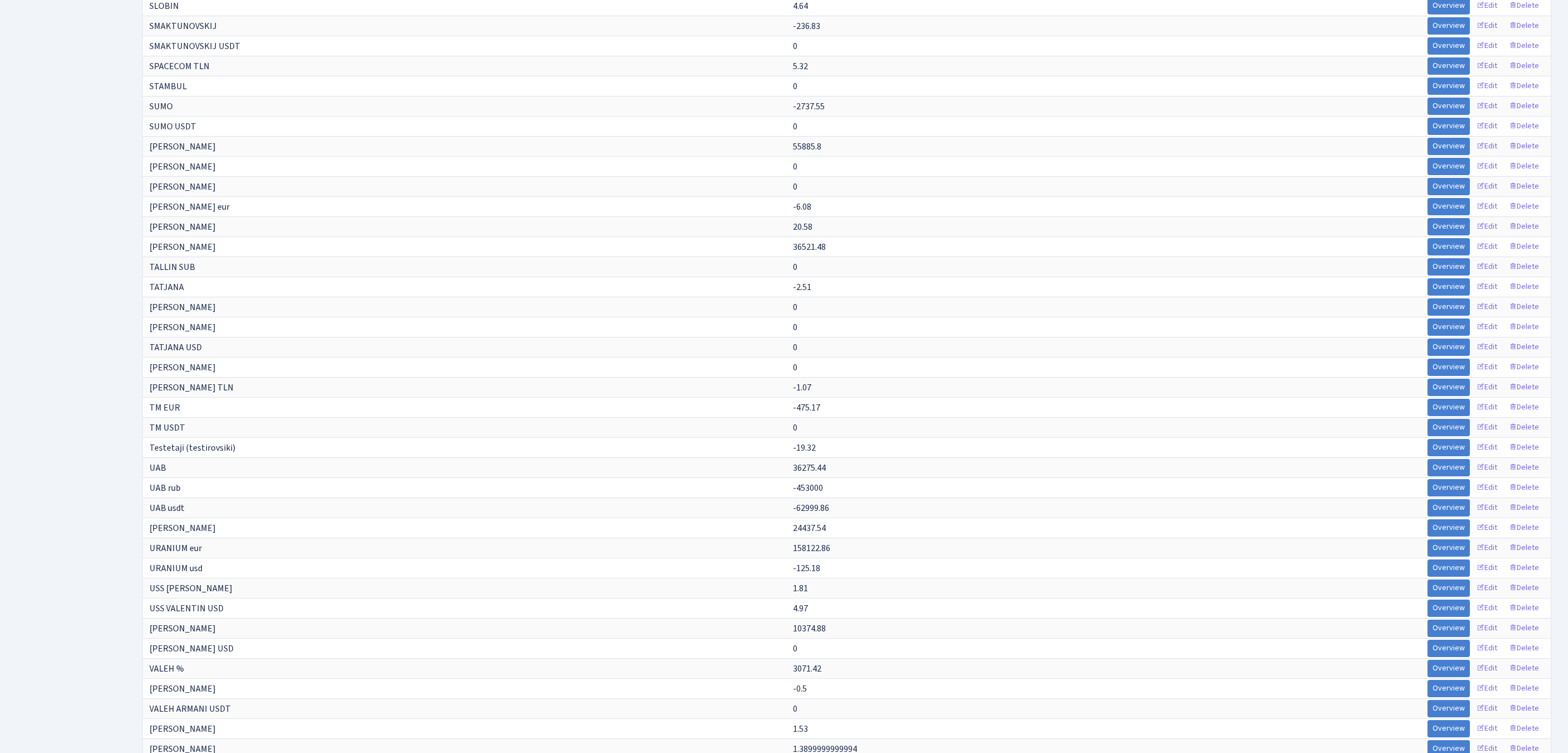
scroll to position [155, 0]
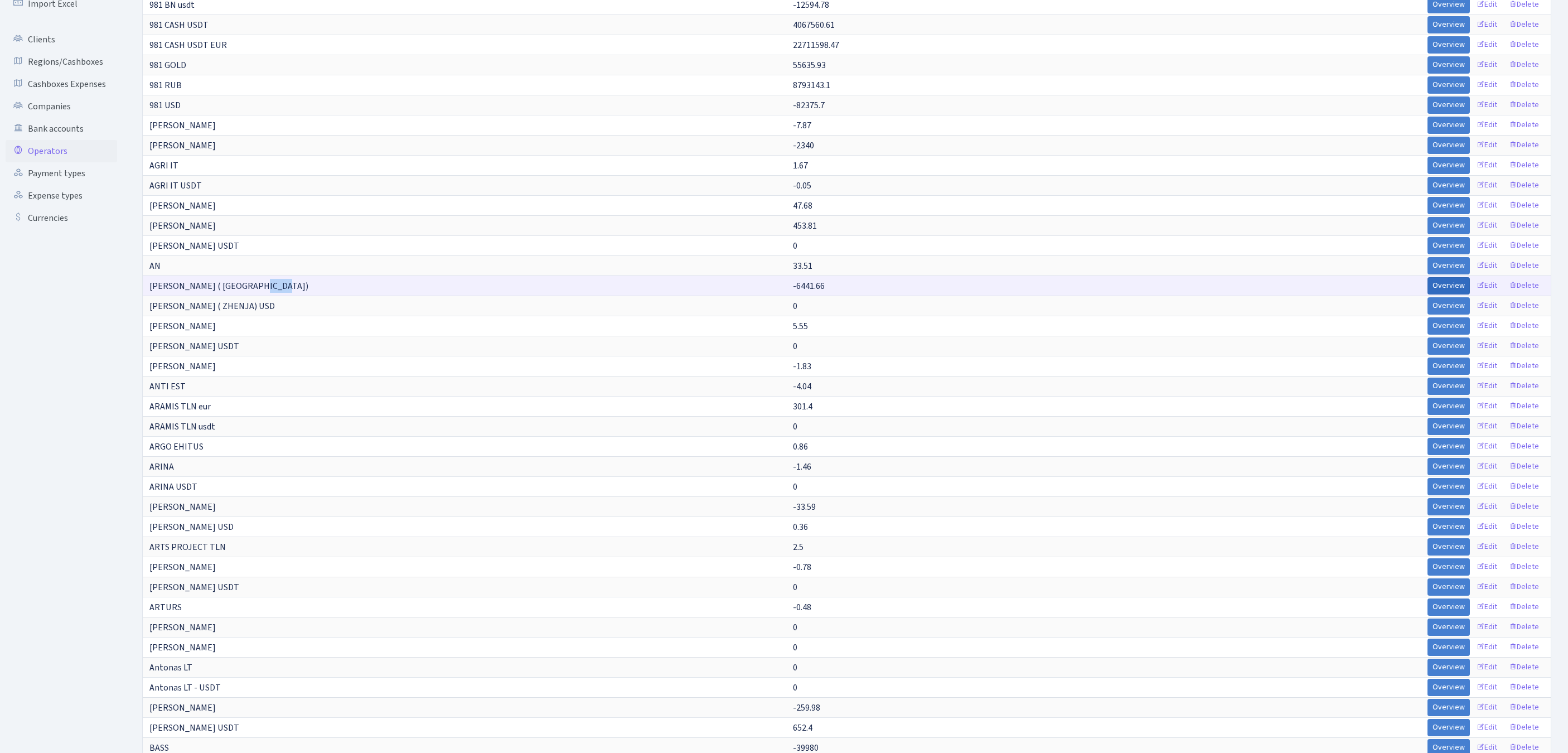
click at [1428, 294] on link "Overview" at bounding box center [1448, 286] width 42 height 17
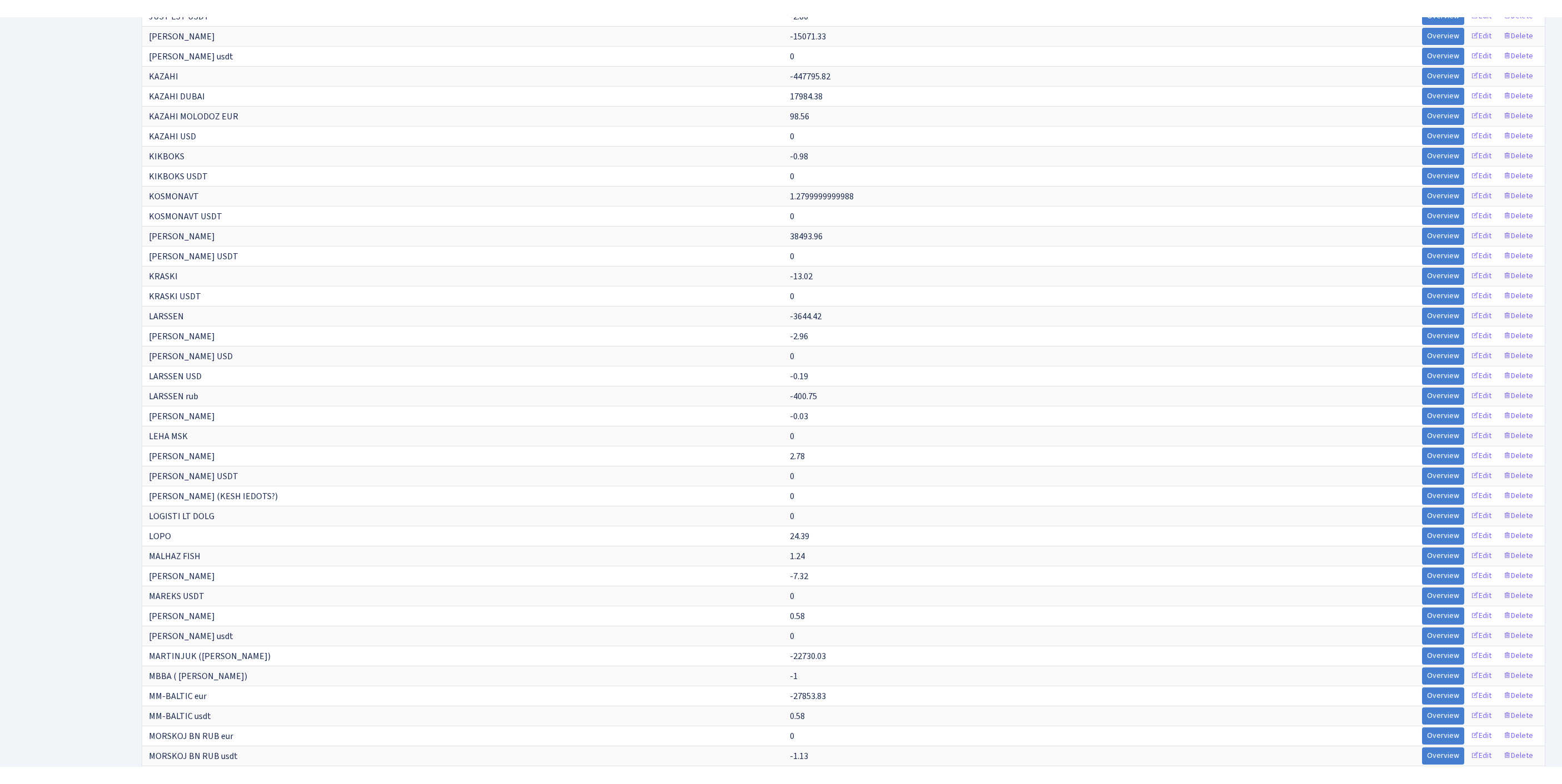
scroll to position [4228, 0]
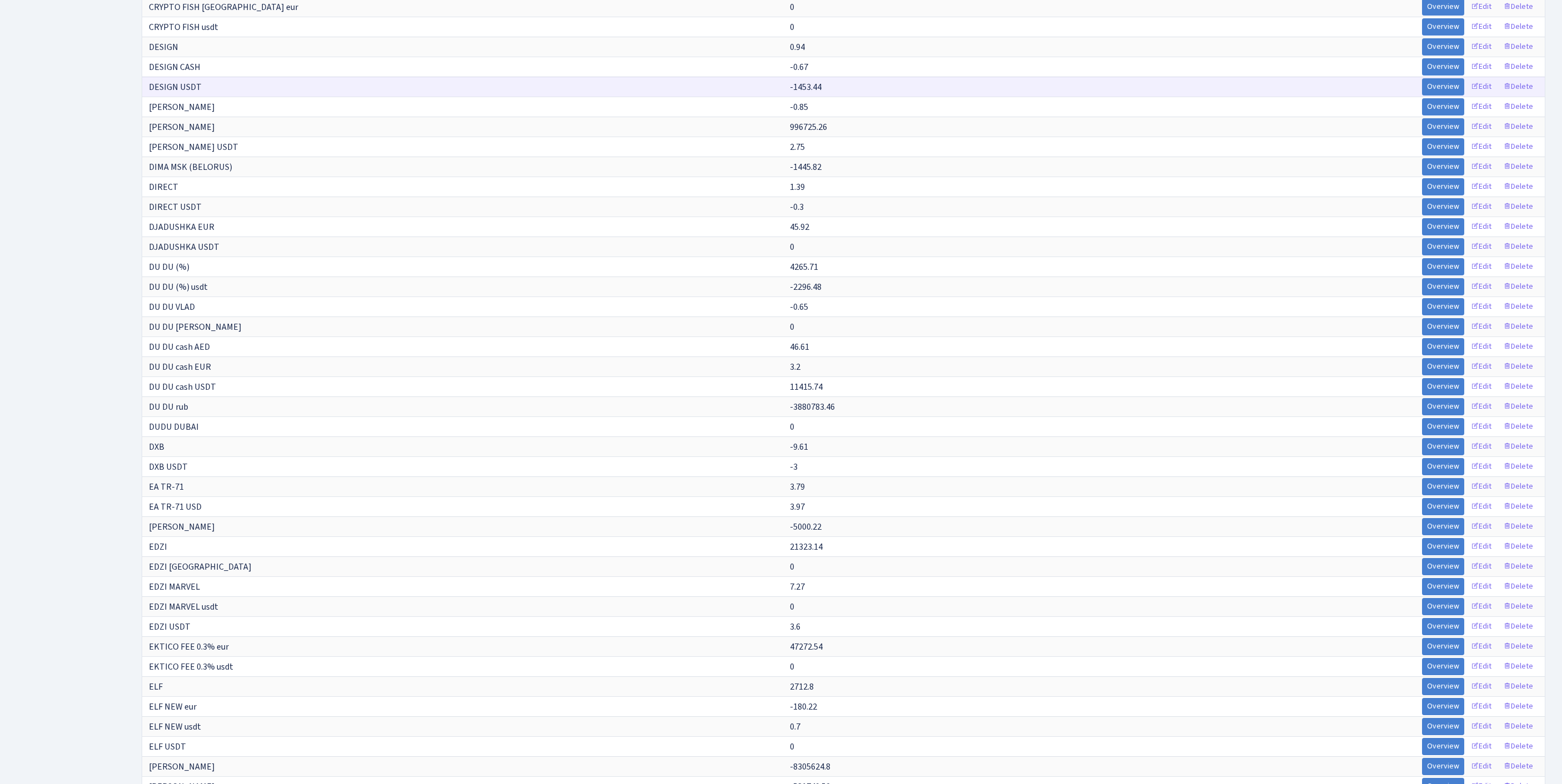
scroll to position [0, 0]
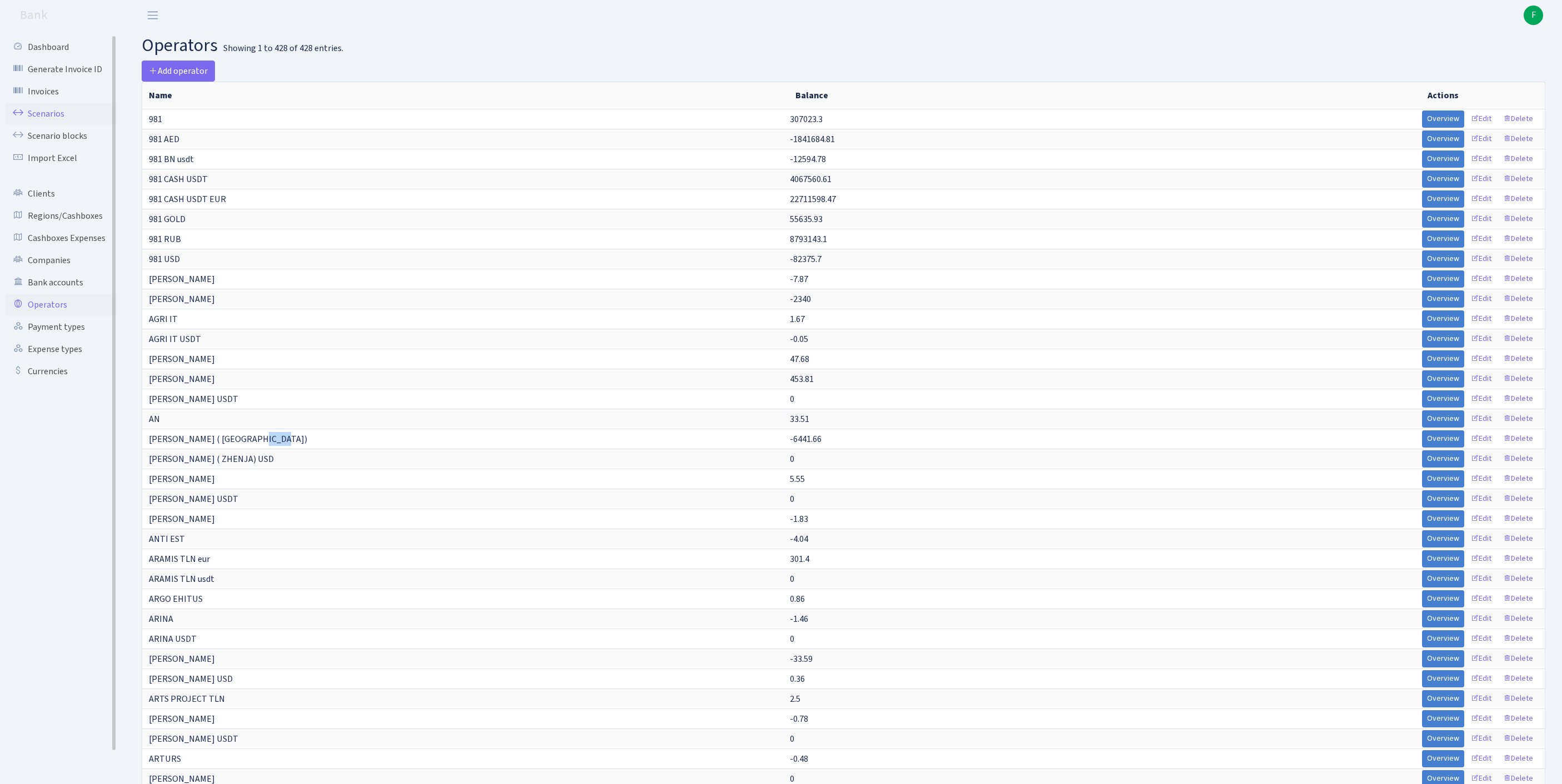
click at [49, 121] on link "Scenarios" at bounding box center [61, 114] width 111 height 22
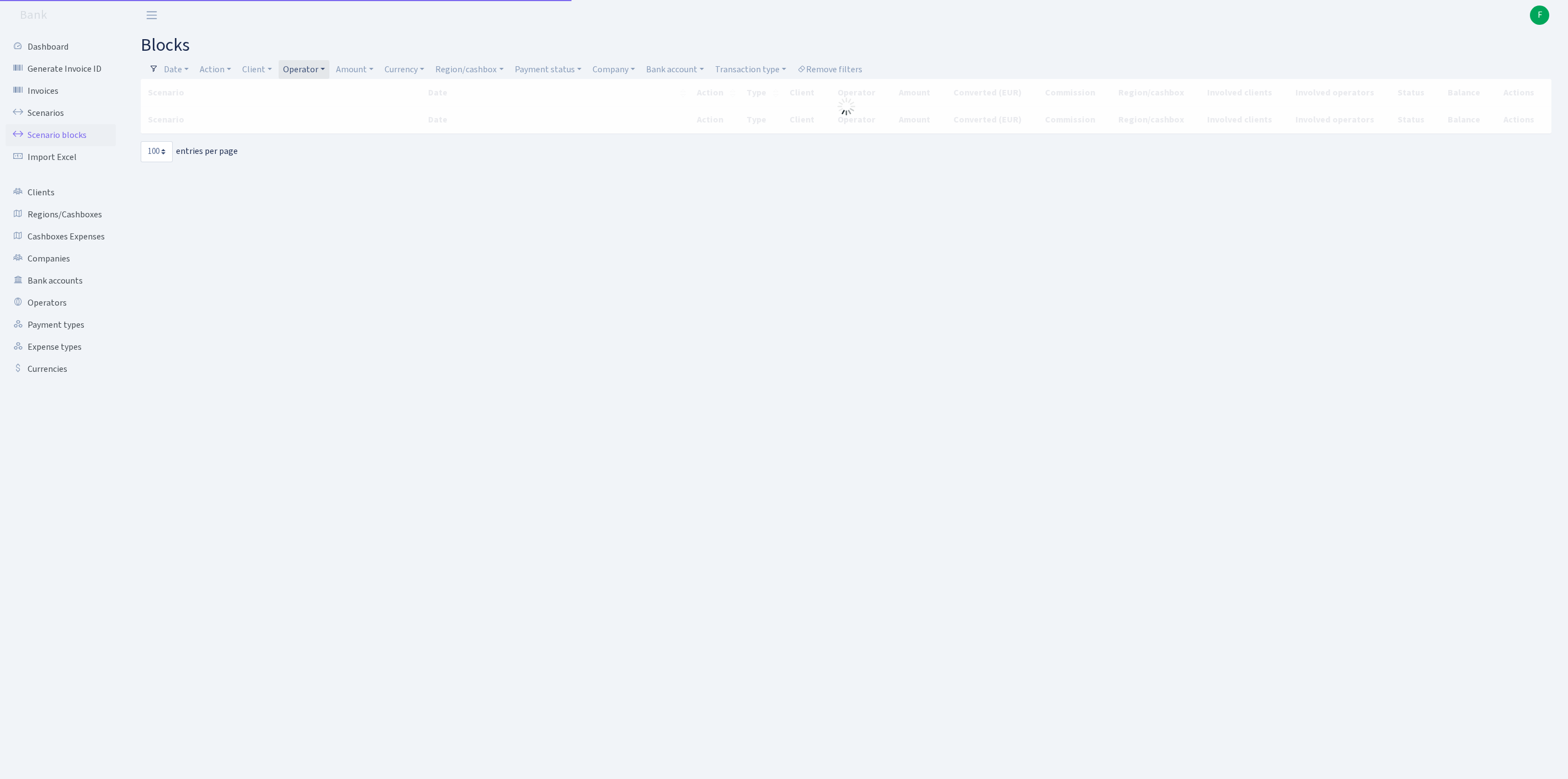
select select "100"
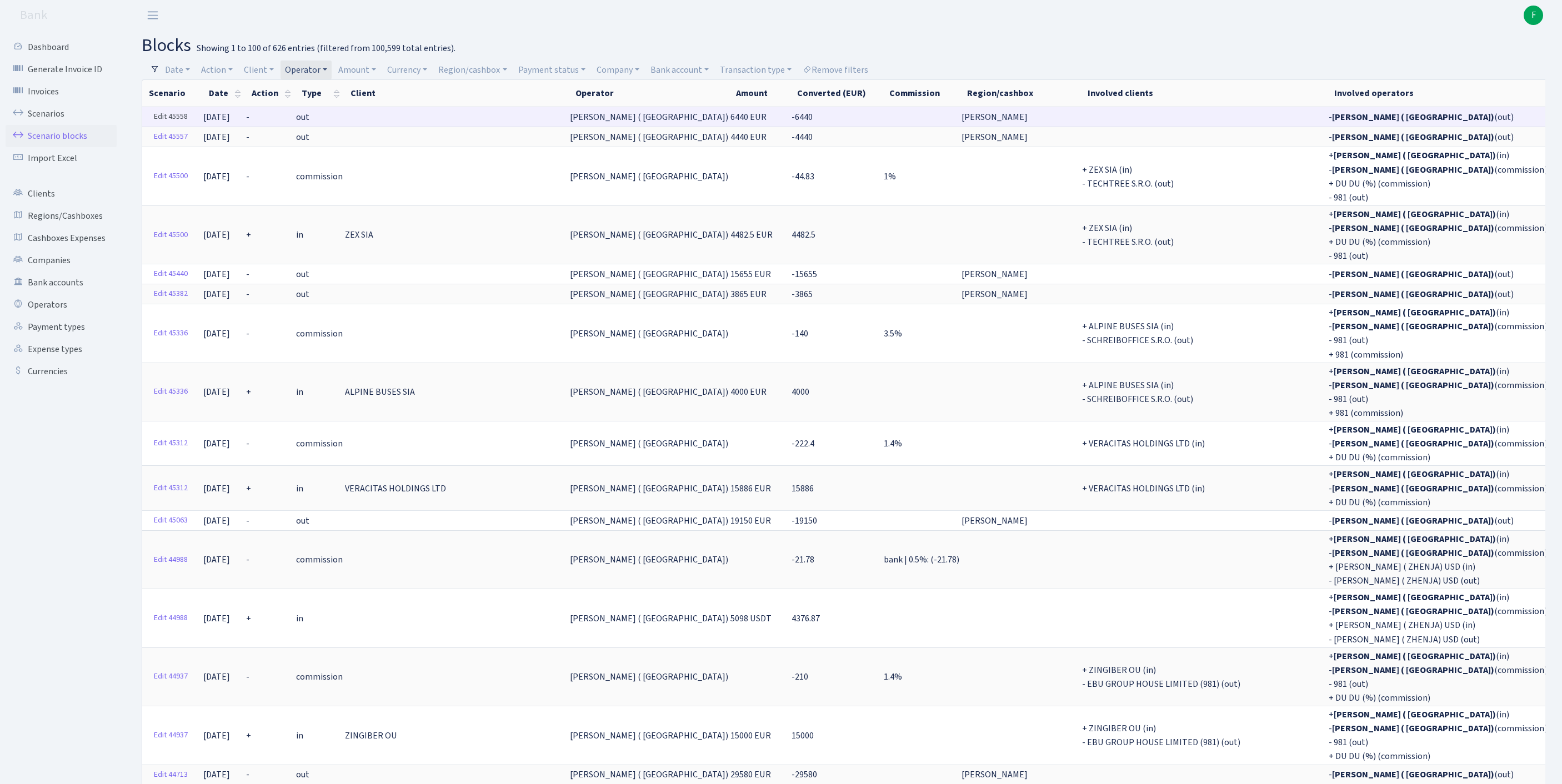
click at [165, 126] on link "Edit 45558" at bounding box center [170, 117] width 44 height 17
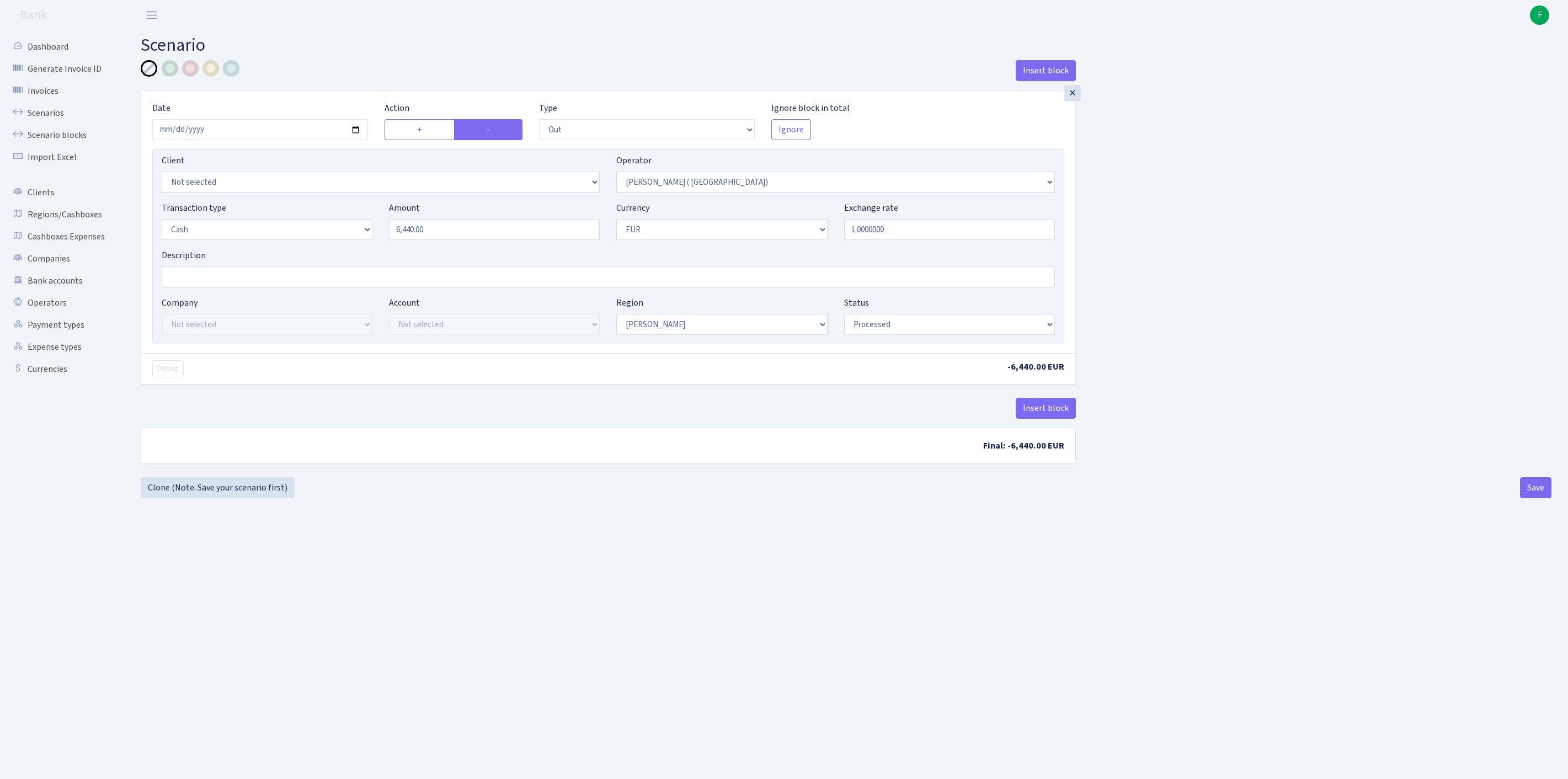
select select "out"
select select "131"
select select "1"
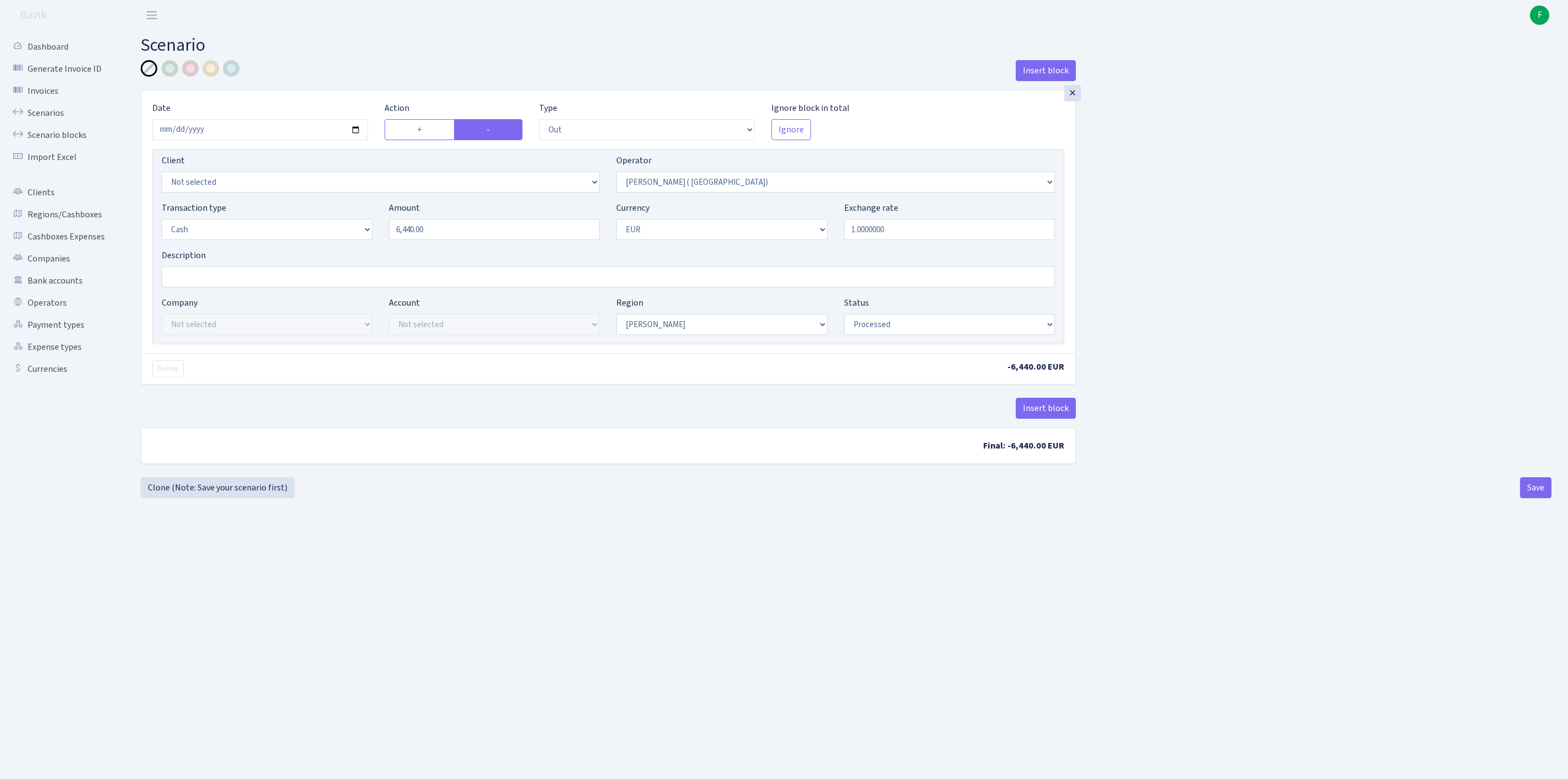
select select "processed"
click at [280, 288] on input "Description" at bounding box center [608, 277] width 893 height 21
type input "komisijas"
click at [192, 72] on div at bounding box center [190, 69] width 16 height 16
click at [1537, 499] on button "Save" at bounding box center [1535, 488] width 31 height 21
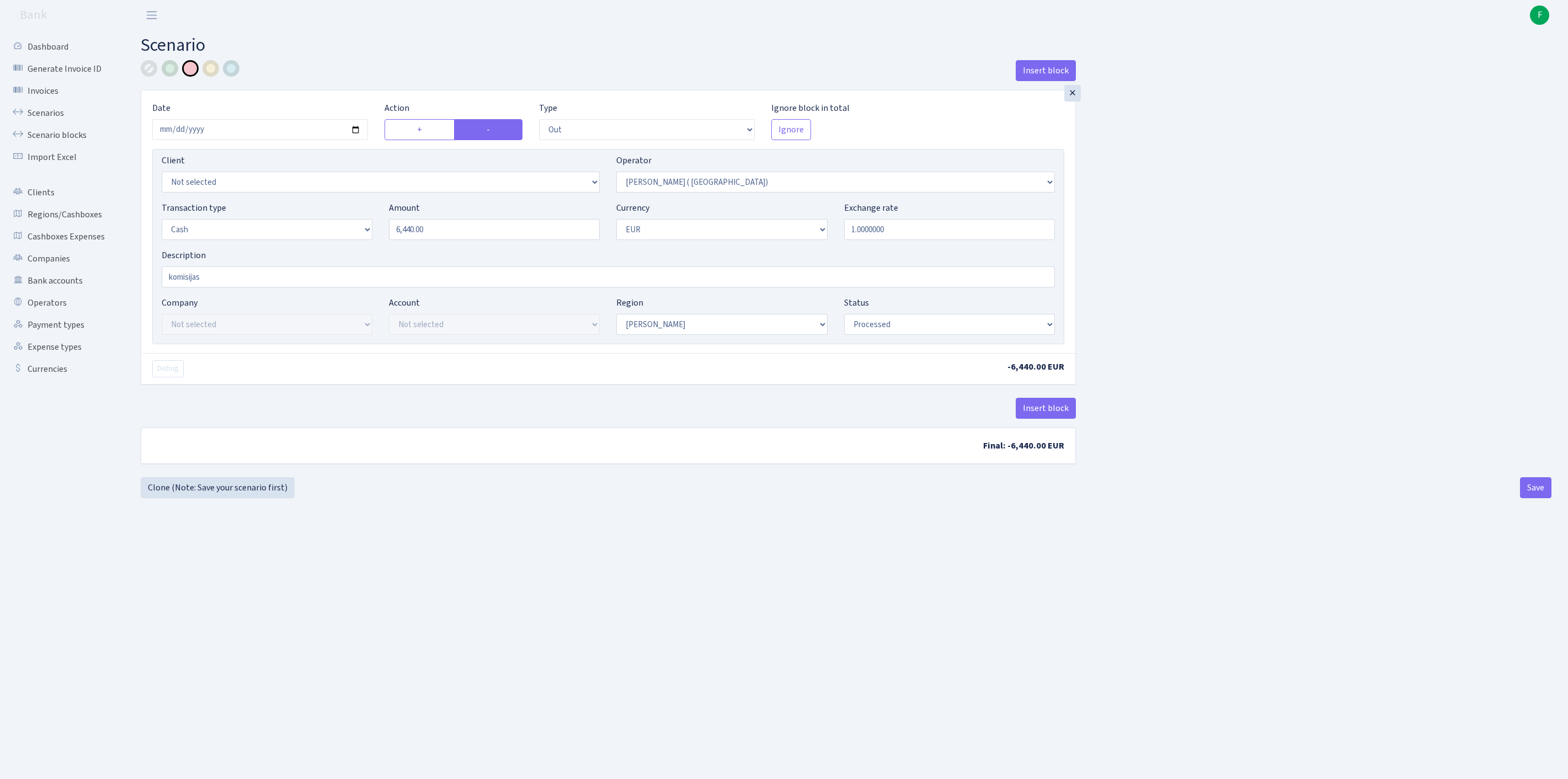
select select "out"
select select "131"
select select "1"
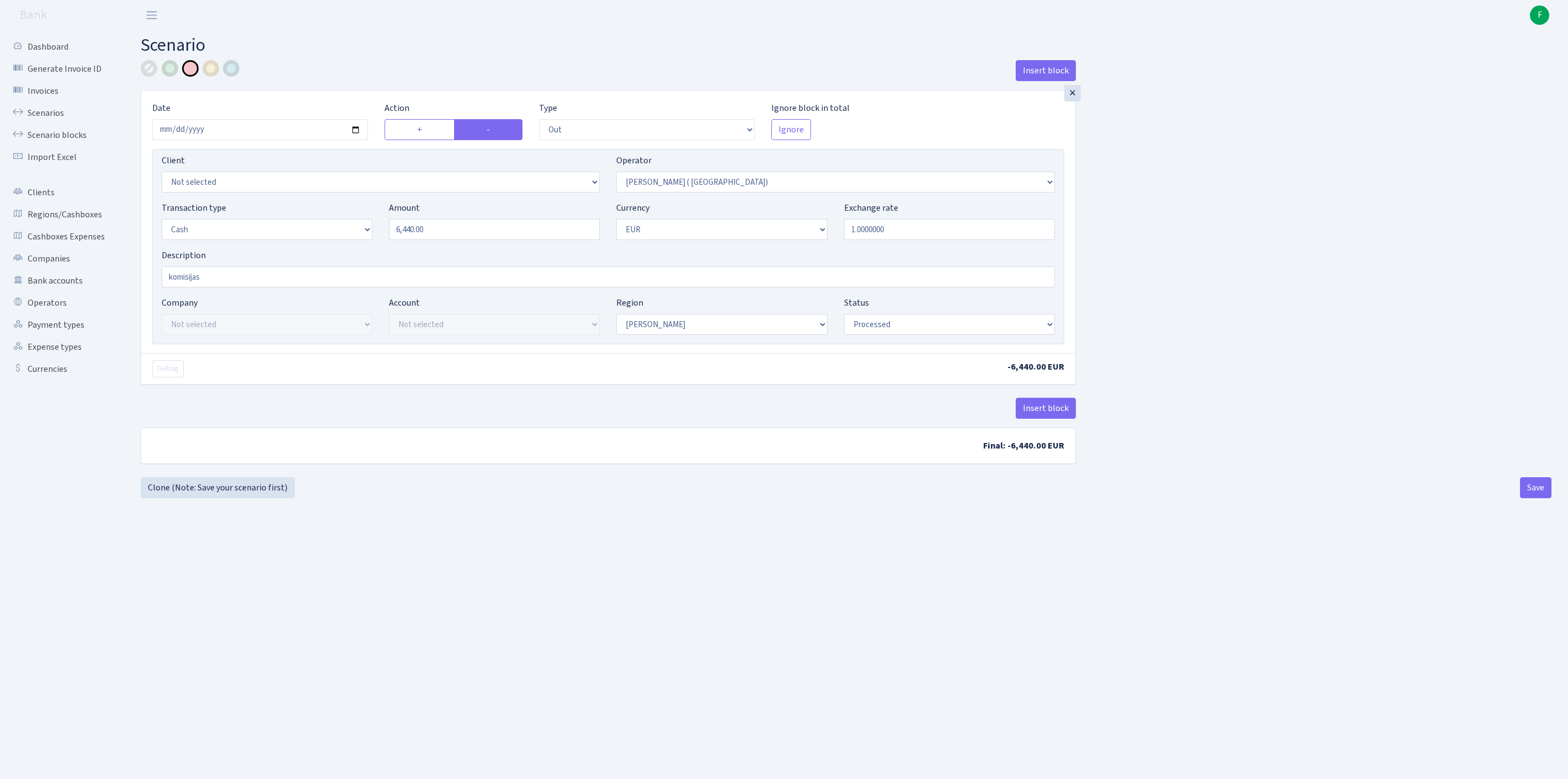
select select "processed"
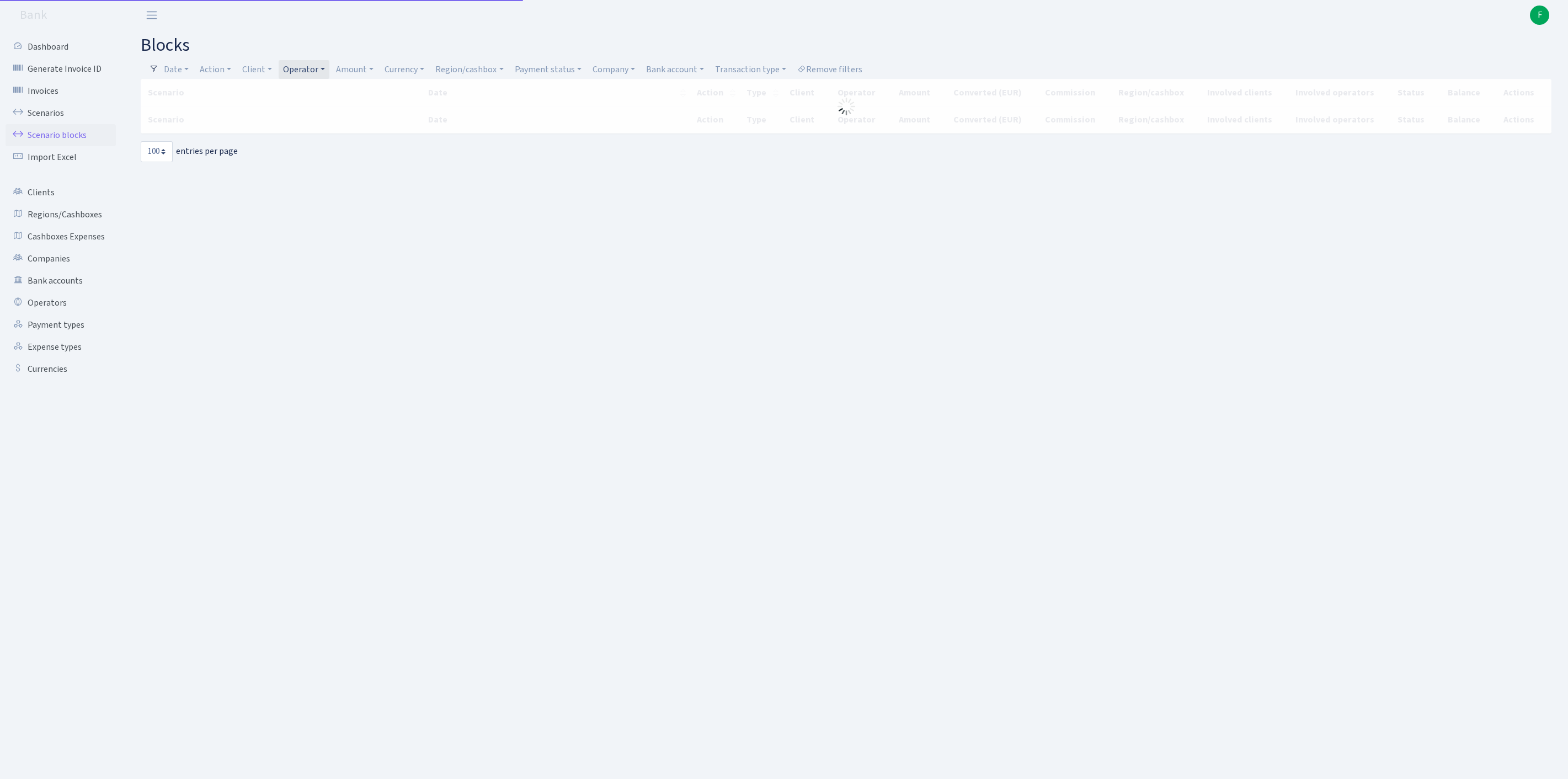
select select "100"
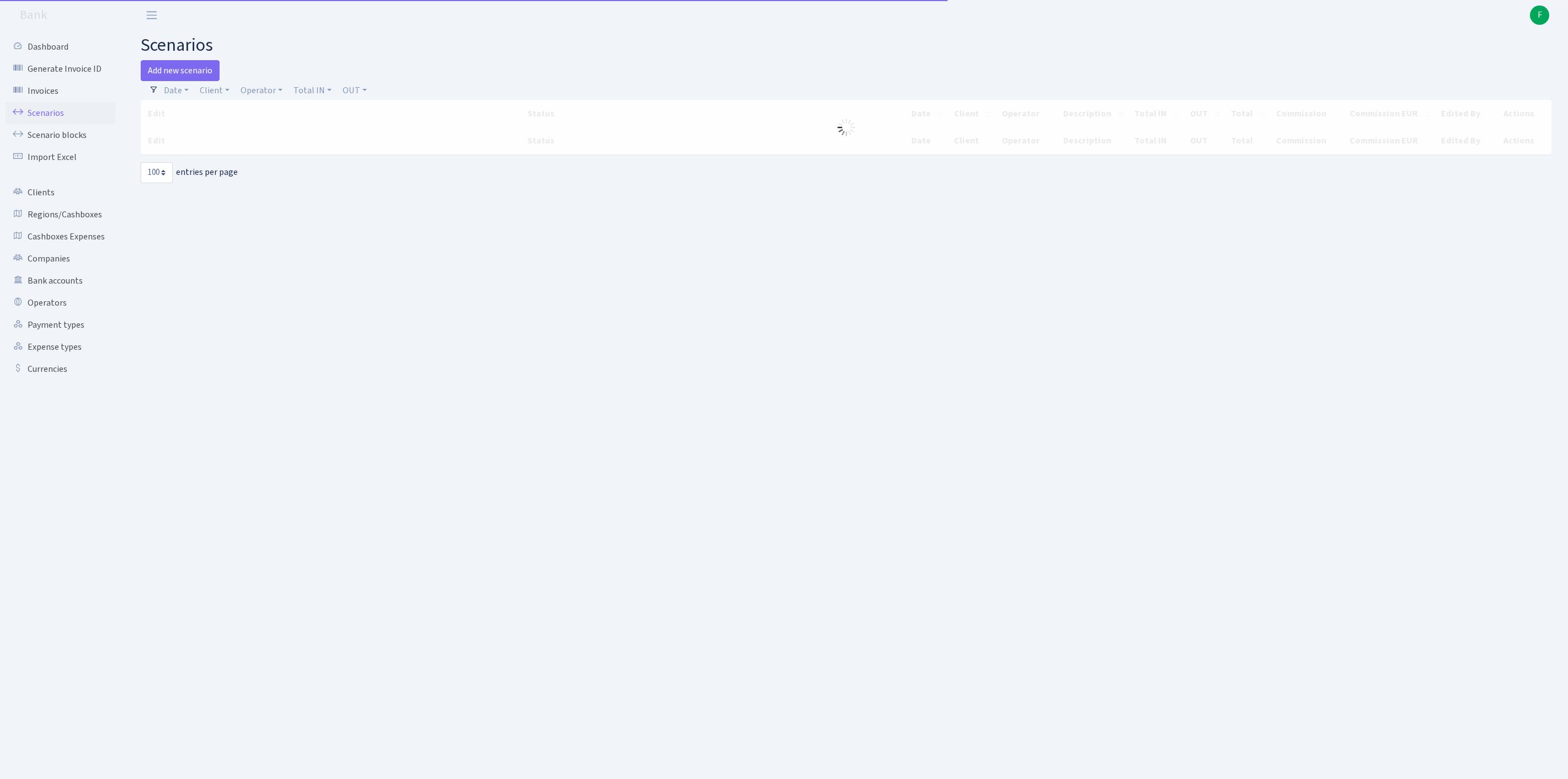
select select "100"
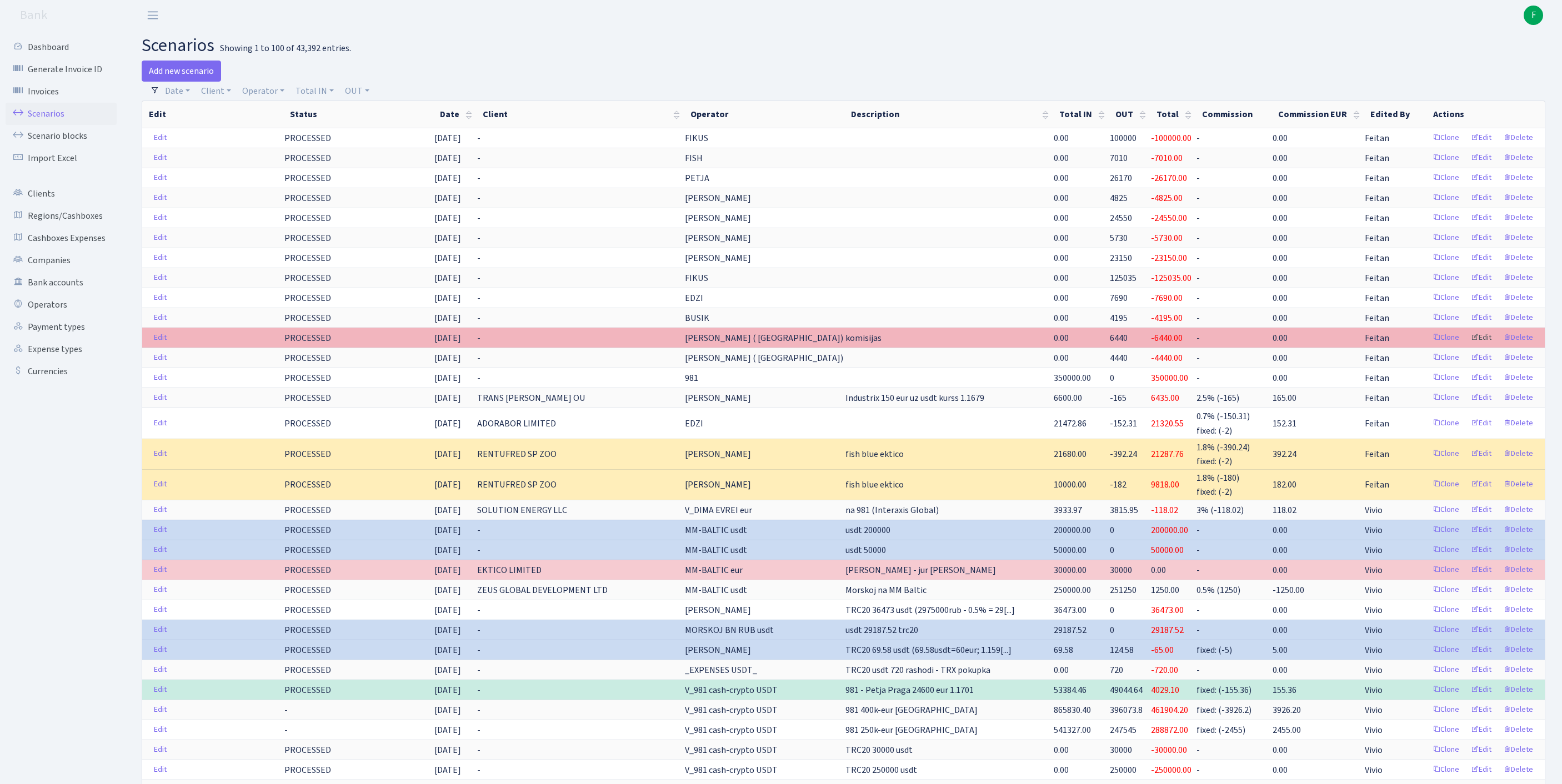
click at [1470, 346] on link "Edit" at bounding box center [1481, 337] width 30 height 17
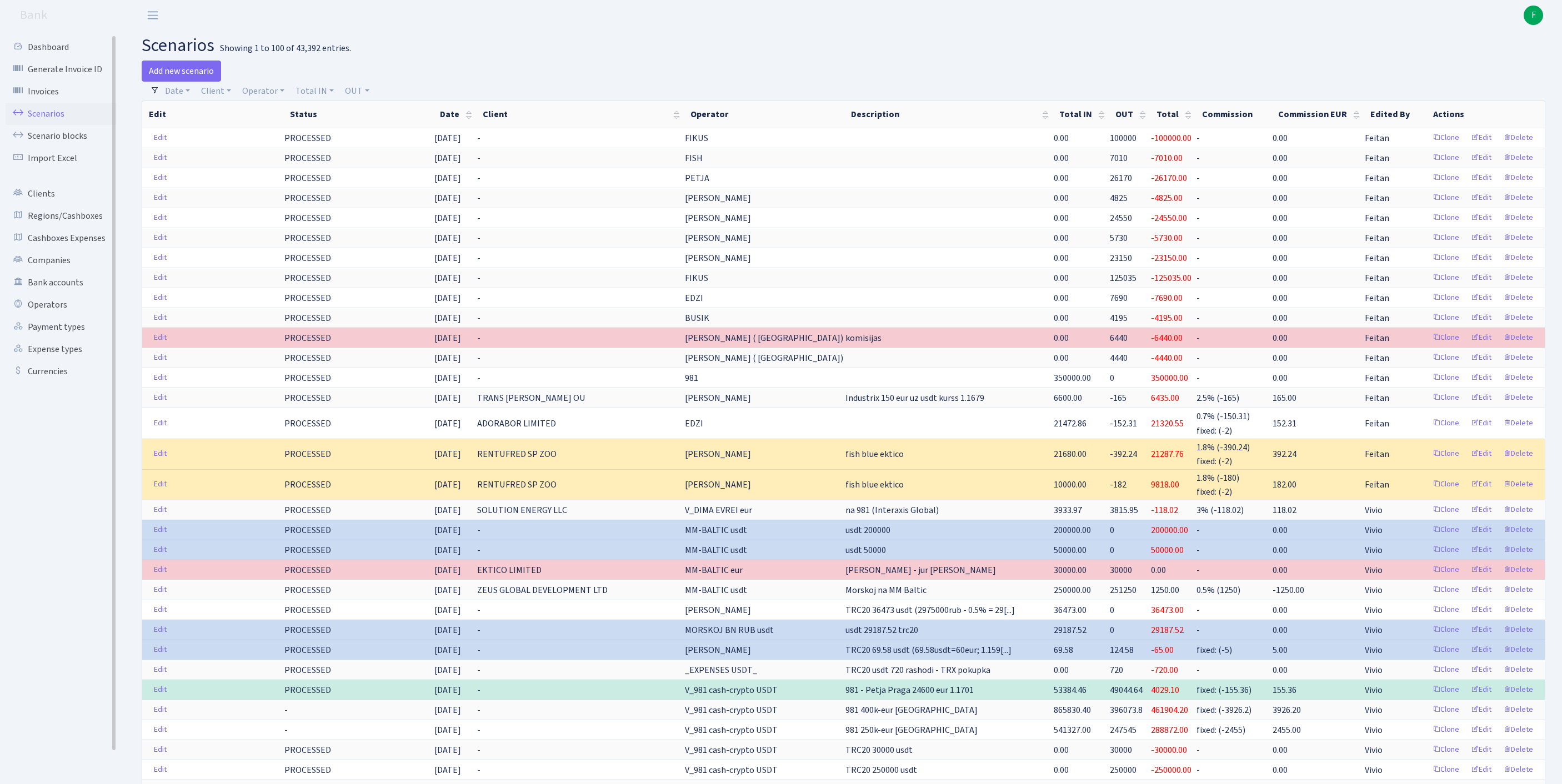
click at [53, 123] on link "Scenarios" at bounding box center [61, 114] width 111 height 22
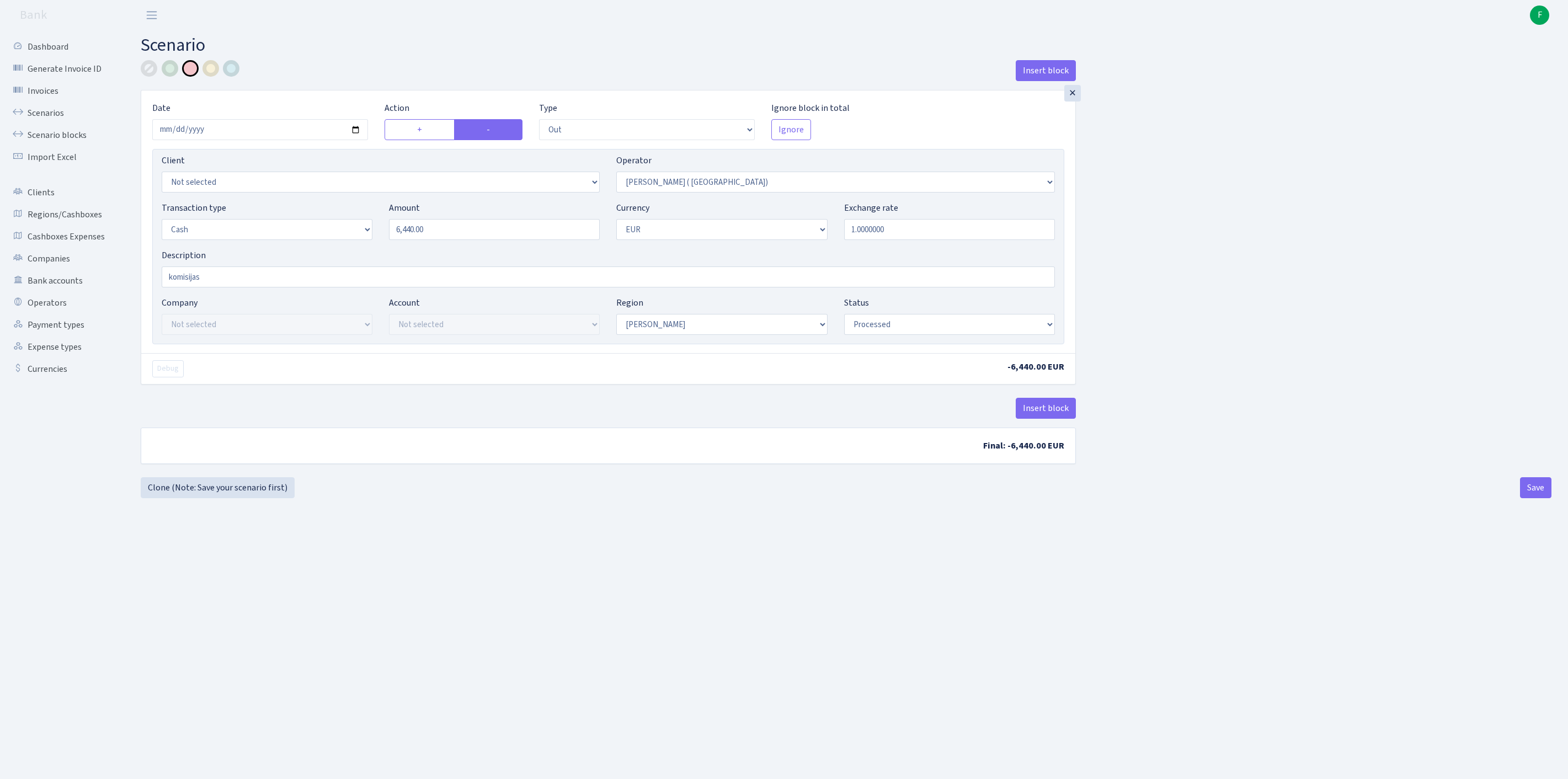
select select "out"
select select "131"
select select "1"
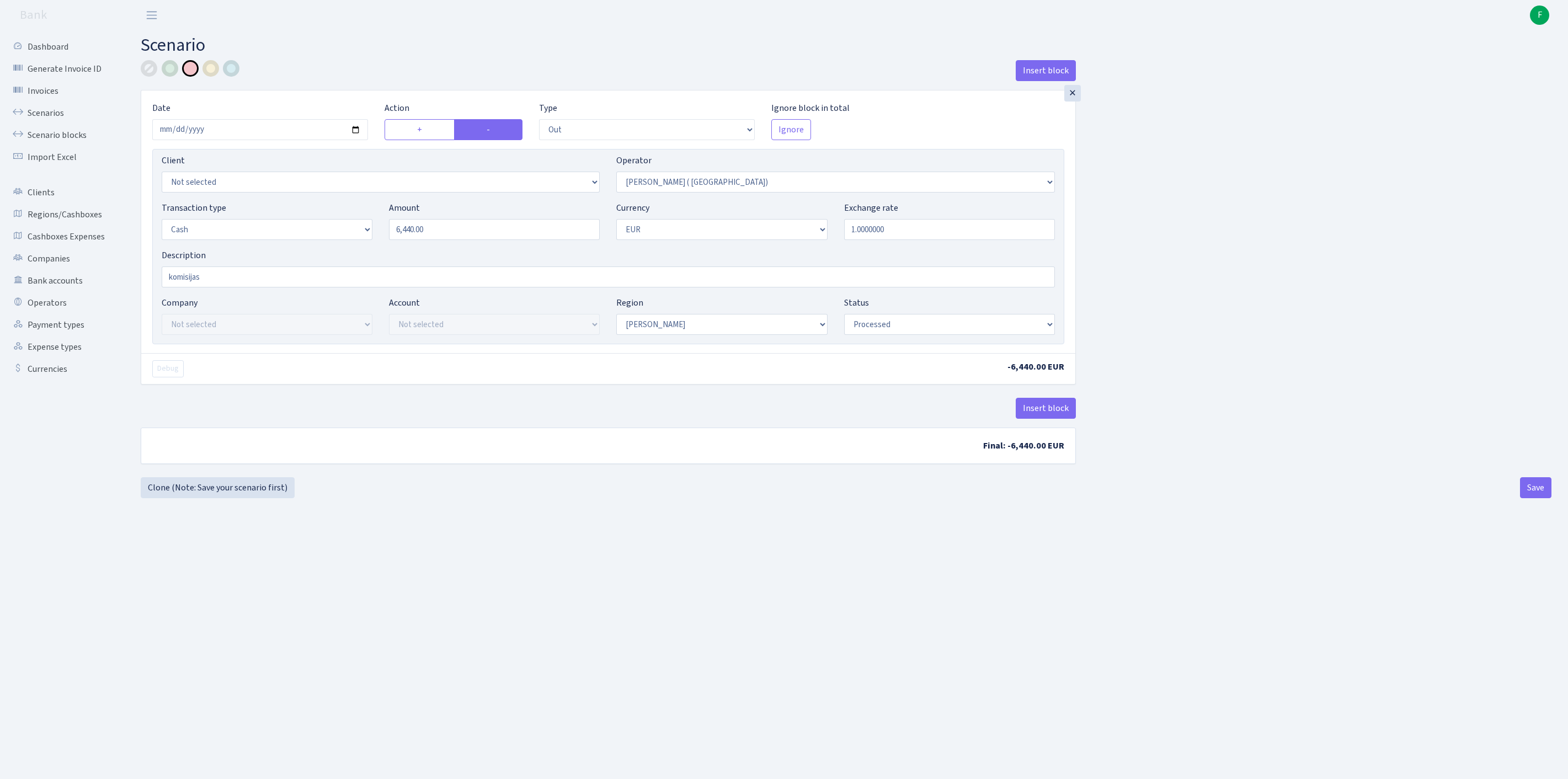
select select "processed"
select select "118"
click at [265, 288] on input "komisijas" at bounding box center [608, 277] width 893 height 21
type input "komisijas no uranium"
click at [1530, 499] on button "Save" at bounding box center [1535, 488] width 31 height 21
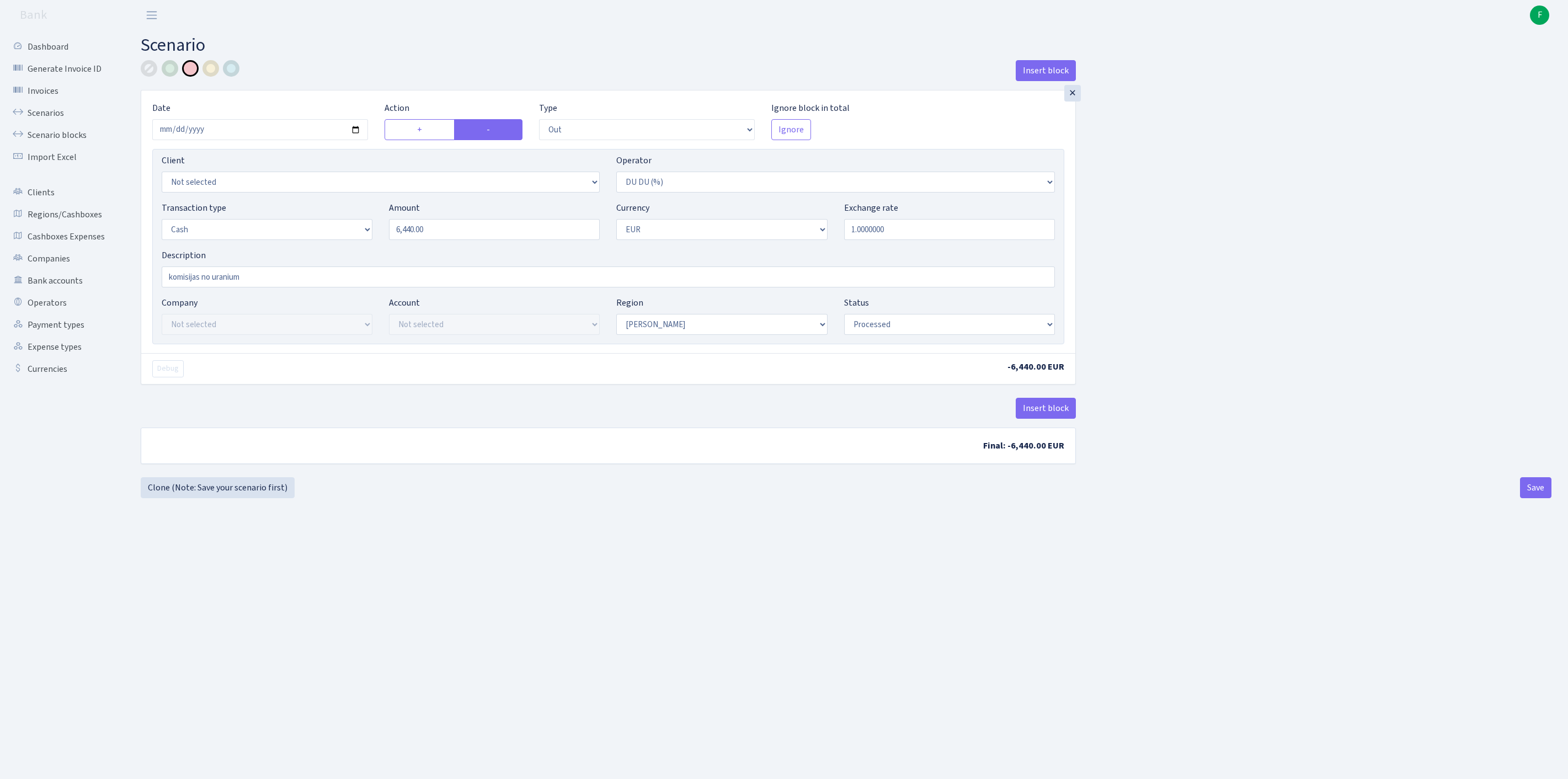
select select "out"
select select "118"
select select "1"
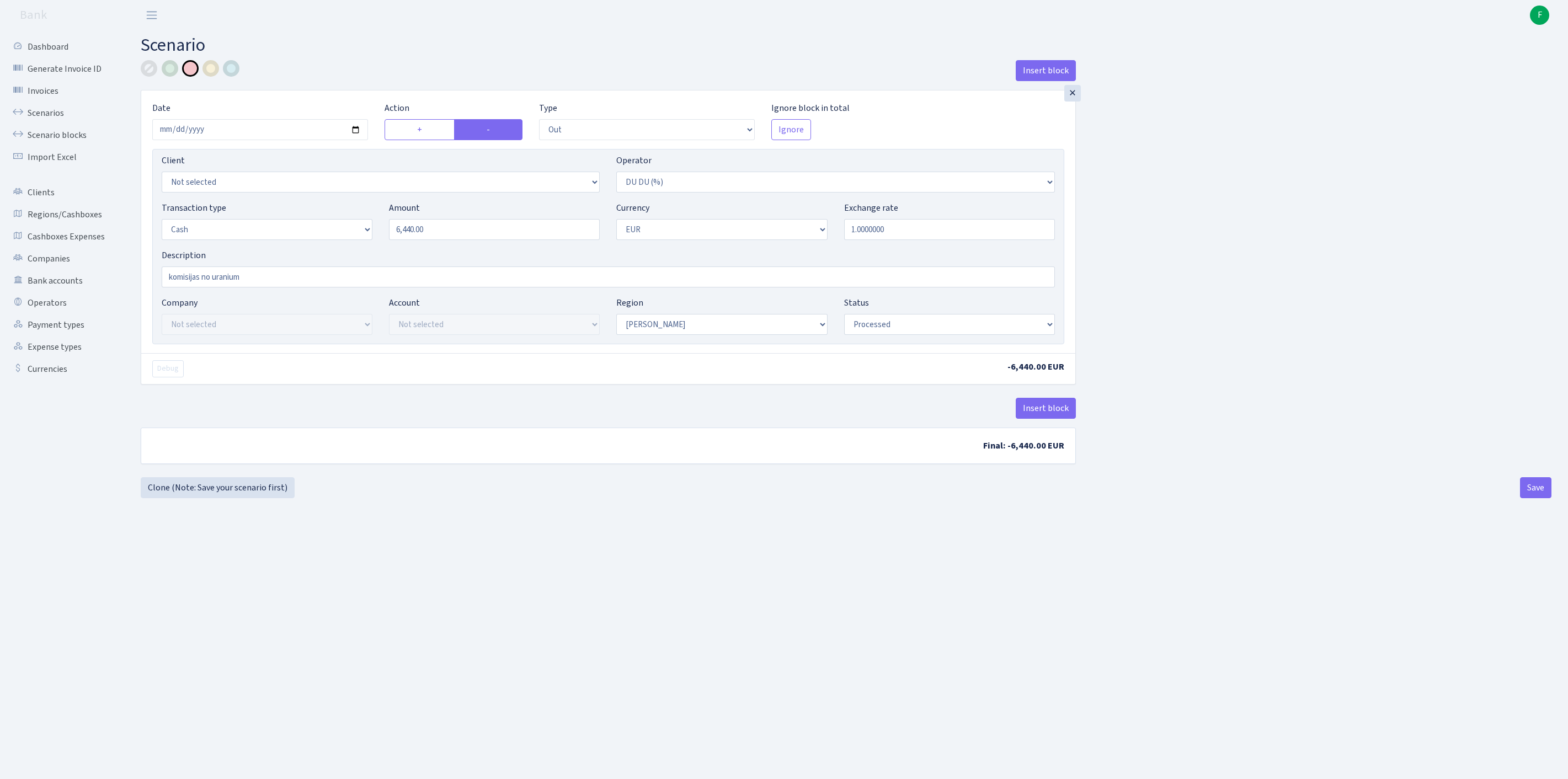
select select "processed"
click at [56, 122] on link "Scenarios" at bounding box center [60, 113] width 110 height 22
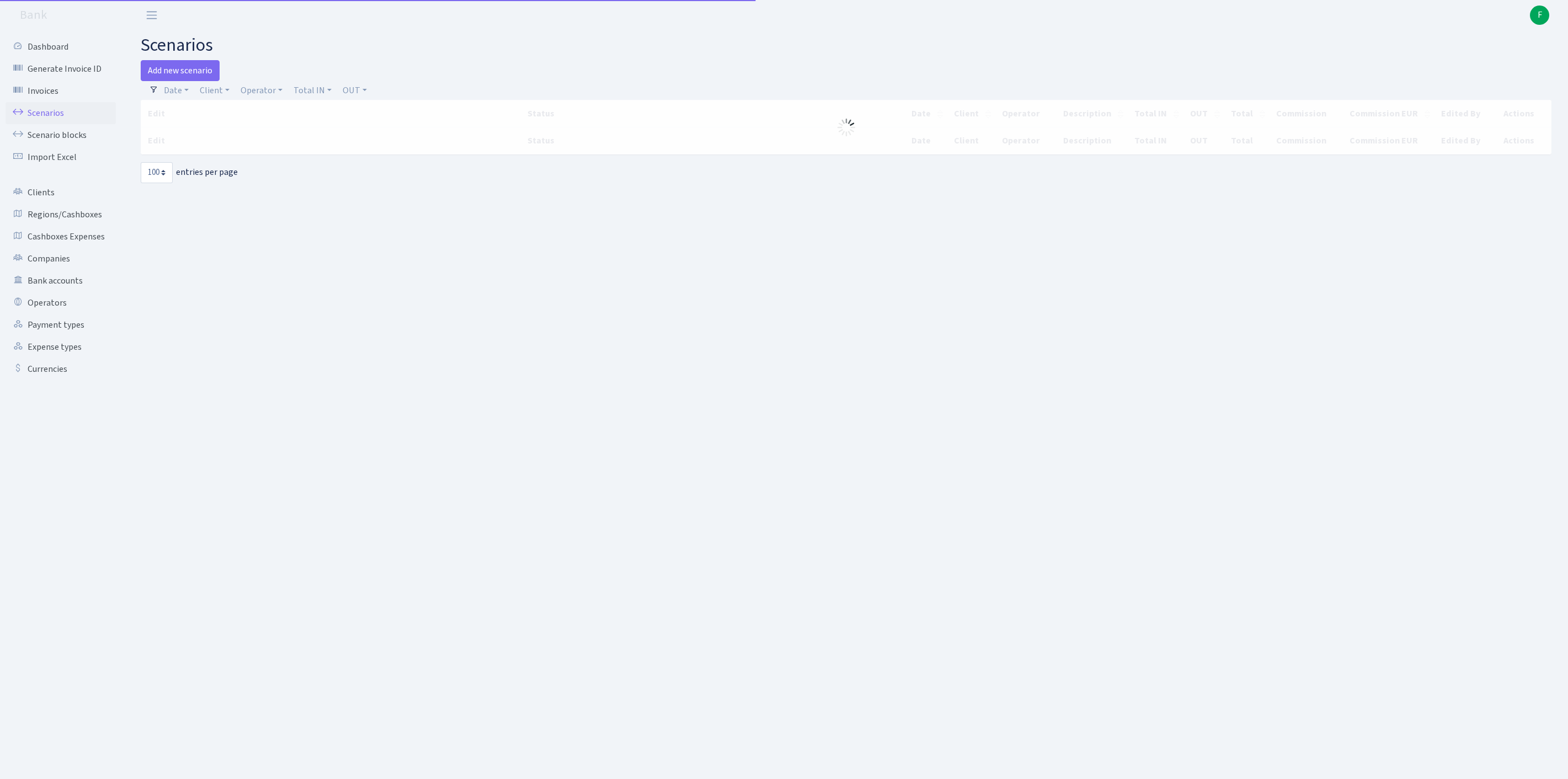
select select "100"
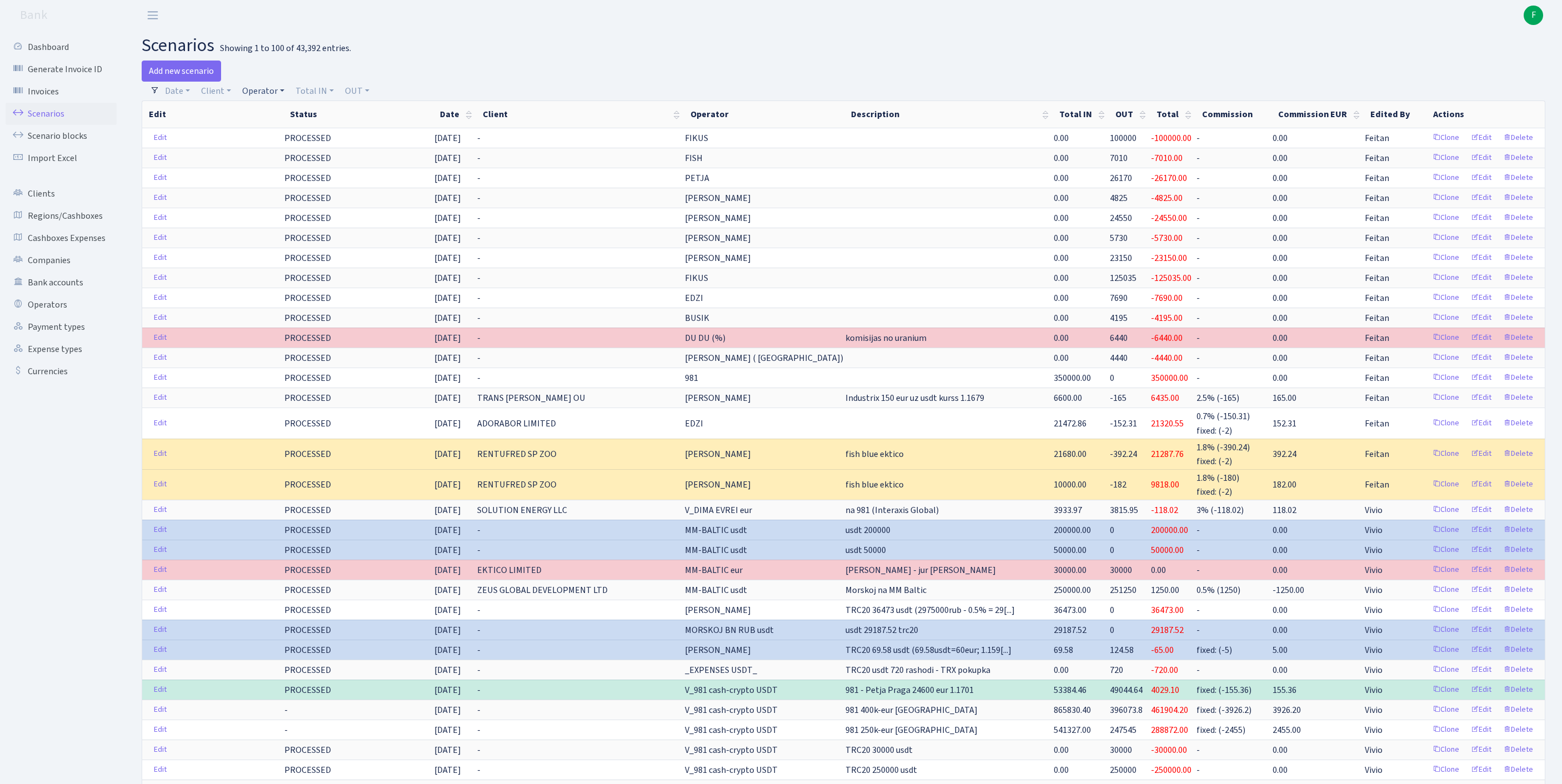
click at [278, 95] on link "Operator" at bounding box center [263, 90] width 51 height 19
click at [290, 133] on input "search" at bounding box center [288, 131] width 92 height 17
type input "yanu"
click at [301, 159] on li "[PERSON_NAME]" at bounding box center [287, 151] width 95 height 20
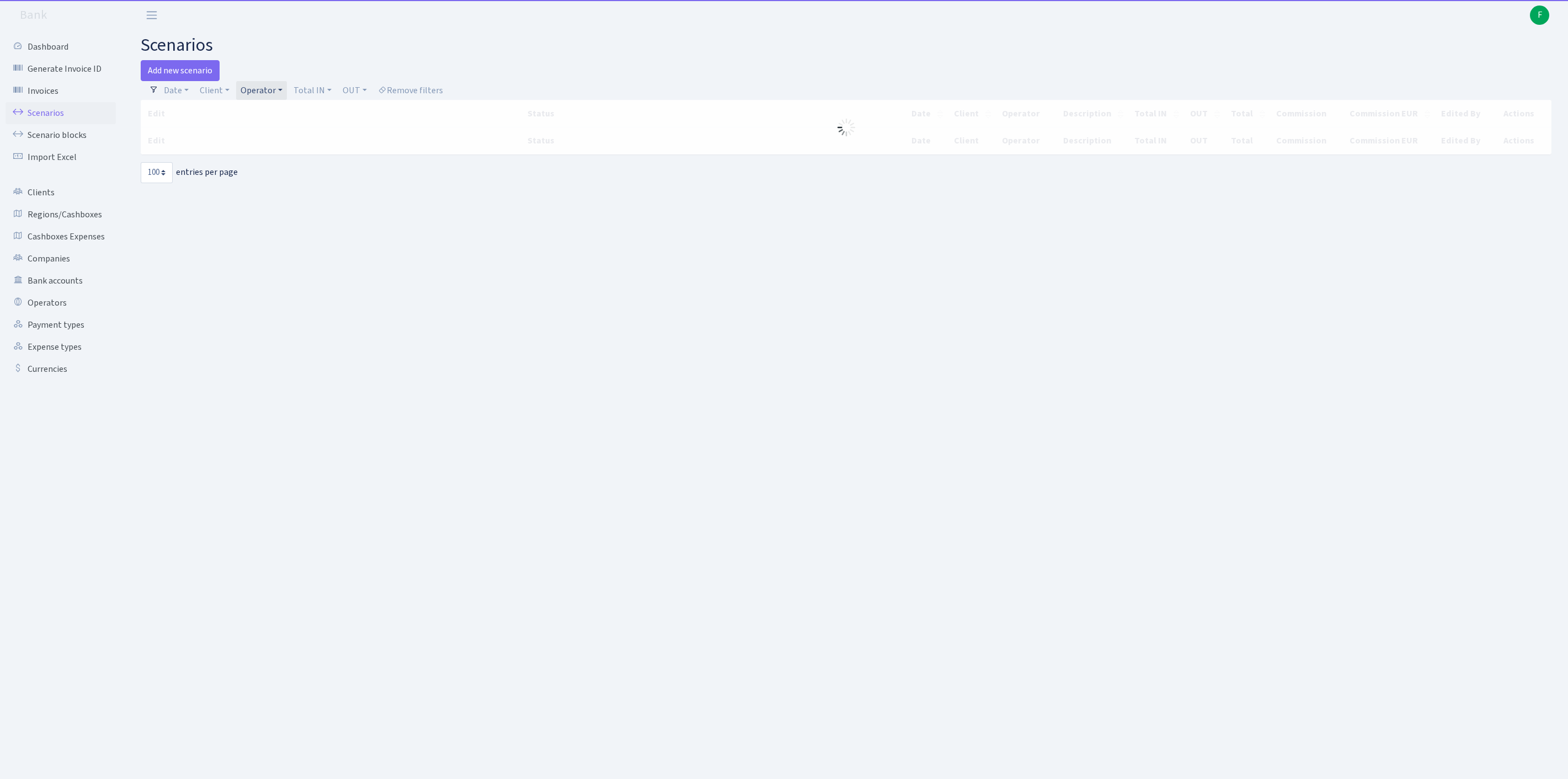
select select "100"
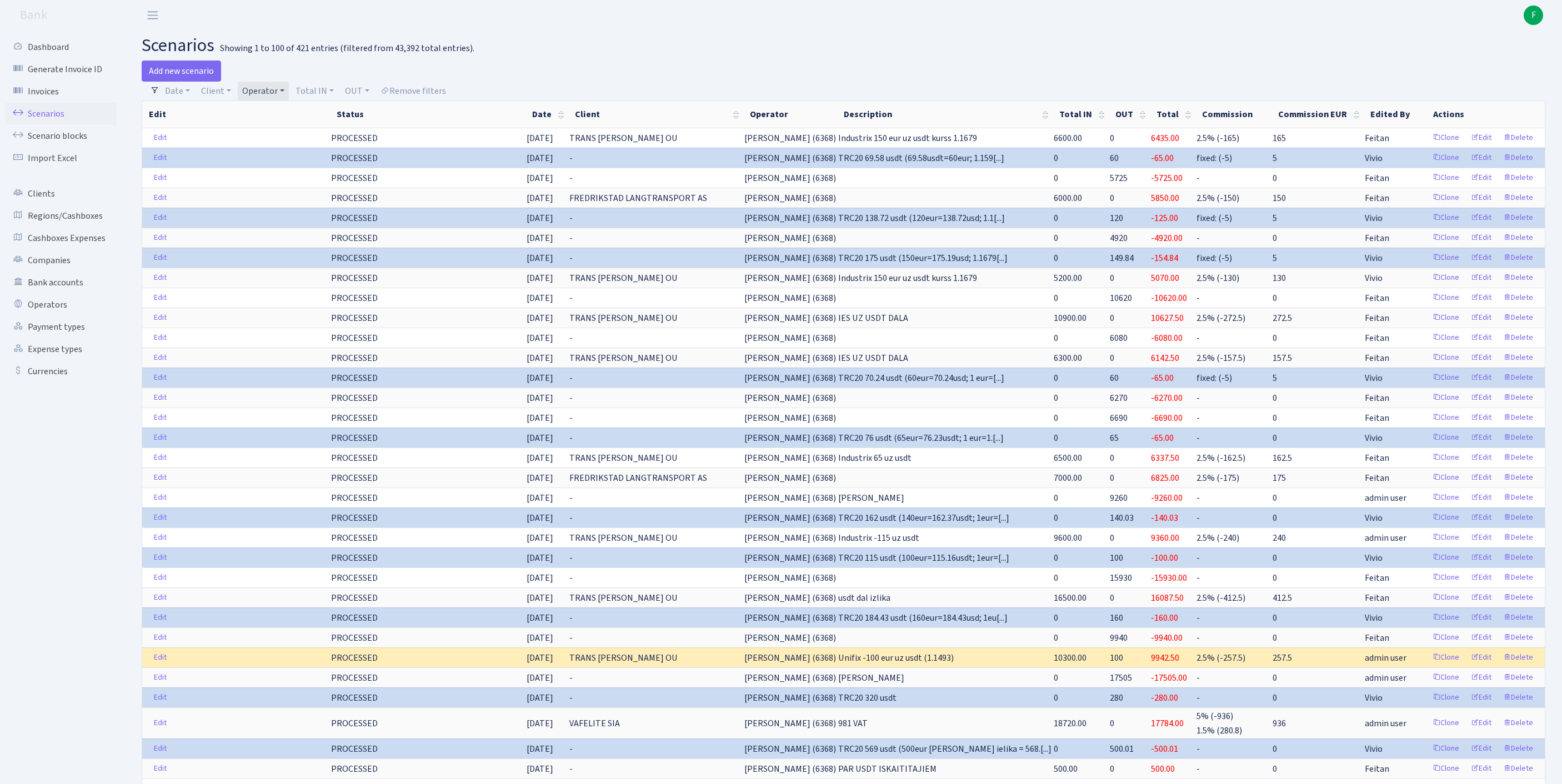
click at [289, 93] on link "Operator" at bounding box center [263, 90] width 51 height 19
click at [295, 139] on input "search" at bounding box center [288, 131] width 92 height 17
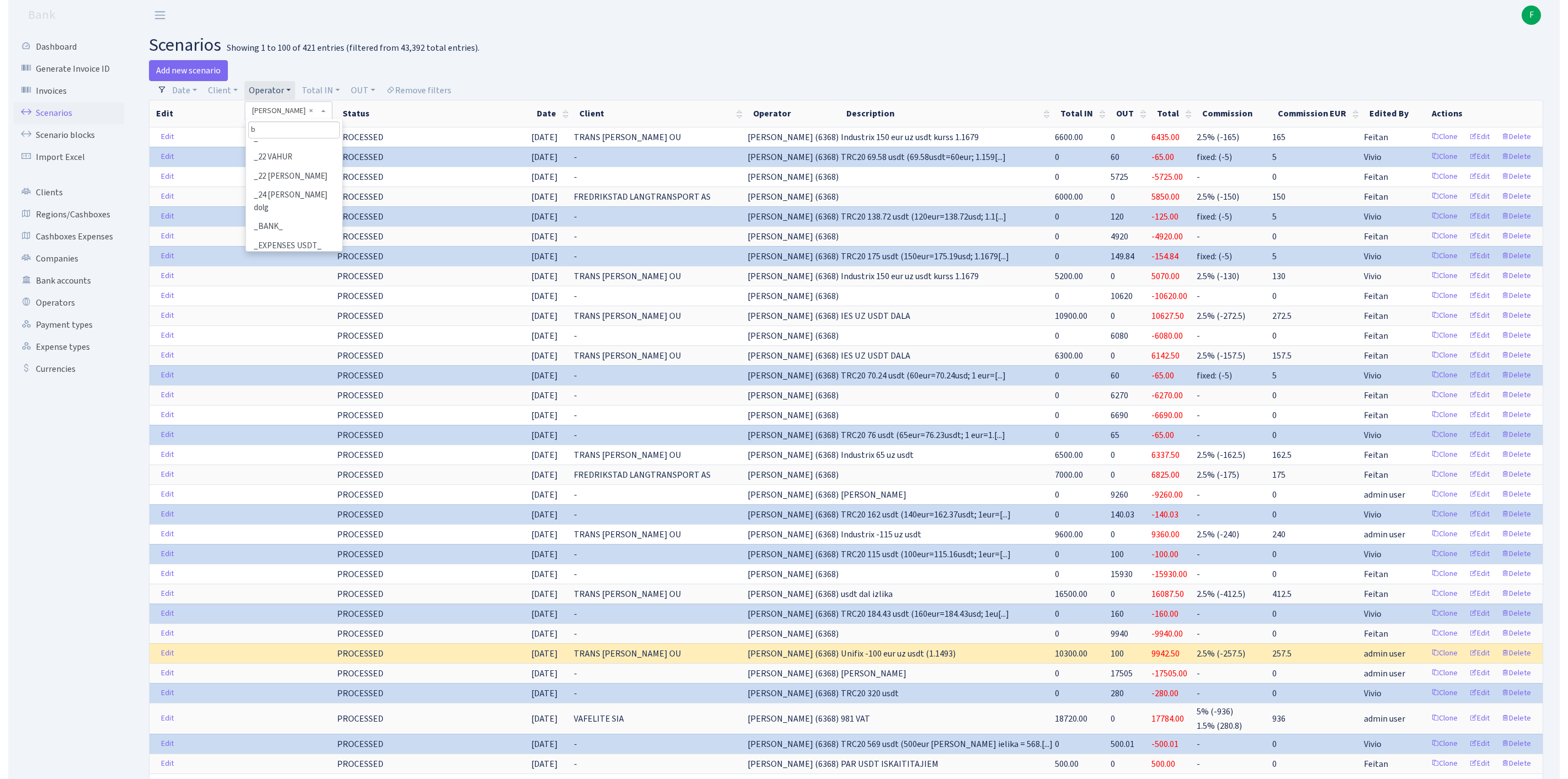
scroll to position [0, 0]
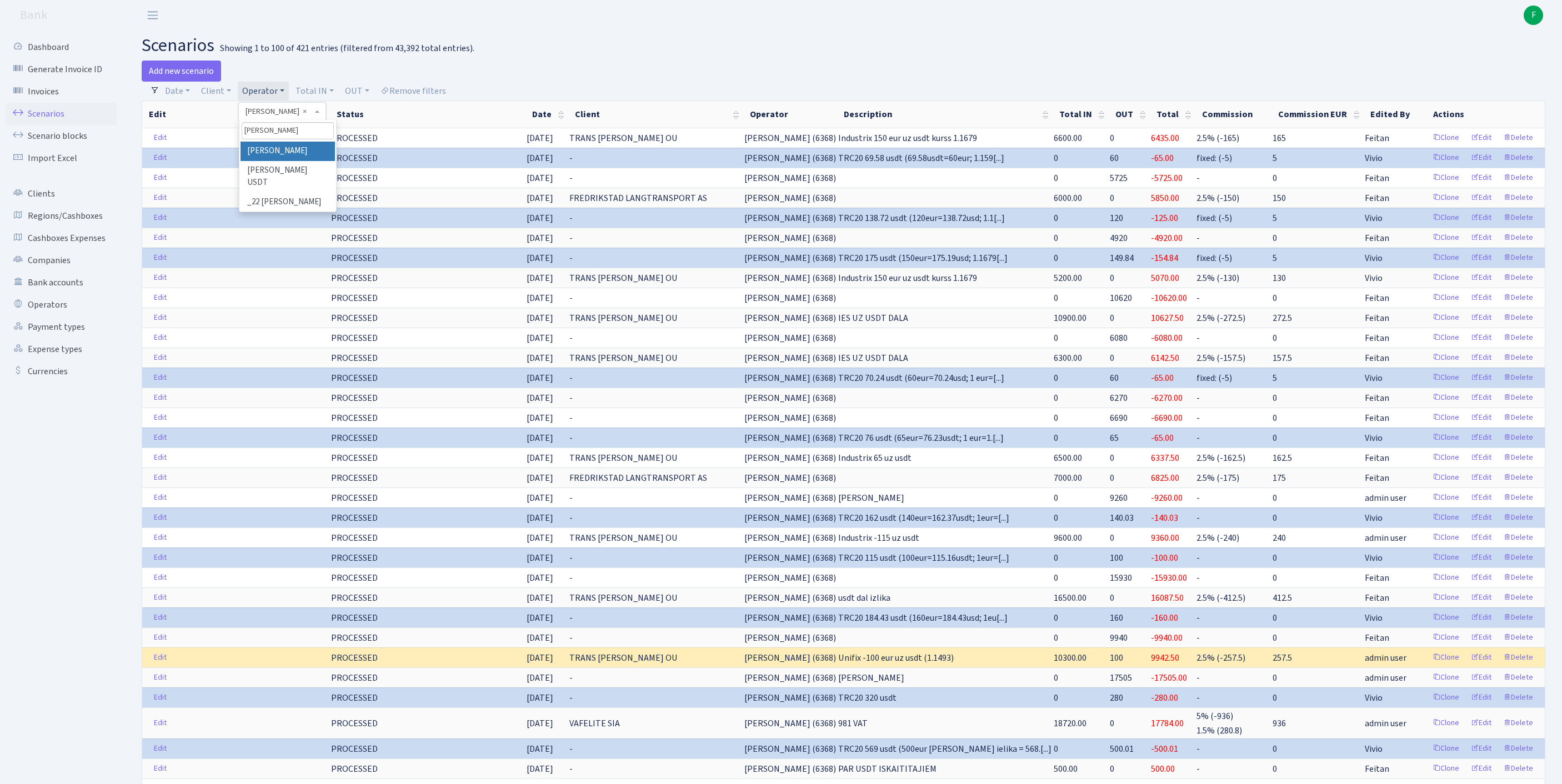
type input "[PERSON_NAME]"
click at [297, 161] on li "[PERSON_NAME]" at bounding box center [287, 151] width 95 height 20
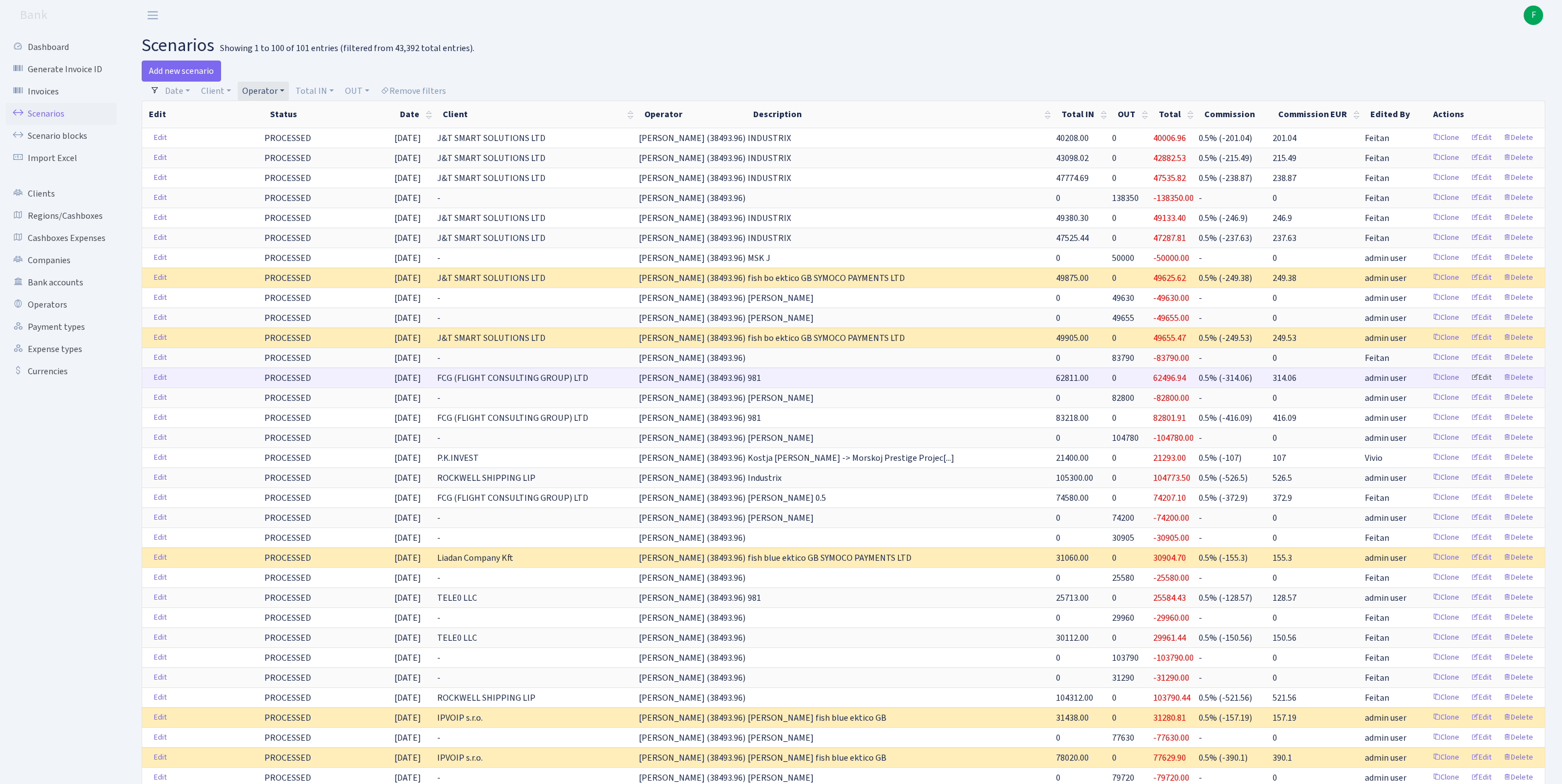
click at [1469, 387] on link "Edit" at bounding box center [1481, 378] width 30 height 17
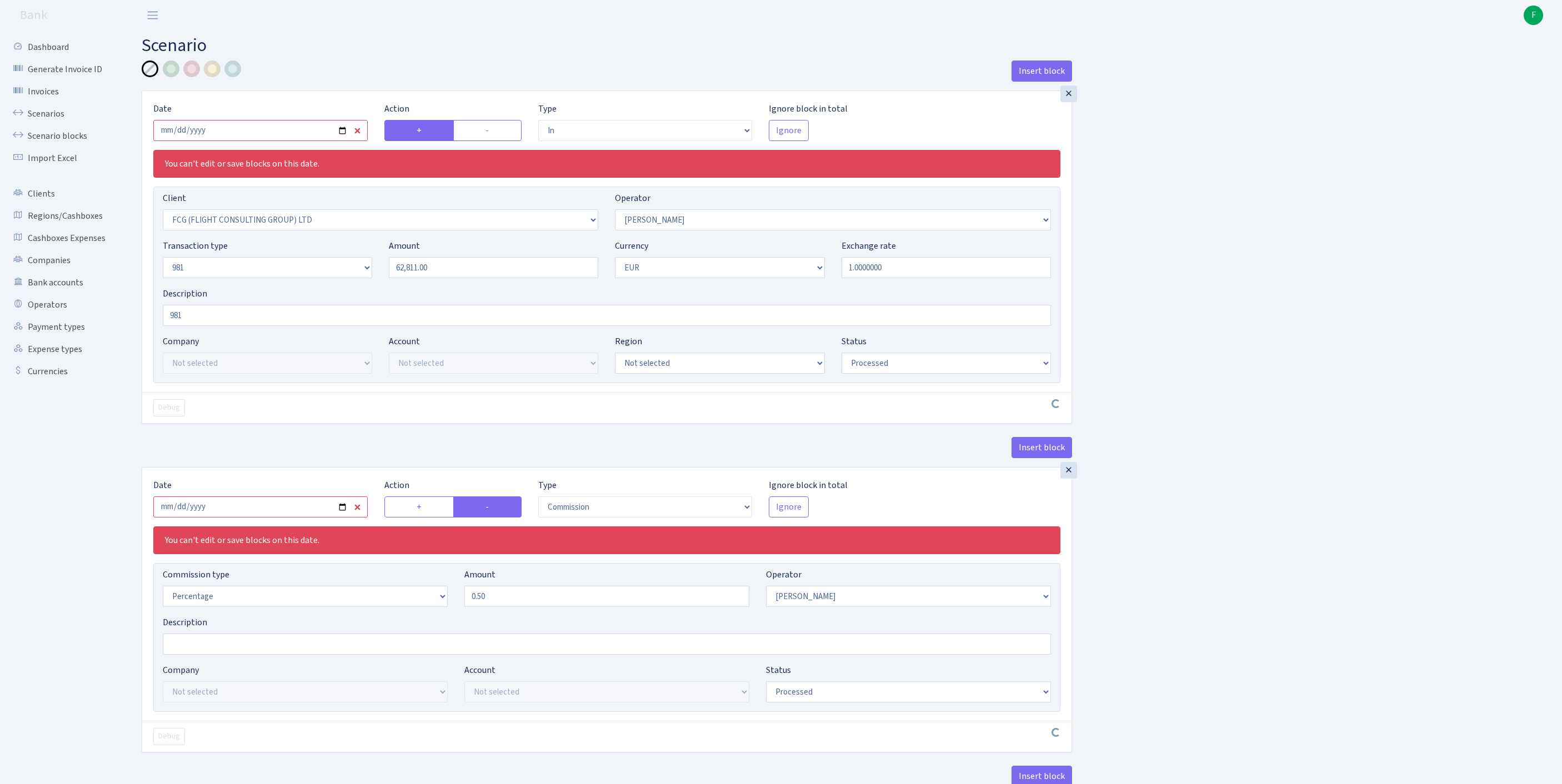
select select "in"
select select "1427"
select select "439"
select select "8"
select select "1"
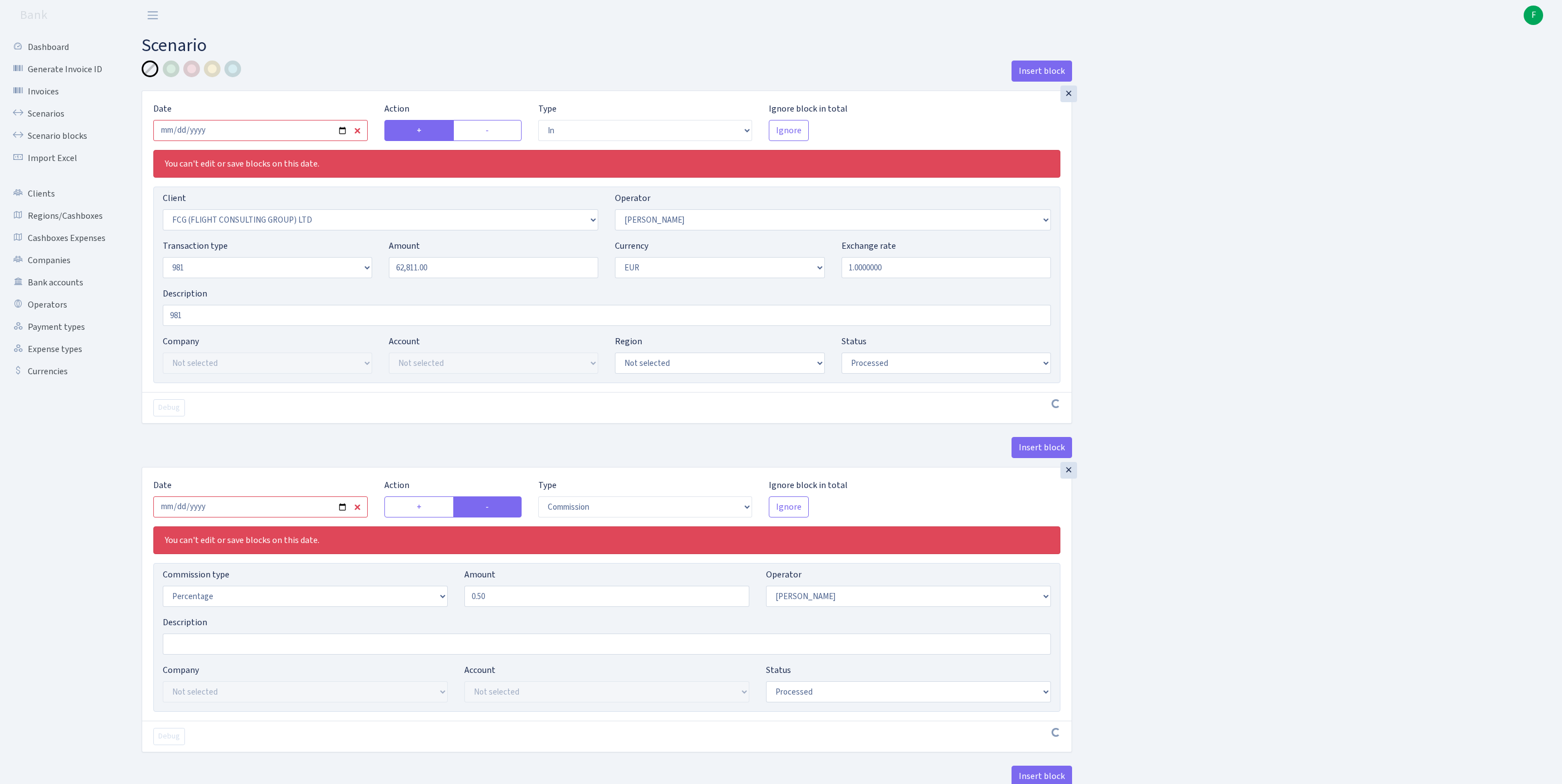
select select "processed"
select select "commission"
select select "439"
select select "processed"
select select "out"
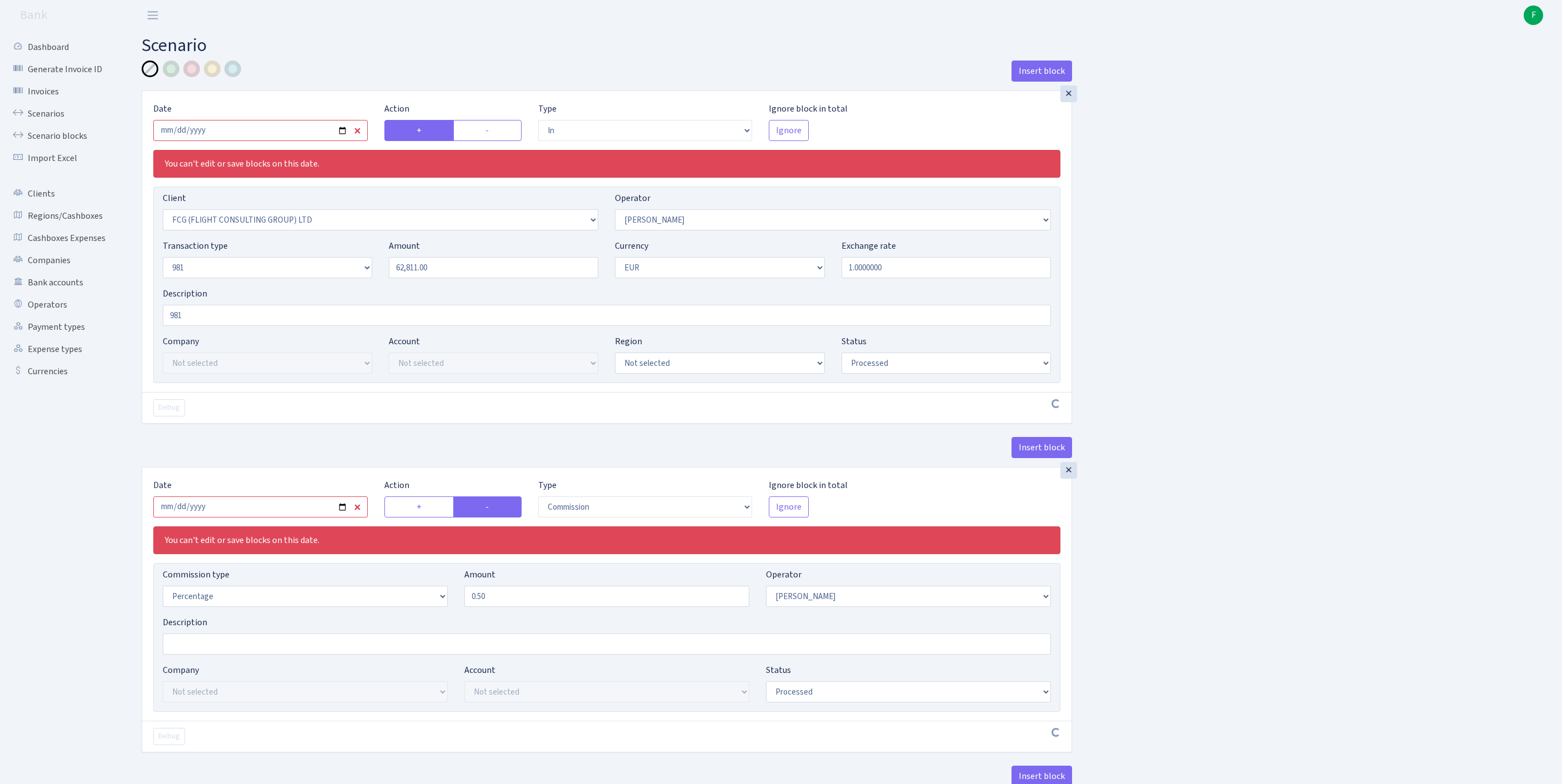
select select "341"
select select "61"
select select "8"
select select "1"
select select "processed"
